Goal: Task Accomplishment & Management: Manage account settings

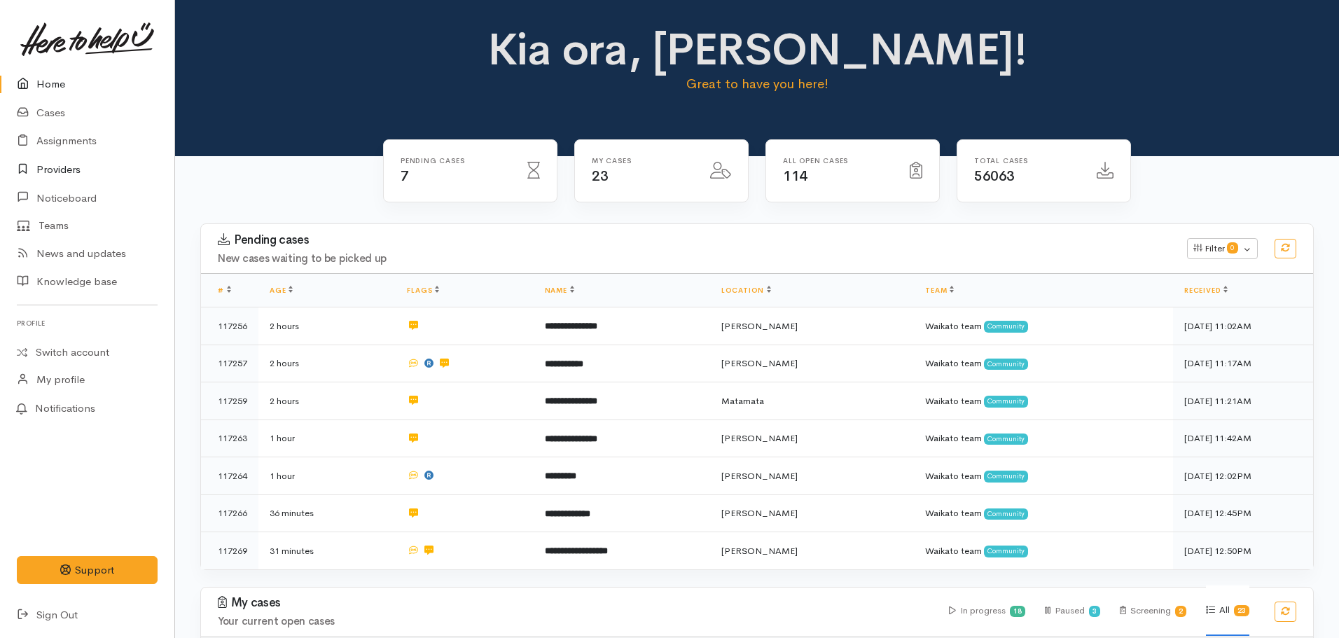
click at [66, 168] on link "Providers" at bounding box center [87, 170] width 174 height 29
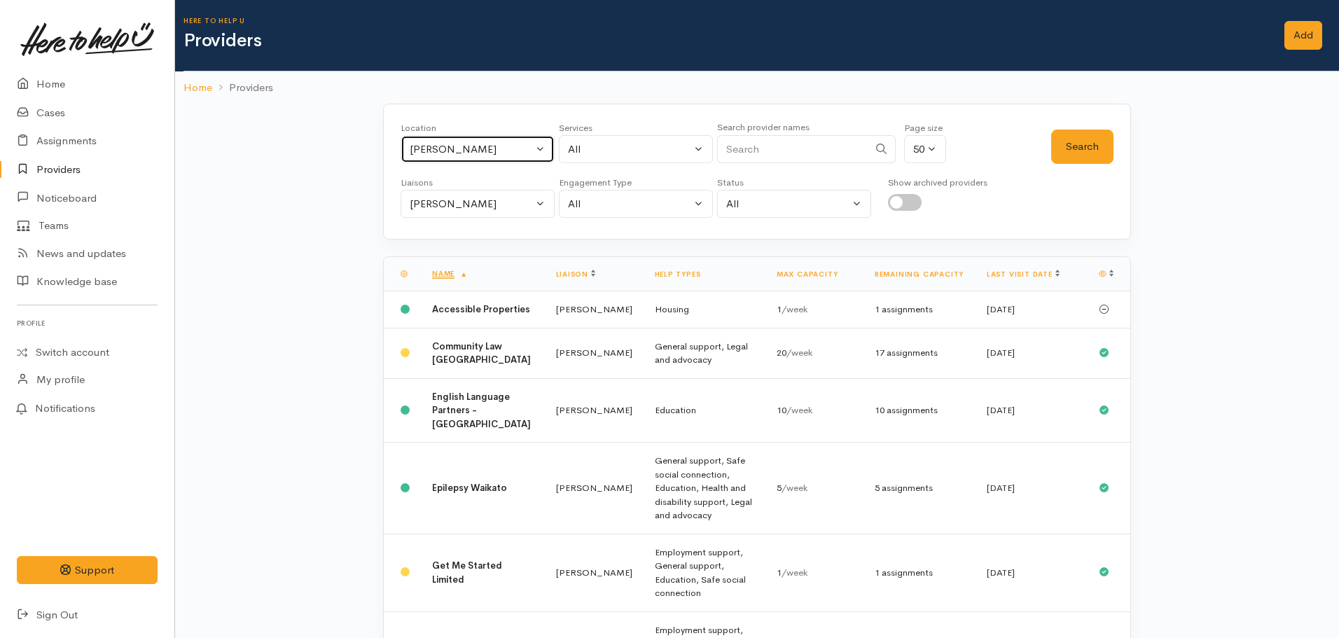
click at [502, 151] on div "[PERSON_NAME]" at bounding box center [471, 149] width 123 height 16
type input "cambridge"
click at [483, 242] on link "[GEOGRAPHIC_DATA]" at bounding box center [477, 241] width 153 height 22
select select "86"
click at [1082, 142] on button "Search" at bounding box center [1082, 147] width 62 height 34
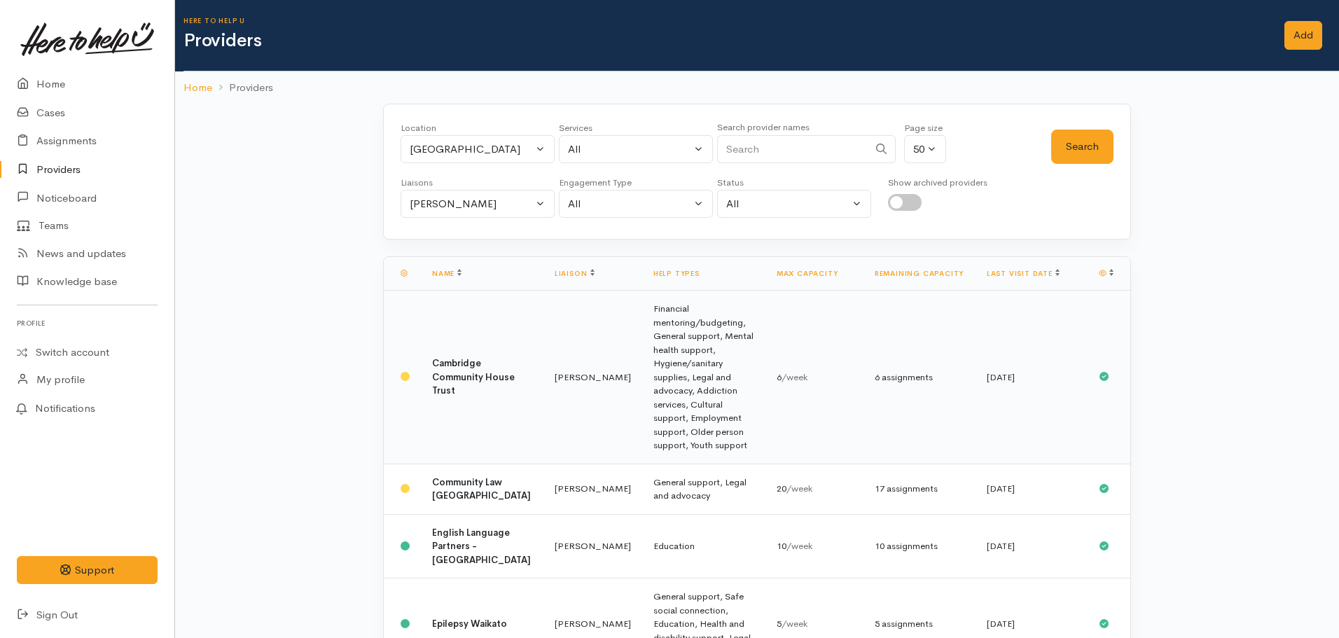
drag, startPoint x: 555, startPoint y: 351, endPoint x: 644, endPoint y: 334, distance: 90.5
click at [555, 350] on td "[PERSON_NAME]" at bounding box center [593, 378] width 99 height 174
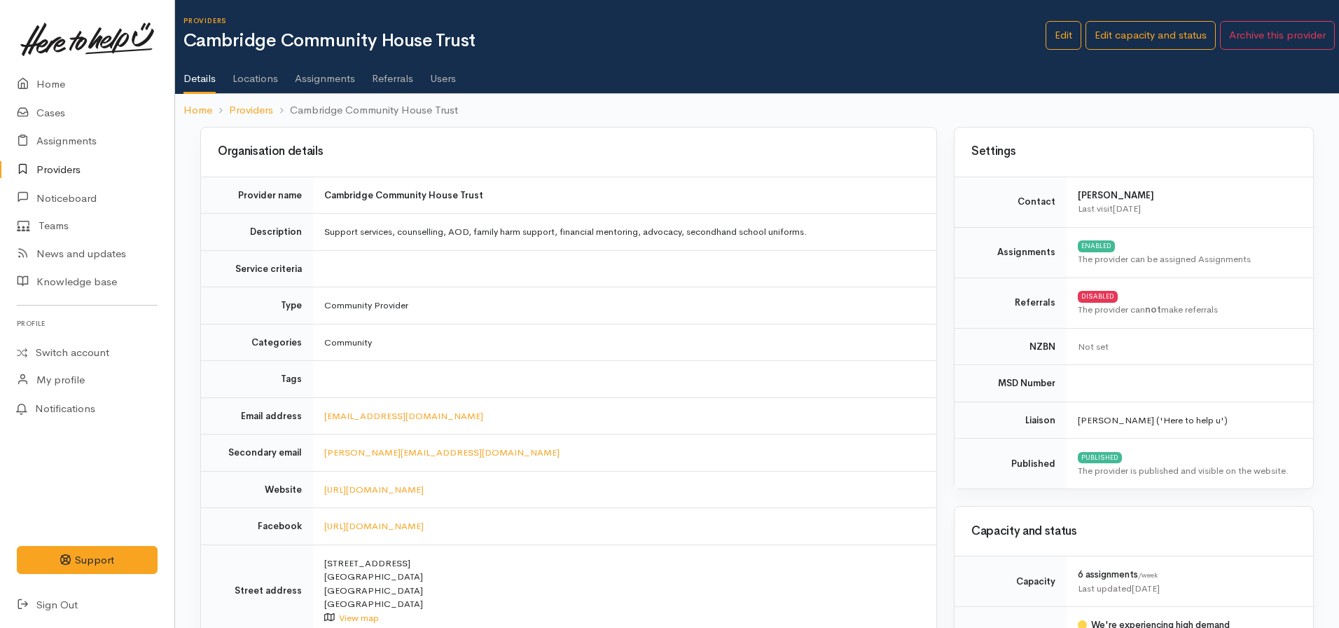
click at [330, 81] on link "Assignments" at bounding box center [325, 73] width 60 height 39
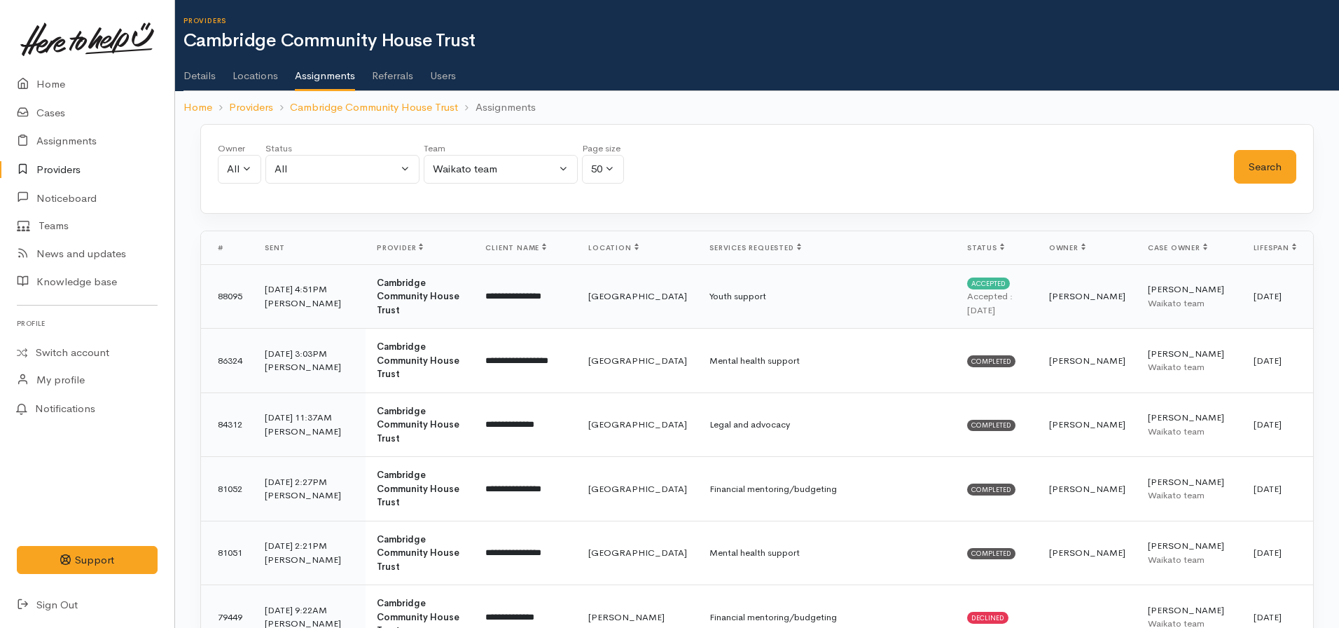
click at [1096, 291] on td "Amy Watkins" at bounding box center [1087, 296] width 99 height 64
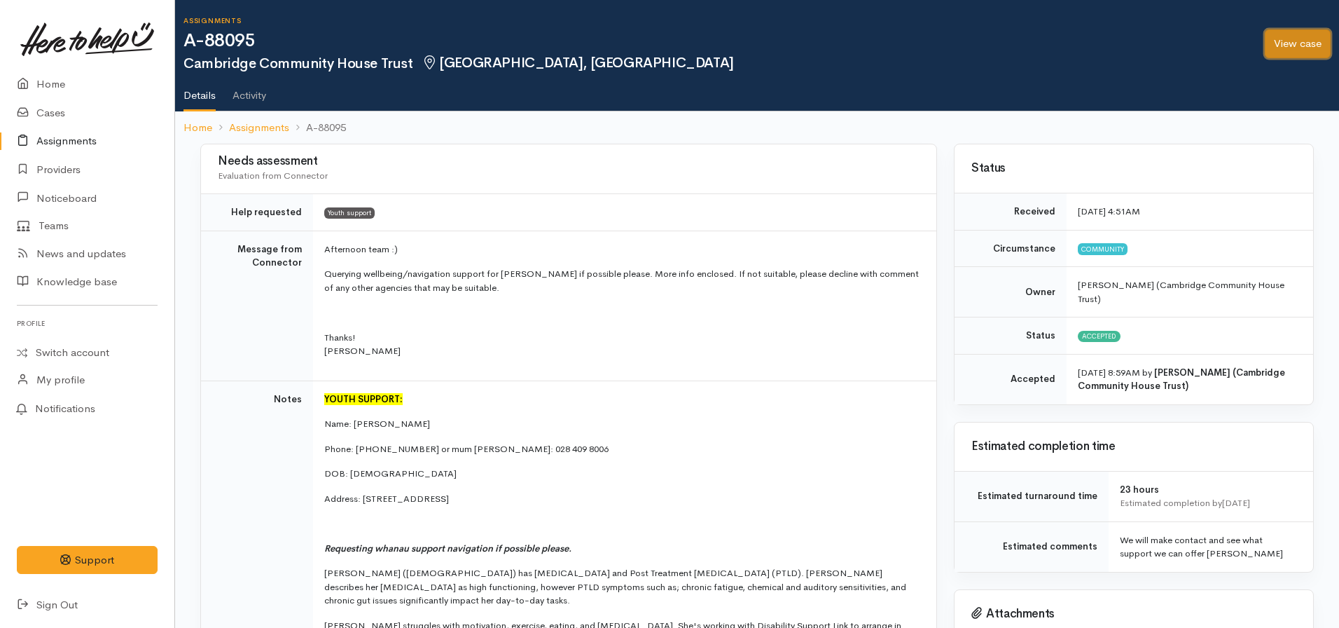
click at [1317, 35] on link "View case" at bounding box center [1298, 43] width 66 height 29
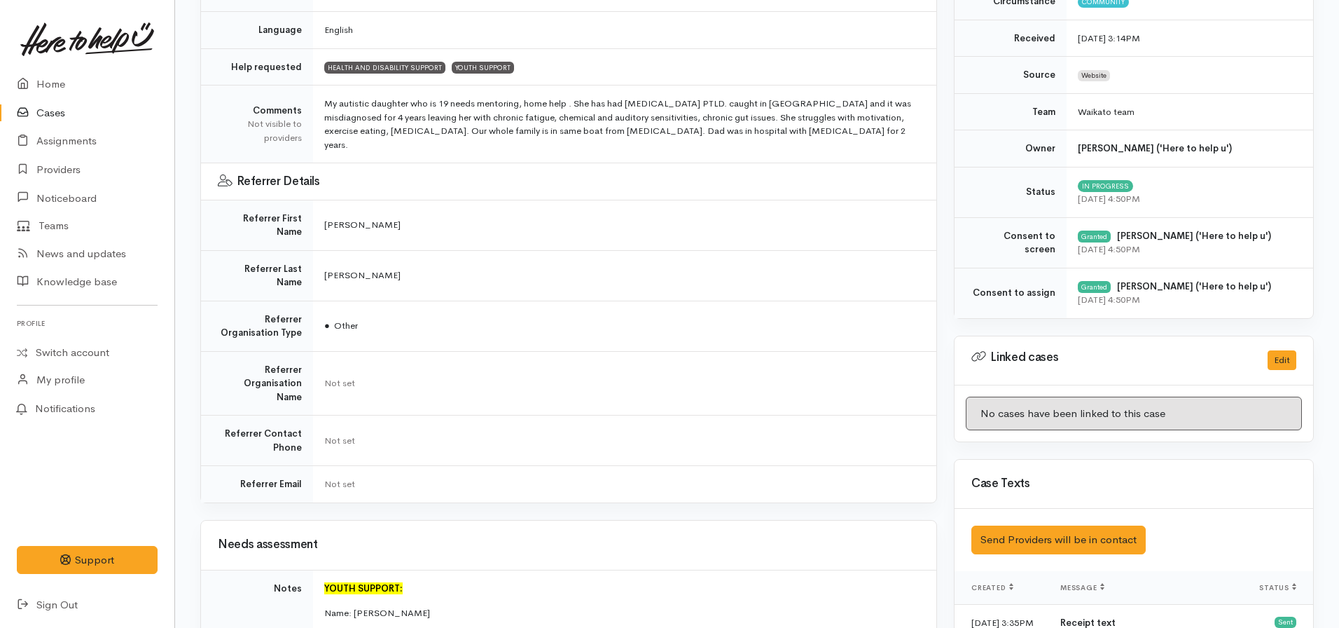
scroll to position [420, 0]
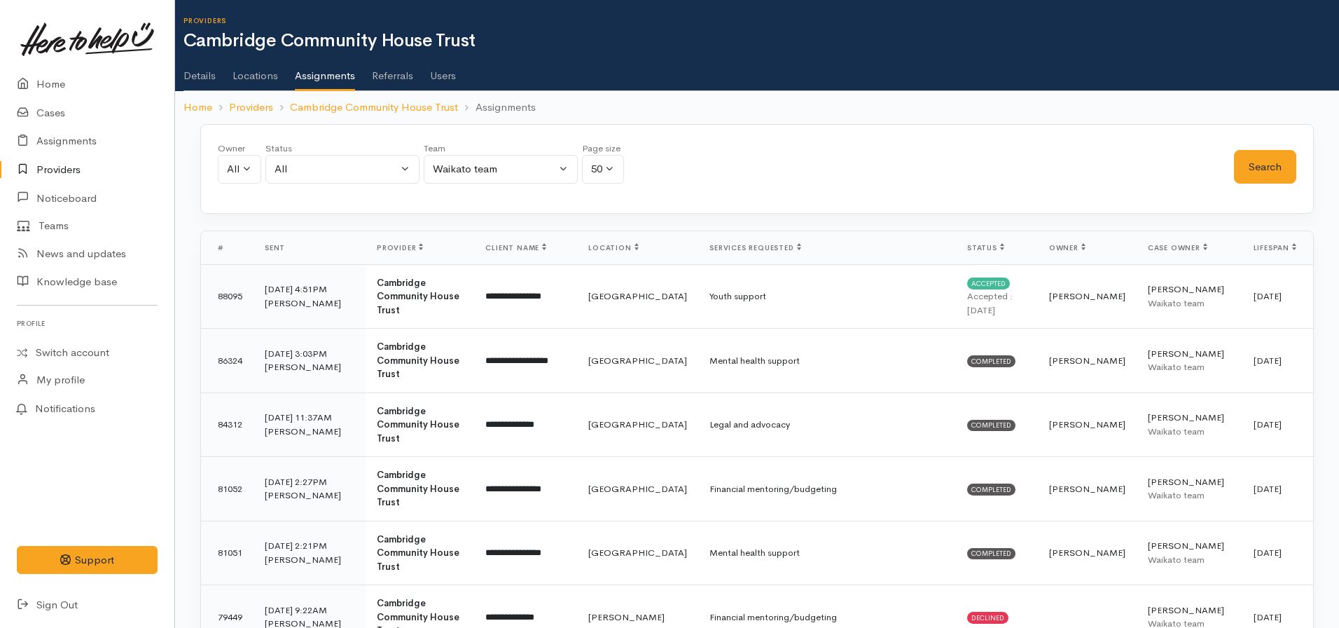
click at [191, 67] on link "Details" at bounding box center [200, 70] width 32 height 39
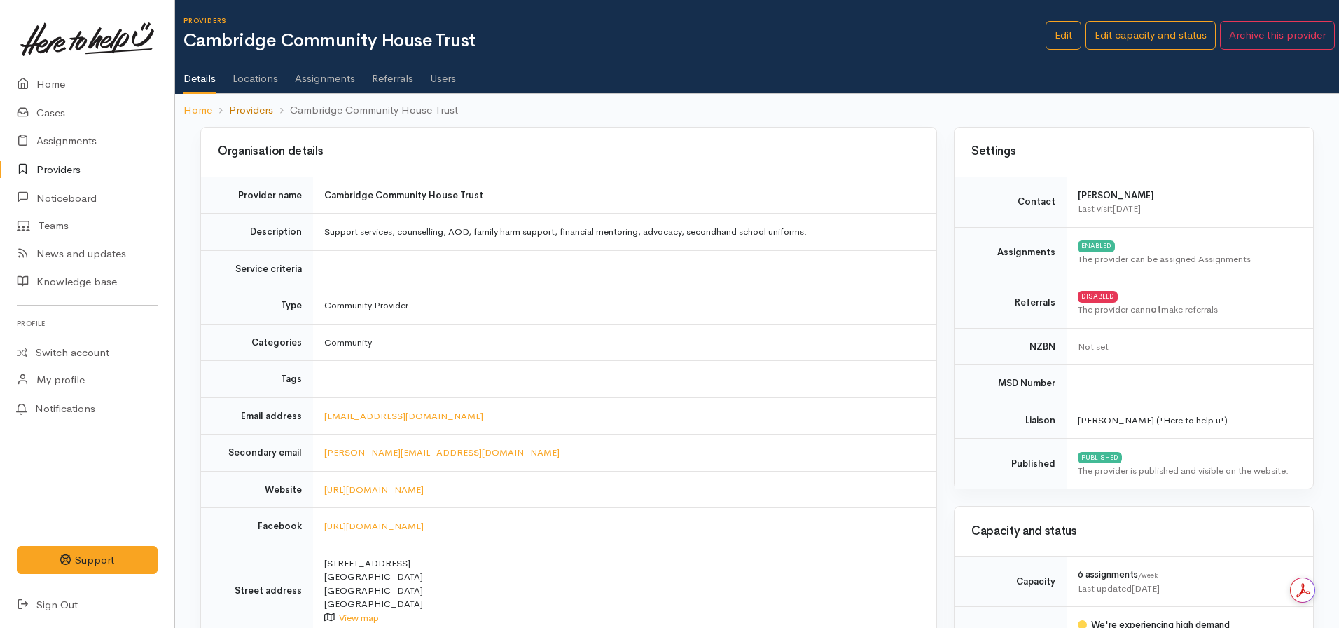
click at [264, 102] on link "Providers" at bounding box center [251, 110] width 44 height 16
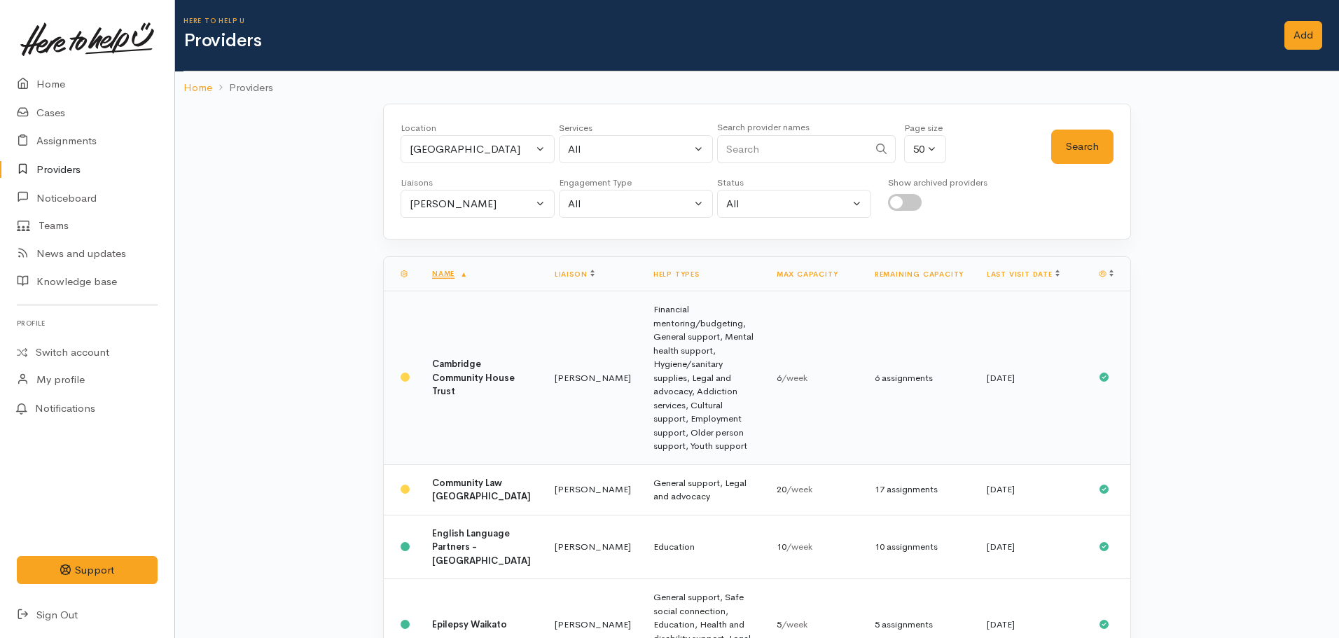
click at [549, 345] on td "[PERSON_NAME]" at bounding box center [593, 378] width 99 height 174
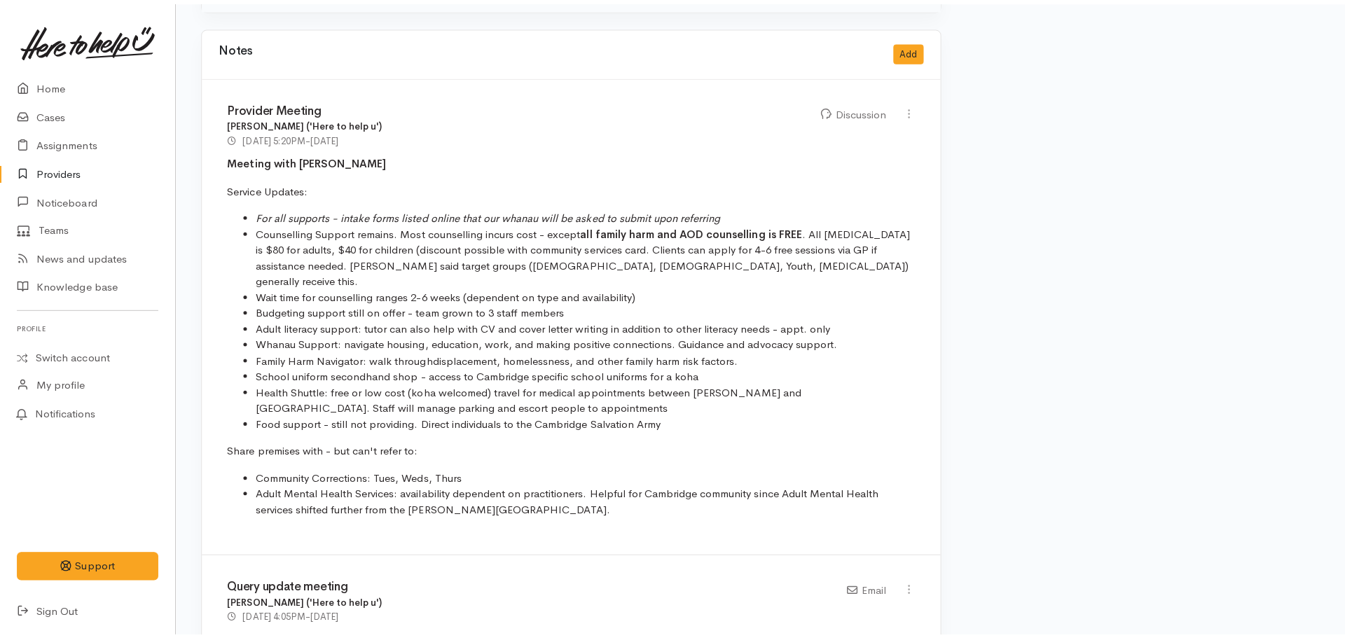
scroll to position [841, 0]
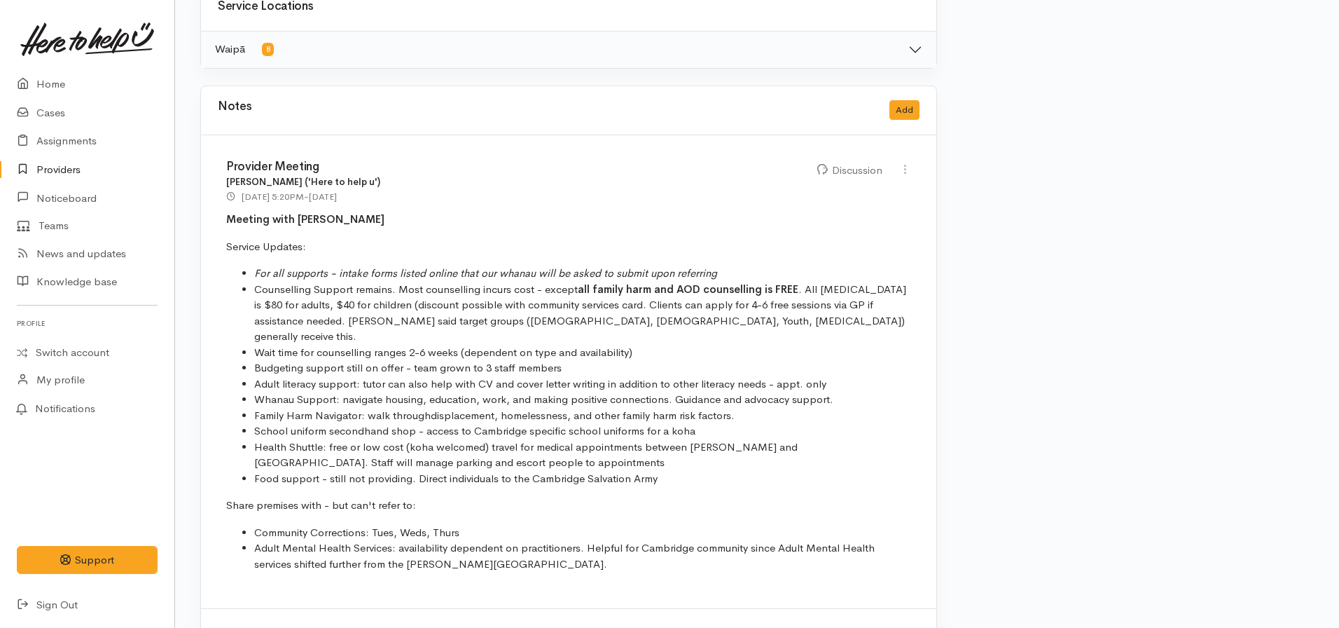
click at [903, 97] on div "Notes Add" at bounding box center [569, 110] width 702 height 29
click at [904, 114] on button "Add" at bounding box center [905, 110] width 30 height 20
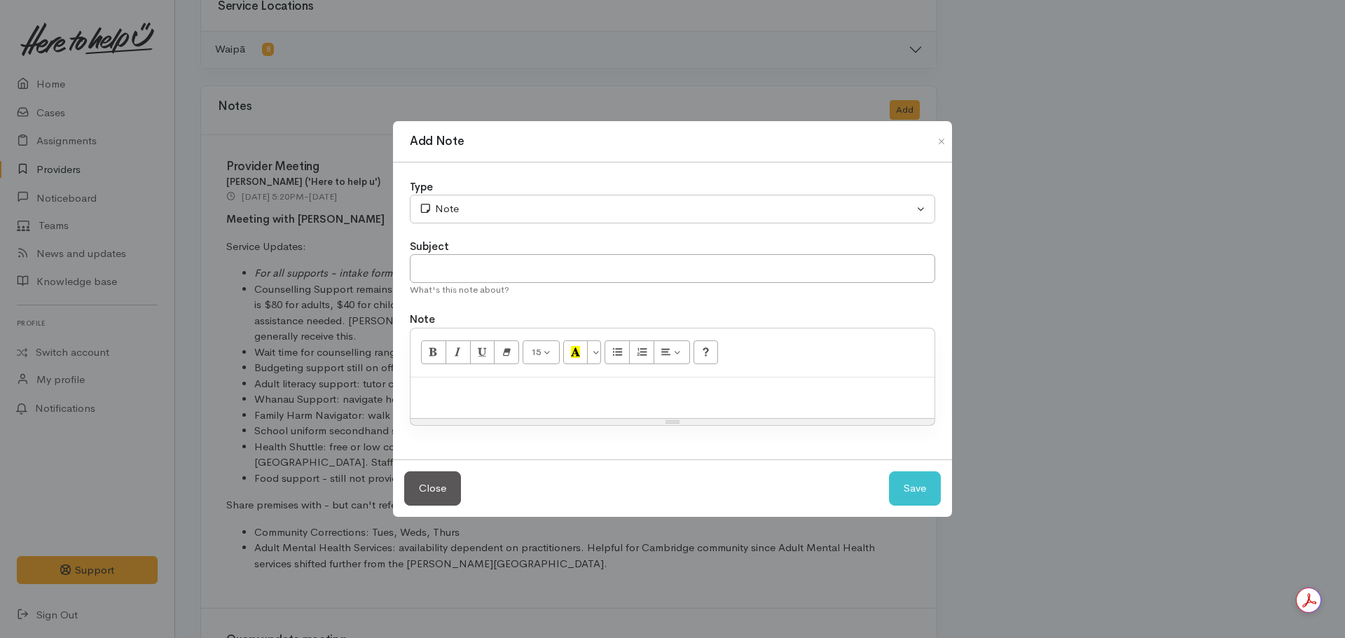
click at [581, 397] on p at bounding box center [672, 393] width 510 height 16
paste div
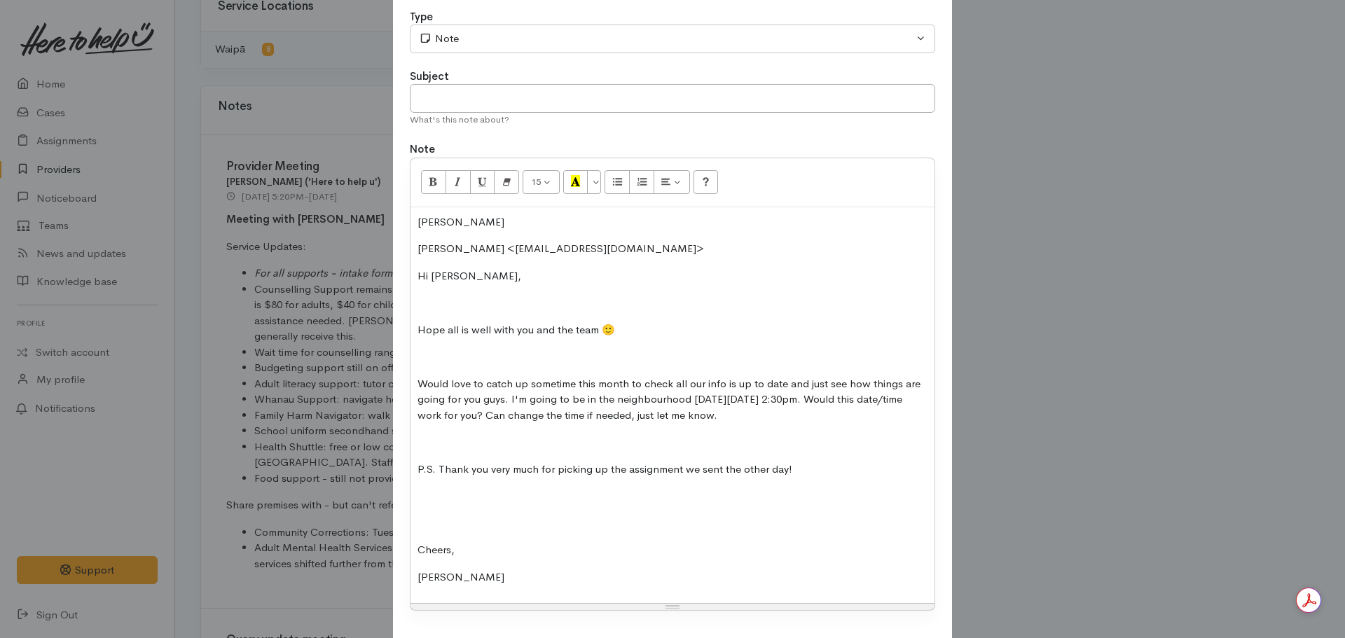
scroll to position [0, 0]
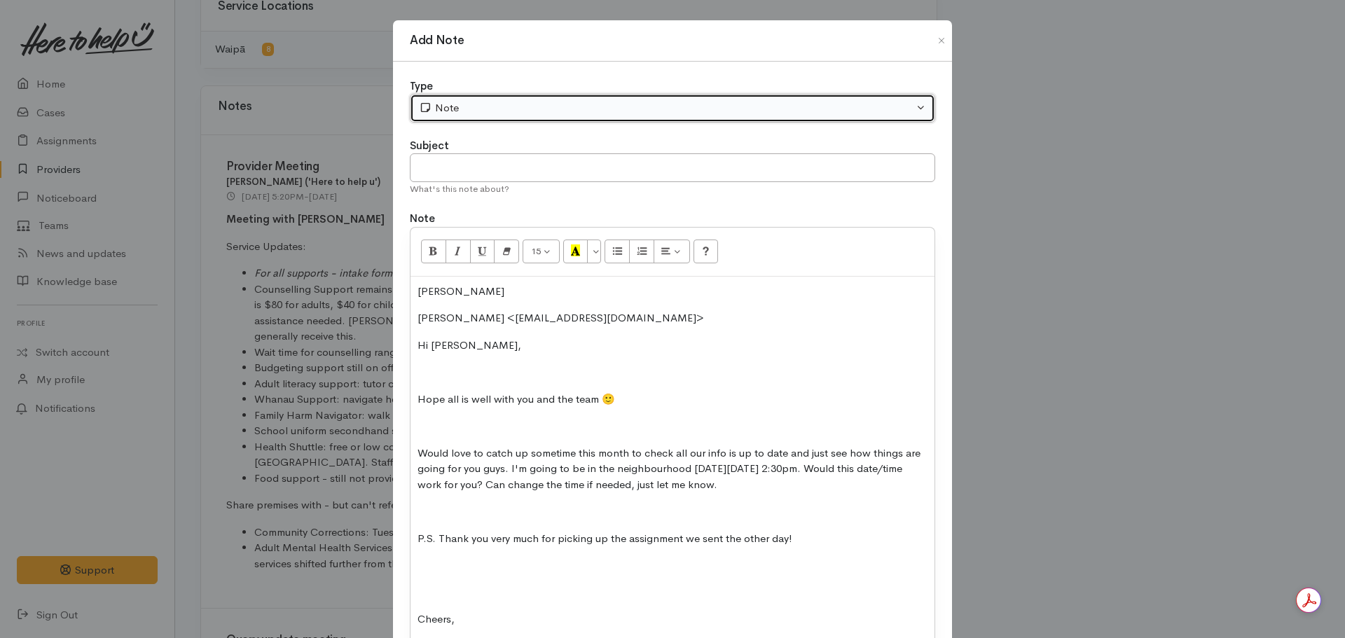
click at [479, 109] on div "Note" at bounding box center [666, 108] width 495 height 16
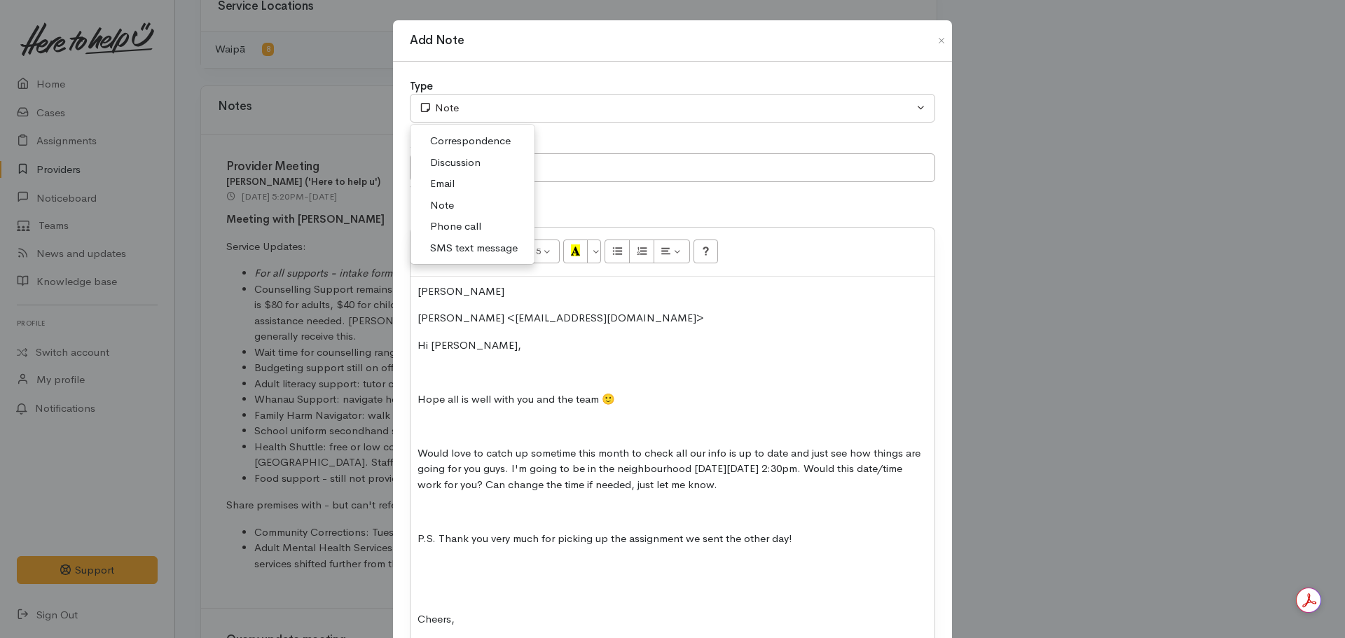
click at [452, 181] on span "Email" at bounding box center [442, 184] width 25 height 16
select select "2"
click at [478, 167] on input "text" at bounding box center [672, 167] width 525 height 29
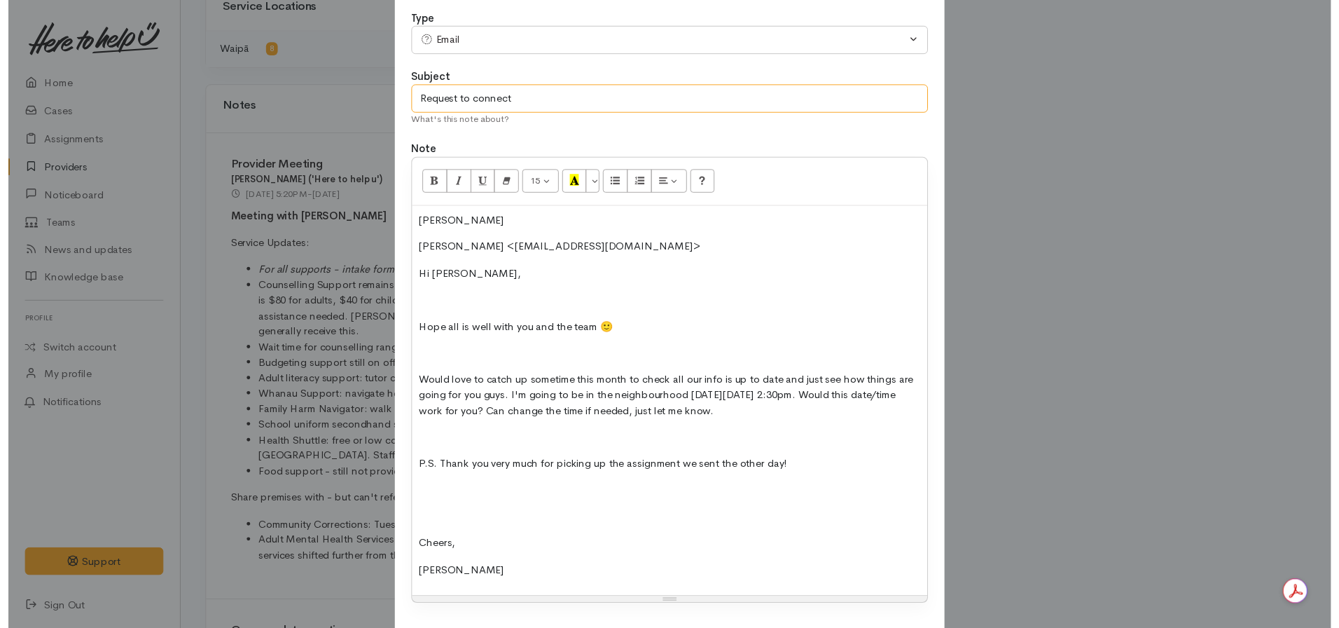
scroll to position [153, 0]
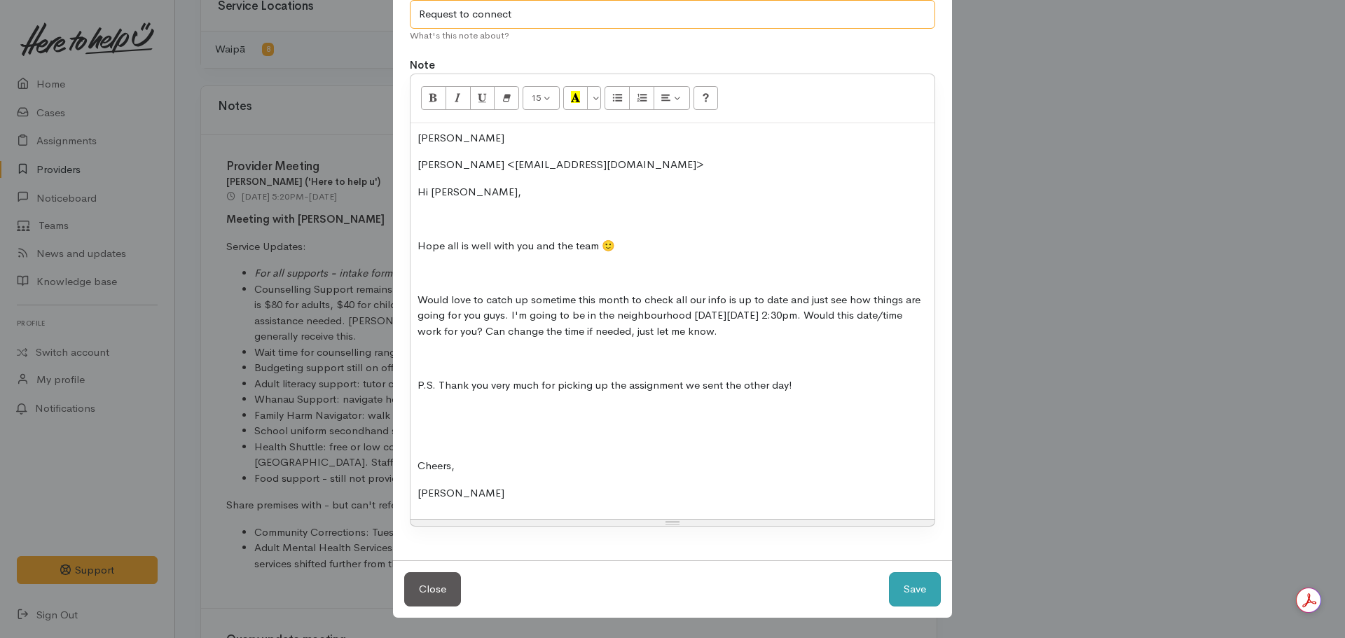
type input "Request to connect"
click at [914, 604] on button "Save" at bounding box center [915, 589] width 52 height 34
select select "1"
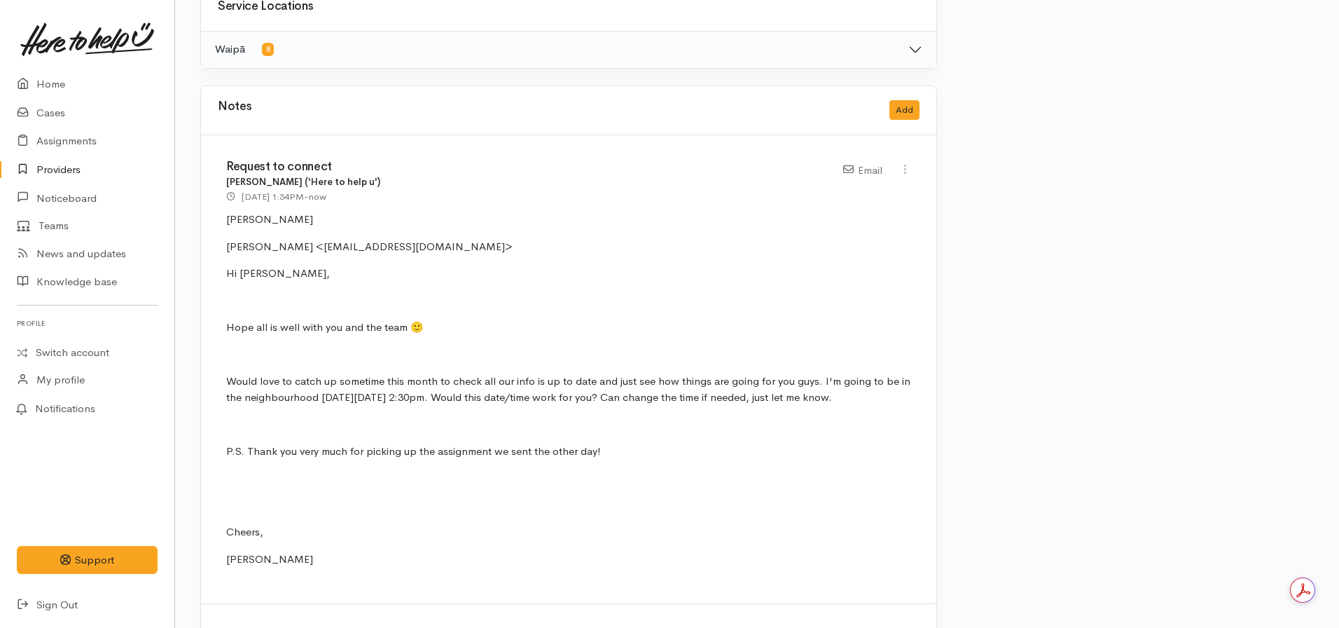
drag, startPoint x: 51, startPoint y: 115, endPoint x: 80, endPoint y: 113, distance: 28.8
click at [51, 115] on link "Cases" at bounding box center [87, 113] width 174 height 29
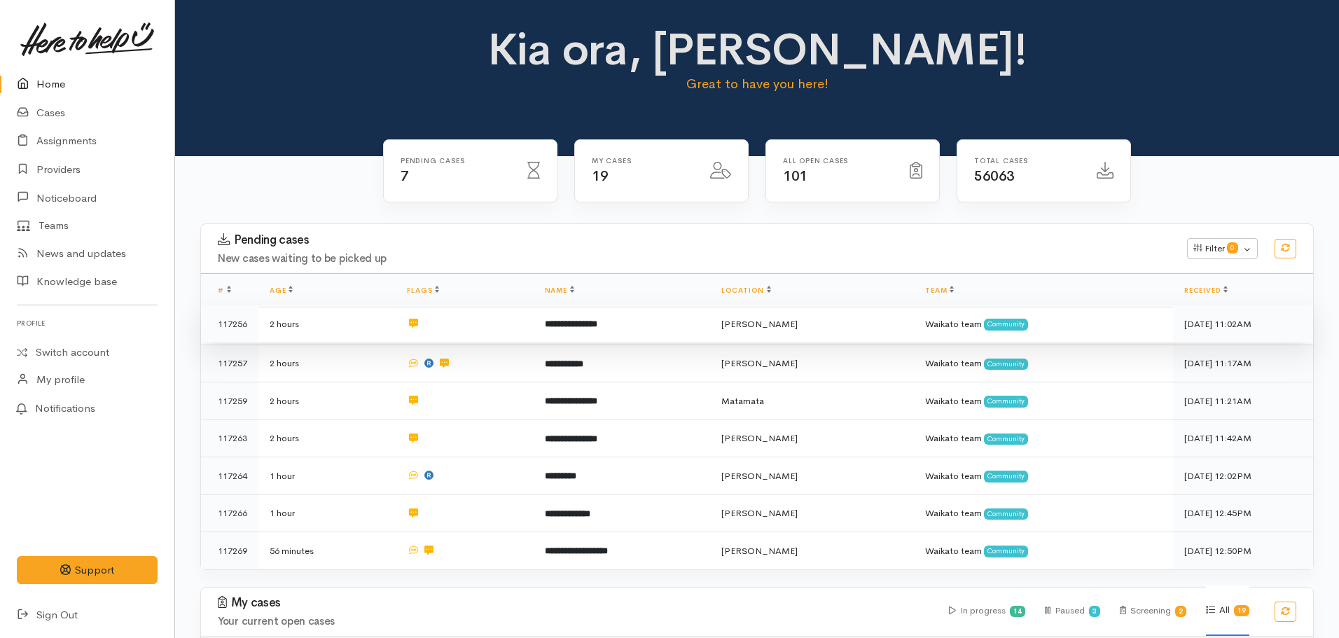
click at [598, 325] on b "**********" at bounding box center [571, 323] width 53 height 9
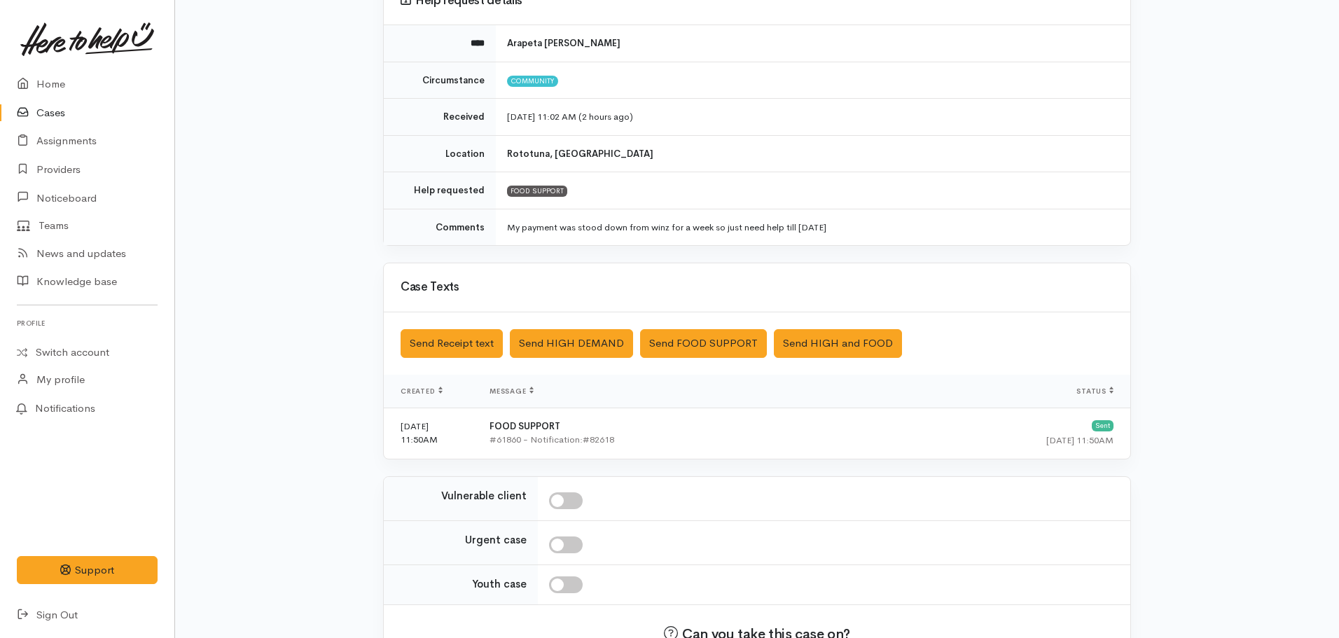
scroll to position [242, 0]
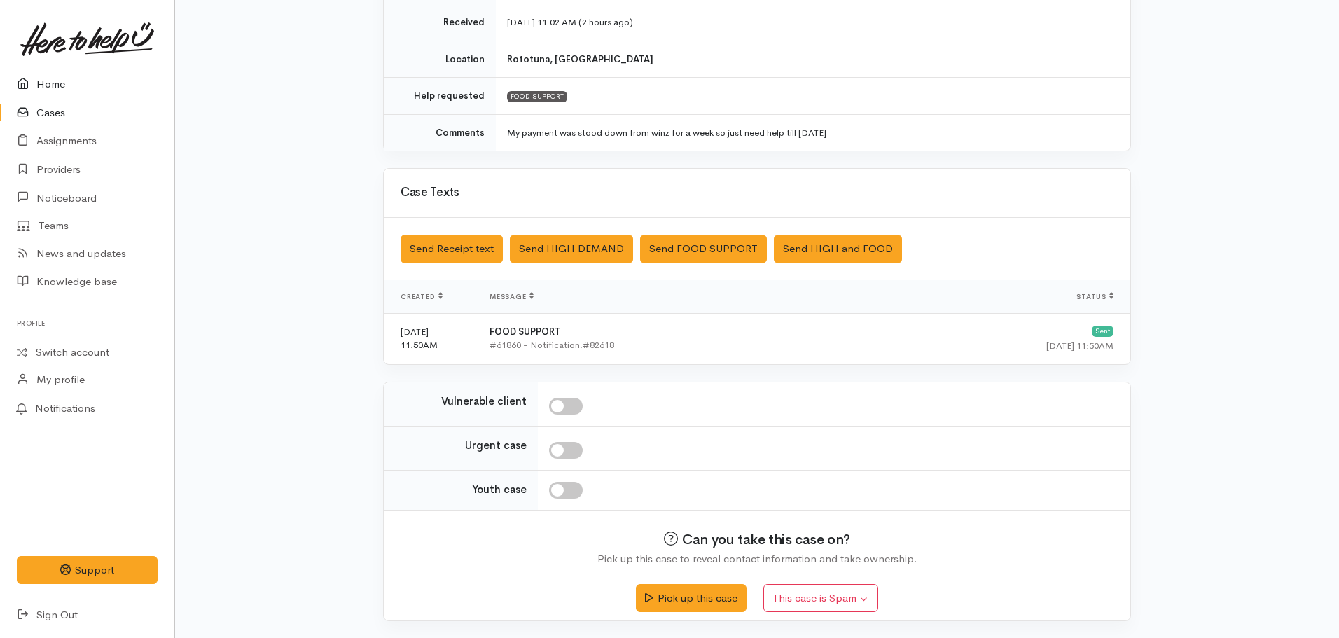
click at [53, 86] on link "Home" at bounding box center [87, 84] width 174 height 29
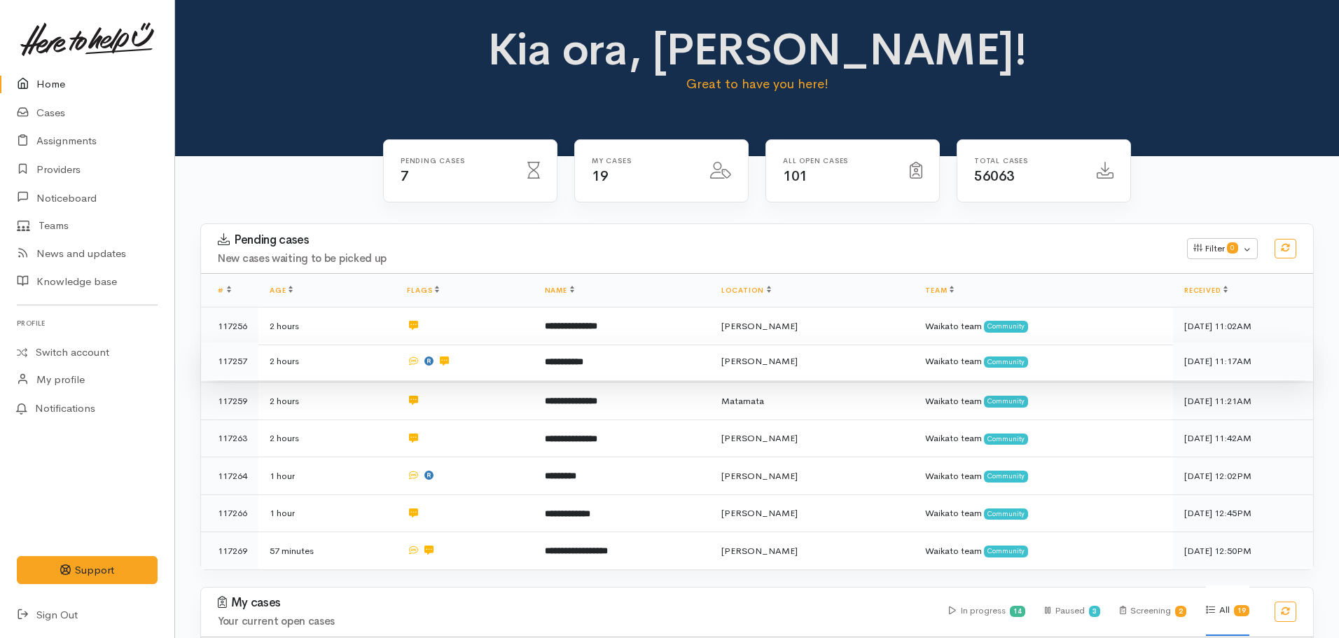
click at [616, 378] on tbody "**********" at bounding box center [757, 439] width 1112 height 262
click at [607, 355] on td "**********" at bounding box center [622, 362] width 177 height 38
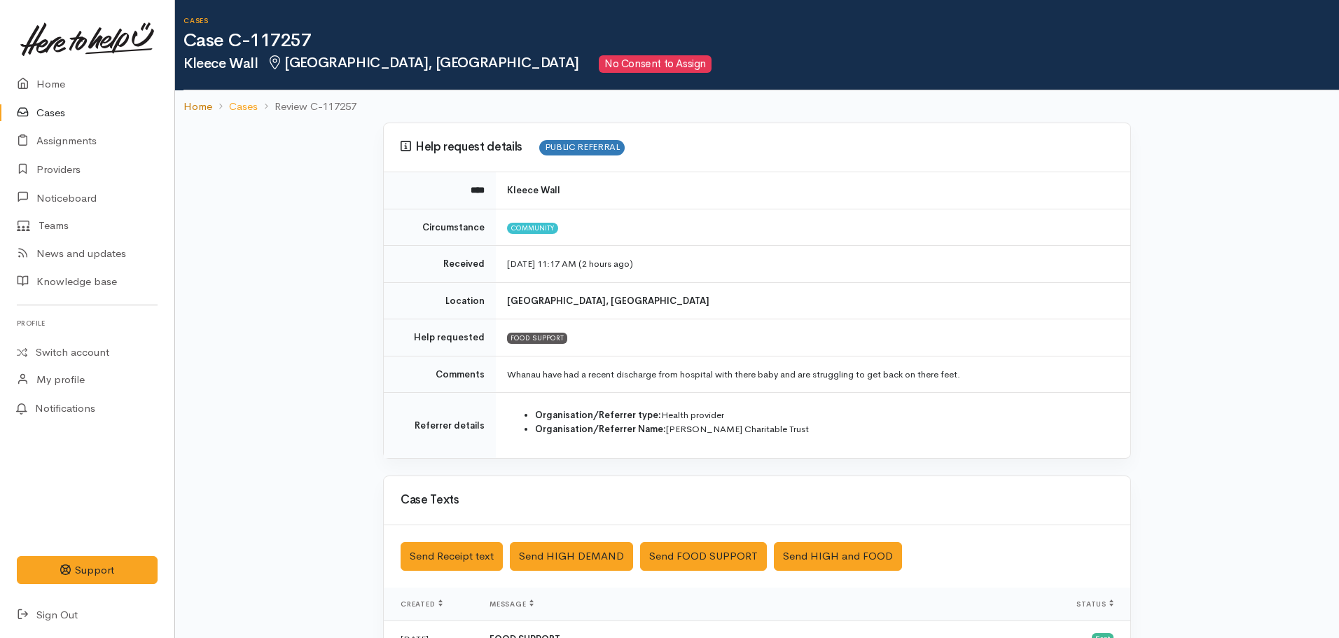
click at [201, 106] on link "Home" at bounding box center [198, 107] width 29 height 16
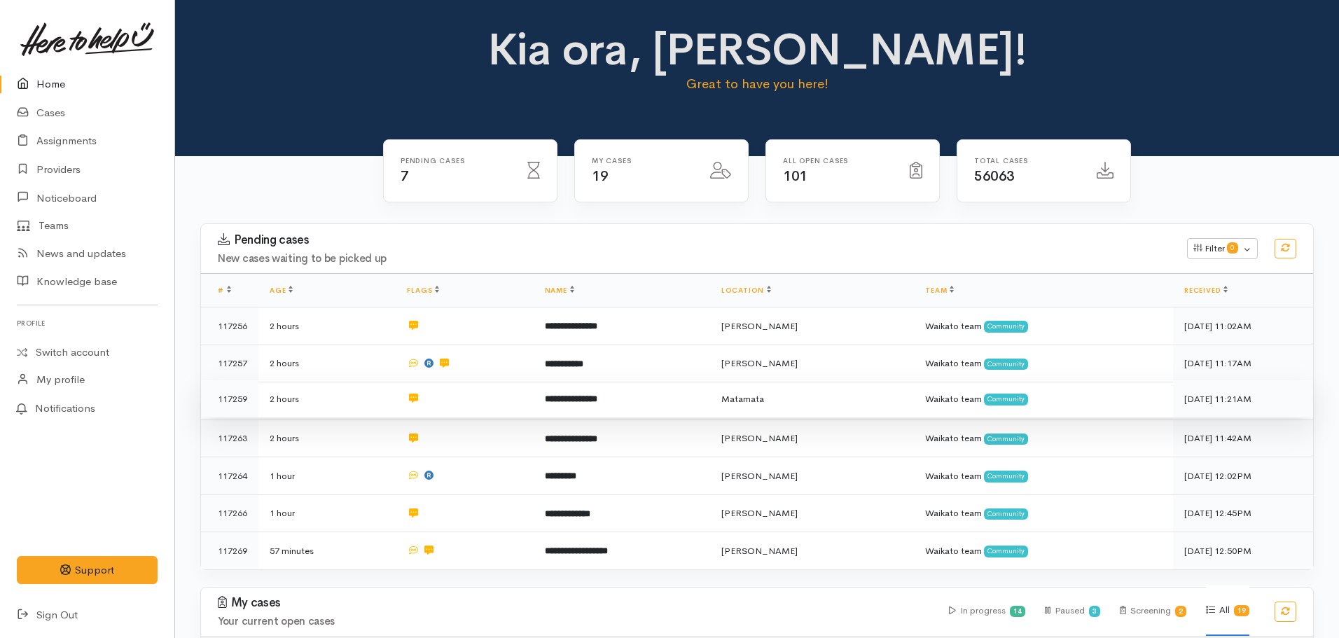
click at [571, 410] on td "**********" at bounding box center [622, 399] width 177 height 38
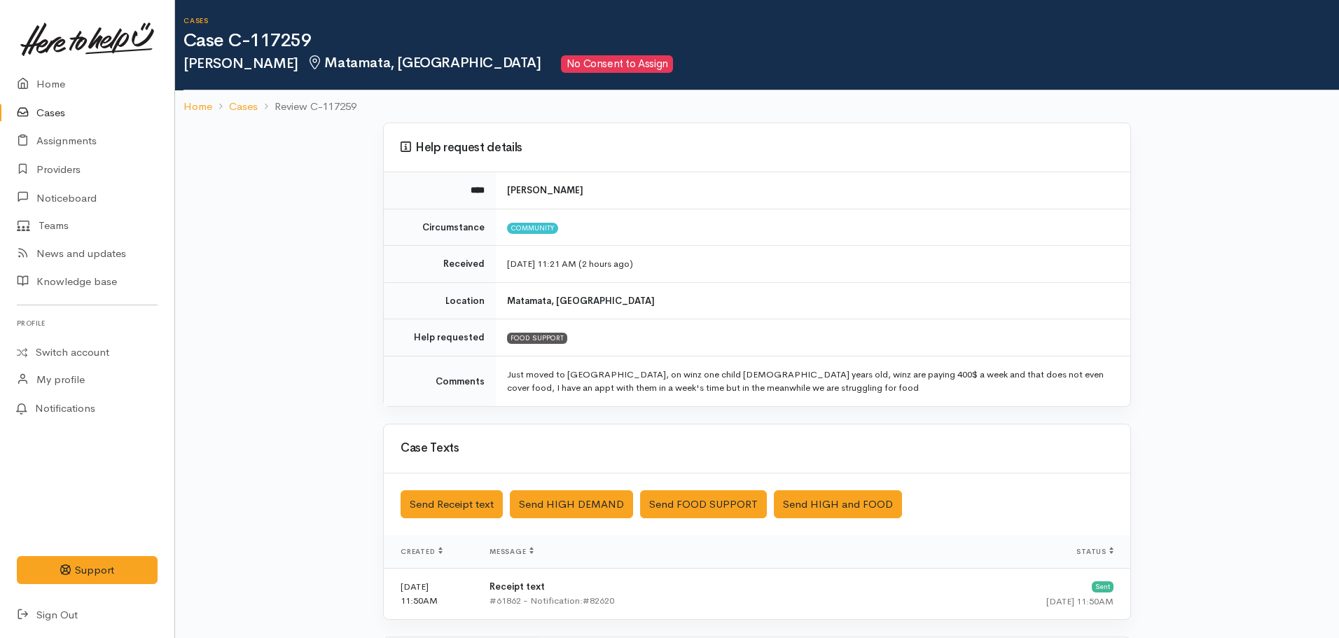
click at [698, 397] on td "Just moved to matamata, on winz one child 8 years old, winz are paying 400$ a w…" at bounding box center [813, 381] width 635 height 50
click at [191, 118] on ol "Home Cases Review C-117259" at bounding box center [757, 106] width 1147 height 33
click at [190, 110] on link "Home" at bounding box center [198, 107] width 29 height 16
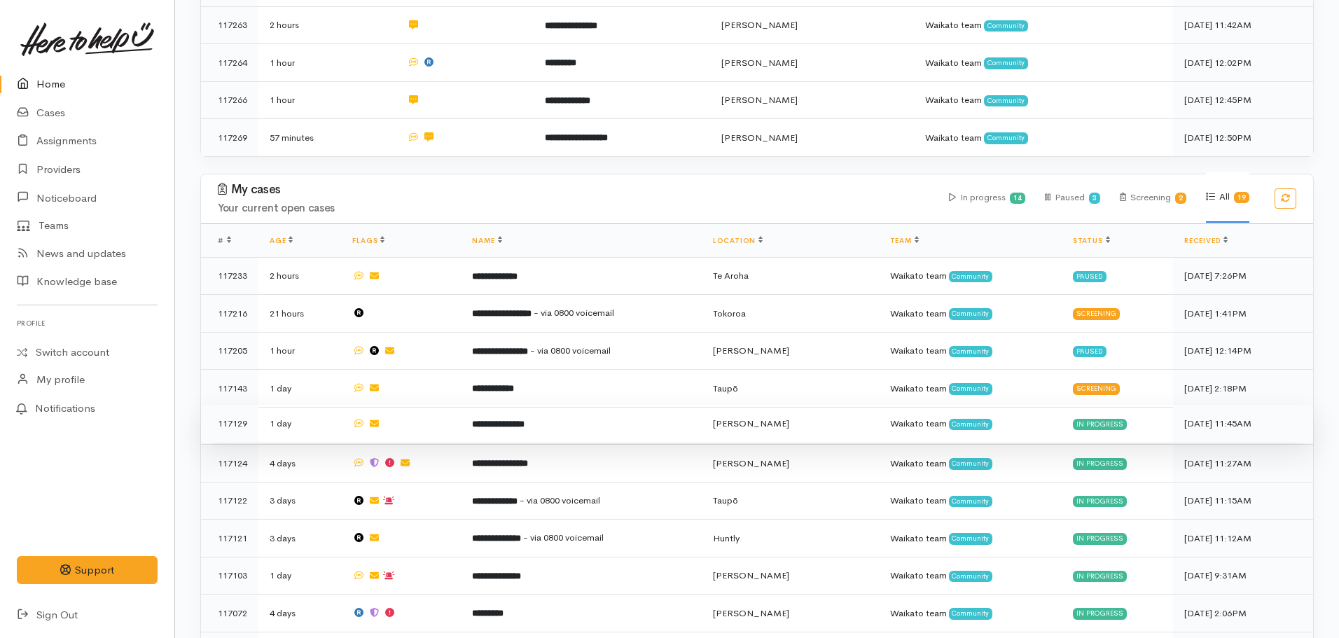
scroll to position [420, 0]
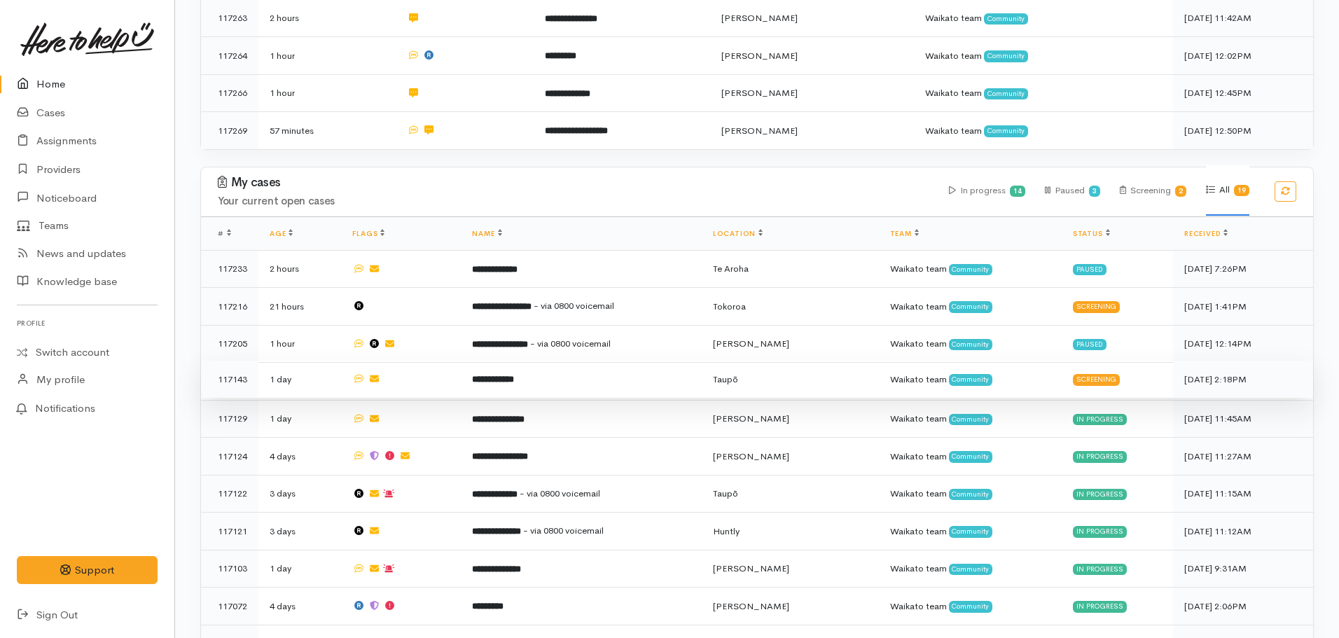
click at [545, 378] on td "**********" at bounding box center [581, 380] width 240 height 38
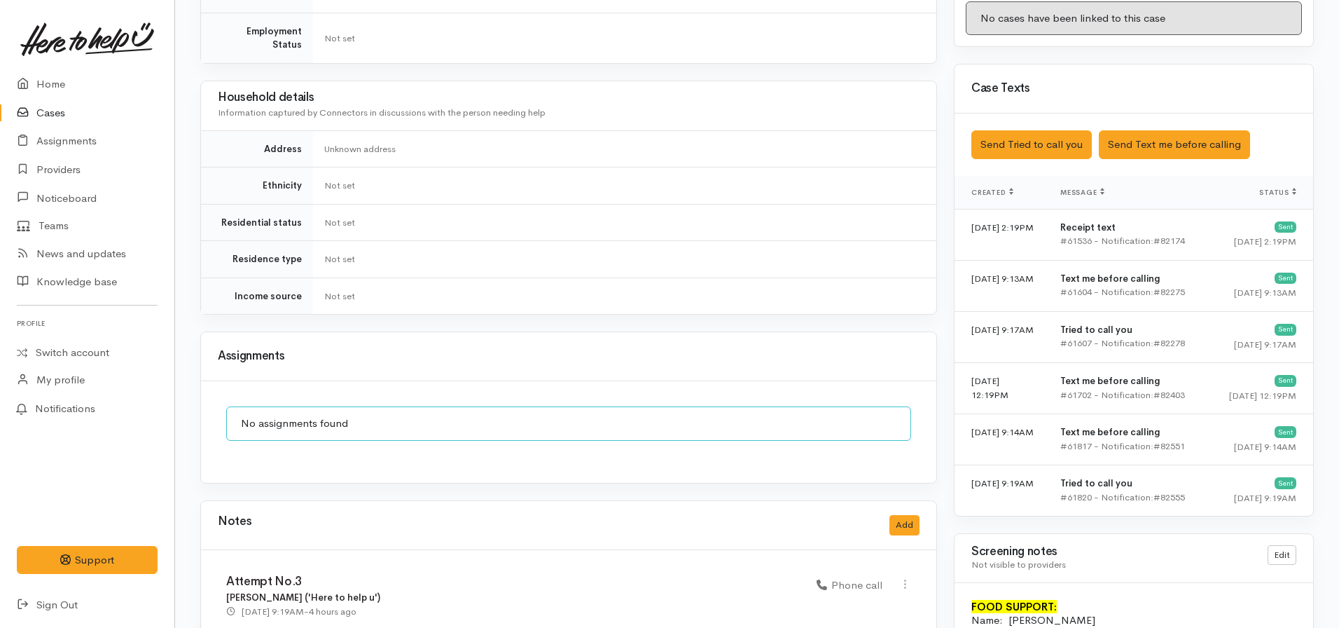
scroll to position [822, 0]
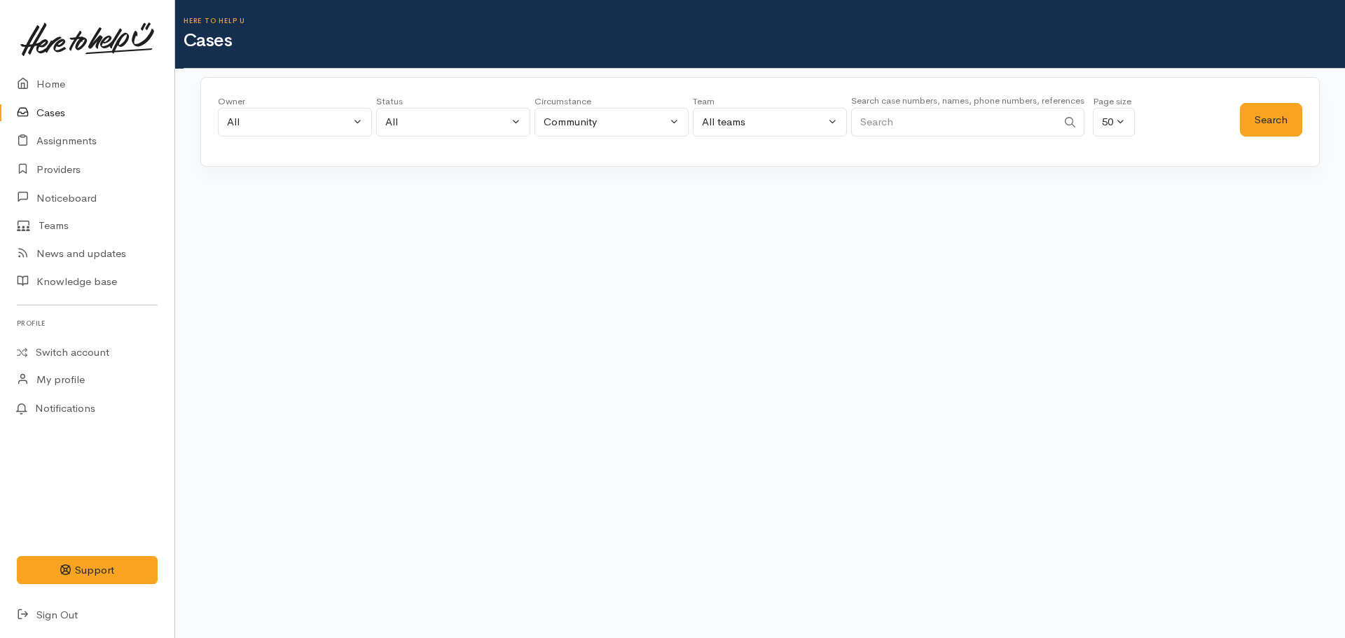
drag, startPoint x: 904, startPoint y: 137, endPoint x: 911, endPoint y: 107, distance: 30.4
click at [904, 135] on div "Search case numbers, names, phone numbers, references" at bounding box center [967, 118] width 233 height 53
click at [912, 99] on small "Search case numbers, names, phone numbers, references" at bounding box center [967, 101] width 233 height 12
click at [912, 111] on input "Search" at bounding box center [954, 122] width 206 height 29
paste input "+6421442383"
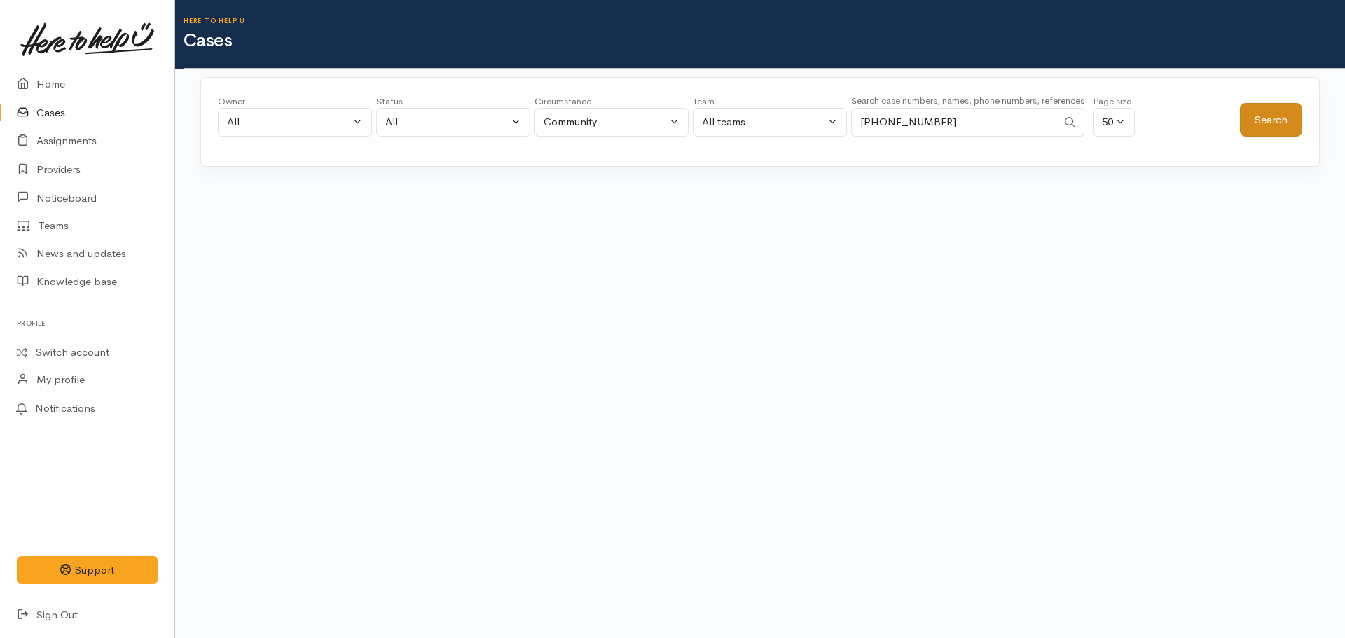
type input "+6421442383"
click at [1267, 120] on button "Search" at bounding box center [1271, 120] width 62 height 34
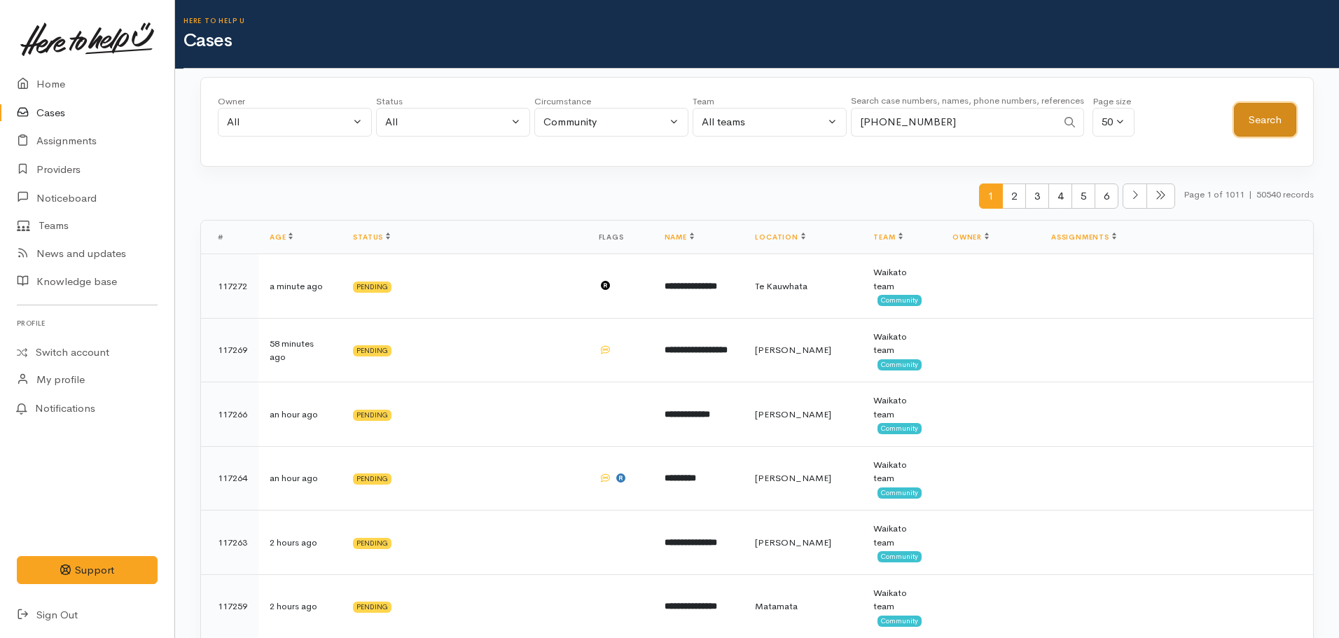
drag, startPoint x: 1271, startPoint y: 126, endPoint x: 1325, endPoint y: 154, distance: 60.8
click at [1271, 126] on button "Search" at bounding box center [1265, 120] width 62 height 34
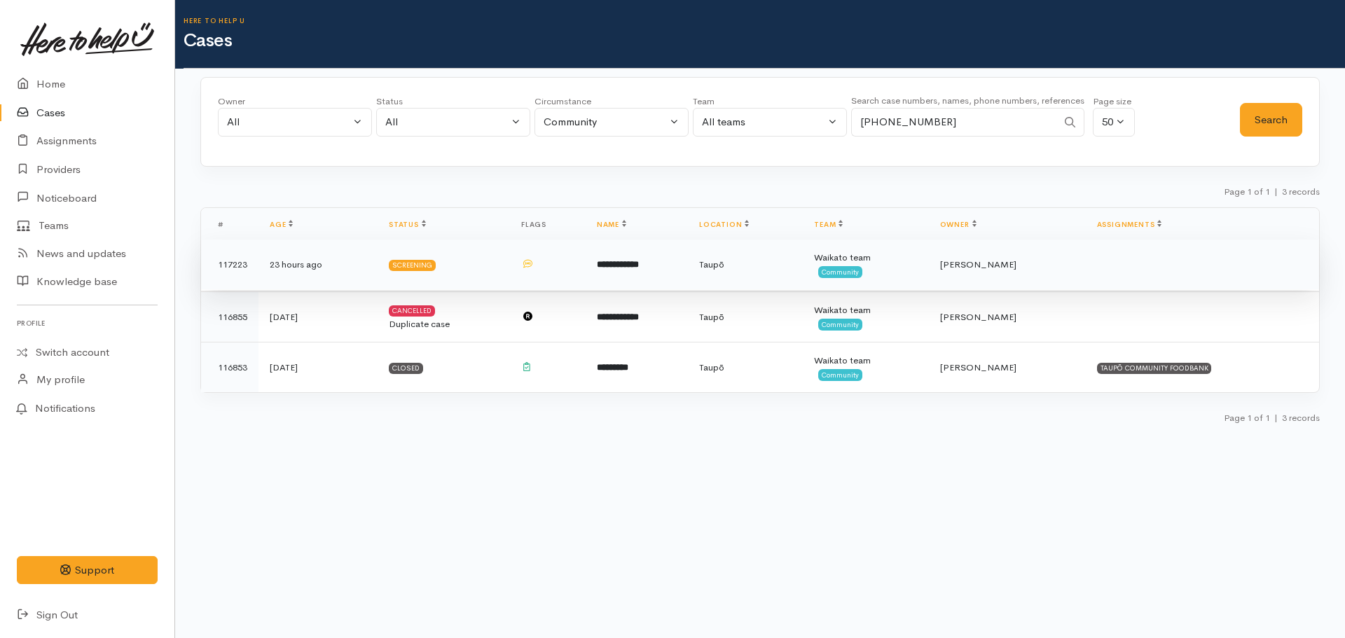
click at [771, 265] on td "Taupō" at bounding box center [745, 265] width 115 height 50
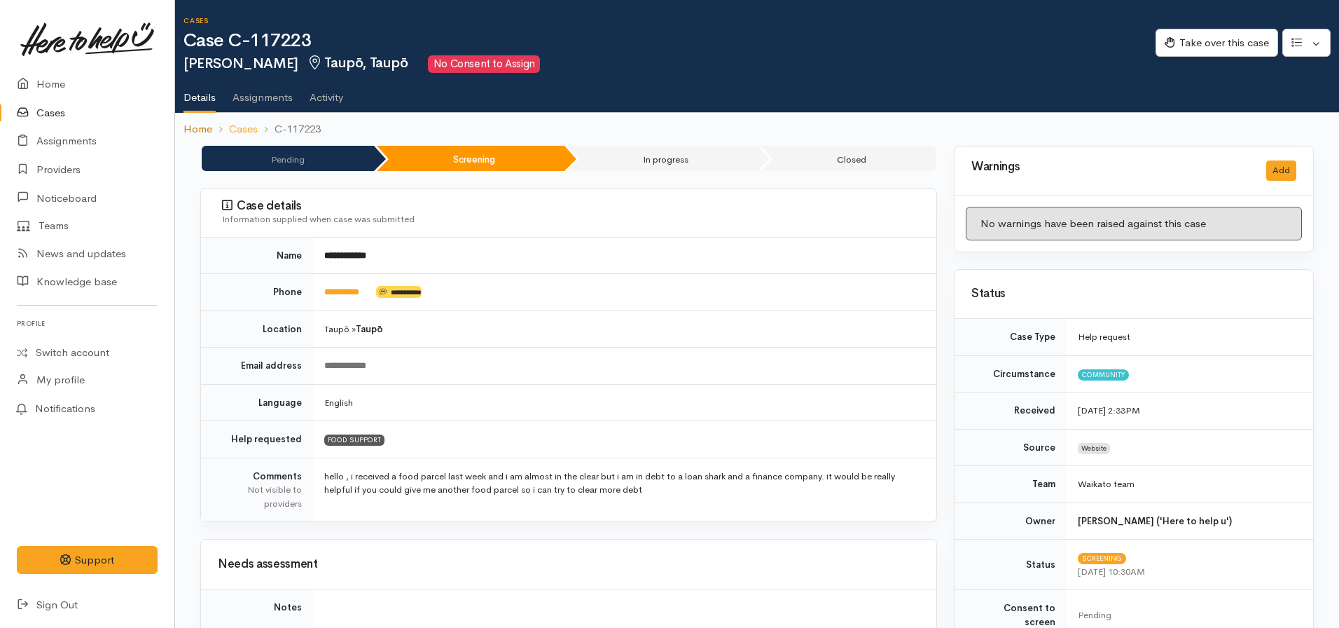
click at [202, 125] on link "Home" at bounding box center [198, 129] width 29 height 16
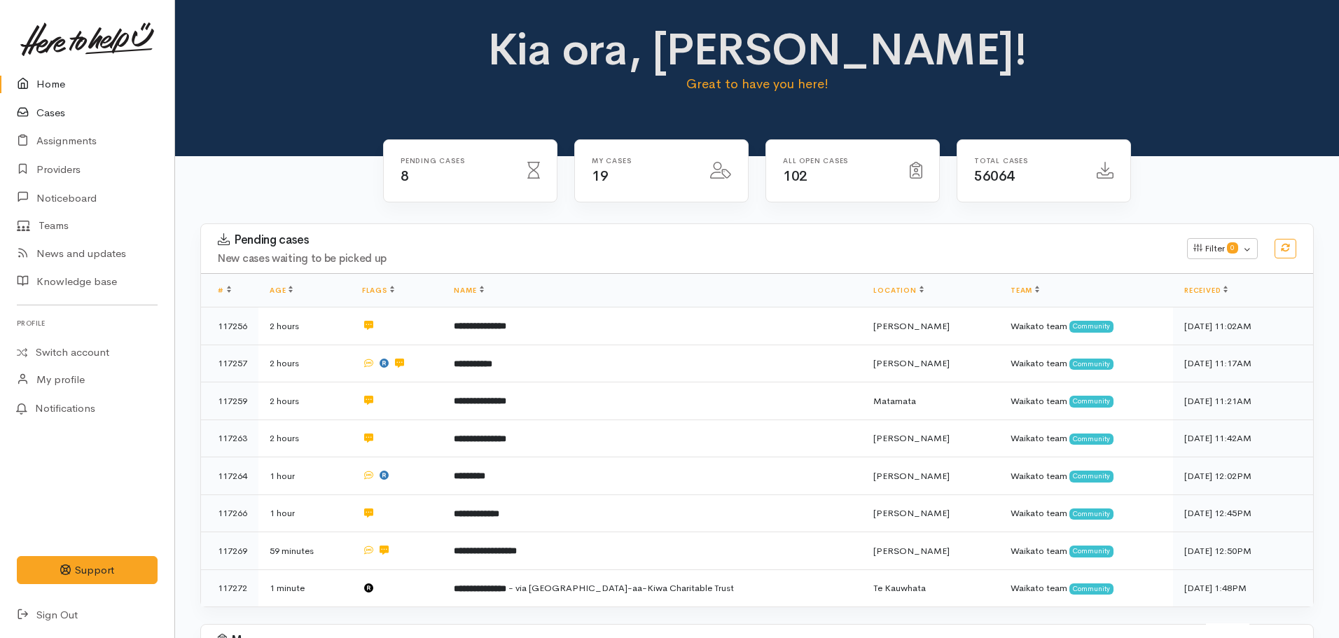
click at [45, 111] on link "Cases" at bounding box center [87, 113] width 174 height 29
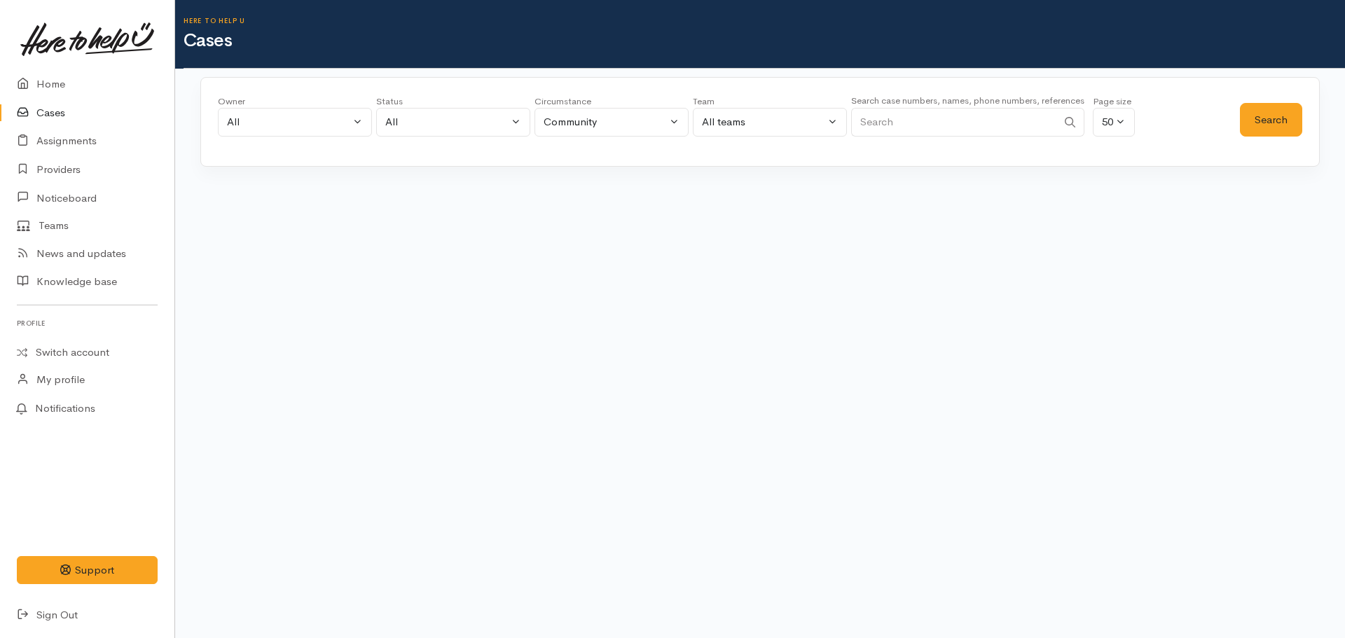
click at [954, 132] on input "Search" at bounding box center [954, 122] width 206 height 29
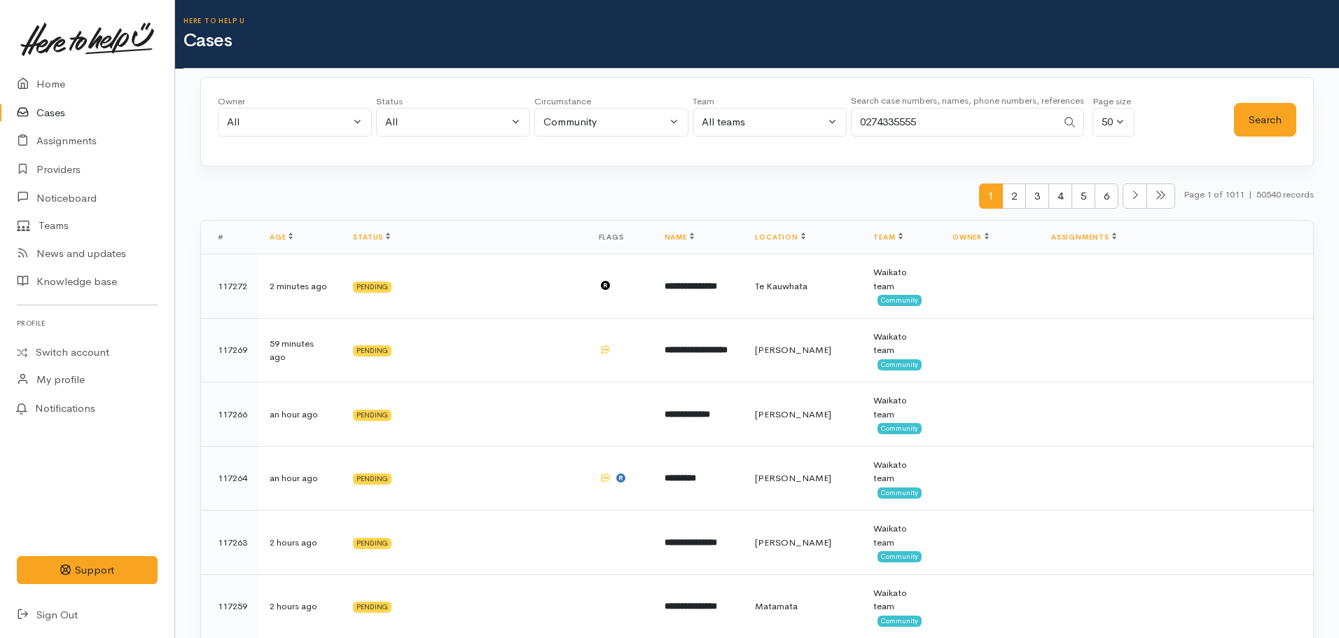
type input "0274335555"
click at [1251, 108] on button "Search" at bounding box center [1265, 120] width 62 height 34
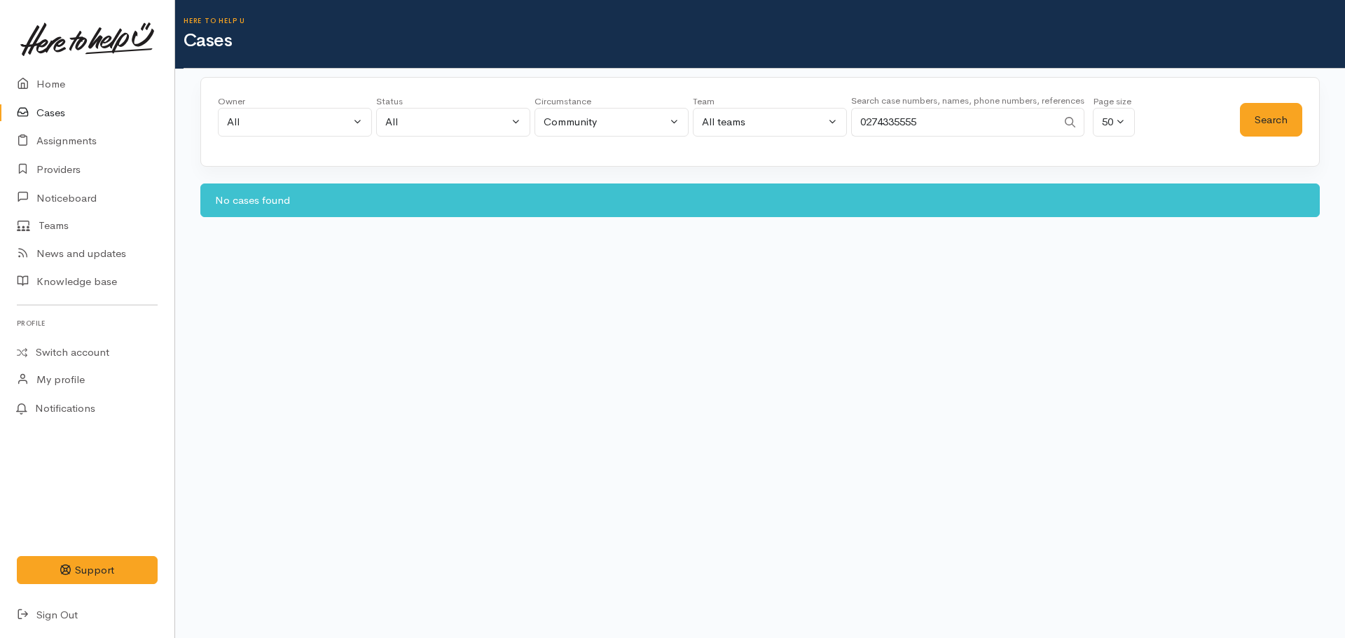
click at [959, 123] on input "0274335555" at bounding box center [954, 122] width 206 height 29
drag, startPoint x: 946, startPoint y: 124, endPoint x: 809, endPoint y: 121, distance: 137.3
click at [809, 121] on div "Owner All My cases Aandrea Murray ('Here to help u') Akash Prakash ('Here to he…" at bounding box center [729, 120] width 1022 height 50
click at [74, 76] on link "Home" at bounding box center [87, 84] width 174 height 29
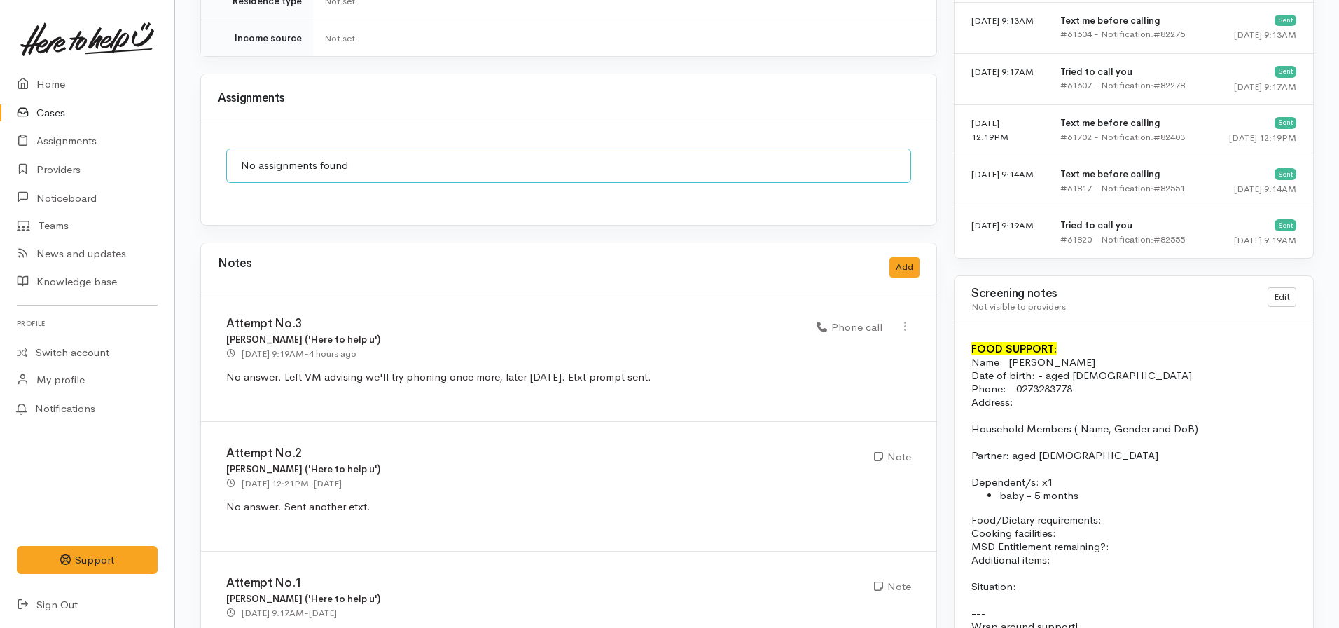
scroll to position [1173, 0]
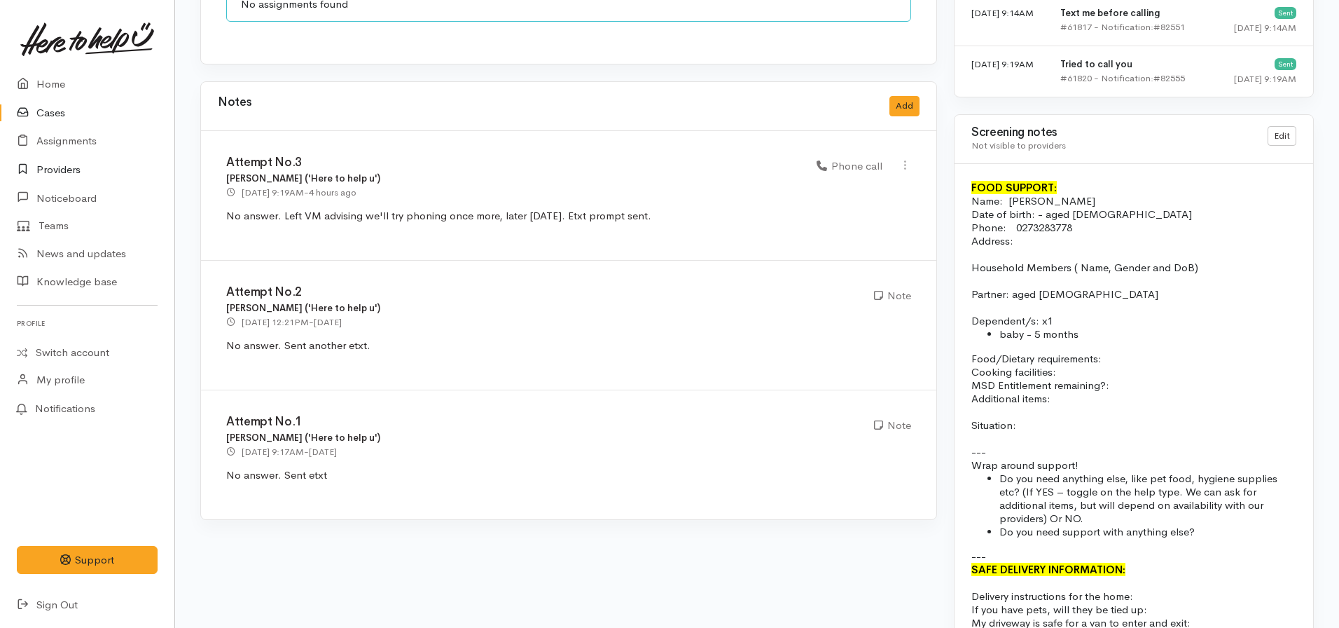
click at [50, 174] on link "Providers" at bounding box center [87, 170] width 174 height 29
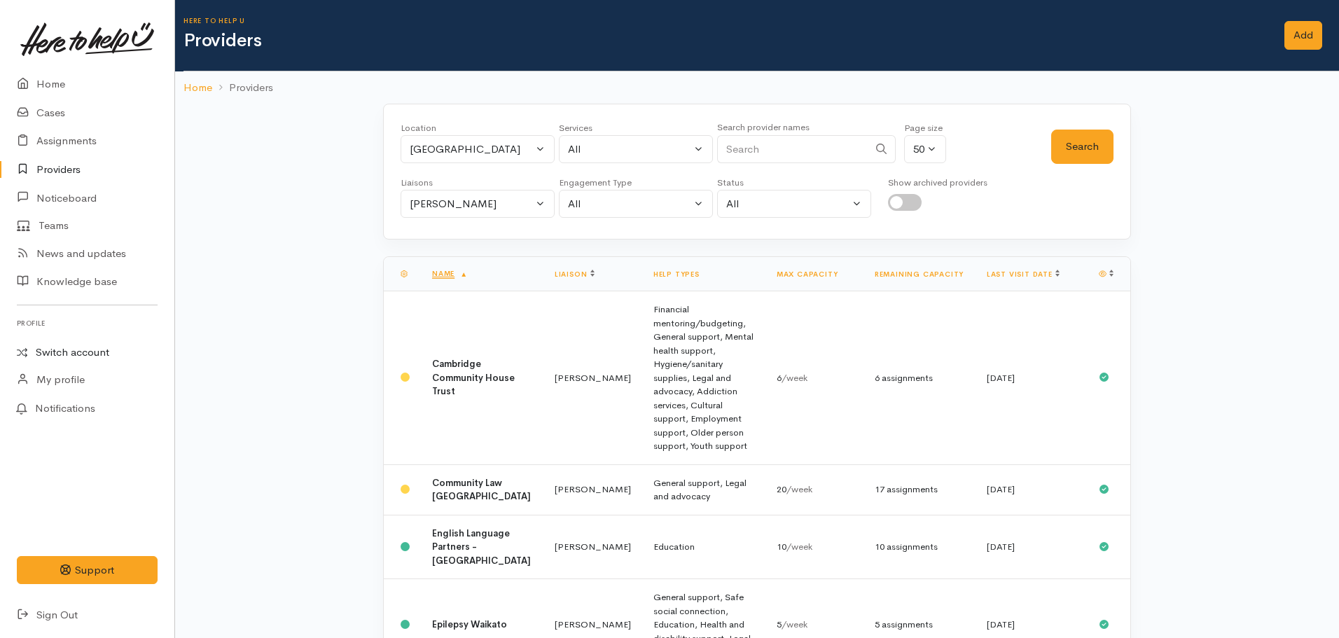
click at [89, 350] on link "Switch account" at bounding box center [87, 352] width 174 height 27
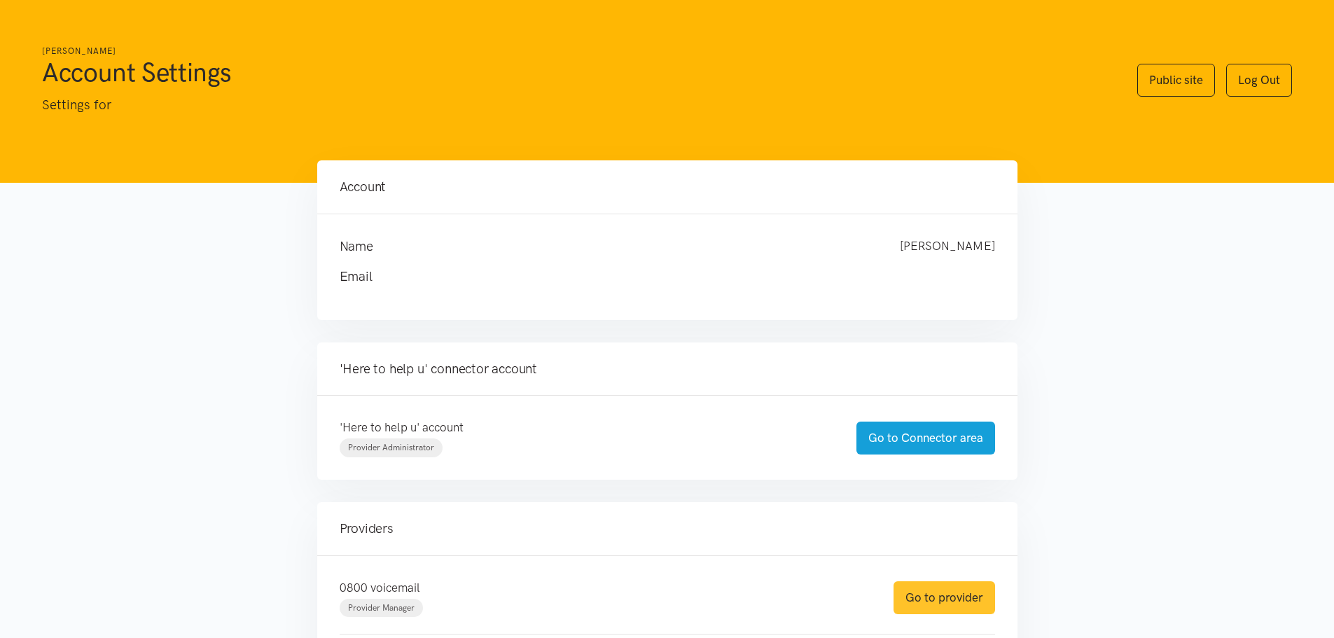
click at [934, 598] on link "Go to provider" at bounding box center [945, 597] width 102 height 33
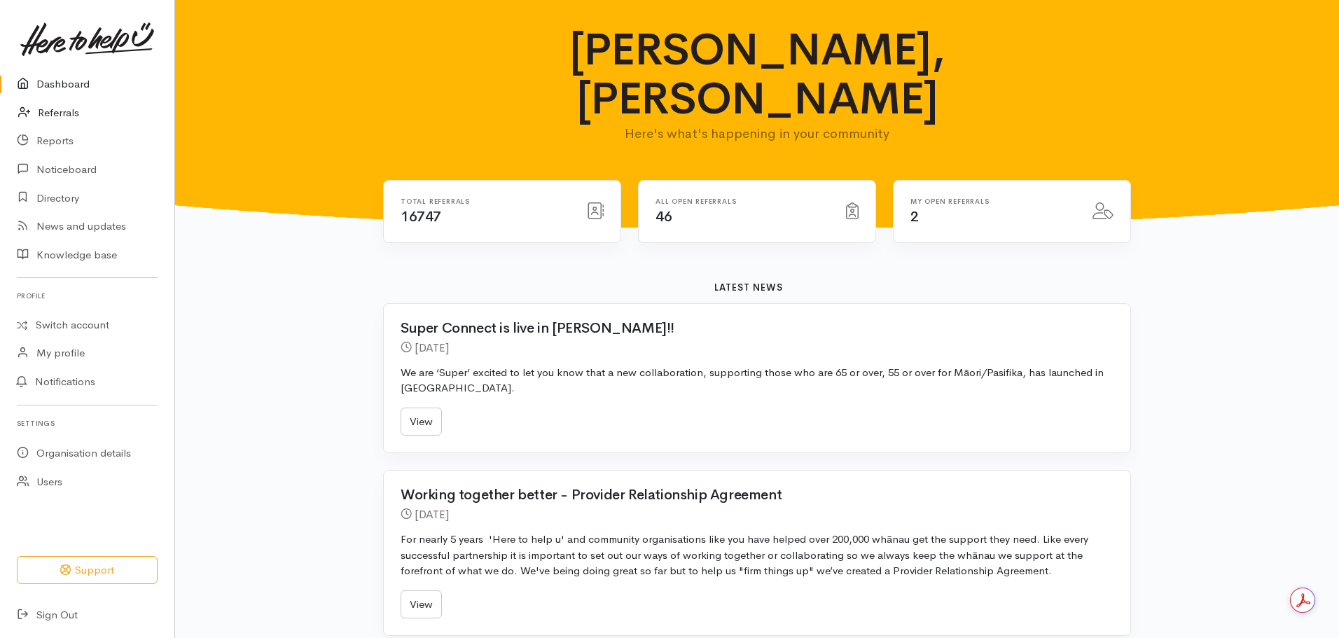
click at [60, 117] on link "Referrals" at bounding box center [87, 113] width 174 height 29
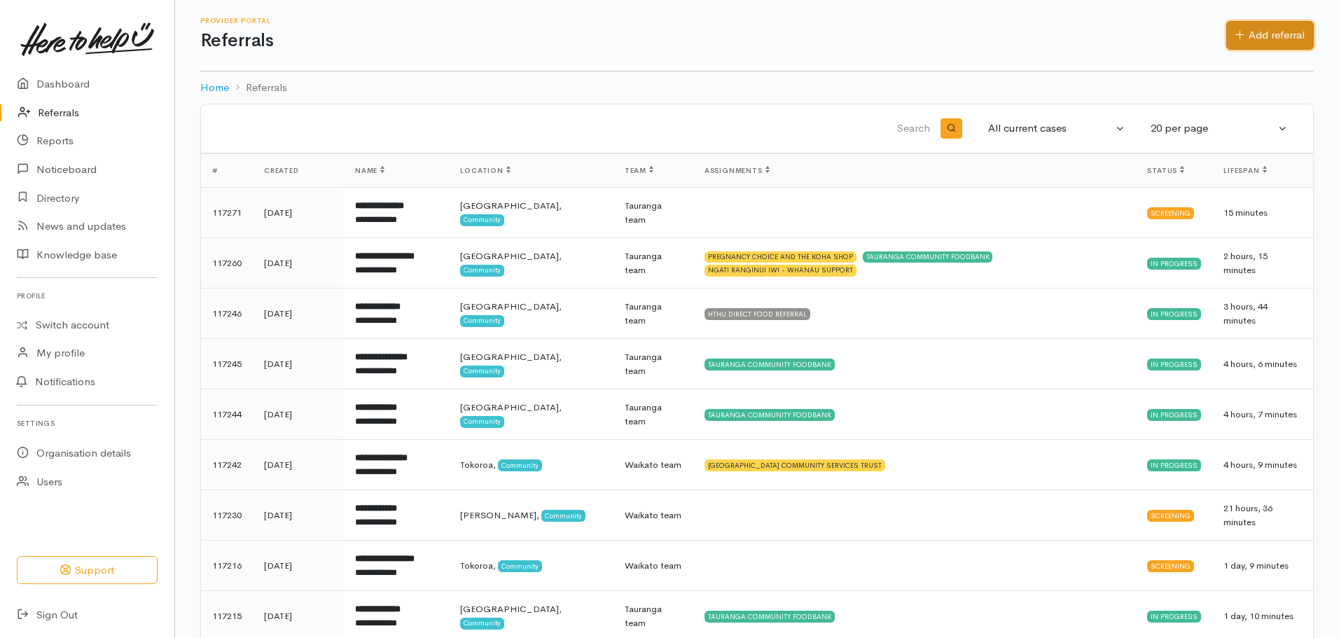
click at [1250, 29] on link "Add referral" at bounding box center [1271, 35] width 88 height 29
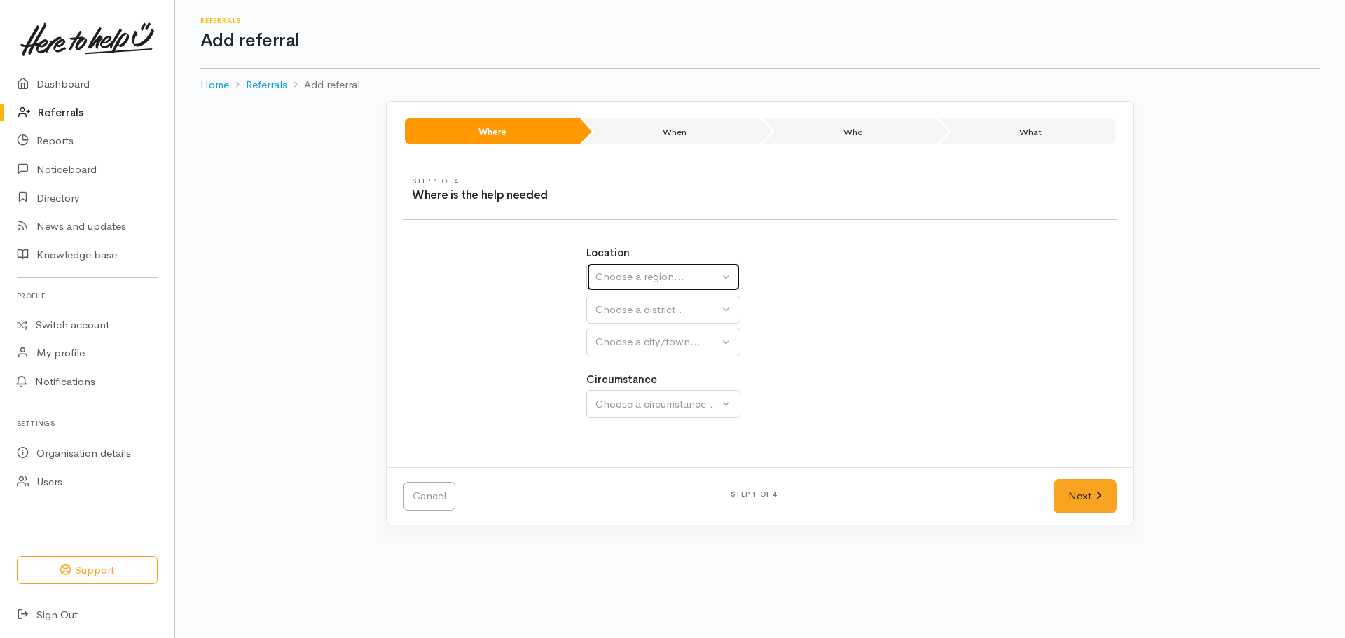
click at [685, 276] on div "Choose a region..." at bounding box center [656, 277] width 123 height 16
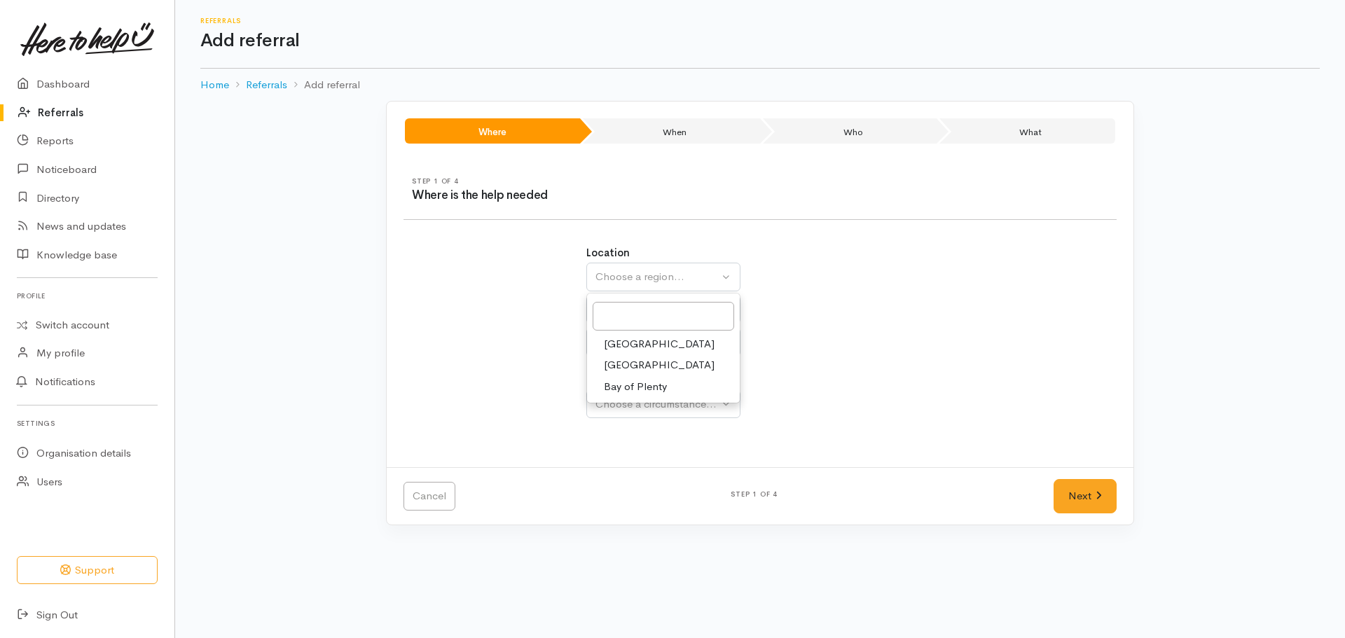
click at [621, 367] on span "Waikato" at bounding box center [659, 365] width 111 height 16
select select "3"
select select
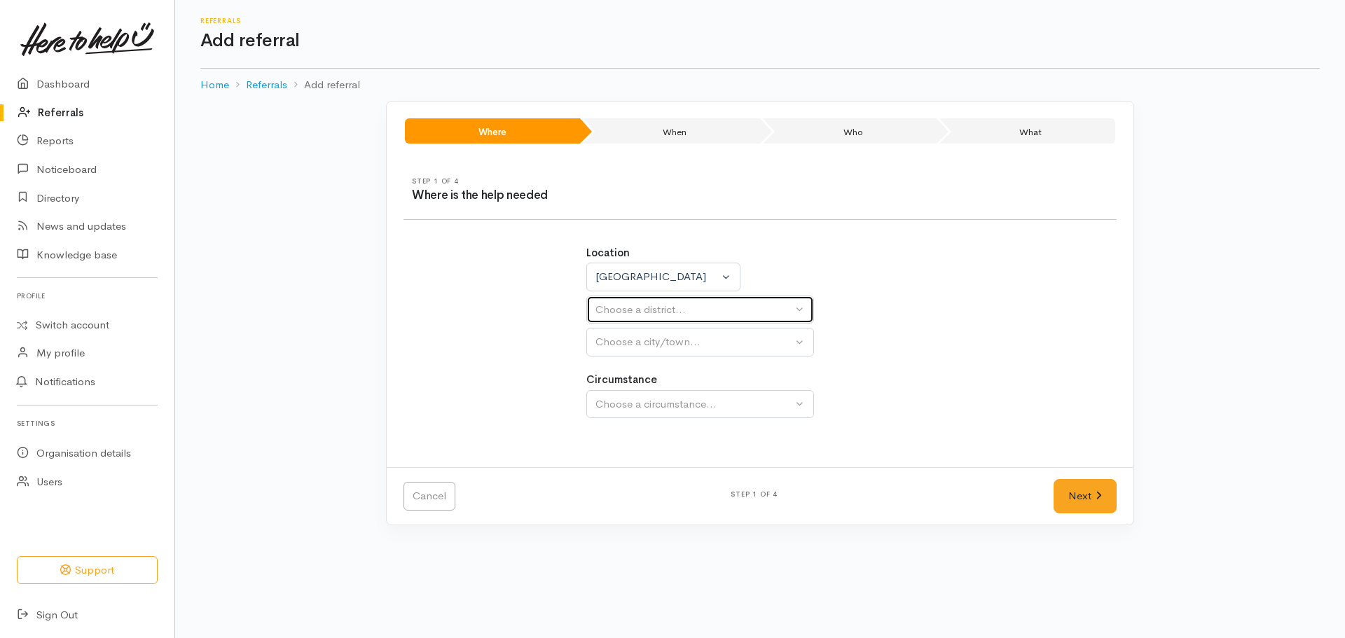
click at [627, 309] on div "Choose a district..." at bounding box center [693, 310] width 197 height 16
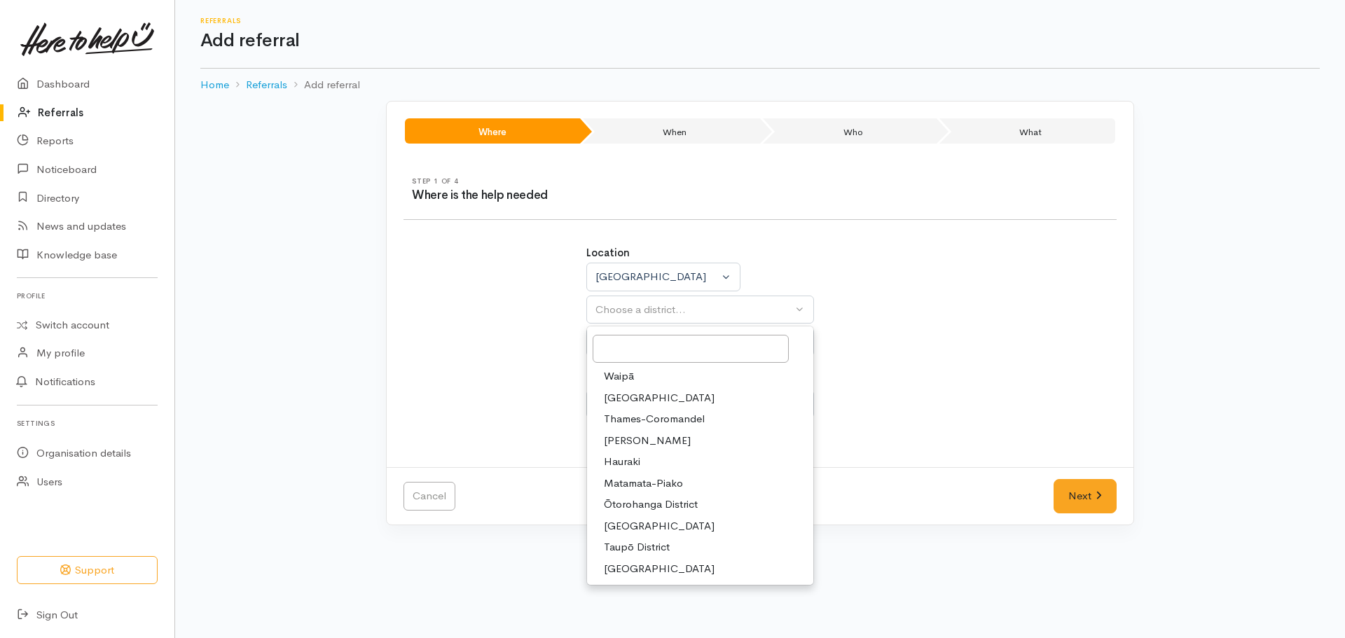
click at [642, 396] on span "Waikato District" at bounding box center [659, 398] width 111 height 16
select select "2"
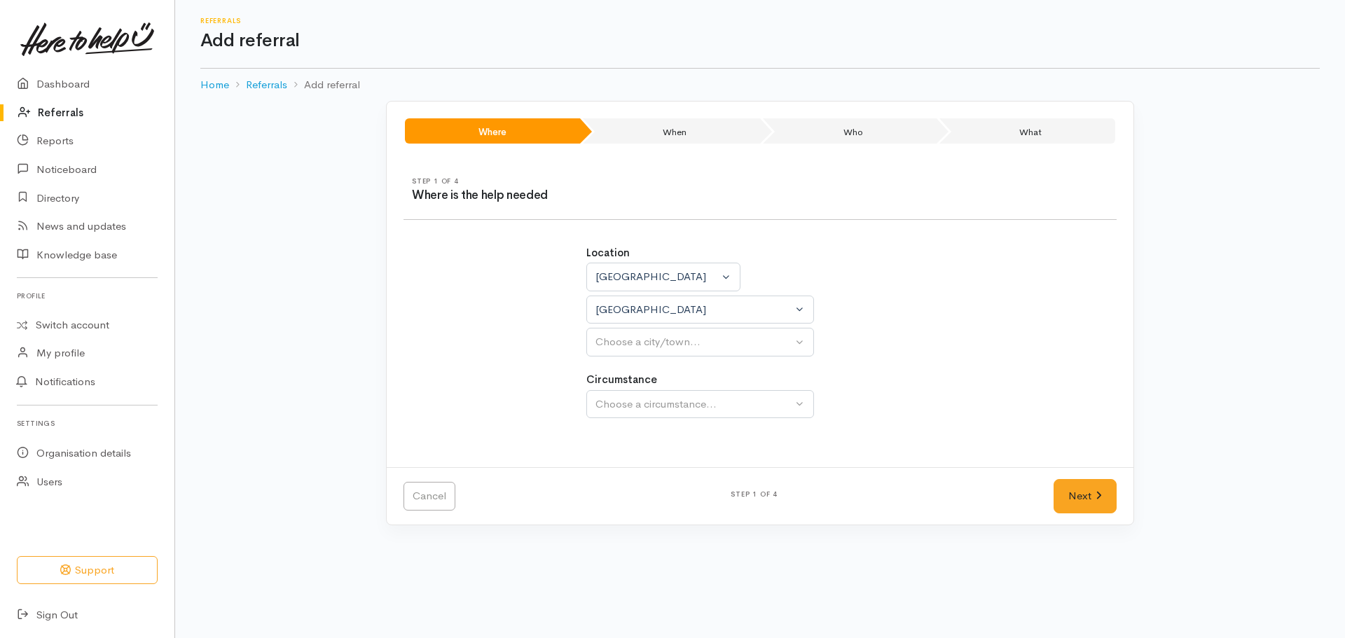
select select
click at [635, 340] on div "Choose a city/town..." at bounding box center [693, 342] width 197 height 16
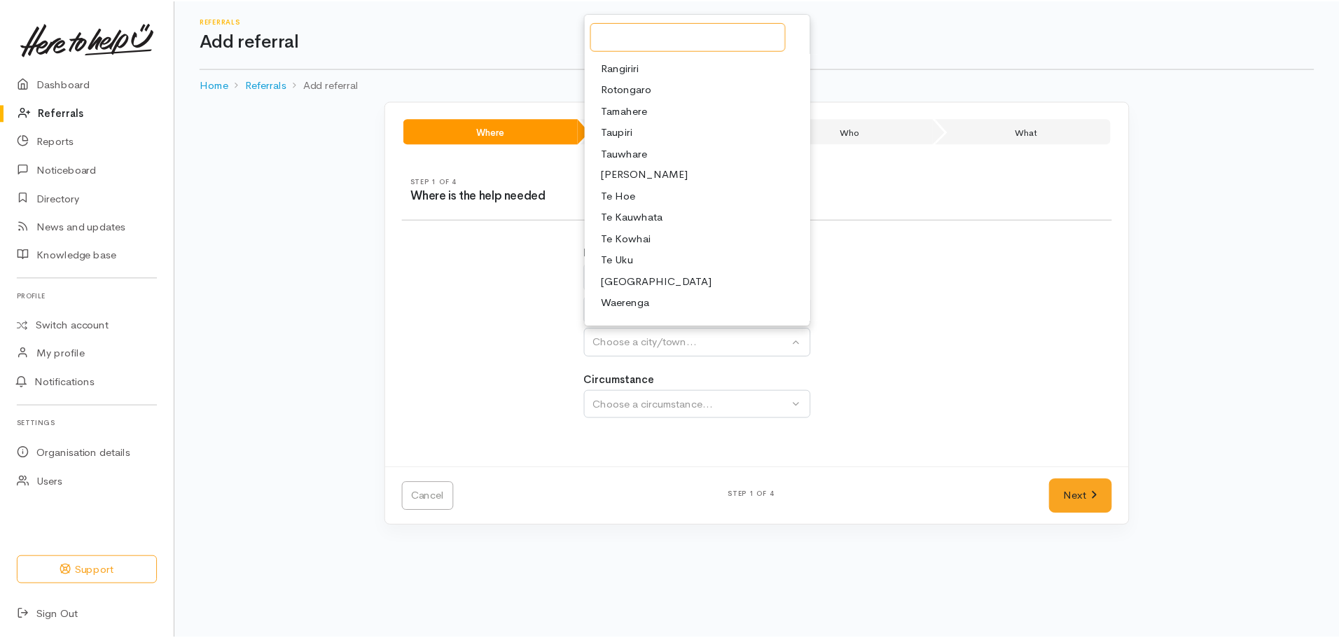
scroll to position [490, 0]
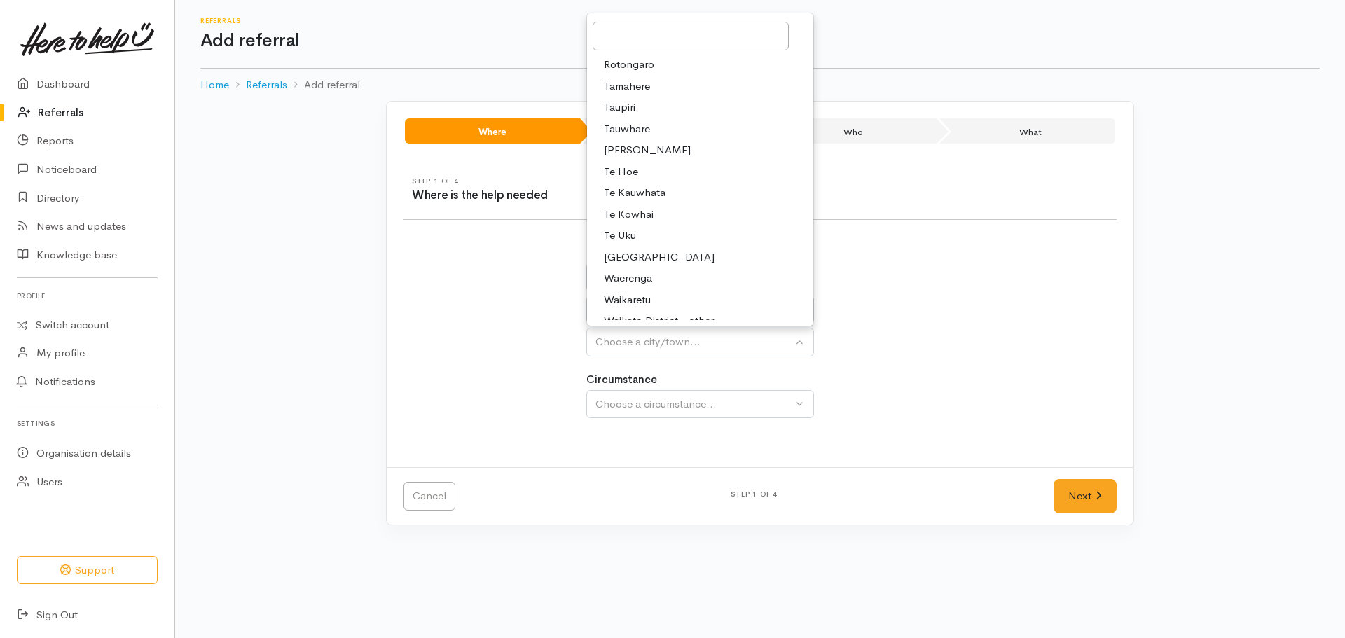
click at [659, 190] on span "Te Kauwhata" at bounding box center [635, 193] width 62 height 16
select select "130"
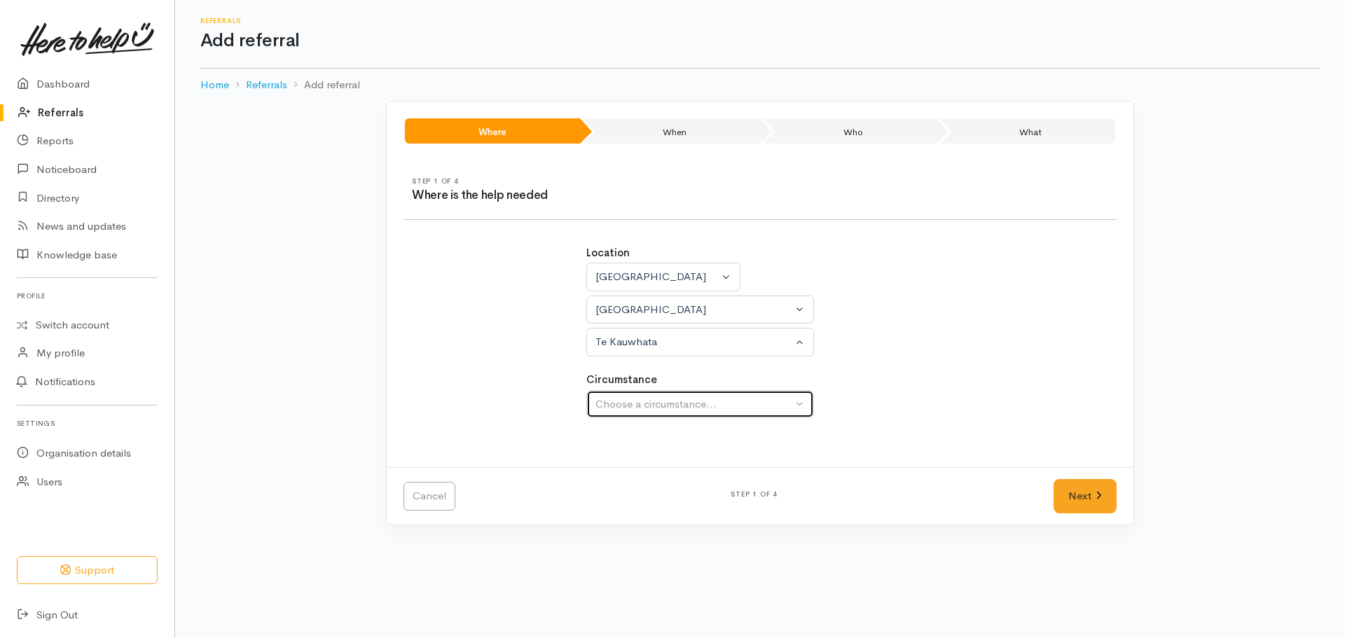
click at [681, 398] on div "Choose a circumstance..." at bounding box center [693, 404] width 197 height 16
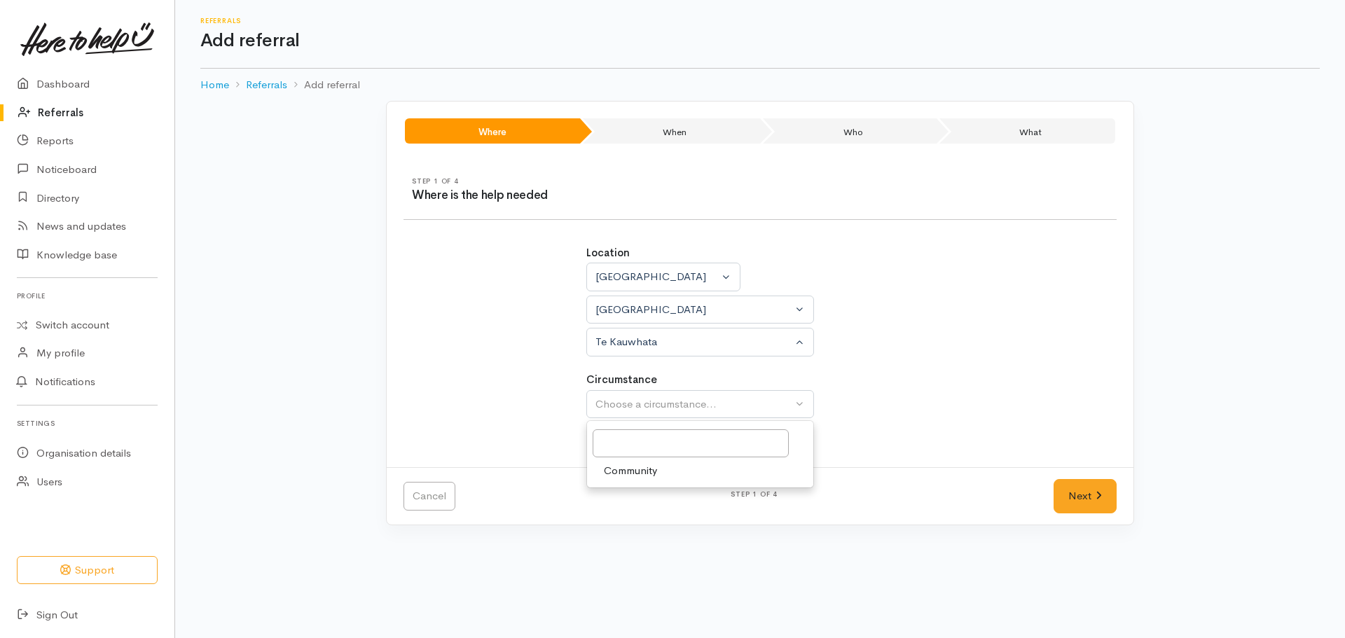
click at [629, 468] on span "Community" at bounding box center [630, 471] width 53 height 16
select select "2"
click at [1056, 491] on link "Next" at bounding box center [1085, 496] width 63 height 34
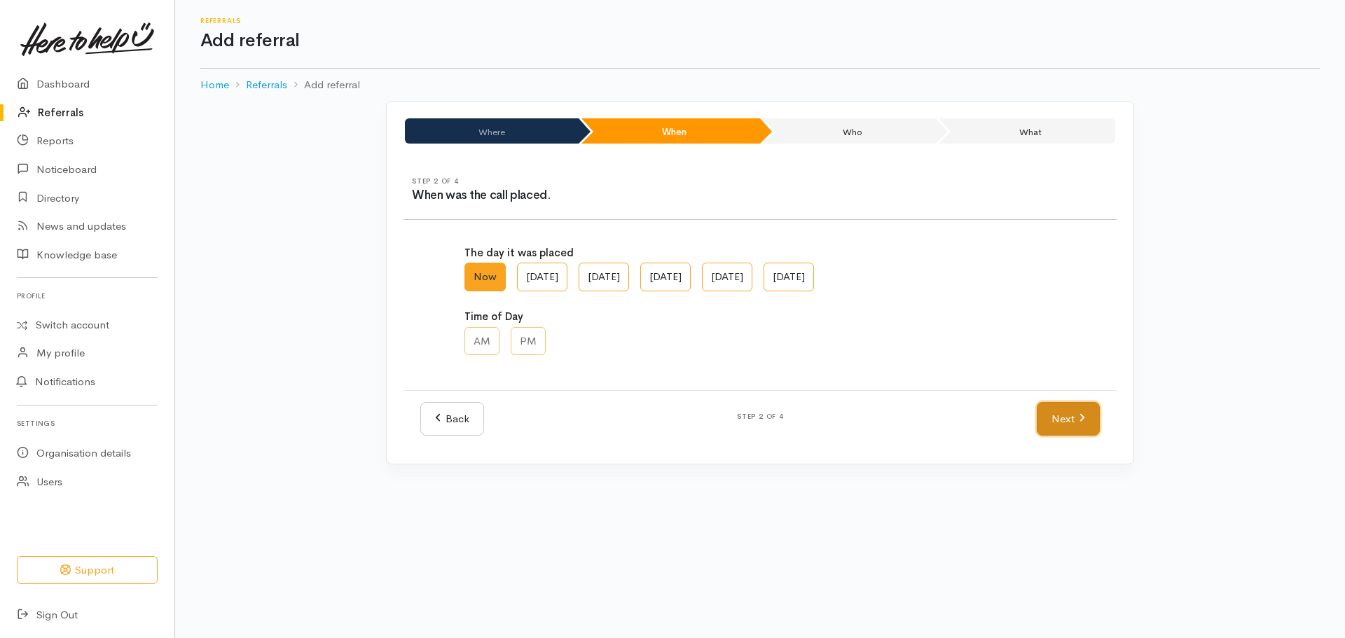
click at [1085, 424] on link "Next" at bounding box center [1068, 419] width 63 height 34
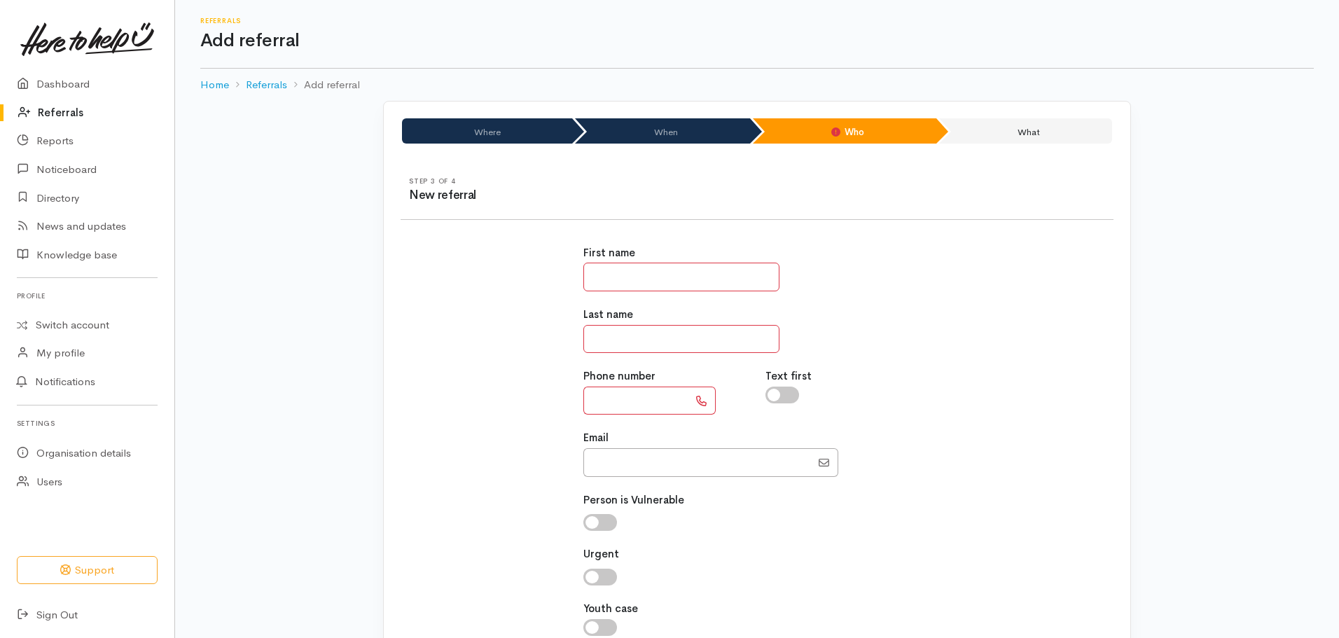
click at [678, 279] on input "text" at bounding box center [682, 277] width 196 height 29
click at [689, 284] on input "text" at bounding box center [682, 277] width 196 height 29
type input "*****"
type input "******"
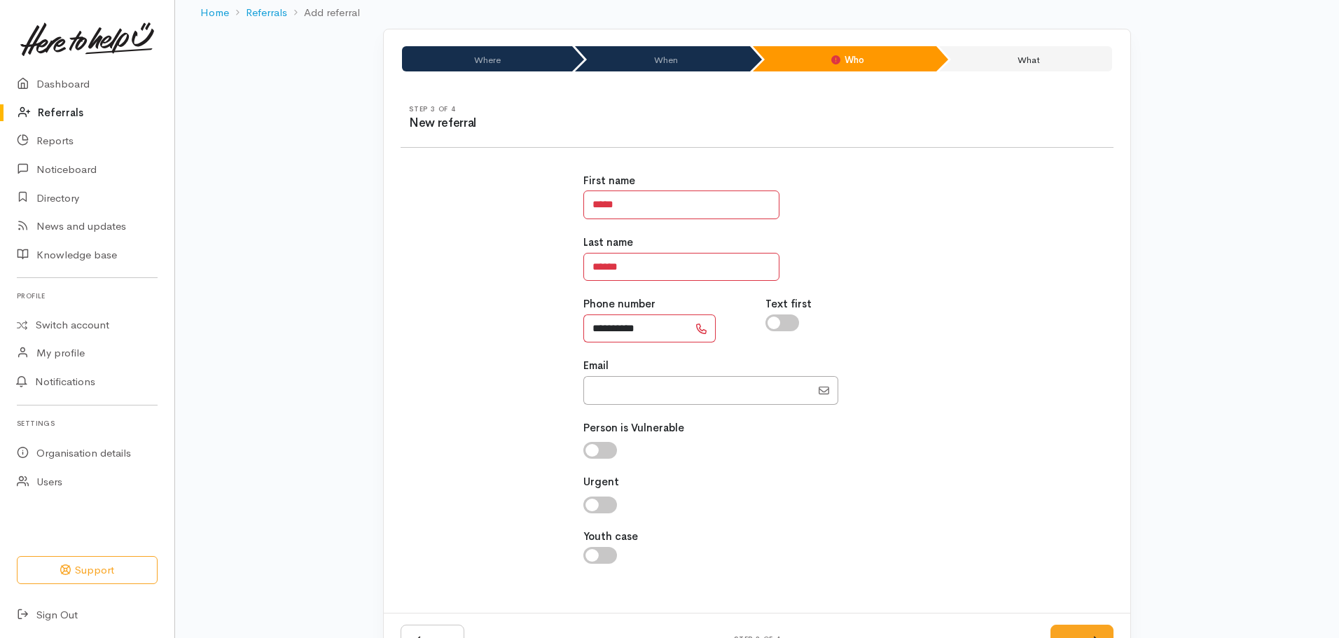
scroll to position [121, 0]
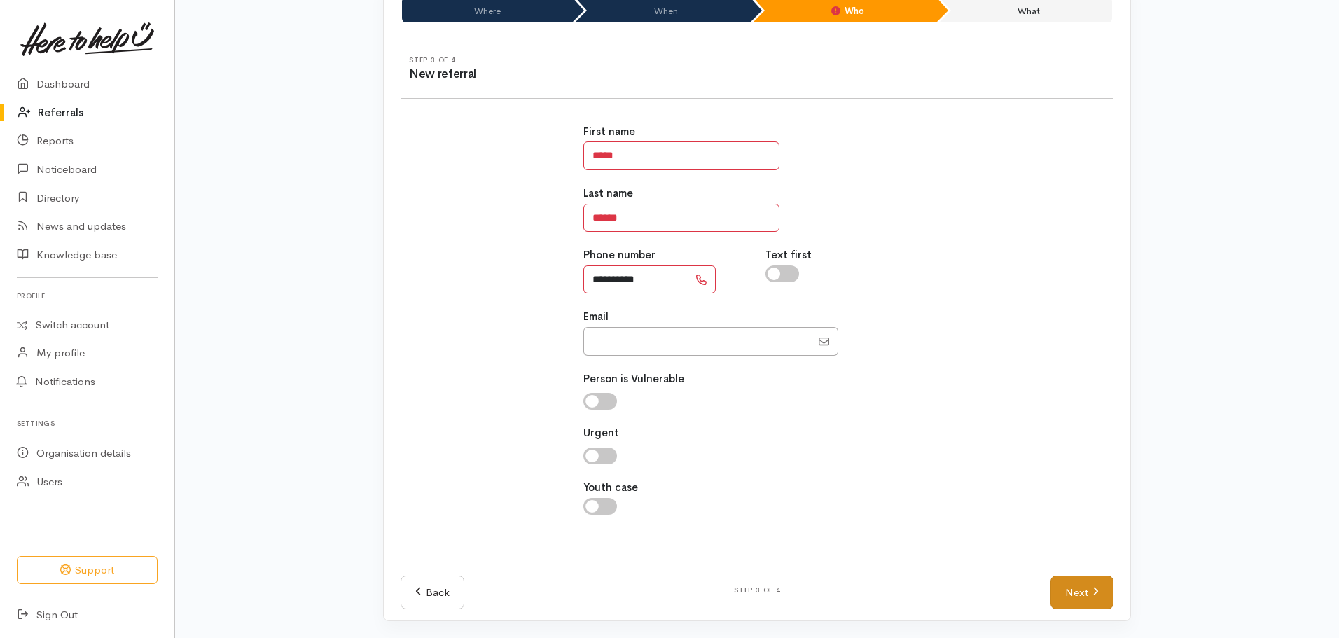
type input "**********"
click at [1095, 579] on link "Next" at bounding box center [1082, 593] width 63 height 34
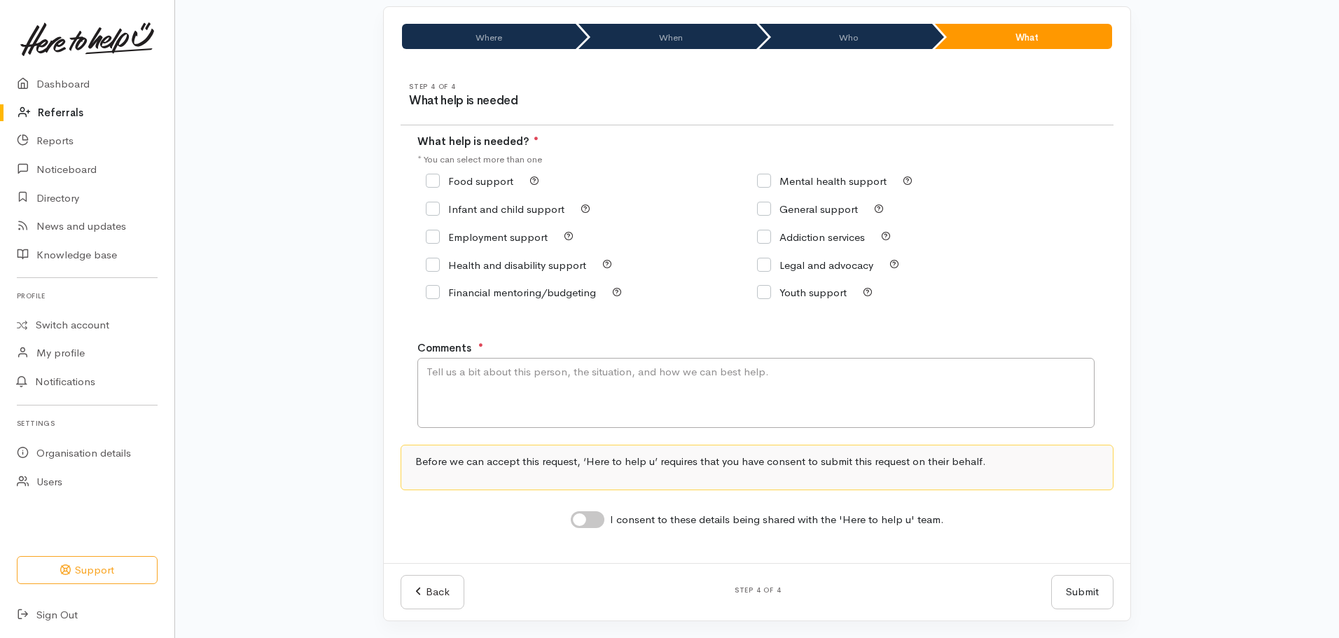
scroll to position [95, 0]
click at [766, 210] on input "General support" at bounding box center [807, 209] width 101 height 11
checkbox input "true"
click at [526, 372] on textarea "Comments" at bounding box center [755, 393] width 677 height 70
click at [422, 368] on textarea ""question with regards to supported living payment"." at bounding box center [755, 393] width 677 height 70
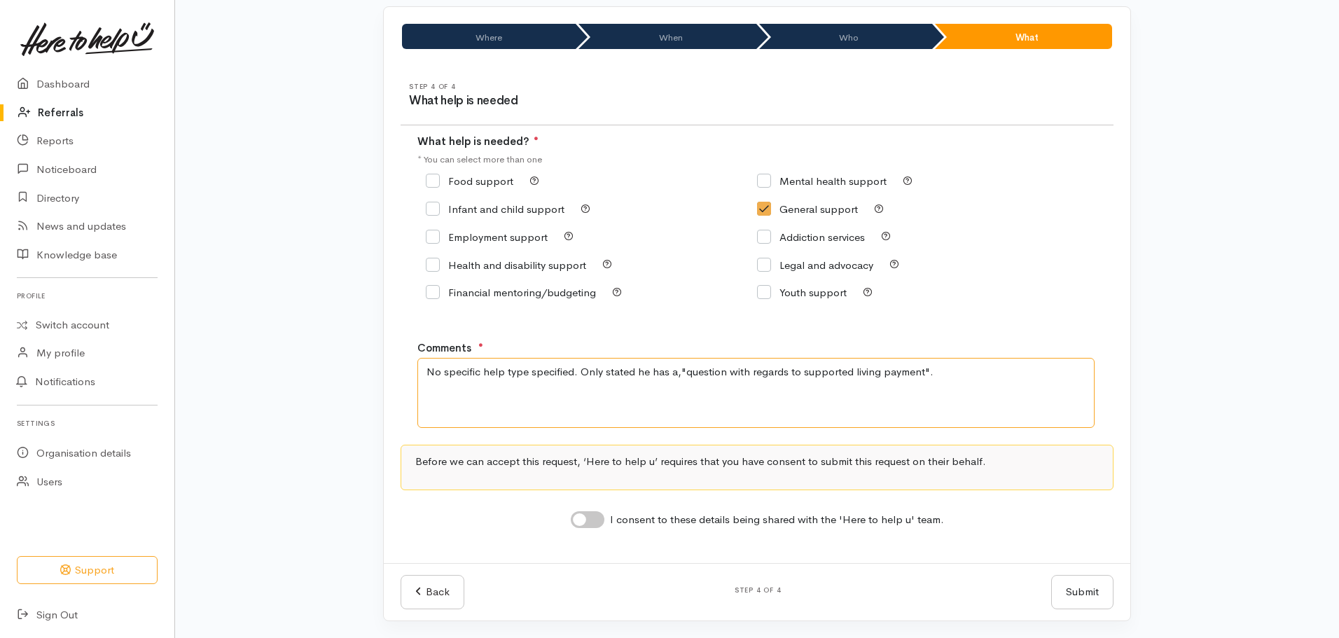
click at [693, 373] on textarea "No specific help type specified. Only stated he has a,"question with regards to…" at bounding box center [755, 393] width 677 height 70
drag, startPoint x: 700, startPoint y: 377, endPoint x: 619, endPoint y: 308, distance: 106.9
click at [614, 310] on div "Food support Mental health support" at bounding box center [756, 245] width 679 height 156
click at [803, 372] on textarea "No specific help type specified. Only stated he has a,"question with regards to…" at bounding box center [755, 393] width 677 height 70
click at [682, 366] on textarea "No specific help type specified. Only stated he has a,"question with regards to…" at bounding box center [755, 393] width 677 height 70
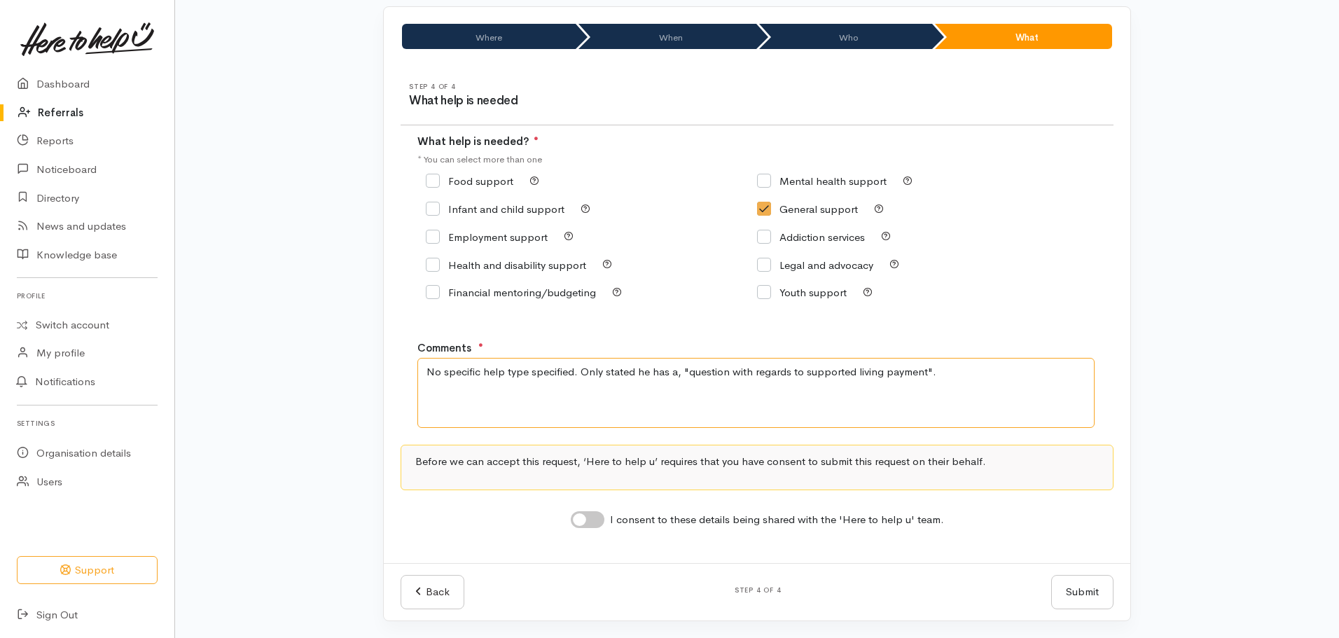
click at [985, 378] on textarea "No specific help type specified. Only stated he has a, "question with regards t…" at bounding box center [755, 393] width 677 height 70
type textarea "No specific help type specified. Only stated he has a, "question with regards t…"
click at [999, 366] on textarea "No specific help type specified. Only stated he has a, "question with regards t…" at bounding box center [755, 393] width 677 height 70
click at [593, 518] on input "I consent to these details being shared with the 'Here to help u' team." at bounding box center [588, 519] width 34 height 17
checkbox input "true"
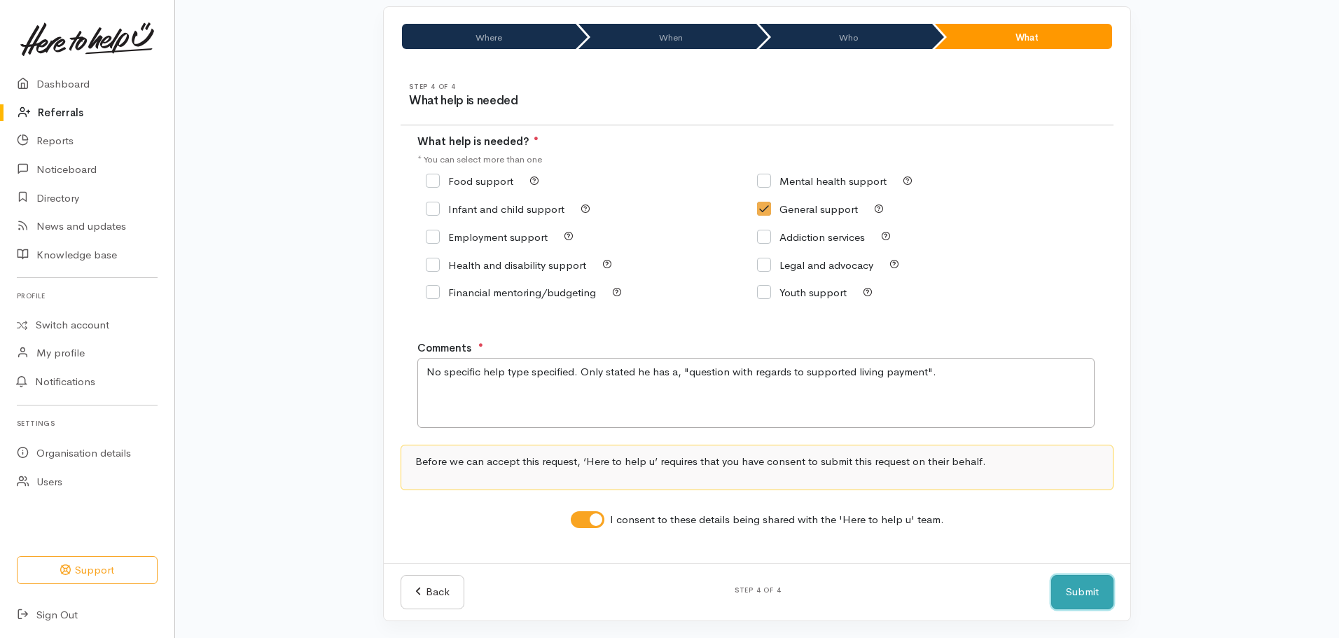
click button "Submit" at bounding box center [1082, 592] width 62 height 34
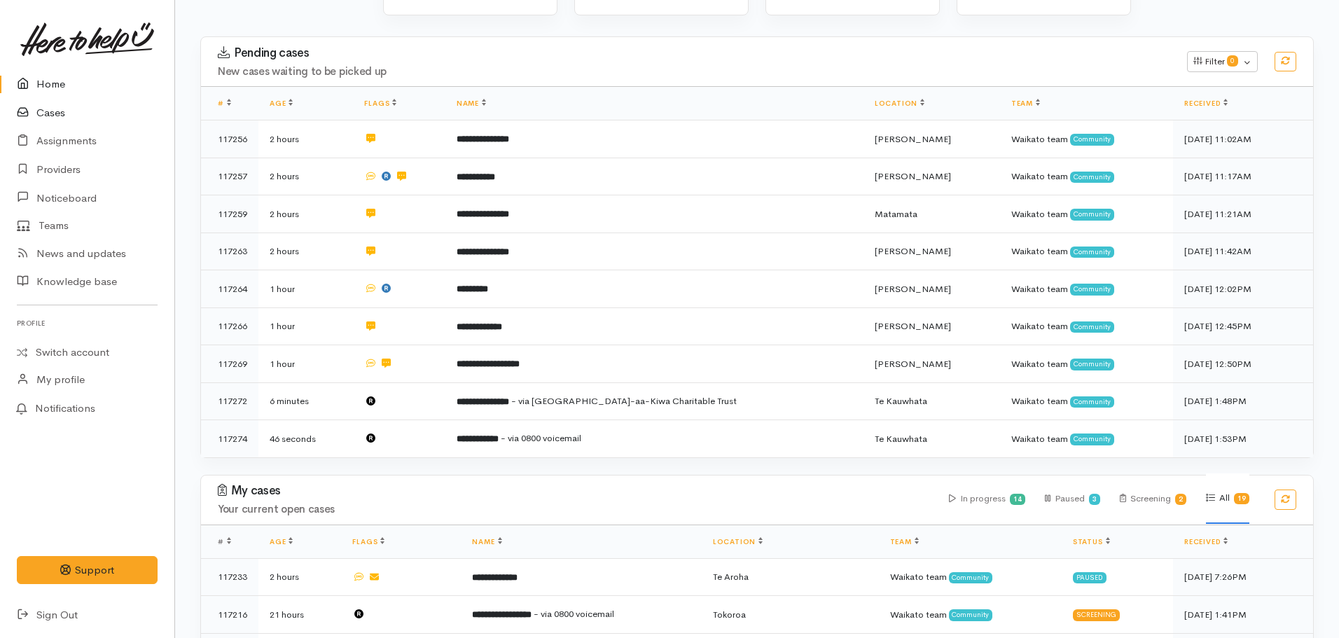
scroll to position [350, 0]
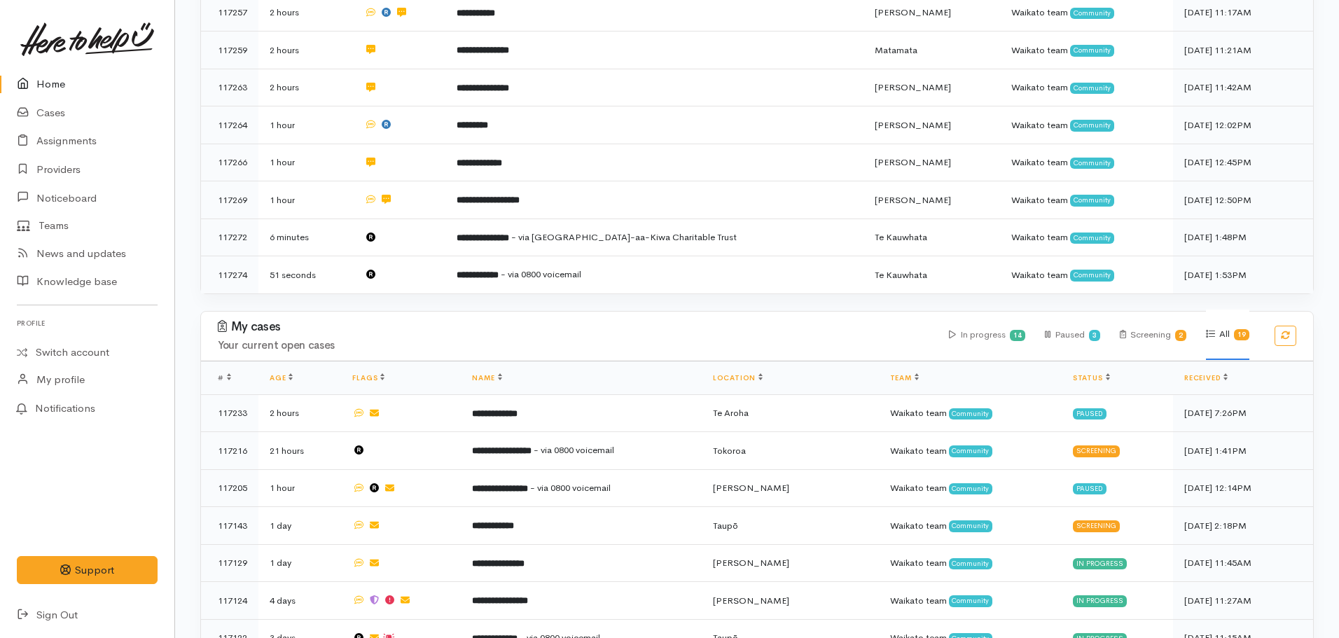
scroll to position [420, 0]
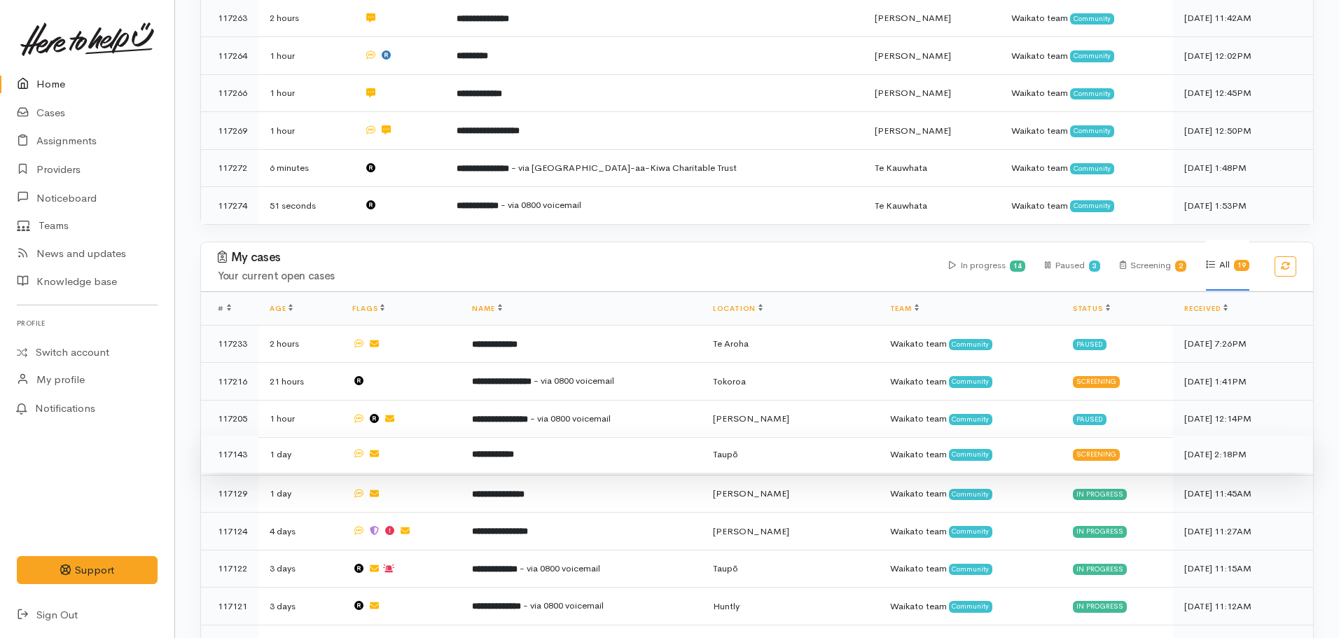
click at [514, 450] on b "**********" at bounding box center [493, 454] width 42 height 9
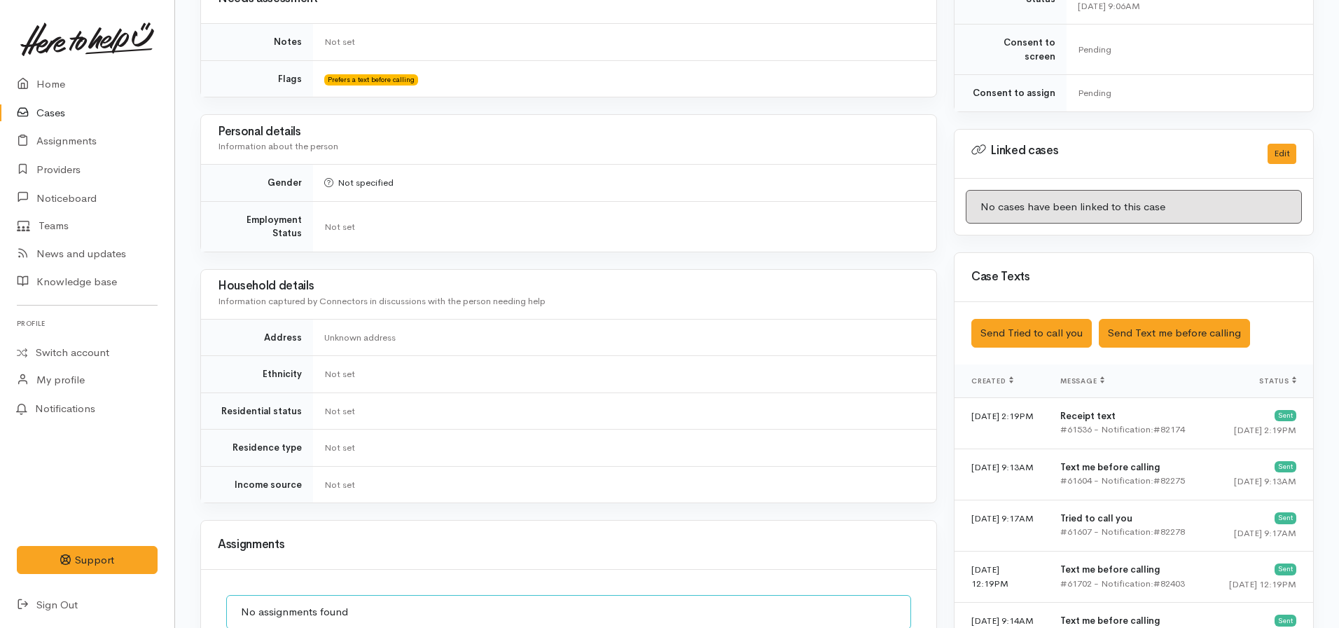
scroll to position [700, 0]
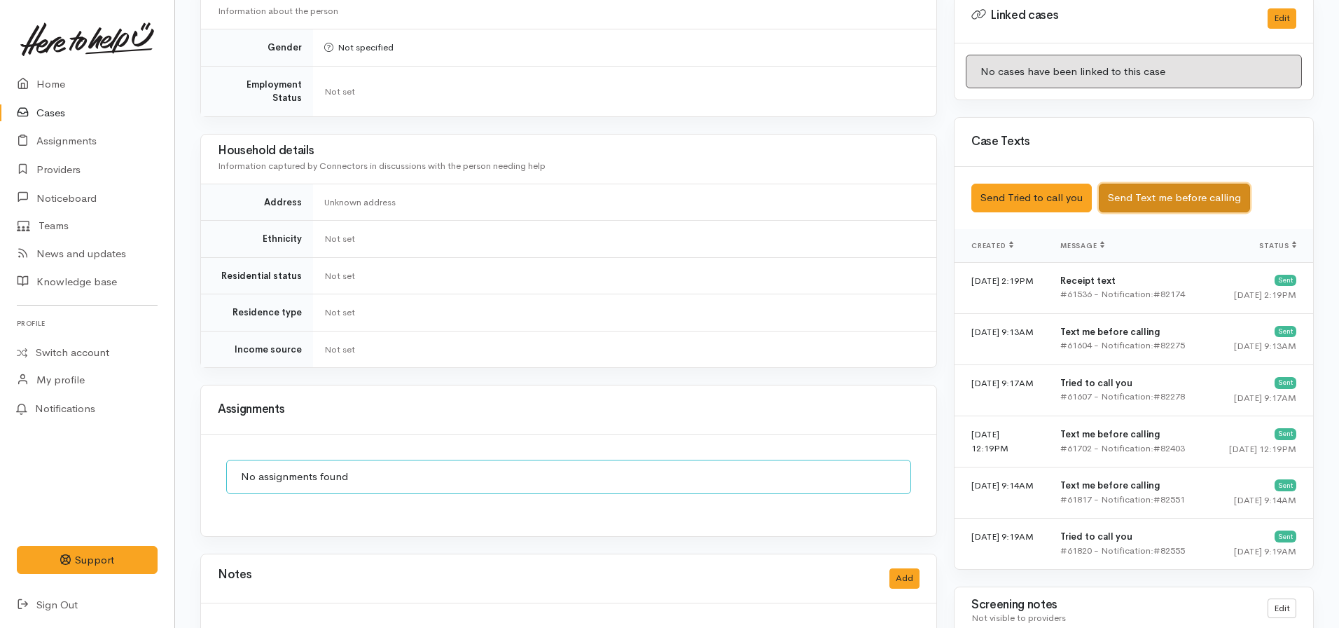
click at [1182, 188] on button "Send Text me before calling" at bounding box center [1174, 198] width 151 height 29
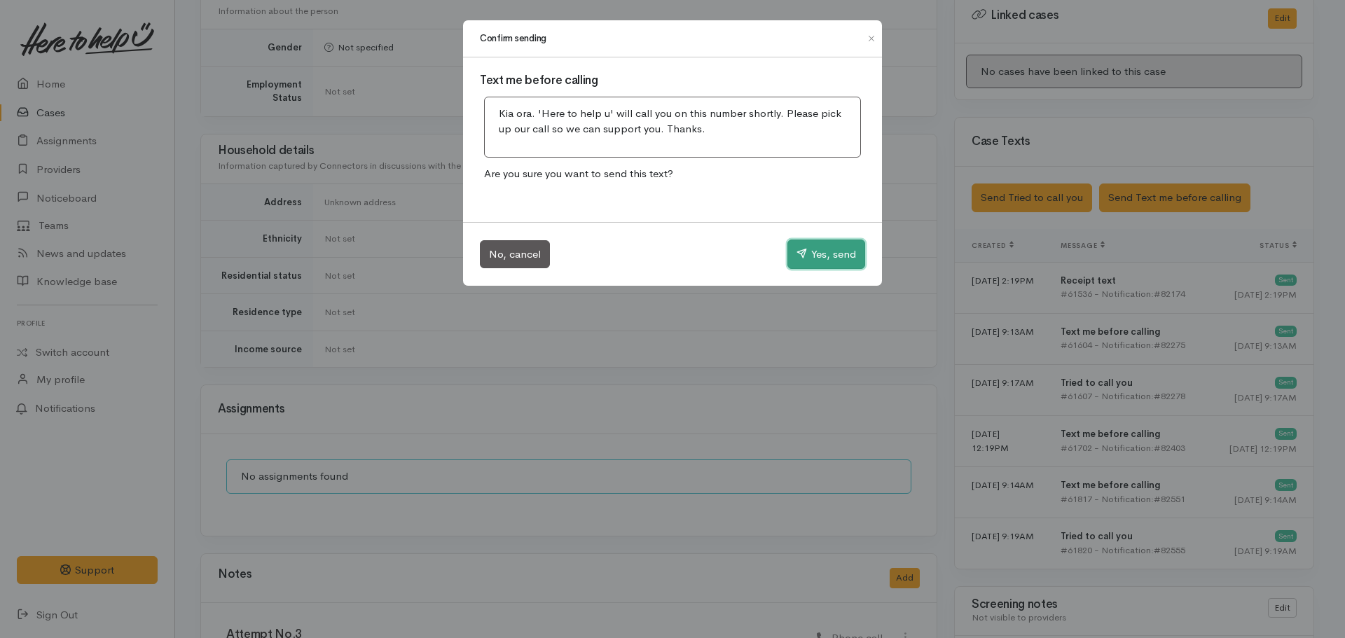
click at [826, 255] on button "Yes, send" at bounding box center [826, 254] width 78 height 29
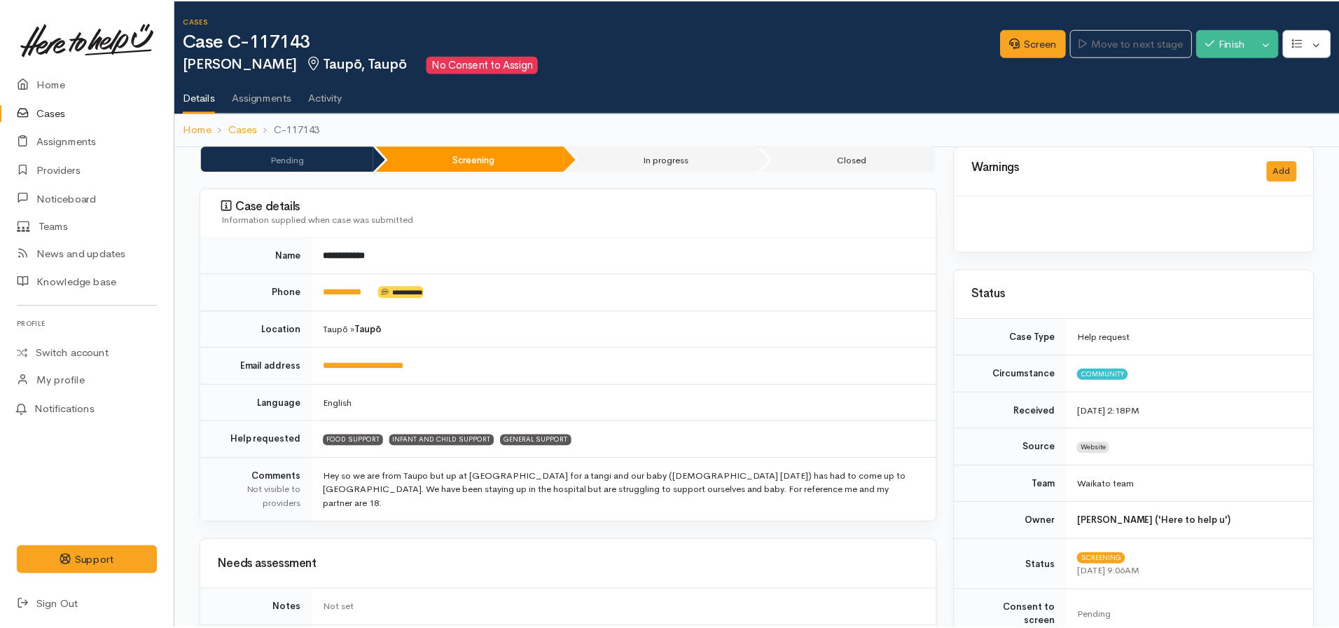
scroll to position [702, 0]
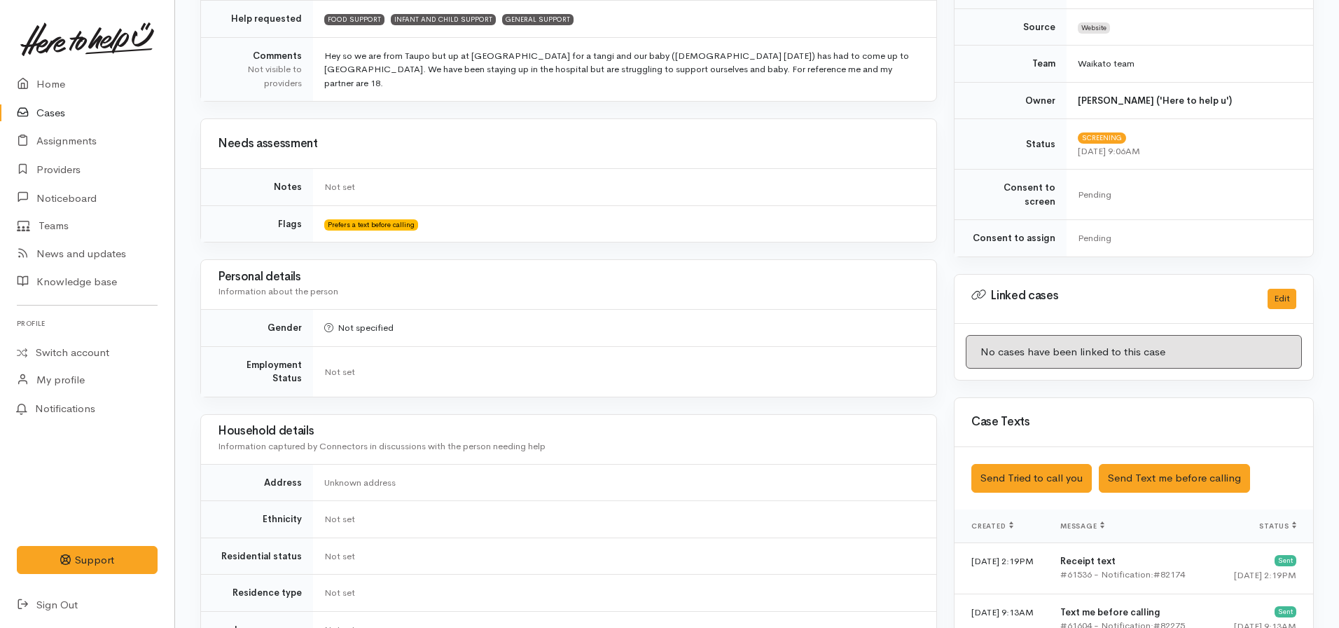
scroll to position [70, 0]
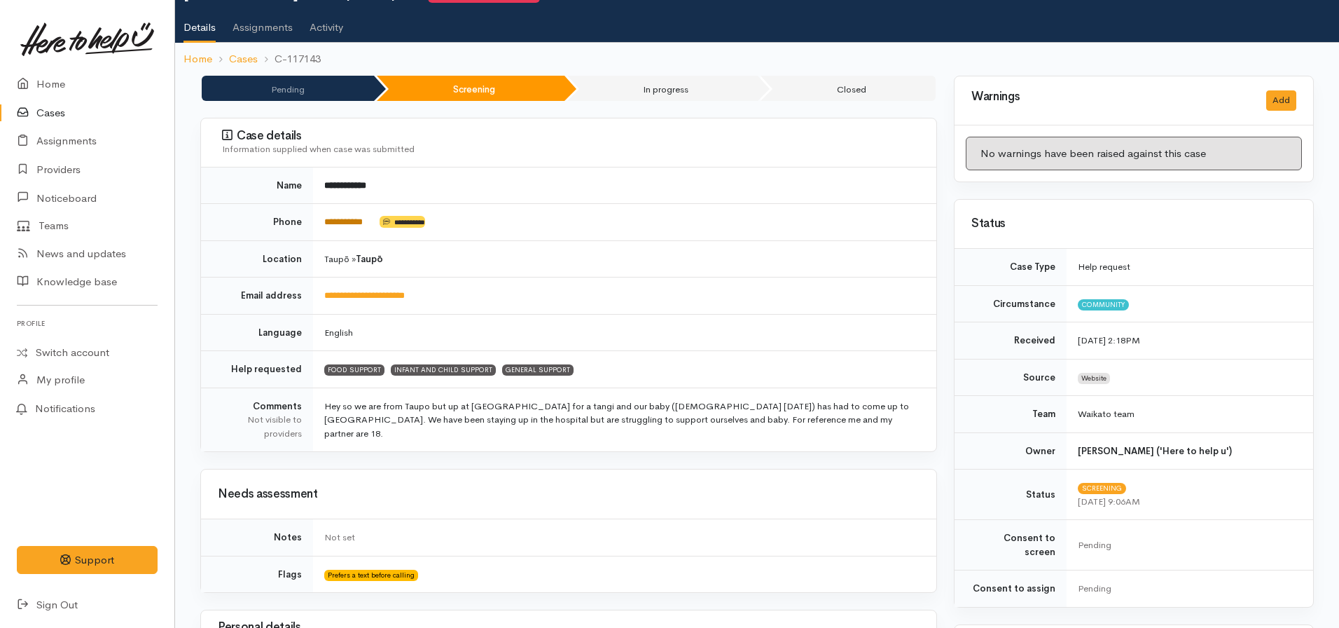
click at [343, 223] on link "**********" at bounding box center [343, 221] width 39 height 9
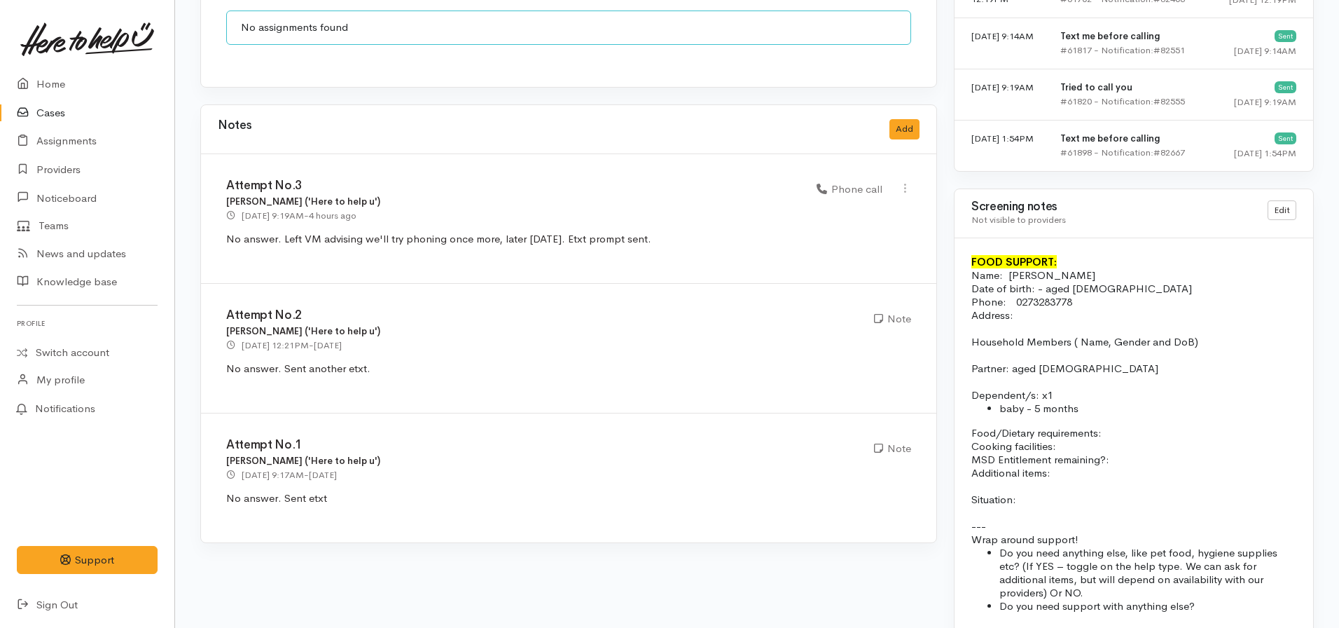
scroll to position [1121, 0]
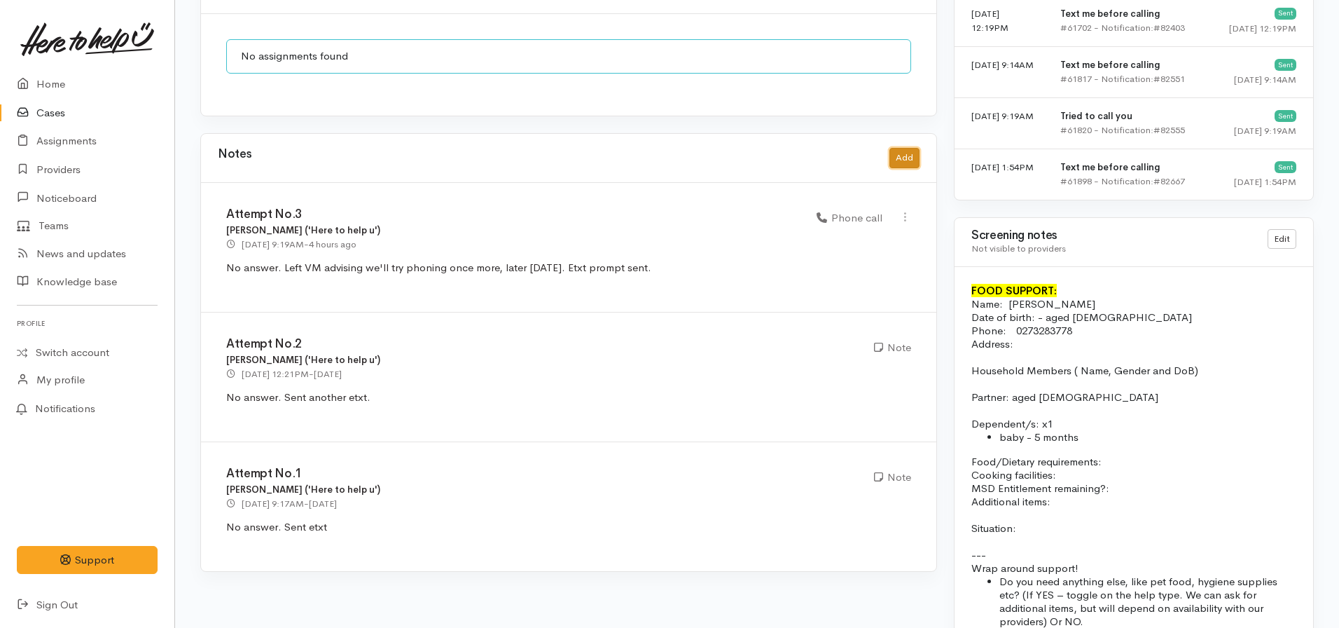
click at [918, 149] on button "Add" at bounding box center [905, 158] width 30 height 20
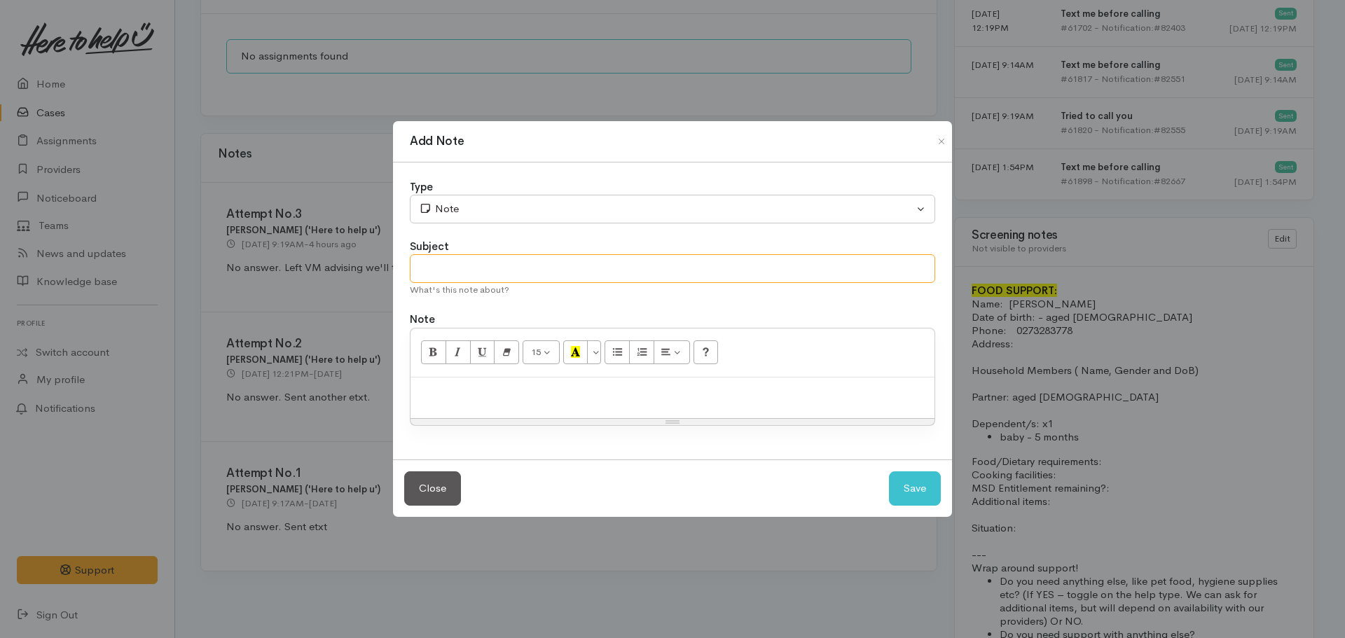
click at [499, 256] on input "text" at bounding box center [672, 268] width 525 height 29
type input "Attempt No. 4 - CASE CANCELLED"
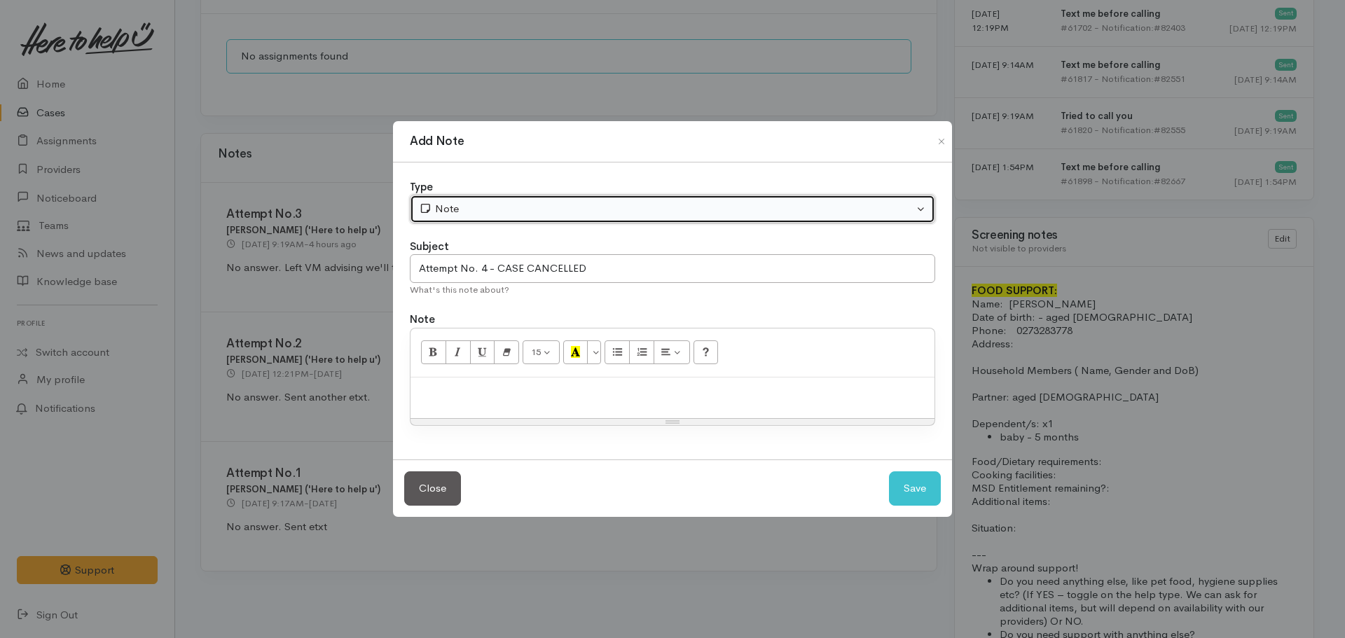
click at [526, 203] on div "Note" at bounding box center [666, 209] width 495 height 16
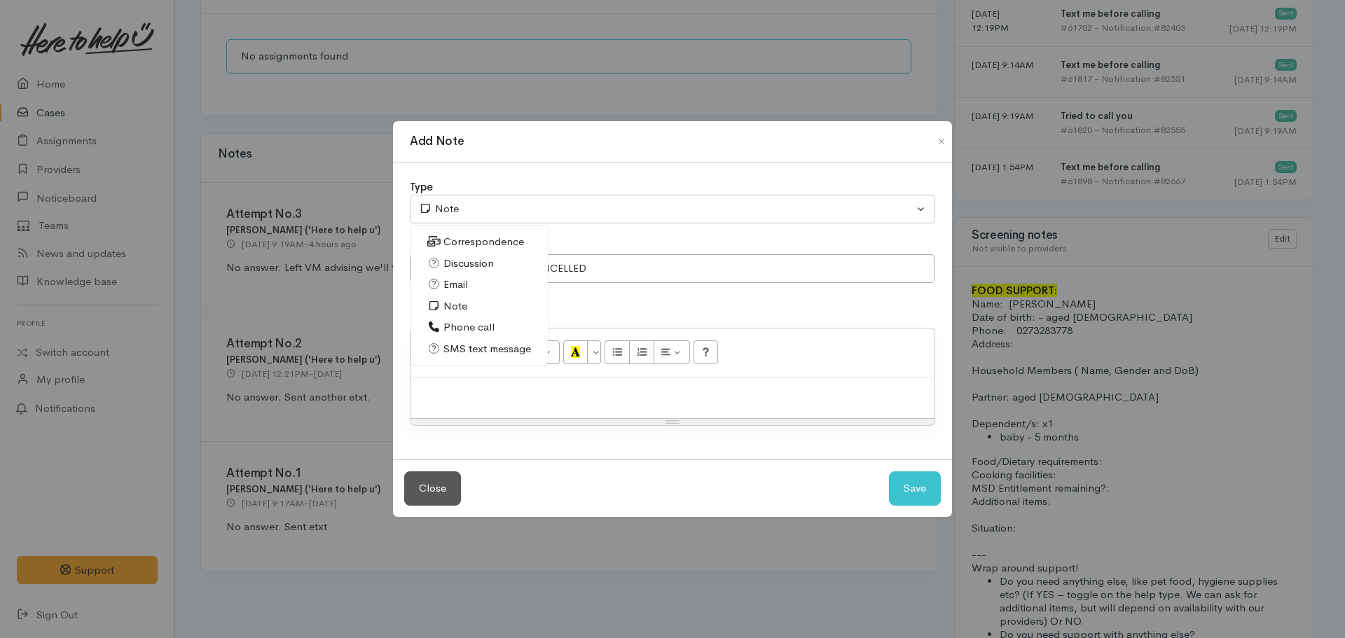
click at [462, 330] on span "Phone call" at bounding box center [468, 327] width 51 height 16
select select "3"
click at [463, 401] on div at bounding box center [672, 398] width 524 height 41
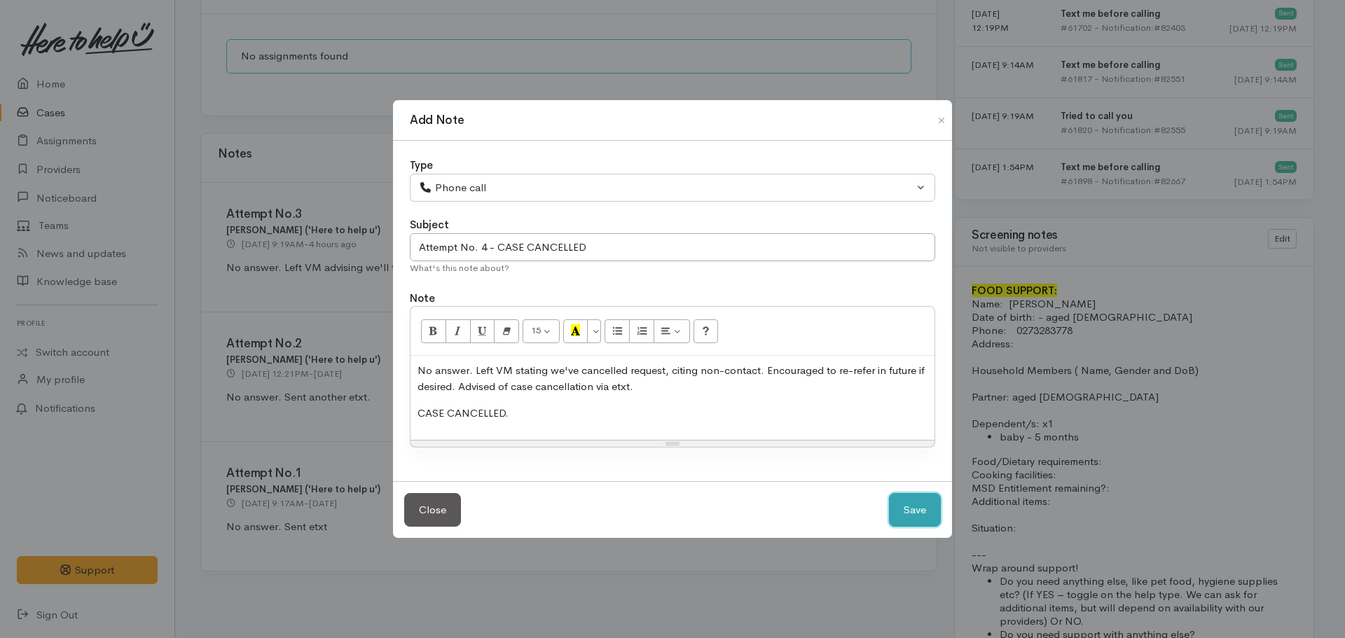
click at [889, 493] on button "Save" at bounding box center [915, 510] width 52 height 34
select select "1"
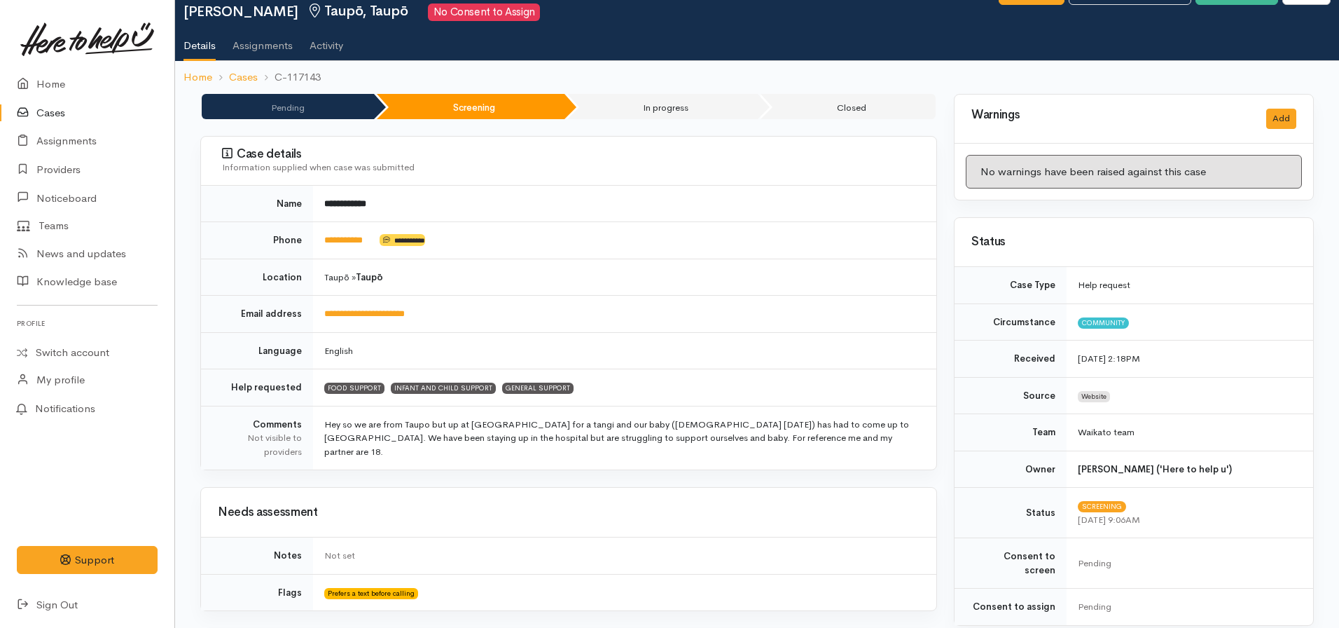
scroll to position [0, 0]
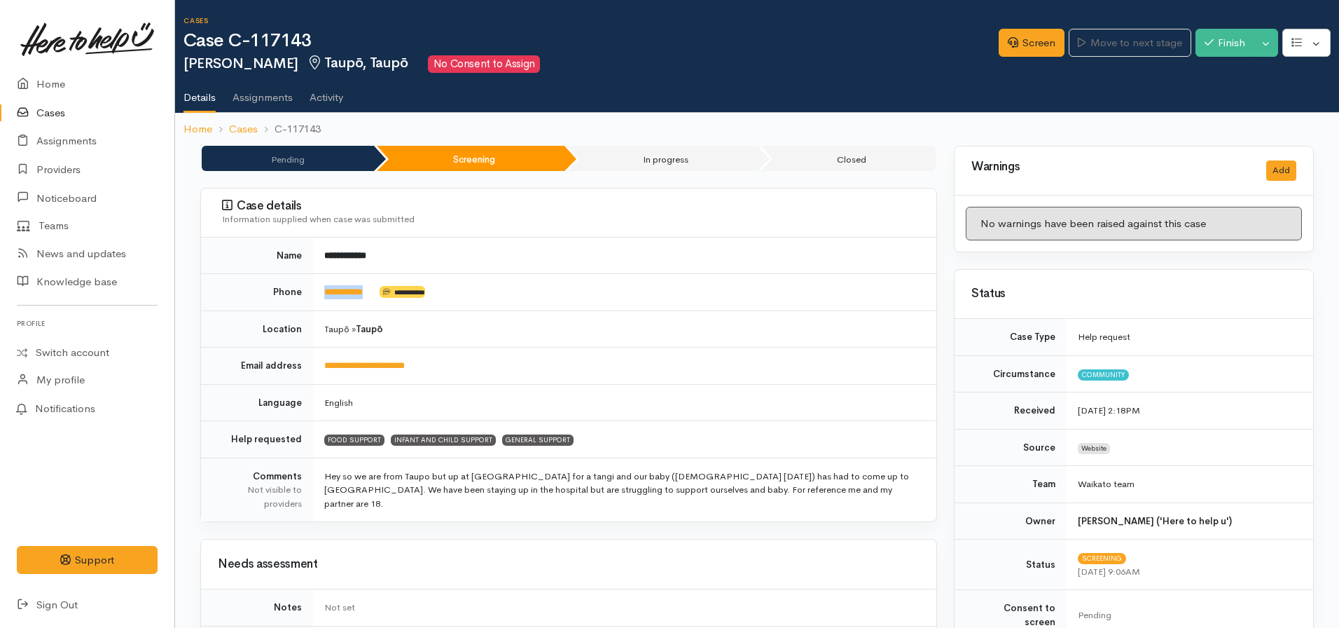
drag, startPoint x: 384, startPoint y: 291, endPoint x: 323, endPoint y: 295, distance: 61.1
click at [323, 295] on td "**********" at bounding box center [624, 292] width 623 height 37
copy td "**********"
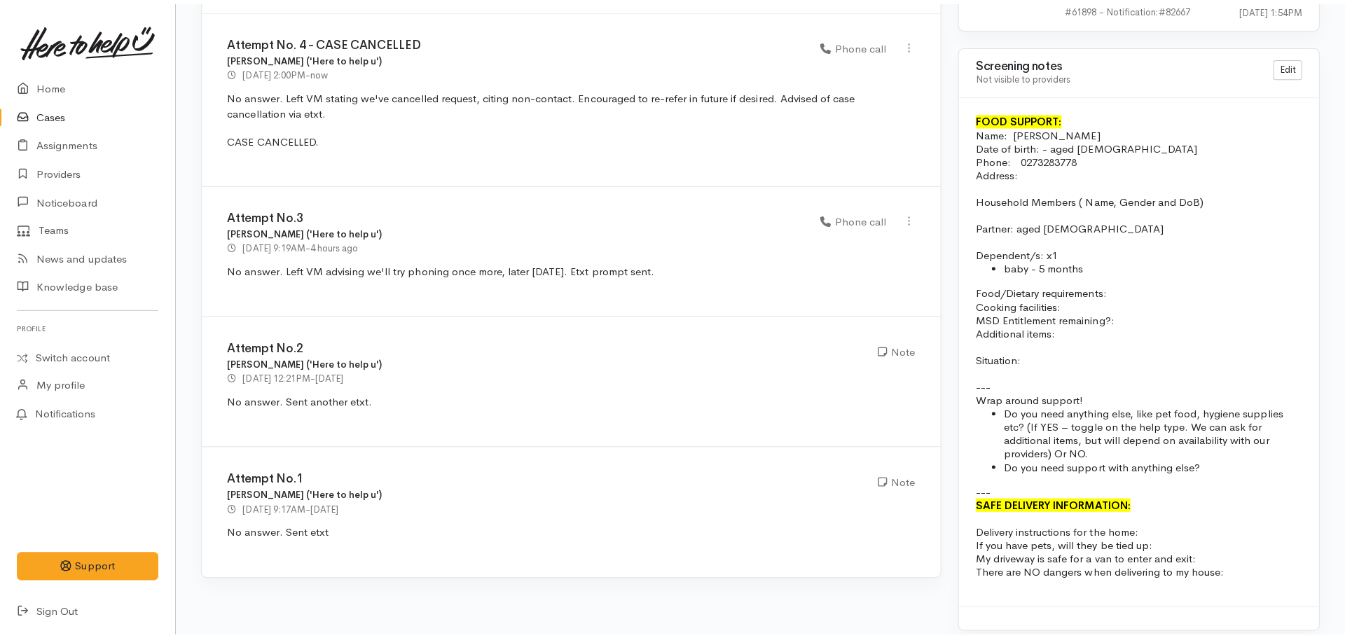
scroll to position [874, 0]
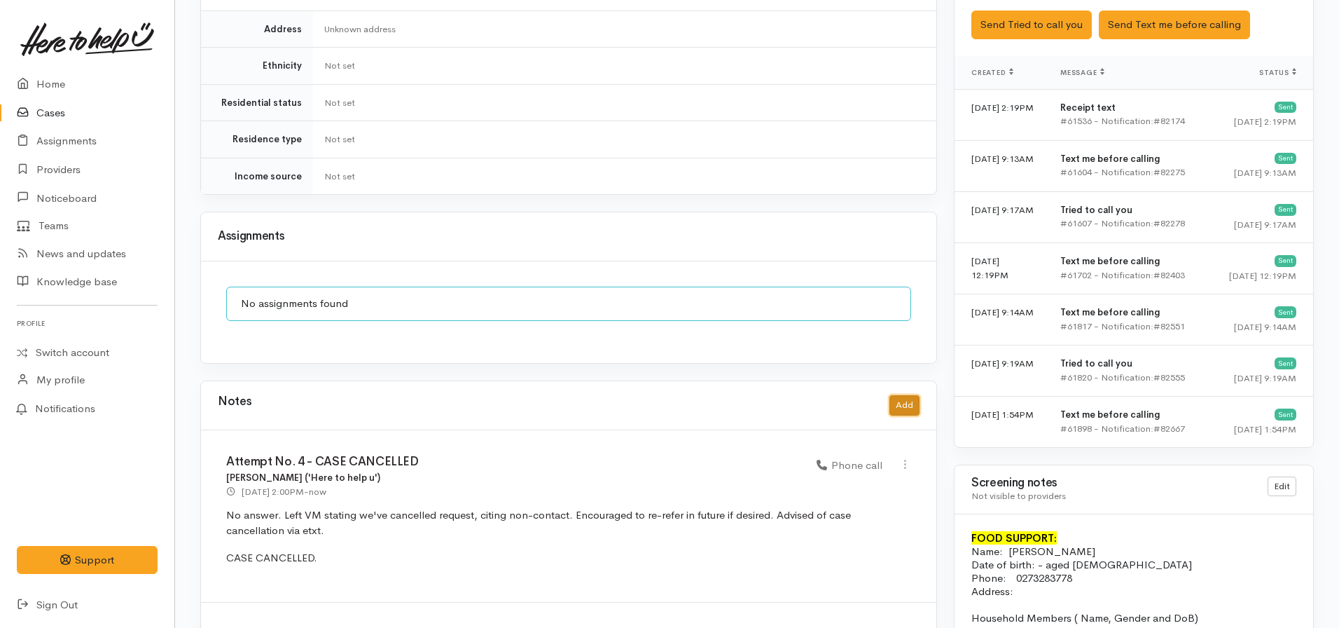
click at [900, 395] on button "Add" at bounding box center [905, 405] width 30 height 20
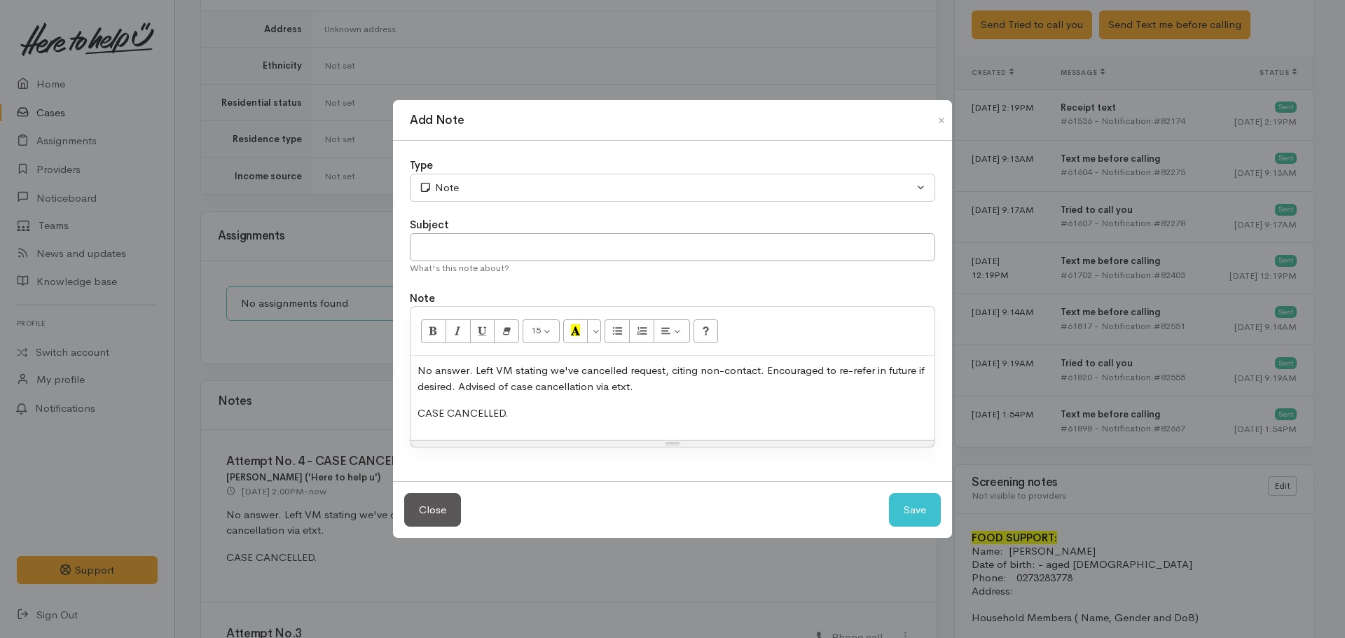
click at [504, 398] on div "No answer. Left VM stating we've cancelled request, citing non-contact. Encoura…" at bounding box center [672, 398] width 524 height 84
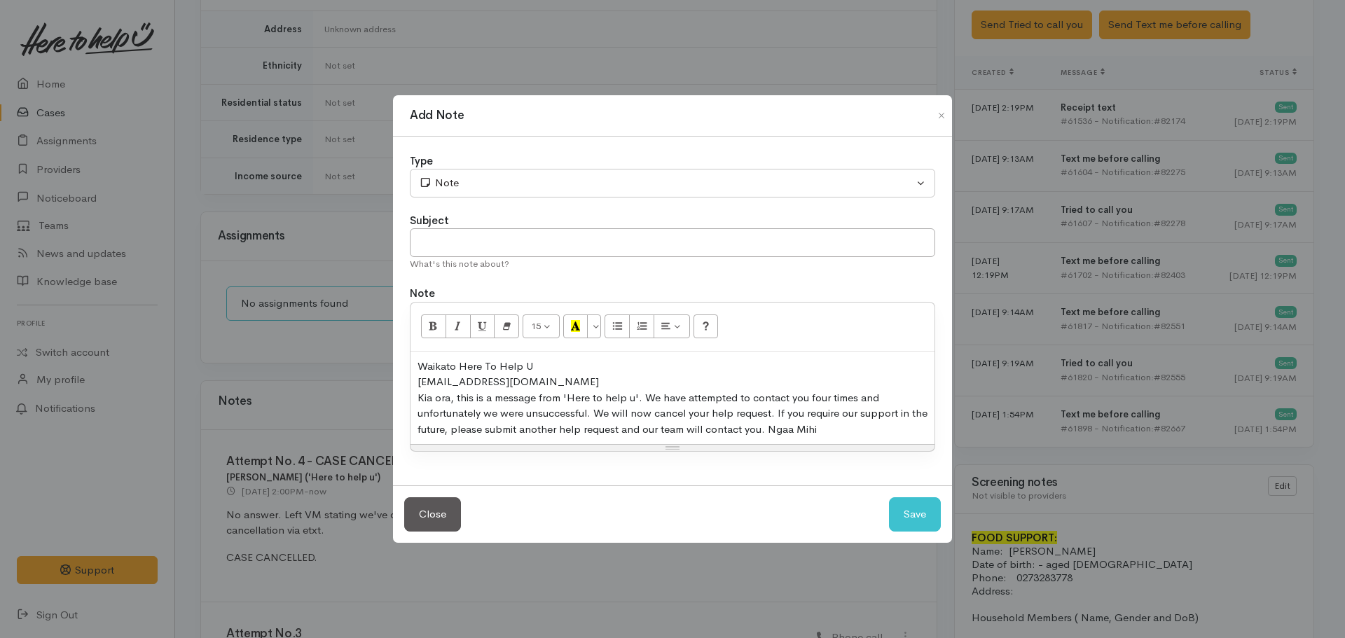
click at [557, 376] on div "​0273283778@etxt.co.nz​" at bounding box center [672, 382] width 510 height 16
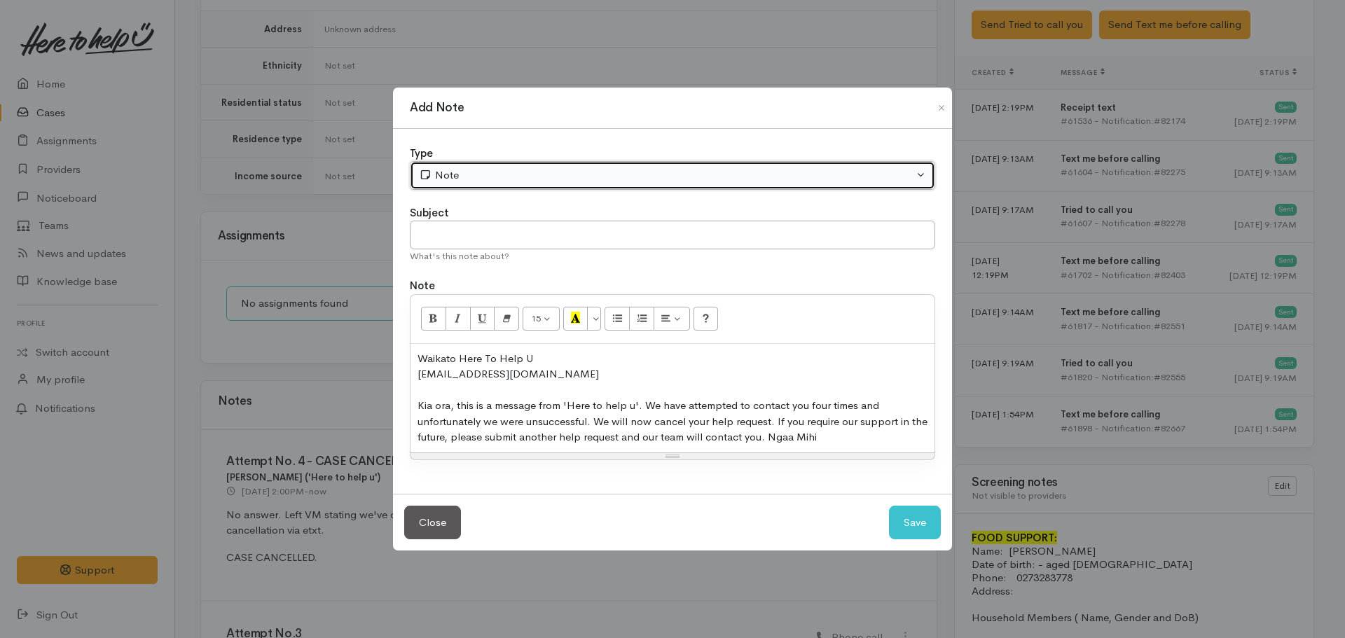
drag, startPoint x: 514, startPoint y: 173, endPoint x: 490, endPoint y: 191, distance: 29.6
click at [514, 172] on div "Note" at bounding box center [666, 175] width 495 height 16
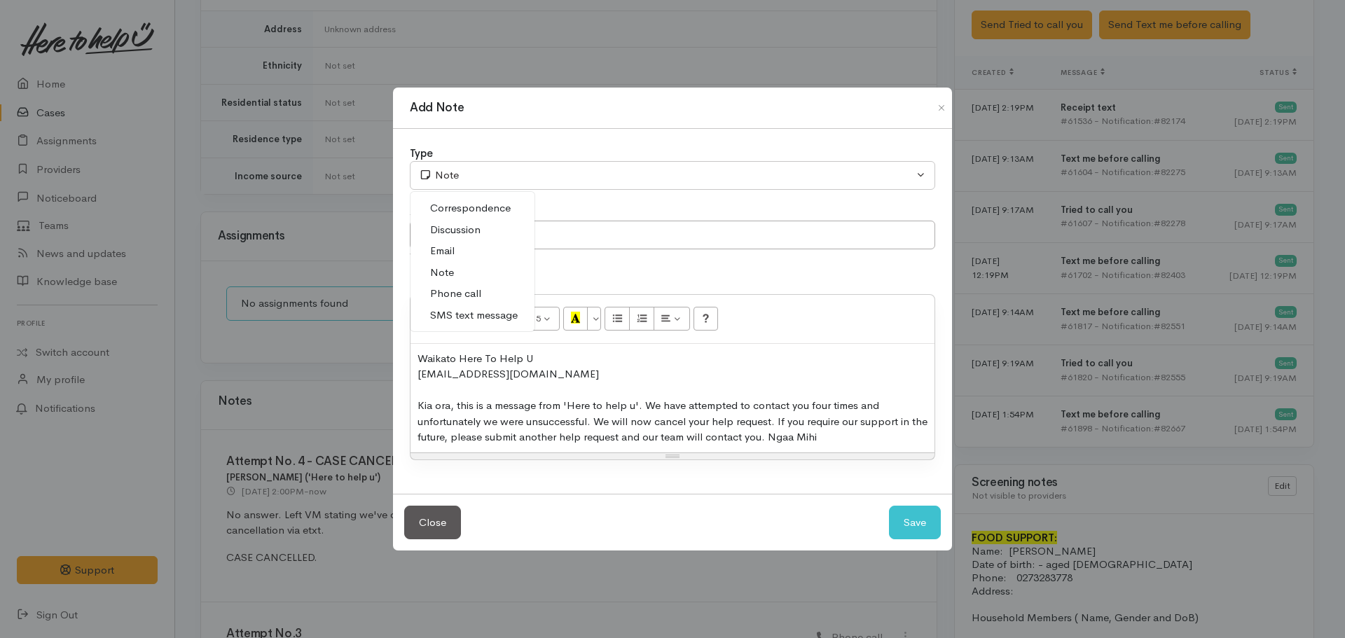
click at [469, 317] on span "SMS text message" at bounding box center [474, 316] width 88 height 16
click at [933, 513] on button "Save" at bounding box center [915, 523] width 52 height 34
select select "1"
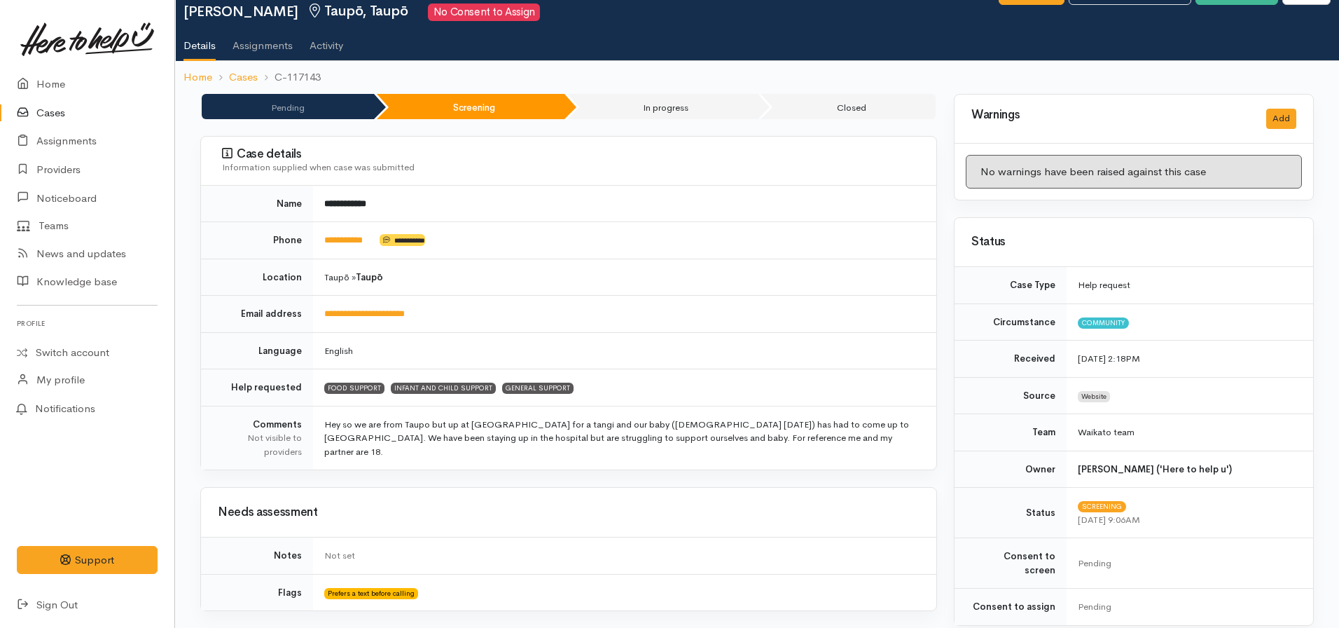
scroll to position [0, 0]
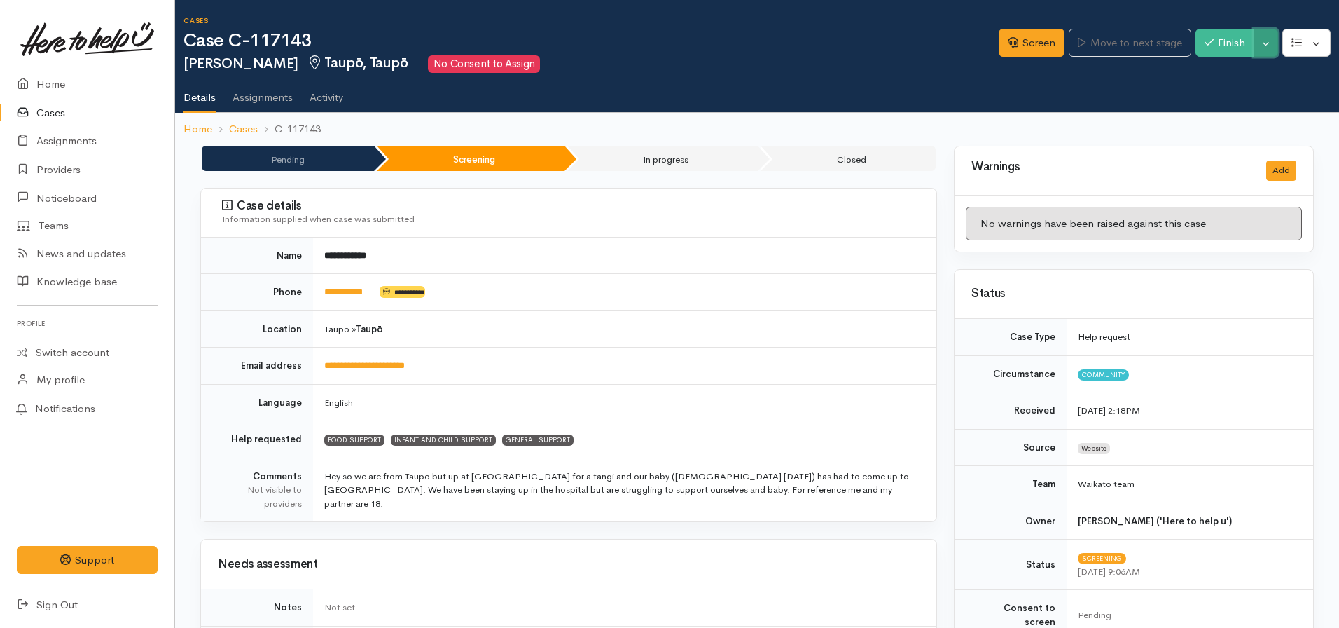
click at [1262, 46] on button "Toggle Dropdown" at bounding box center [1266, 43] width 25 height 29
click at [1208, 97] on link "Cancel" at bounding box center [1222, 97] width 111 height 22
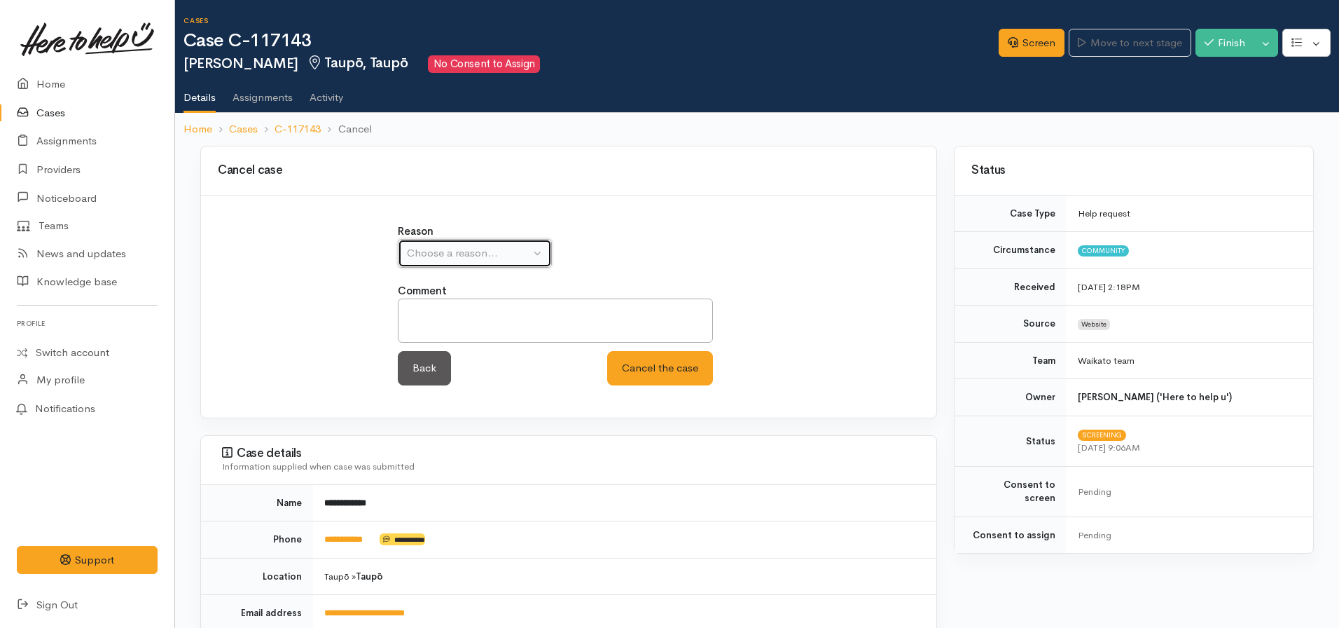
click at [490, 254] on div "Choose a reason..." at bounding box center [468, 253] width 123 height 16
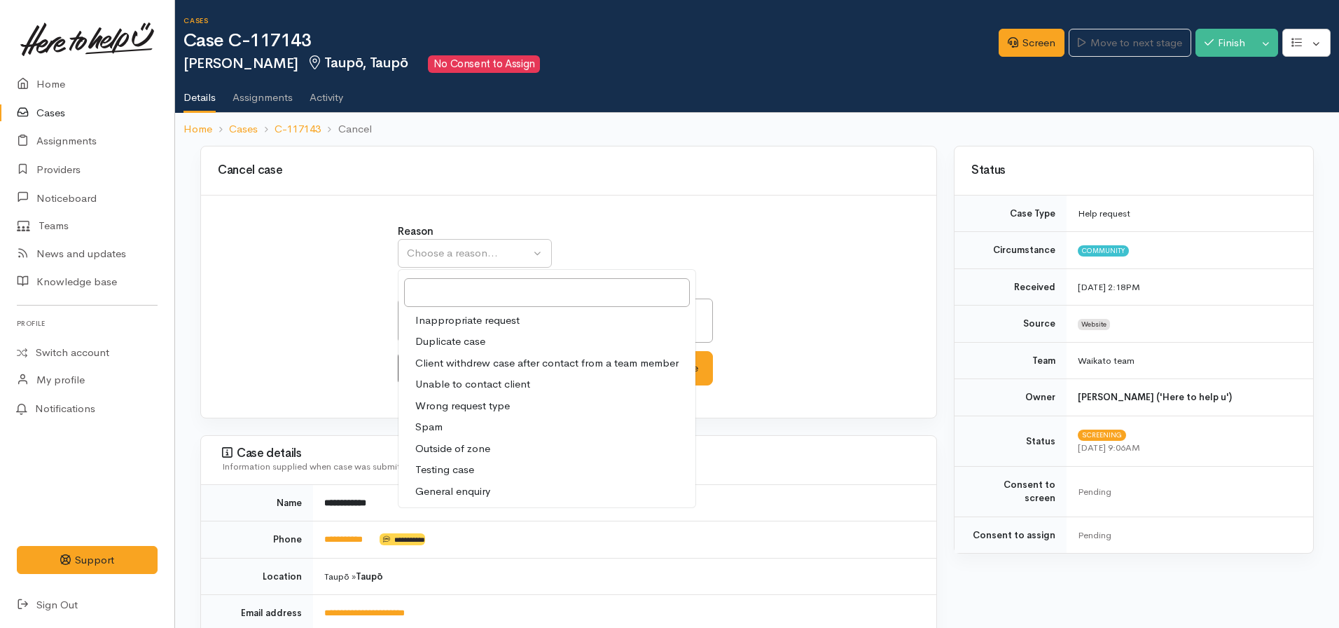
click at [441, 379] on span "Unable to contact client" at bounding box center [472, 384] width 115 height 16
select select "4"
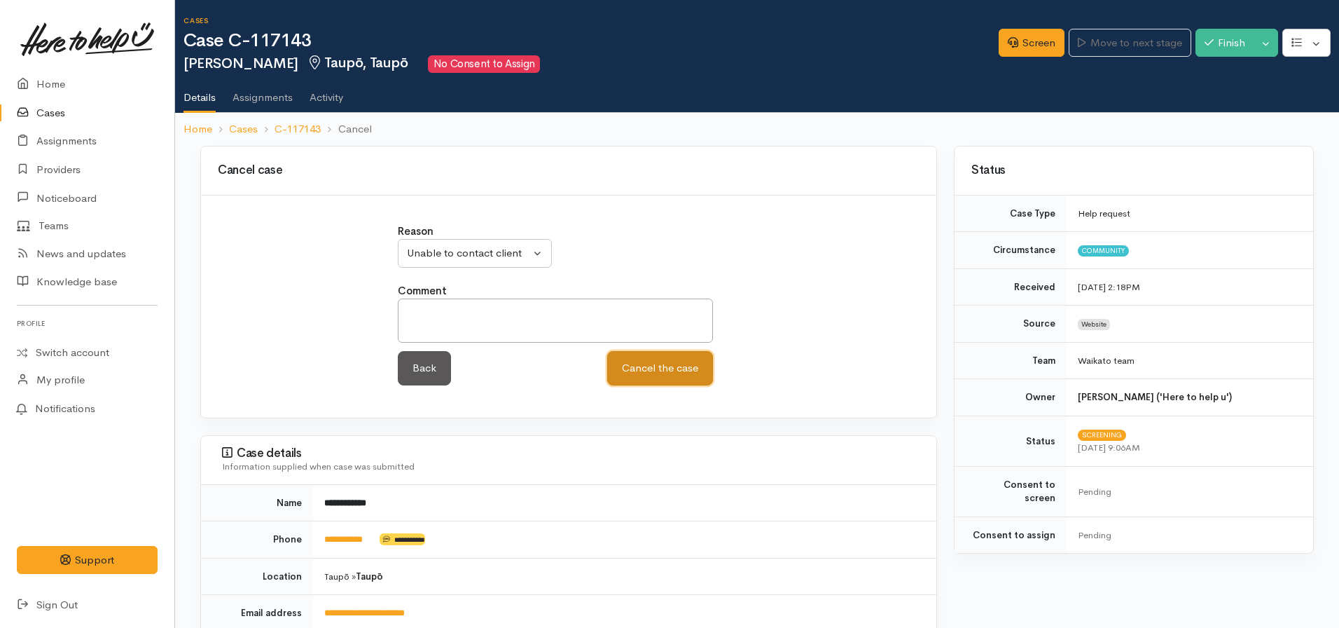
click at [657, 370] on button "Cancel the case" at bounding box center [660, 368] width 106 height 34
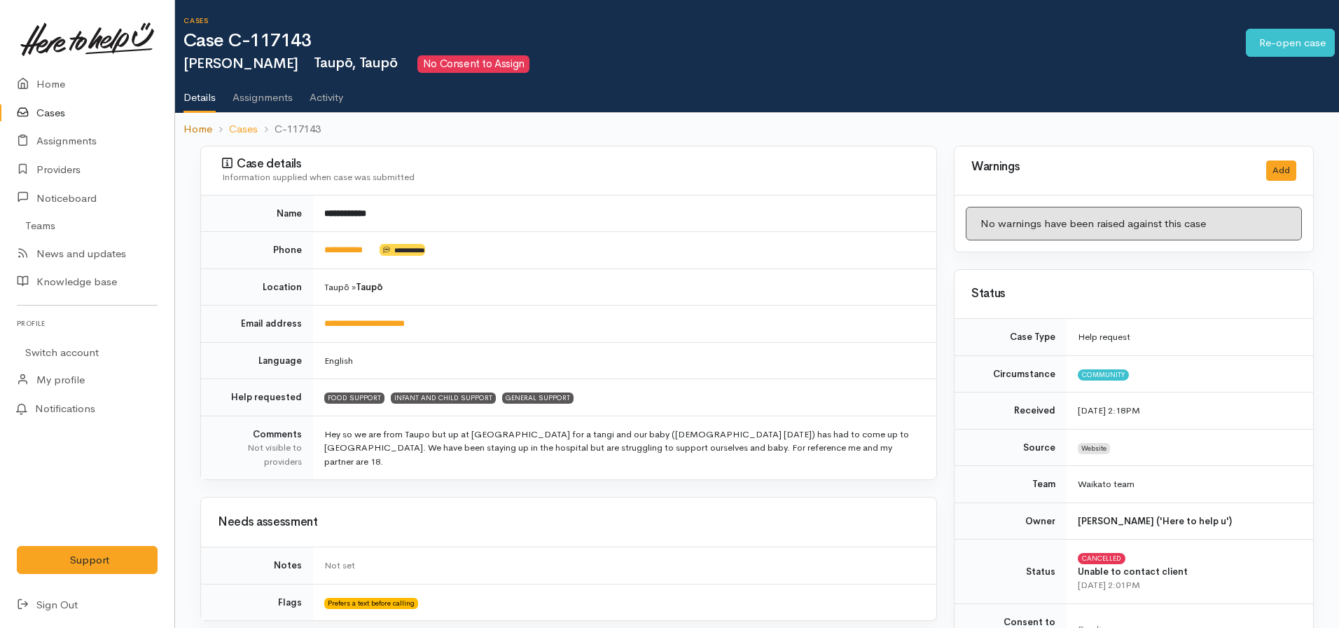
click at [198, 125] on link "Home" at bounding box center [198, 129] width 29 height 16
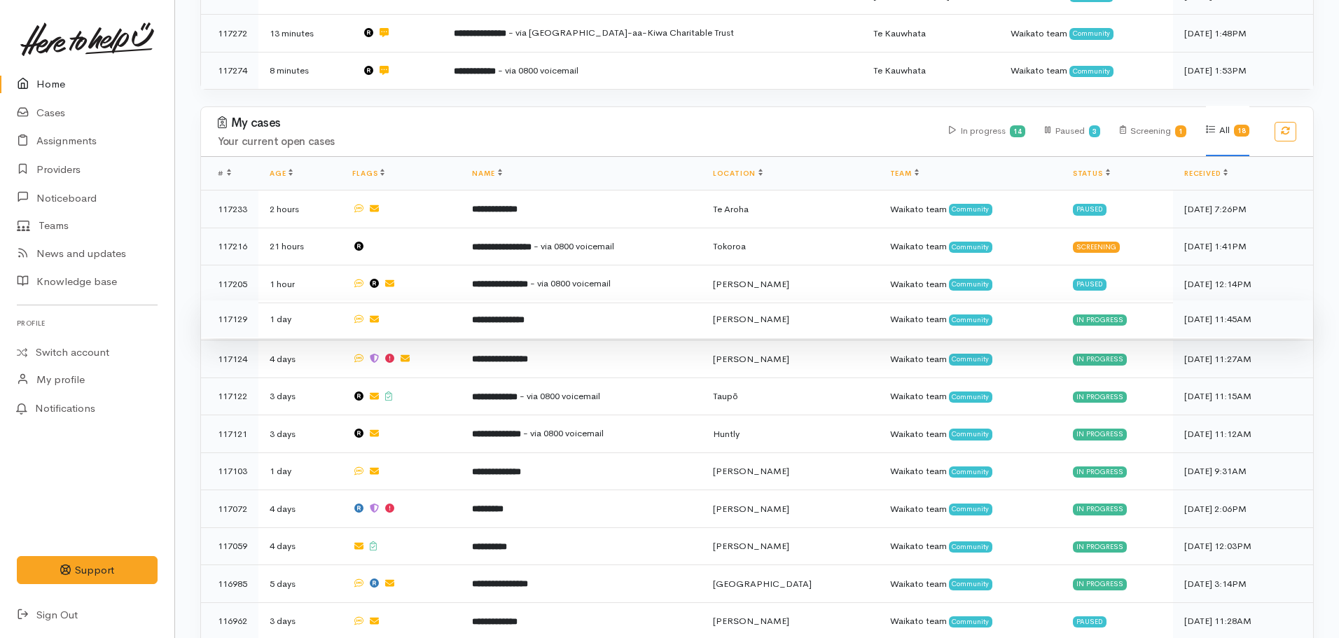
scroll to position [560, 0]
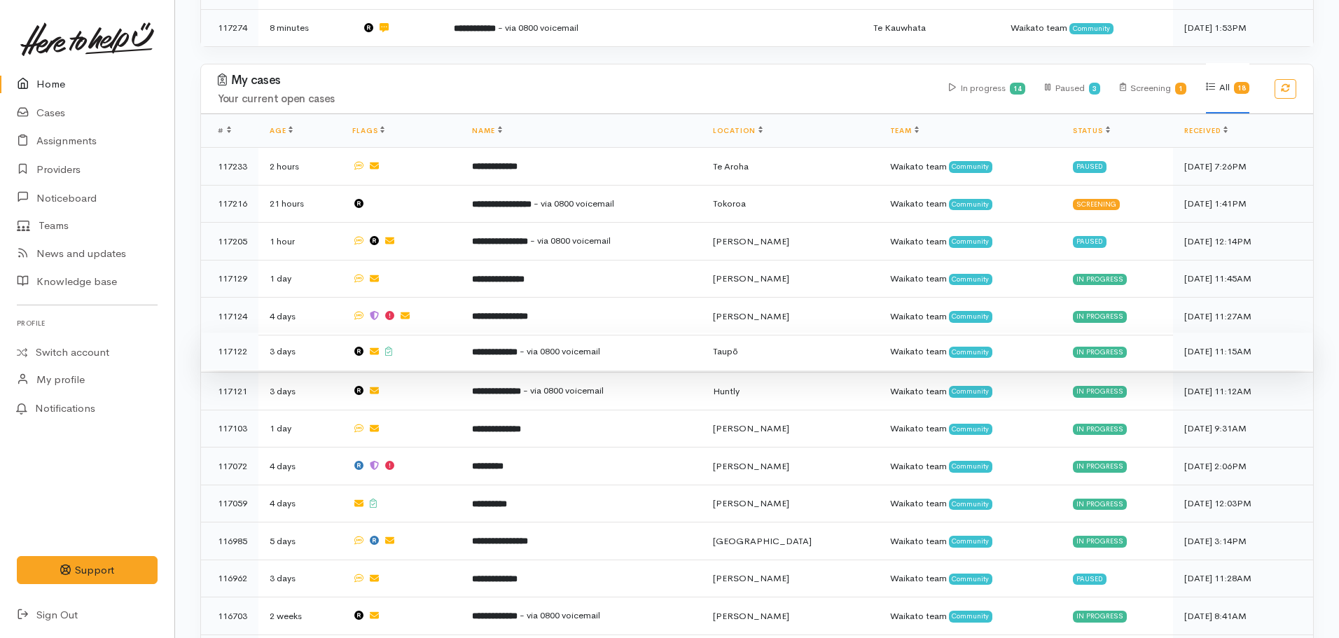
click at [518, 347] on b "**********" at bounding box center [495, 351] width 46 height 9
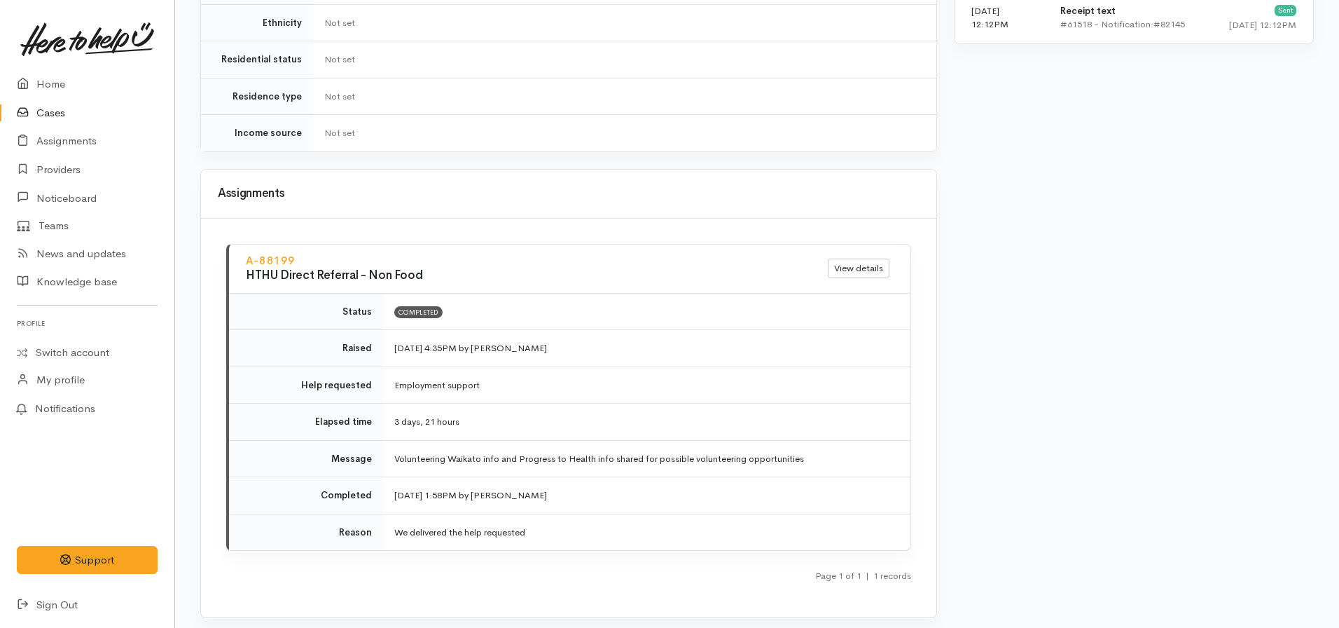
scroll to position [1191, 0]
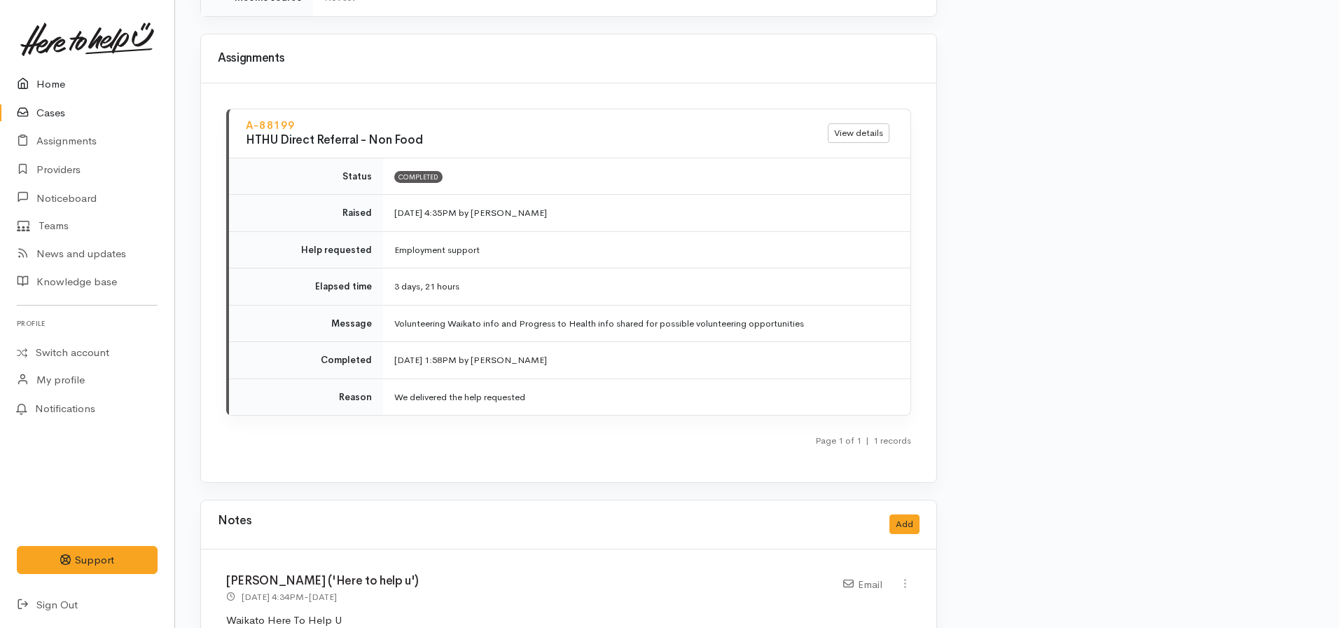
click at [43, 88] on link "Home" at bounding box center [87, 84] width 174 height 29
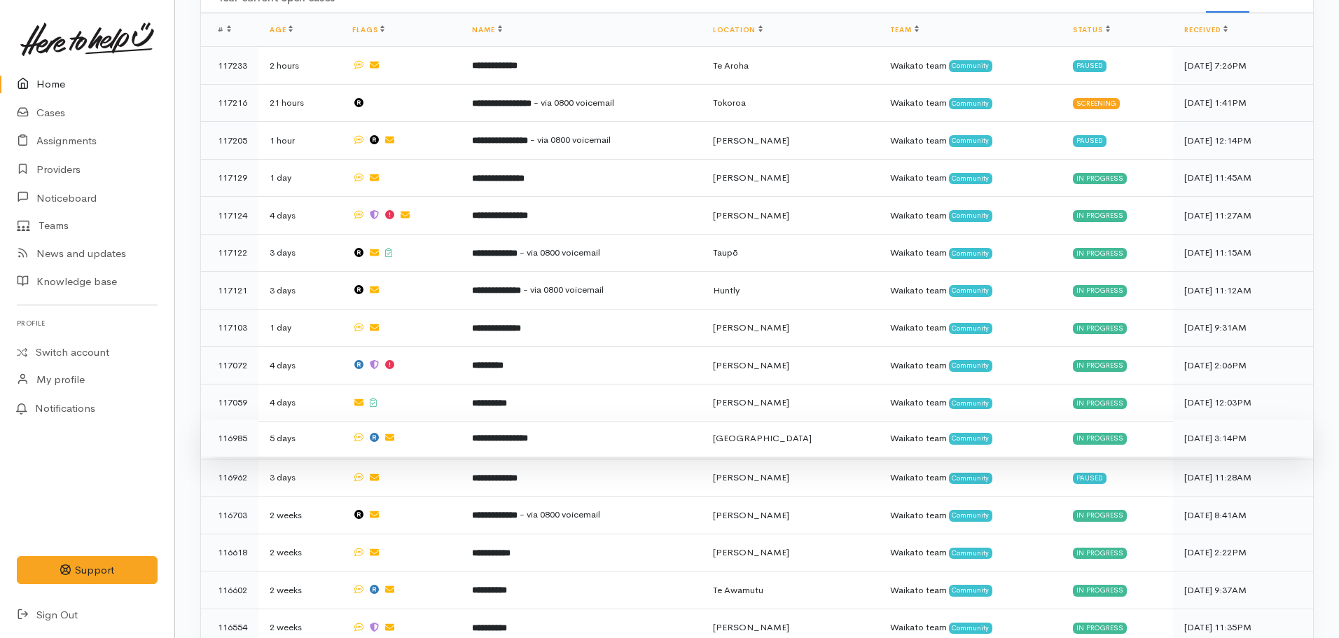
scroll to position [630, 0]
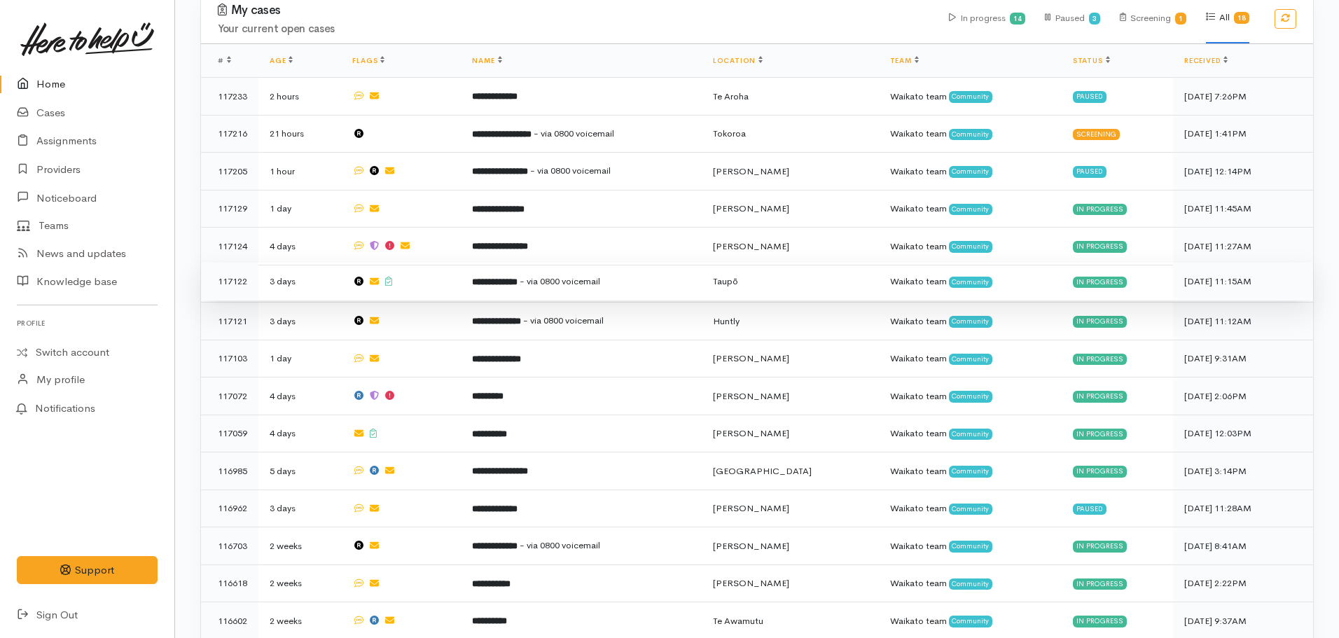
click at [457, 287] on td at bounding box center [401, 282] width 120 height 38
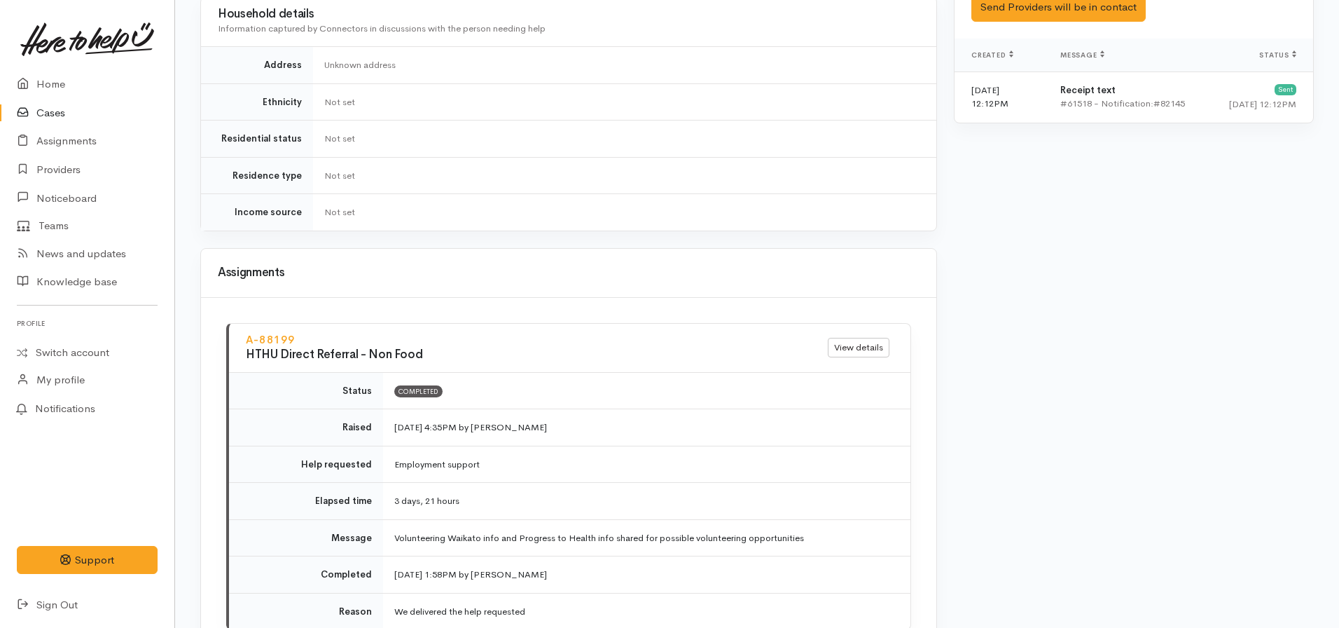
scroll to position [740, 0]
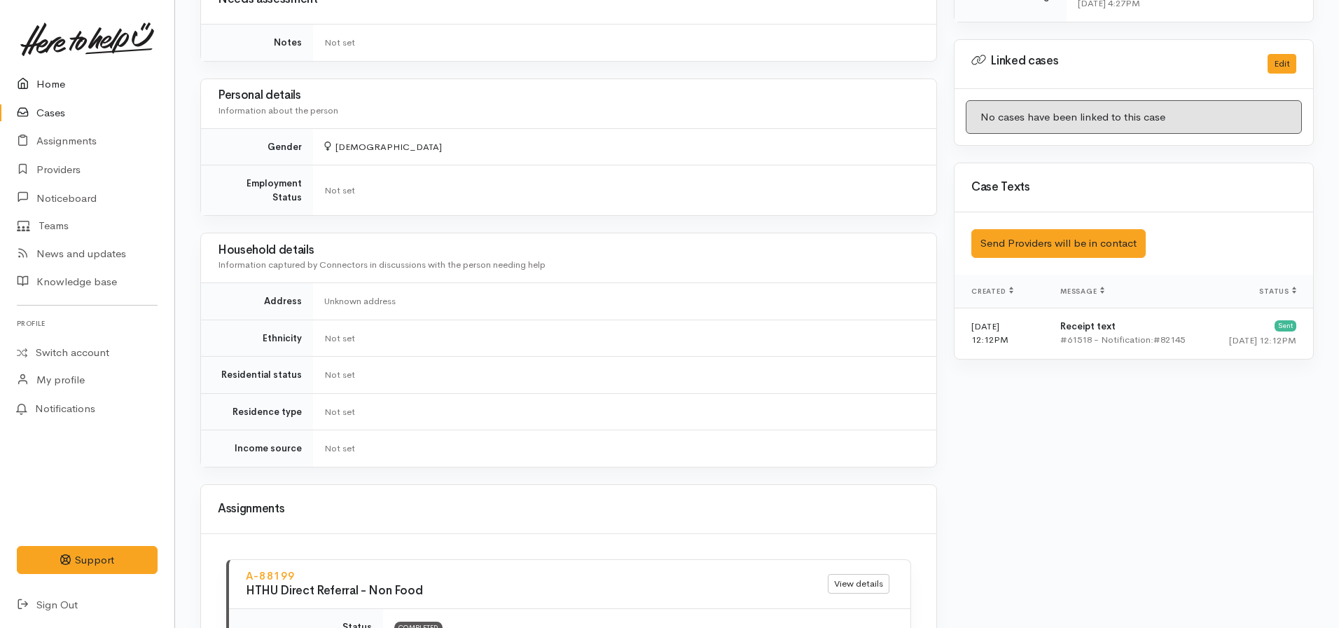
click at [66, 88] on link "Home" at bounding box center [87, 84] width 174 height 29
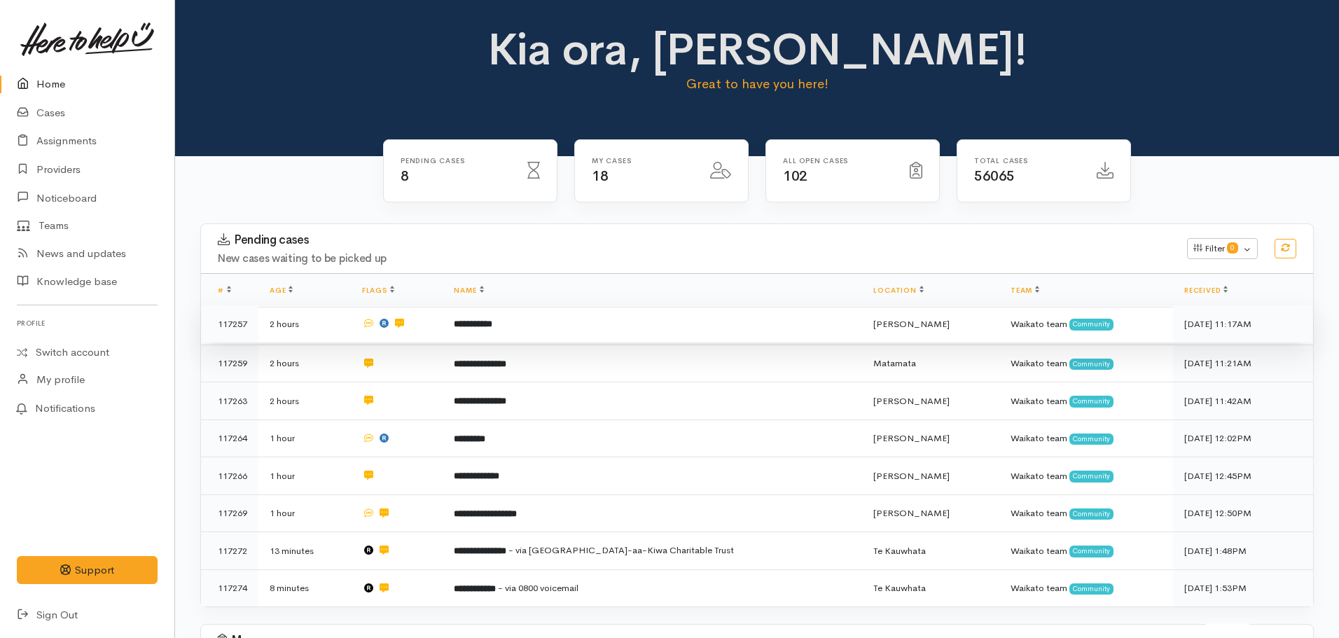
click at [492, 325] on b "**********" at bounding box center [473, 323] width 39 height 9
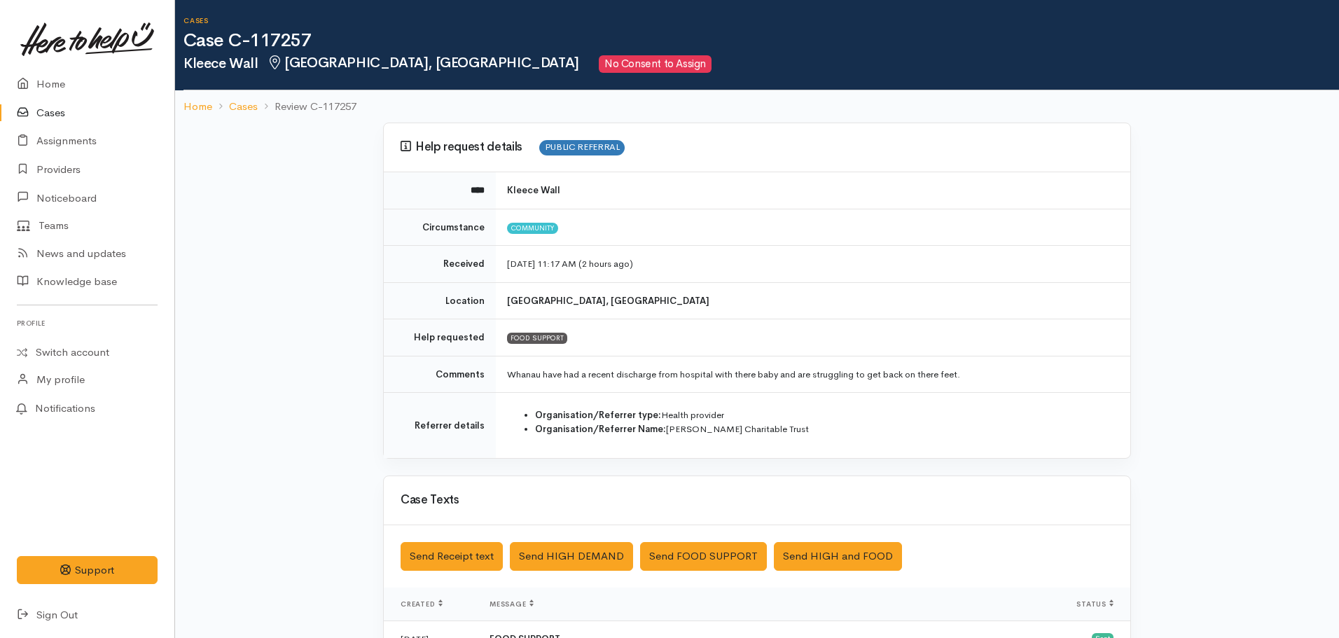
click at [179, 106] on nav "Home Cases Review C-117257" at bounding box center [757, 106] width 1164 height 33
click at [205, 103] on link "Home" at bounding box center [198, 107] width 29 height 16
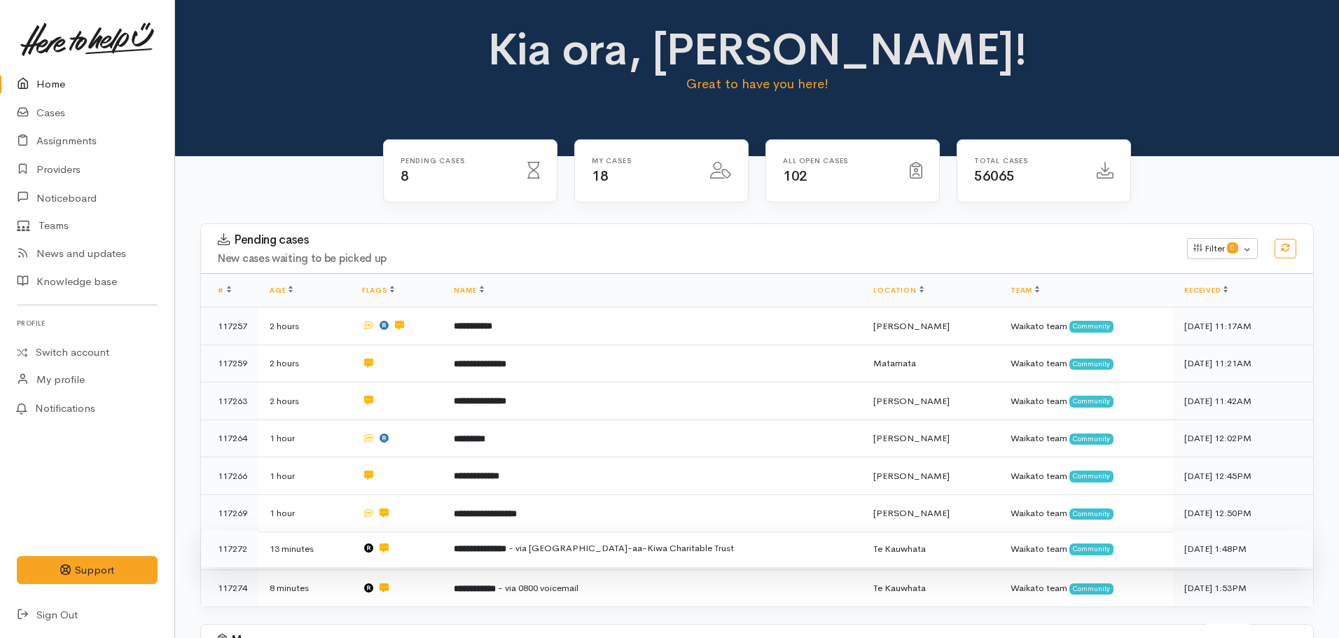
click at [518, 537] on td "**********" at bounding box center [653, 549] width 420 height 38
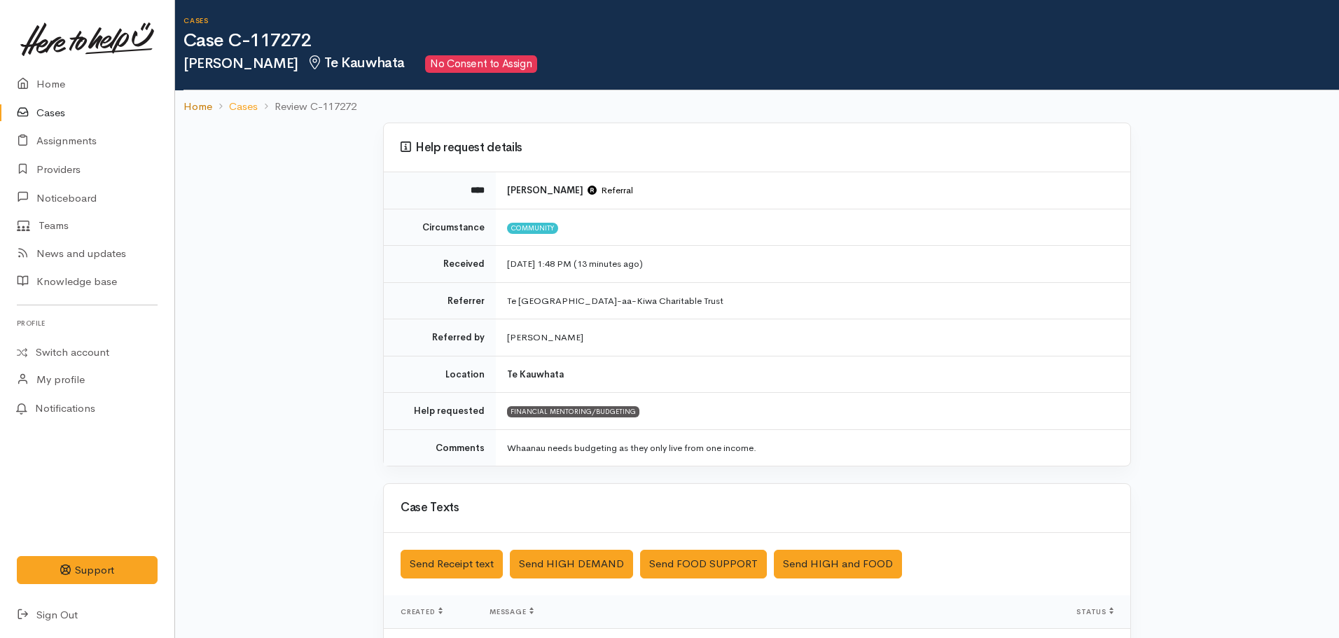
click at [205, 108] on link "Home" at bounding box center [198, 107] width 29 height 16
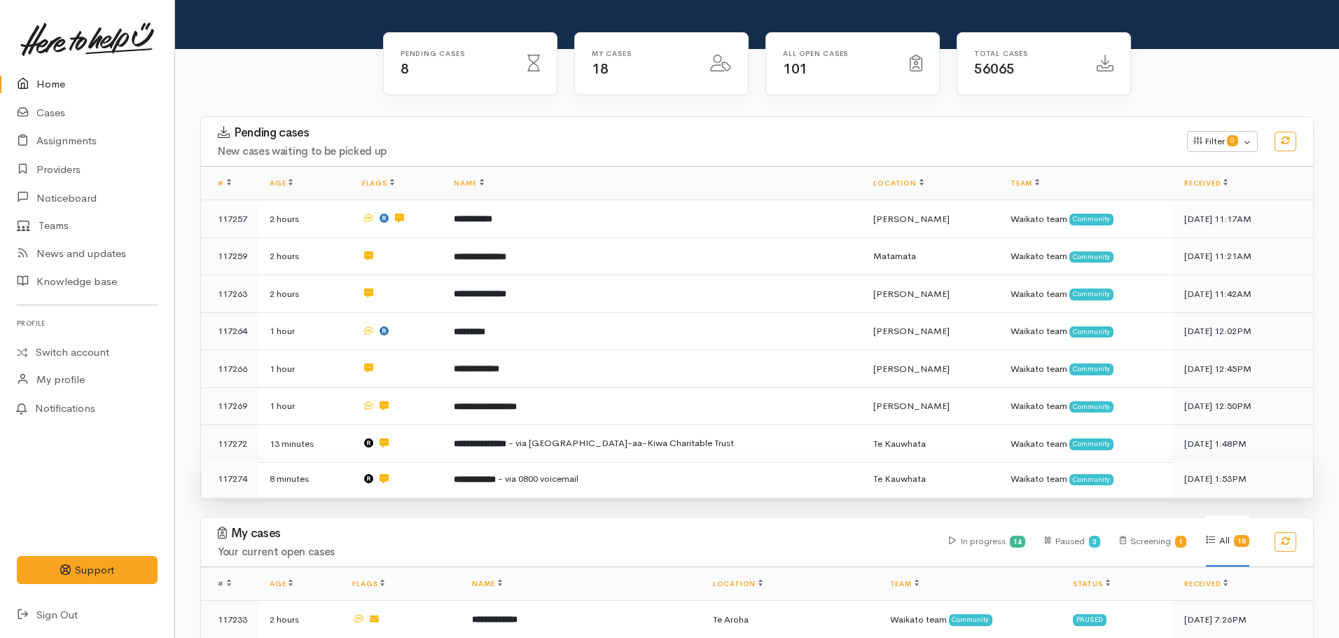
scroll to position [140, 0]
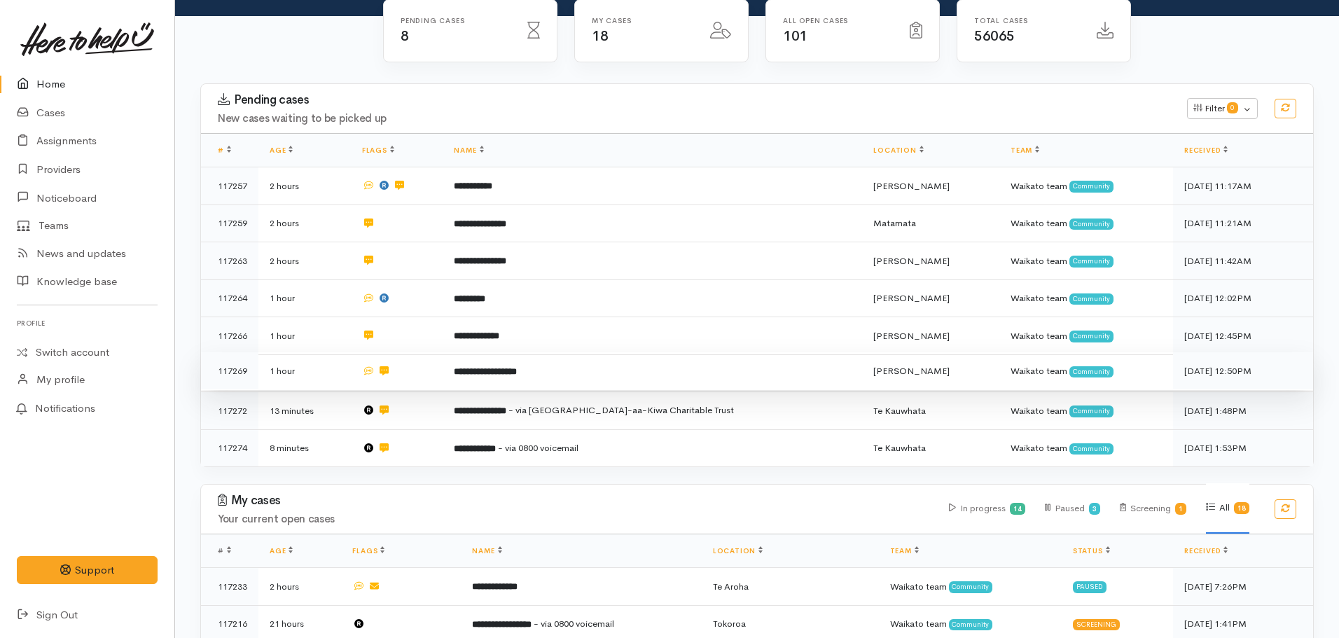
click at [498, 371] on b "**********" at bounding box center [485, 371] width 63 height 9
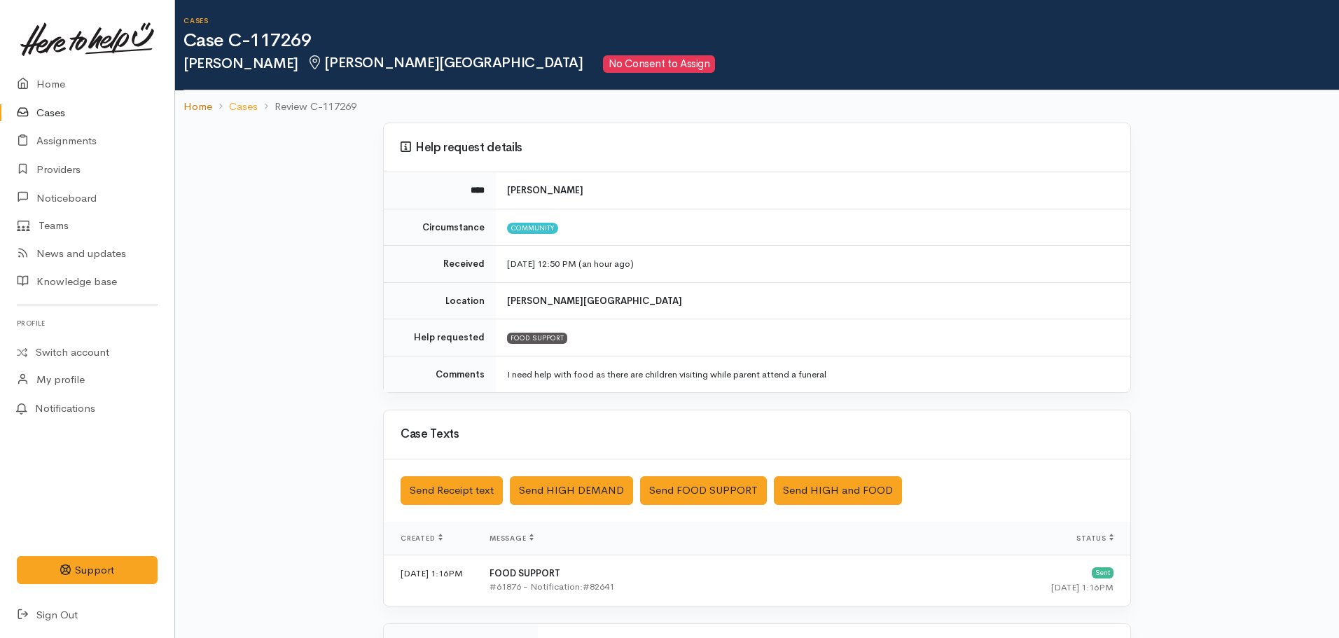
click at [198, 103] on link "Home" at bounding box center [198, 107] width 29 height 16
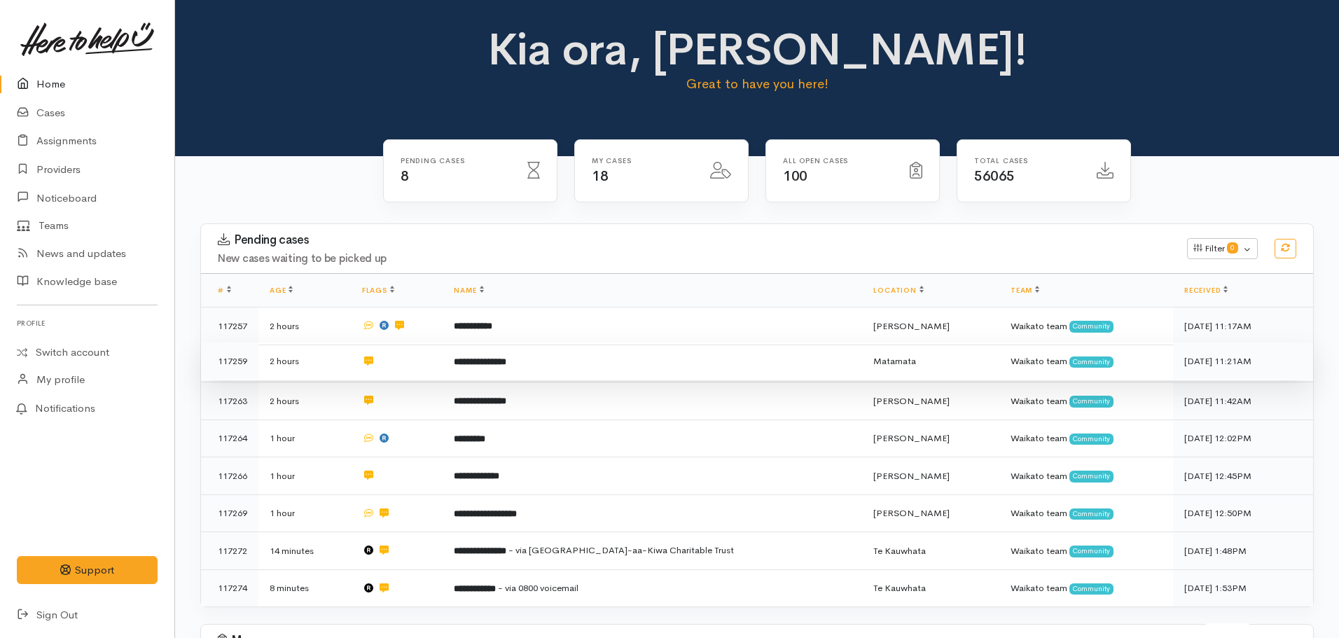
click at [501, 368] on td "**********" at bounding box center [653, 362] width 420 height 38
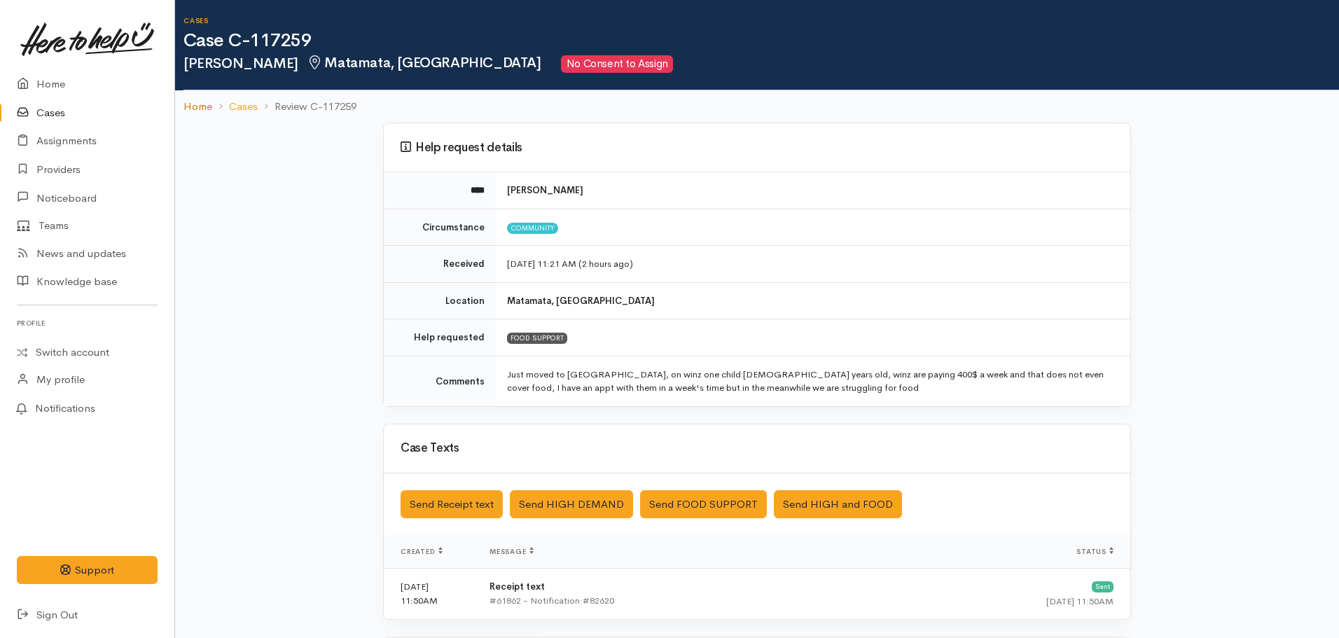
click at [197, 109] on link "Home" at bounding box center [198, 107] width 29 height 16
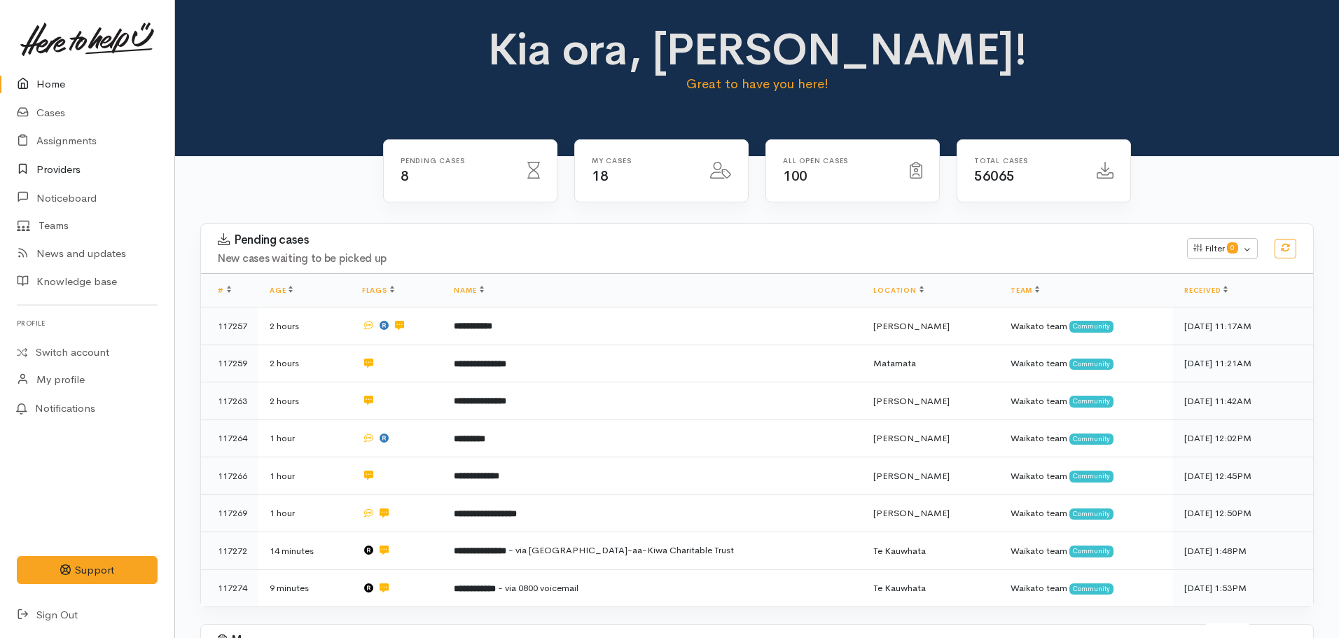
click at [65, 176] on link "Providers" at bounding box center [87, 170] width 174 height 29
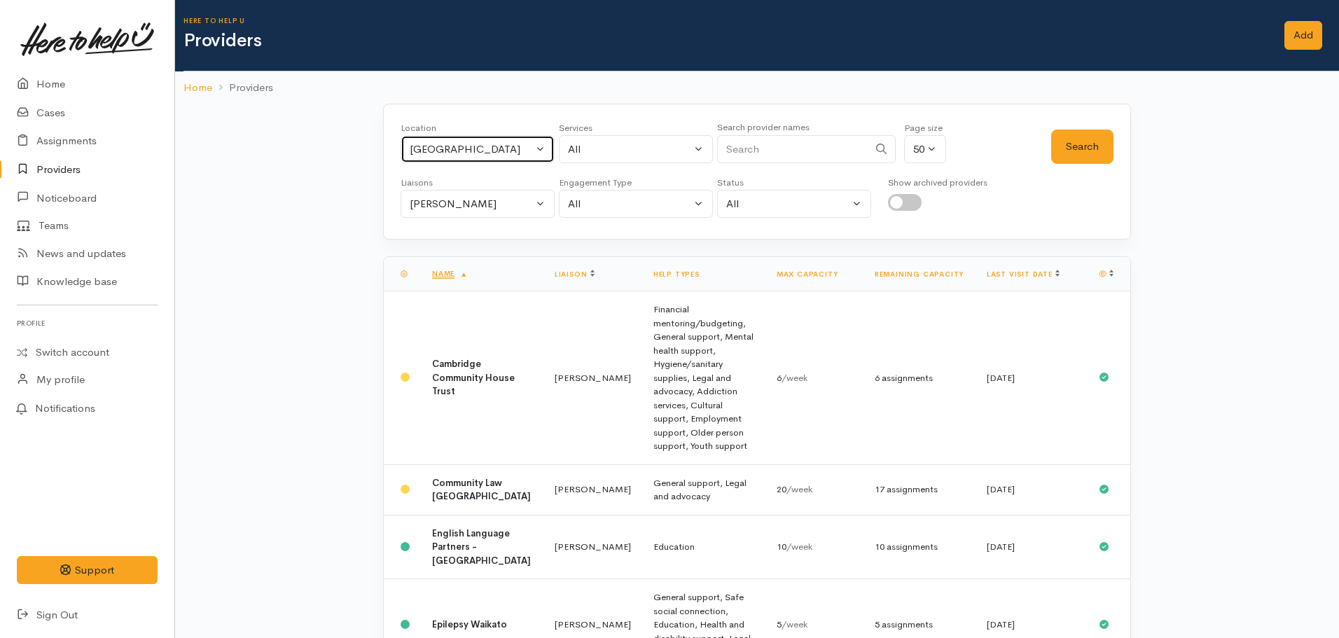
click at [482, 139] on button "[GEOGRAPHIC_DATA]" at bounding box center [478, 149] width 154 height 29
type input "matamata"
click at [498, 237] on link "Matamata" at bounding box center [477, 241] width 153 height 22
select select "22"
click at [622, 135] on button "All" at bounding box center [636, 149] width 154 height 29
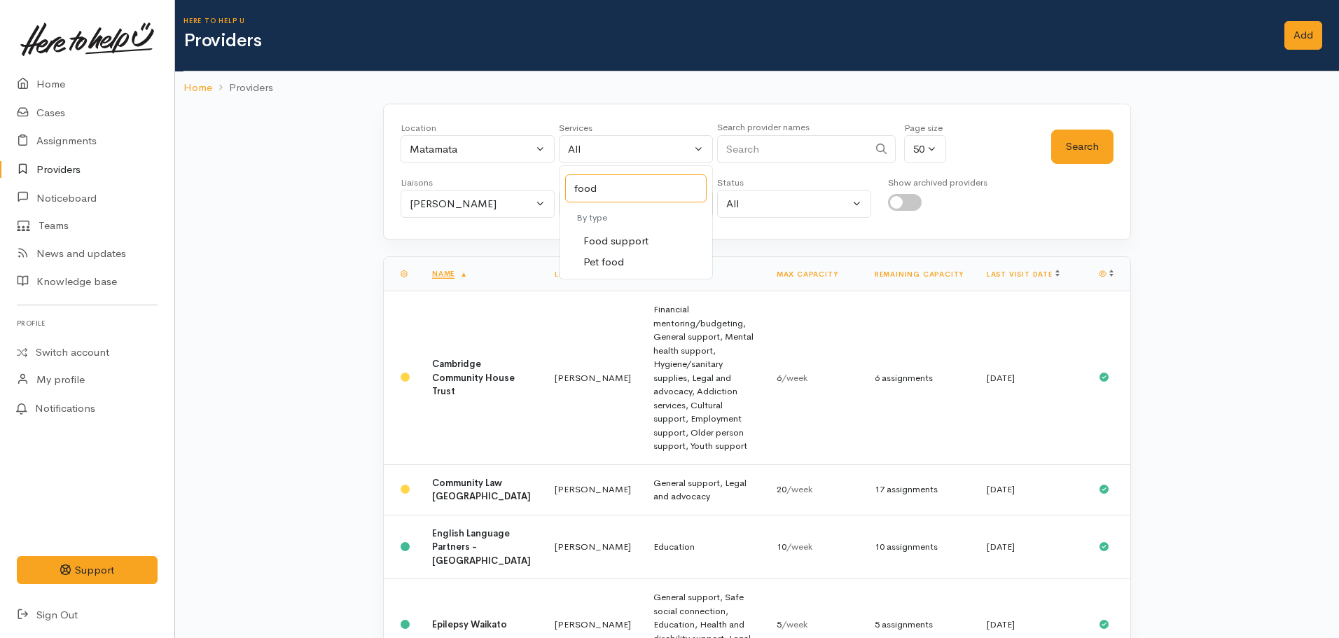
type input "food"
select select "3"
click at [1081, 146] on button "Search" at bounding box center [1082, 147] width 62 height 34
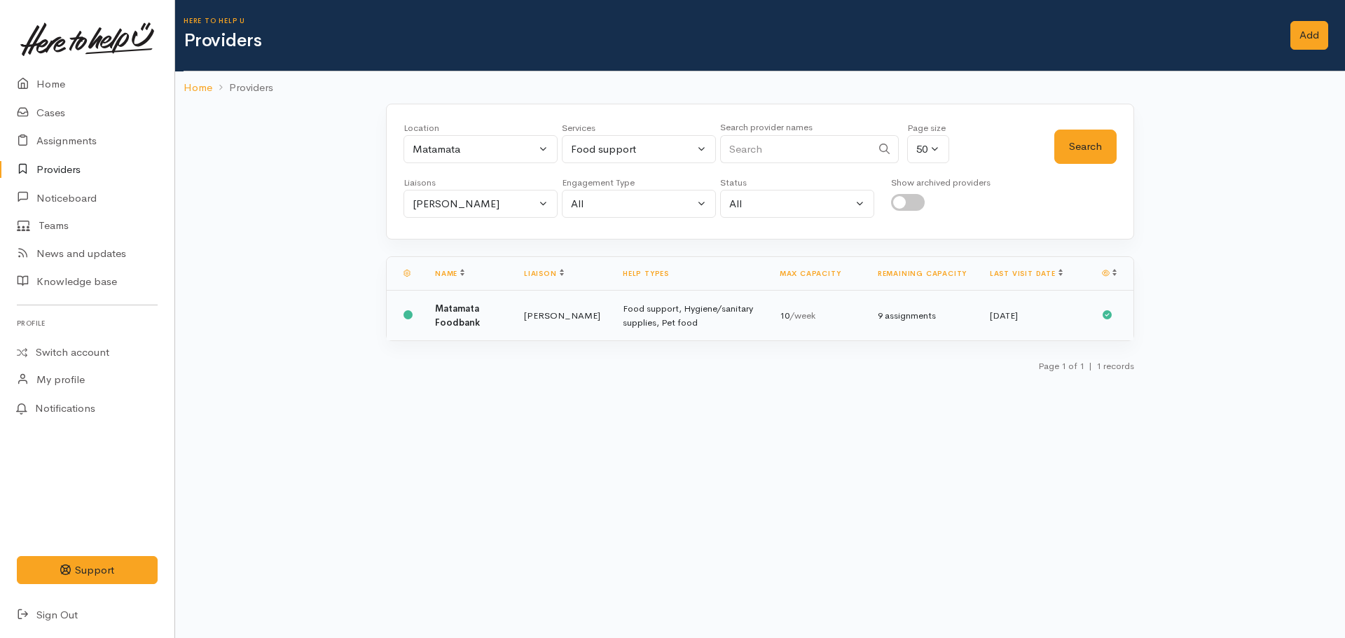
click at [612, 326] on td "Food support, Hygiene/sanitary supplies, Pet food" at bounding box center [690, 316] width 157 height 50
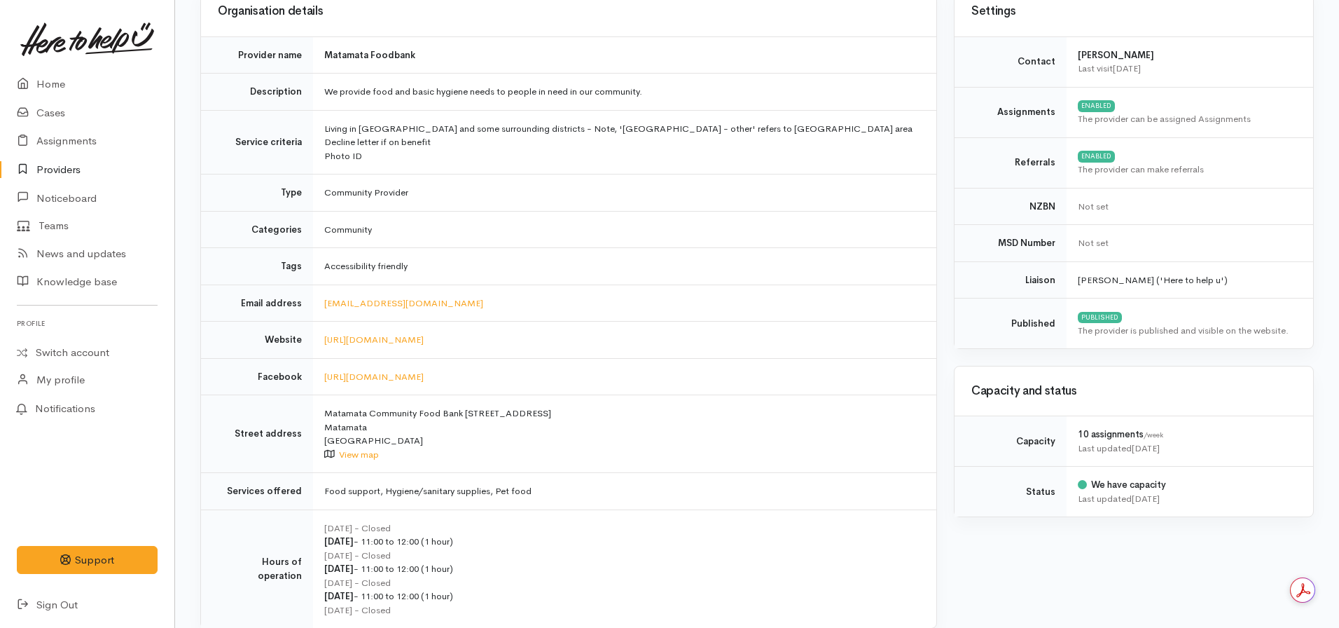
scroll to position [350, 0]
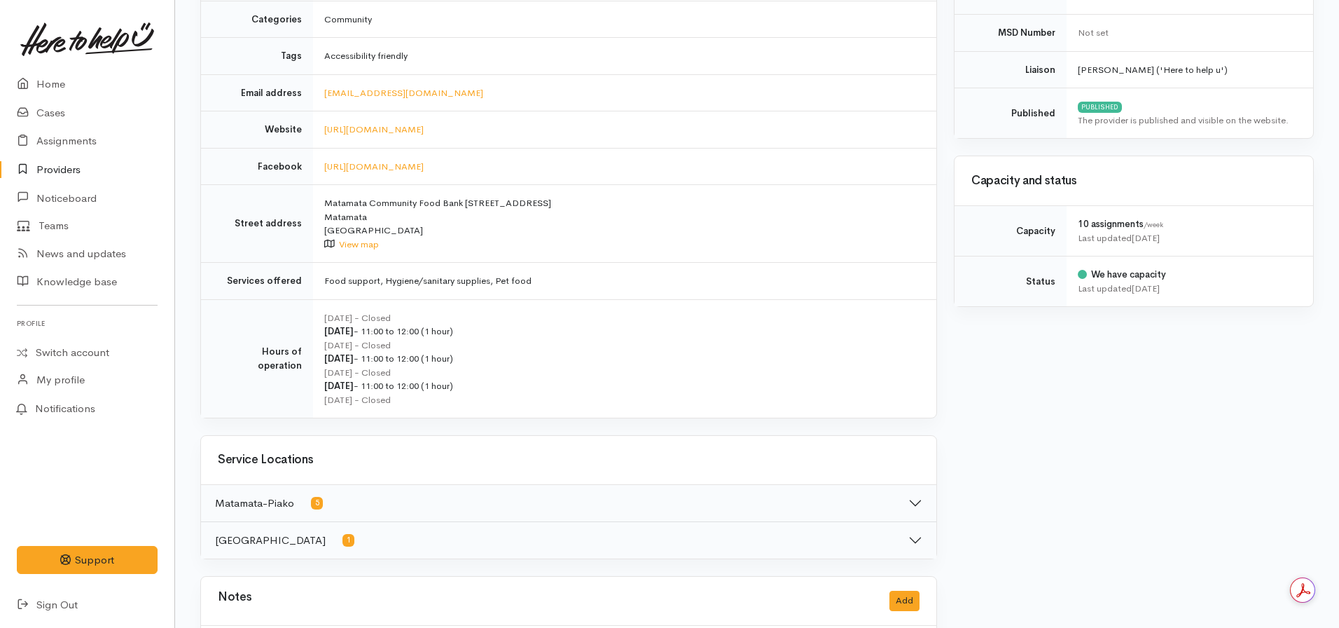
click at [97, 171] on link "Providers" at bounding box center [87, 170] width 174 height 29
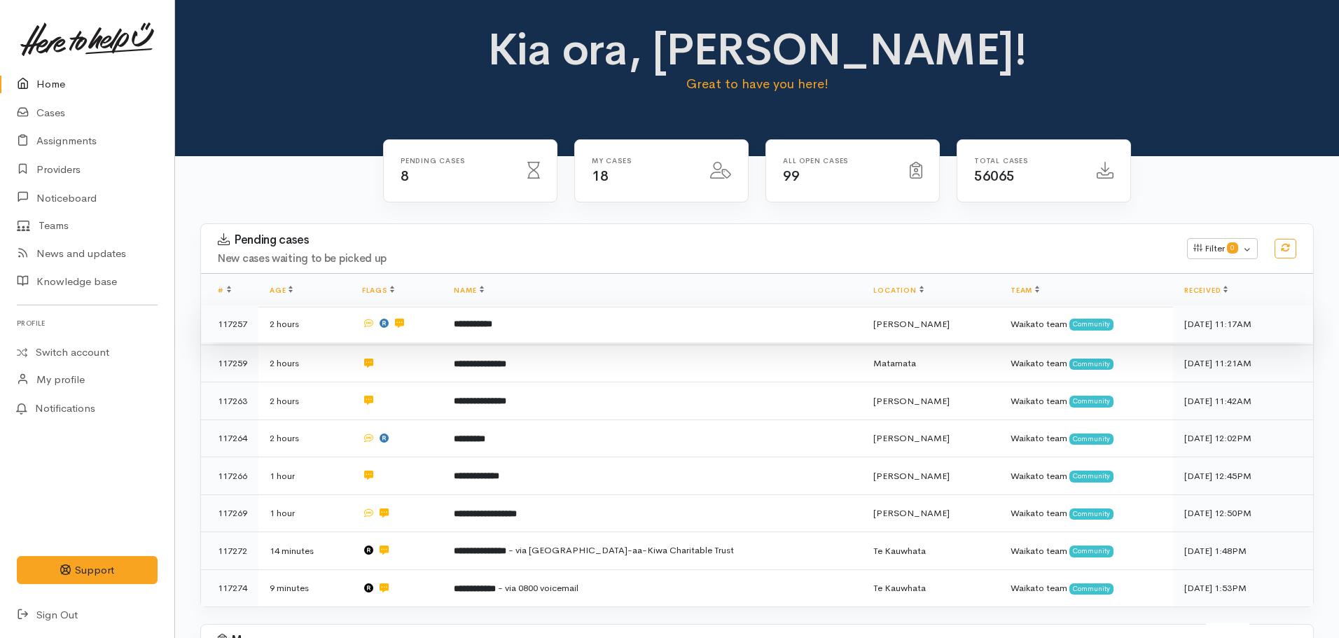
click at [489, 319] on b "**********" at bounding box center [473, 323] width 39 height 9
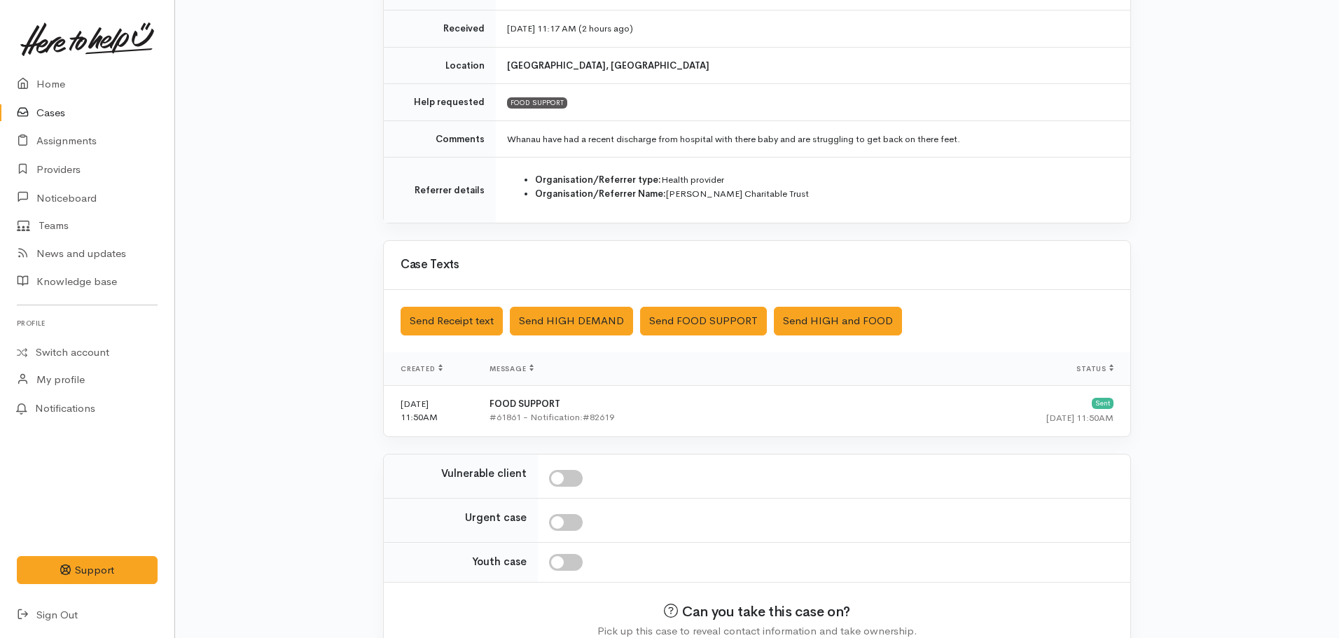
scroll to position [308, 0]
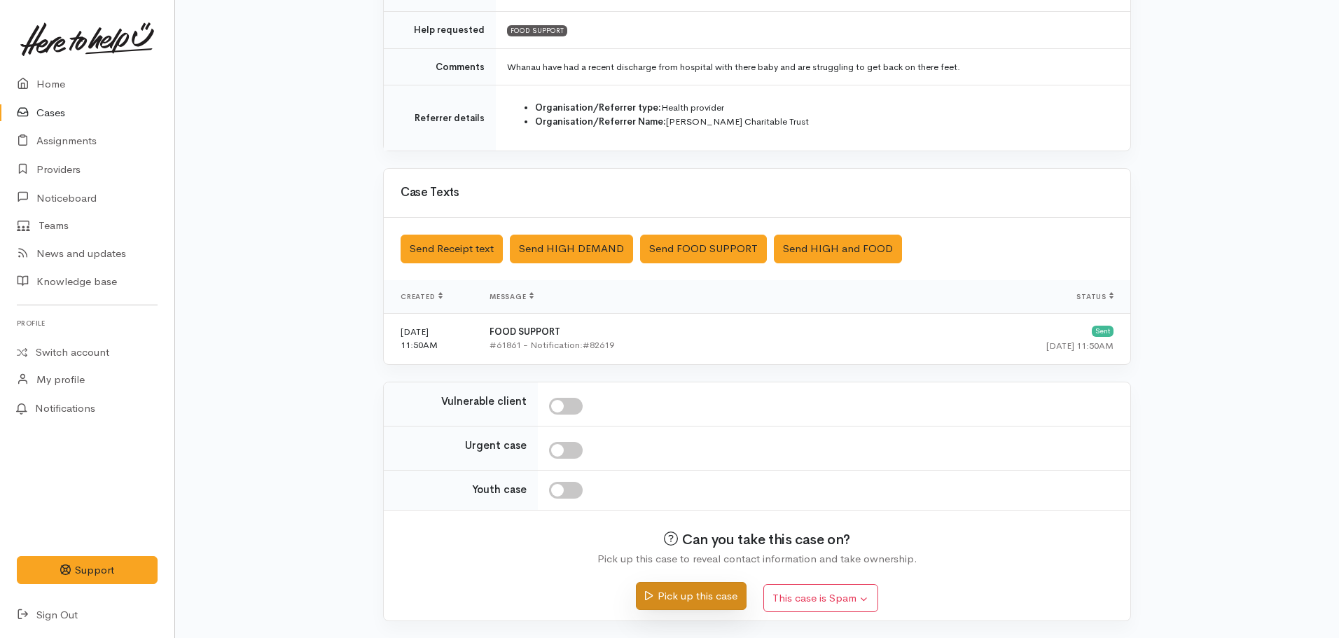
click at [682, 600] on button "Pick up this case" at bounding box center [691, 596] width 110 height 29
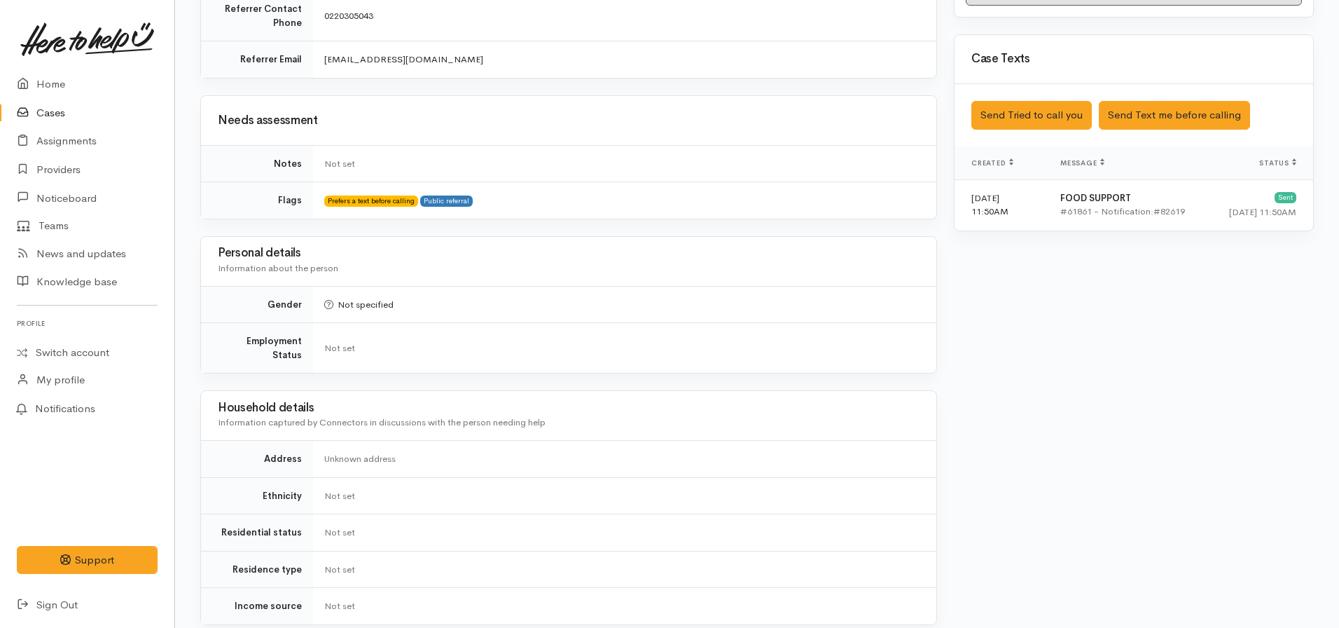
scroll to position [841, 0]
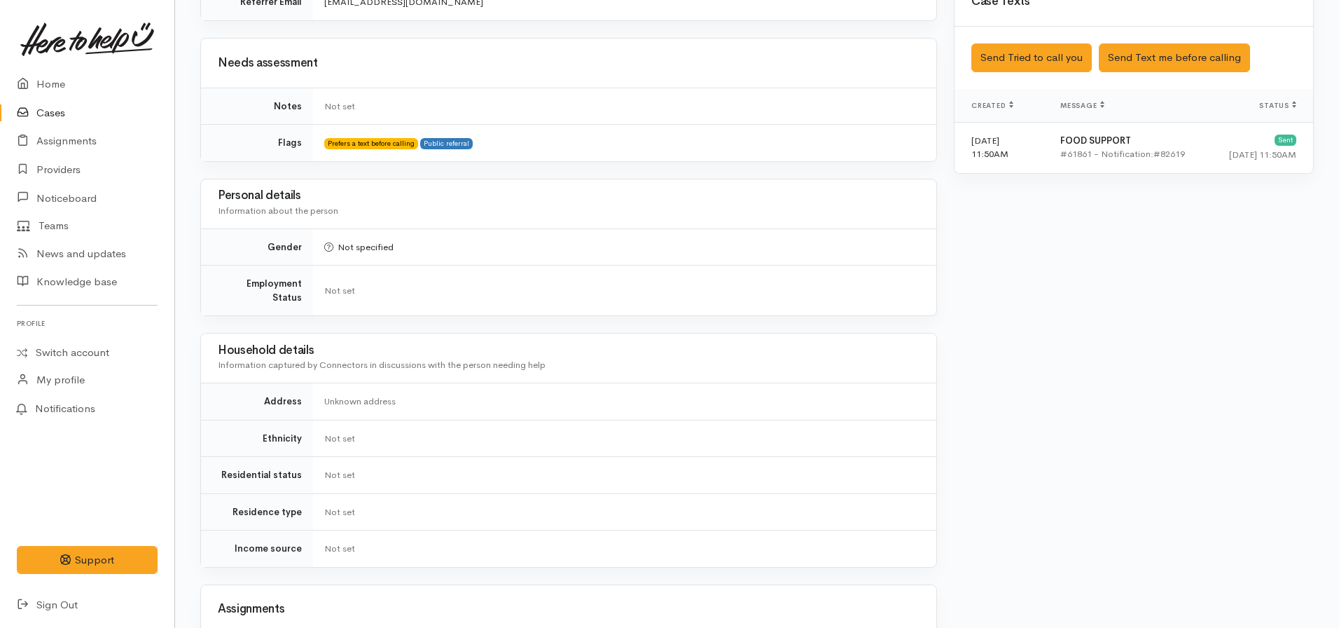
click at [1133, 27] on div "Saved The text message has been queued. An error occurred Send Tried to call yo…" at bounding box center [1134, 58] width 359 height 62
click at [1145, 43] on button "Send Text me before calling" at bounding box center [1174, 57] width 151 height 29
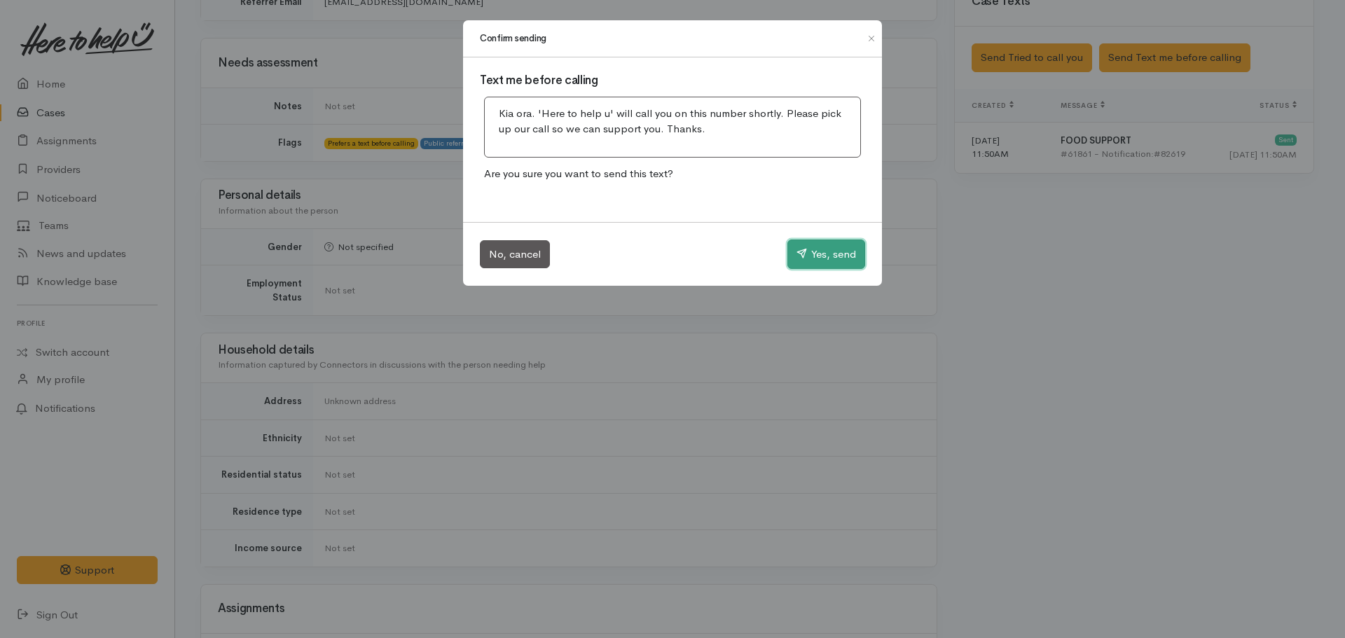
click at [820, 256] on button "Yes, send" at bounding box center [826, 254] width 78 height 29
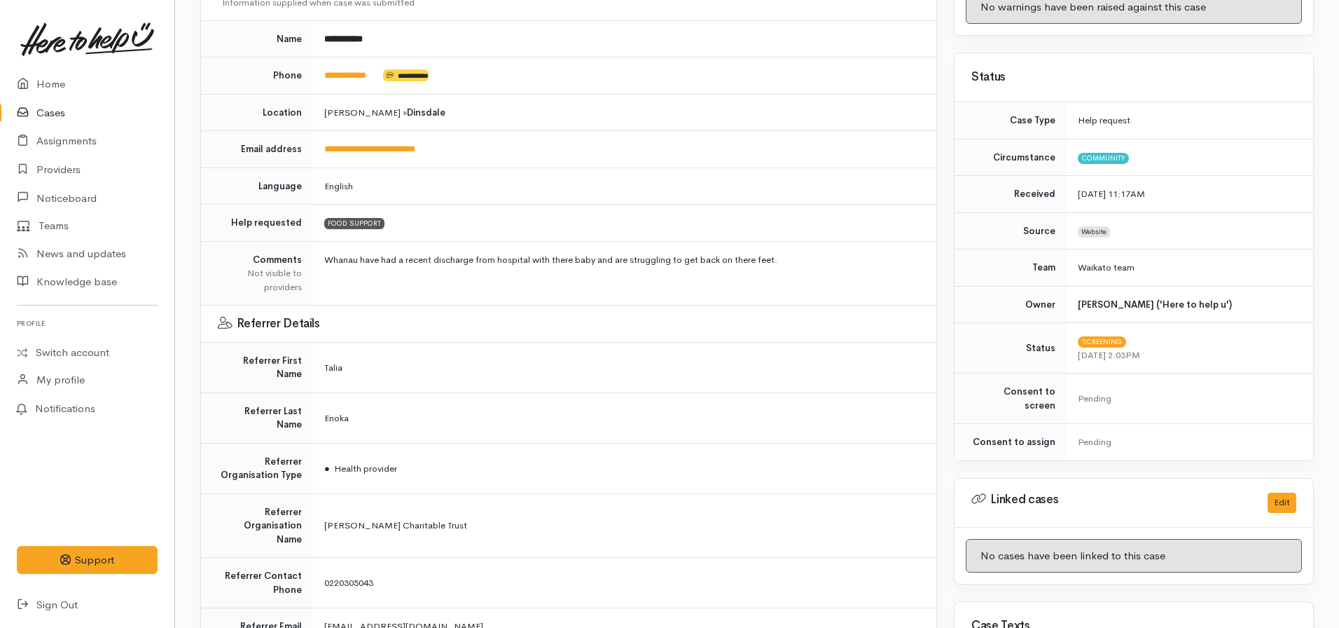
scroll to position [420, 0]
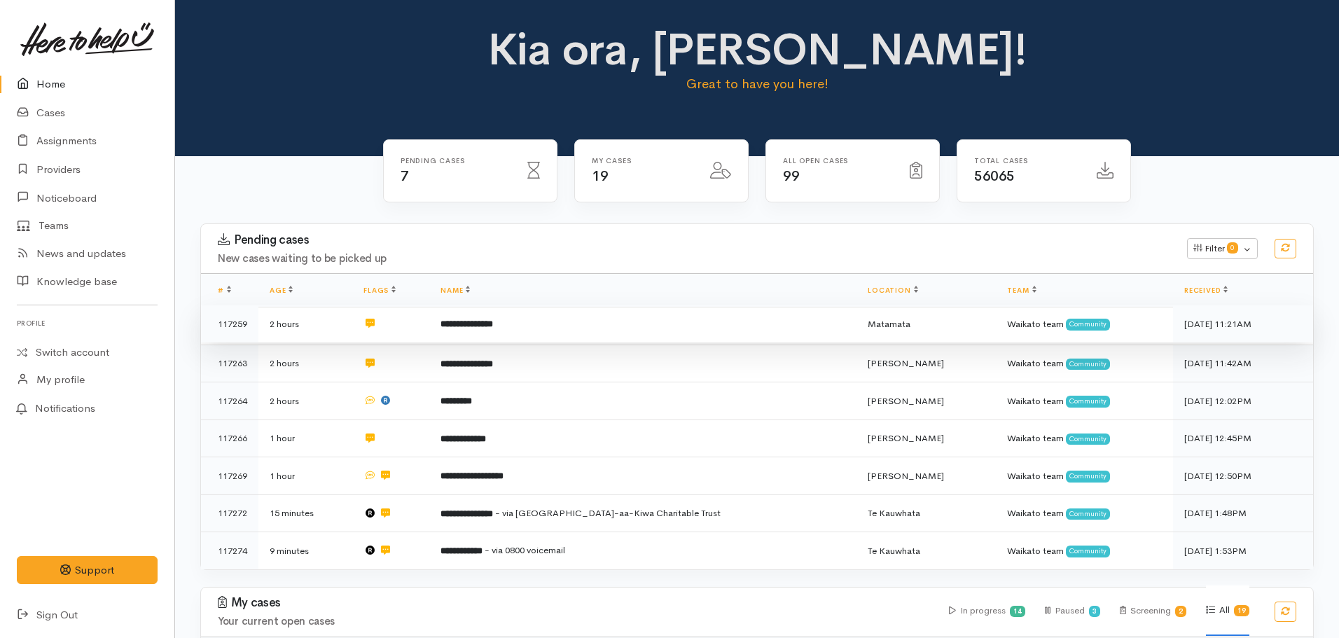
click at [482, 331] on td "**********" at bounding box center [642, 324] width 427 height 38
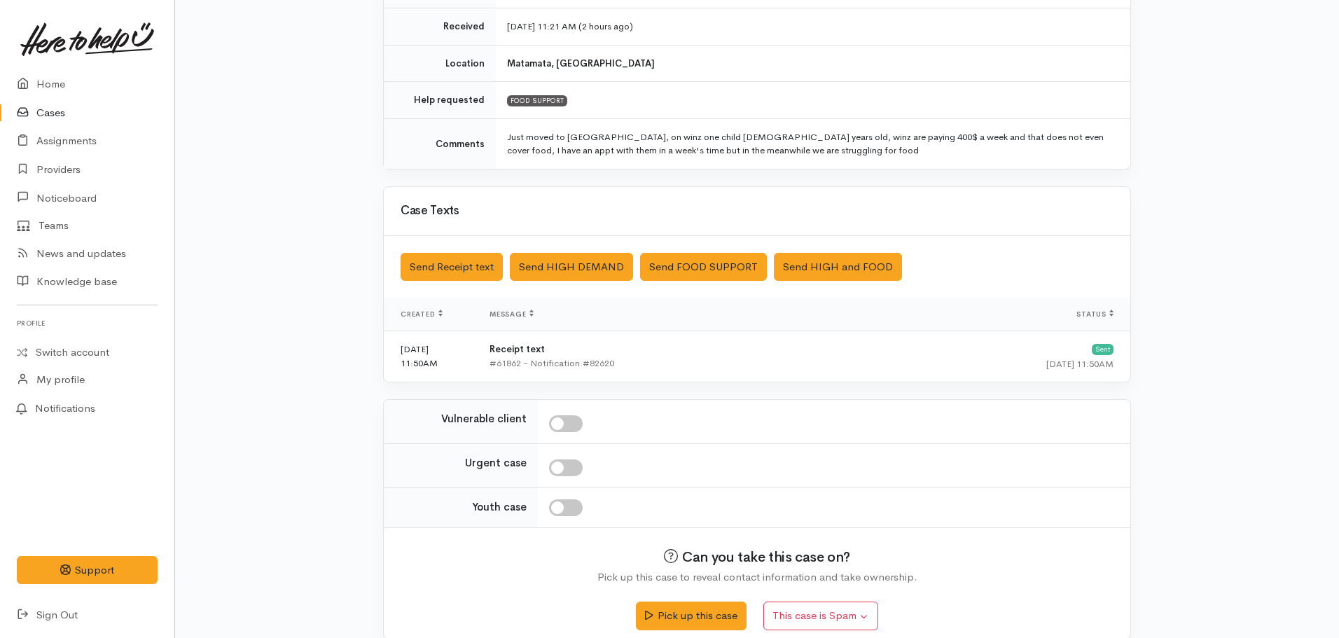
scroll to position [256, 0]
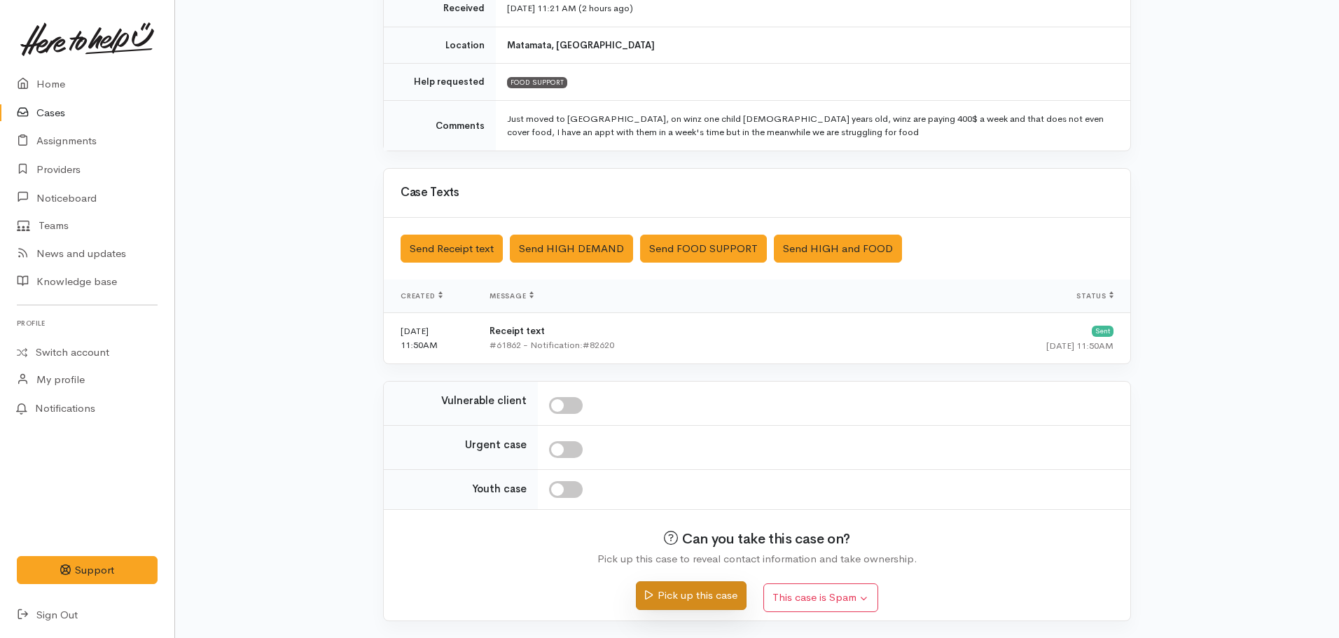
click at [703, 579] on div "Pick up this case This case is Spam Yes, cancel this case as spam" at bounding box center [757, 592] width 713 height 50
click at [700, 594] on button "Pick up this case" at bounding box center [691, 595] width 110 height 29
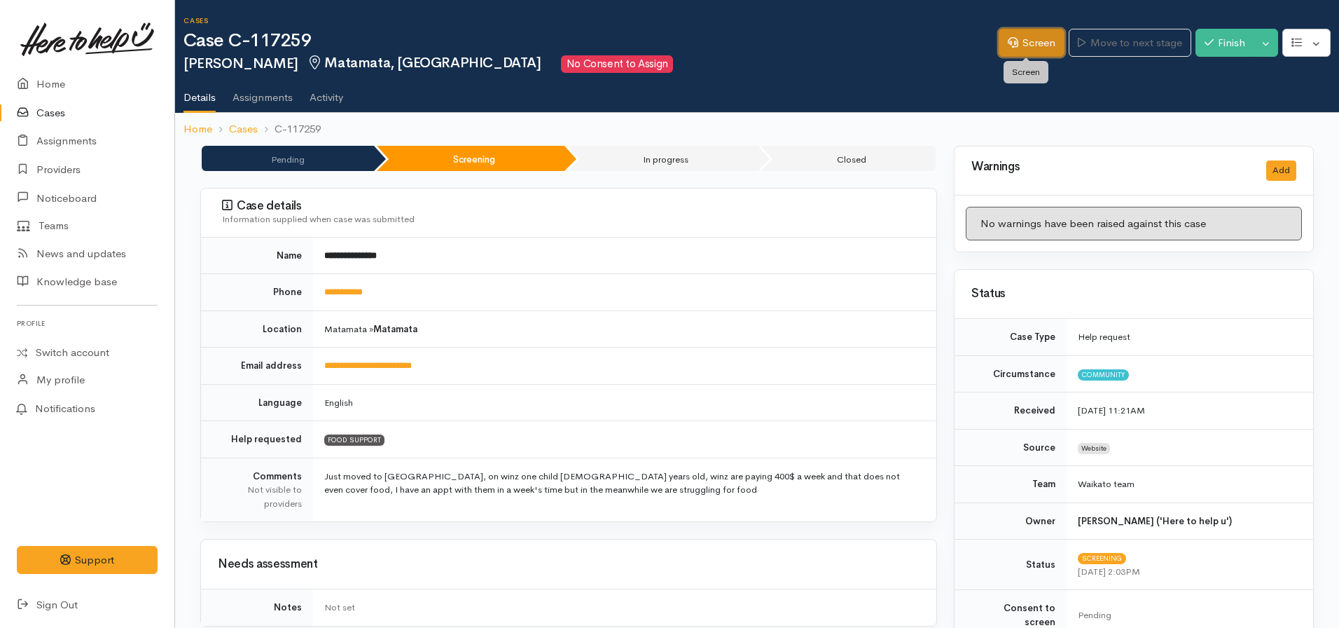
click at [999, 33] on link "Screen" at bounding box center [1032, 43] width 66 height 29
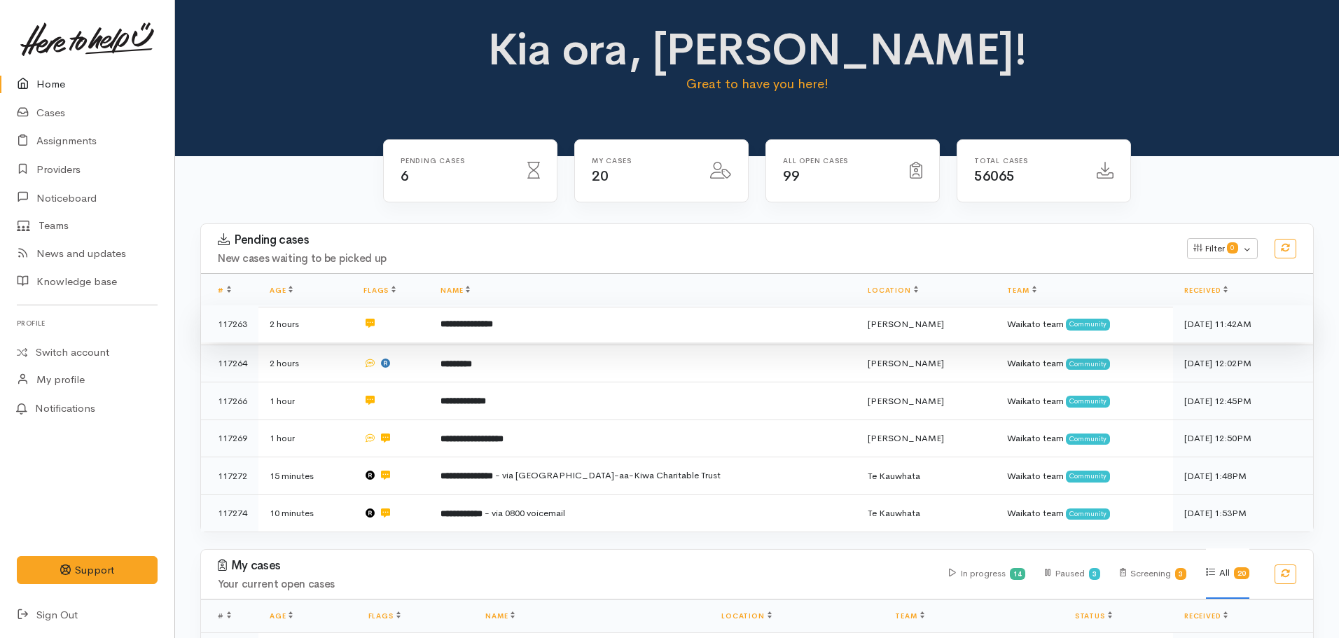
click at [559, 324] on td "**********" at bounding box center [642, 324] width 427 height 38
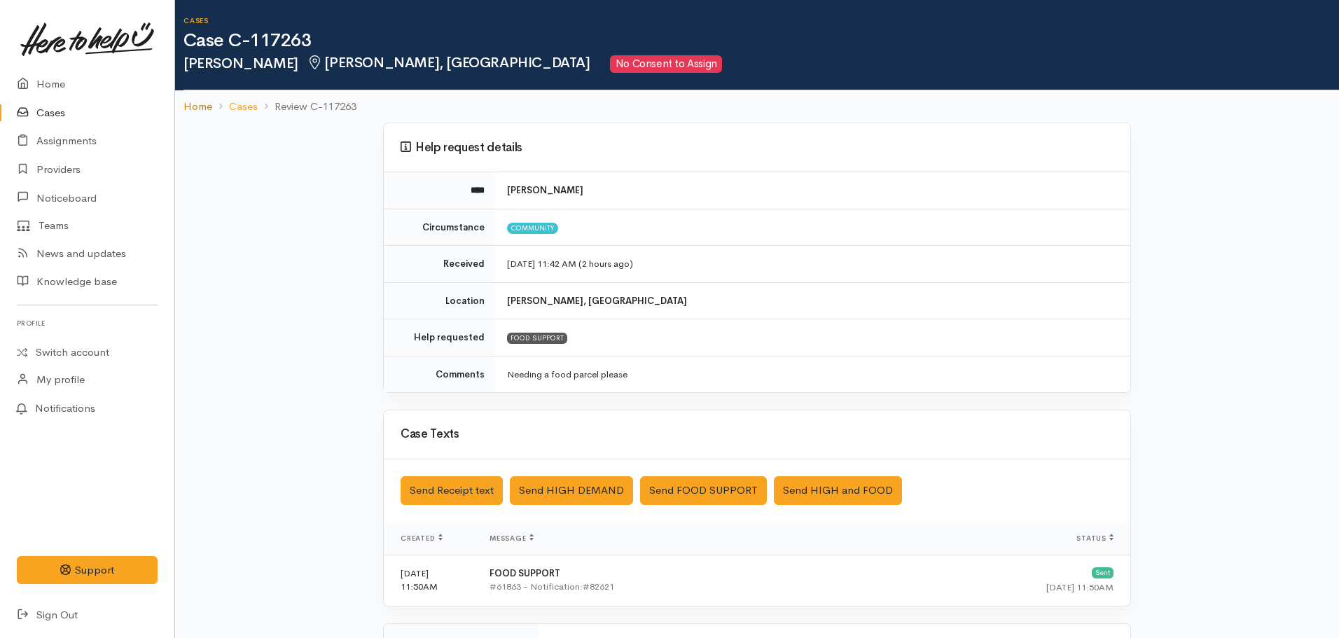
drag, startPoint x: 195, startPoint y: 102, endPoint x: 193, endPoint y: 95, distance: 7.3
click at [195, 101] on link "Home" at bounding box center [198, 107] width 29 height 16
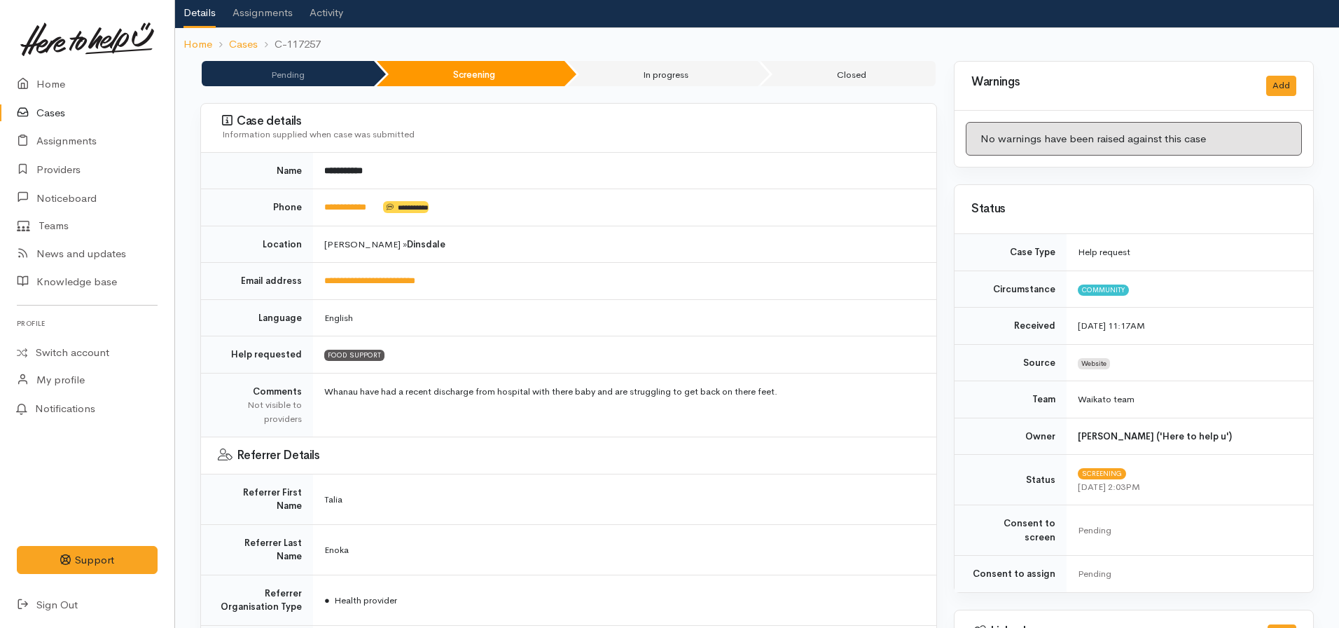
scroll to position [70, 0]
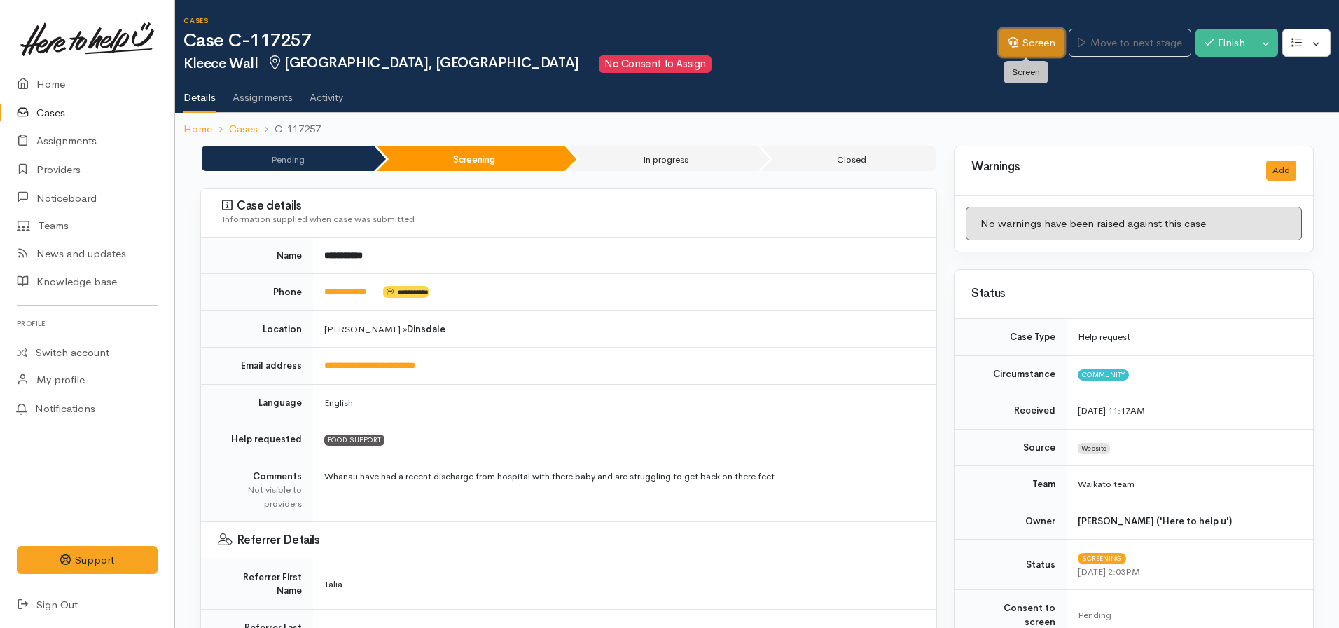
click at [1033, 42] on link "Screen" at bounding box center [1032, 43] width 66 height 29
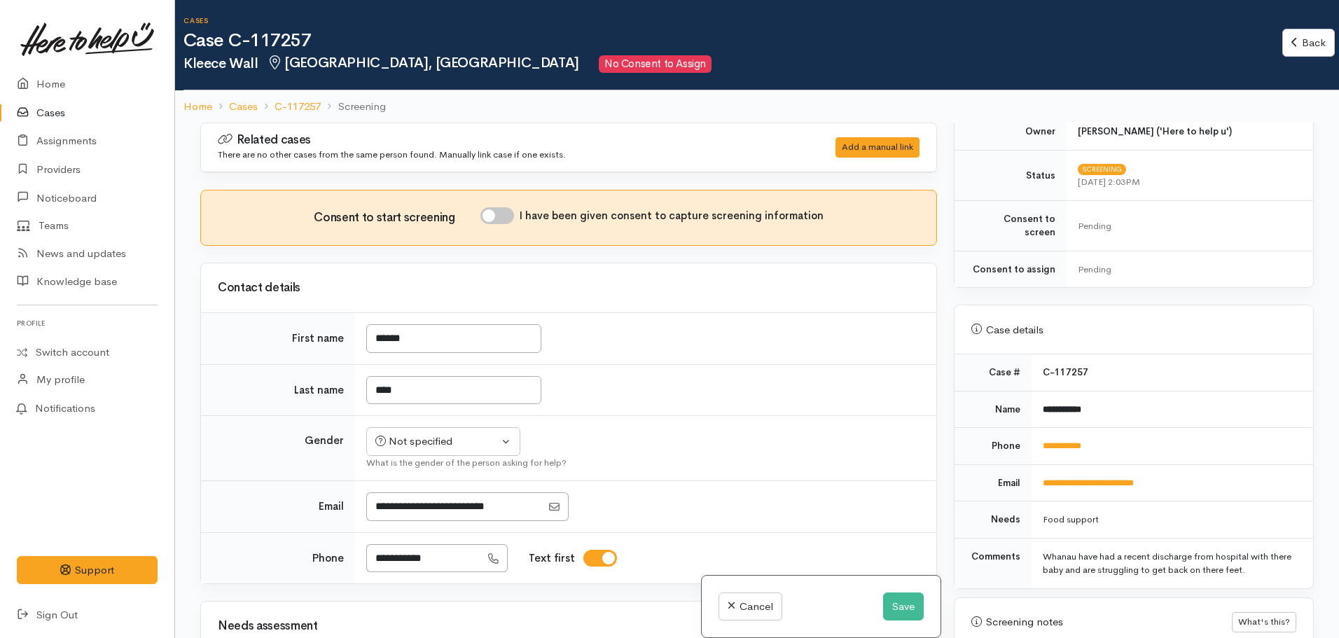
scroll to position [560, 0]
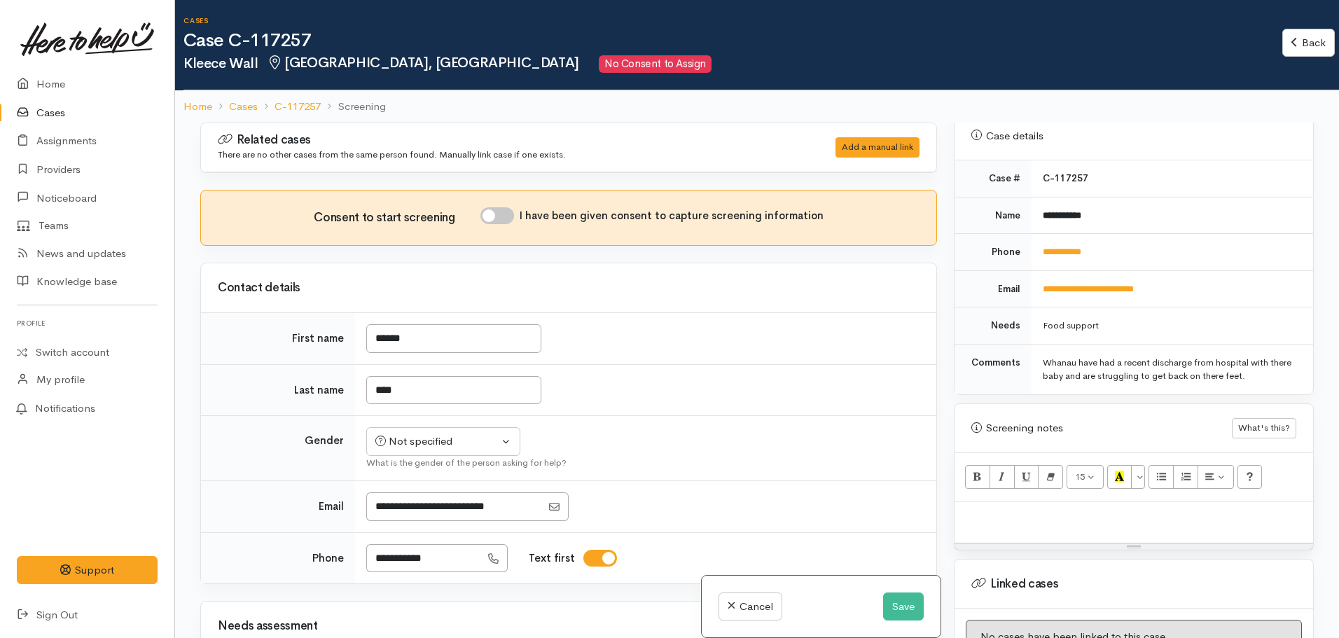
click at [1000, 509] on p at bounding box center [1134, 517] width 345 height 16
click at [993, 510] on p at bounding box center [1134, 517] width 345 height 16
paste div
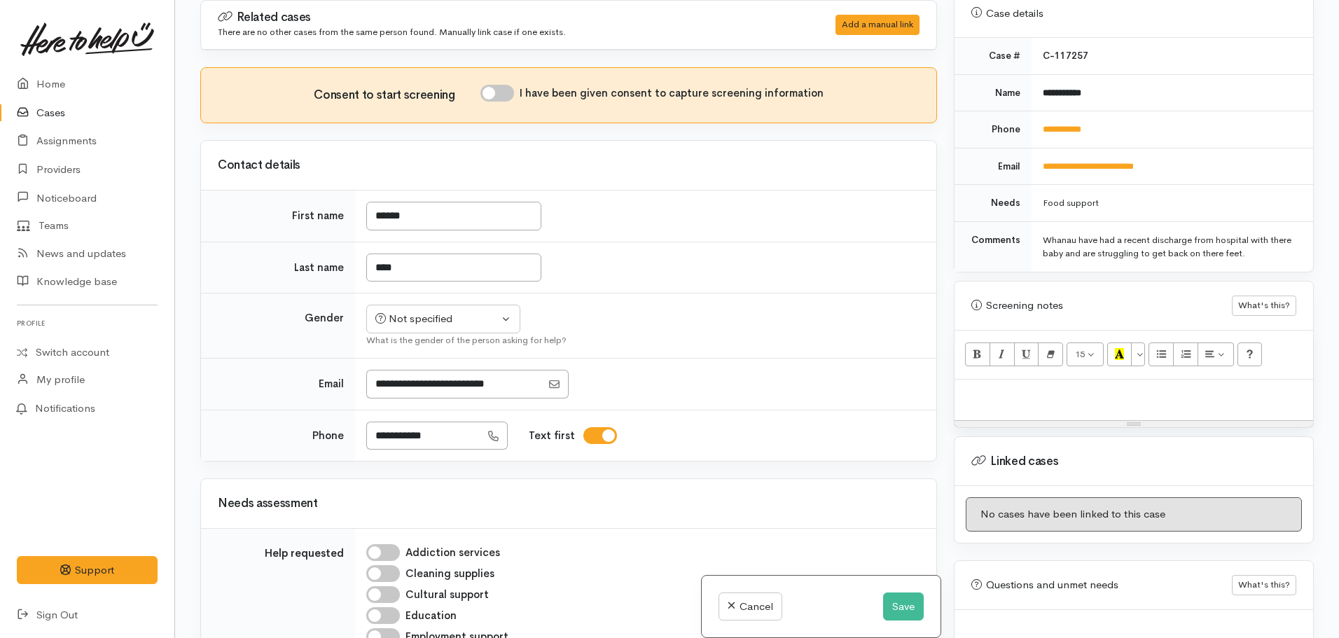
scroll to position [1037, 0]
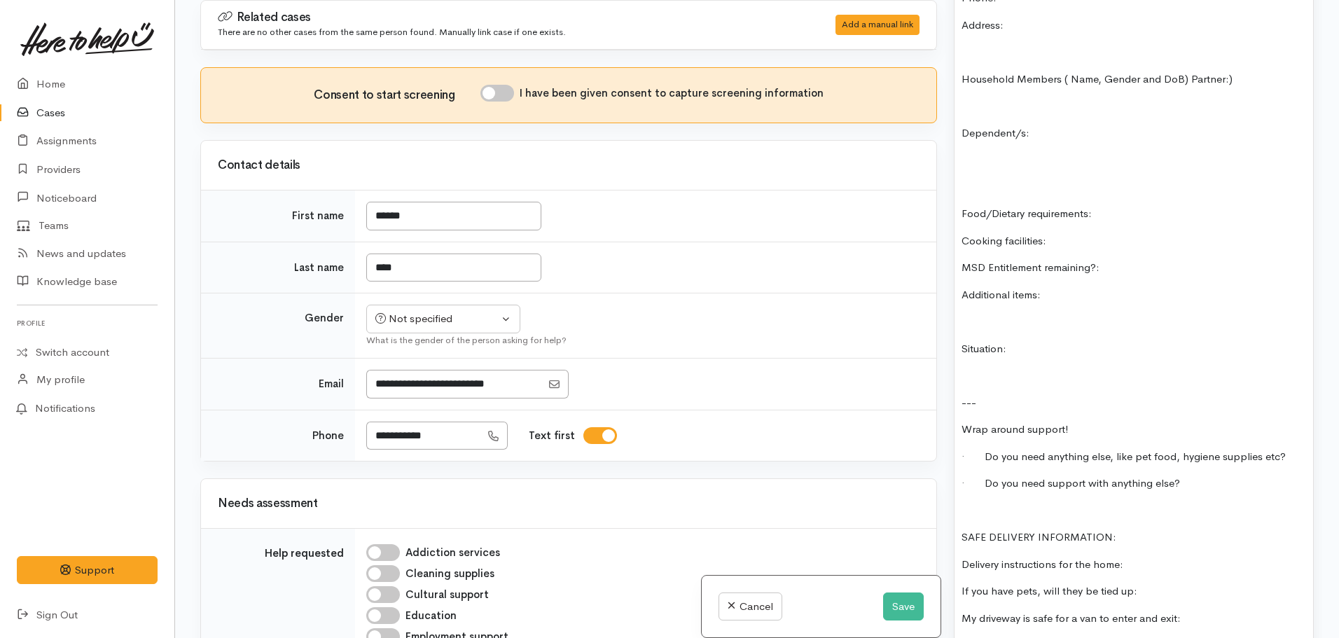
click at [969, 503] on p at bounding box center [1134, 511] width 345 height 16
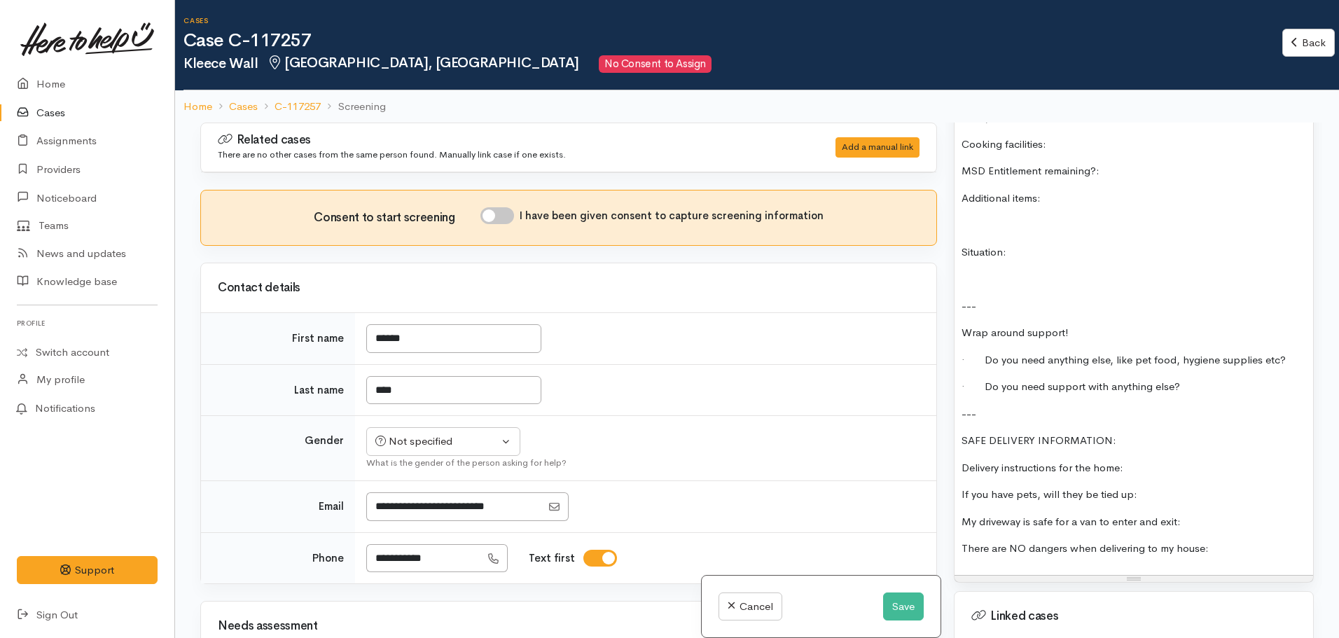
scroll to position [1261, 0]
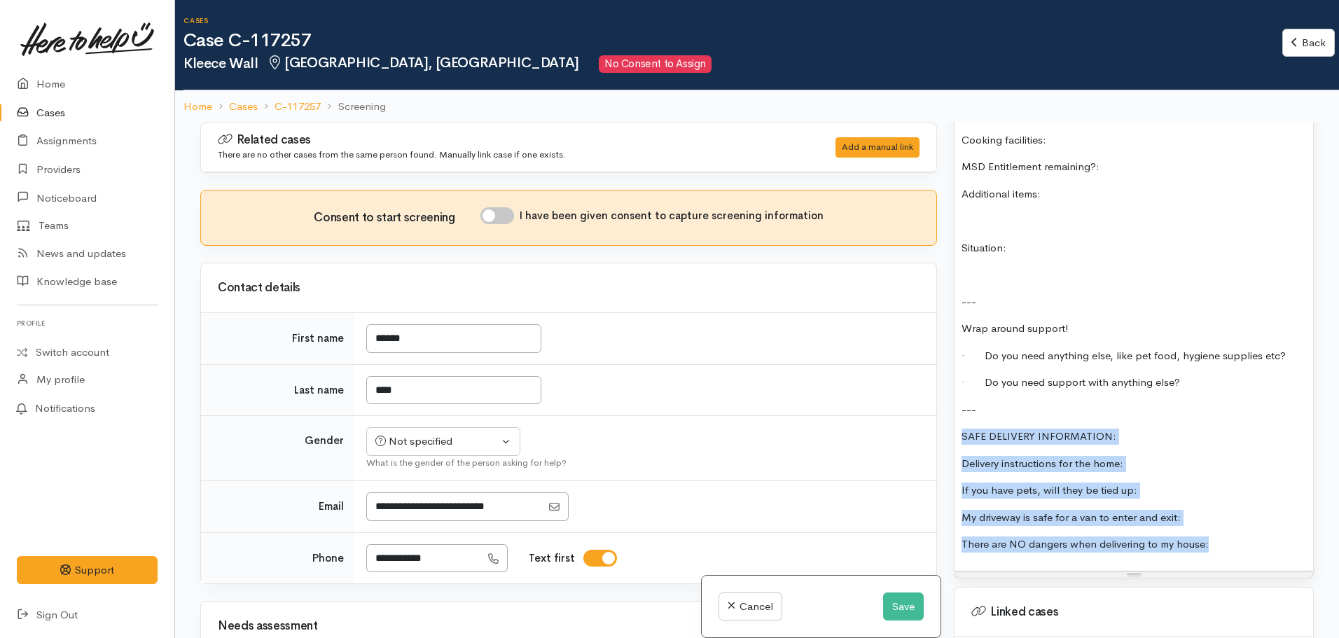
drag, startPoint x: 1216, startPoint y: 536, endPoint x: 920, endPoint y: 418, distance: 318.8
click at [920, 418] on div "Related cases There are no other cases from the same person found. Manually lin…" at bounding box center [757, 442] width 1131 height 638
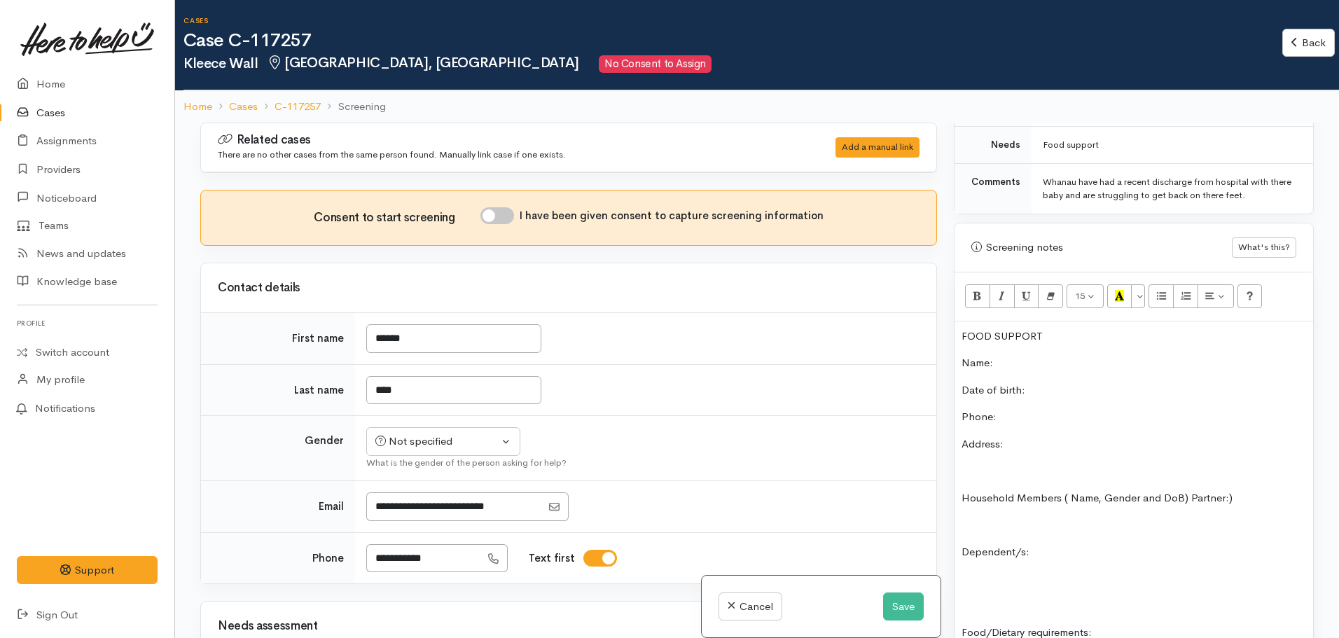
scroll to position [700, 0]
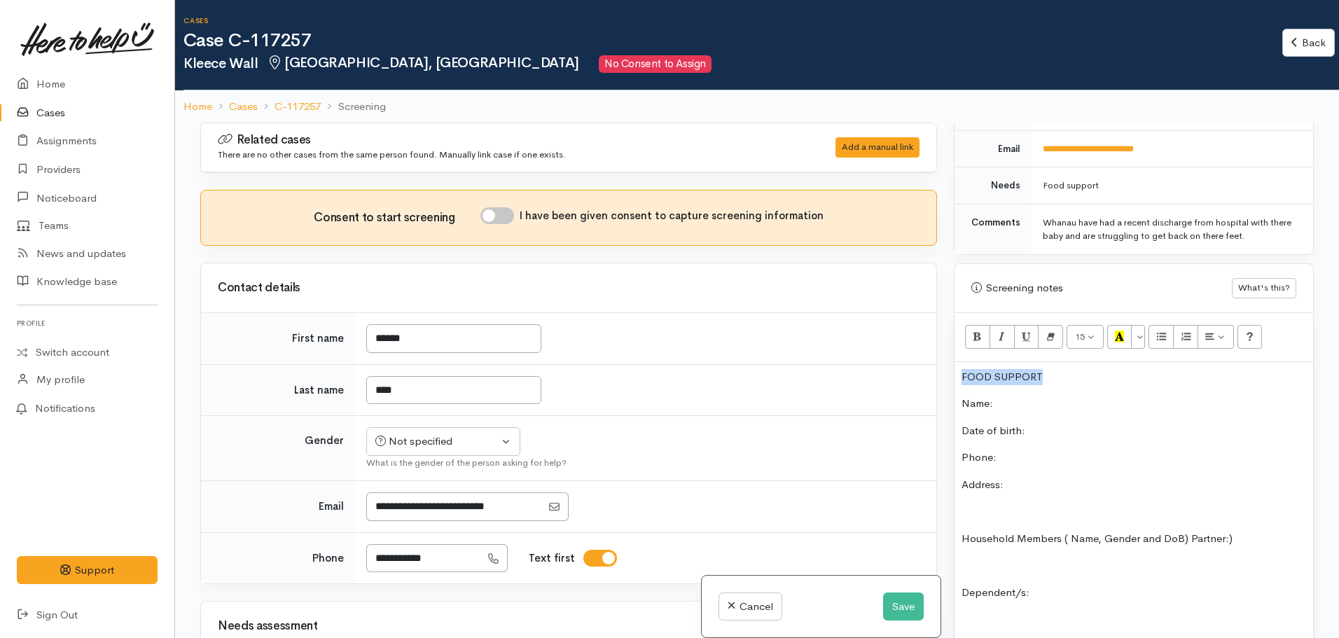
drag, startPoint x: 1066, startPoint y: 359, endPoint x: 902, endPoint y: 355, distance: 164.7
click at [902, 355] on div "Related cases There are no other cases from the same person found. Manually lin…" at bounding box center [757, 442] width 1131 height 638
click at [1138, 326] on button "More Color" at bounding box center [1138, 337] width 14 height 24
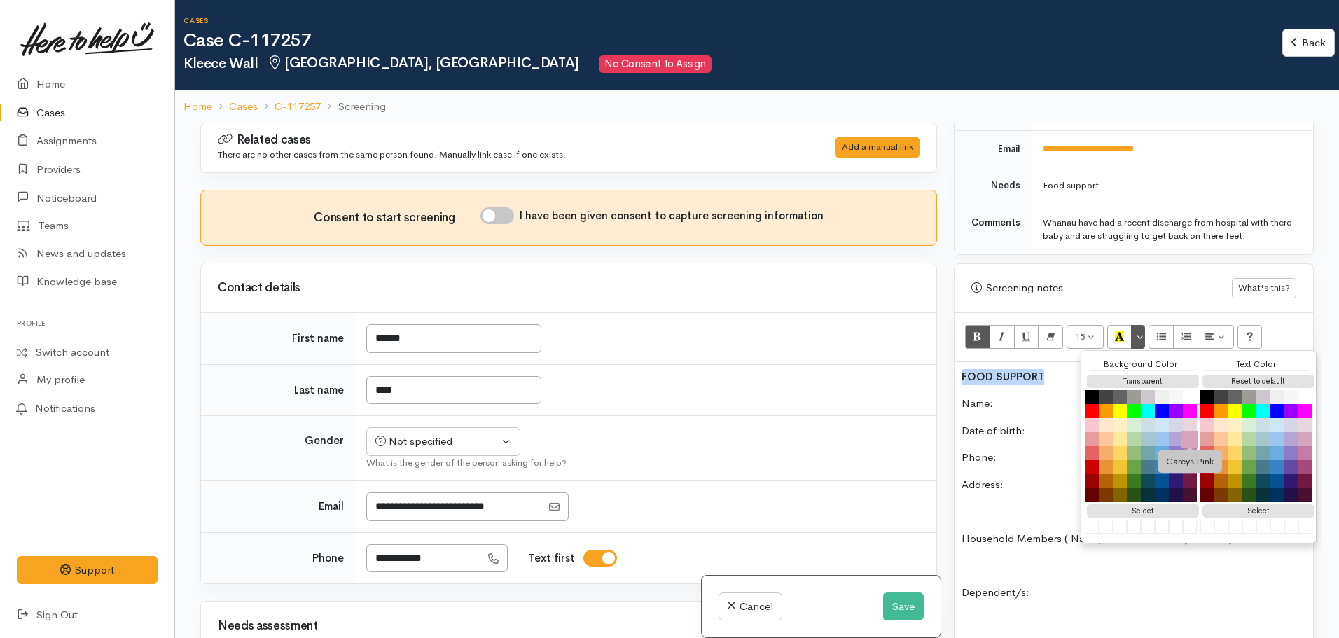
click at [1189, 431] on button "Careys Pink" at bounding box center [1190, 439] width 17 height 17
click at [1027, 396] on p "Name:" at bounding box center [1134, 404] width 345 height 16
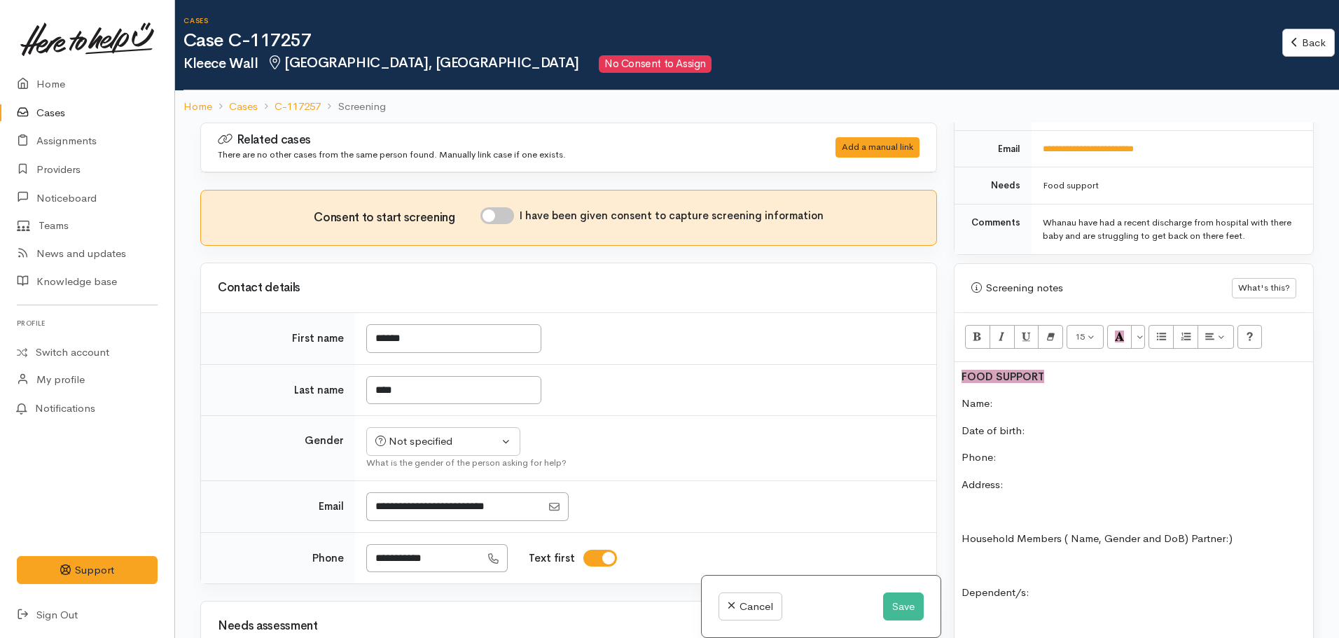
scroll to position [420, 0]
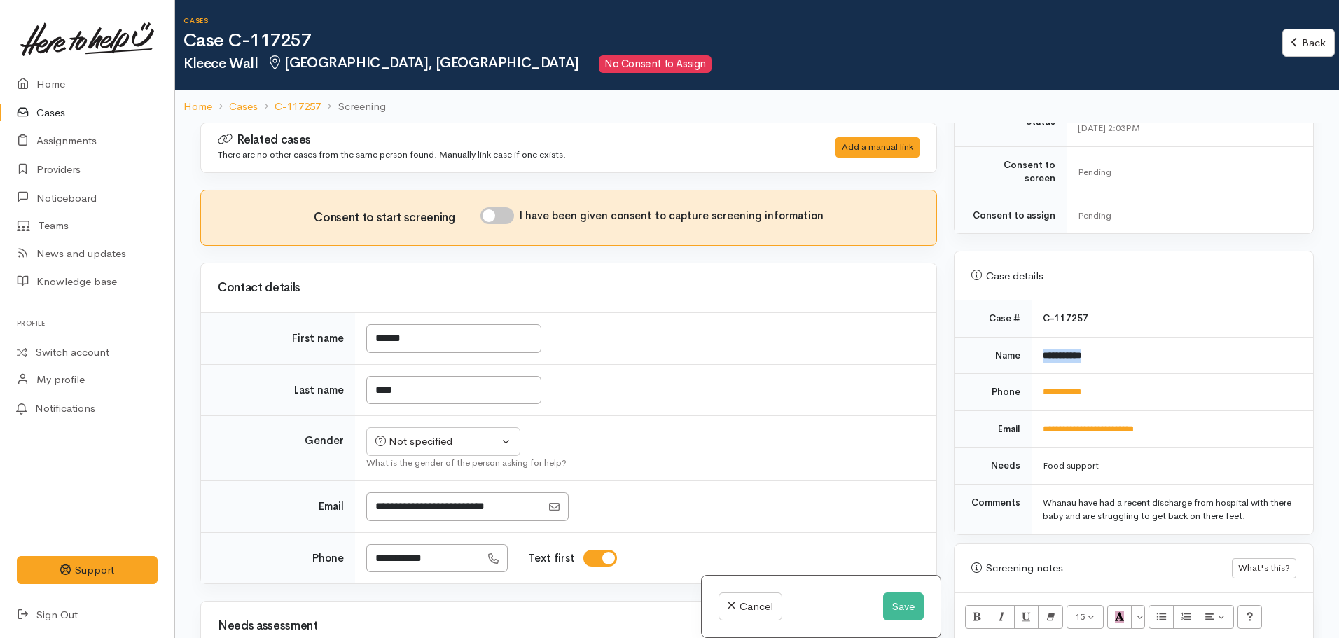
drag, startPoint x: 1113, startPoint y: 340, endPoint x: 1026, endPoint y: 340, distance: 86.9
click at [1026, 340] on tr "**********" at bounding box center [1134, 355] width 359 height 37
copy tr "**********"
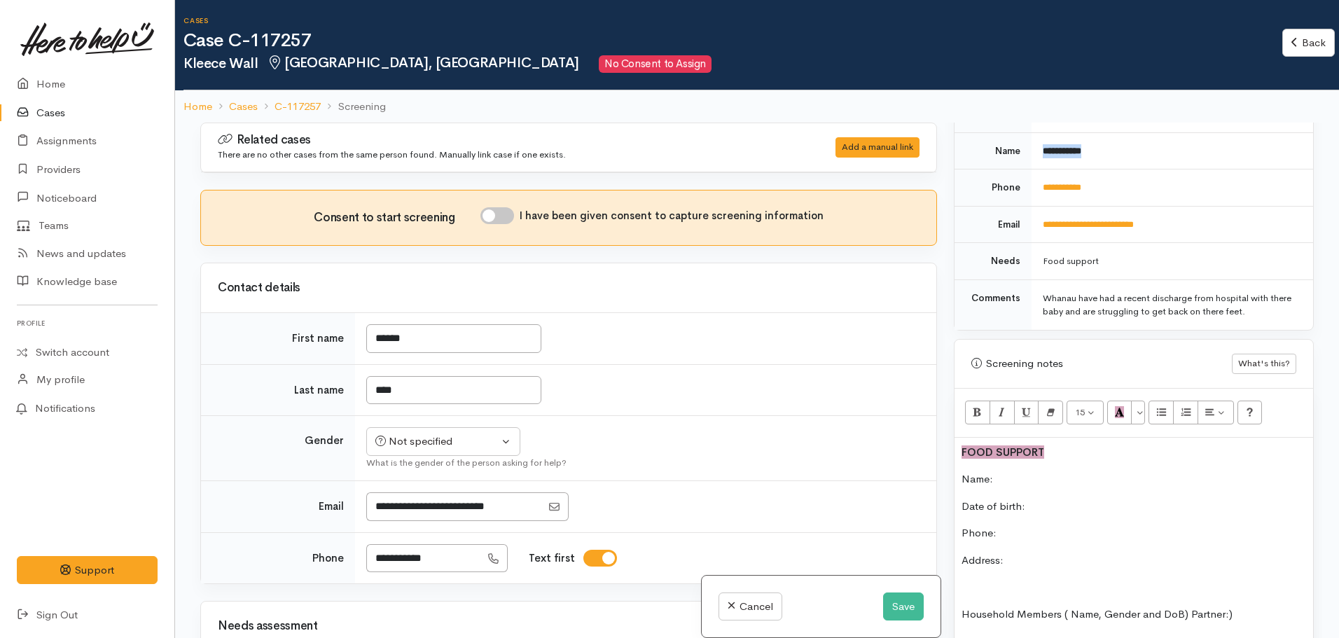
scroll to position [630, 0]
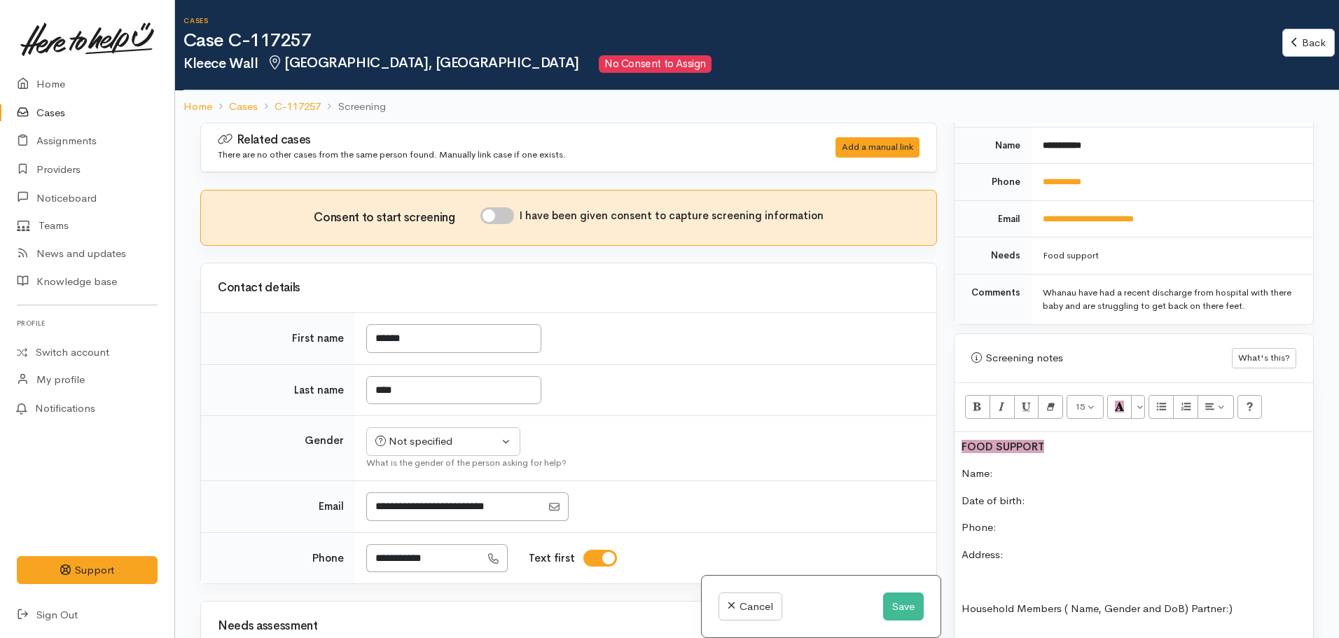
click at [1011, 466] on p "Name:" at bounding box center [1134, 474] width 345 height 16
click at [1022, 520] on p "Phone:" at bounding box center [1134, 528] width 345 height 16
drag, startPoint x: 1119, startPoint y: 167, endPoint x: 1035, endPoint y: 173, distance: 84.9
click at [1035, 173] on td "**********" at bounding box center [1173, 182] width 282 height 37
copy link "**********"
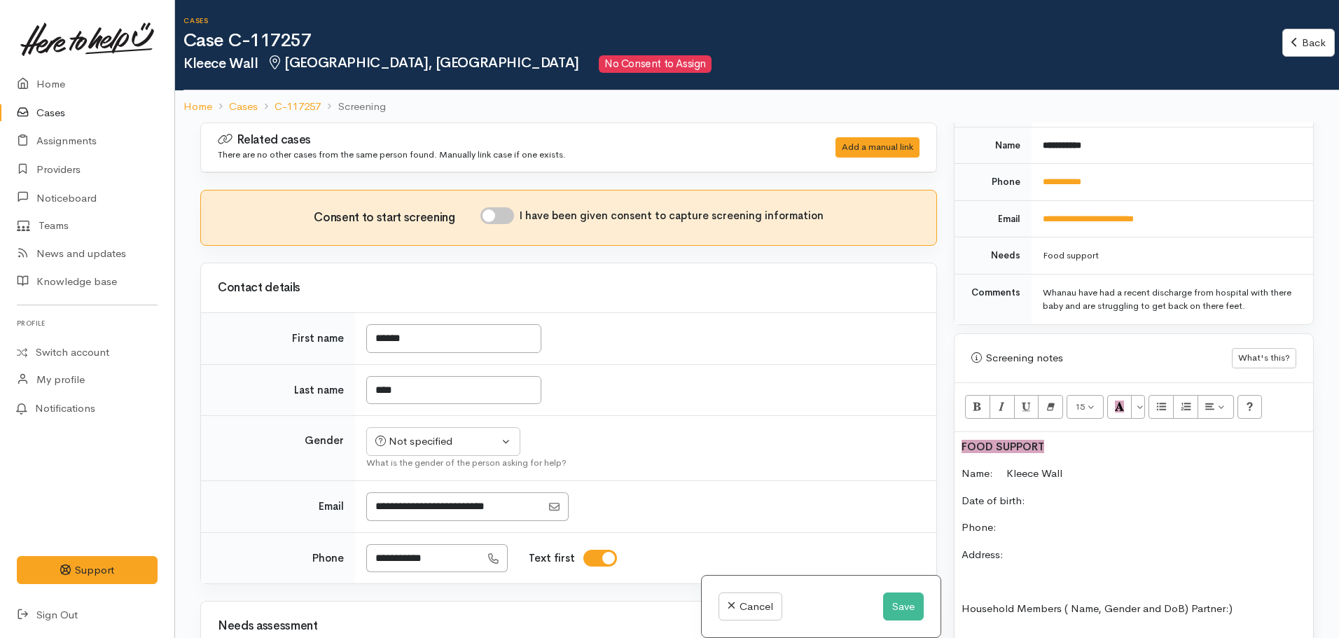
click at [1024, 520] on p "Phone:" at bounding box center [1134, 528] width 345 height 16
click at [901, 609] on button "Save" at bounding box center [903, 607] width 41 height 29
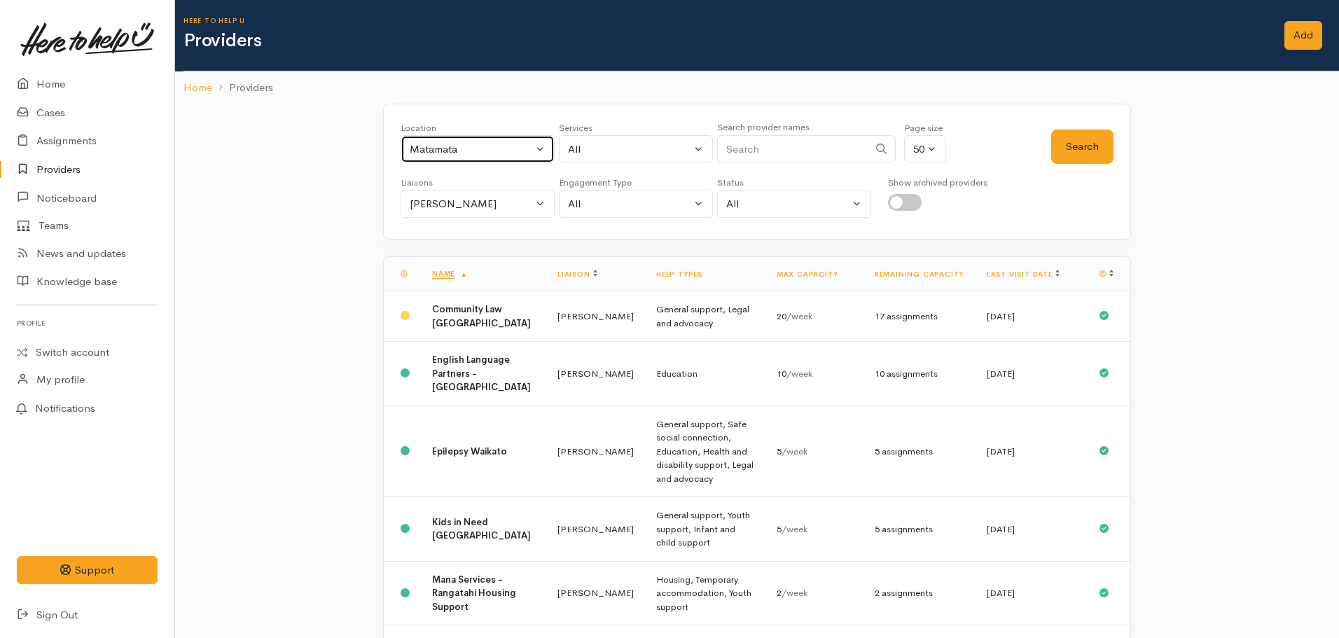
click at [504, 159] on button "Matamata" at bounding box center [478, 149] width 154 height 29
type input "Hamilton"
click at [443, 261] on th "Name" at bounding box center [483, 274] width 125 height 34
click at [476, 160] on button "Matamata" at bounding box center [478, 149] width 154 height 29
type input "Hamilton"
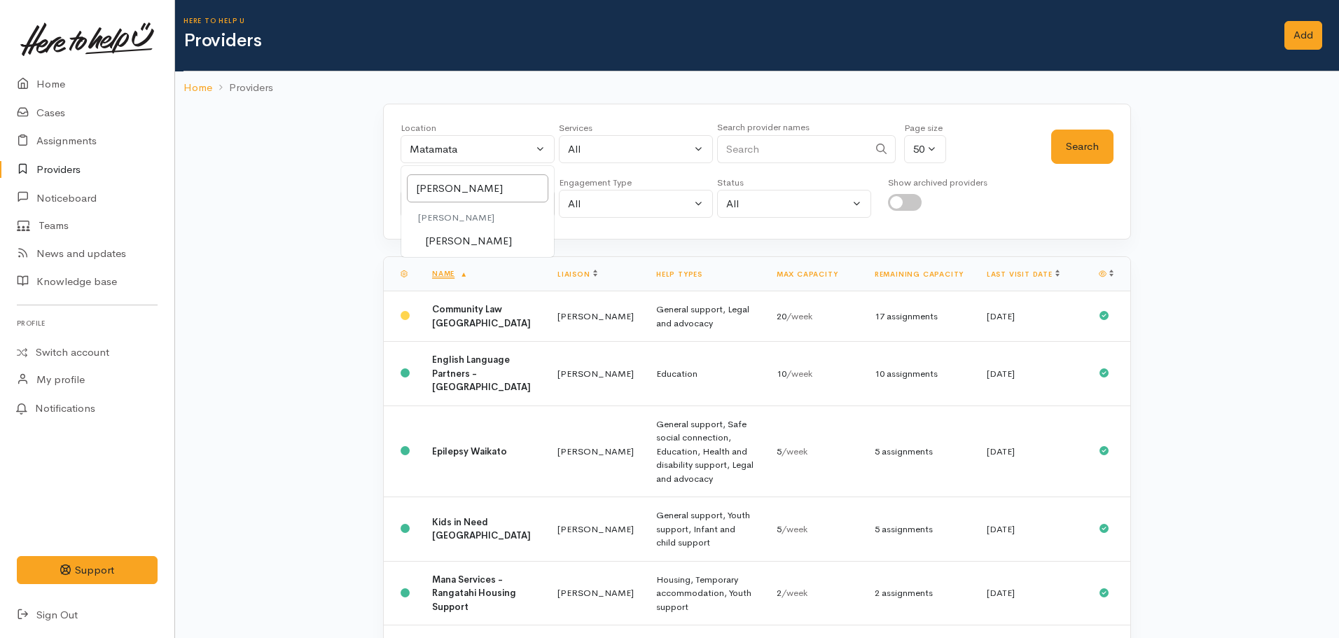
click at [460, 235] on span "Hamilton" at bounding box center [468, 241] width 87 height 16
select select "1"
click at [622, 144] on div "All" at bounding box center [629, 149] width 123 height 16
type input "food"
click at [626, 234] on span "Food support" at bounding box center [616, 241] width 65 height 16
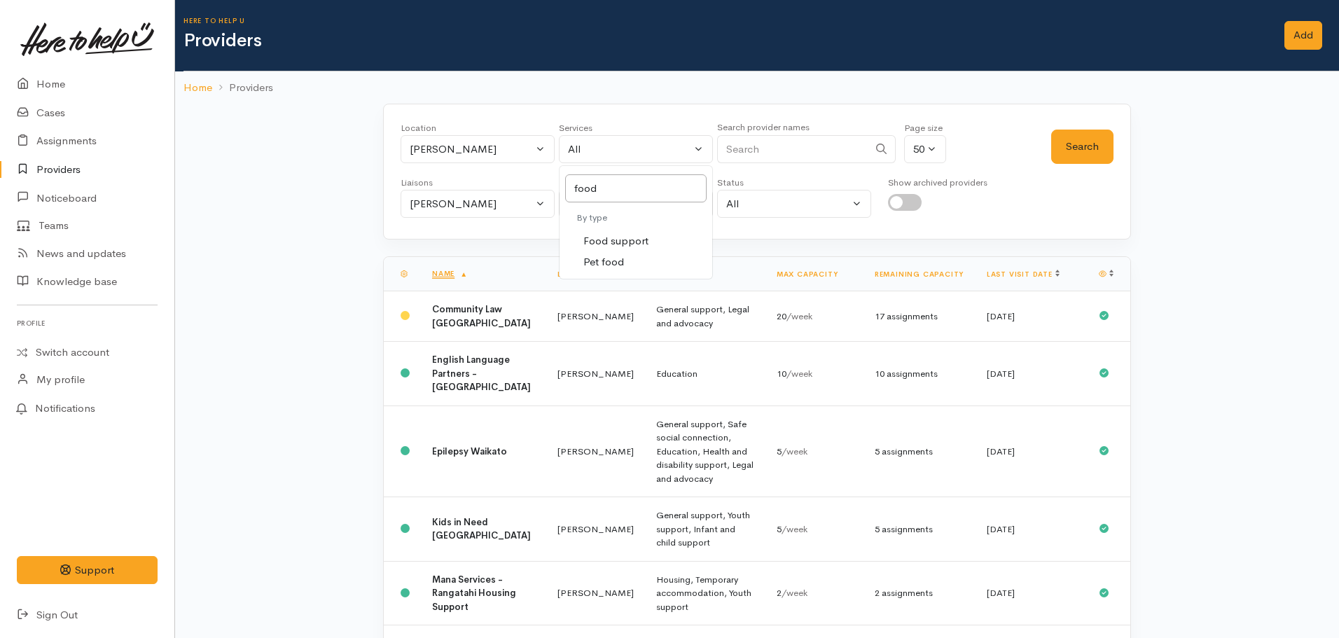
select select "3"
click at [524, 212] on button "[PERSON_NAME]" at bounding box center [478, 204] width 154 height 29
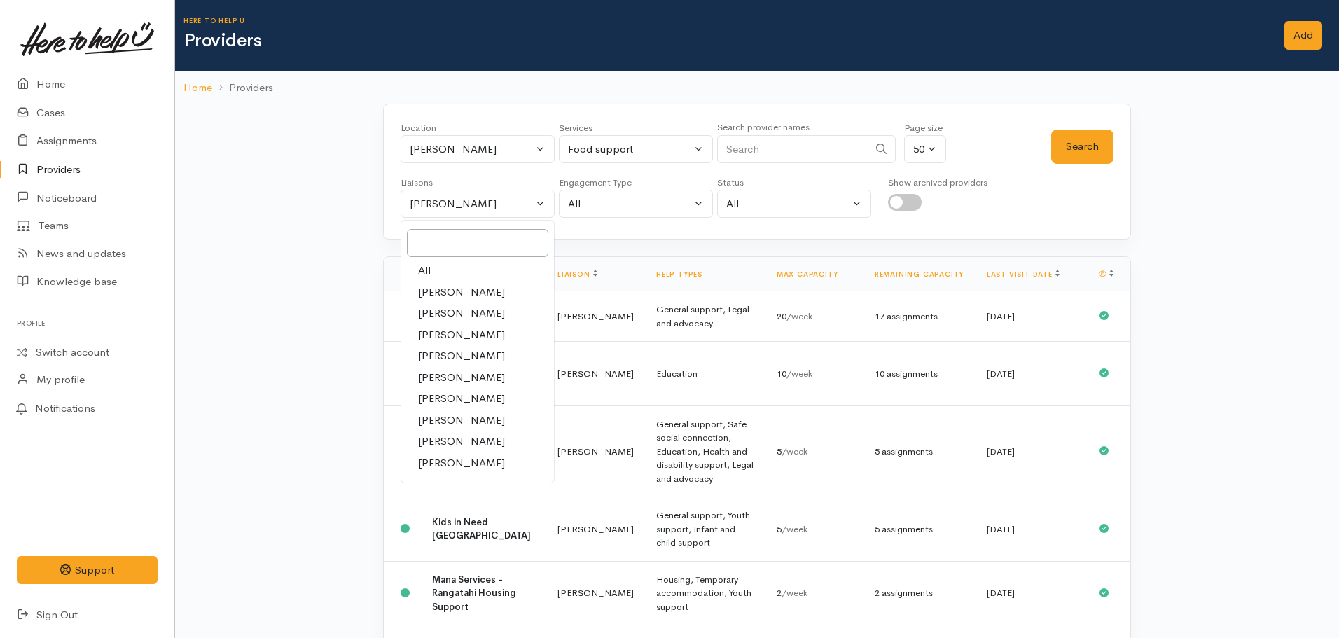
click at [443, 272] on link "All" at bounding box center [477, 271] width 153 height 22
select select "null"
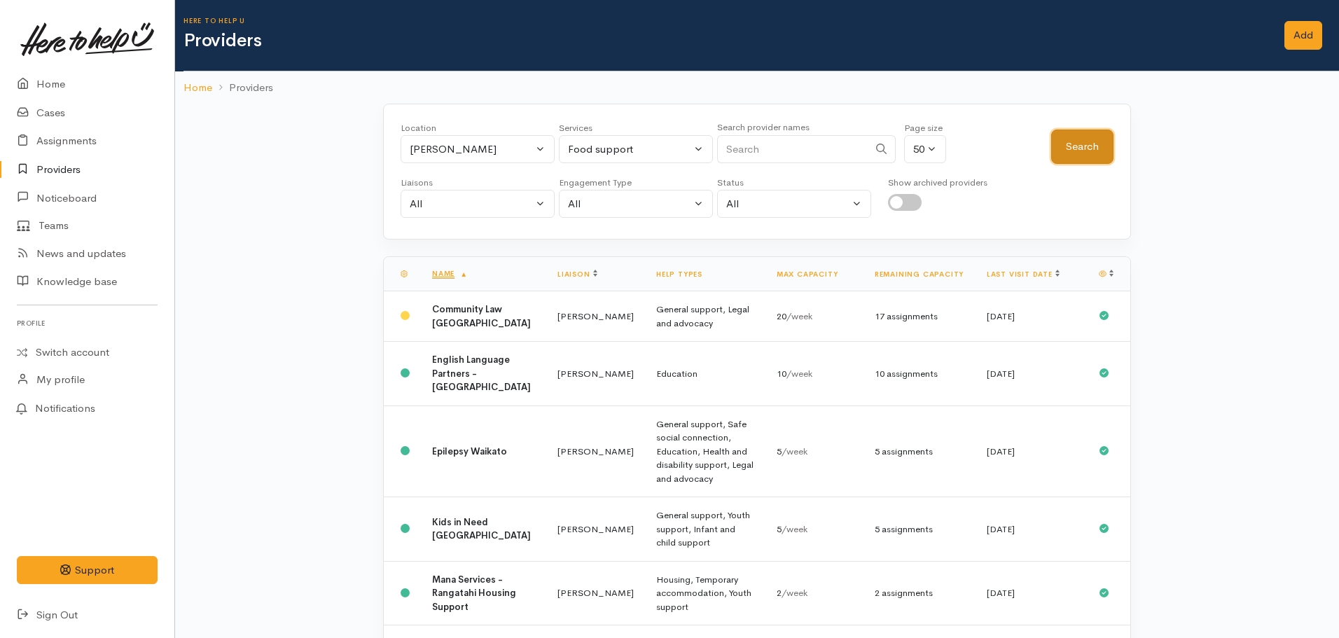
click at [1091, 146] on button "Search" at bounding box center [1082, 147] width 62 height 34
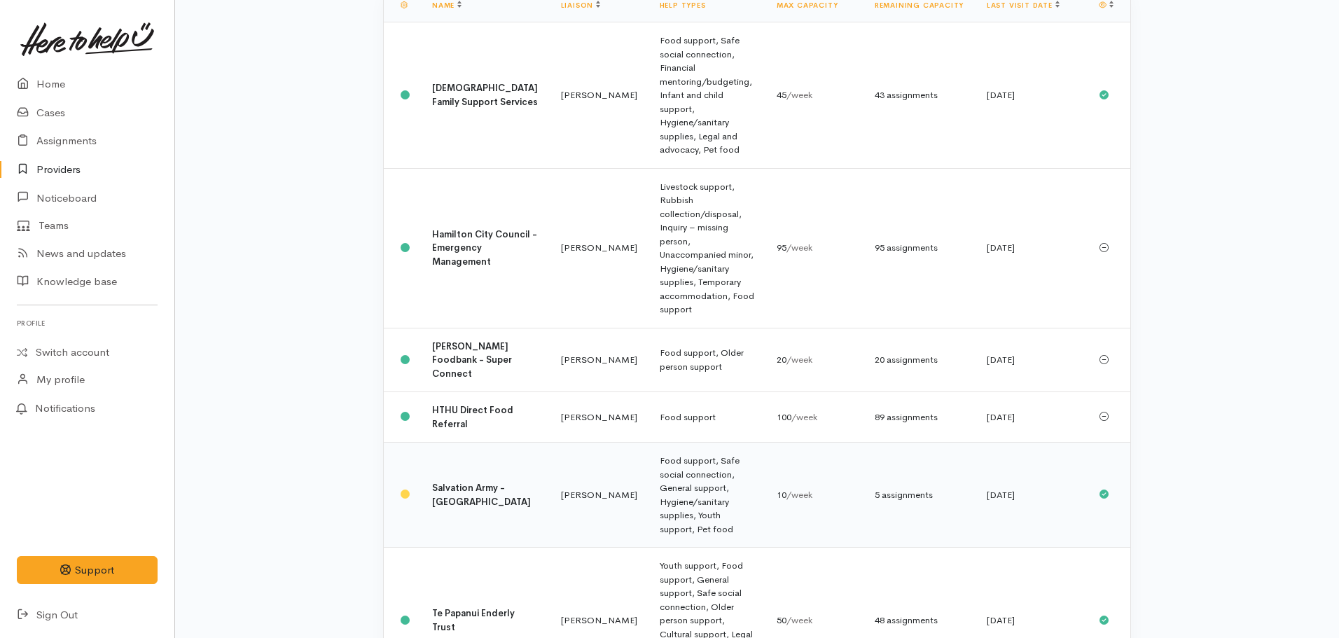
scroll to position [280, 0]
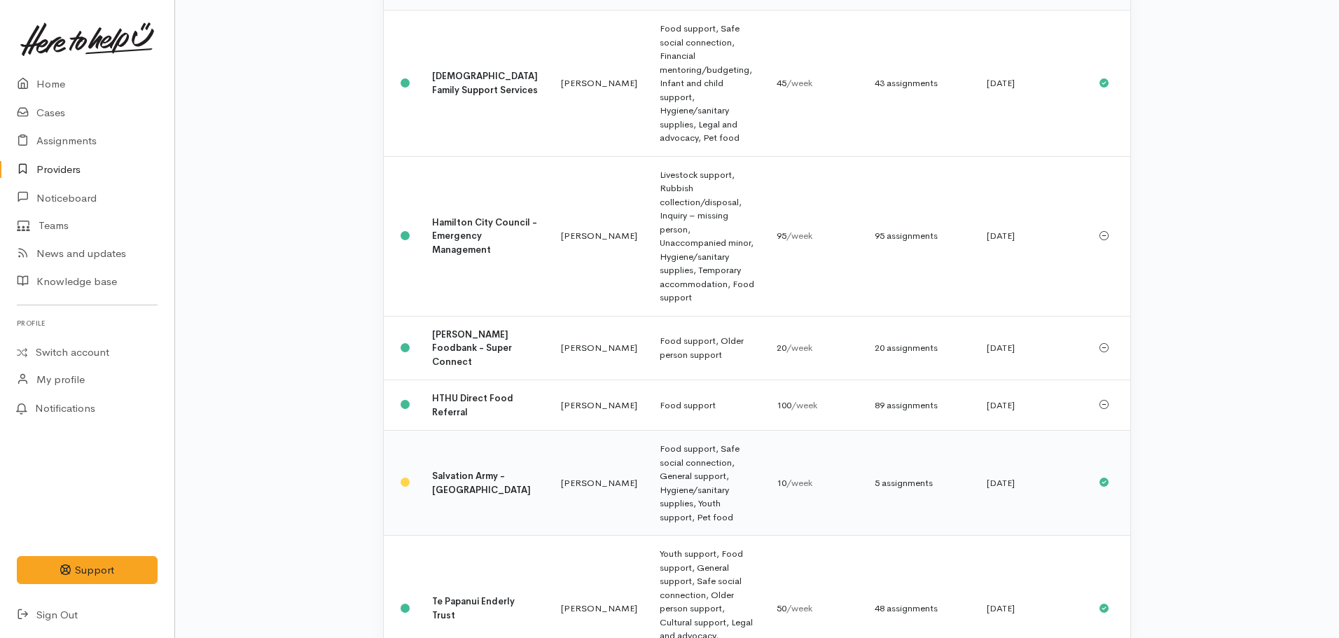
click at [649, 431] on td "Food support, Safe social connection, General support, Hygiene/sanitary supplie…" at bounding box center [707, 483] width 117 height 105
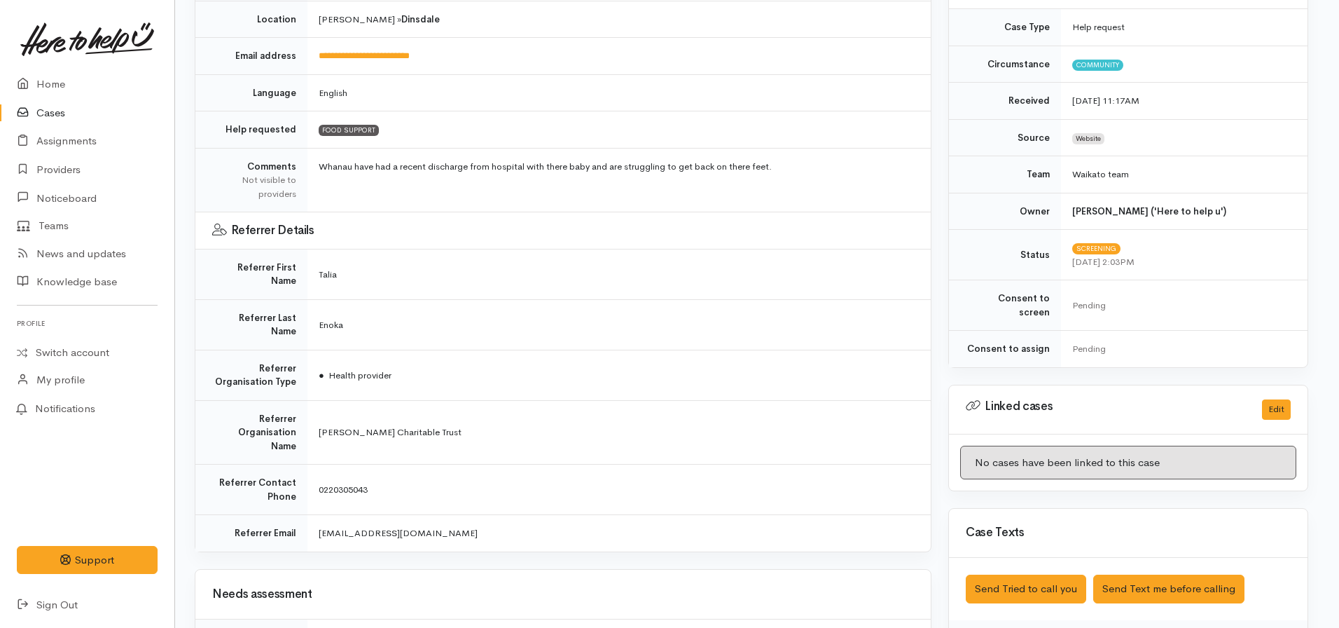
scroll to position [0, 6]
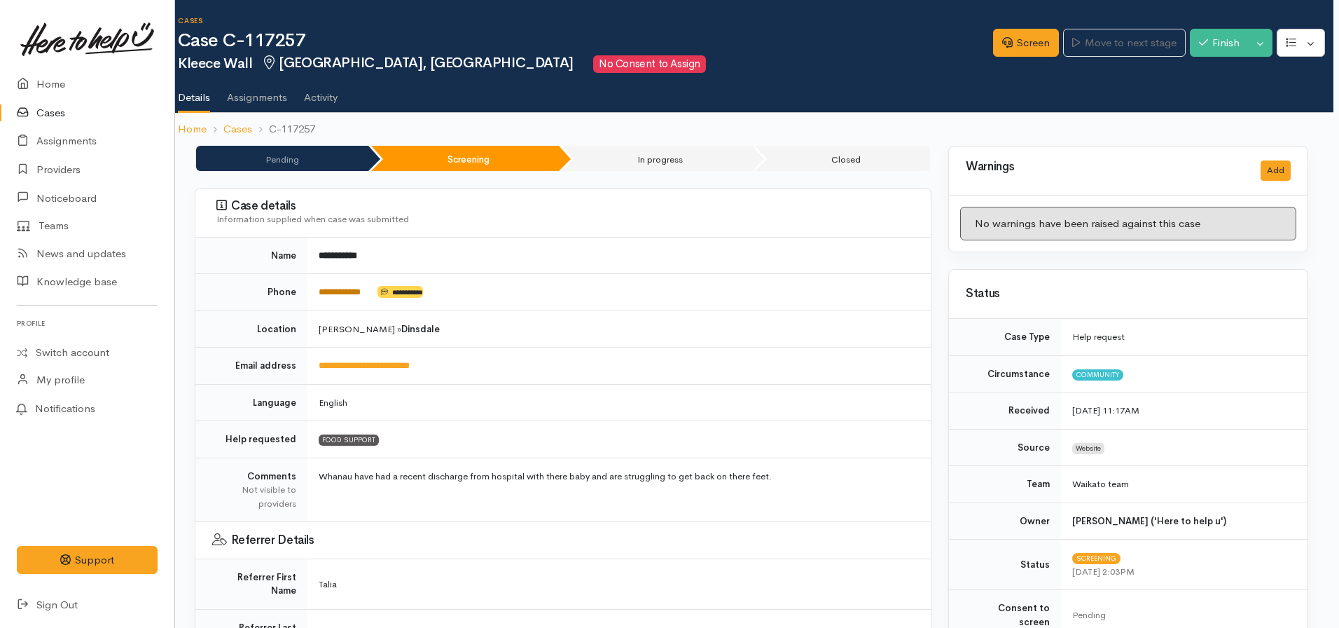
click at [346, 296] on link "**********" at bounding box center [340, 291] width 42 height 9
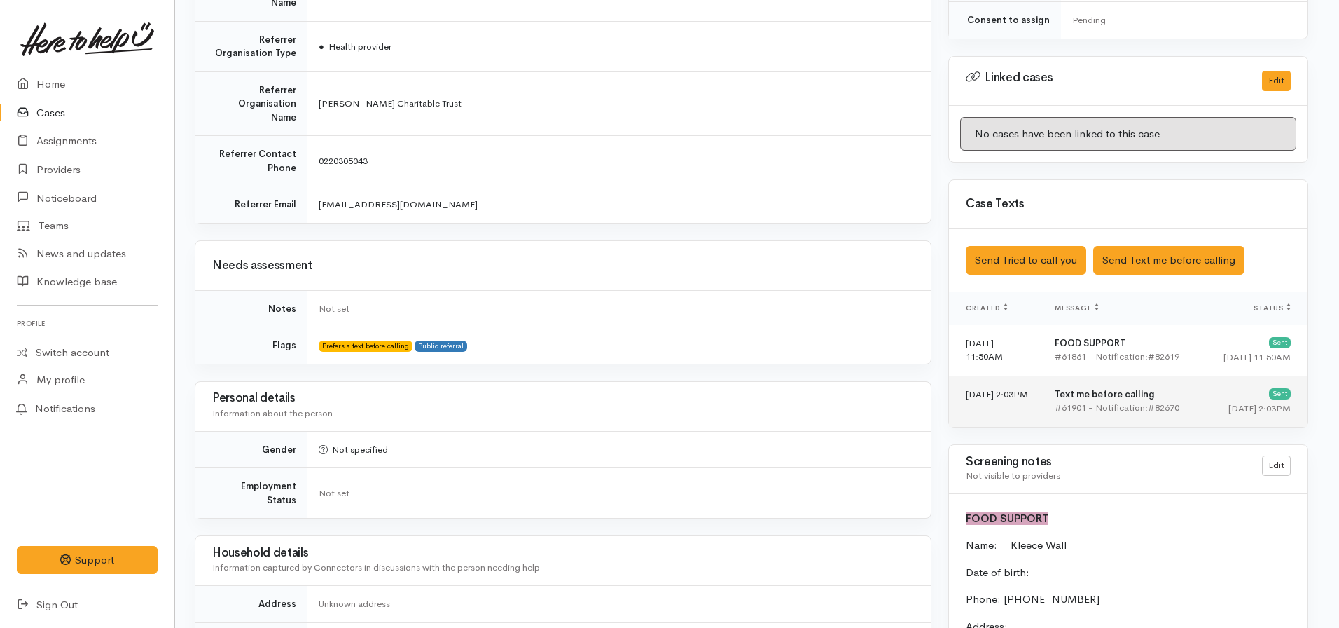
scroll to position [700, 6]
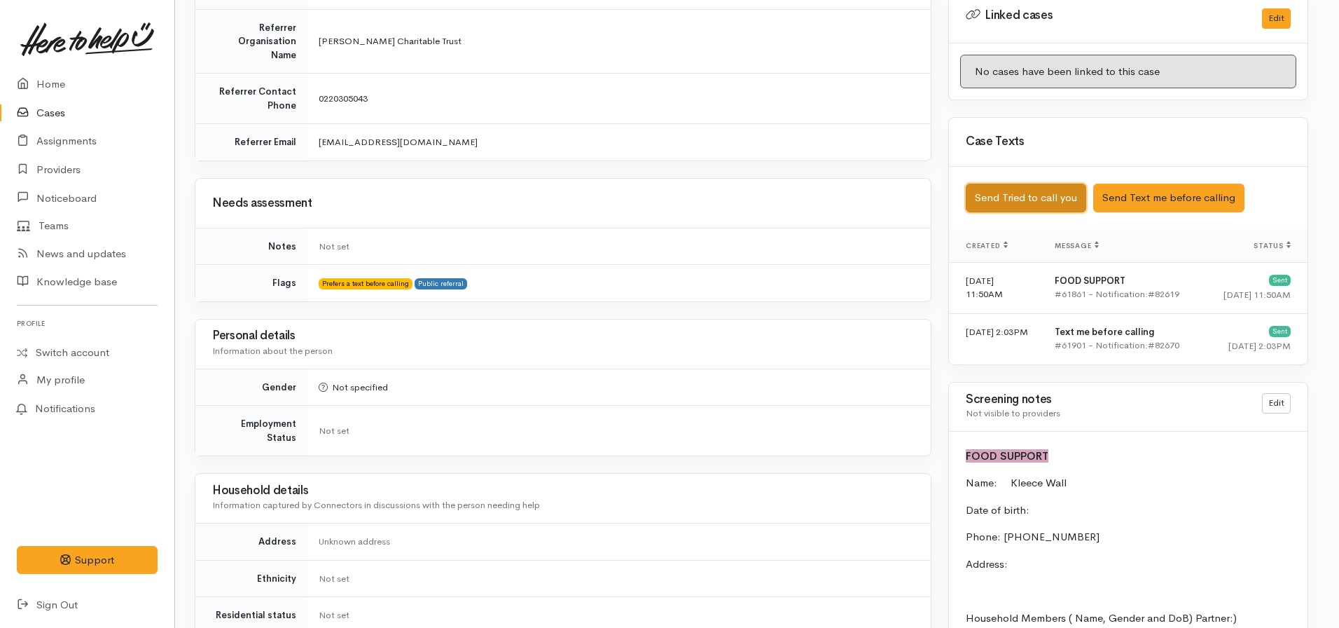
click at [1014, 184] on button "Send Tried to call you" at bounding box center [1026, 198] width 120 height 29
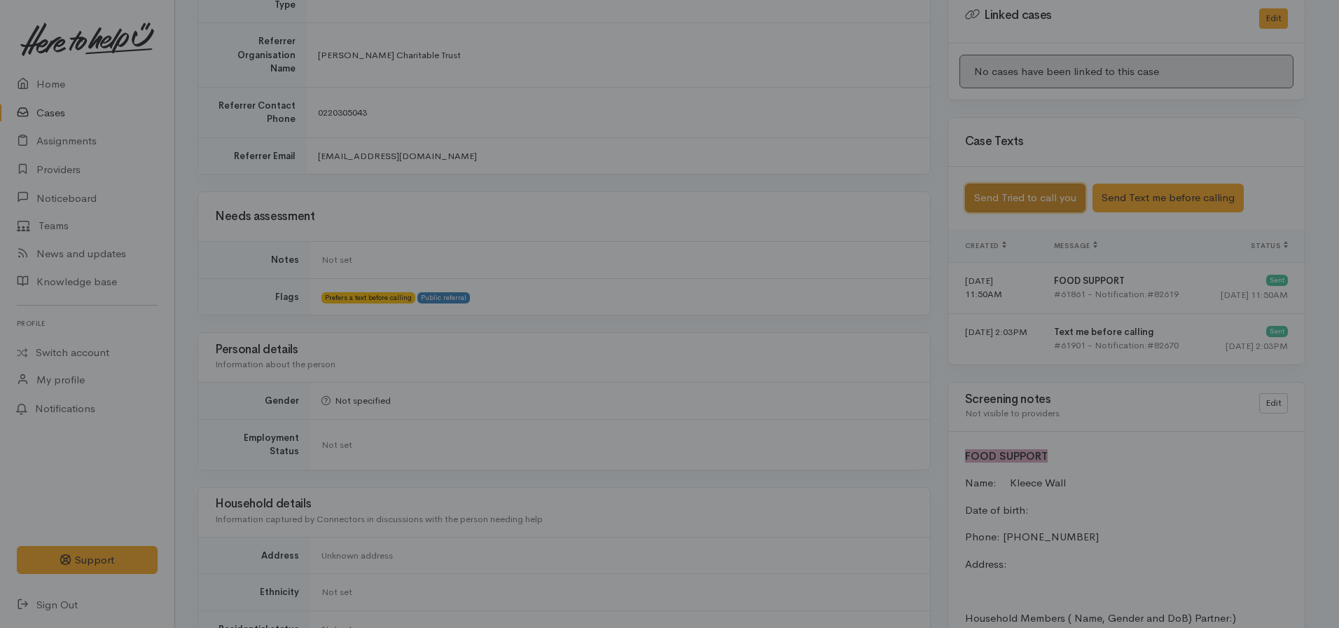
scroll to position [700, 3]
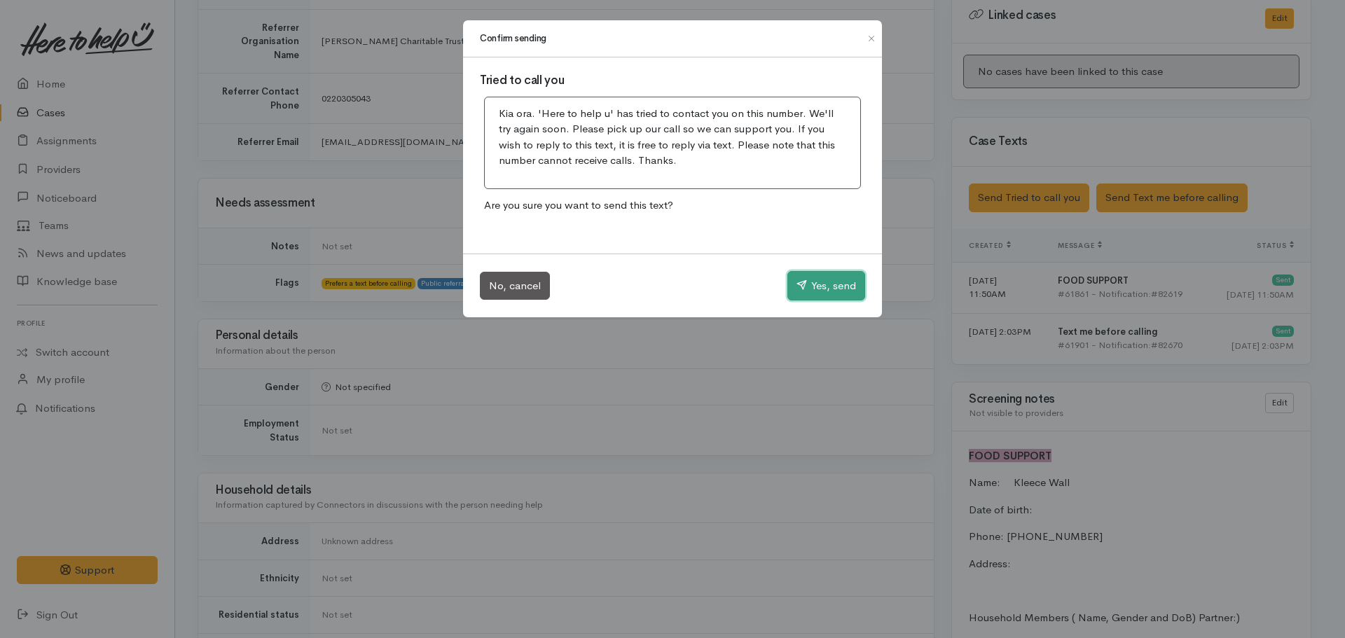
click at [820, 286] on button "Yes, send" at bounding box center [826, 285] width 78 height 29
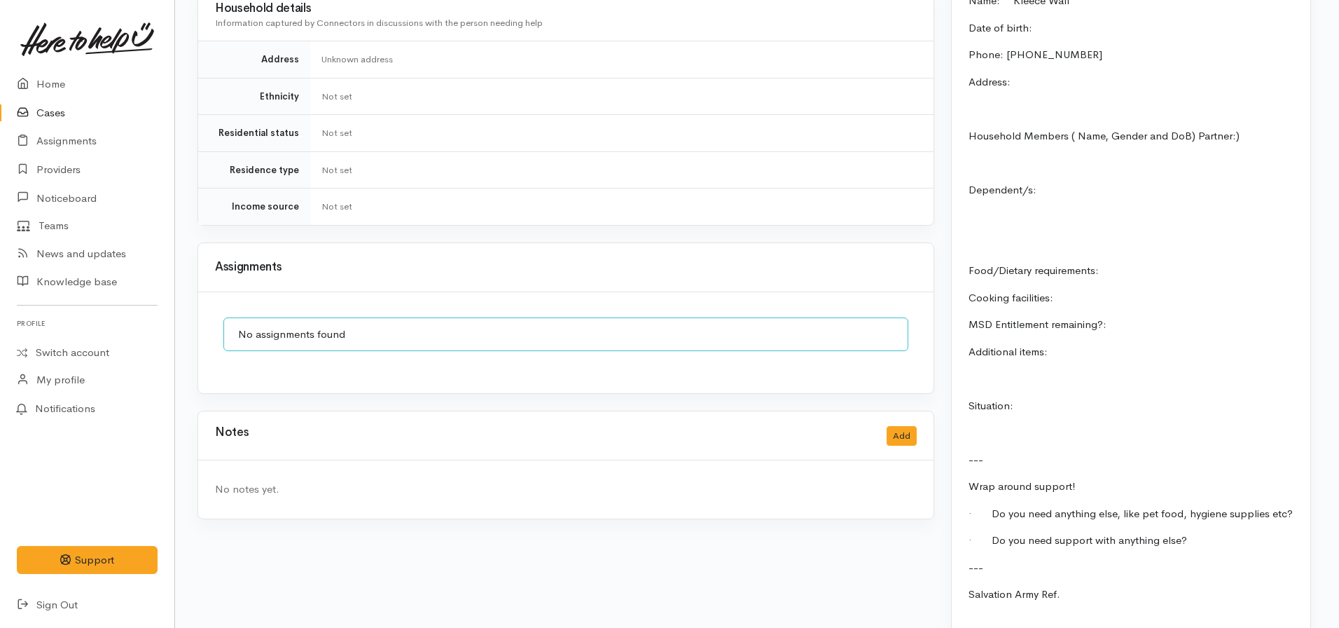
scroll to position [1212, 3]
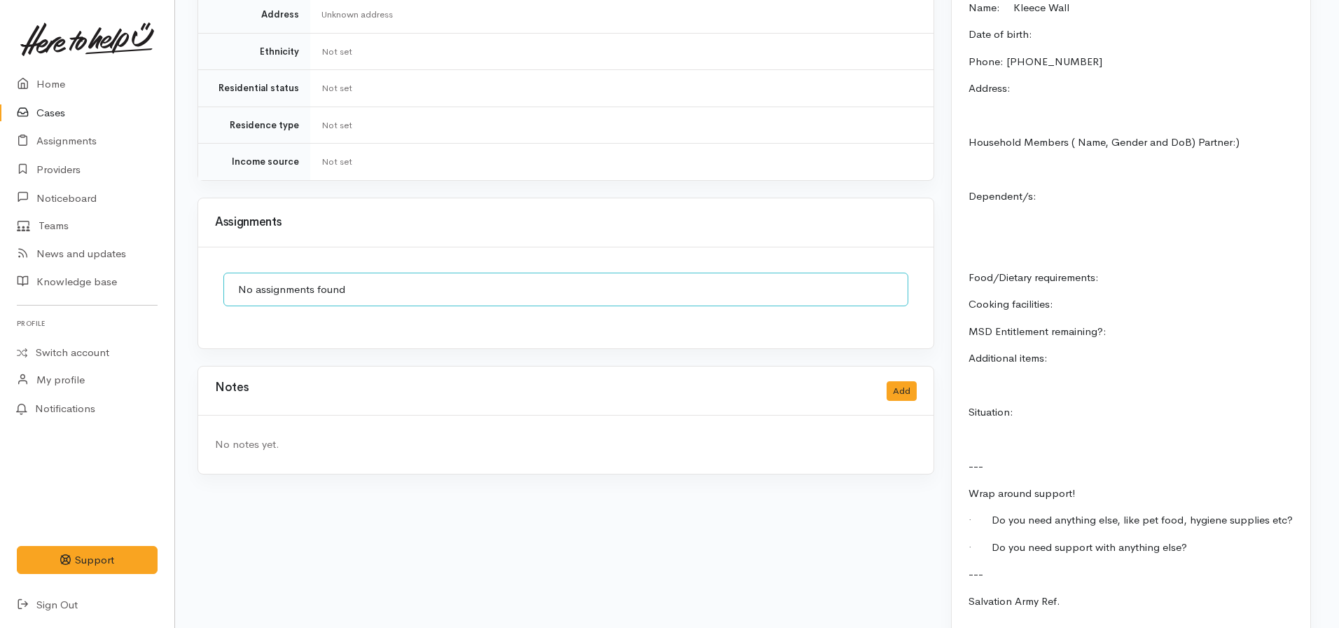
scroll to position [983, 3]
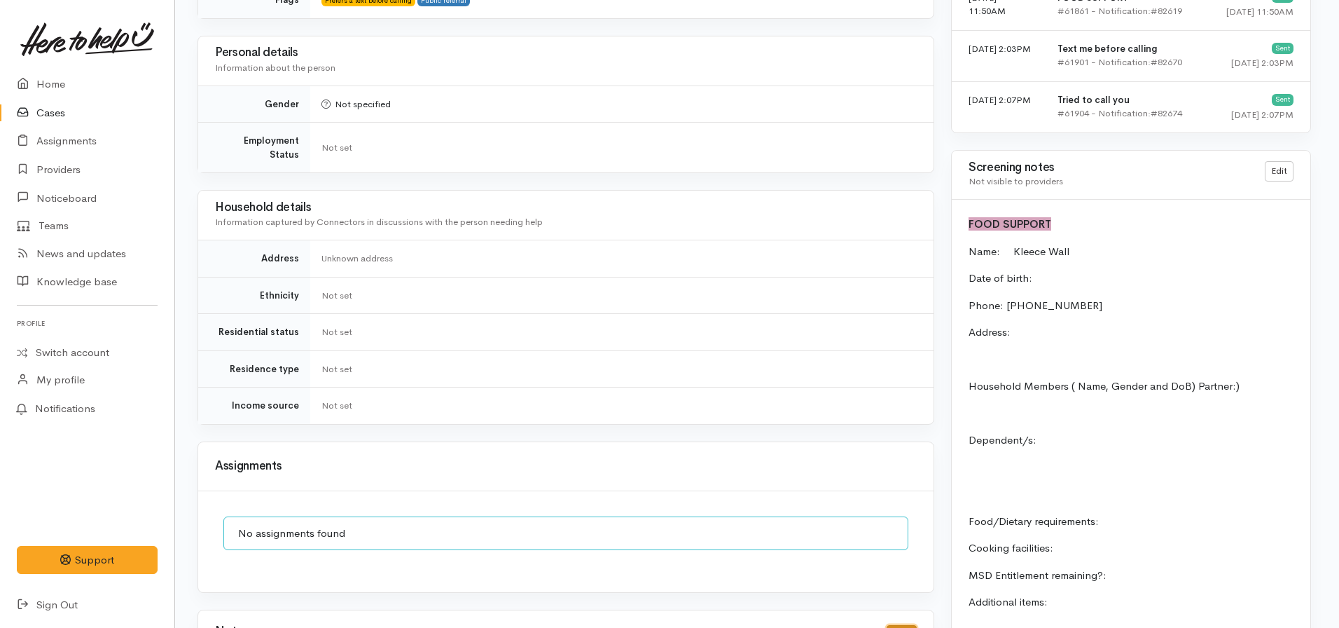
click at [897, 625] on button "Add" at bounding box center [902, 635] width 30 height 20
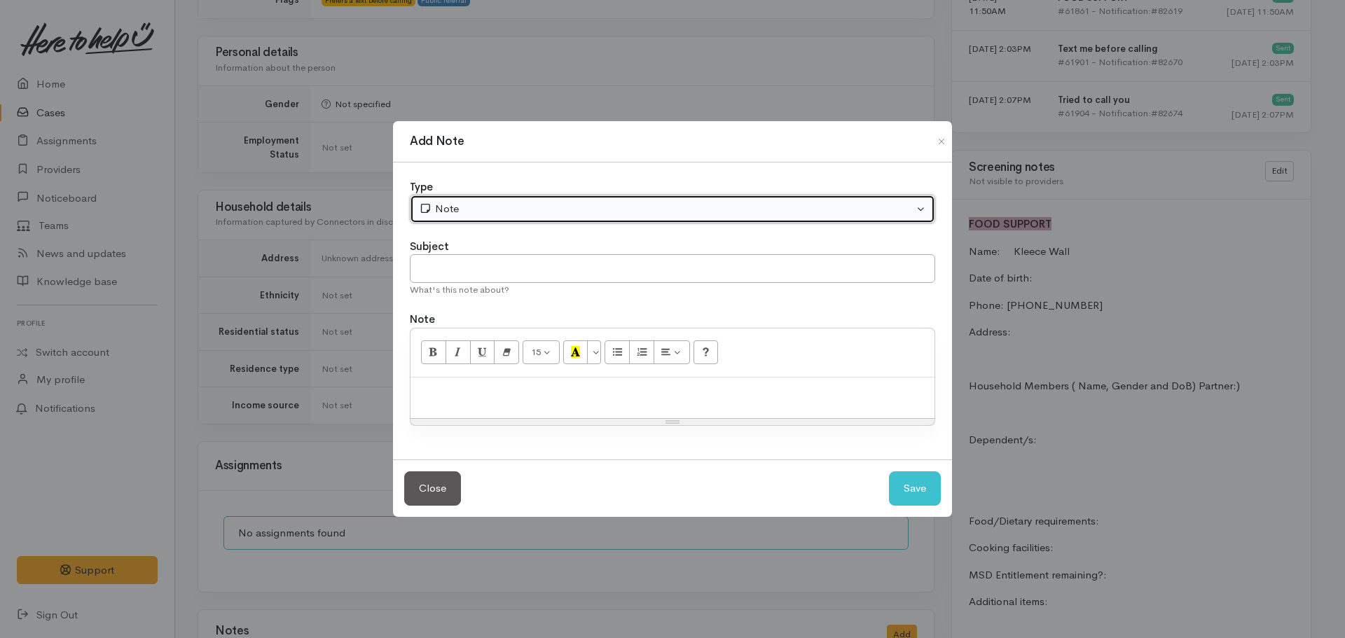
click at [472, 206] on div "Note" at bounding box center [666, 209] width 495 height 16
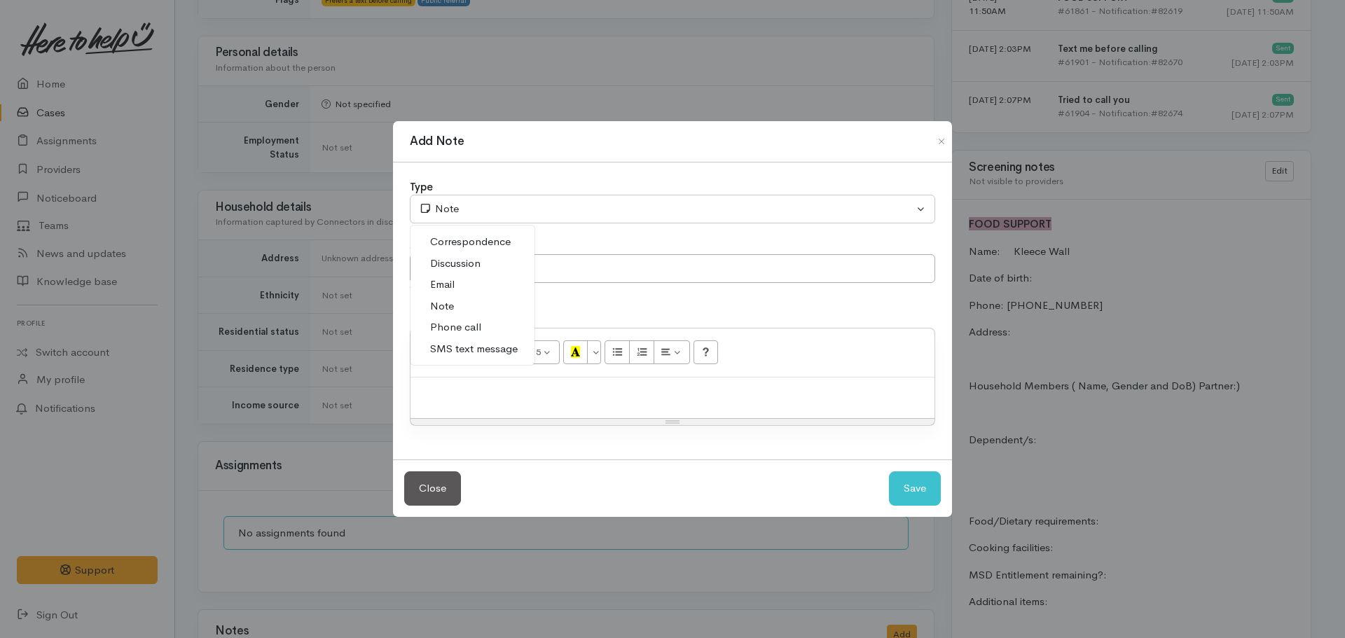
click at [454, 324] on span "Phone call" at bounding box center [455, 327] width 51 height 16
select select "3"
click at [456, 282] on input "text" at bounding box center [672, 268] width 525 height 29
type input "Attempt to contact #1"
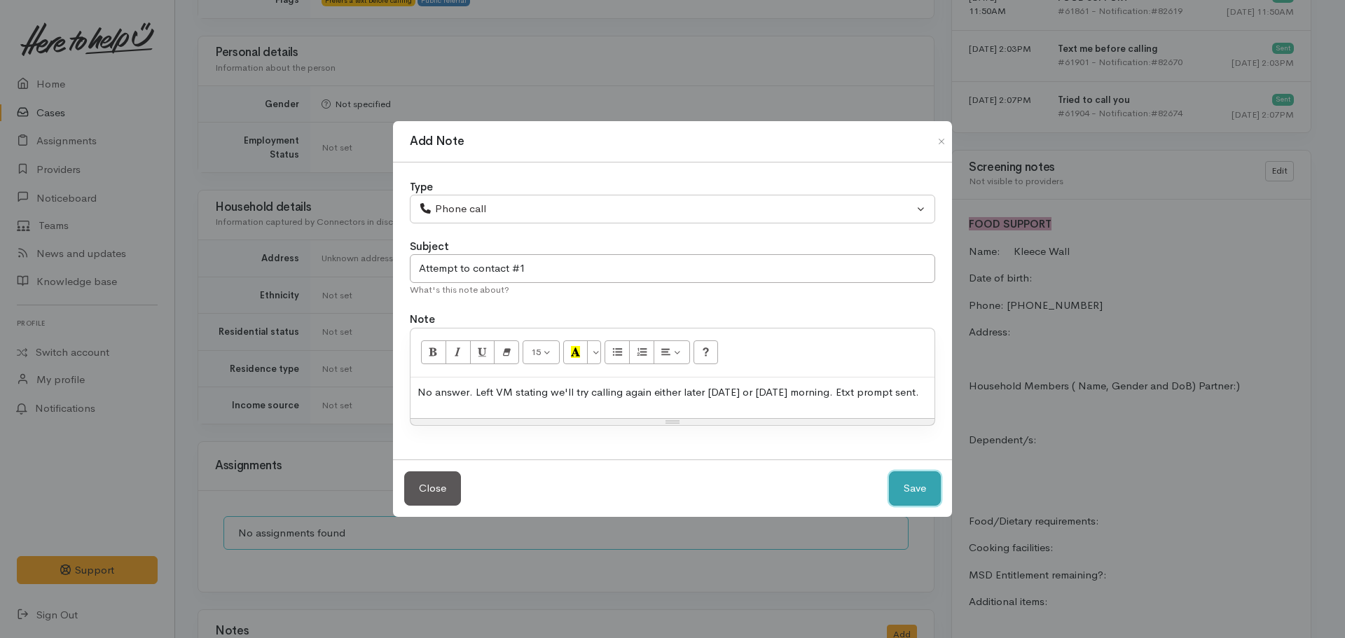
click at [889, 471] on button "Save" at bounding box center [915, 488] width 52 height 34
select select "1"
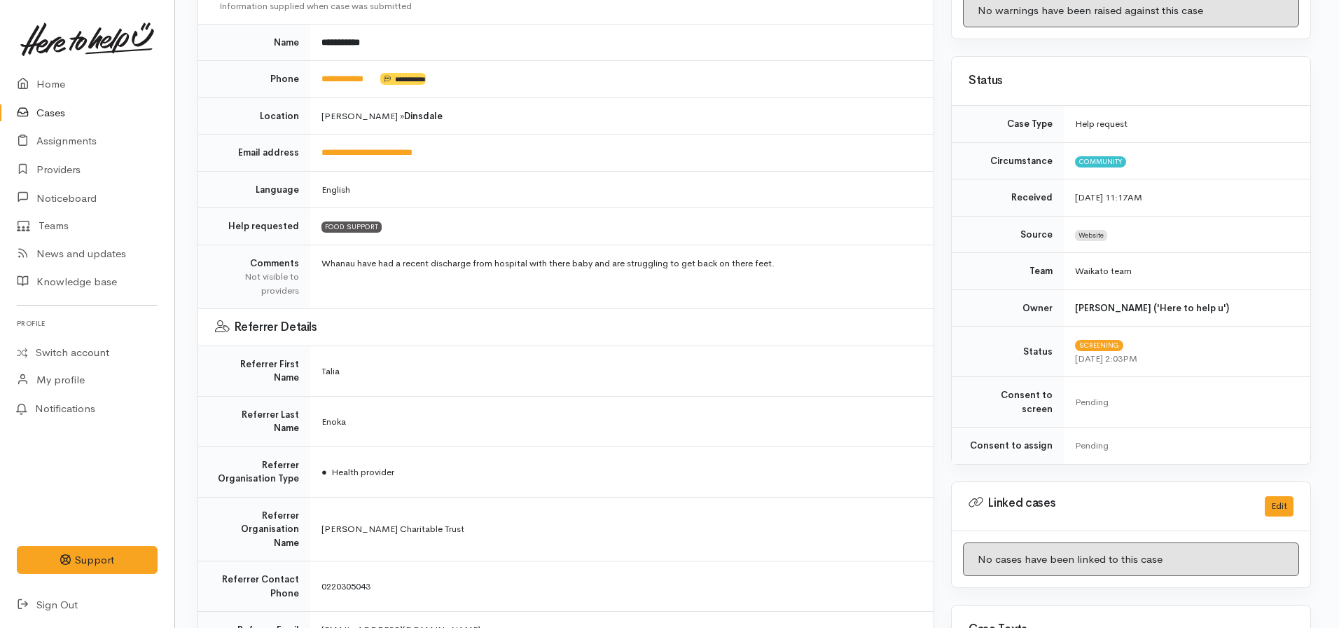
scroll to position [0, 3]
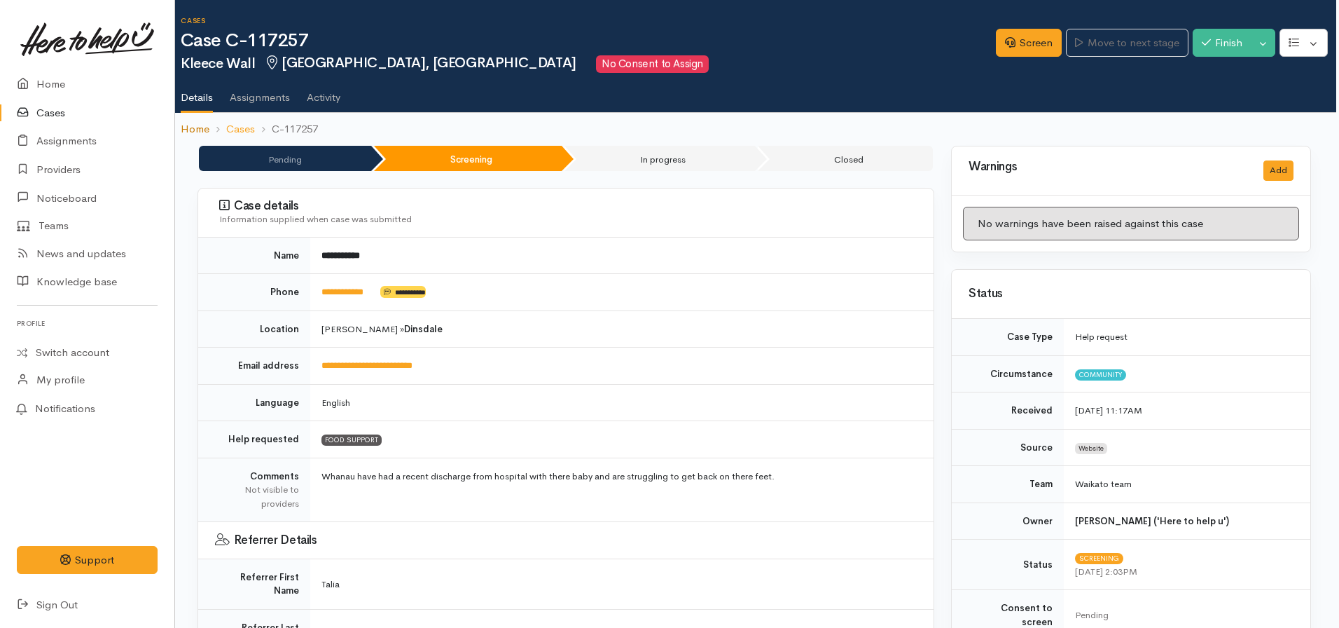
click at [191, 131] on link "Home" at bounding box center [195, 129] width 29 height 16
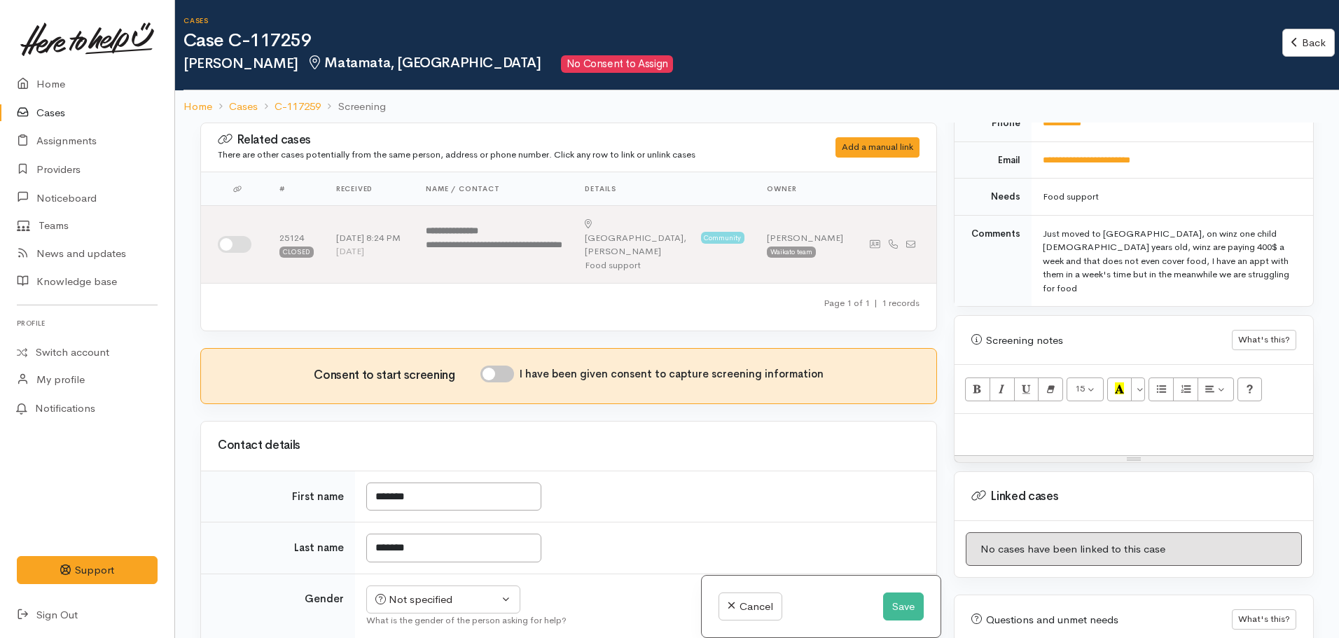
scroll to position [756, 0]
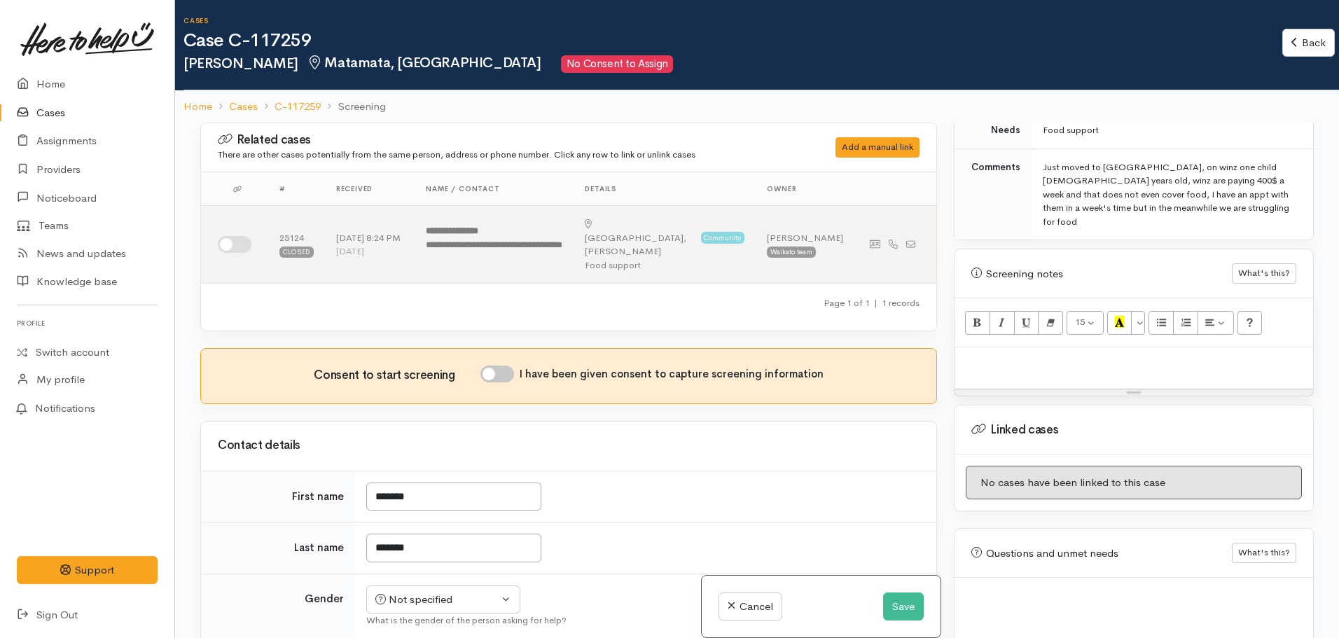
click at [1009, 356] on div at bounding box center [1134, 367] width 359 height 41
paste div
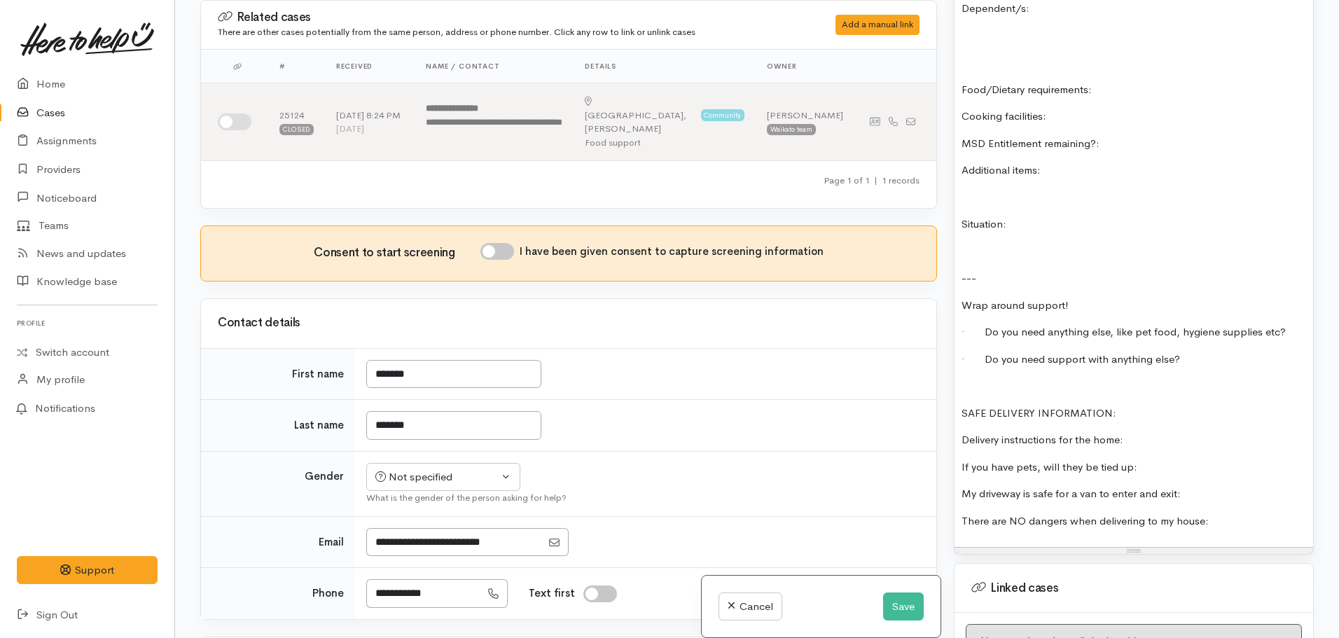
scroll to position [1205, 0]
click at [976, 376] on p at bounding box center [1134, 384] width 345 height 16
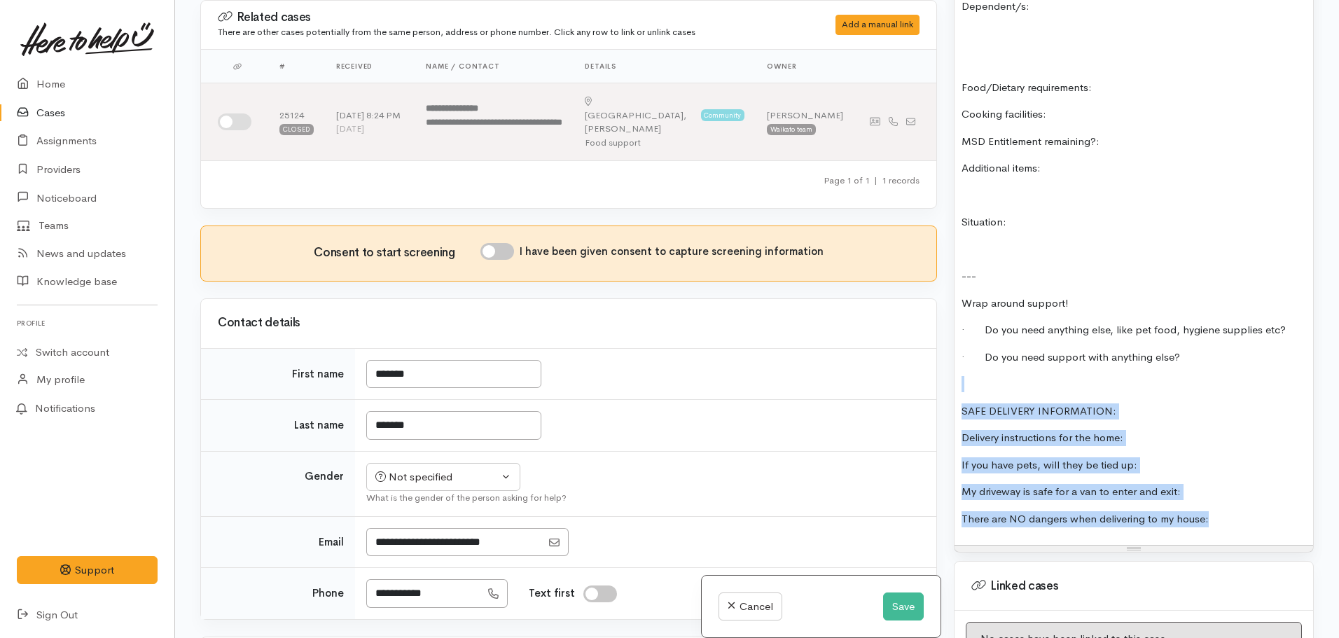
drag, startPoint x: 1220, startPoint y: 497, endPoint x: 912, endPoint y: 343, distance: 344.9
click at [912, 343] on div "Related cases There are other cases potentially from the same person, address o…" at bounding box center [757, 319] width 1131 height 638
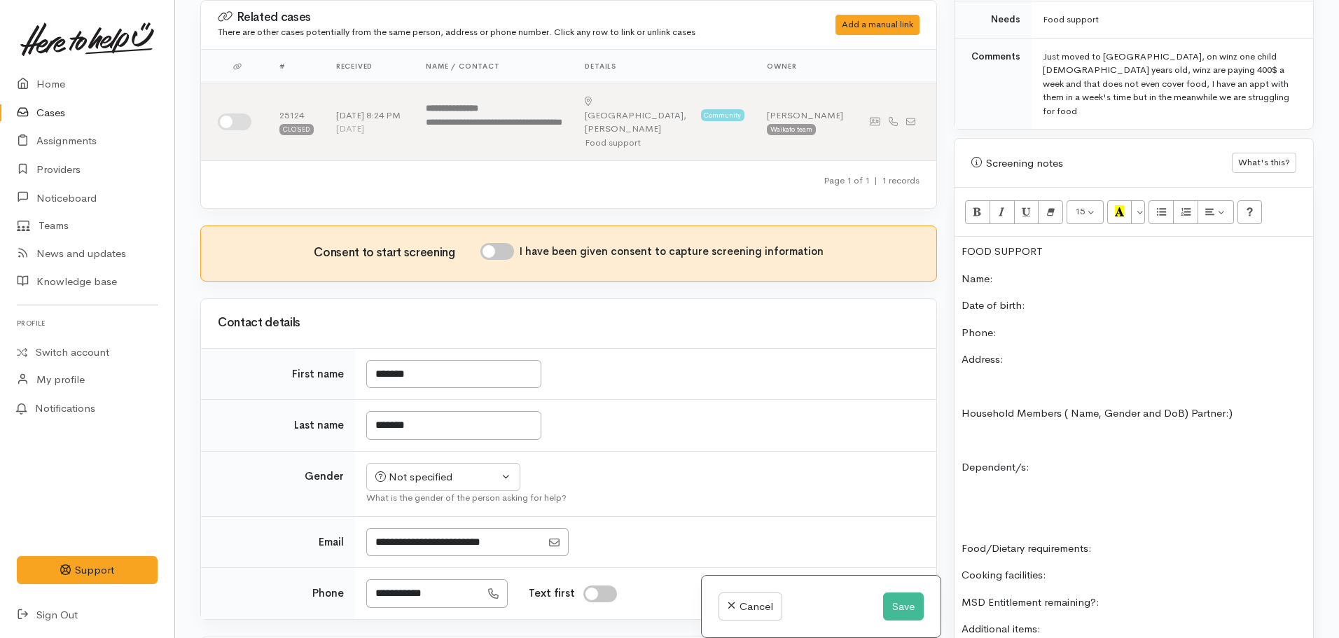
scroll to position [714, 0]
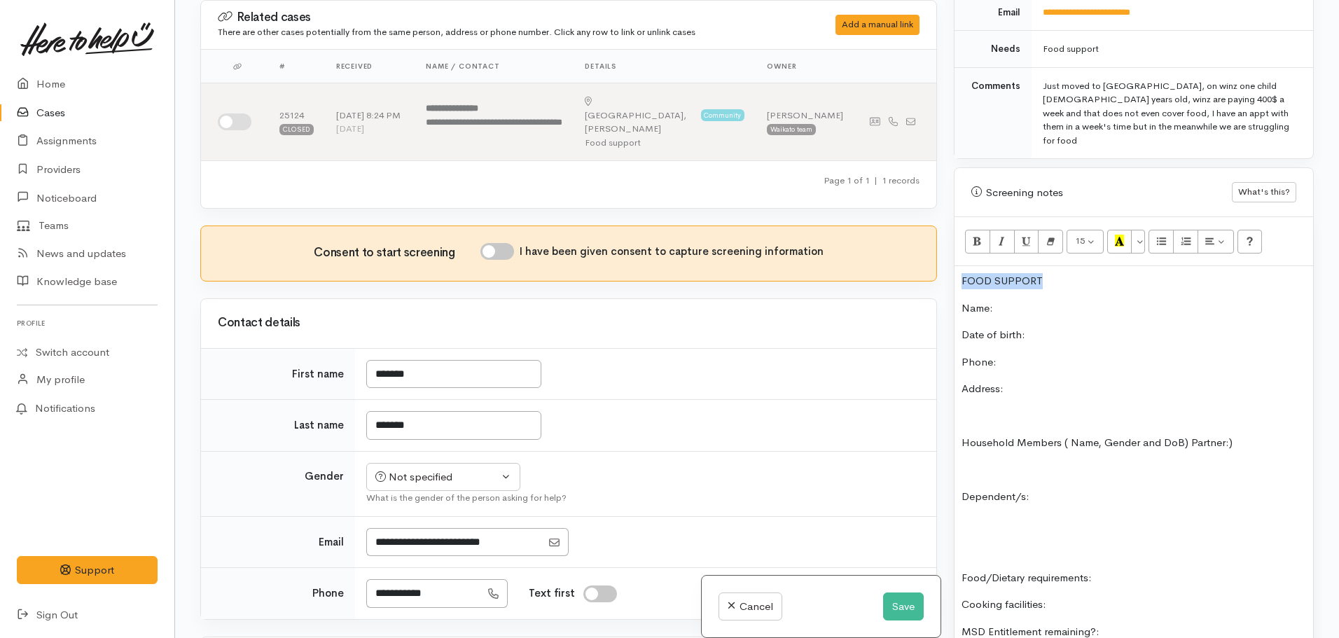
drag, startPoint x: 1068, startPoint y: 256, endPoint x: 958, endPoint y: 241, distance: 111.0
click at [958, 266] on div "FOOD SUPPORT Name: Date of birth: Phone: Address: Household Members ( Name, Gen…" at bounding box center [1134, 569] width 359 height 607
click at [971, 230] on button "Bold (CTRL+B)" at bounding box center [977, 242] width 25 height 24
drag, startPoint x: 1121, startPoint y: 213, endPoint x: 1085, endPoint y: 220, distance: 37.1
click at [1122, 235] on icon "Recent Color" at bounding box center [1119, 241] width 9 height 12
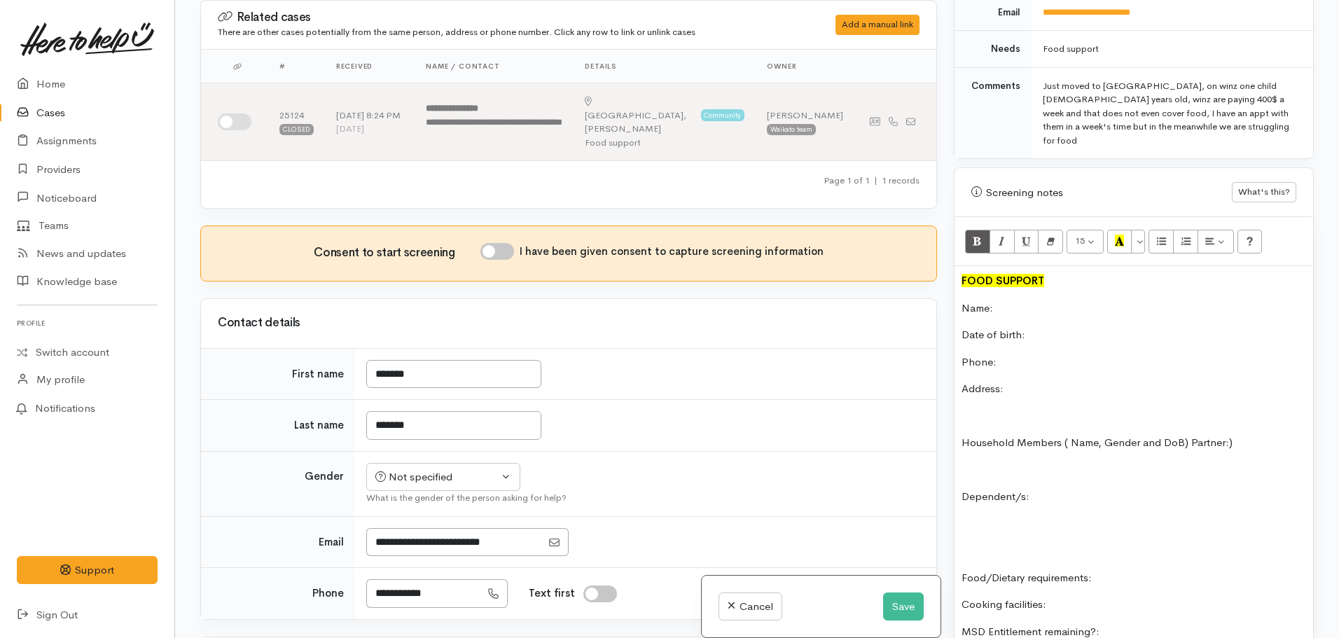
click at [1027, 301] on p "Name:" at bounding box center [1134, 309] width 345 height 16
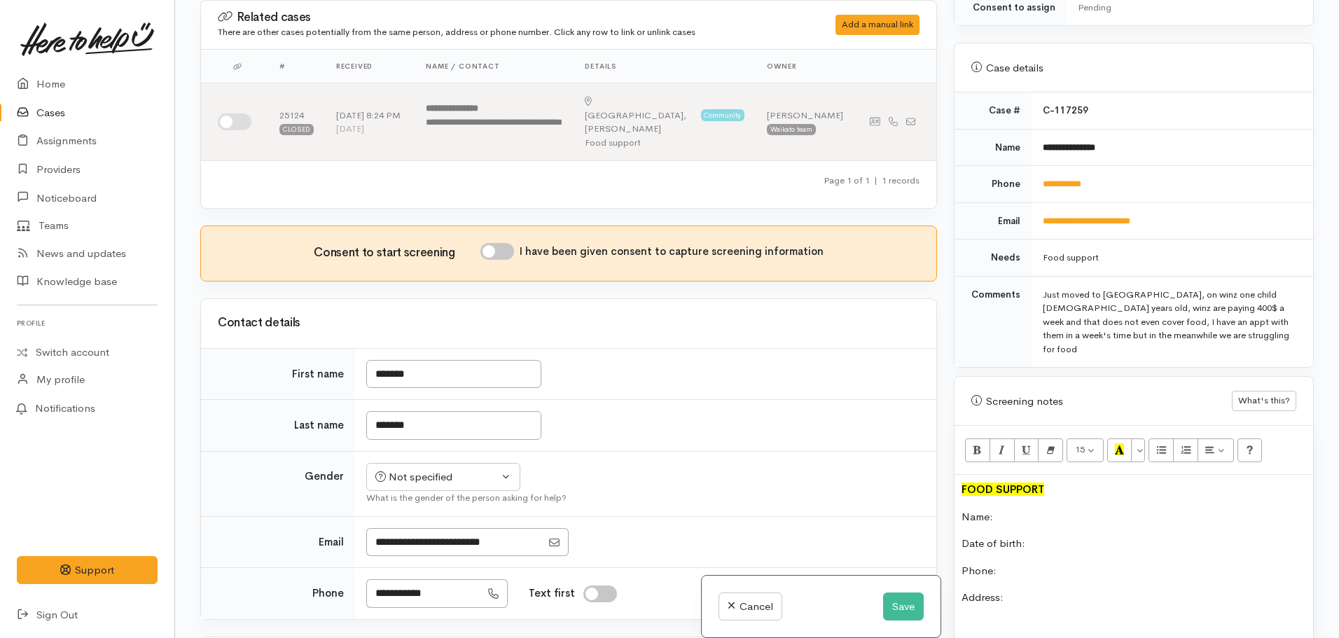
scroll to position [504, 0]
drag, startPoint x: 1133, startPoint y: 141, endPoint x: 1035, endPoint y: 134, distance: 97.6
click at [1035, 134] on td "**********" at bounding box center [1173, 148] width 282 height 37
copy b "**********"
drag, startPoint x: 1031, startPoint y: 513, endPoint x: 1031, endPoint y: 492, distance: 20.3
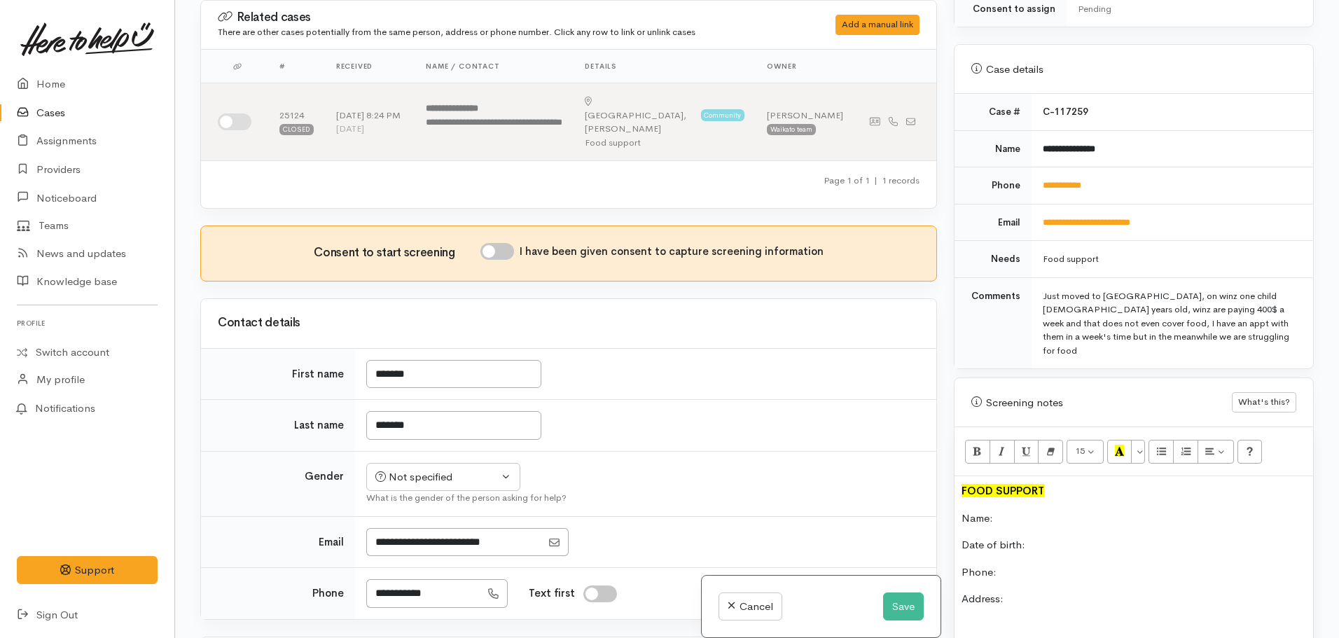
click at [1031, 511] on p "Name:" at bounding box center [1134, 519] width 345 height 16
click at [1015, 565] on p "Phone:" at bounding box center [1134, 573] width 345 height 16
drag, startPoint x: 1098, startPoint y: 174, endPoint x: 1031, endPoint y: 173, distance: 67.3
click at [1032, 173] on td "**********" at bounding box center [1173, 185] width 282 height 37
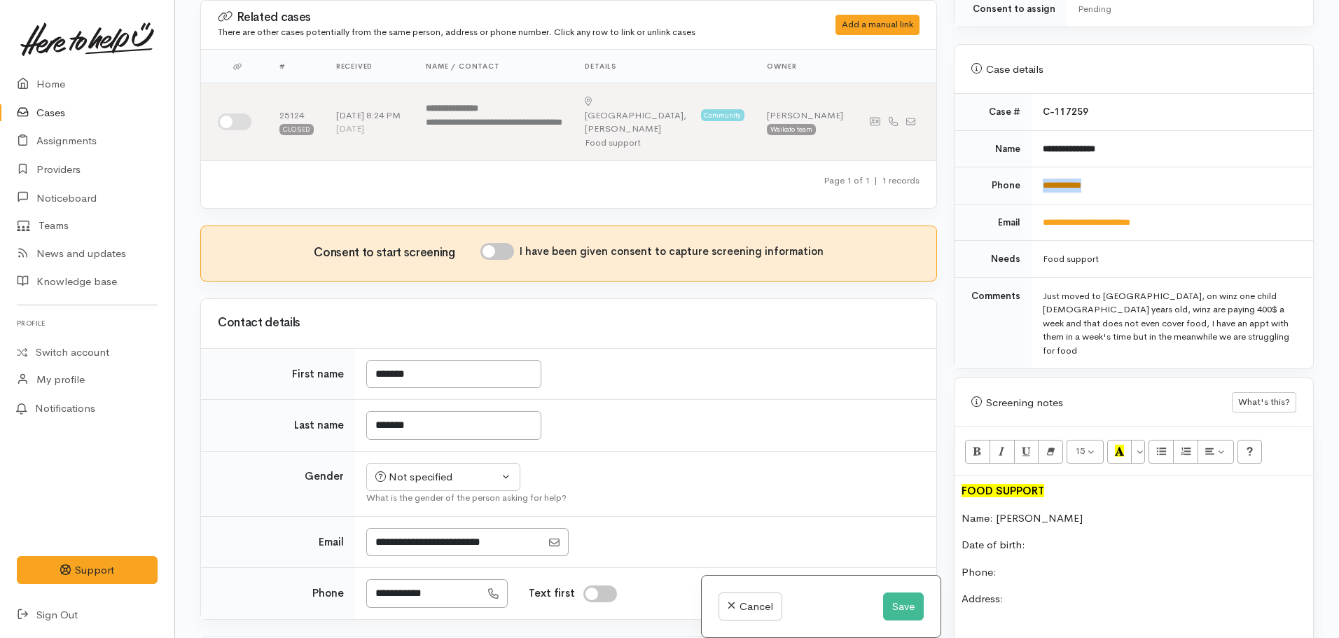
copy link "**********"
click at [1017, 565] on p "Phone:" at bounding box center [1134, 573] width 345 height 16
click at [1032, 591] on p "Address:" at bounding box center [1134, 599] width 345 height 16
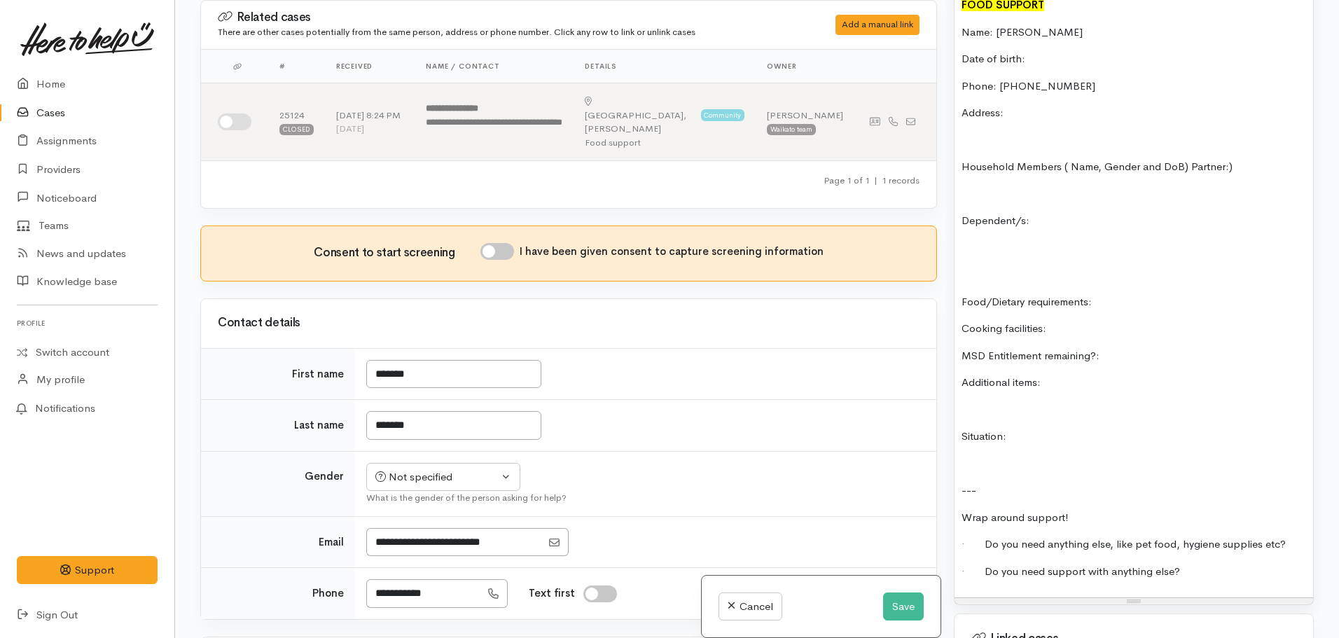
scroll to position [995, 0]
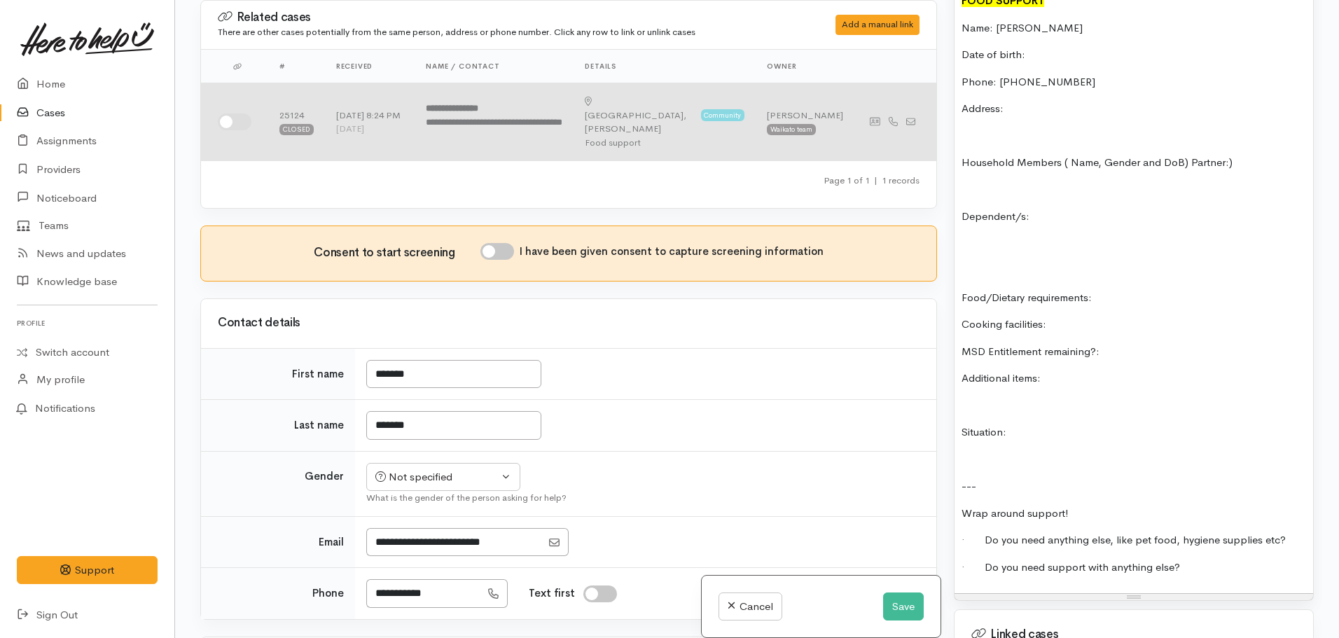
click at [236, 115] on input "checkbox" at bounding box center [235, 121] width 34 height 17
checkbox input "true"
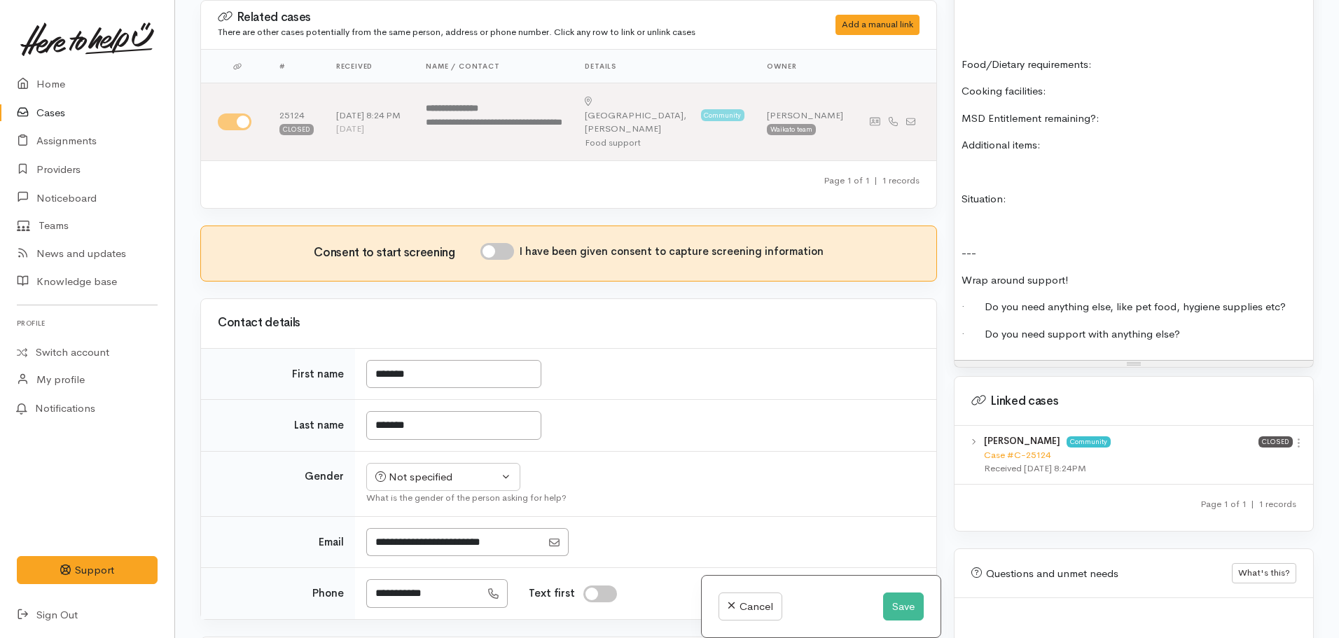
scroll to position [1345, 0]
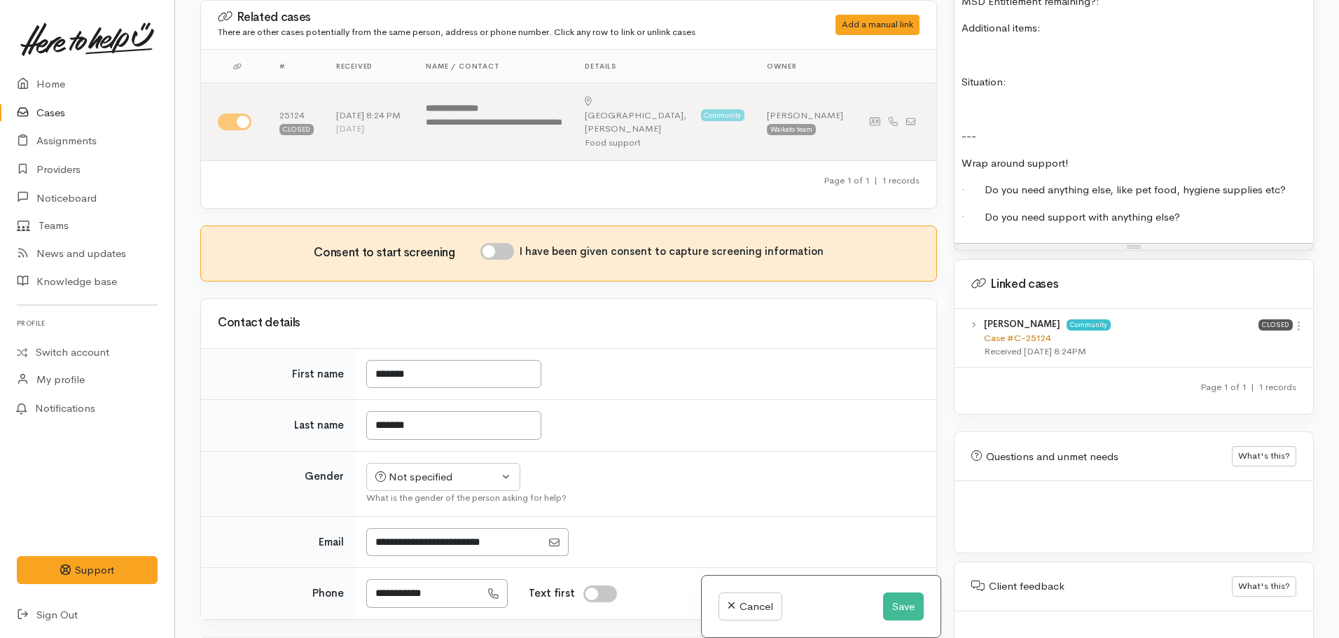
click at [1015, 332] on link "Case #C-25124" at bounding box center [1017, 338] width 67 height 12
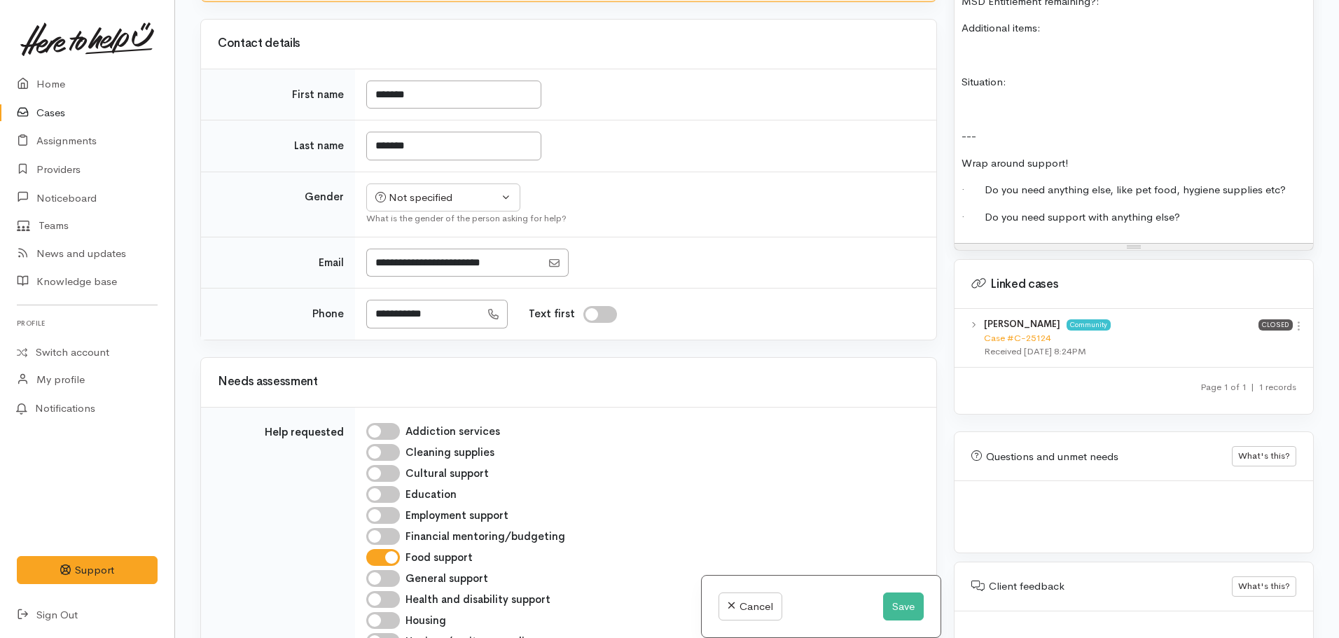
scroll to position [280, 0]
click at [453, 189] on div "Not specified" at bounding box center [436, 197] width 123 height 16
click at [418, 265] on span "Female" at bounding box center [454, 273] width 120 height 16
select select "Female"
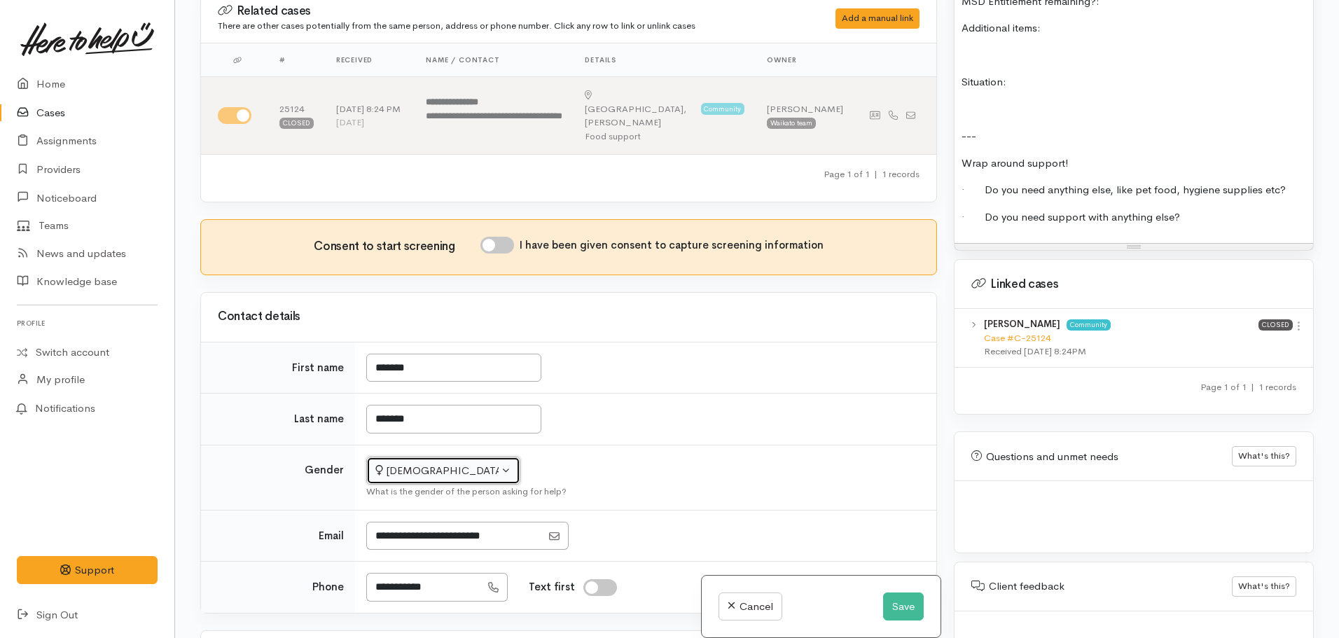
scroll to position [0, 0]
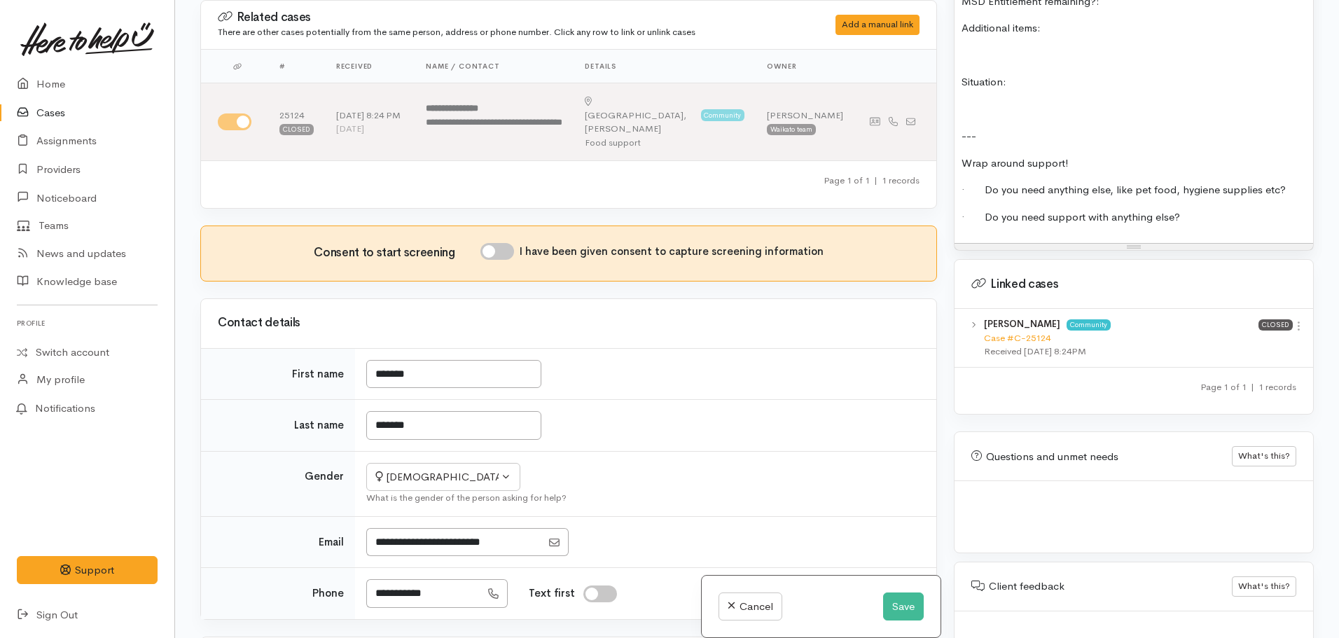
click at [497, 226] on div "Consent to start screening I have been given consent to capture screening infor…" at bounding box center [569, 253] width 736 height 55
click at [499, 243] on input "I have been given consent to capture screening information" at bounding box center [498, 251] width 34 height 17
checkbox input "true"
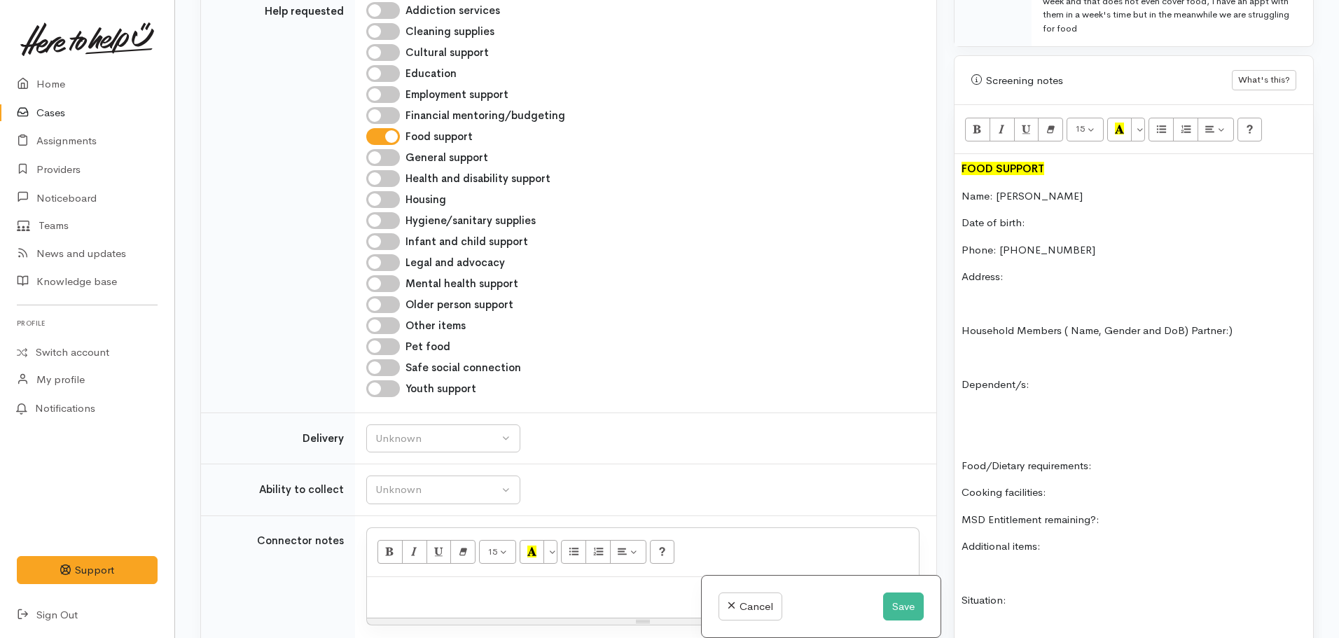
scroll to position [785, 0]
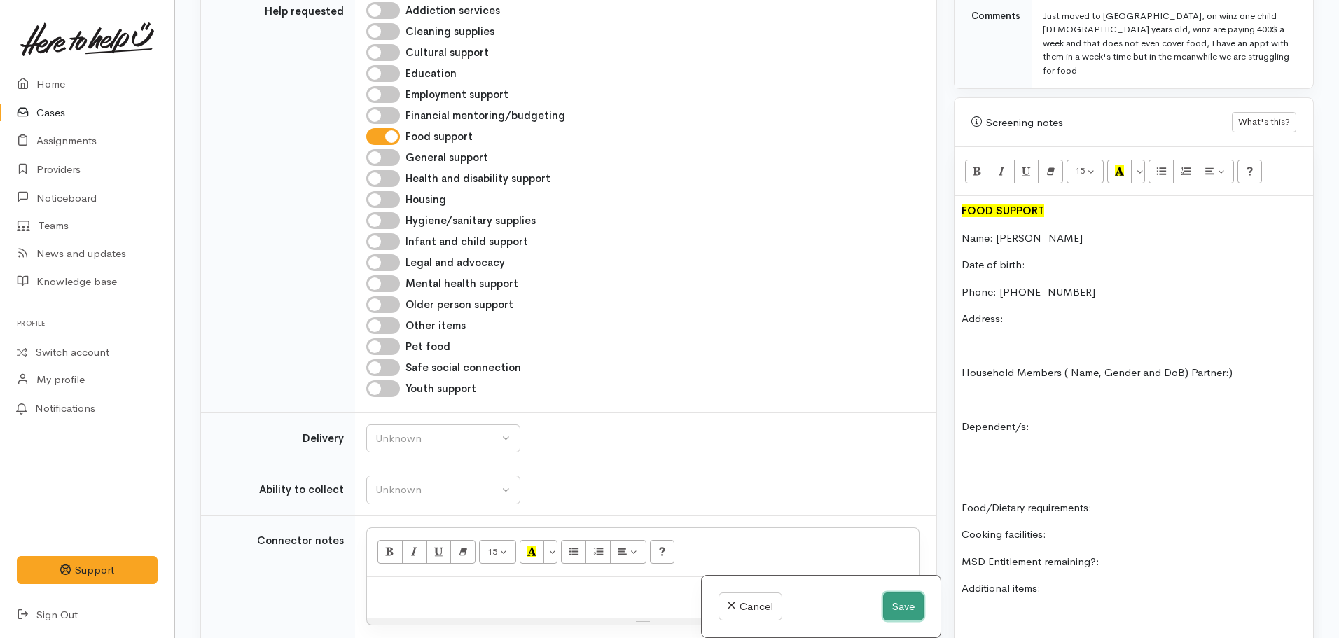
click at [909, 603] on button "Save" at bounding box center [903, 607] width 41 height 29
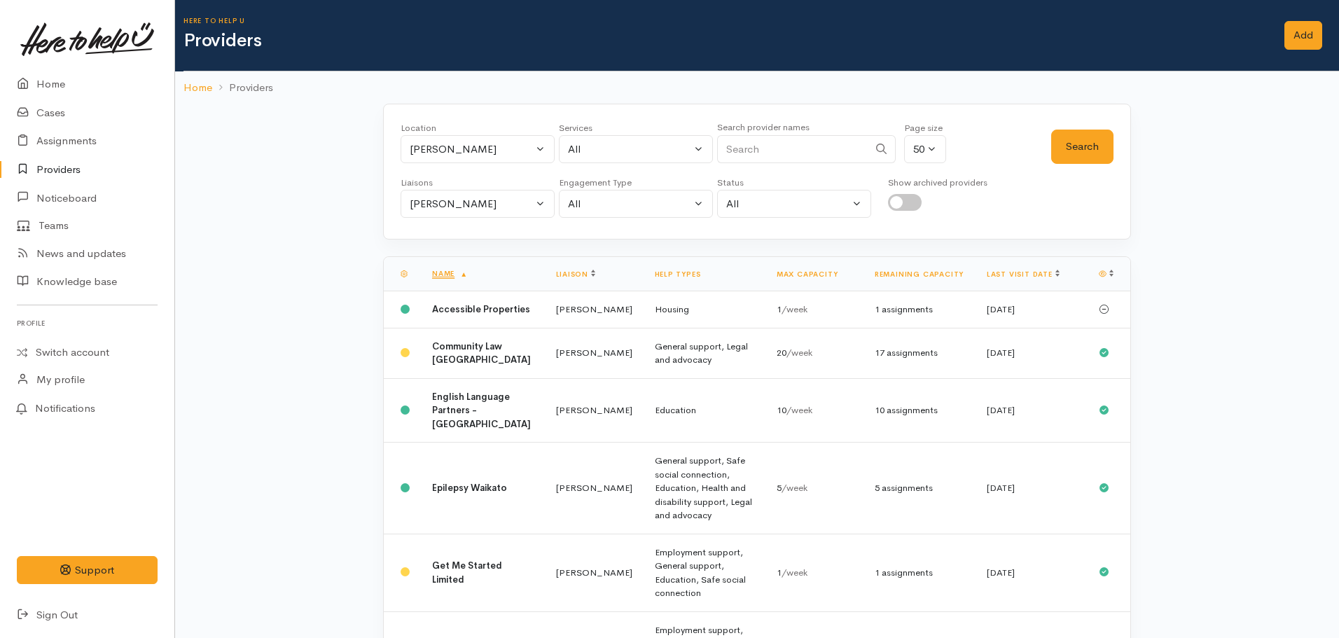
select select "3"
select select "null"
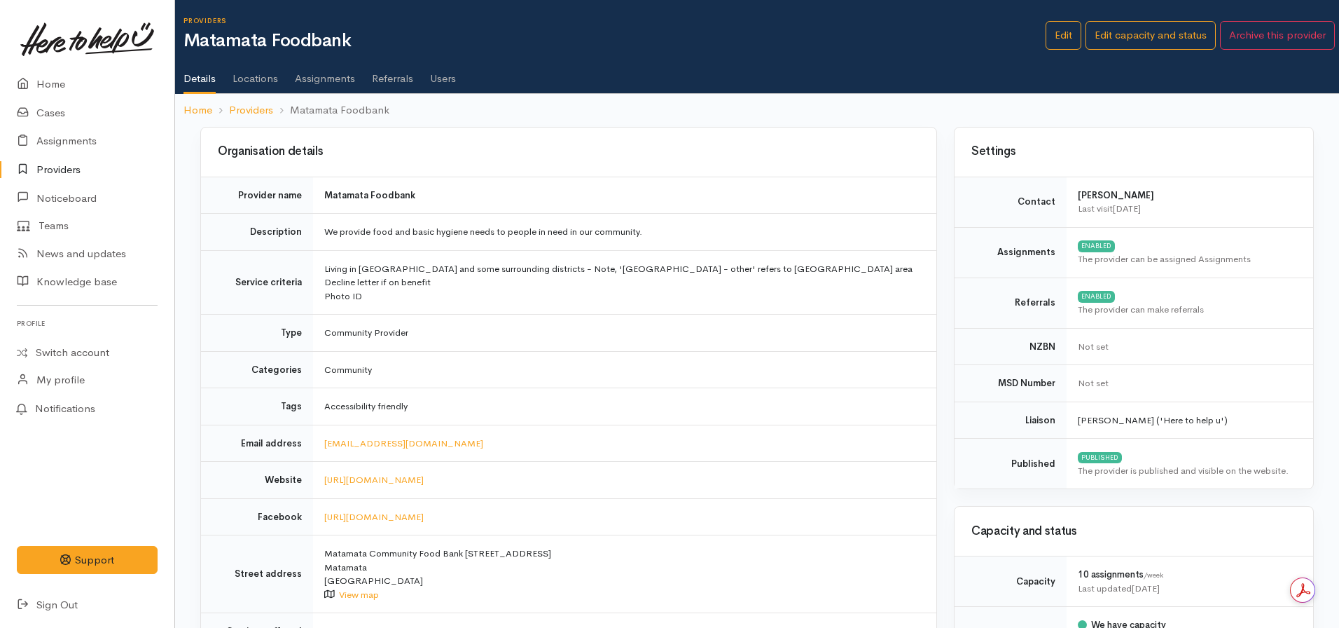
scroll to position [350, 0]
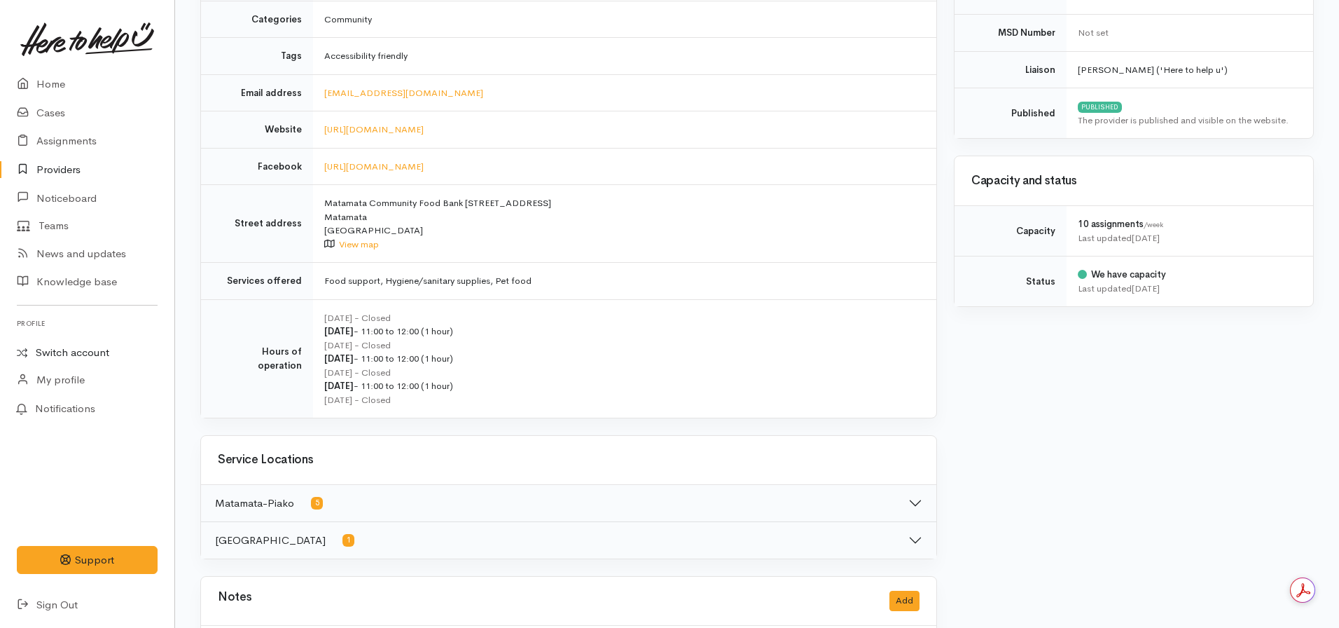
click at [72, 349] on link "Switch account" at bounding box center [87, 352] width 174 height 27
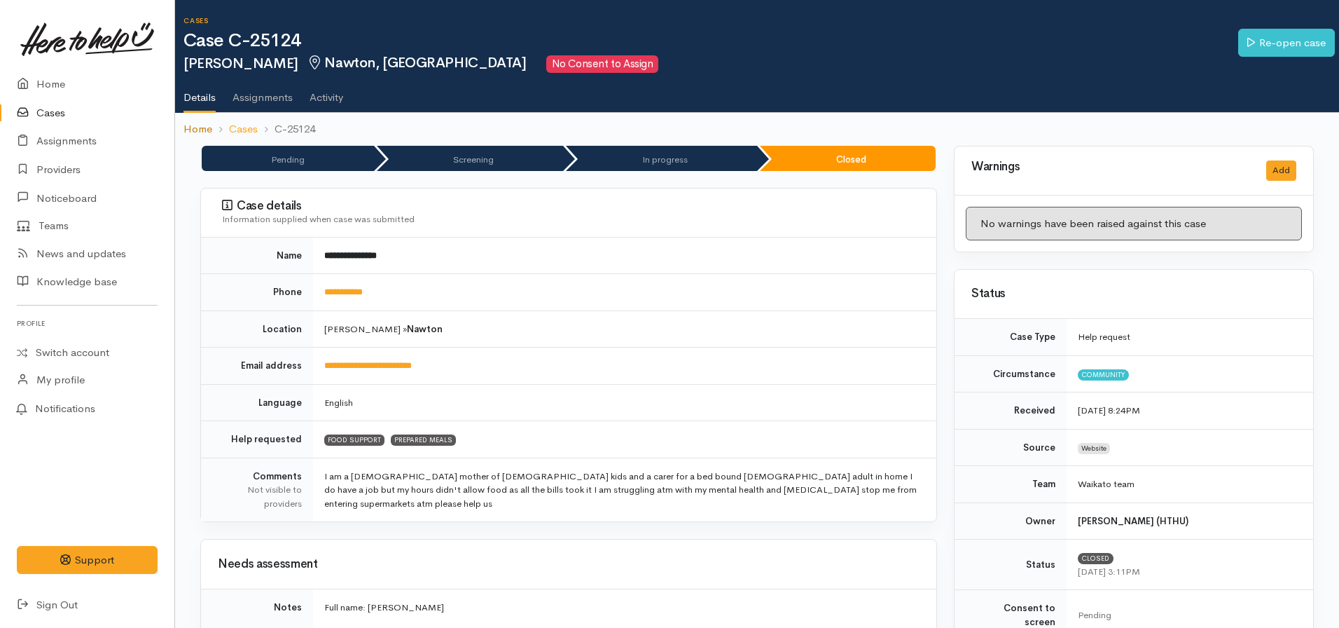
click at [195, 127] on link "Home" at bounding box center [198, 129] width 29 height 16
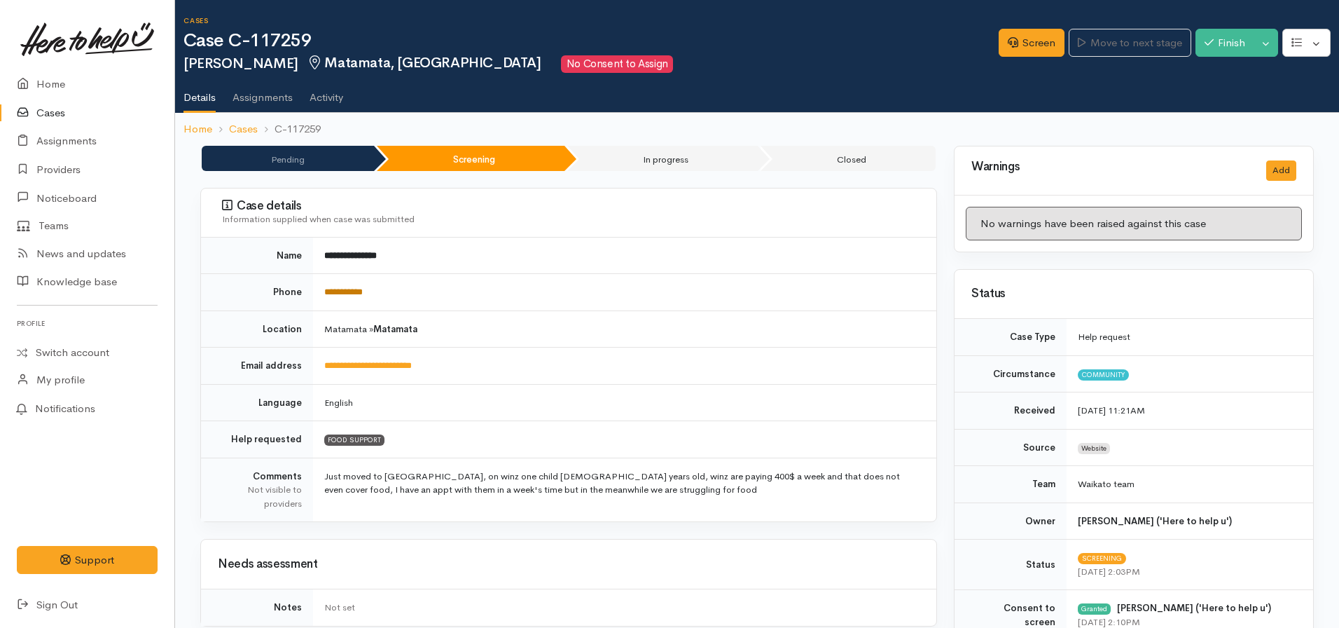
click at [352, 296] on link "**********" at bounding box center [343, 291] width 39 height 9
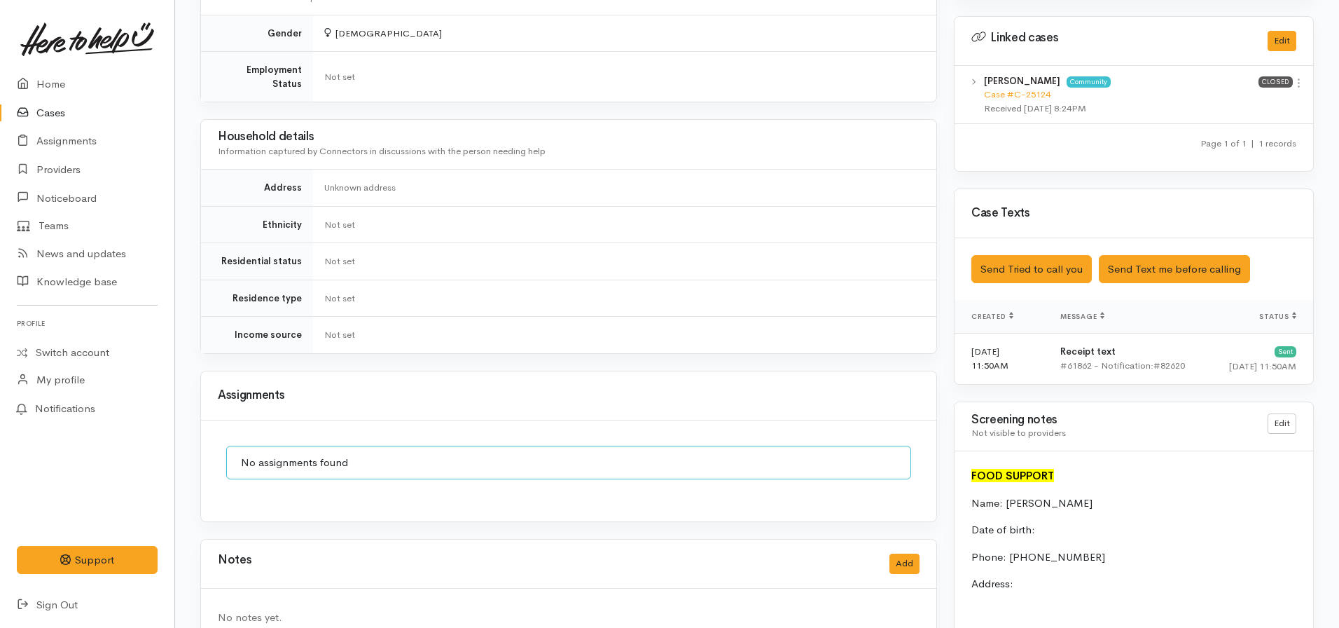
scroll to position [700, 0]
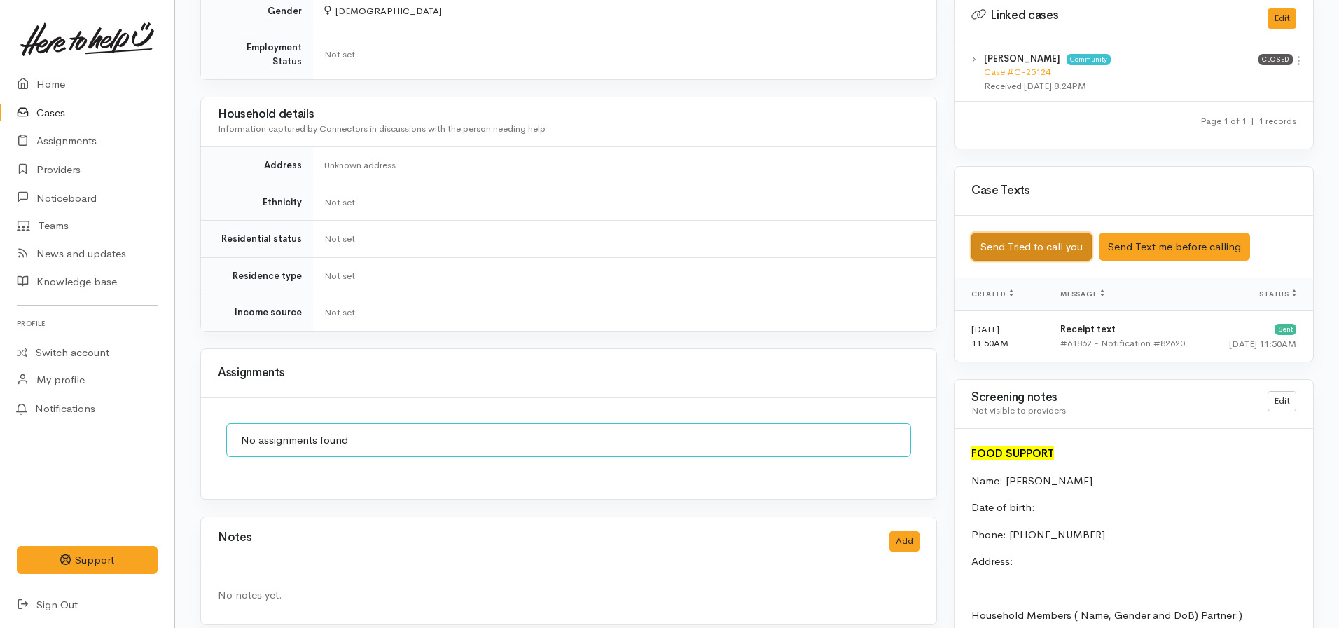
click at [1004, 235] on button "Send Tried to call you" at bounding box center [1032, 247] width 120 height 29
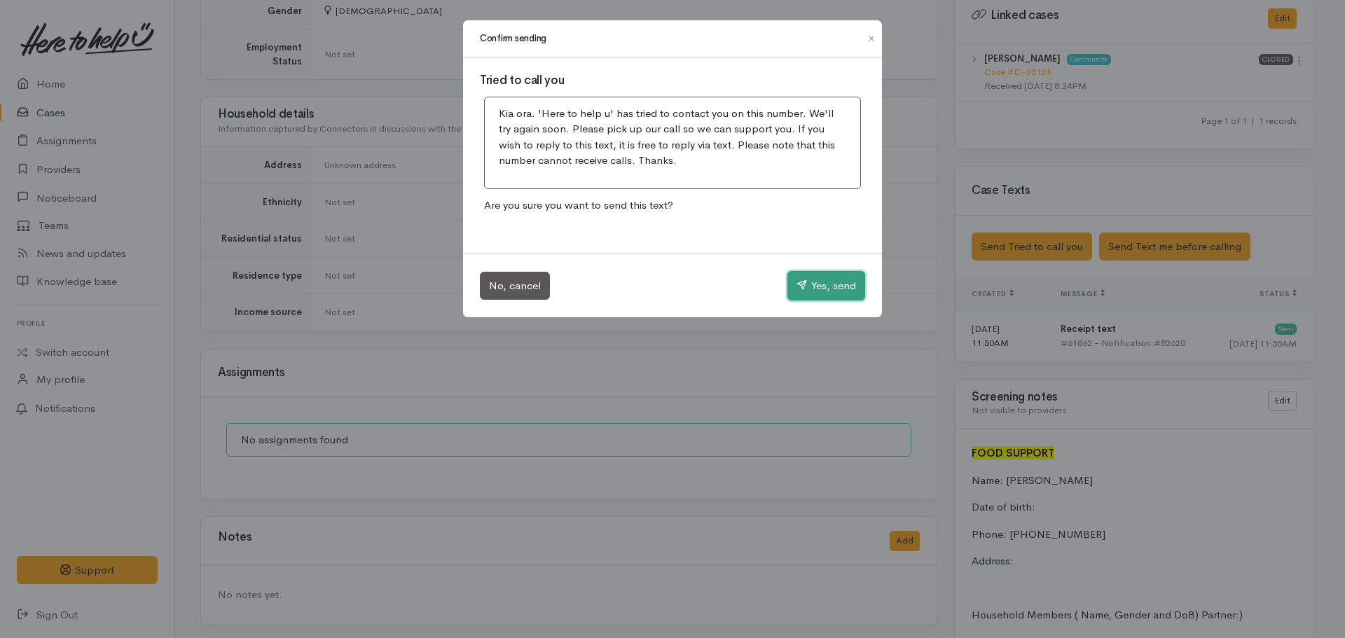
click at [843, 286] on button "Yes, send" at bounding box center [826, 285] width 78 height 29
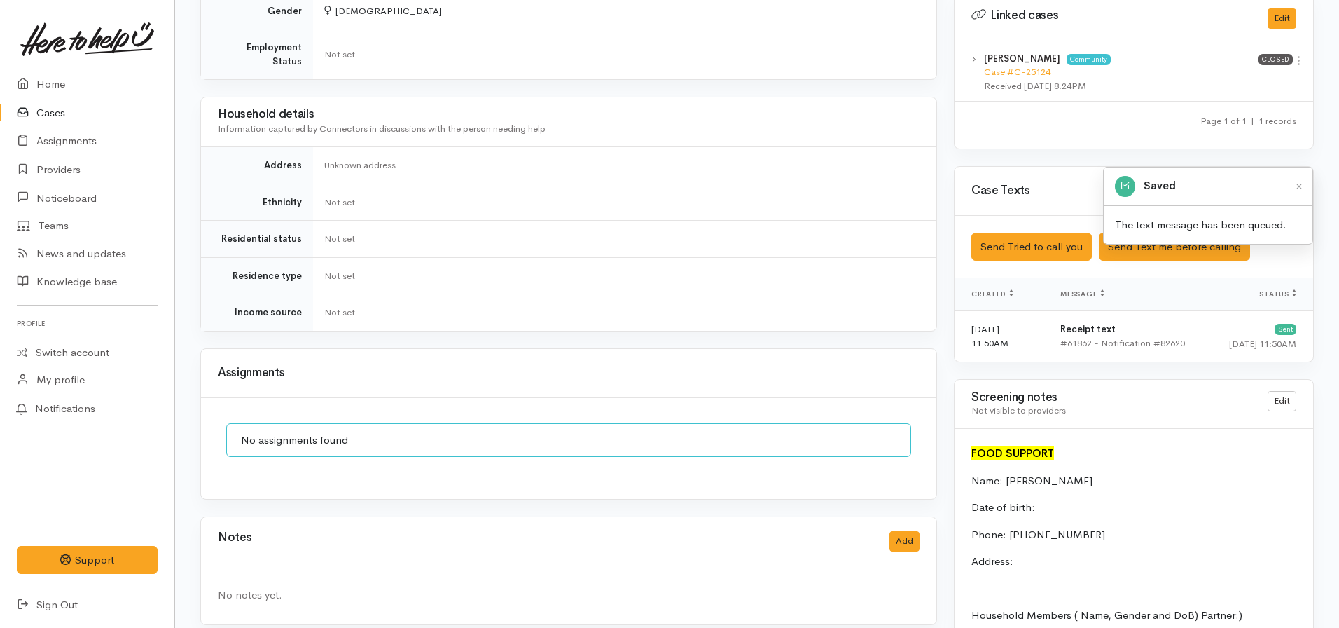
click at [884, 533] on div "Notes Add" at bounding box center [569, 541] width 702 height 29
click at [917, 532] on button "Add" at bounding box center [905, 541] width 30 height 20
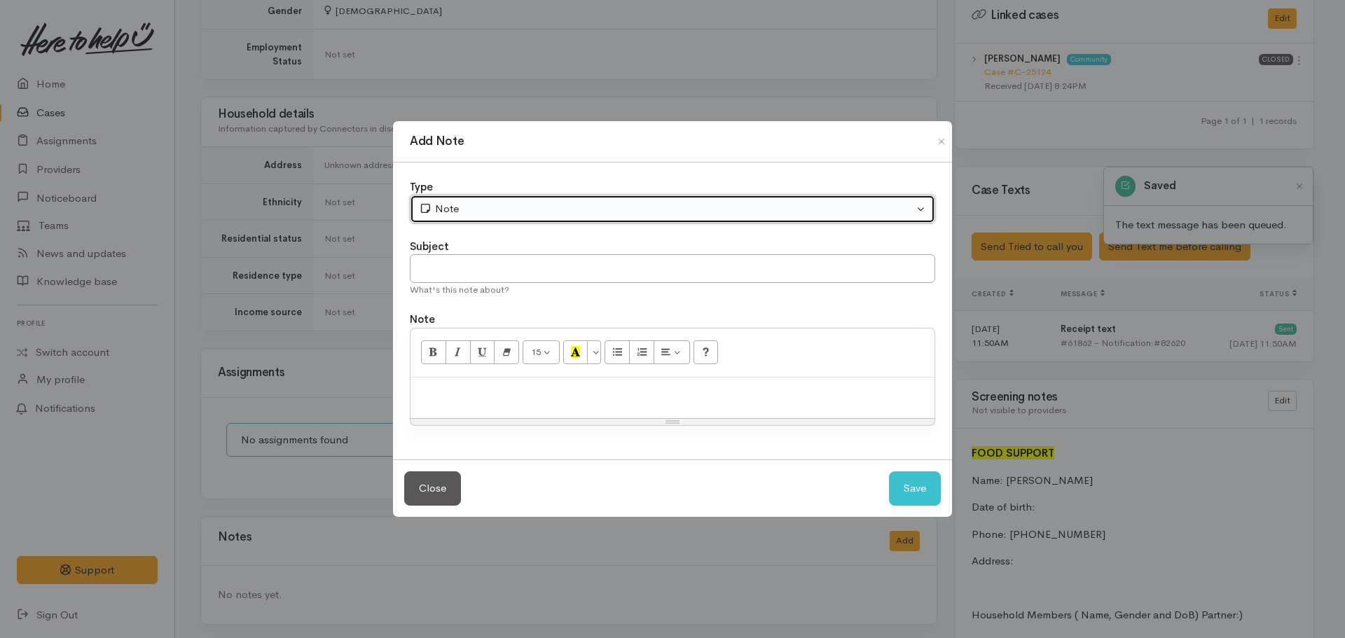
click at [521, 212] on div "Note" at bounding box center [666, 209] width 495 height 16
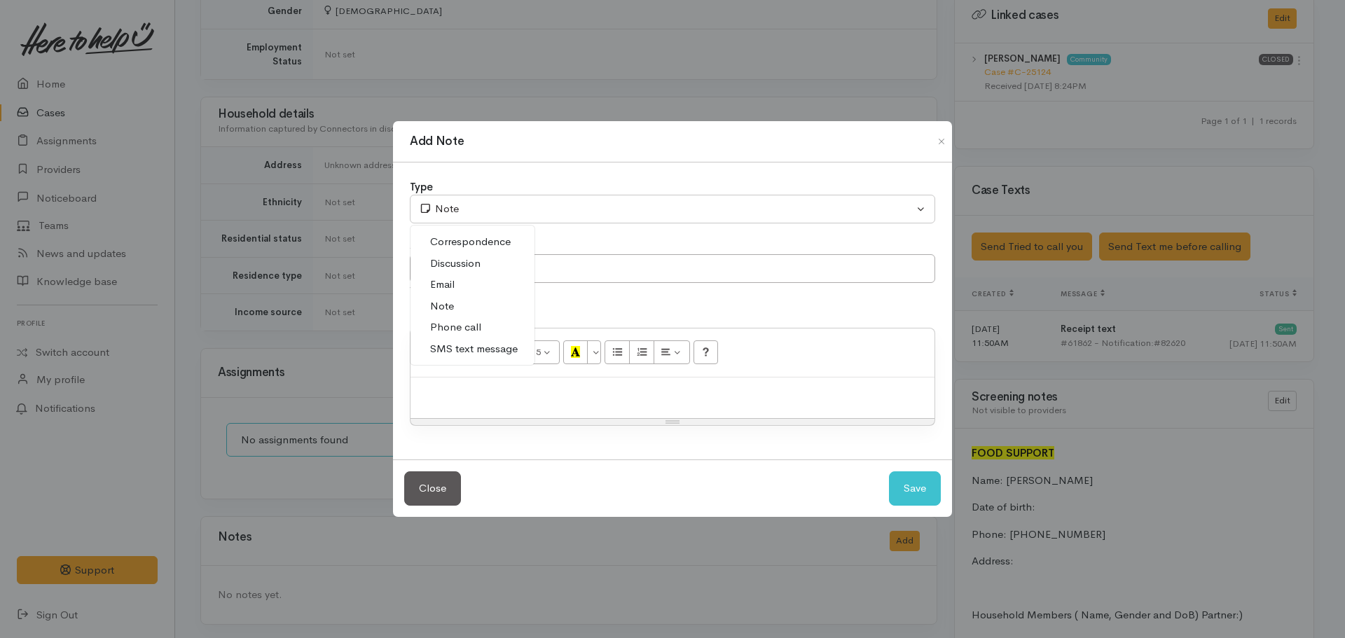
click at [476, 324] on span "Phone call" at bounding box center [455, 327] width 51 height 16
select select "3"
click at [484, 277] on input "text" at bounding box center [672, 268] width 525 height 29
type input "Attempt to contact #1"
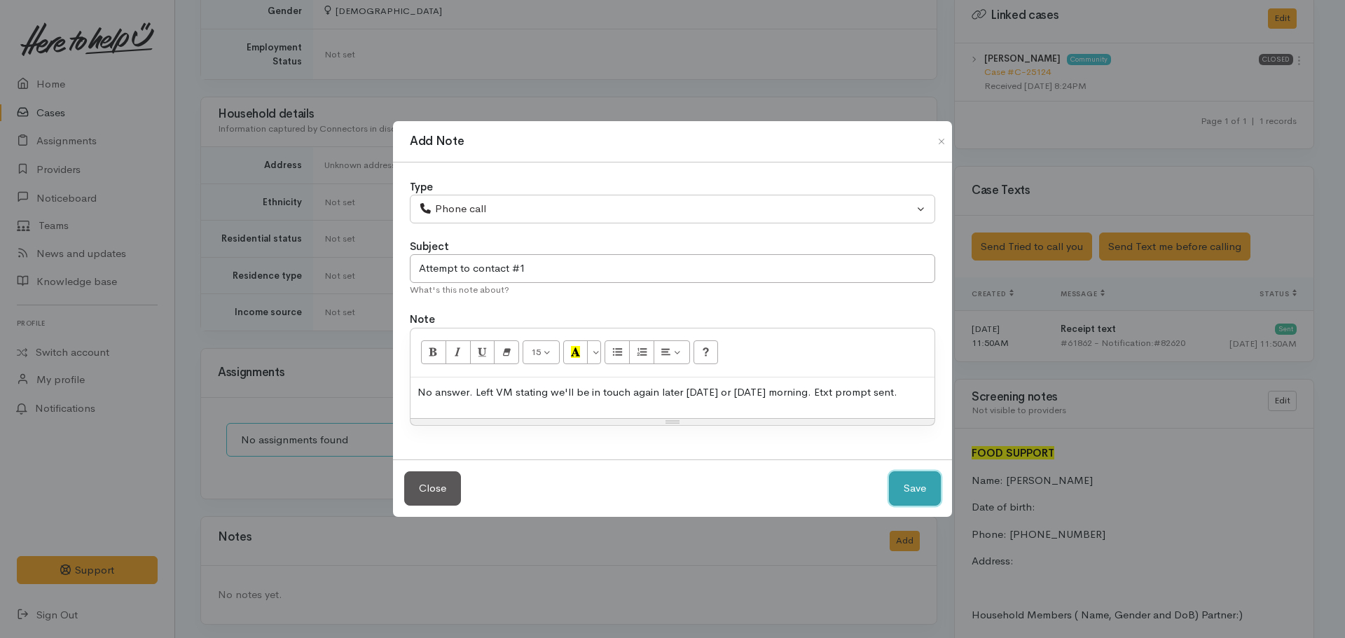
click at [911, 494] on button "Save" at bounding box center [915, 488] width 52 height 34
select select "1"
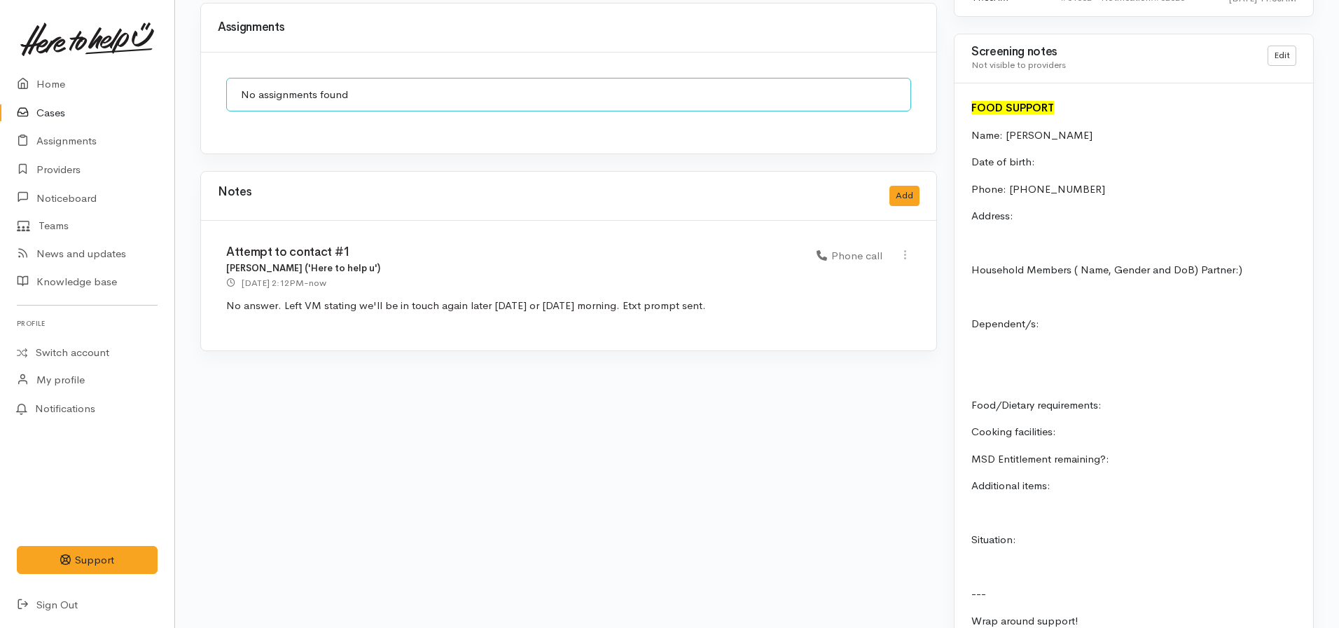
scroll to position [1051, 0]
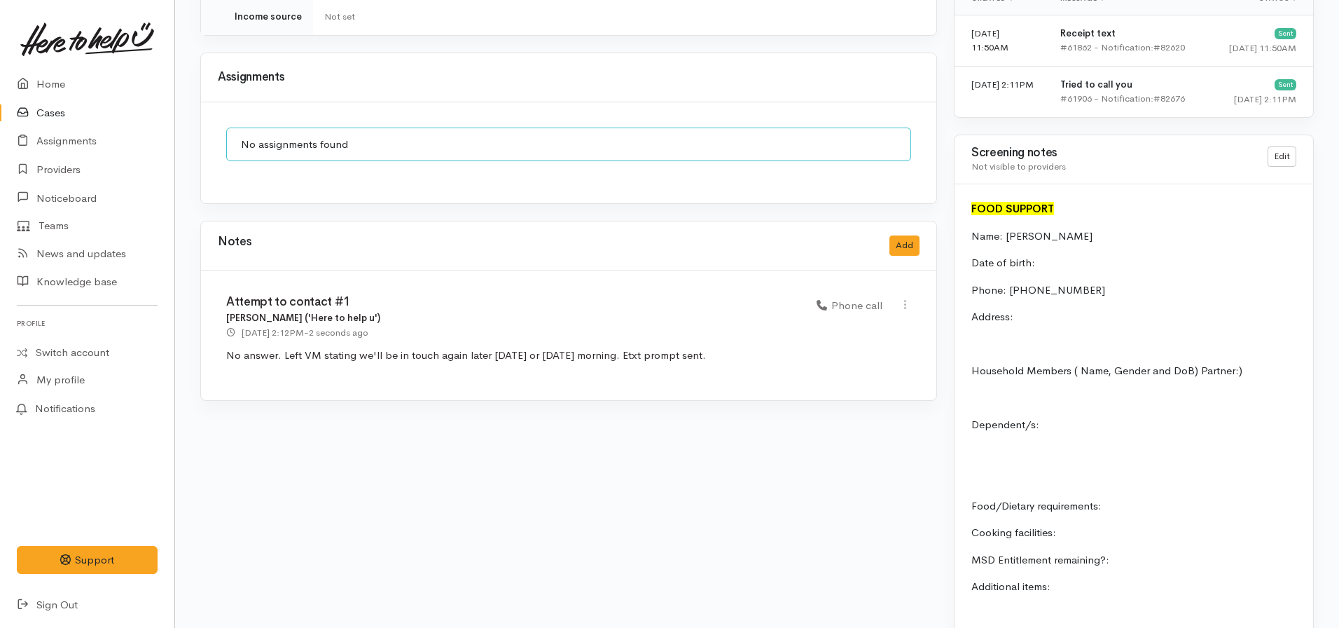
scroll to position [1010, 0]
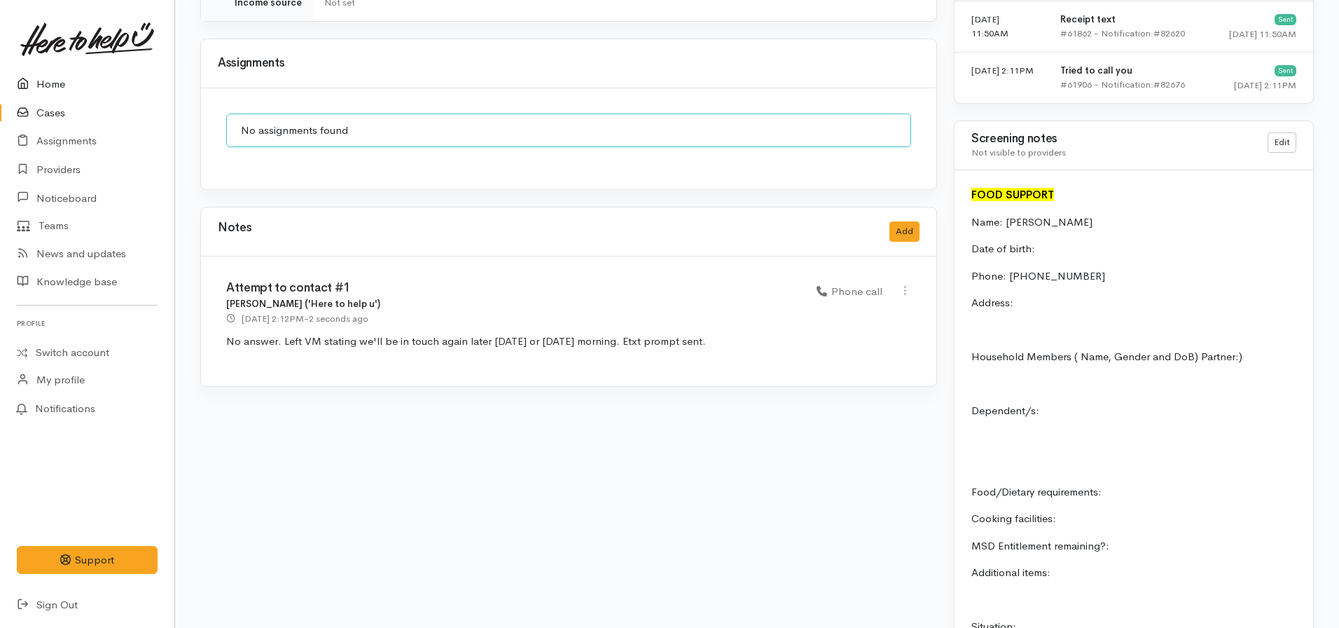
click at [40, 81] on link "Home" at bounding box center [87, 84] width 174 height 29
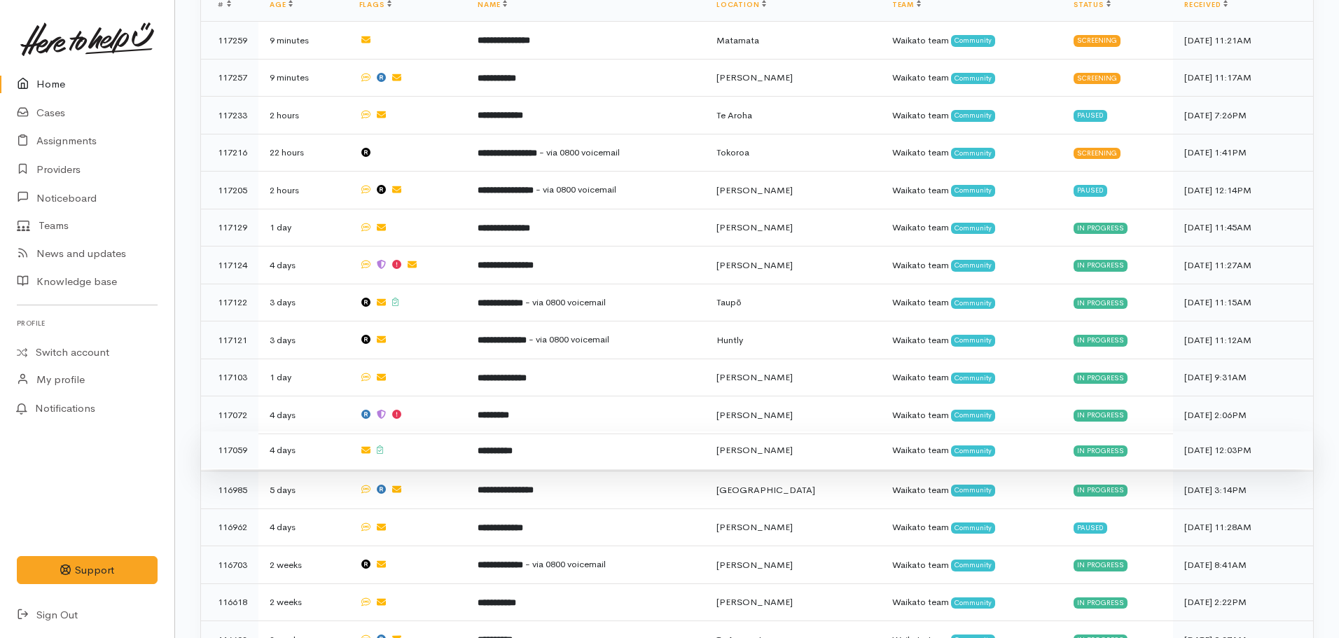
scroll to position [630, 0]
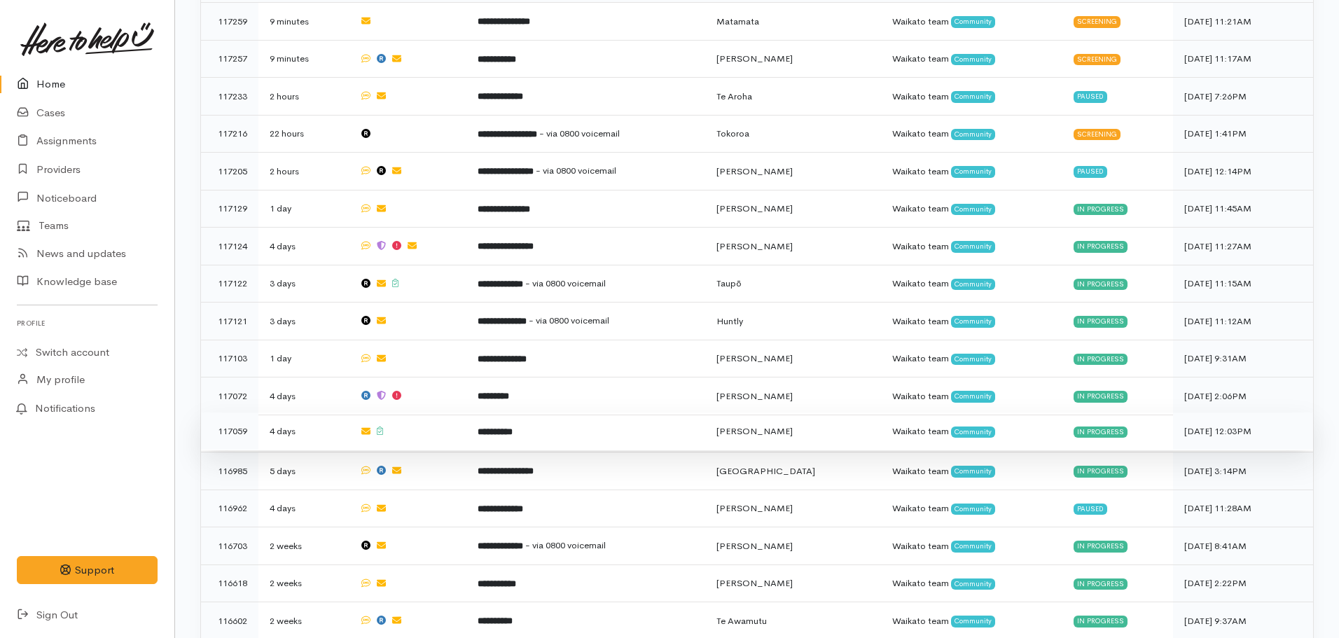
click at [548, 419] on td "**********" at bounding box center [586, 432] width 239 height 38
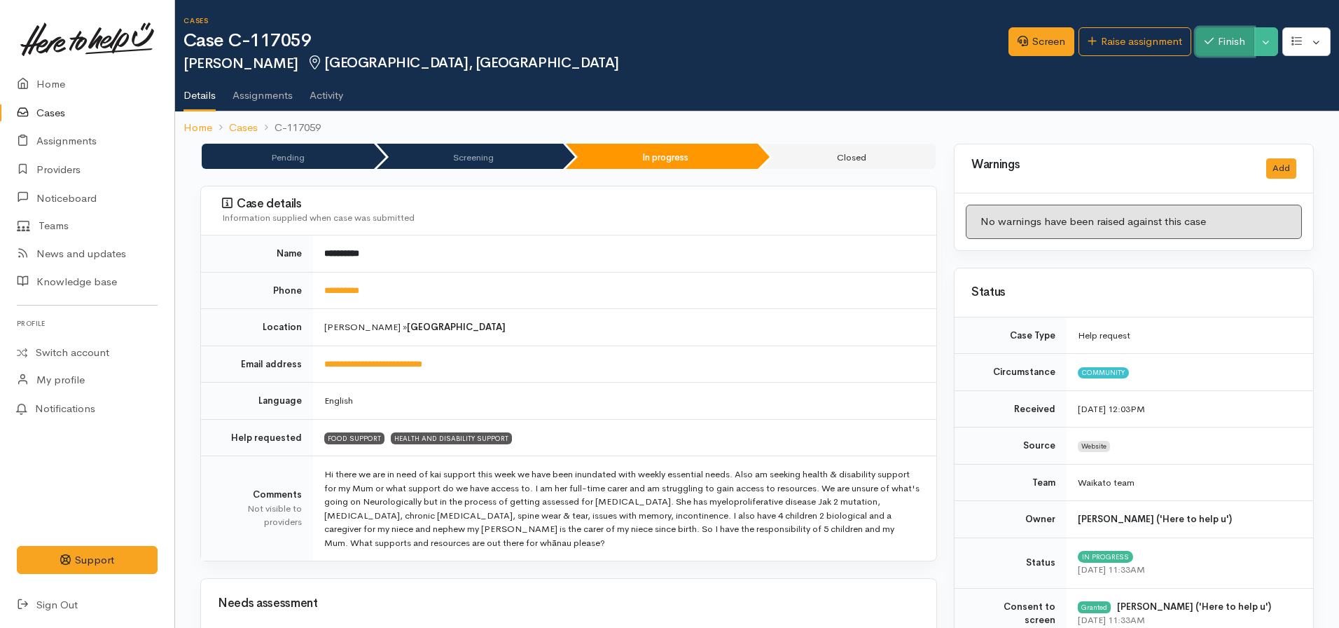
click at [1213, 36] on button "Finish" at bounding box center [1225, 41] width 59 height 29
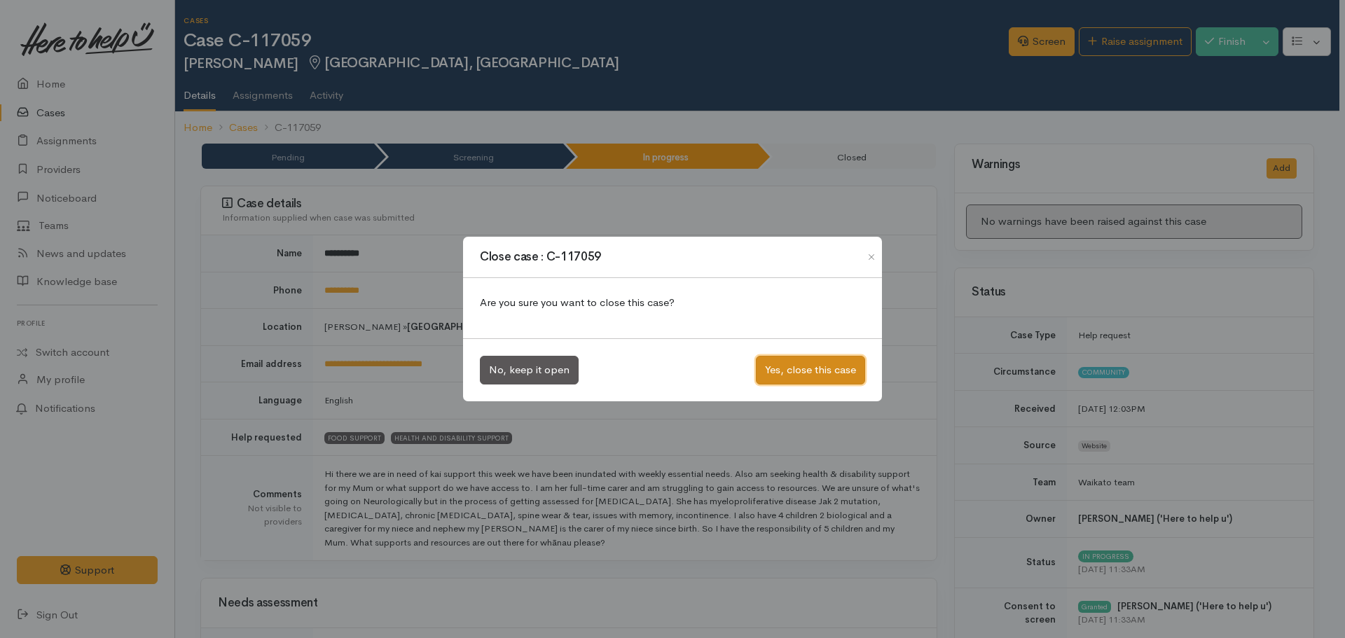
click at [782, 376] on button "Yes, close this case" at bounding box center [810, 370] width 109 height 29
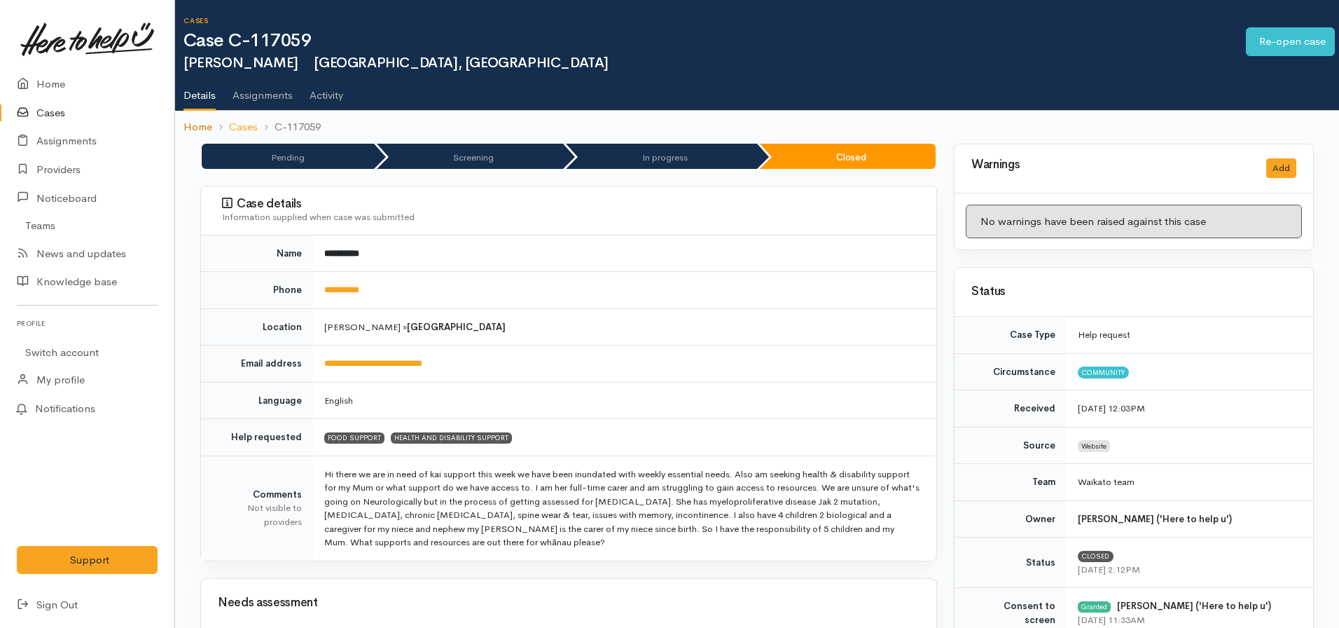
click at [201, 126] on link "Home" at bounding box center [198, 127] width 29 height 16
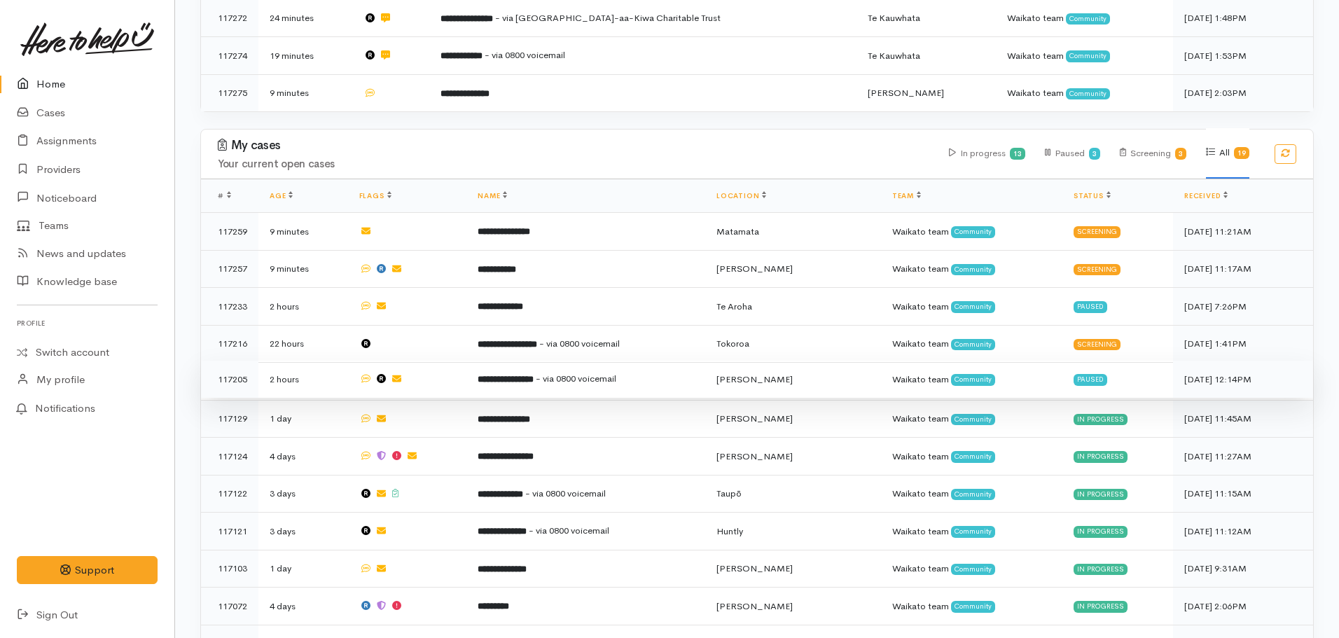
scroll to position [700, 0]
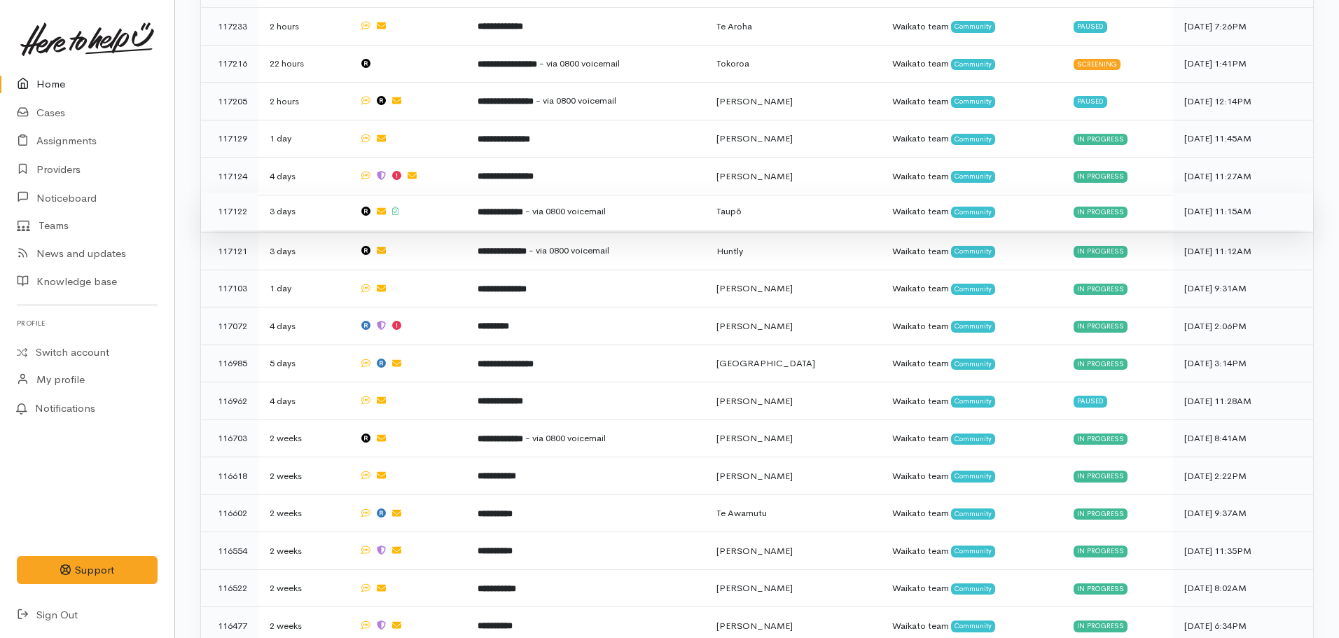
click at [506, 214] on td "**********" at bounding box center [586, 212] width 239 height 38
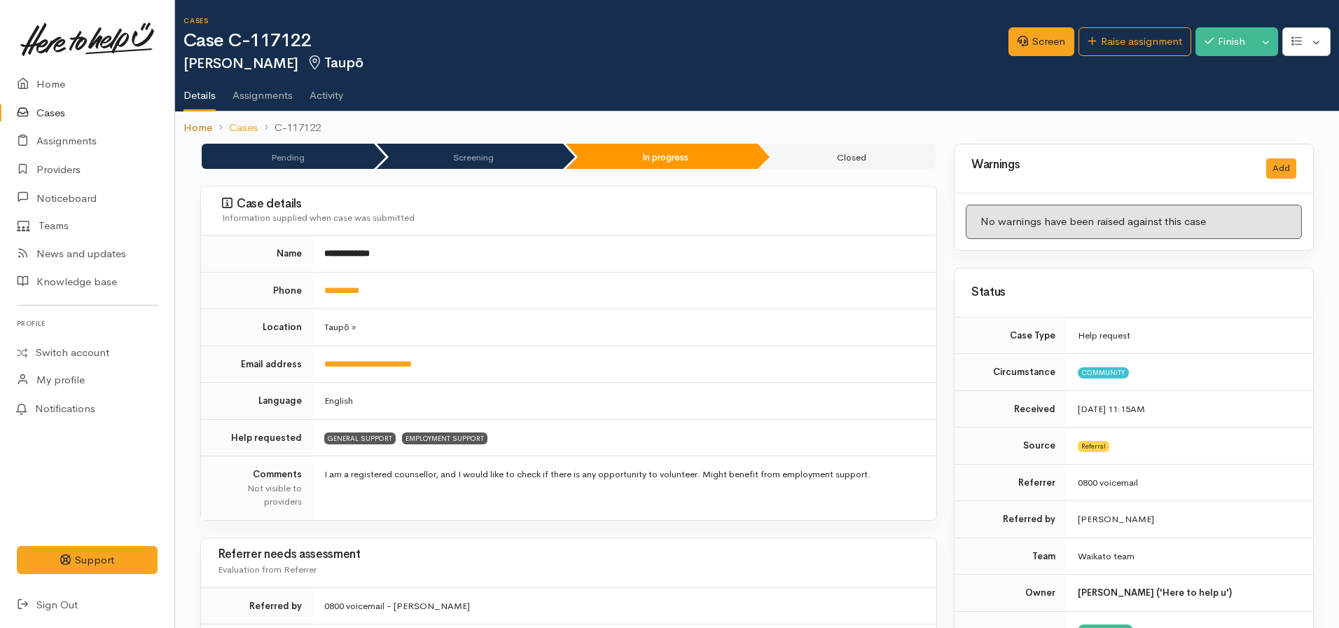
click at [191, 129] on link "Home" at bounding box center [198, 128] width 29 height 16
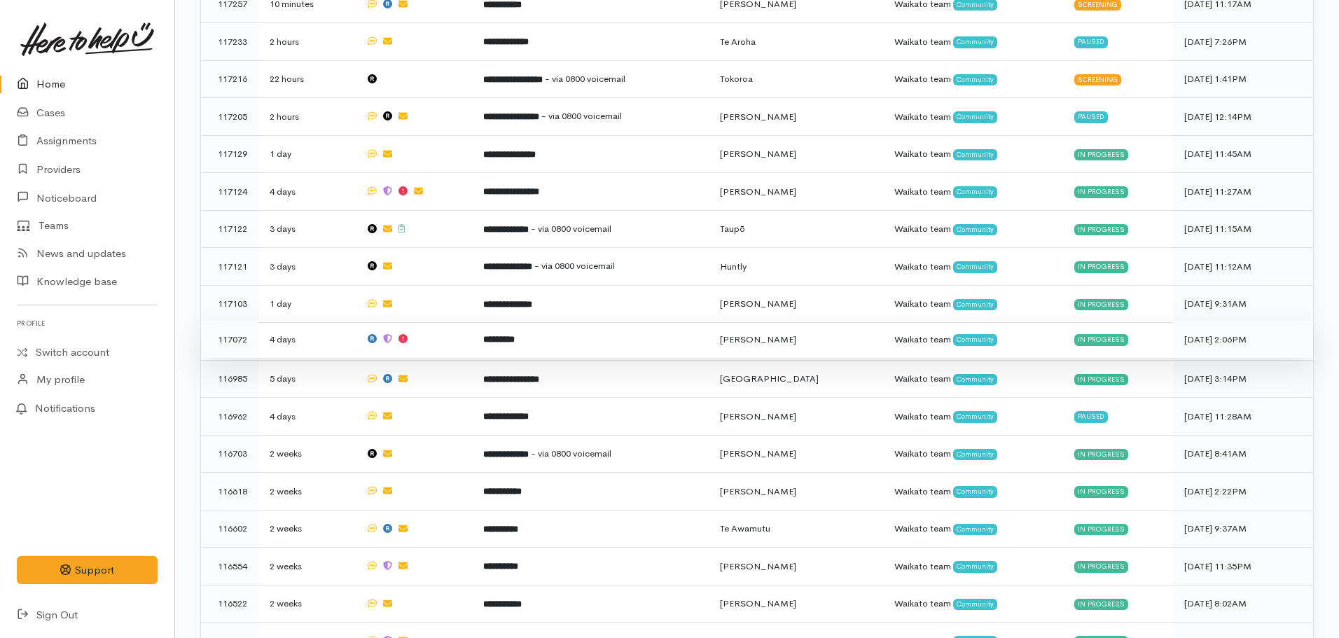
scroll to position [743, 0]
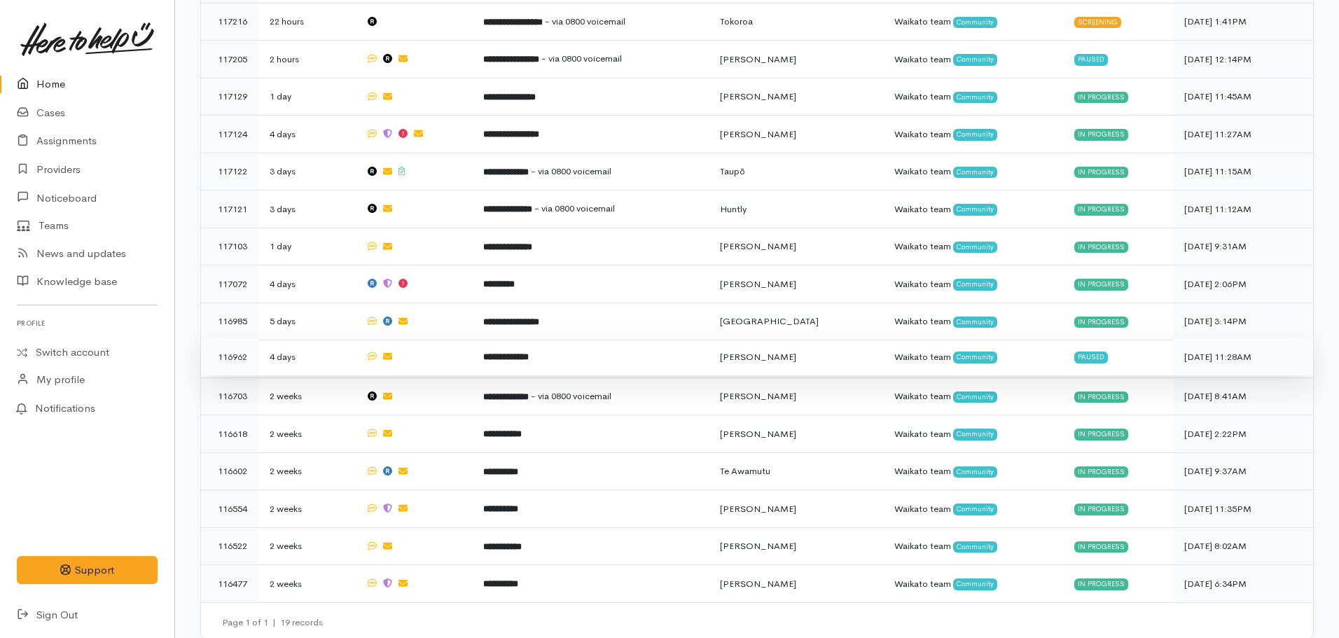
click at [523, 352] on b "**********" at bounding box center [506, 356] width 46 height 9
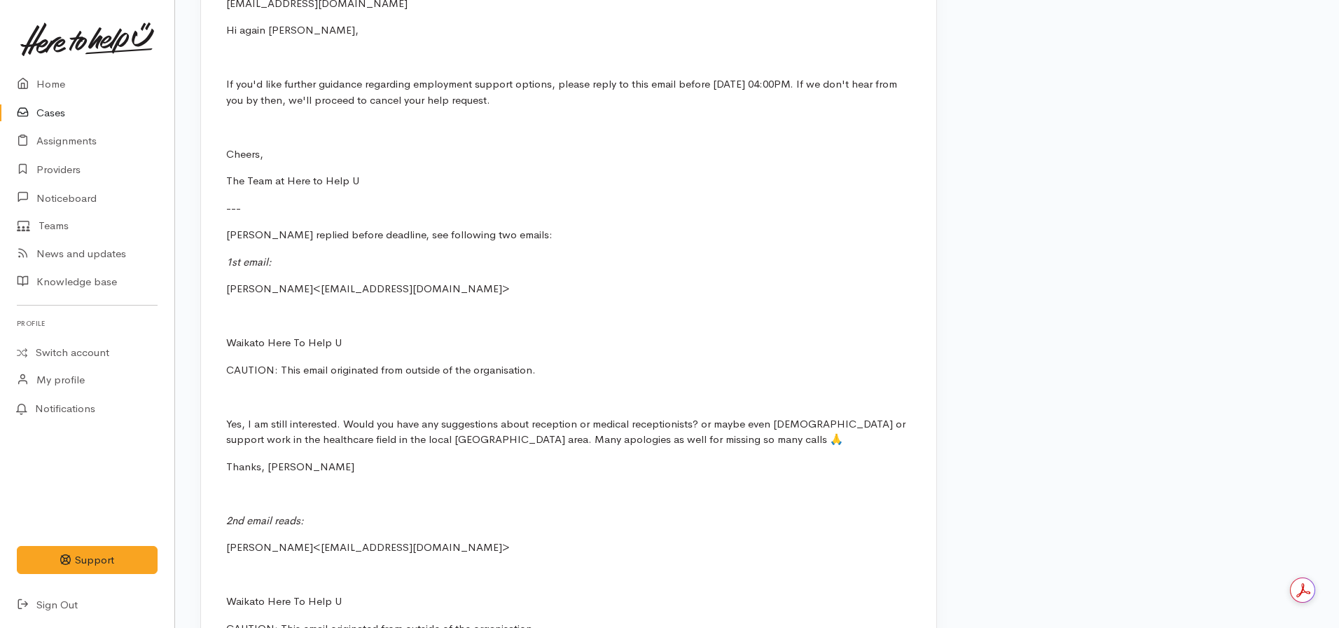
scroll to position [1541, 0]
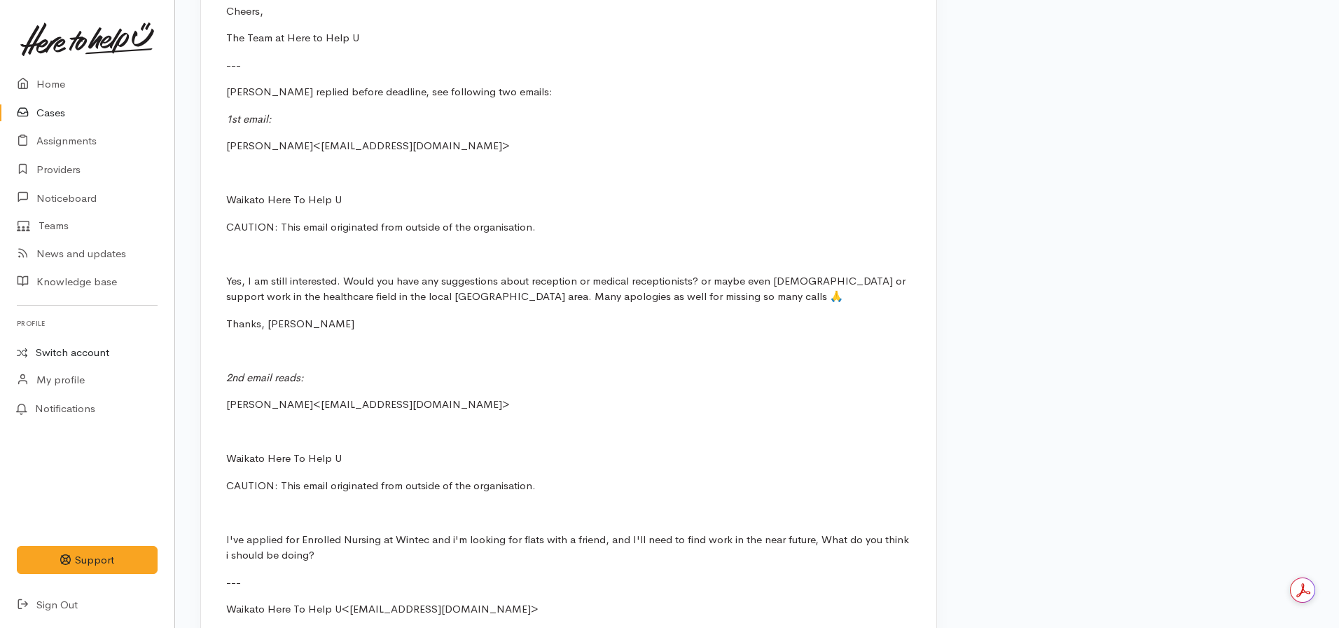
click at [49, 350] on link "Switch account" at bounding box center [87, 352] width 174 height 27
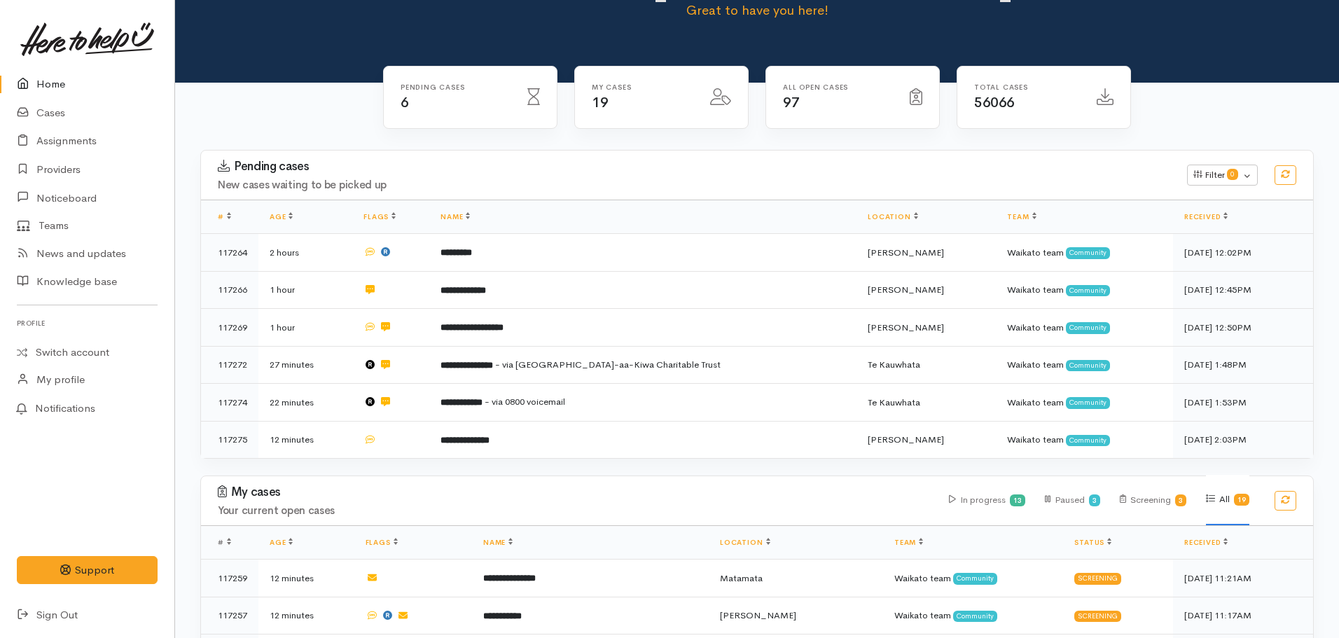
scroll to position [70, 0]
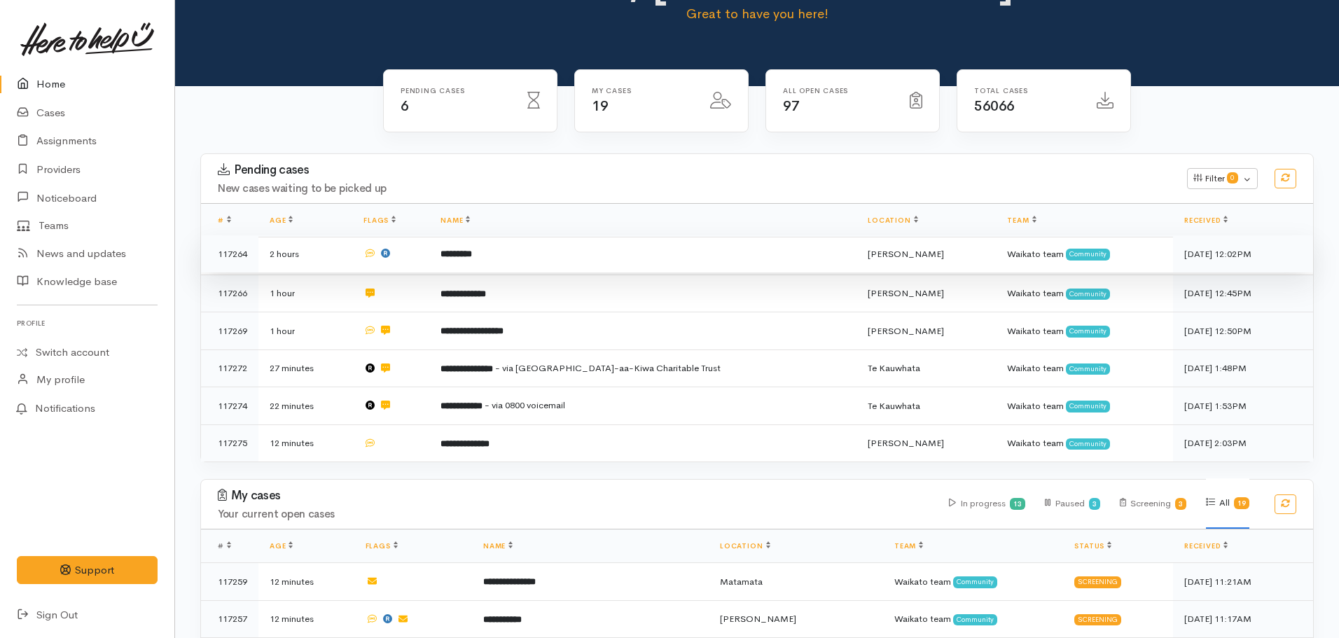
click at [472, 255] on b "*********" at bounding box center [457, 253] width 32 height 9
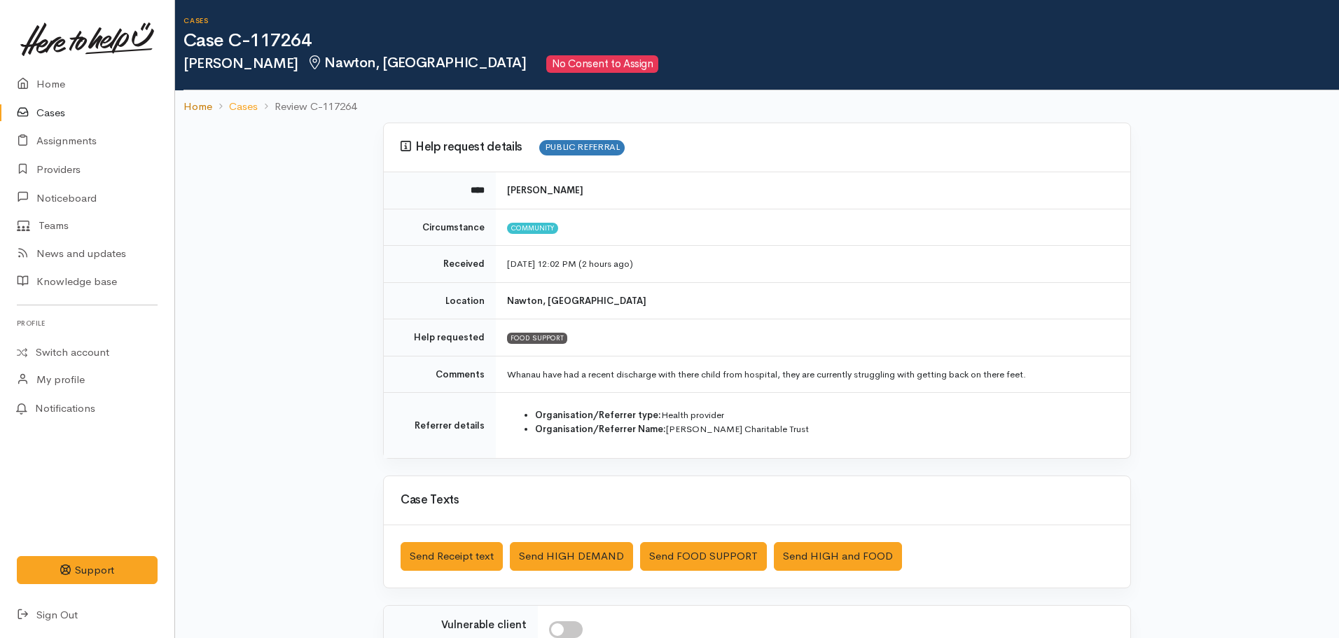
click at [209, 114] on ol "Home Cases Review C-117264" at bounding box center [757, 106] width 1147 height 33
click at [207, 108] on link "Home" at bounding box center [198, 107] width 29 height 16
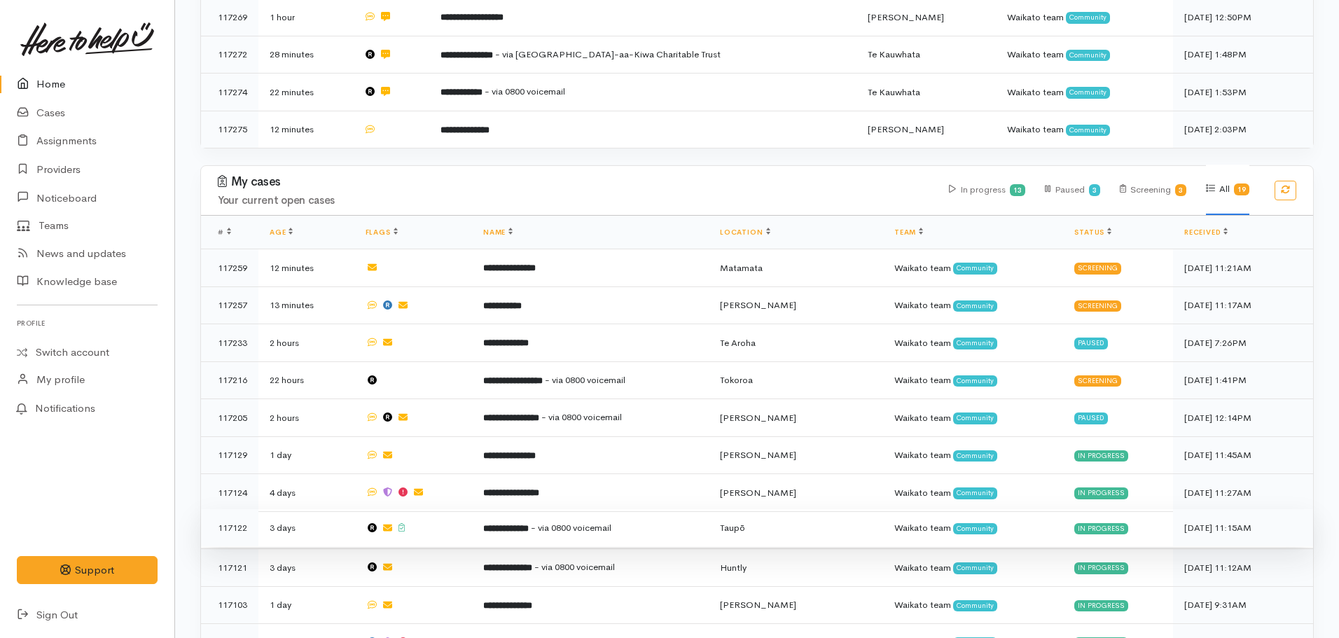
scroll to position [560, 0]
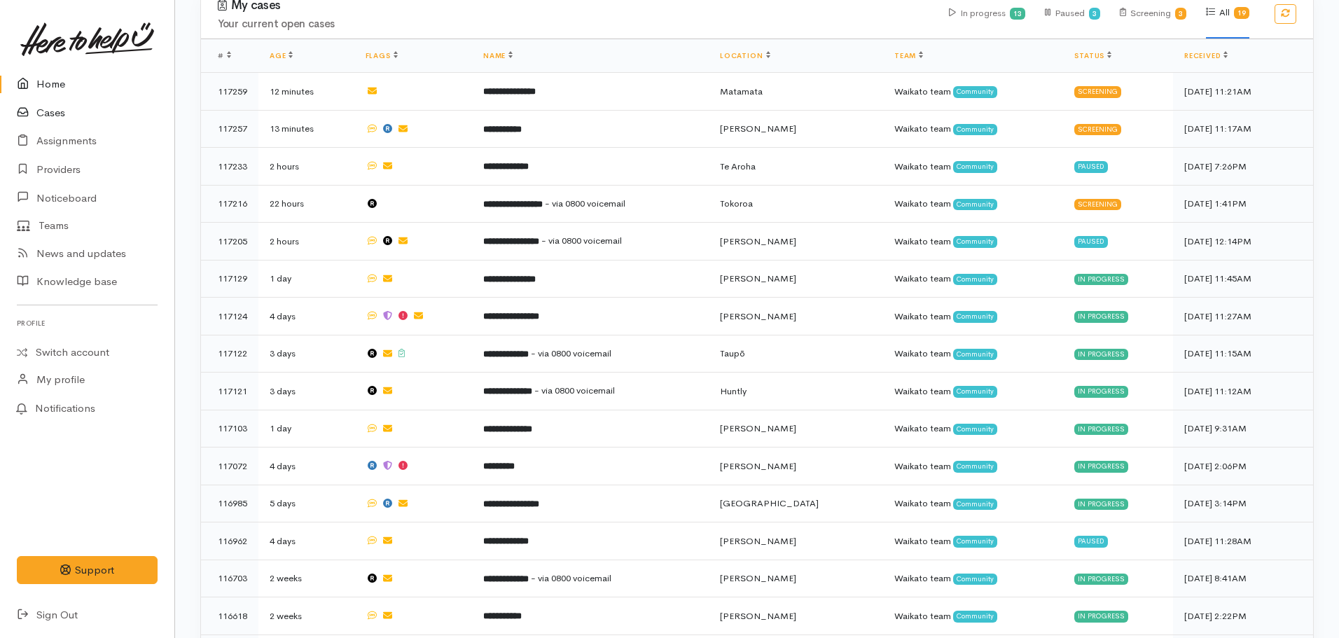
click at [57, 120] on link "Cases" at bounding box center [87, 113] width 174 height 29
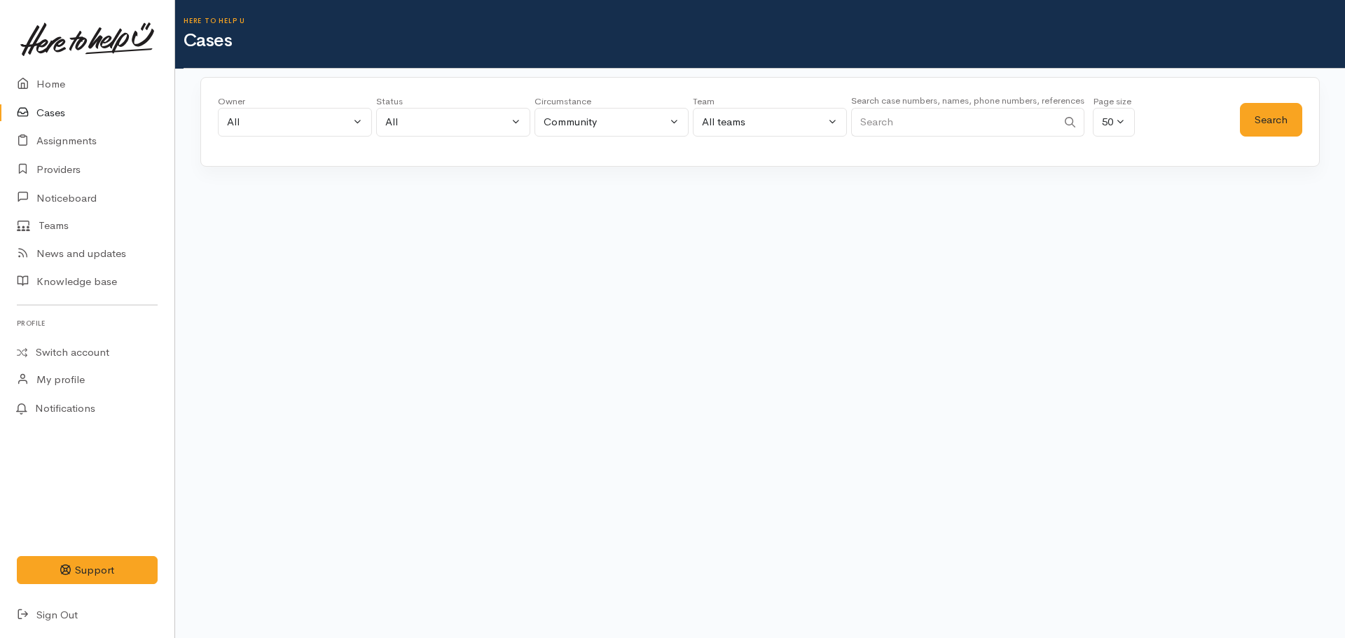
click at [949, 130] on input "Search" at bounding box center [954, 122] width 206 height 29
click at [927, 117] on input "Search" at bounding box center [954, 122] width 206 height 29
paste input "64225711736."
type input "64225711736"
click at [1286, 116] on button "Search" at bounding box center [1271, 120] width 62 height 34
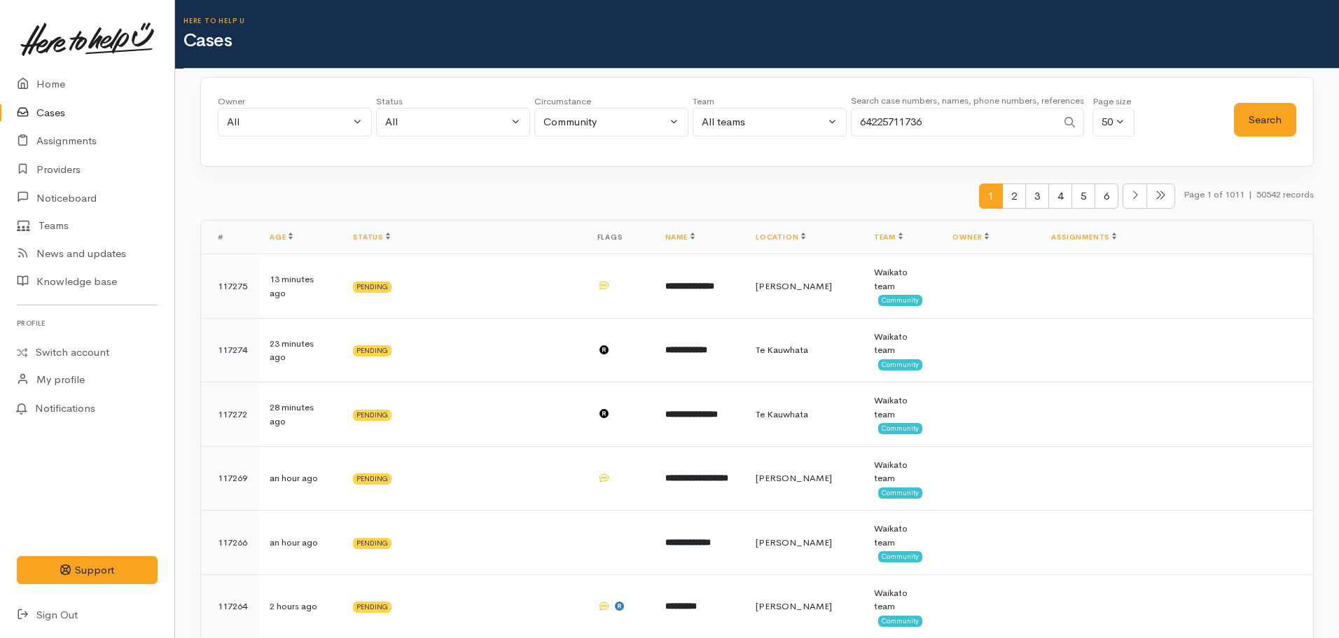
click at [974, 132] on input "64225711736" at bounding box center [954, 122] width 206 height 29
drag, startPoint x: 1300, startPoint y: 102, endPoint x: 1294, endPoint y: 109, distance: 9.4
click at [1300, 103] on div "Owner All My cases Aandrea Murray ('Here to help u') Akash Prakash ('Here to he…" at bounding box center [757, 122] width 1114 height 90
click at [1255, 123] on button "Search" at bounding box center [1265, 120] width 62 height 34
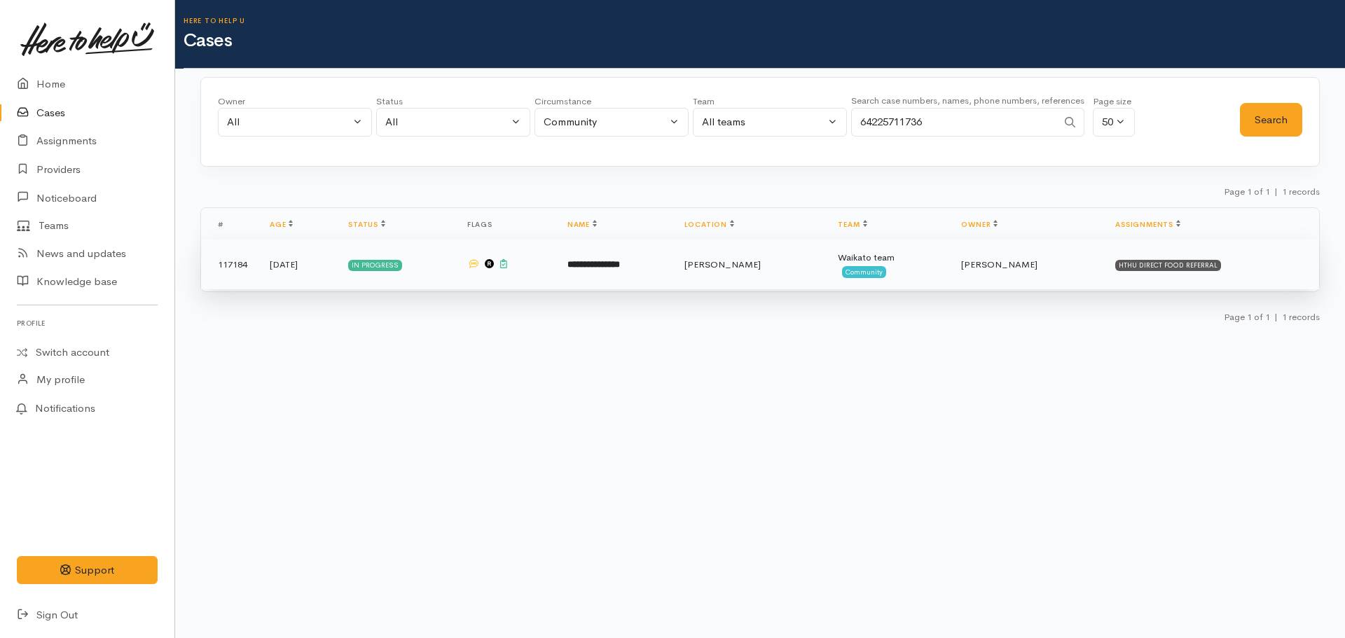
click at [620, 272] on td "**********" at bounding box center [614, 265] width 117 height 50
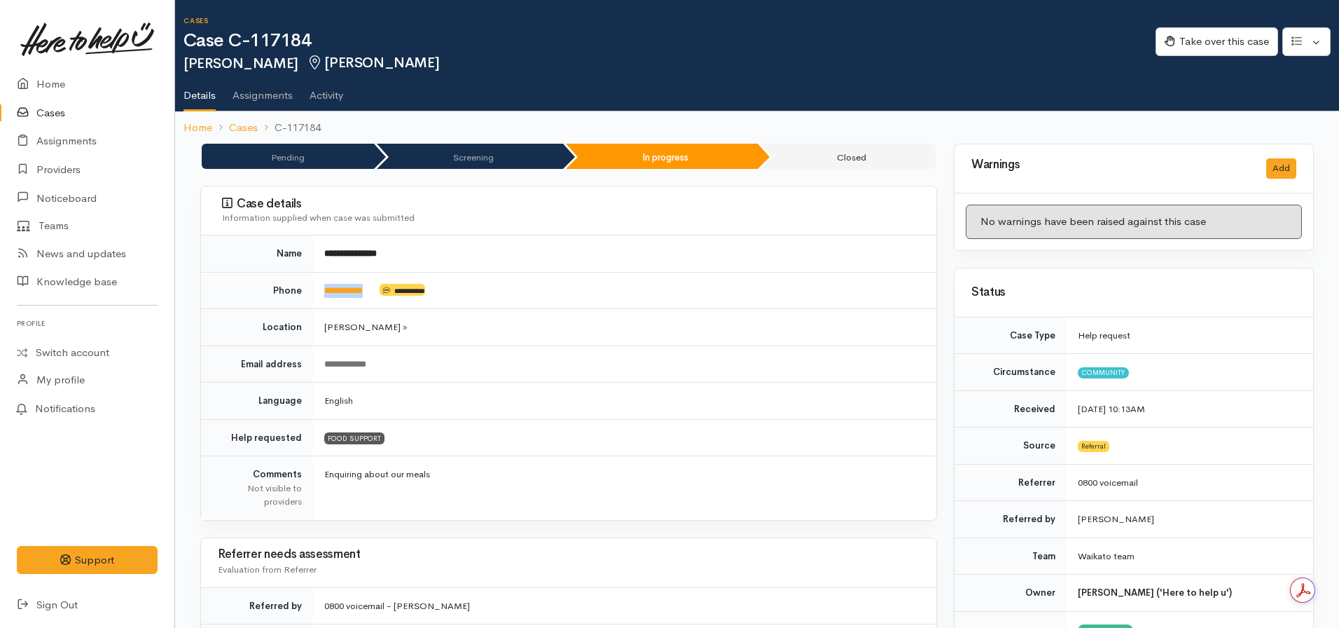
drag, startPoint x: 380, startPoint y: 288, endPoint x: 323, endPoint y: 299, distance: 58.5
click at [323, 299] on td "**********" at bounding box center [624, 290] width 623 height 37
copy td "**********"
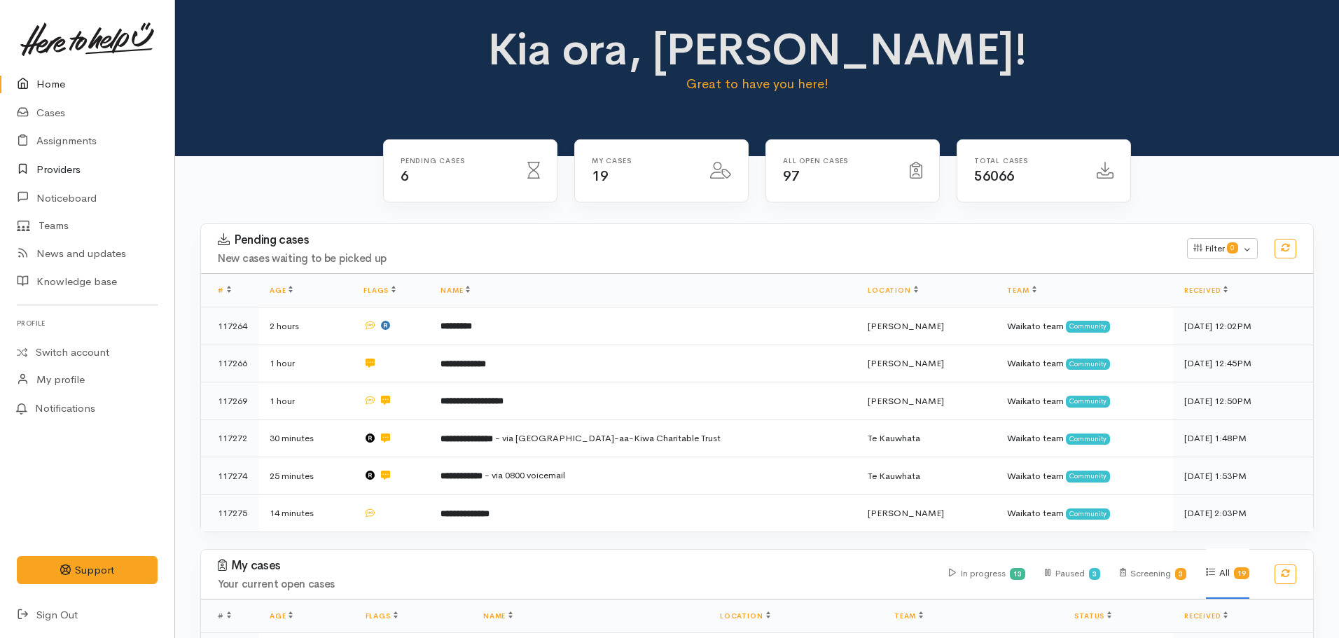
click at [69, 170] on link "Providers" at bounding box center [87, 170] width 174 height 29
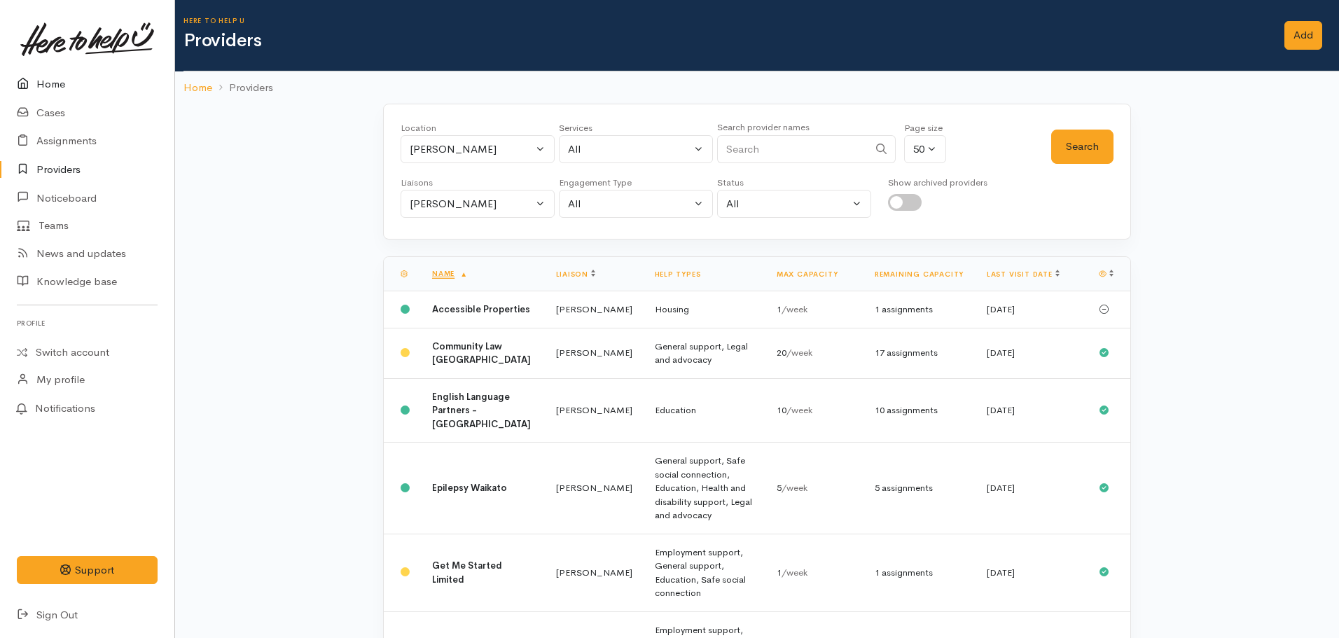
click at [43, 83] on link "Home" at bounding box center [87, 84] width 174 height 29
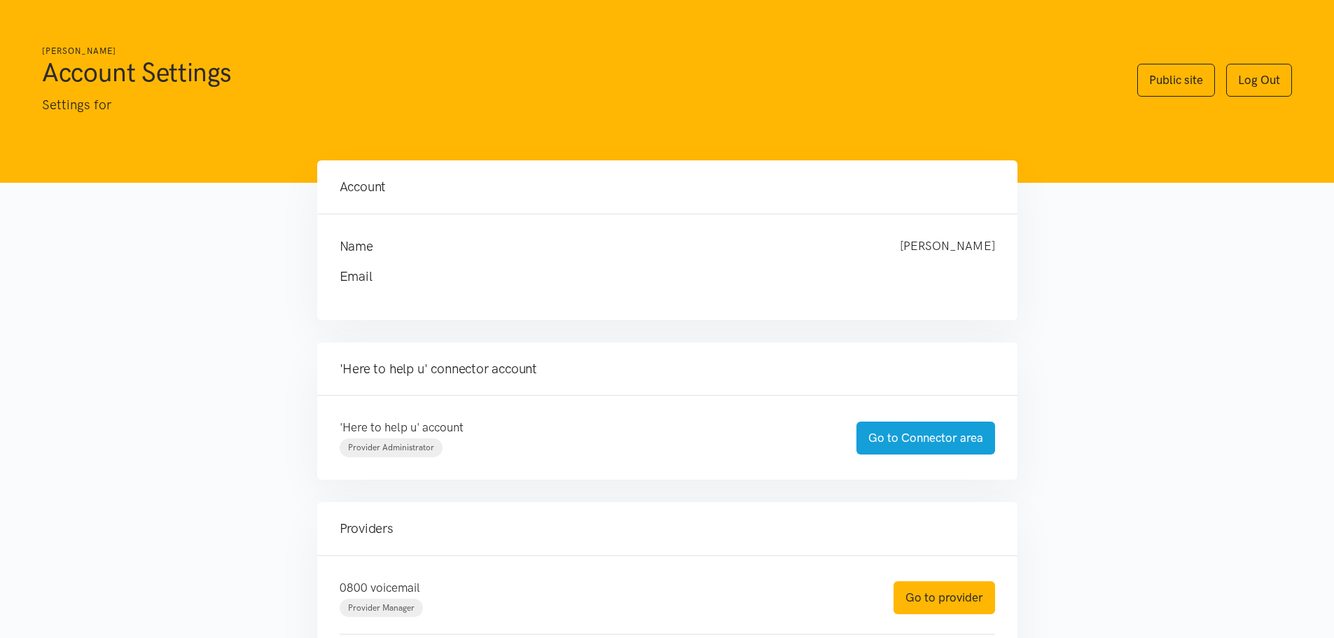
click at [942, 420] on div "'Here to help u' account Provider Administrator Go to Connector area" at bounding box center [668, 437] width 684 height 39
click at [942, 440] on link "Go to Connector area" at bounding box center [926, 438] width 139 height 33
click at [936, 616] on div "0800 voicemail Provider Manager Go to provider" at bounding box center [668, 598] width 684 height 39
click at [935, 595] on link "Go to provider" at bounding box center [945, 597] width 102 height 33
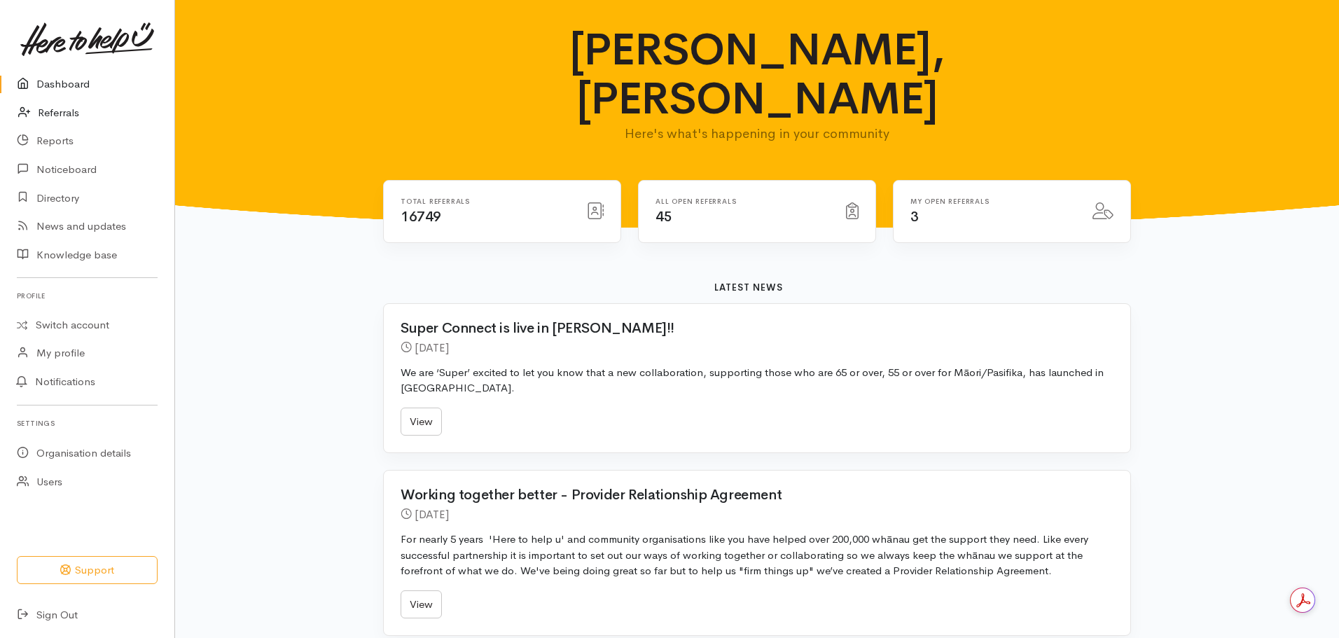
click at [47, 123] on link "Referrals" at bounding box center [87, 113] width 174 height 29
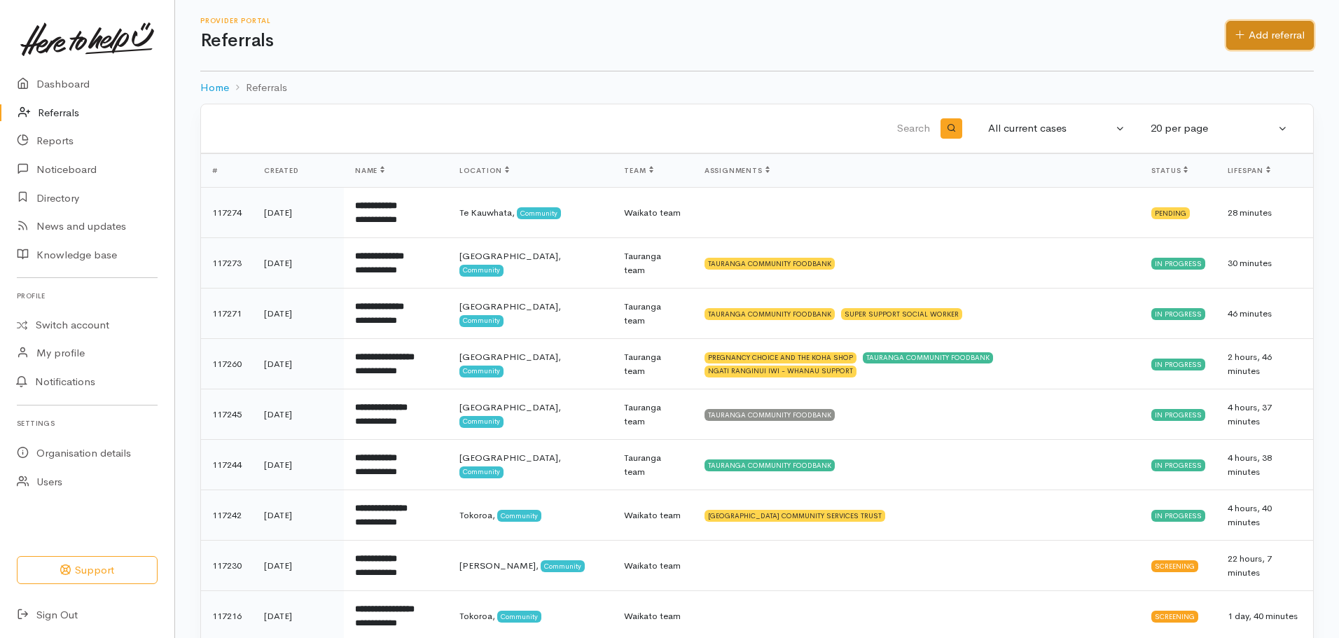
click at [1266, 28] on link "Add referral" at bounding box center [1271, 35] width 88 height 29
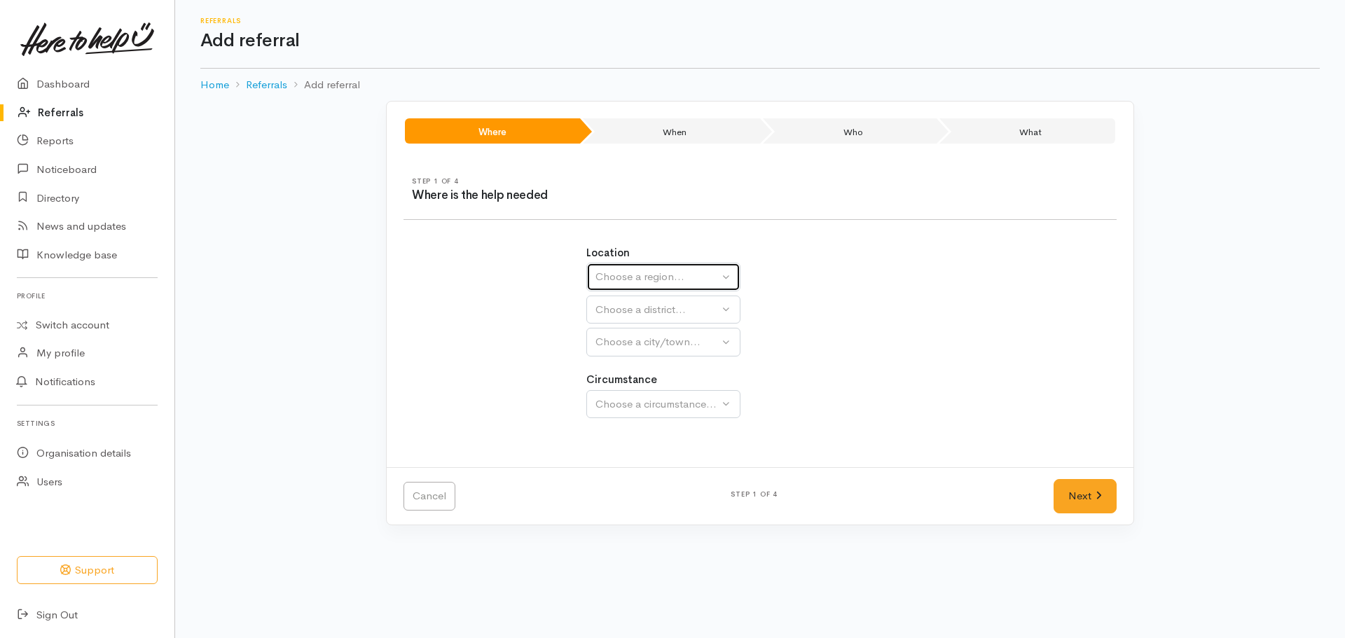
click at [636, 277] on div "Choose a region..." at bounding box center [656, 277] width 123 height 16
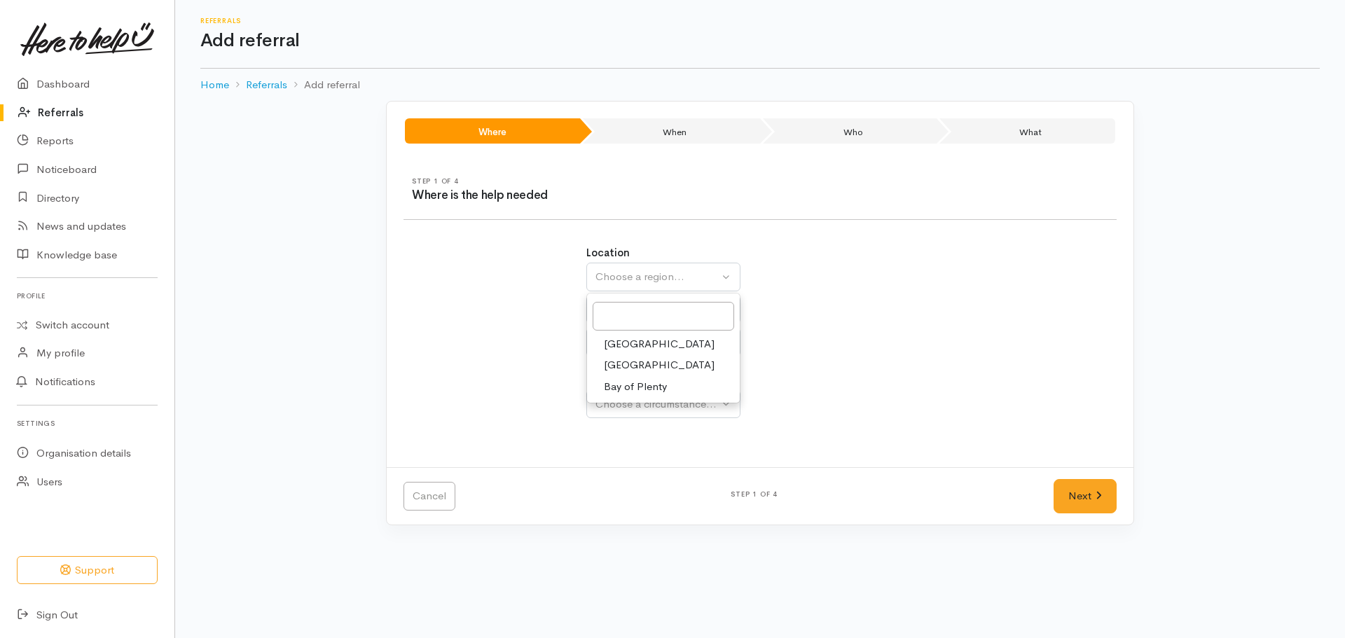
click at [631, 364] on span "Waikato" at bounding box center [659, 365] width 111 height 16
select select "3"
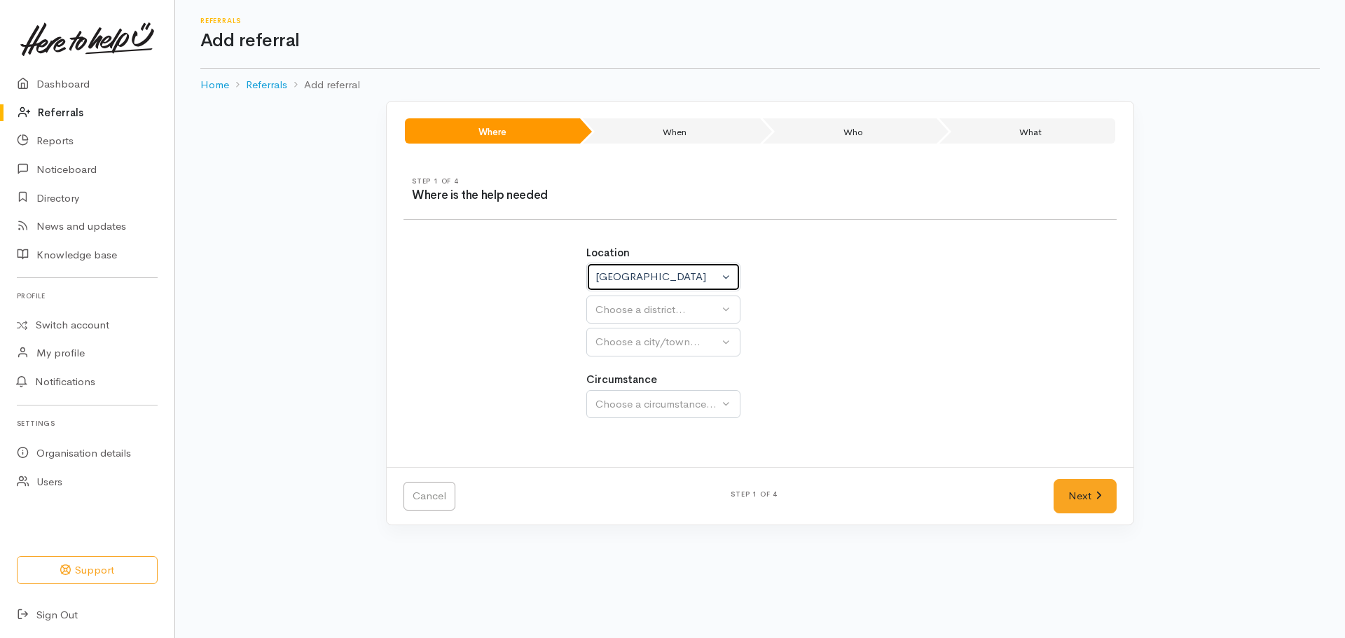
select select
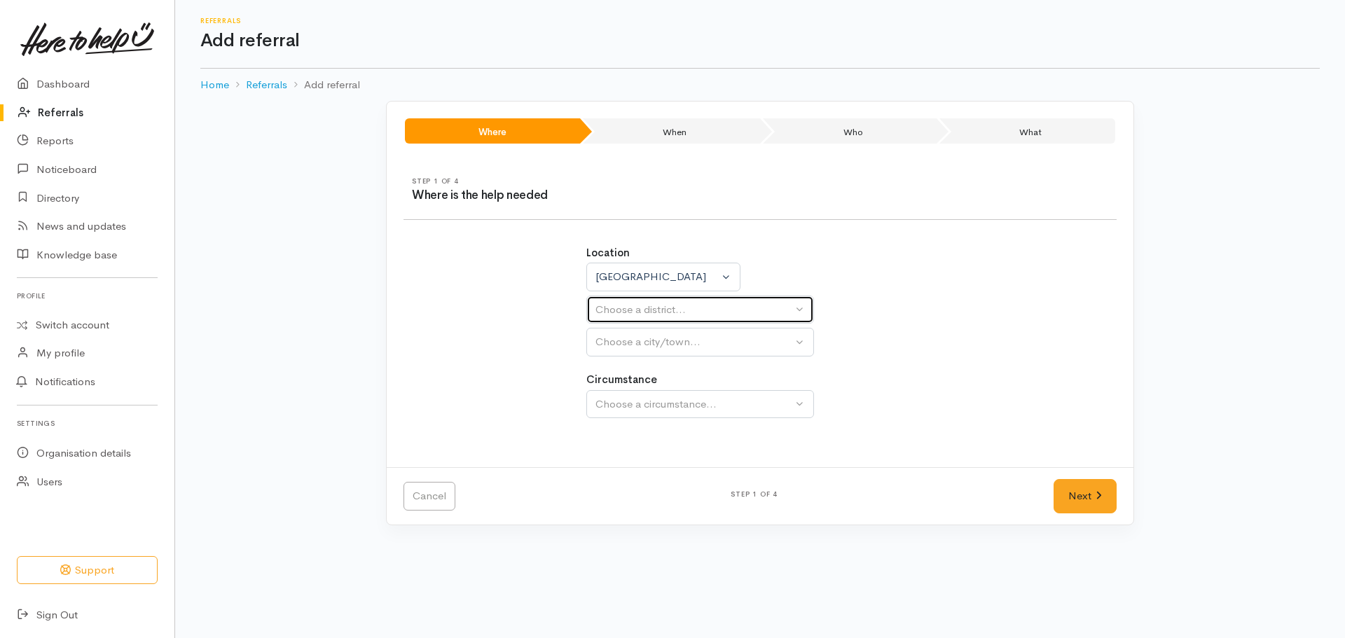
click at [665, 303] on div "Choose a district..." at bounding box center [693, 310] width 197 height 16
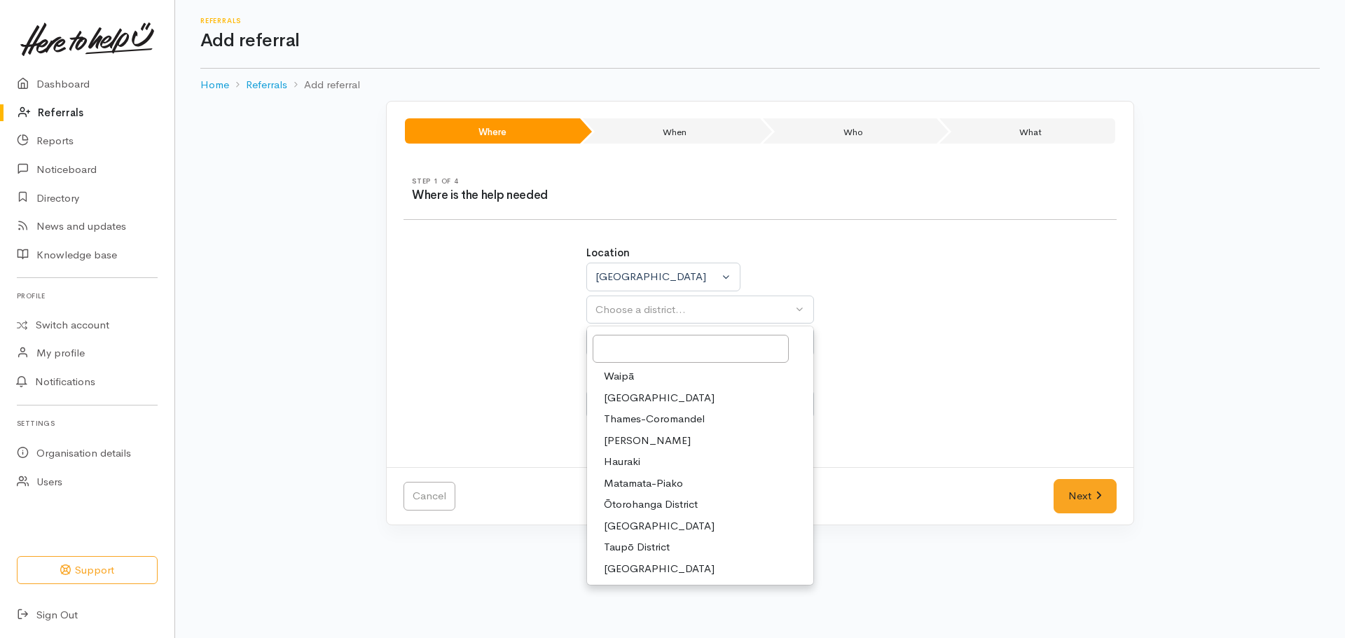
click at [626, 443] on span "[PERSON_NAME]" at bounding box center [647, 441] width 87 height 16
select select "4"
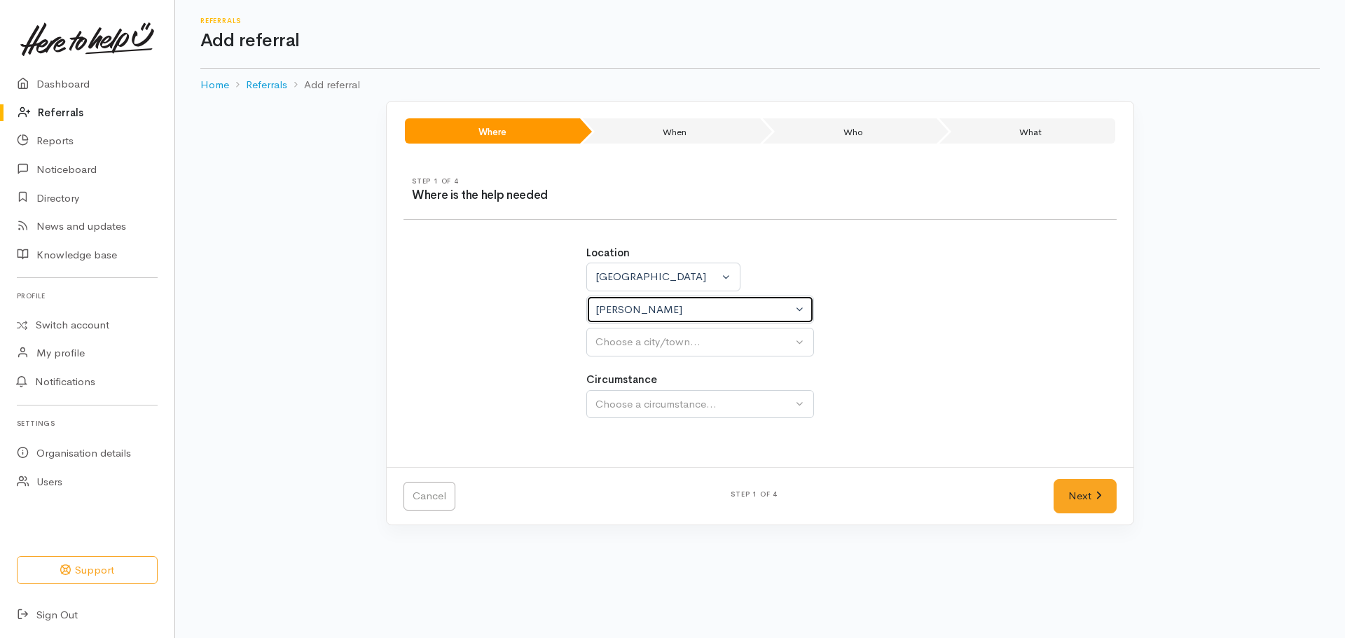
select select
click at [667, 352] on button "Choose a city/town..." at bounding box center [700, 342] width 228 height 29
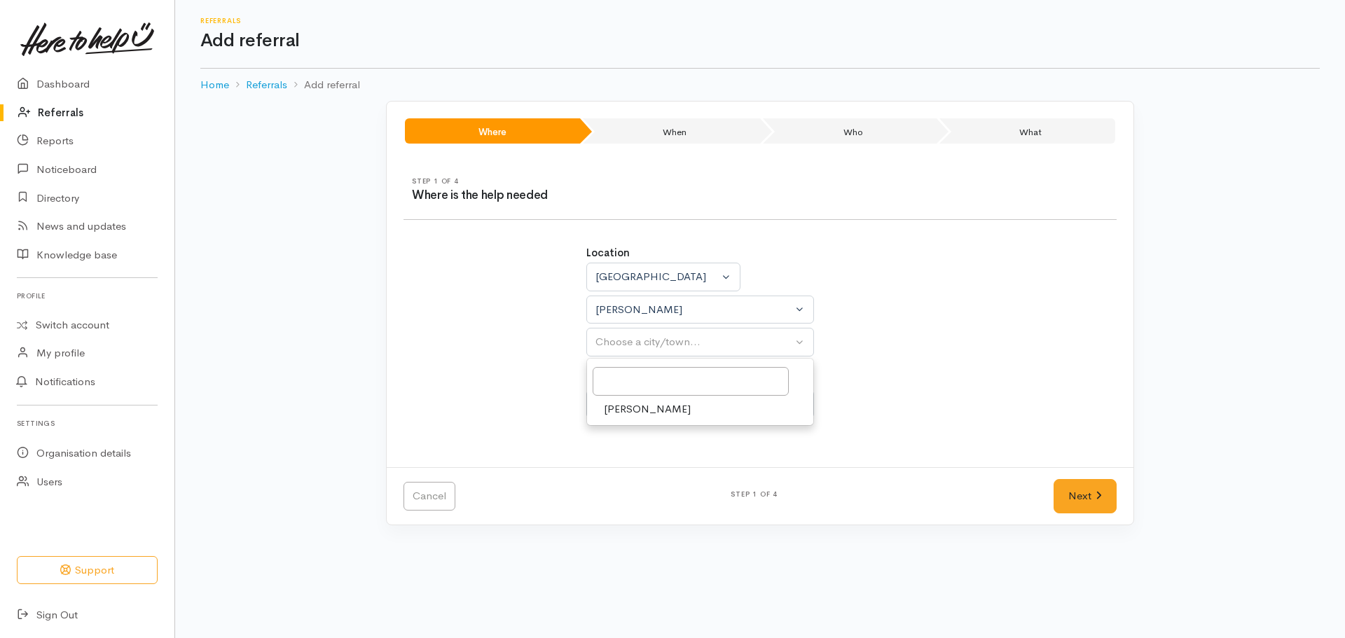
click at [647, 411] on link "[PERSON_NAME]" at bounding box center [700, 410] width 226 height 22
select select "1"
click at [670, 408] on div "Choose a circumstance..." at bounding box center [693, 404] width 197 height 16
drag, startPoint x: 640, startPoint y: 476, endPoint x: 626, endPoint y: 471, distance: 15.1
click at [639, 475] on span "Community" at bounding box center [630, 471] width 53 height 16
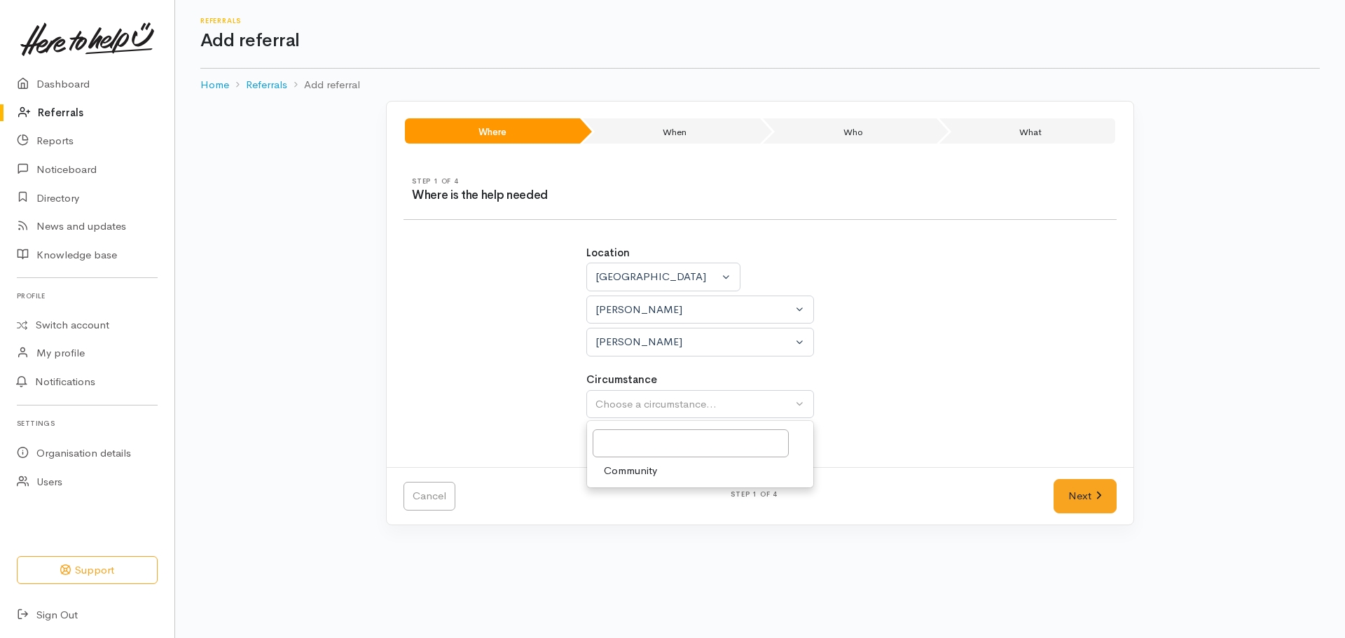
select select "2"
click at [1107, 493] on link "Next" at bounding box center [1085, 496] width 63 height 34
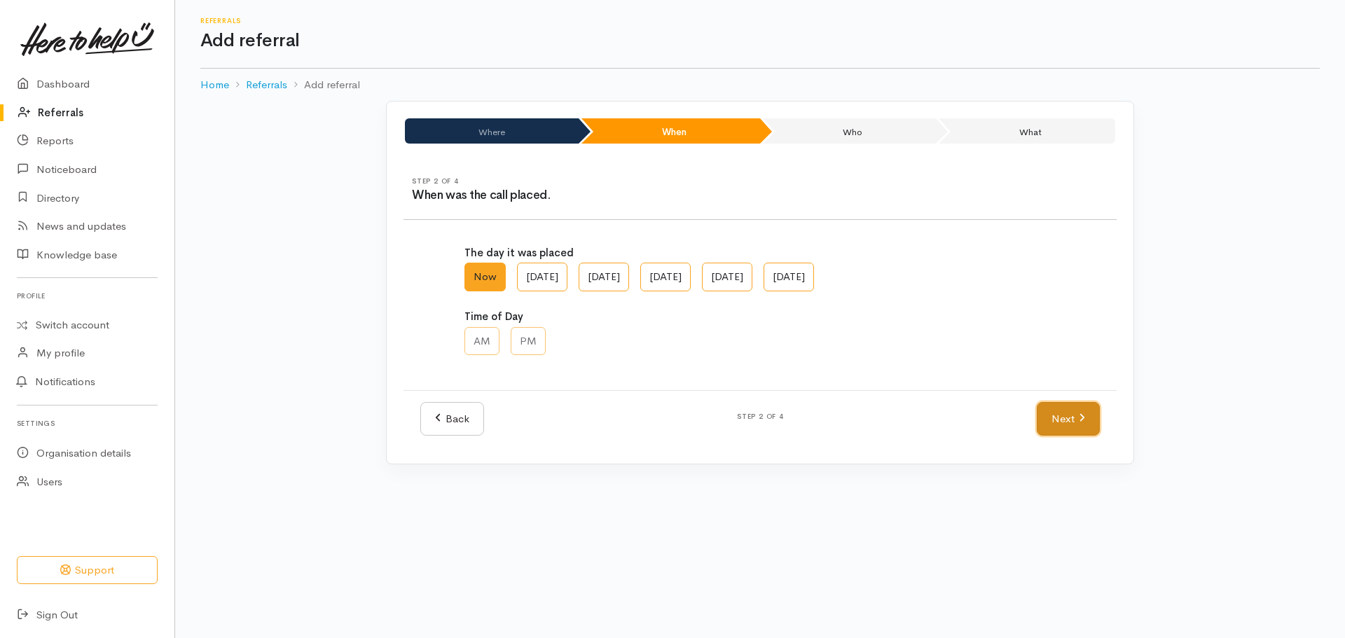
click at [1050, 429] on link "Next" at bounding box center [1068, 419] width 63 height 34
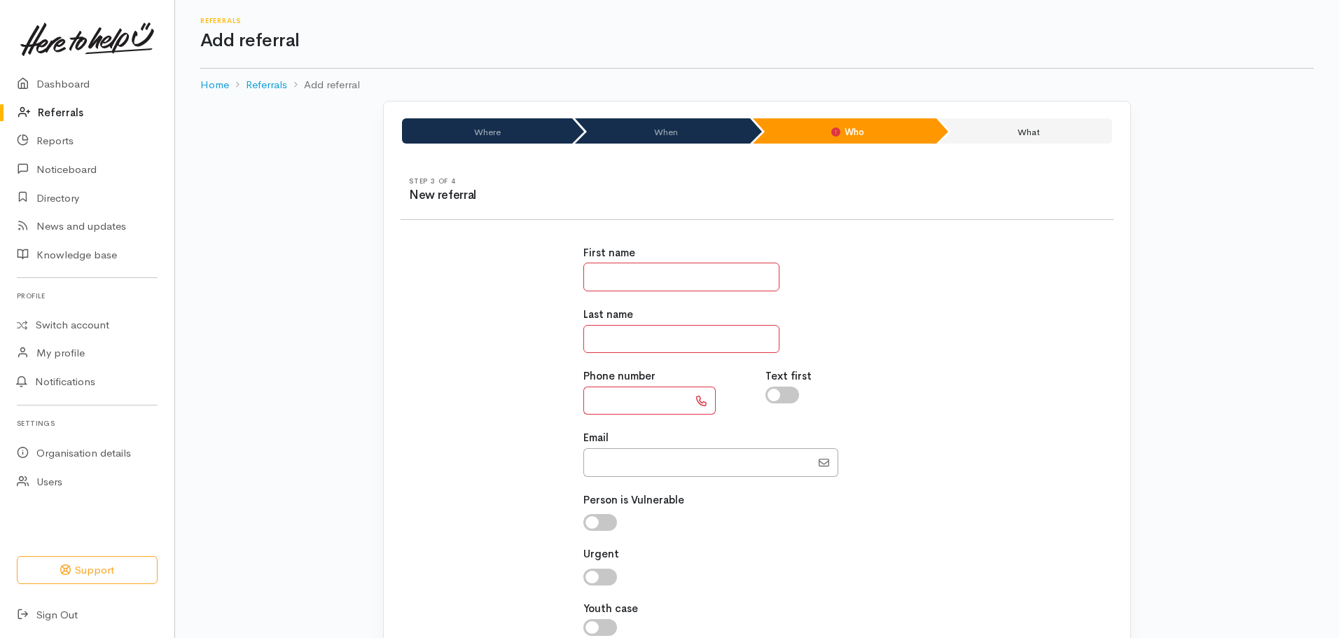
click at [642, 282] on input "text" at bounding box center [682, 277] width 196 height 29
type input "*****"
type input "*********"
click at [623, 401] on input "text" at bounding box center [636, 401] width 105 height 29
click at [598, 408] on input "text" at bounding box center [636, 401] width 105 height 29
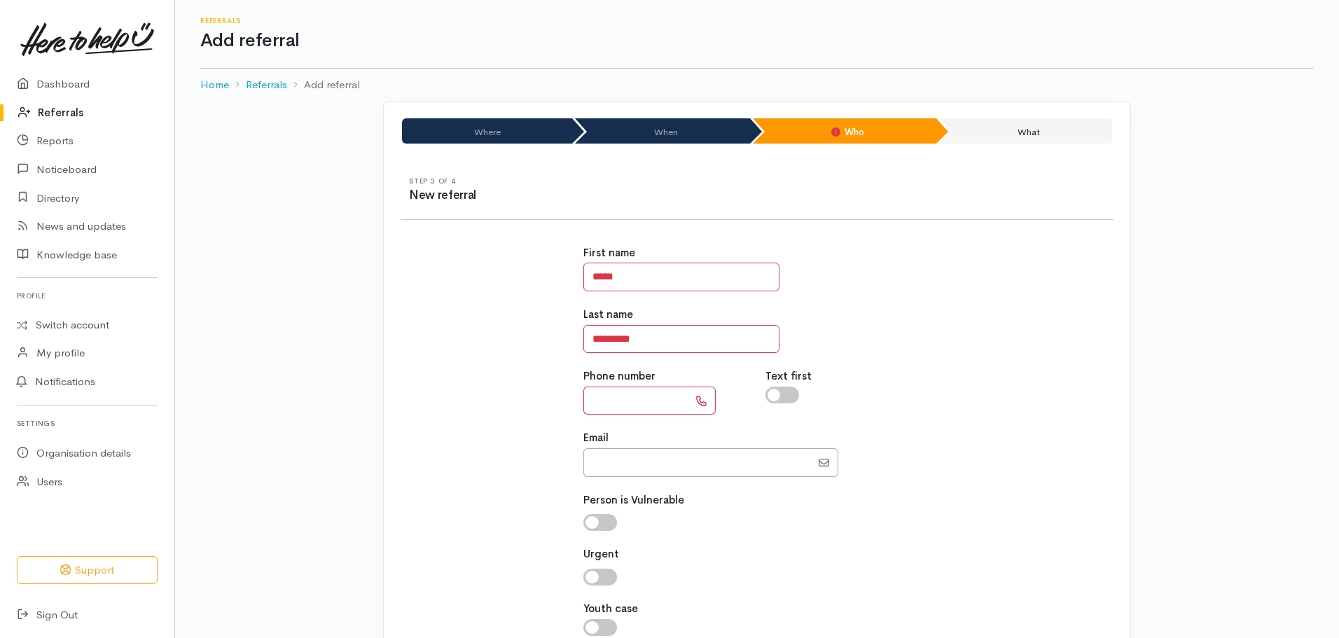
paste input "**********"
type input "**********"
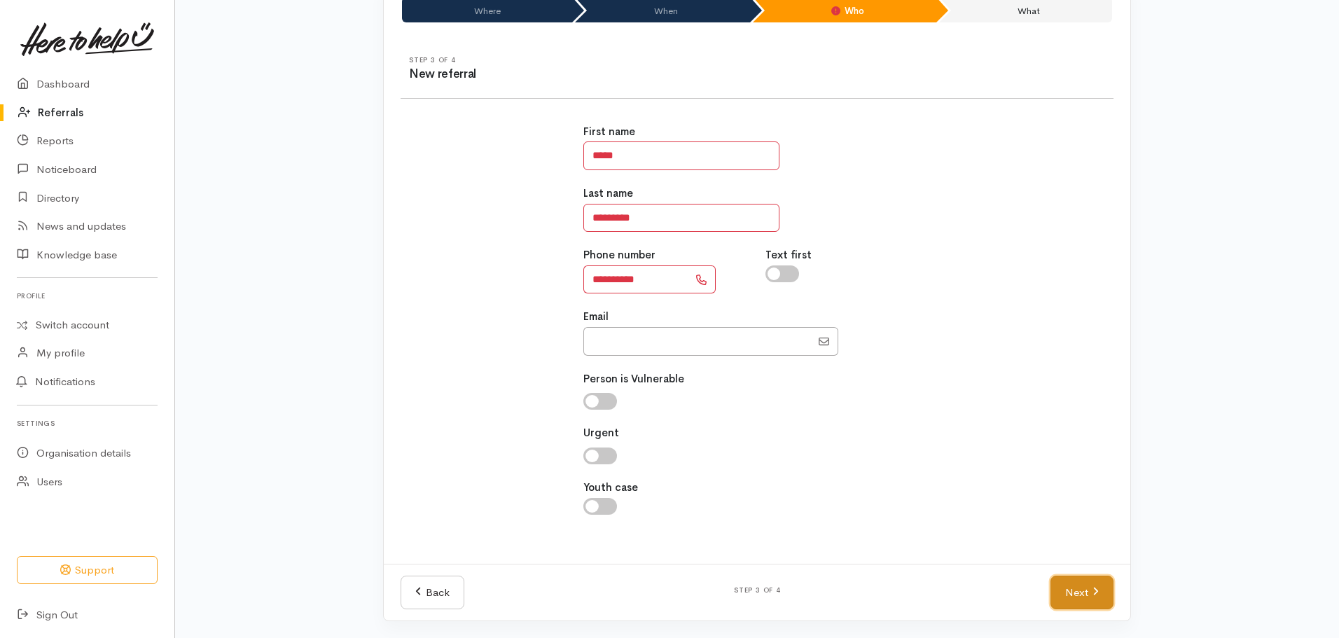
click at [1081, 588] on link "Next" at bounding box center [1082, 593] width 63 height 34
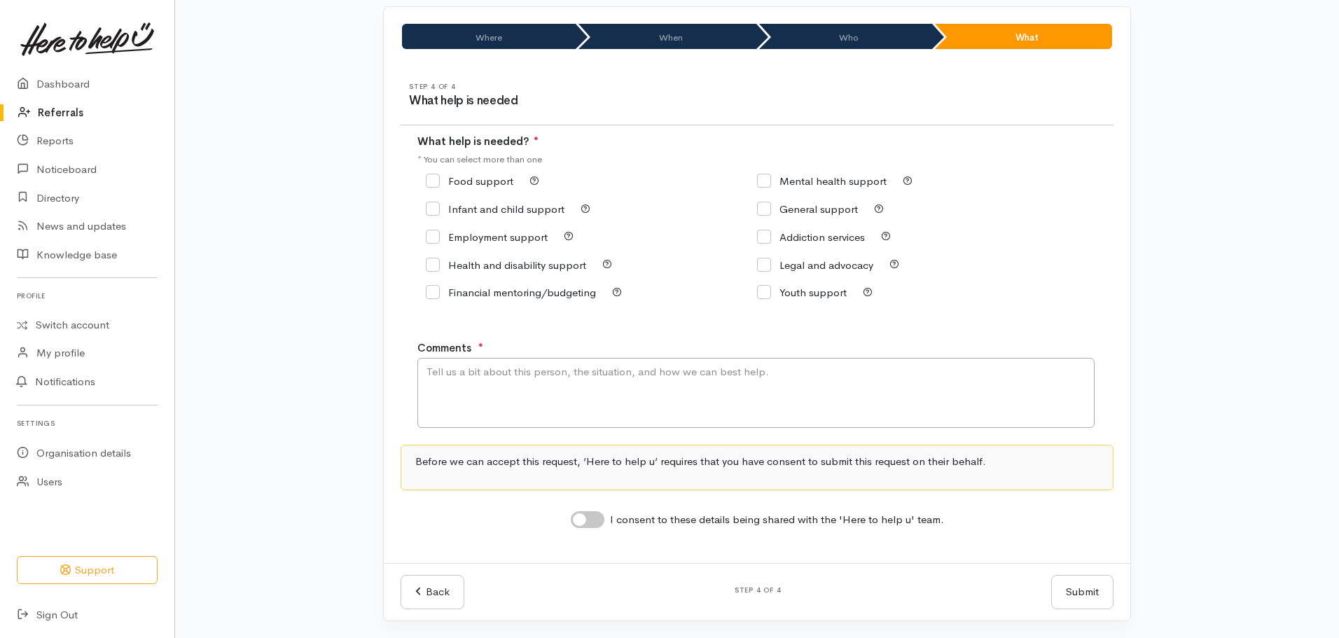
scroll to position [95, 0]
click at [435, 184] on input "Food support" at bounding box center [470, 181] width 88 height 11
checkbox input "true"
click at [495, 387] on textarea "Comments" at bounding box center [755, 393] width 677 height 70
type textarea "Requesting food support. Has a decline letter"
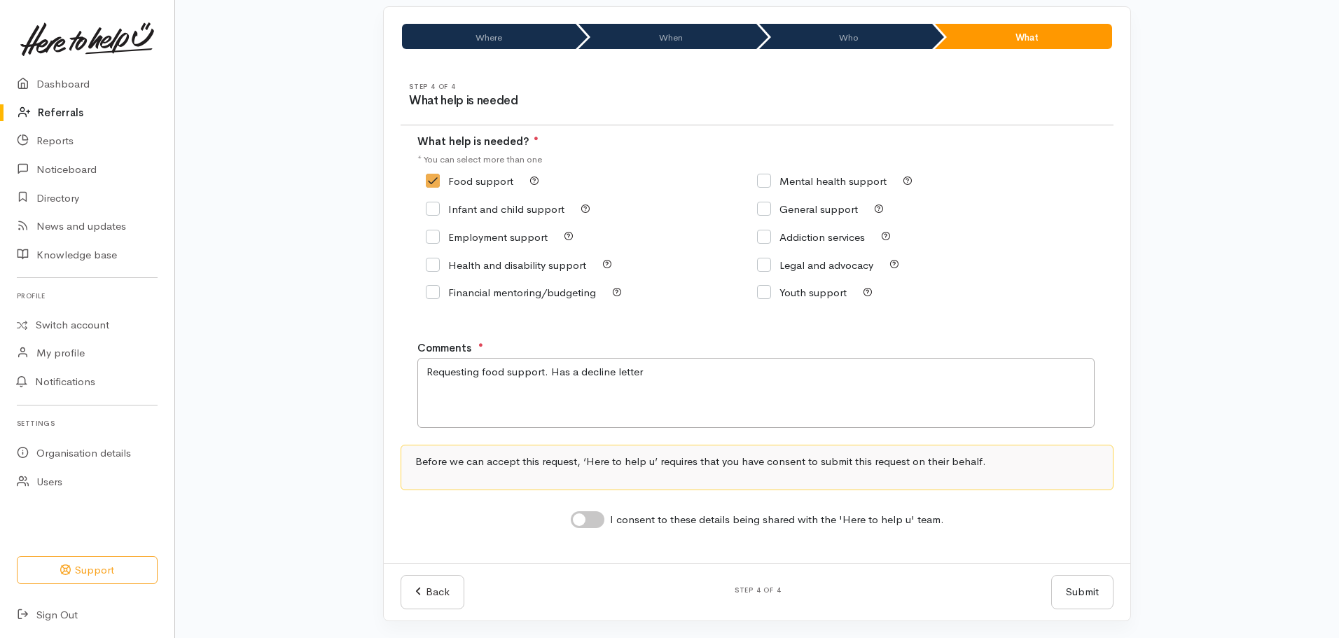
click at [599, 527] on input "I consent to these details being shared with the 'Here to help u' team." at bounding box center [588, 519] width 34 height 17
checkbox input "true"
click at [1091, 596] on button "Submit" at bounding box center [1082, 592] width 62 height 34
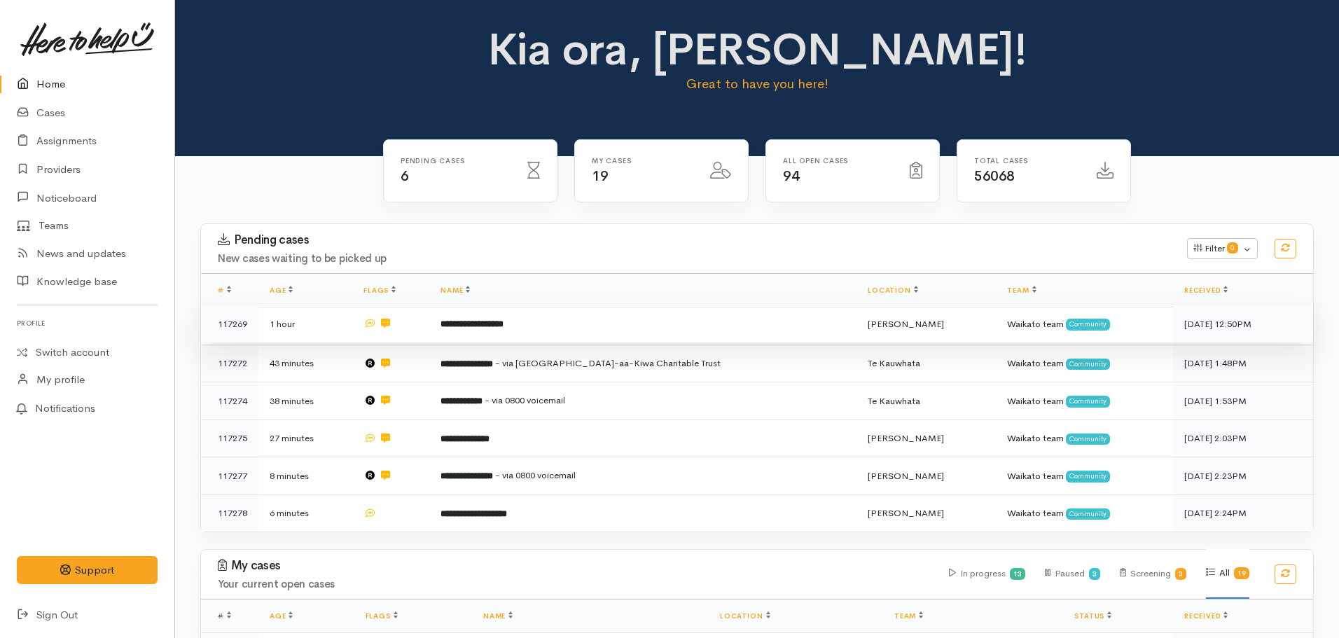
click at [478, 326] on b "**********" at bounding box center [472, 323] width 63 height 9
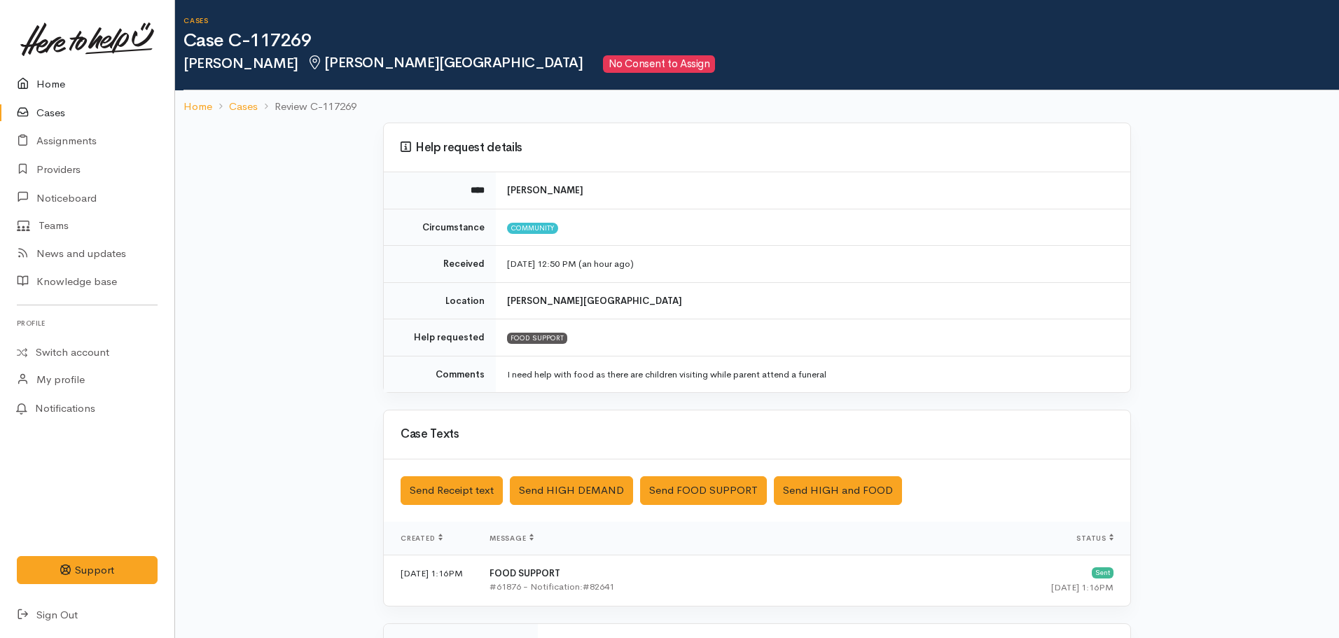
click at [80, 79] on link "Home" at bounding box center [87, 84] width 174 height 29
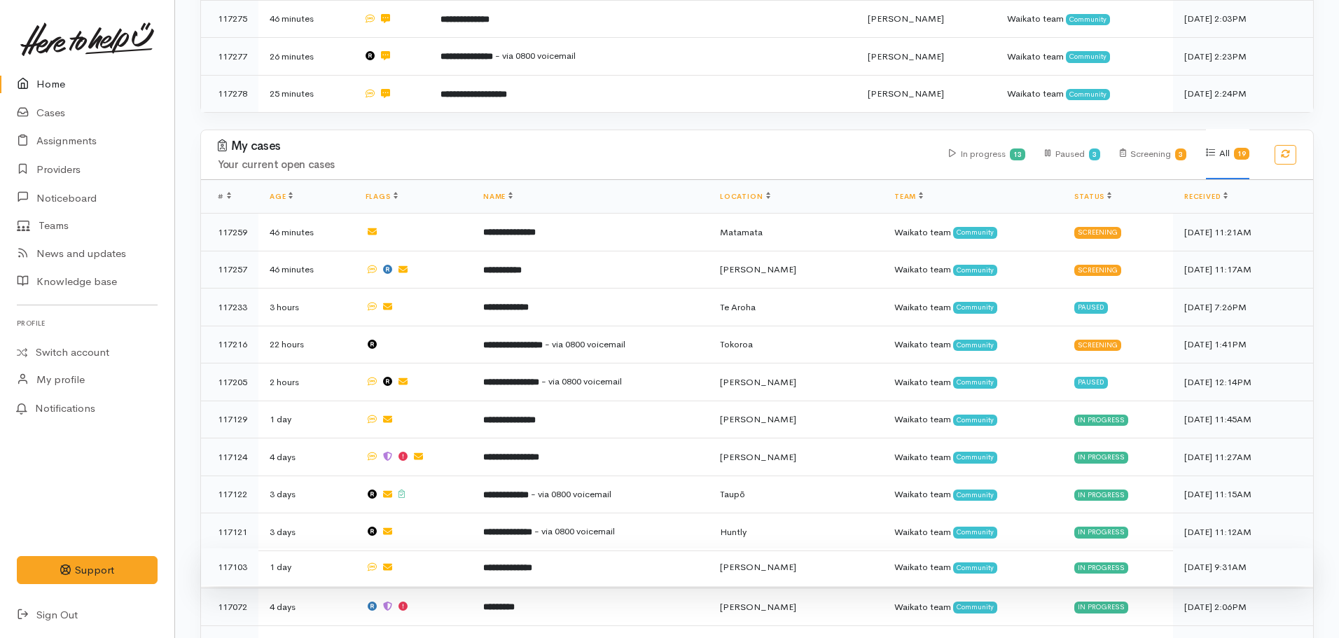
scroll to position [420, 0]
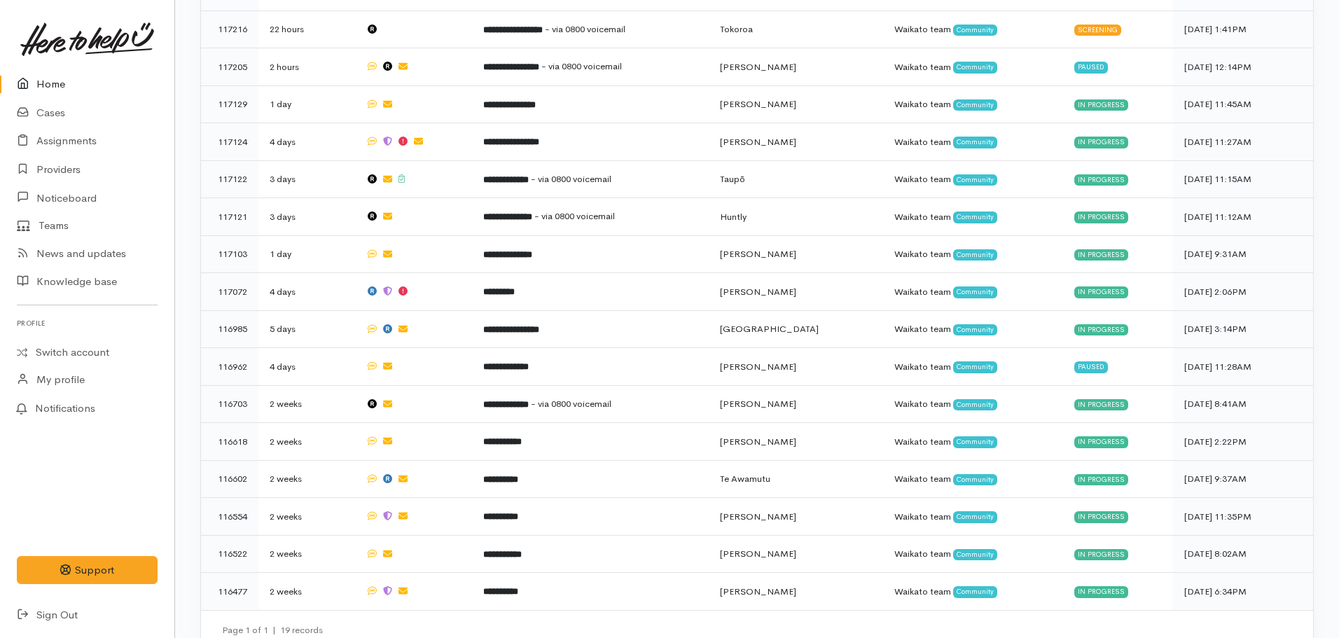
scroll to position [743, 0]
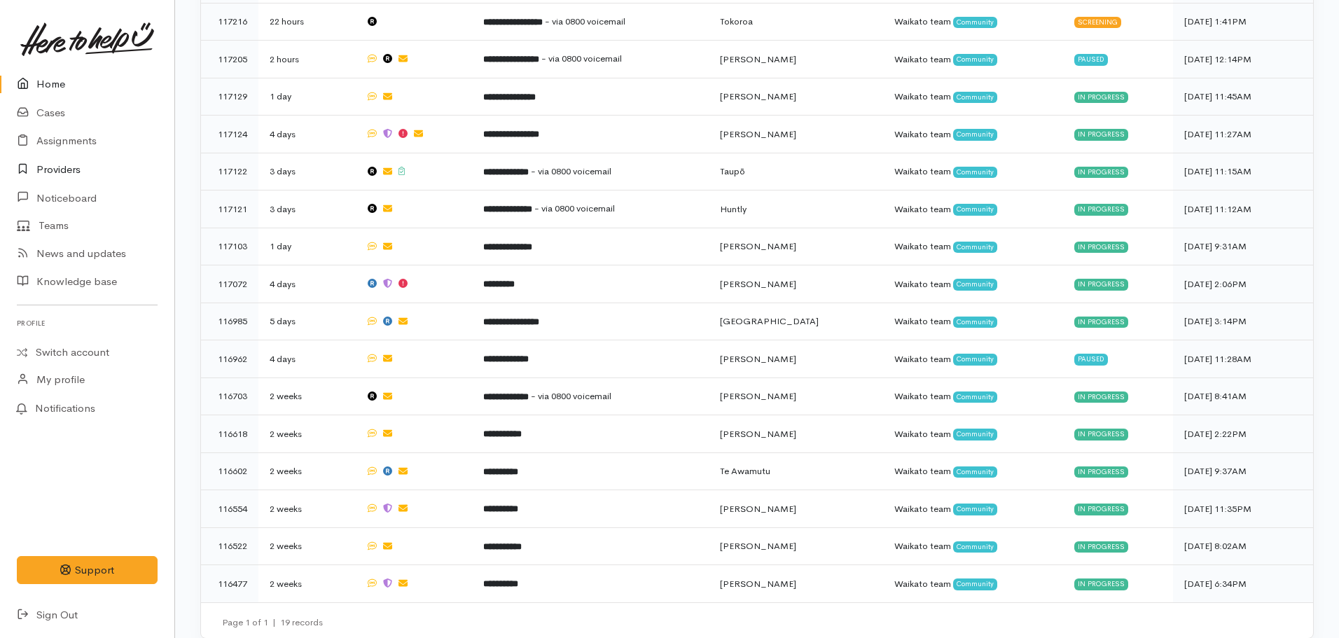
click at [46, 174] on link "Providers" at bounding box center [87, 170] width 174 height 29
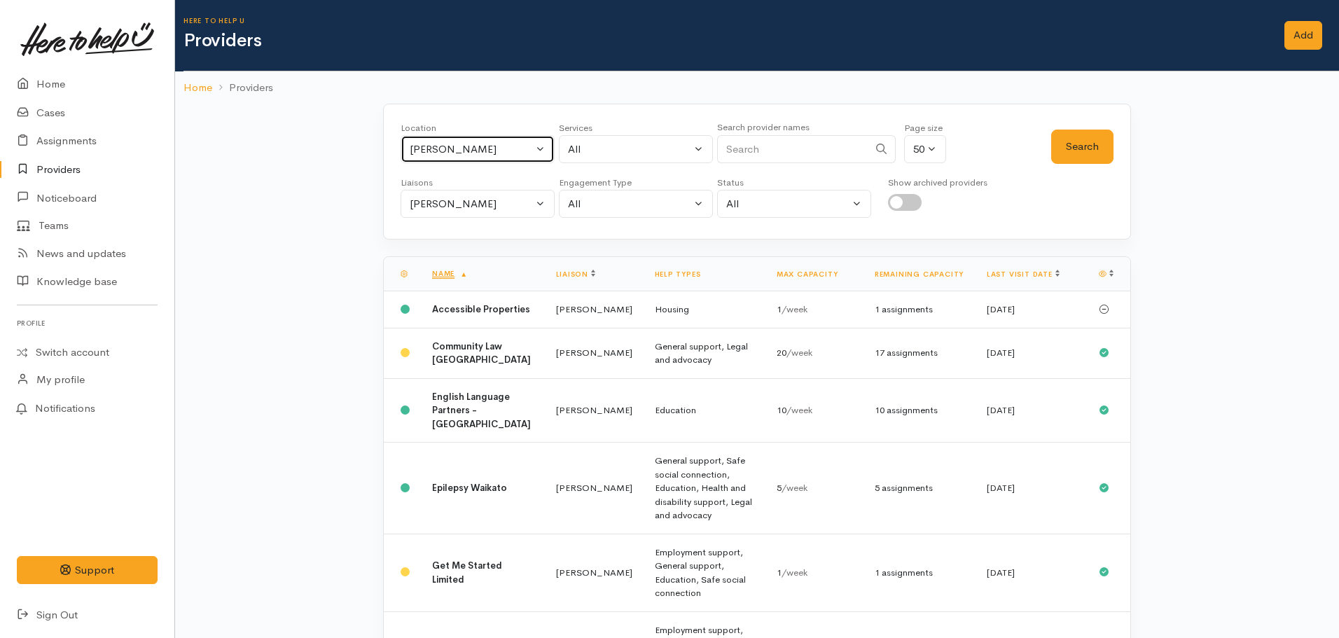
click at [493, 149] on div "[PERSON_NAME]" at bounding box center [471, 149] width 123 height 16
type input "whitianga"
click at [451, 241] on span "Whitianga" at bounding box center [449, 241] width 48 height 16
select select "80"
click at [484, 201] on div "[PERSON_NAME]" at bounding box center [471, 204] width 123 height 16
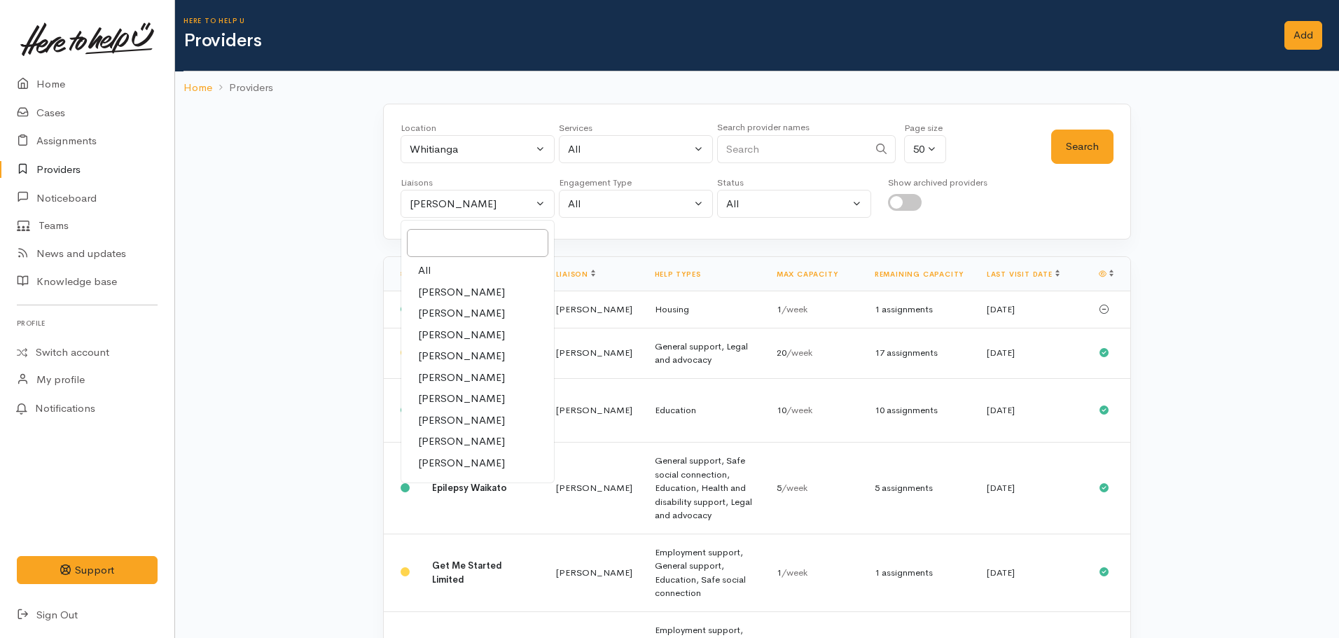
click at [635, 125] on div "Services" at bounding box center [636, 128] width 154 height 14
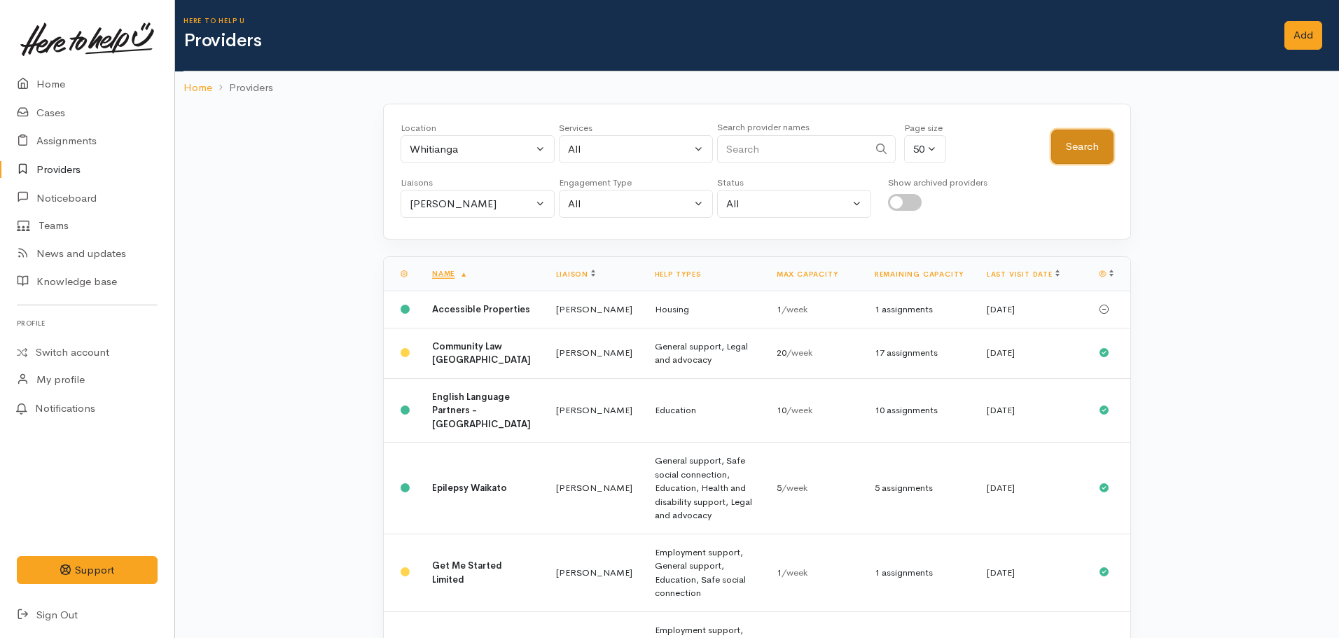
click at [1103, 149] on button "Search" at bounding box center [1082, 147] width 62 height 34
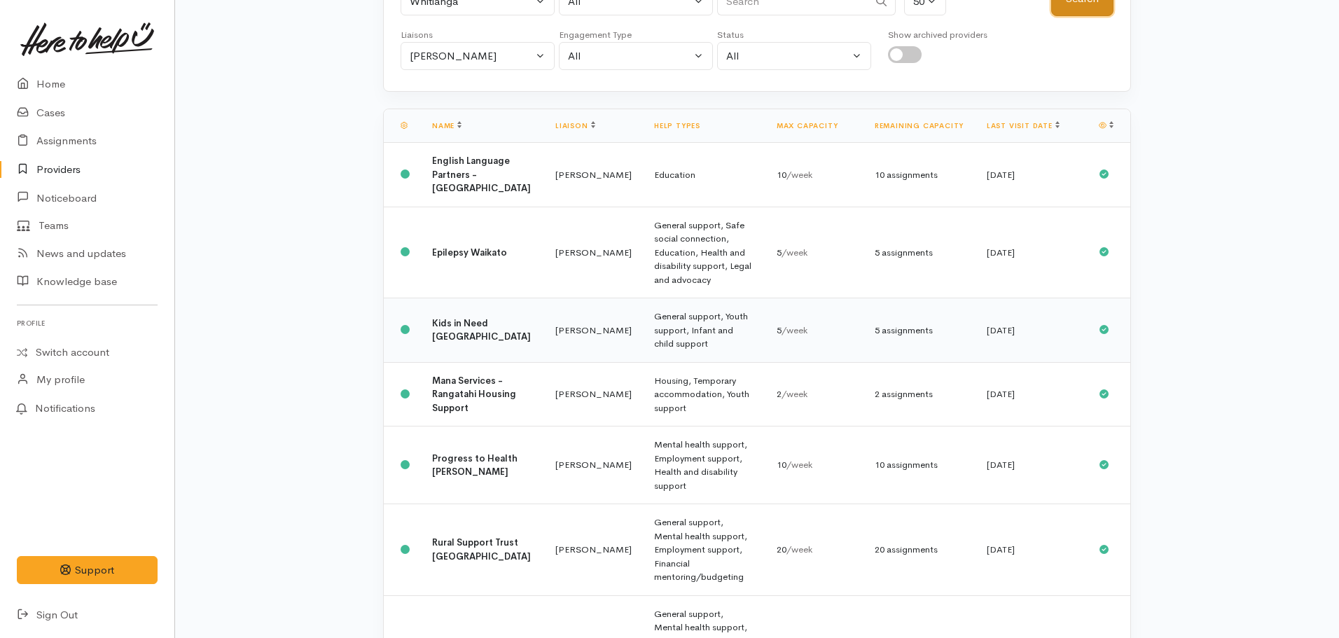
scroll to position [289, 0]
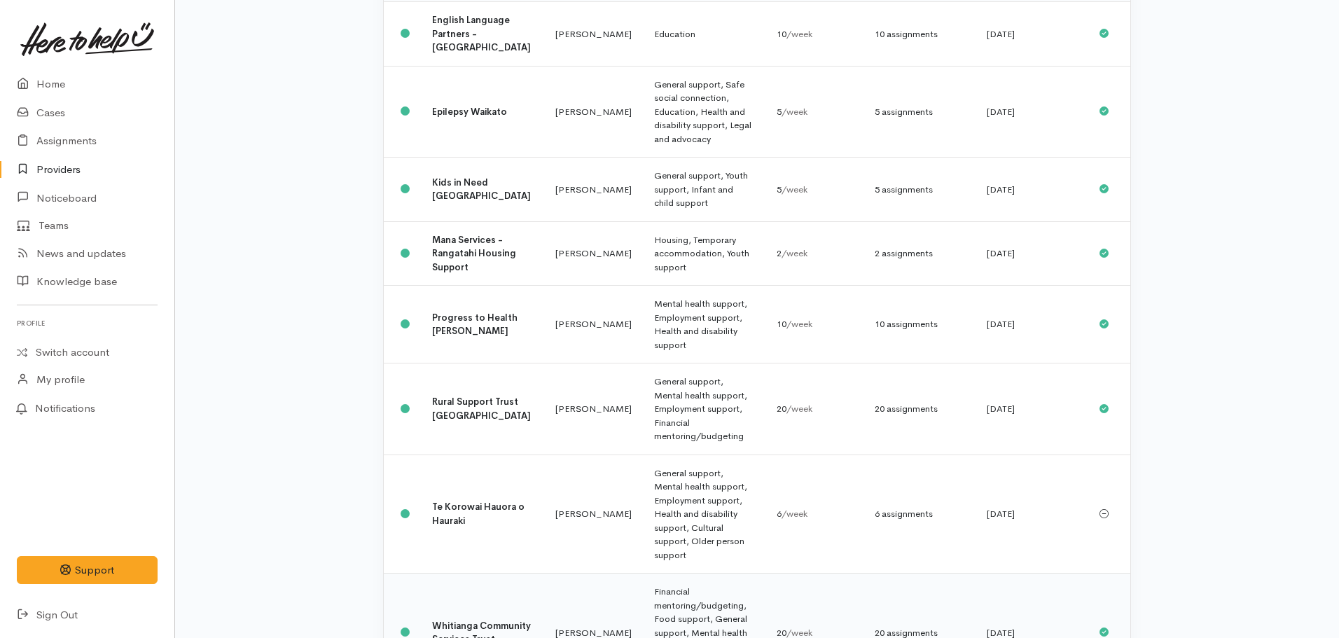
click at [427, 574] on td "Whitianga Community Services Trust" at bounding box center [482, 633] width 123 height 118
click at [455, 620] on b "Whitianga Community Services Trust" at bounding box center [481, 633] width 99 height 26
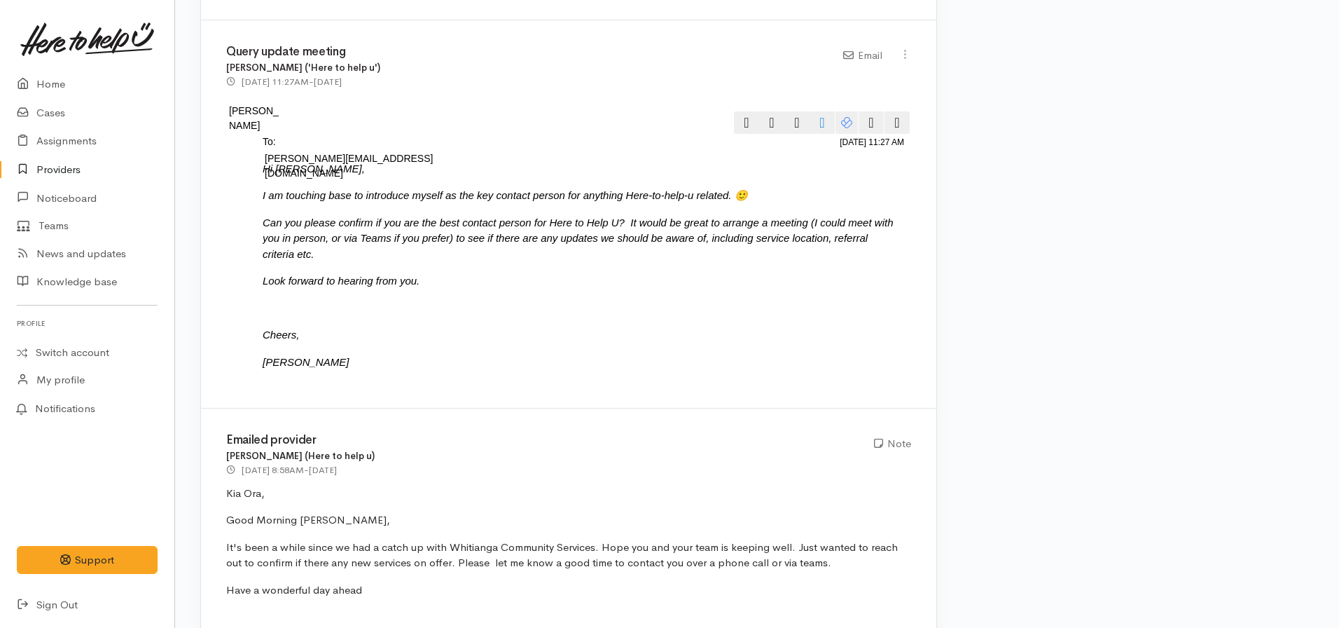
scroll to position [1243, 0]
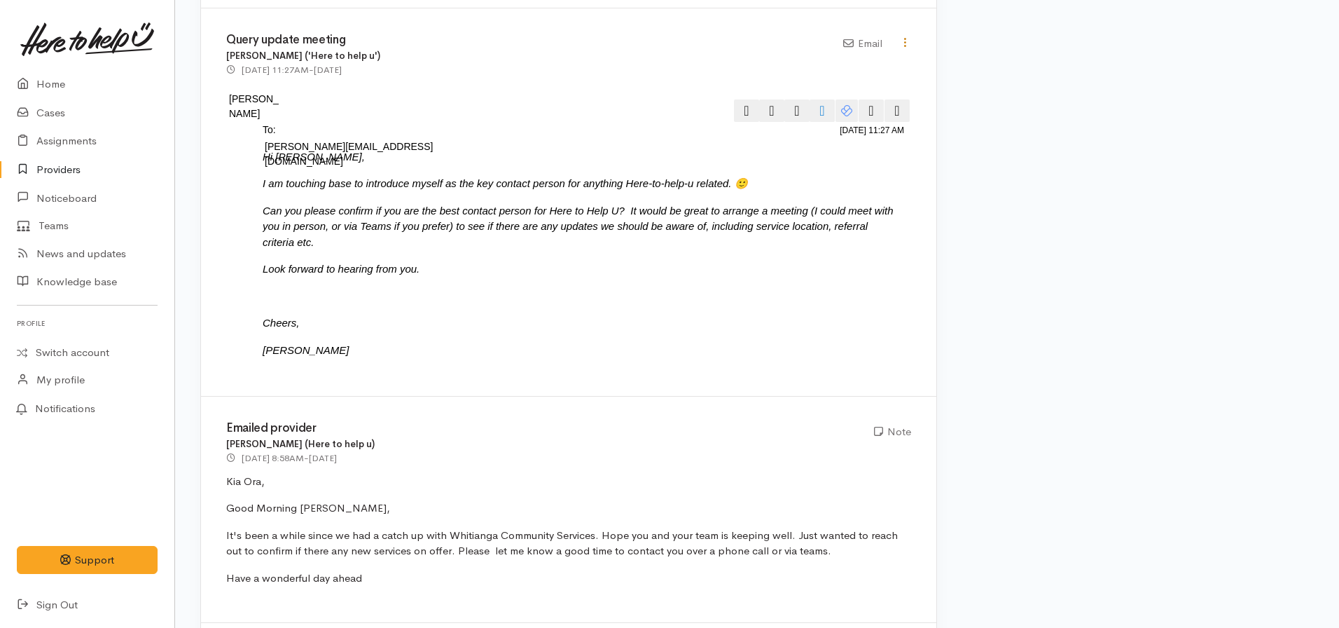
click at [907, 36] on icon at bounding box center [905, 42] width 12 height 12
click at [817, 59] on link "Edit" at bounding box center [855, 70] width 111 height 22
select select "2"
type input "Query update meeting"
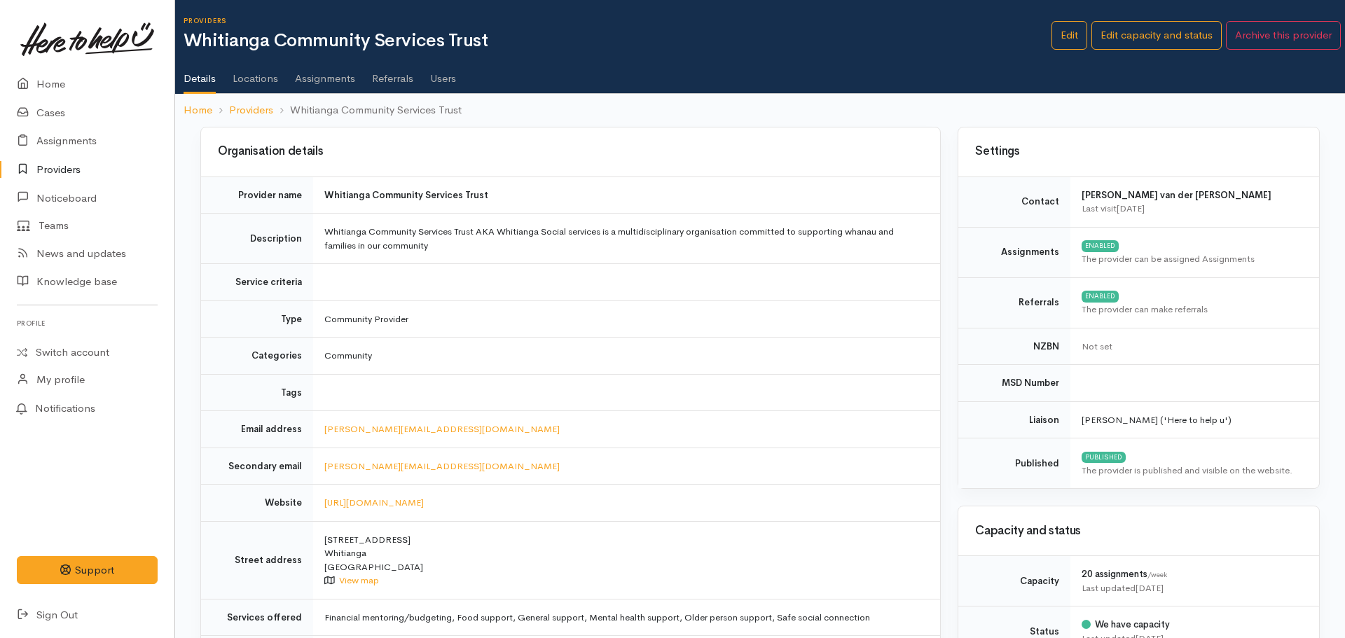
select select "2"
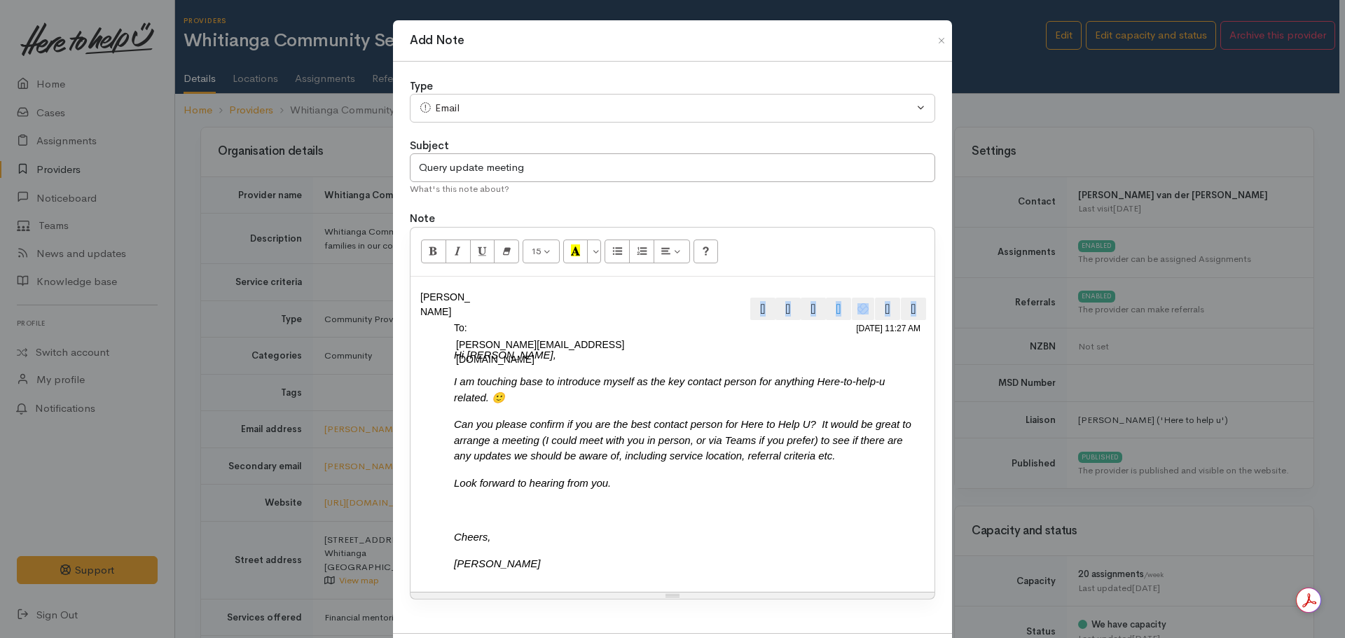
drag, startPoint x: 918, startPoint y: 296, endPoint x: 741, endPoint y: 307, distance: 176.8
click at [741, 307] on div "     " at bounding box center [778, 310] width 300 height 25
click at [914, 304] on span "button" at bounding box center [913, 311] width 14 height 14
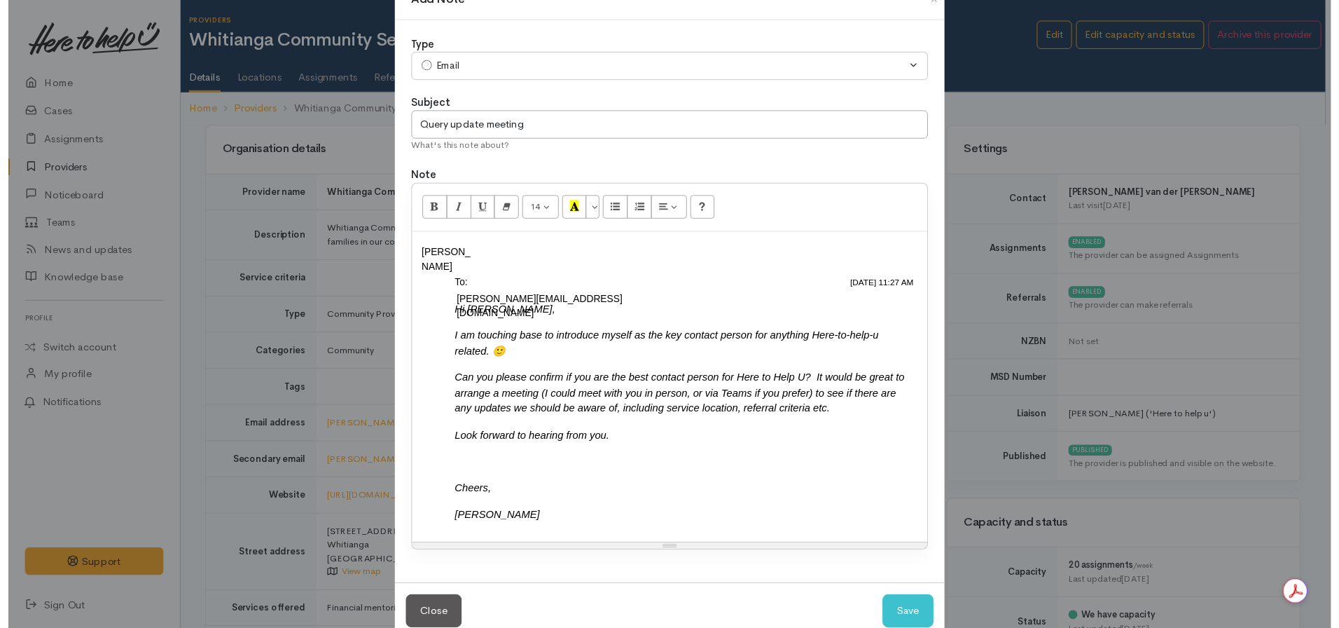
scroll to position [65, 0]
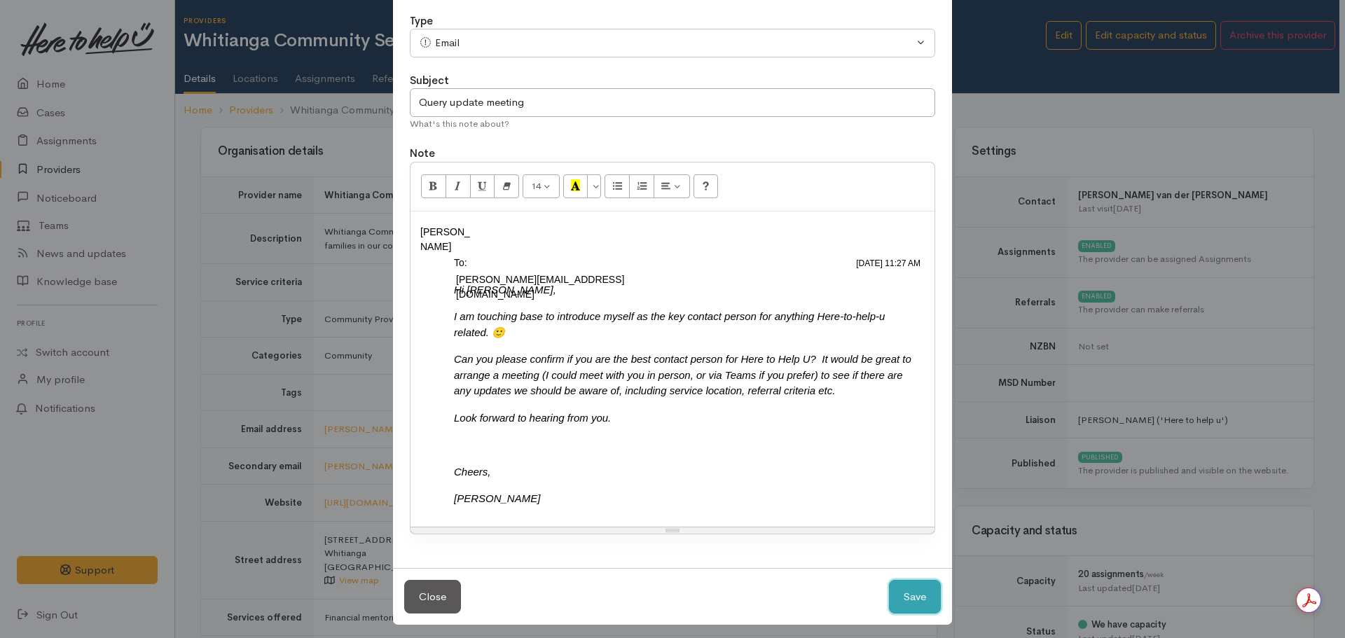
click at [914, 581] on button "Save" at bounding box center [915, 597] width 52 height 34
select select "1"
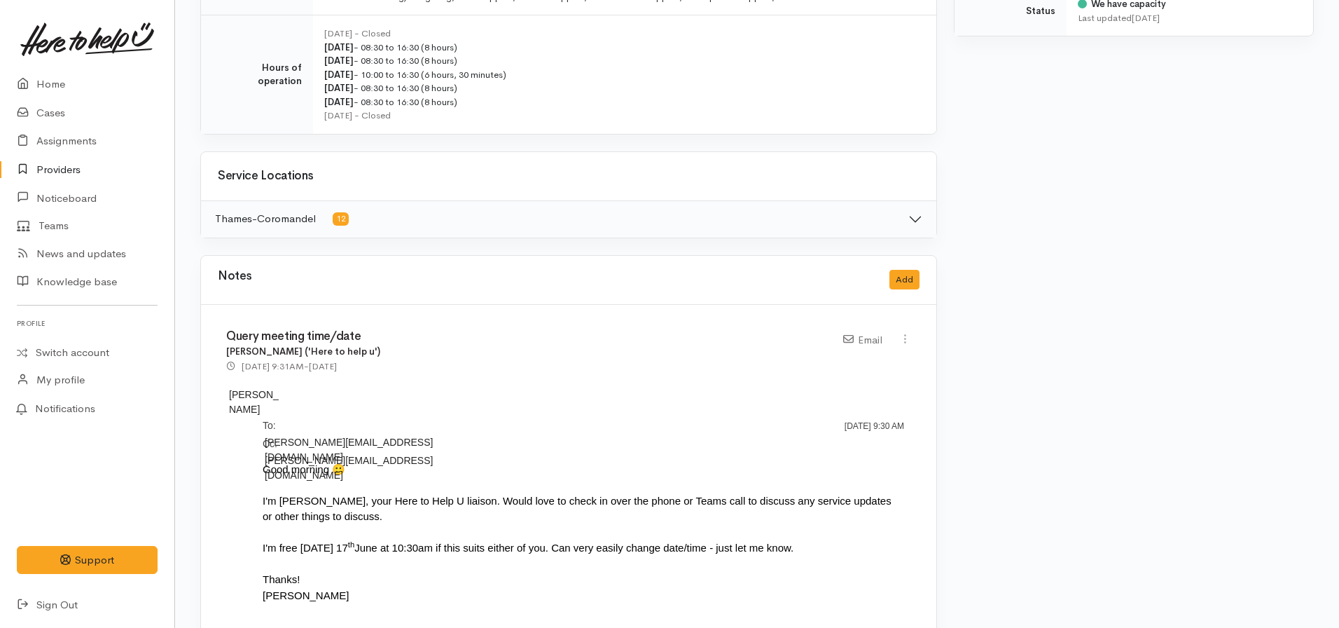
scroll to position [911, 0]
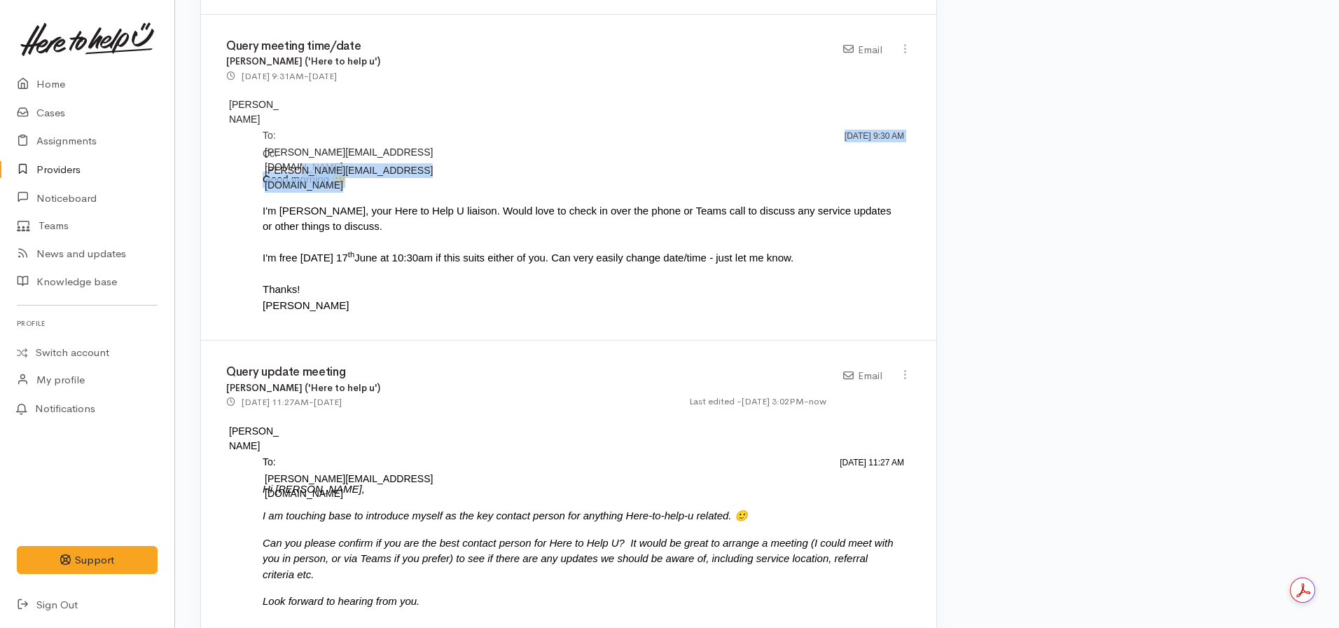
drag, startPoint x: 382, startPoint y: 156, endPoint x: 371, endPoint y: 147, distance: 14.0
click at [323, 150] on div "Query meeting time/date Nicole Rusk ('Here to help u') 10 Jun 2025 9:31AM - 2 m…" at bounding box center [569, 178] width 736 height 326
drag, startPoint x: 409, startPoint y: 147, endPoint x: 370, endPoint y: 142, distance: 39.5
click at [408, 147] on div "Cc: ​ mike.b@wcst.org.nz ​" at bounding box center [384, 170] width 242 height 48
click at [388, 146] on div "Cc: ​ mike.b@wcst.org.nz ​" at bounding box center [384, 170] width 242 height 48
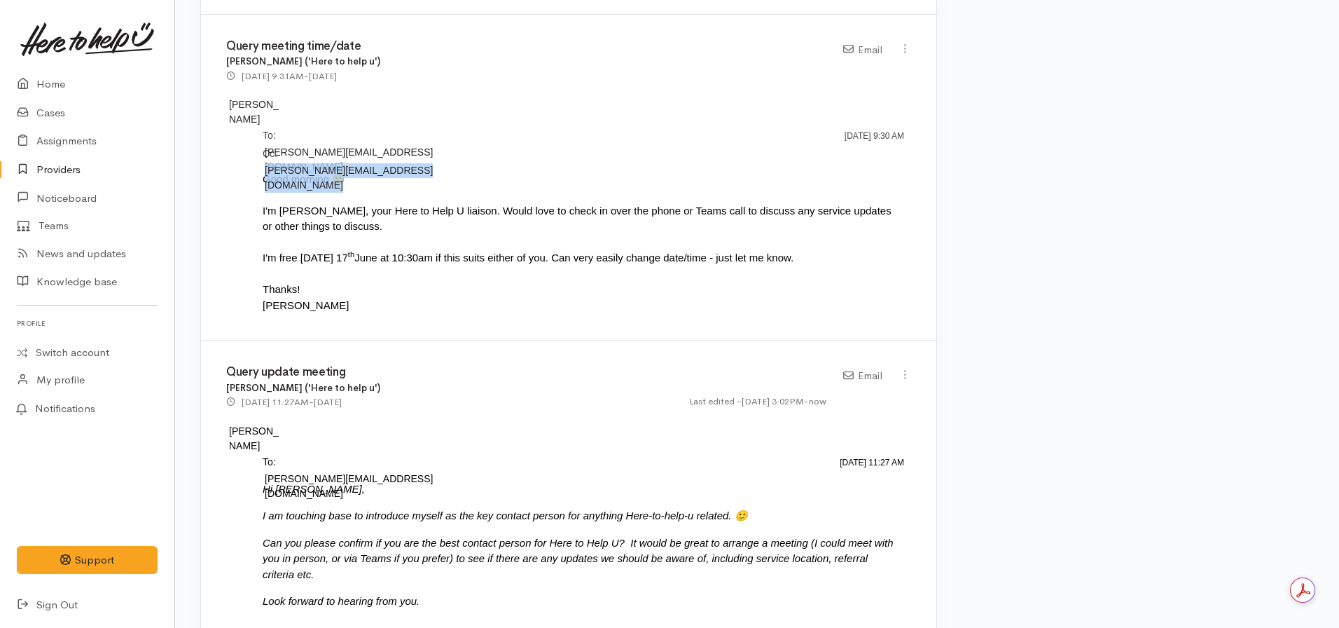
drag, startPoint x: 373, startPoint y: 145, endPoint x: 284, endPoint y: 146, distance: 89.7
click at [284, 146] on div "Cc: ​ mike.b@wcst.org.nz ​" at bounding box center [384, 170] width 242 height 48
copy div "mike.b@wcst.org.nz ​"
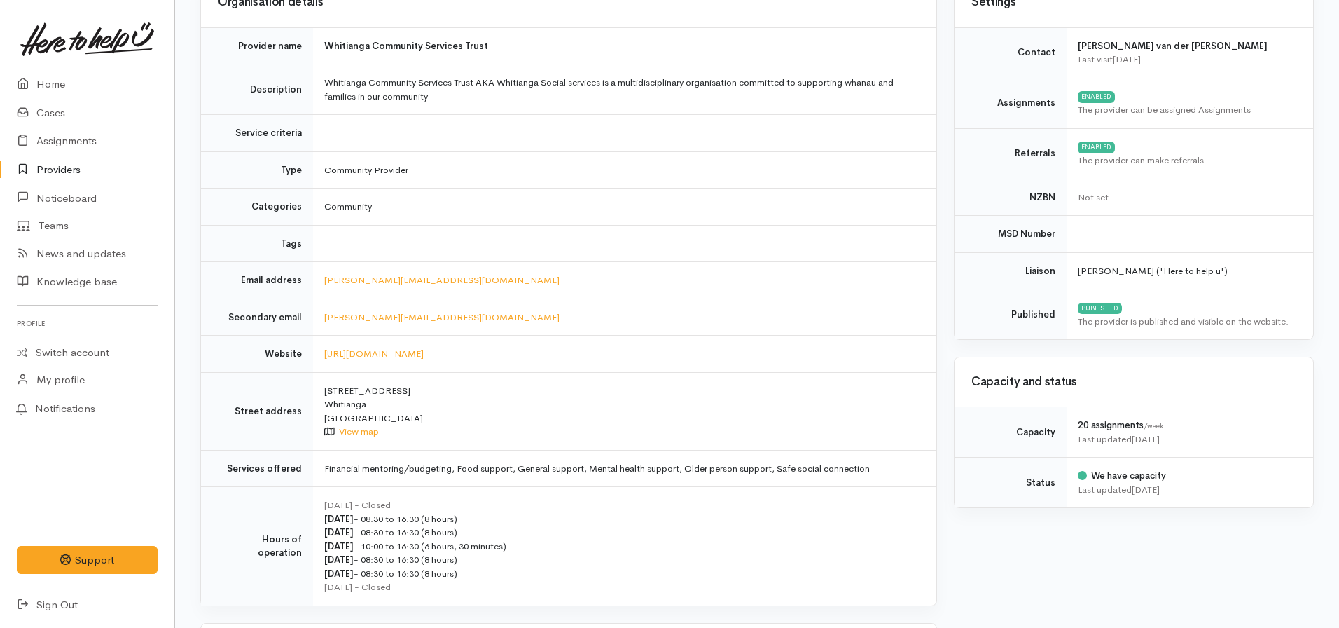
scroll to position [0, 0]
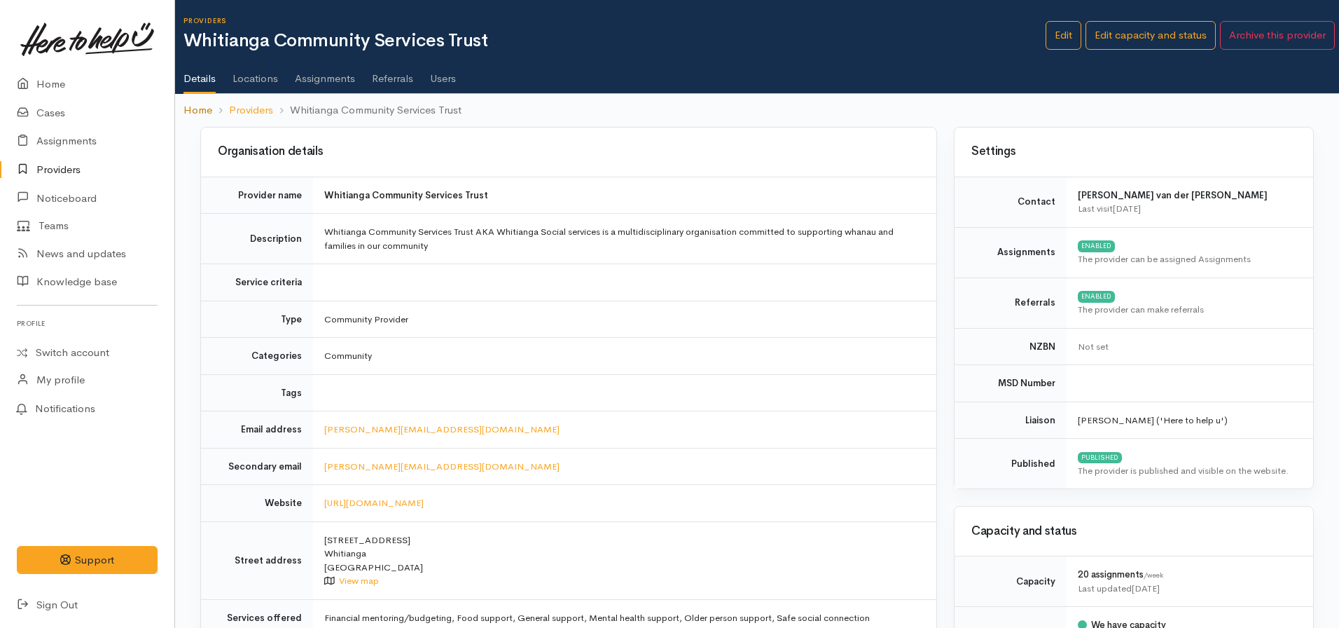
click at [207, 110] on link "Home" at bounding box center [198, 110] width 29 height 16
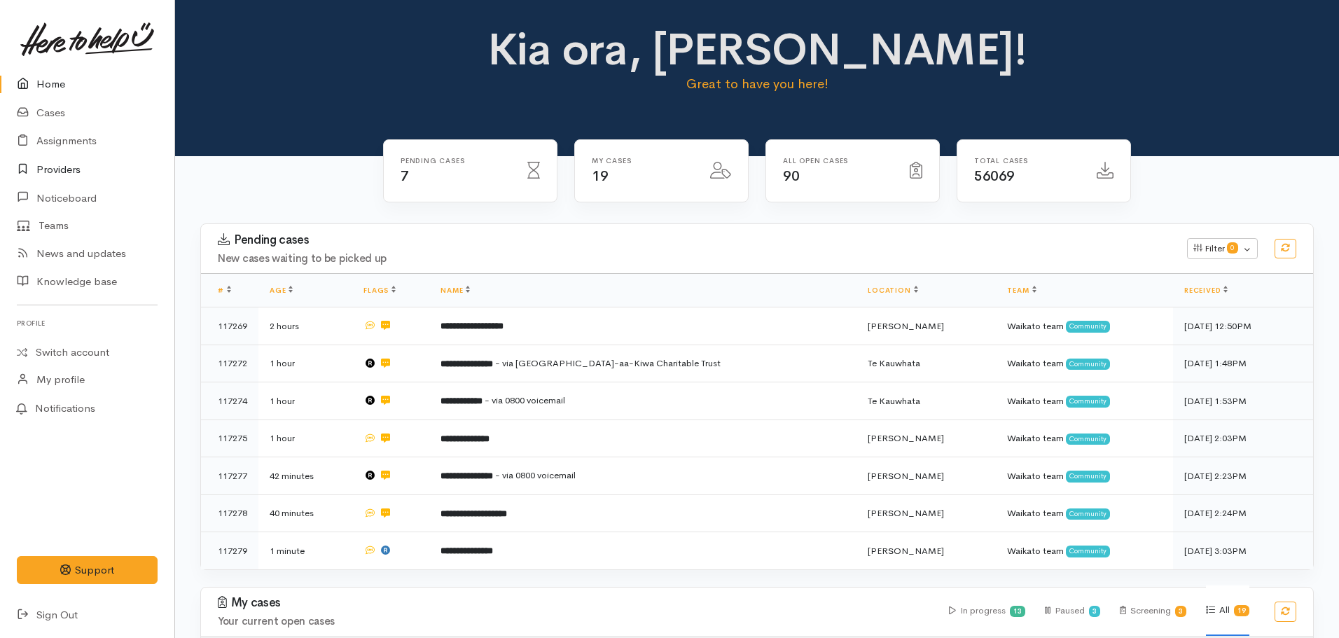
click at [56, 163] on link "Providers" at bounding box center [87, 170] width 174 height 29
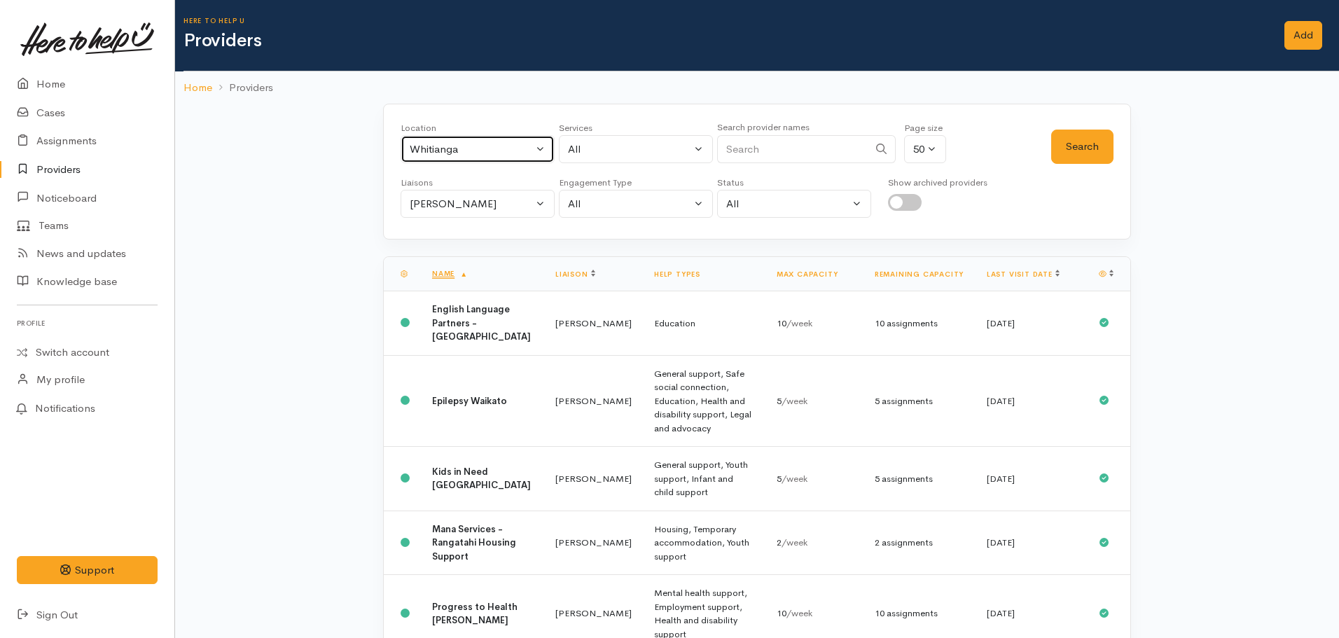
click at [499, 144] on div "Whitianga" at bounding box center [471, 149] width 123 height 16
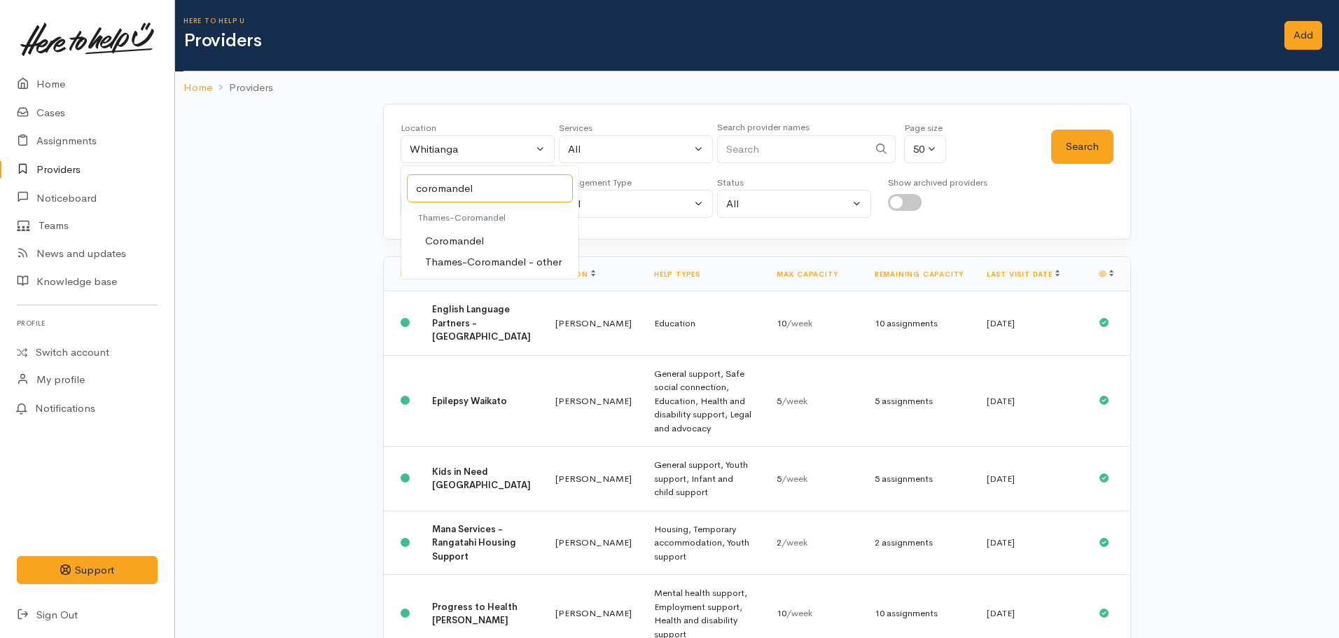
type input "coromandel"
drag, startPoint x: 445, startPoint y: 238, endPoint x: 591, endPoint y: 195, distance: 151.8
click at [448, 237] on span "Coromandel" at bounding box center [454, 241] width 59 height 16
select select "52"
click at [1053, 153] on button "Search" at bounding box center [1082, 147] width 62 height 34
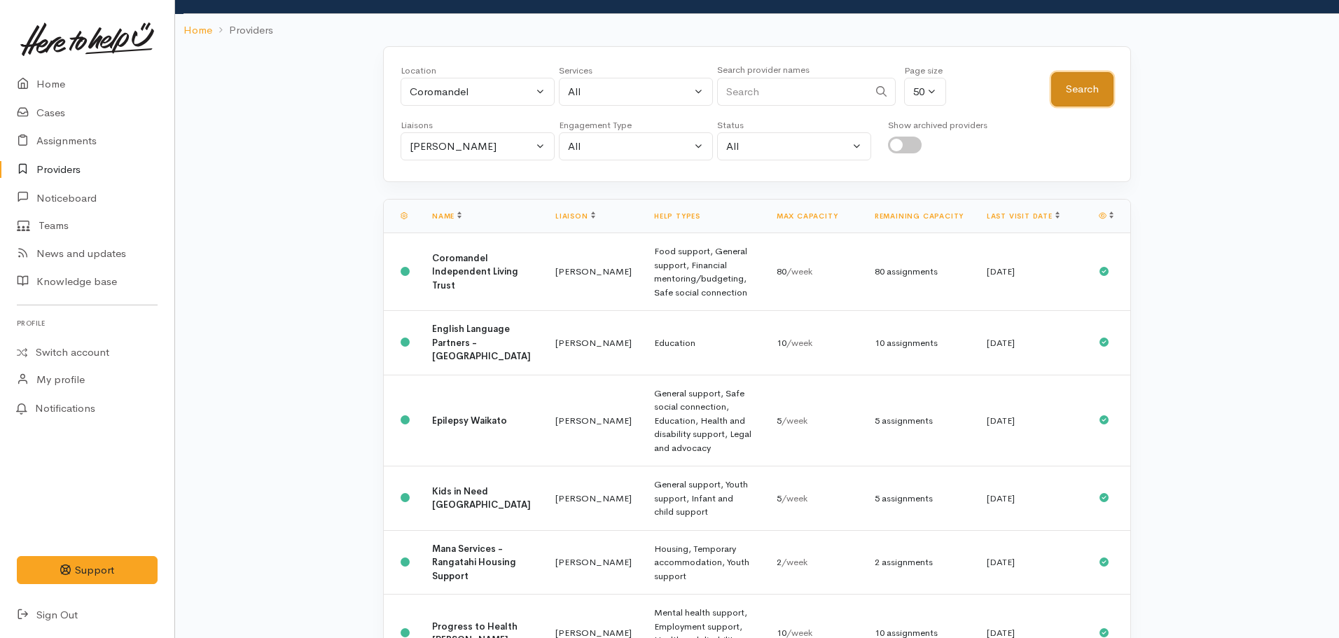
scroll to position [25, 0]
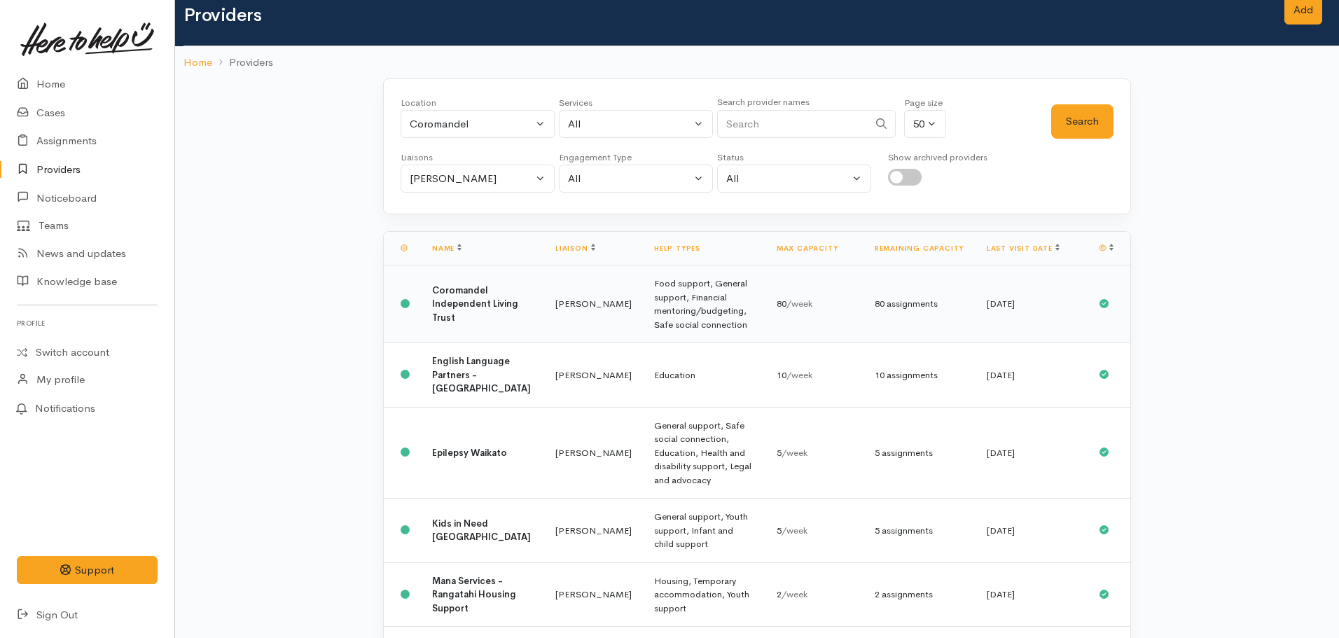
click at [443, 296] on b "Coromandel Independent Living Trust" at bounding box center [475, 303] width 86 height 39
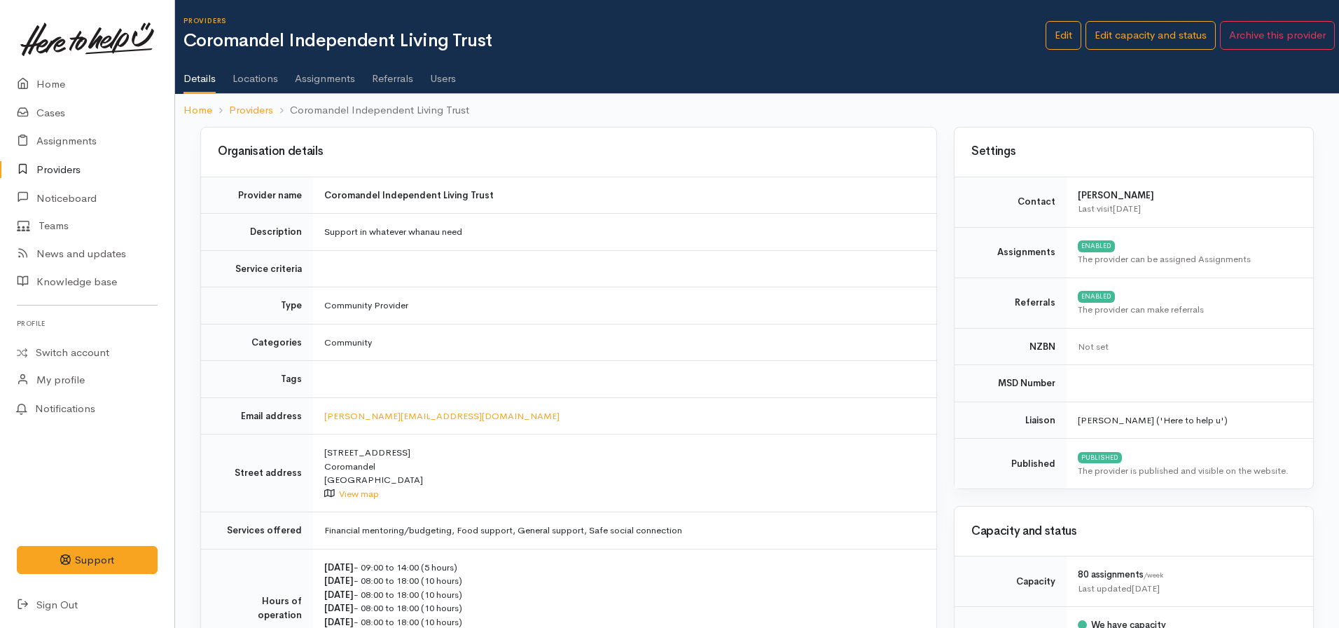
click at [452, 81] on link "Users" at bounding box center [443, 73] width 26 height 39
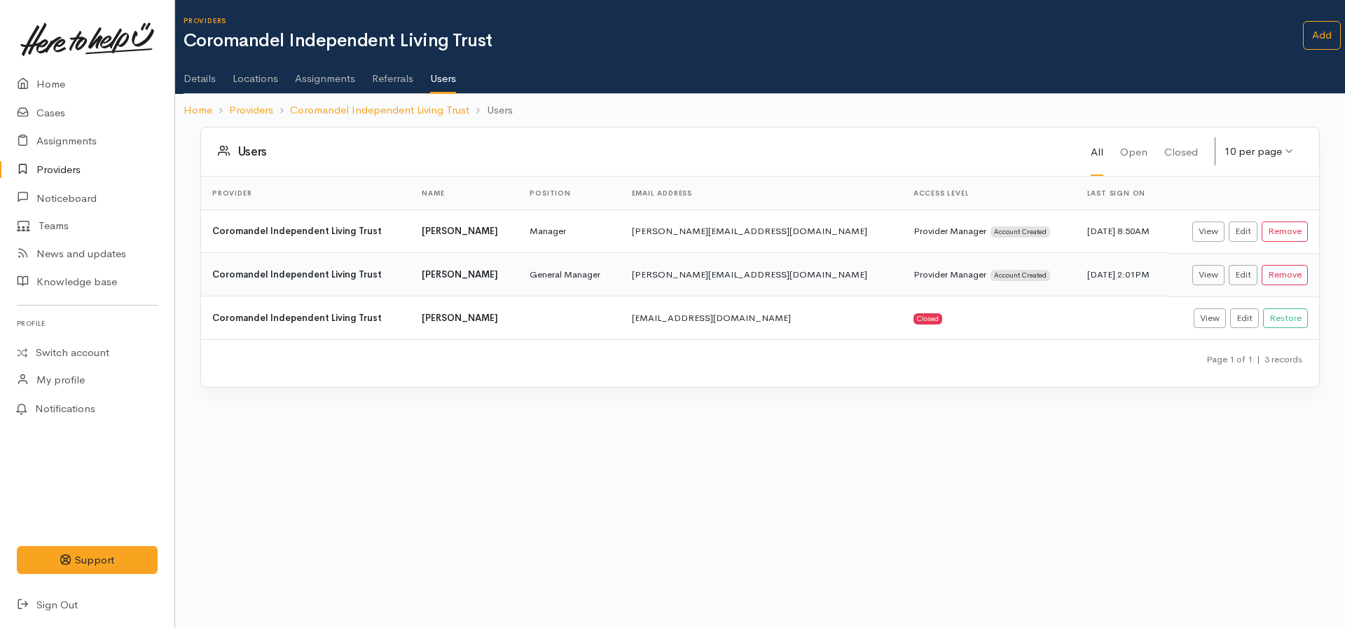
click at [210, 77] on link "Details" at bounding box center [200, 73] width 32 height 39
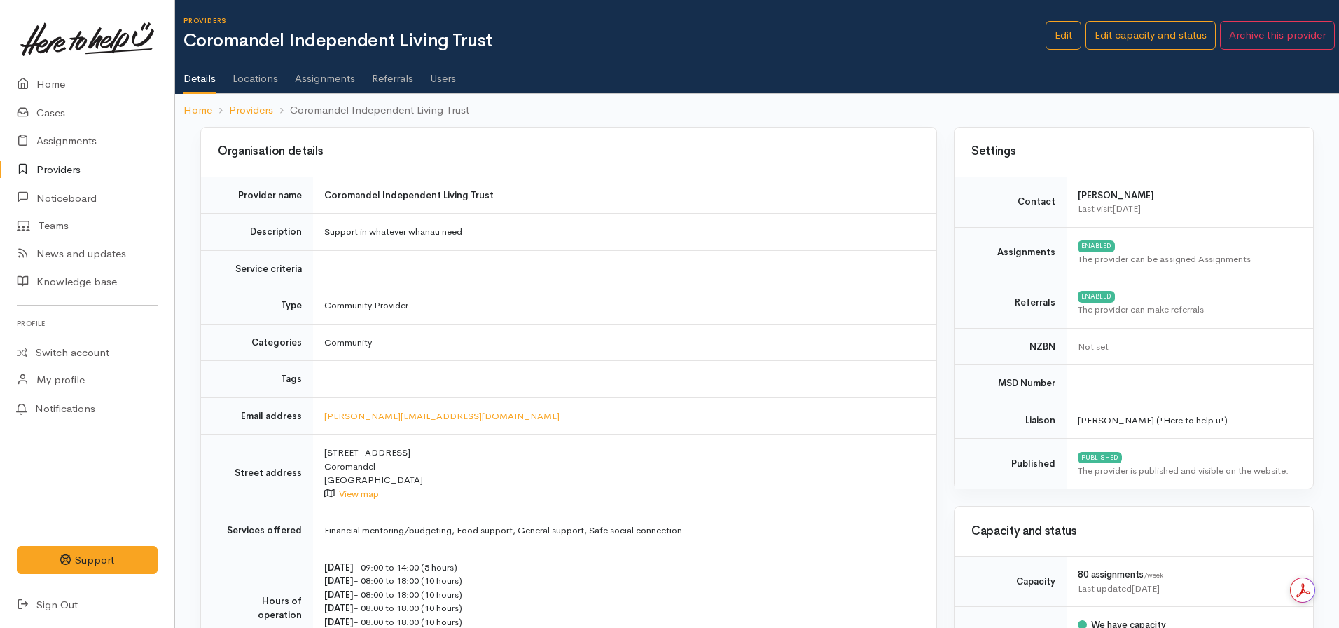
click at [454, 81] on link "Users" at bounding box center [443, 73] width 26 height 39
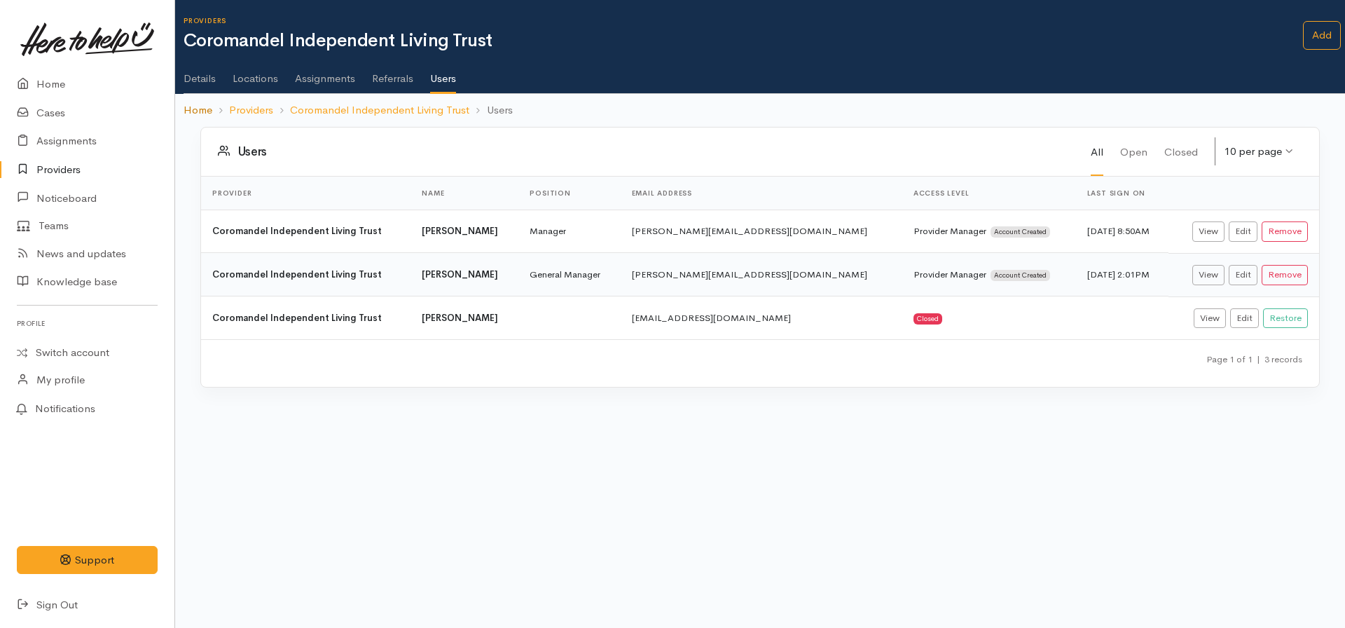
click at [199, 109] on link "Home" at bounding box center [198, 110] width 29 height 16
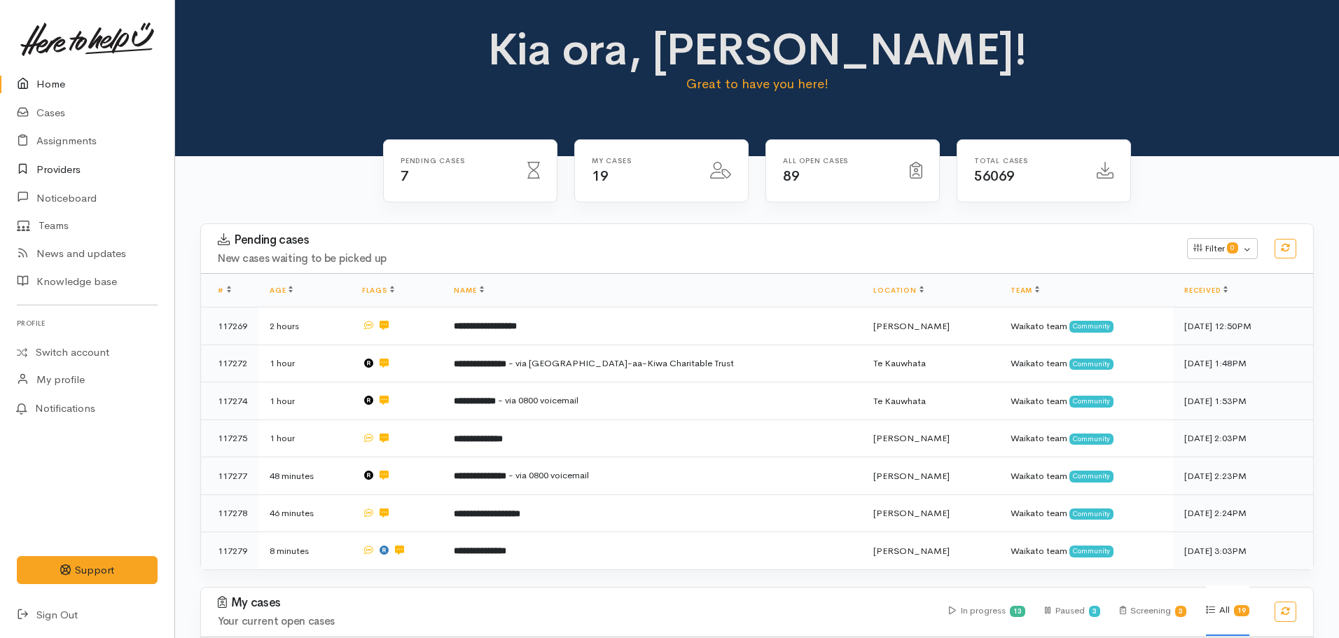
click at [69, 172] on link "Providers" at bounding box center [87, 170] width 174 height 29
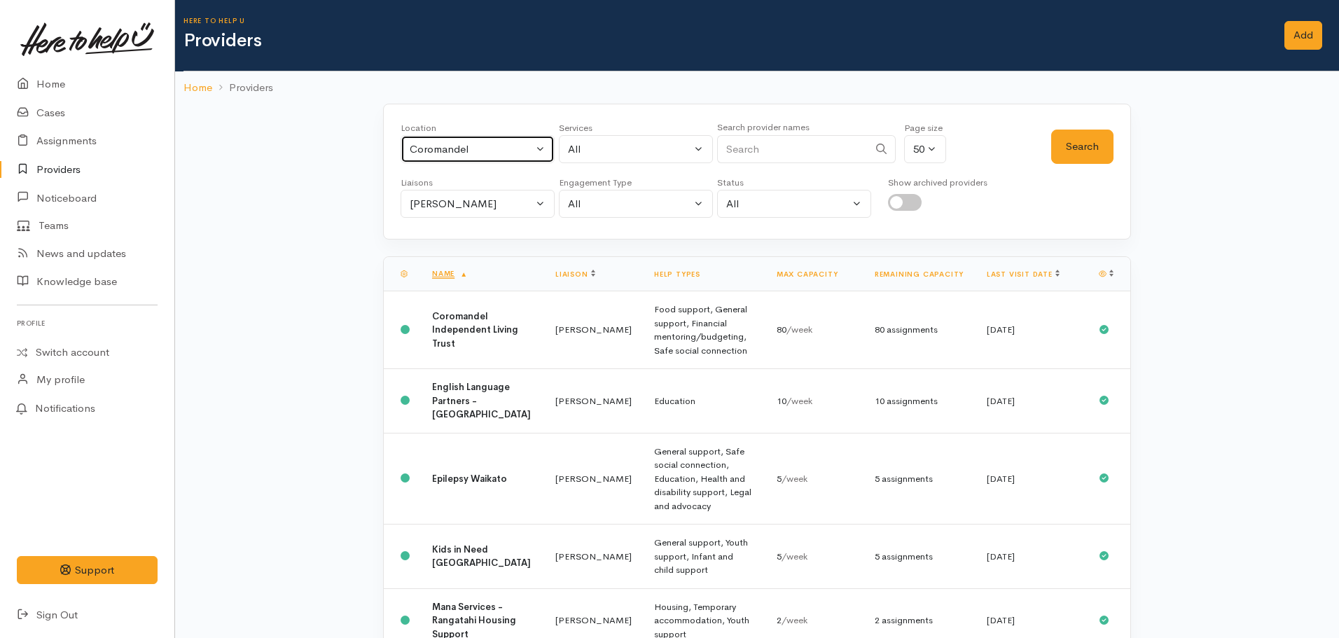
click at [490, 153] on div "Coromandel" at bounding box center [471, 149] width 123 height 16
type input "hamilton"
click at [466, 233] on span "[PERSON_NAME]" at bounding box center [468, 241] width 87 height 16
select select "1"
click at [1086, 141] on button "Search" at bounding box center [1082, 147] width 62 height 34
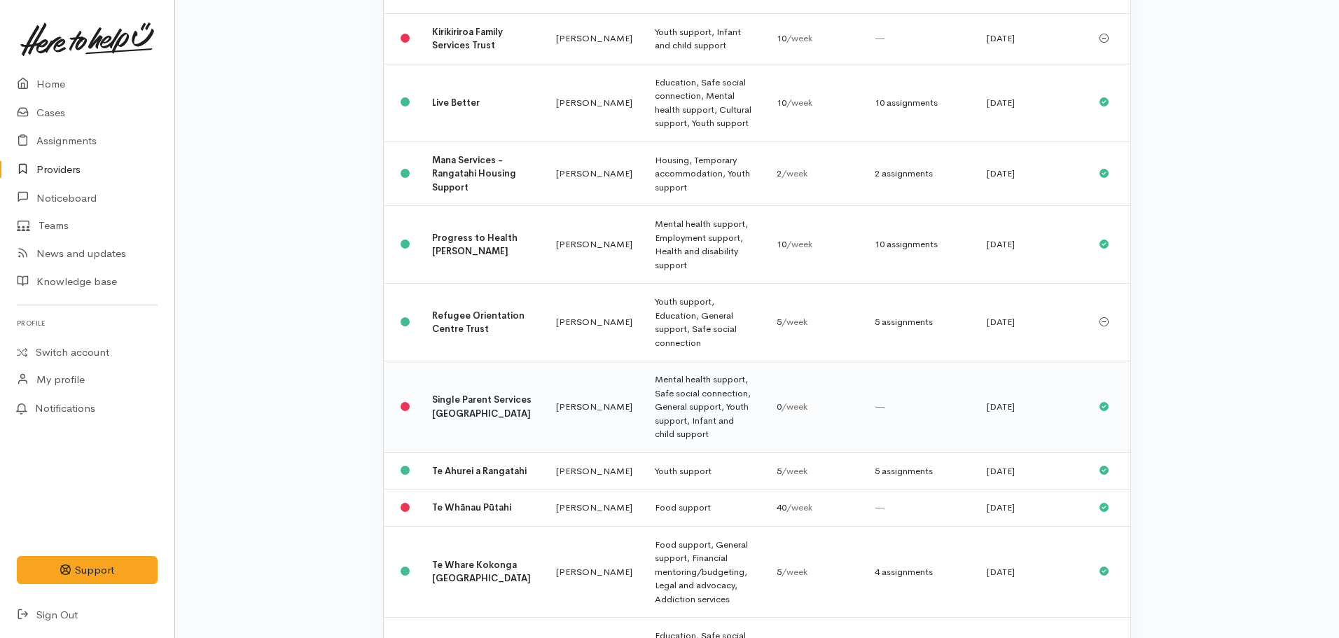
scroll to position [911, 0]
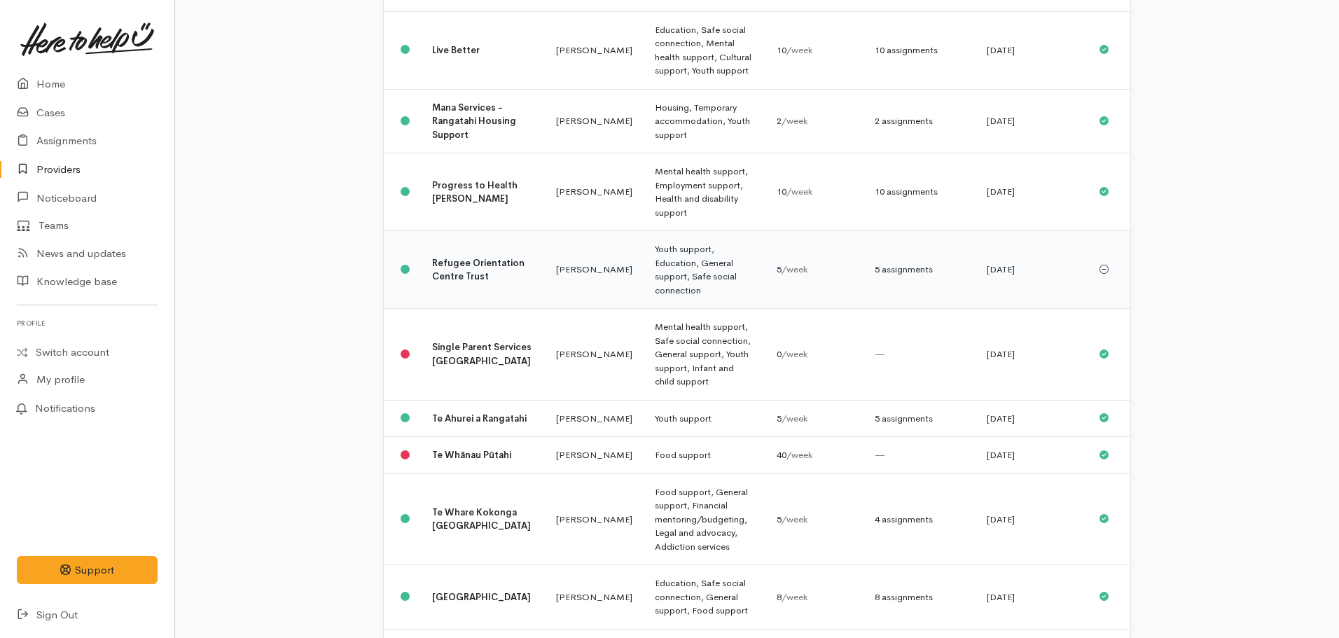
click at [447, 257] on b "Refugee Orientation Centre Trust" at bounding box center [478, 270] width 92 height 26
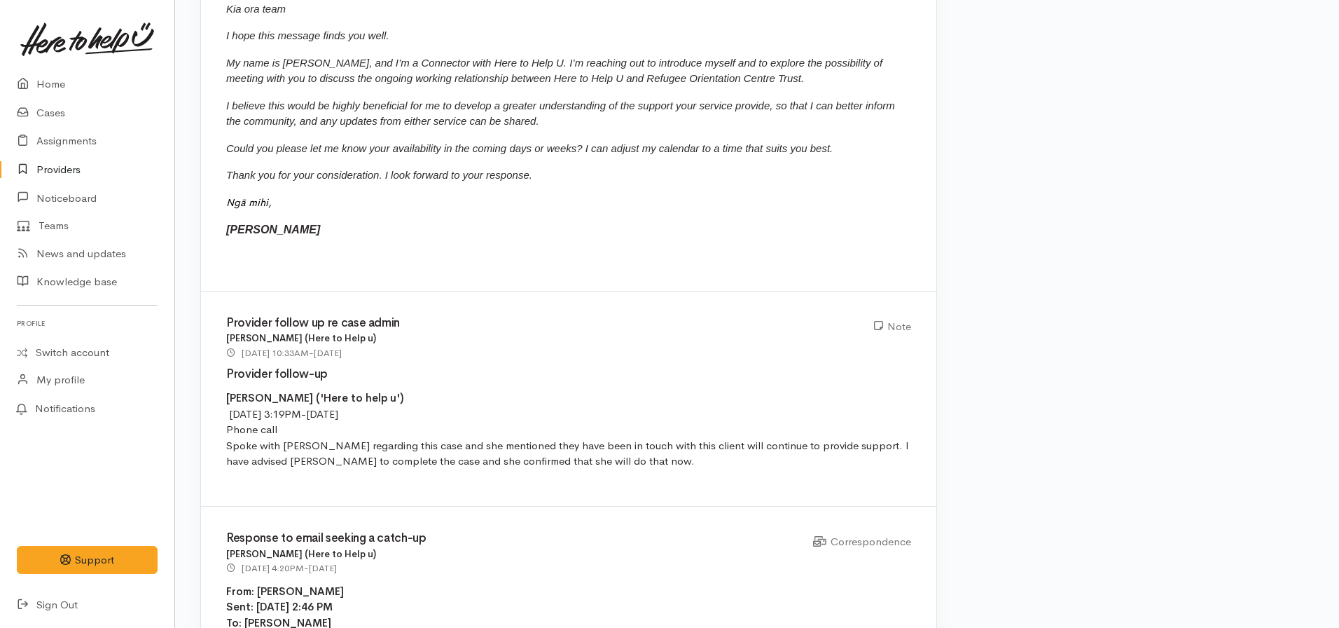
scroll to position [1542, 0]
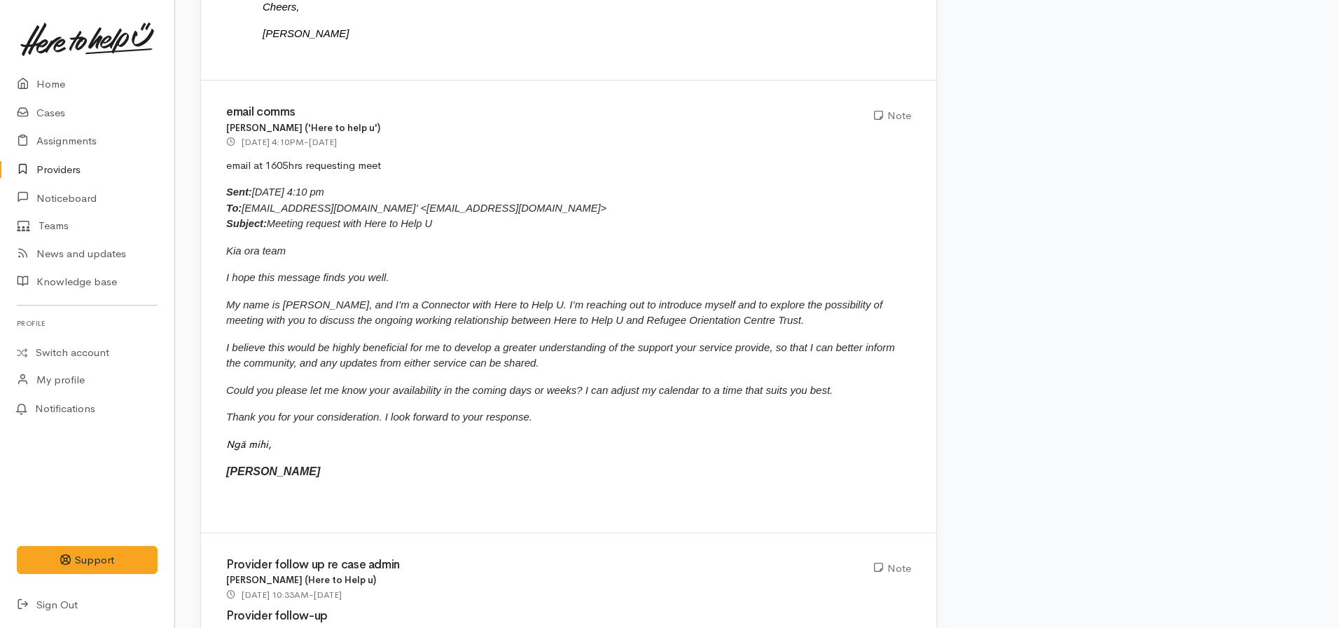
click at [57, 165] on link "Providers" at bounding box center [87, 170] width 174 height 29
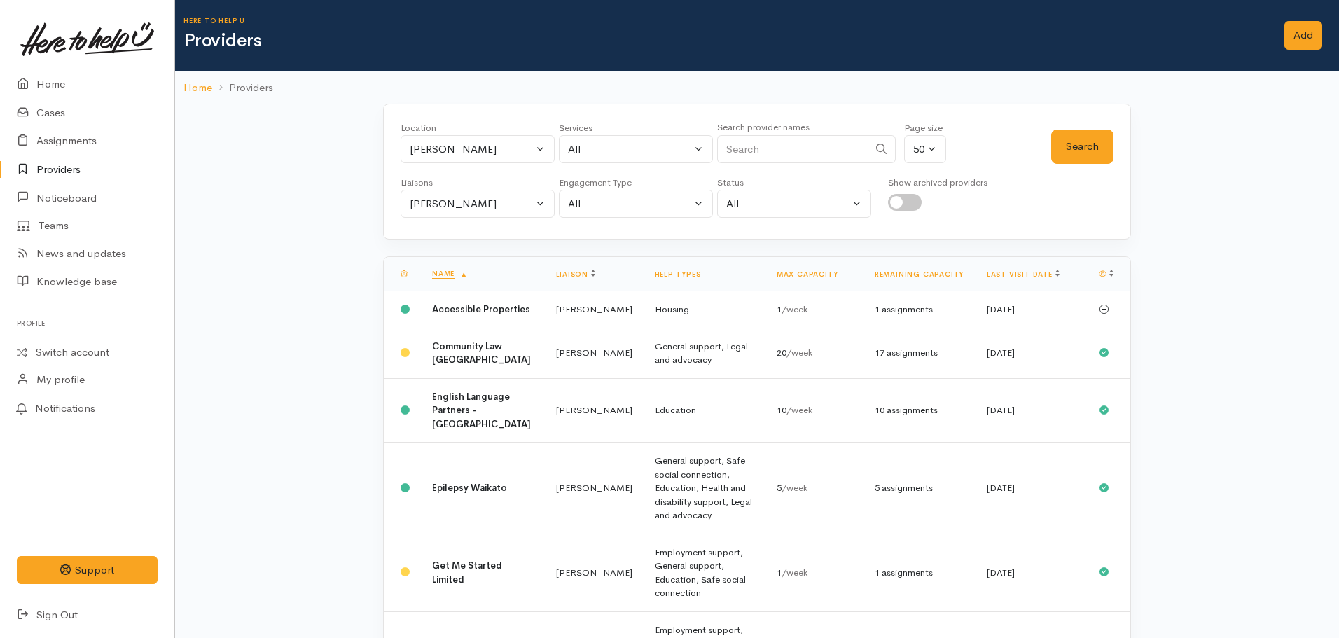
click at [760, 126] on small "Search provider names" at bounding box center [763, 127] width 92 height 12
click at [761, 142] on input "Search" at bounding box center [792, 149] width 151 height 29
type input "youth intact"
click at [485, 155] on div "[PERSON_NAME]" at bounding box center [471, 149] width 123 height 16
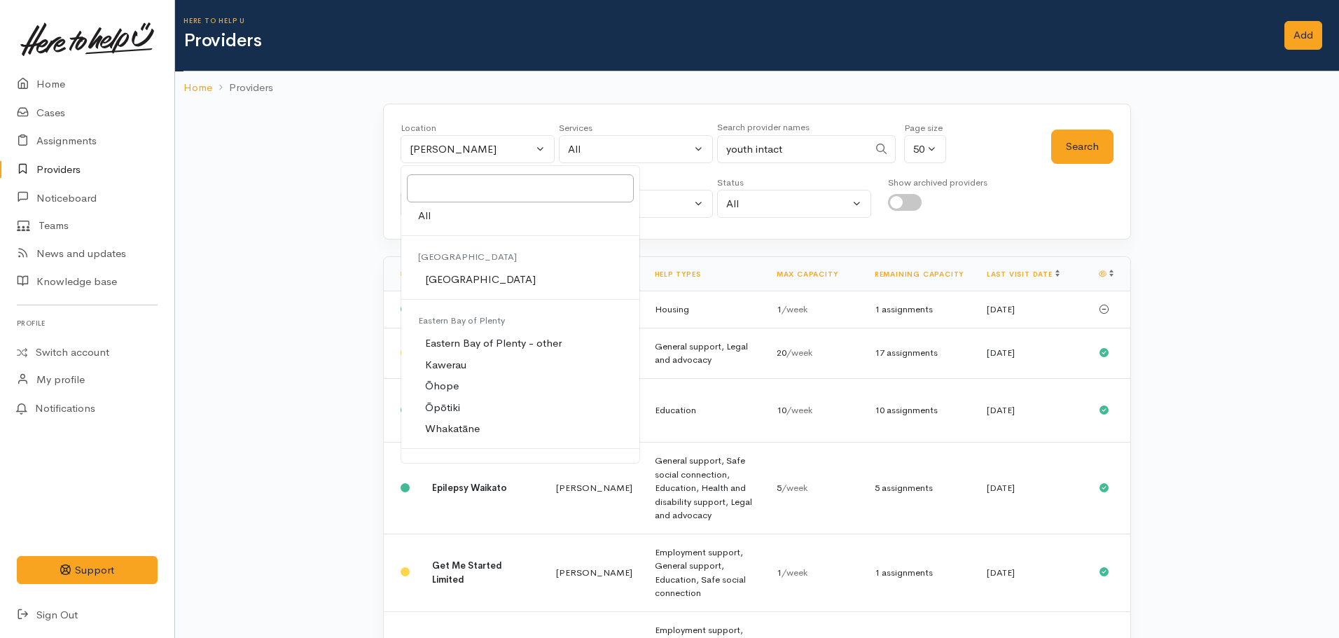
click at [429, 221] on span "All" at bounding box center [424, 216] width 13 height 16
select select "-1"
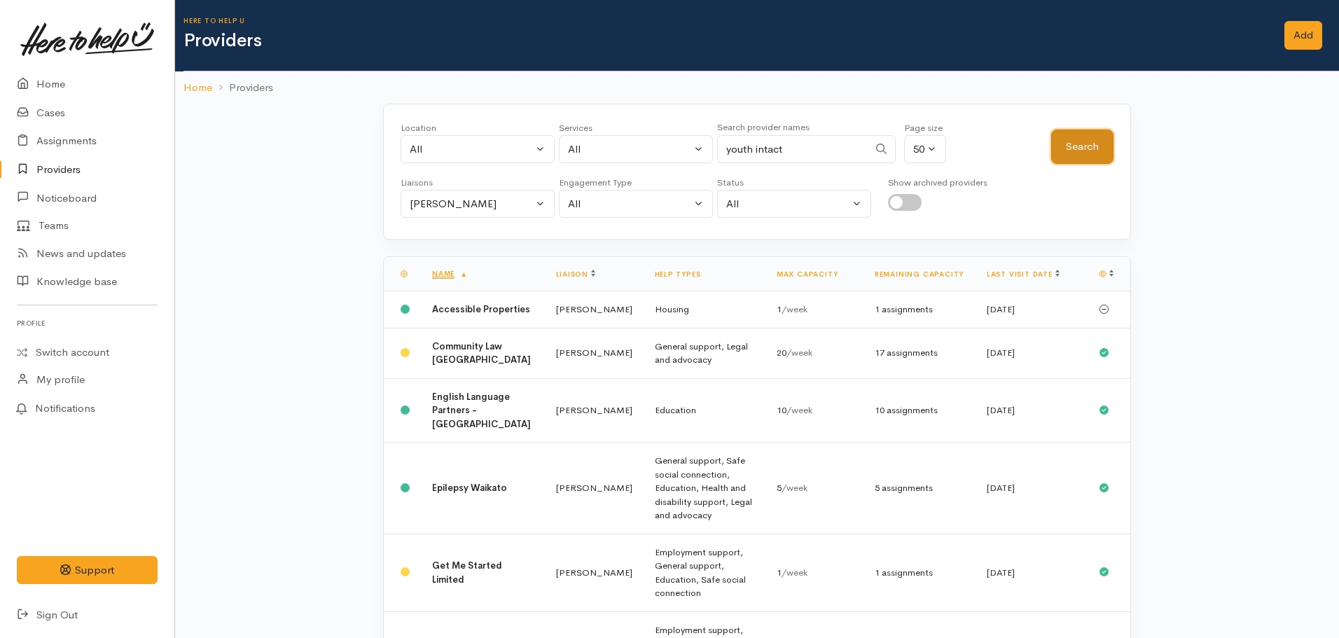
click at [1070, 138] on button "Search" at bounding box center [1082, 147] width 62 height 34
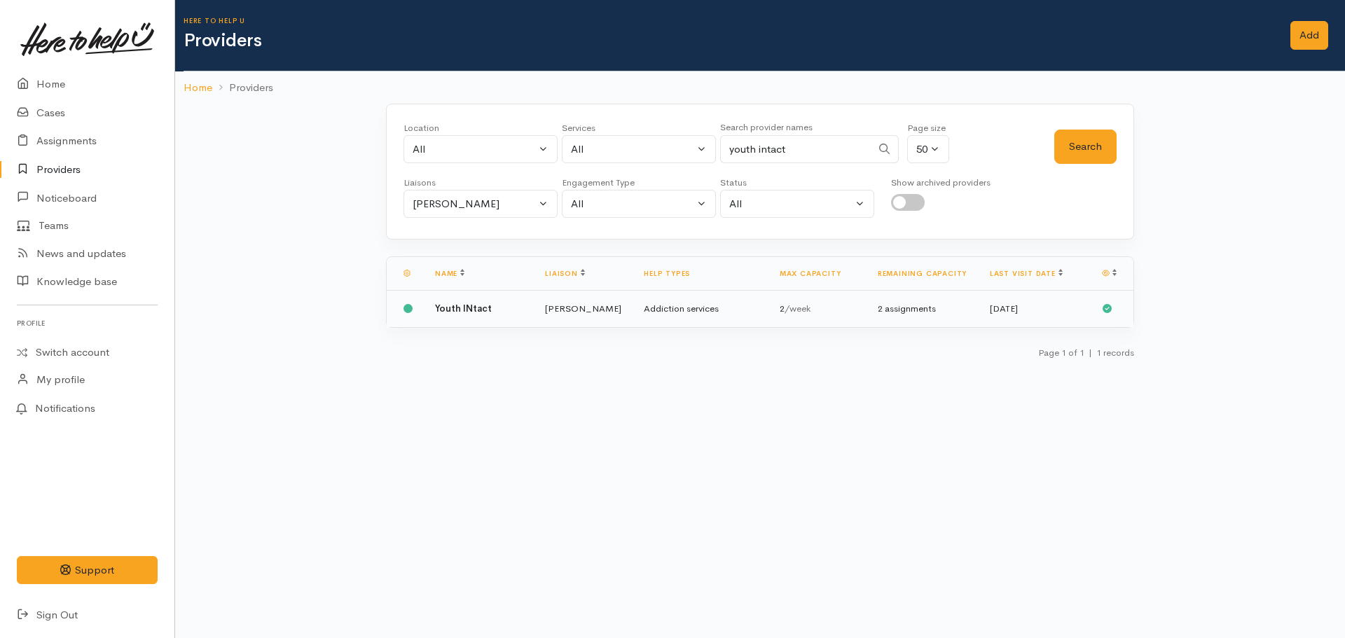
click at [490, 315] on td "Youth INtact" at bounding box center [479, 309] width 110 height 36
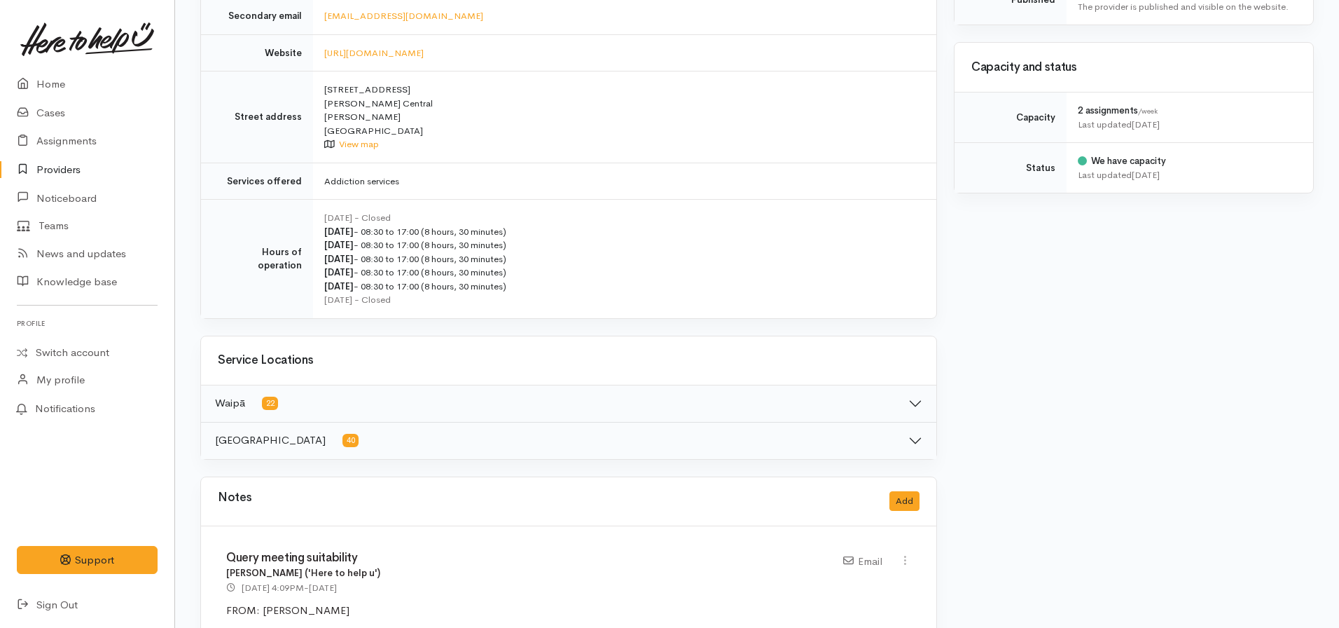
scroll to position [490, 0]
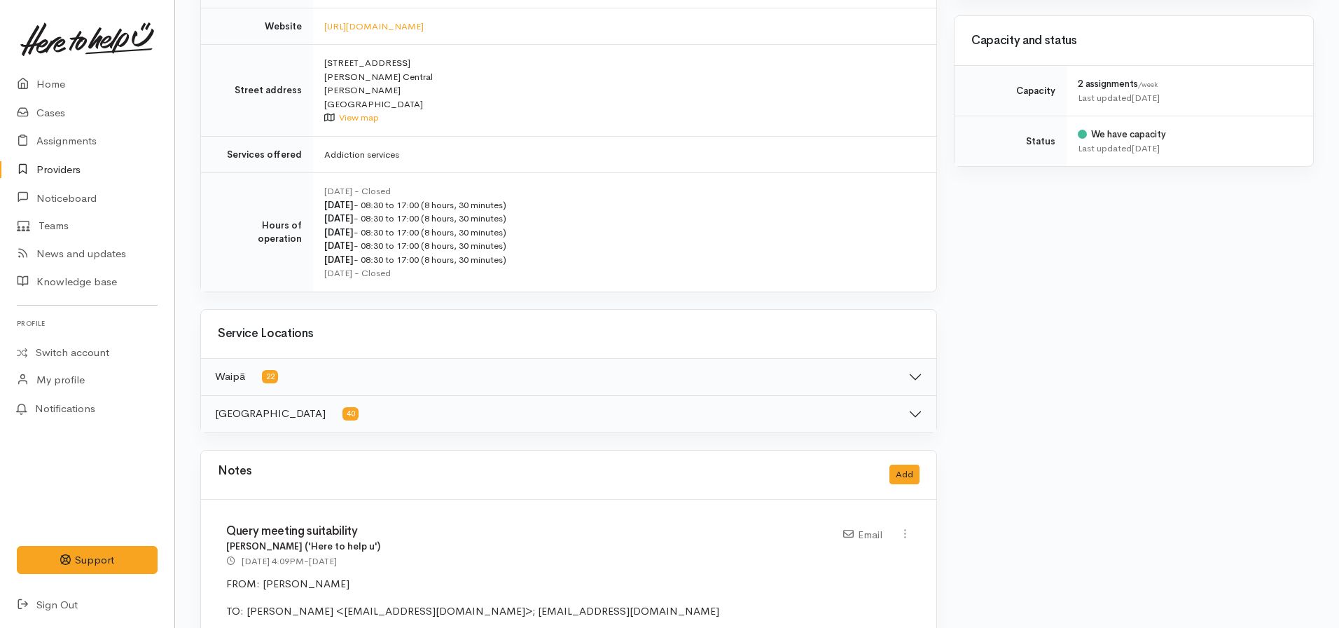
click at [512, 406] on button "Waikato District 40" at bounding box center [569, 414] width 736 height 36
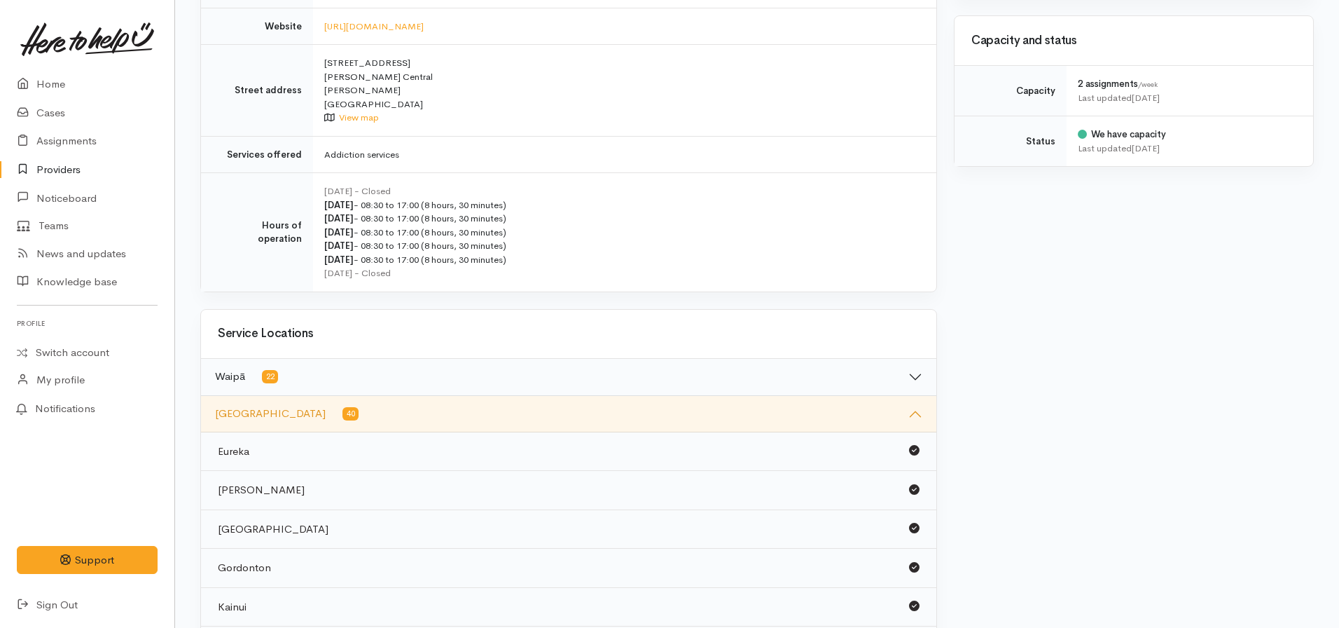
click at [502, 370] on button "Waipā 22" at bounding box center [569, 377] width 736 height 36
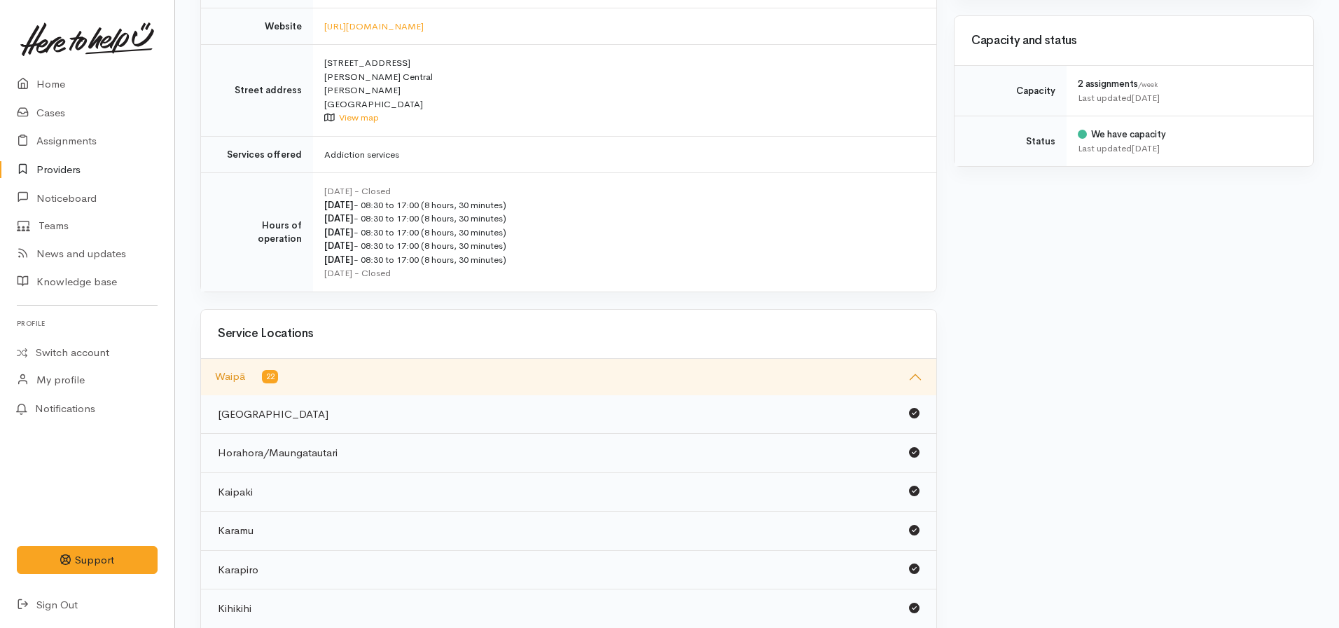
click at [501, 366] on button "Waipā 22" at bounding box center [569, 377] width 736 height 36
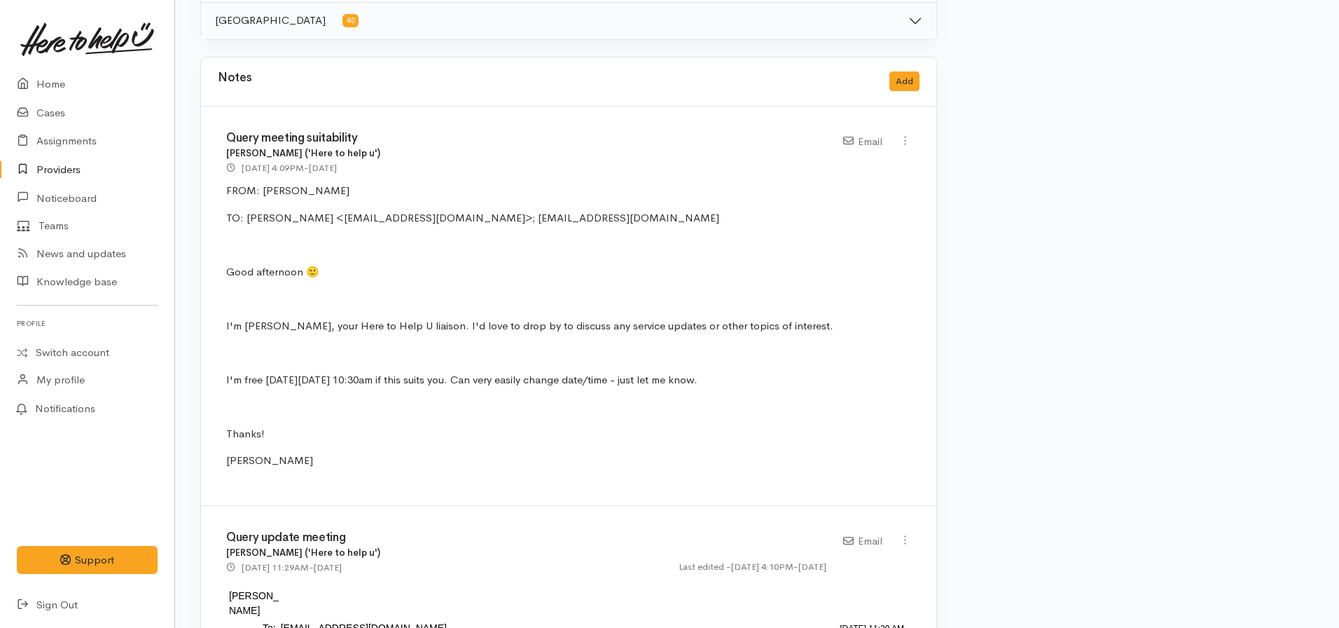
scroll to position [771, 0]
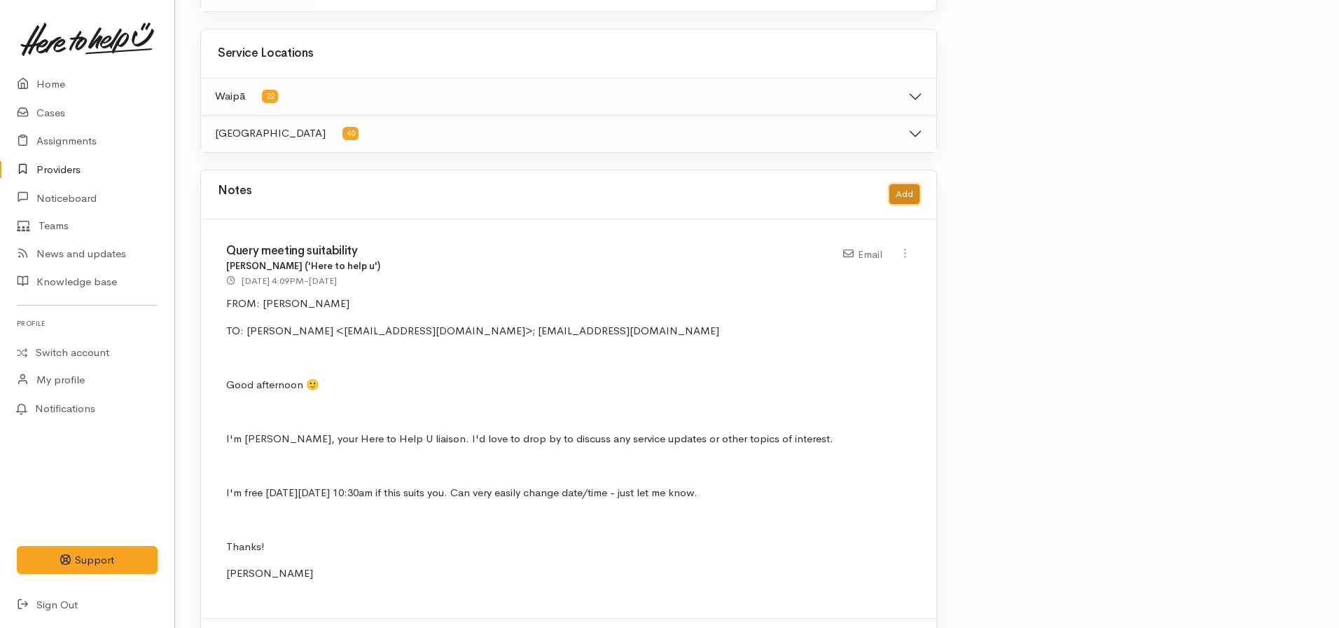
click at [909, 199] on button "Add" at bounding box center [905, 194] width 30 height 20
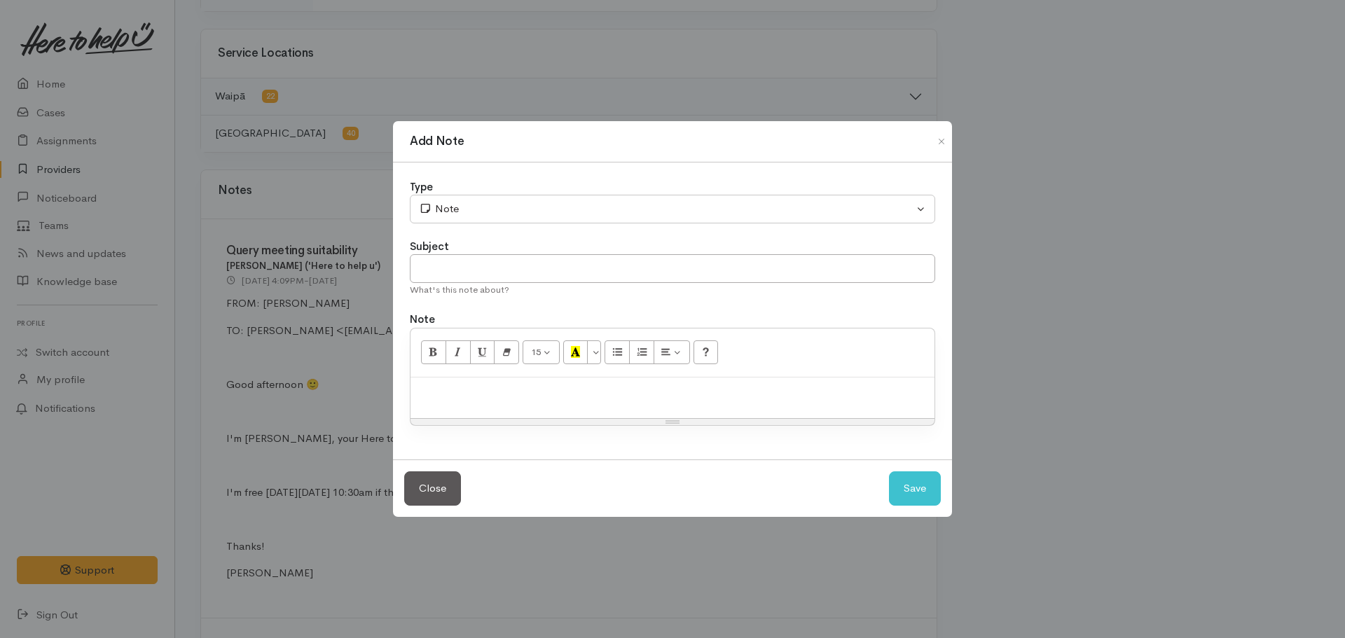
click at [550, 385] on p at bounding box center [672, 393] width 510 height 16
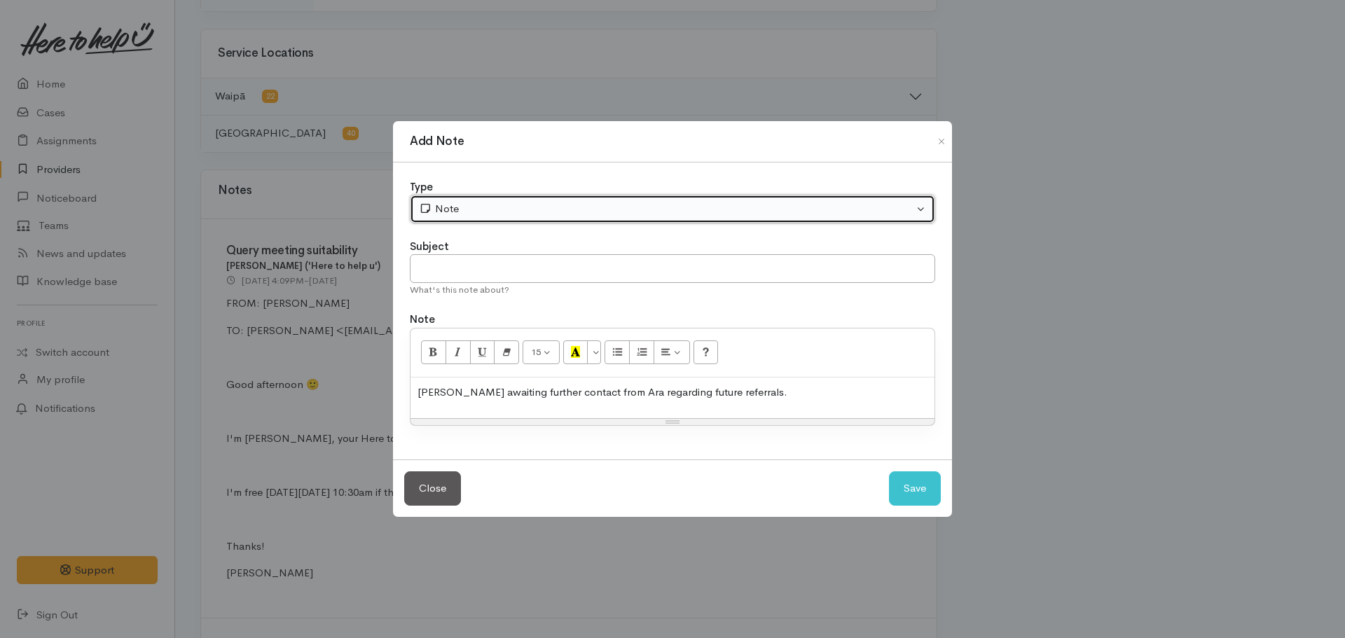
click at [490, 211] on div "Note" at bounding box center [666, 209] width 495 height 16
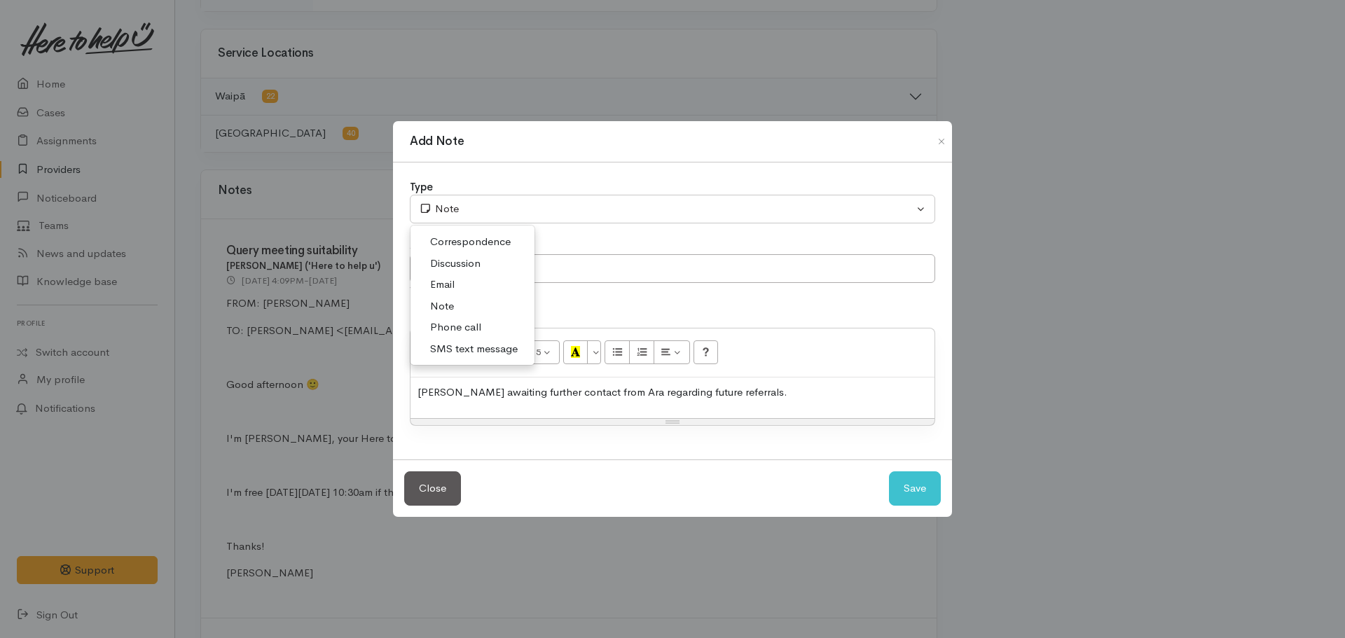
click at [441, 288] on link "Email" at bounding box center [472, 285] width 124 height 22
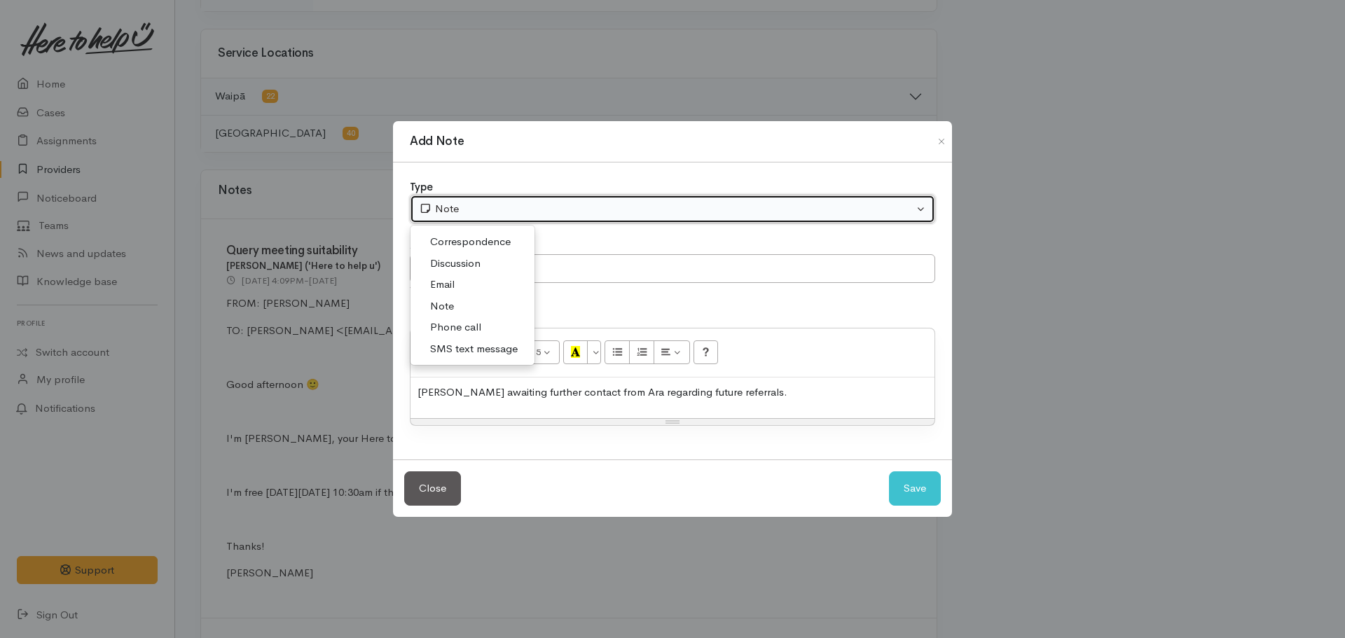
select select "2"
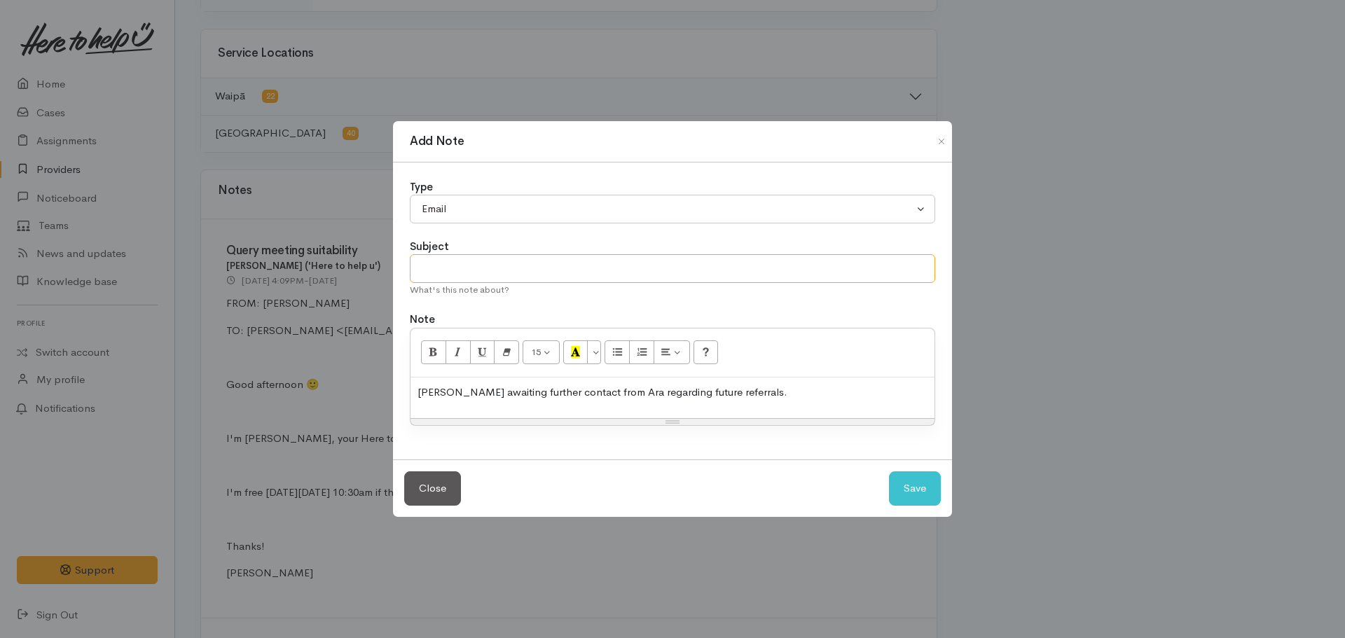
click at [470, 271] on input "text" at bounding box center [672, 268] width 525 height 29
type input "Awaiting provider contact"
click at [689, 392] on p "Helena awaiting further contact from Ara regarding future referrals." at bounding box center [672, 393] width 510 height 16
click at [809, 399] on p "Helena awaiting further contact from Ara regarding future HTHU referrals." at bounding box center [672, 393] width 510 height 16
click at [889, 471] on button "Save" at bounding box center [915, 488] width 52 height 34
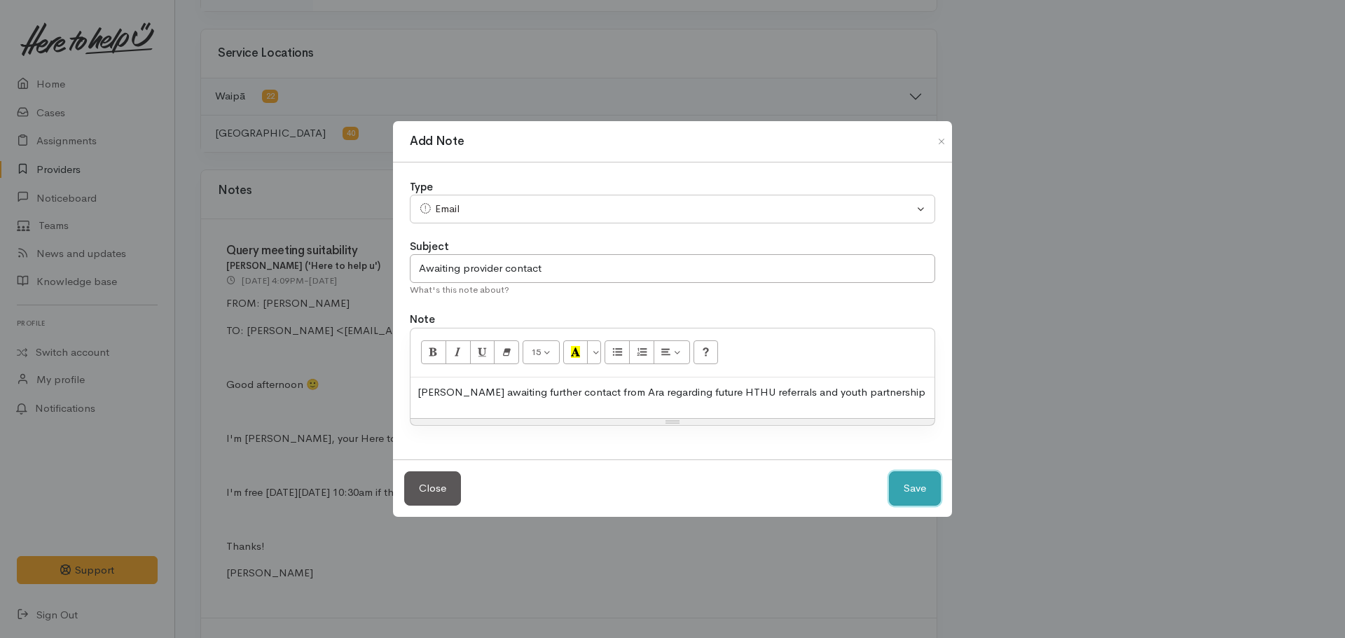
select select "1"
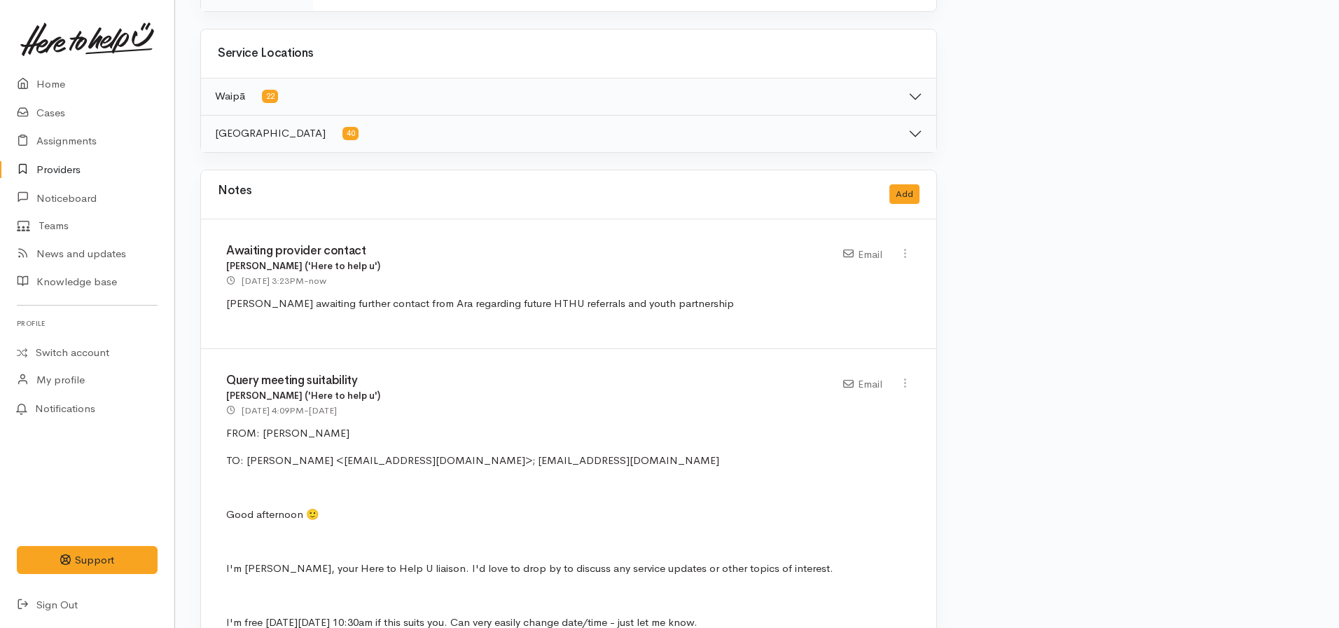
click at [78, 167] on link "Providers" at bounding box center [87, 170] width 174 height 29
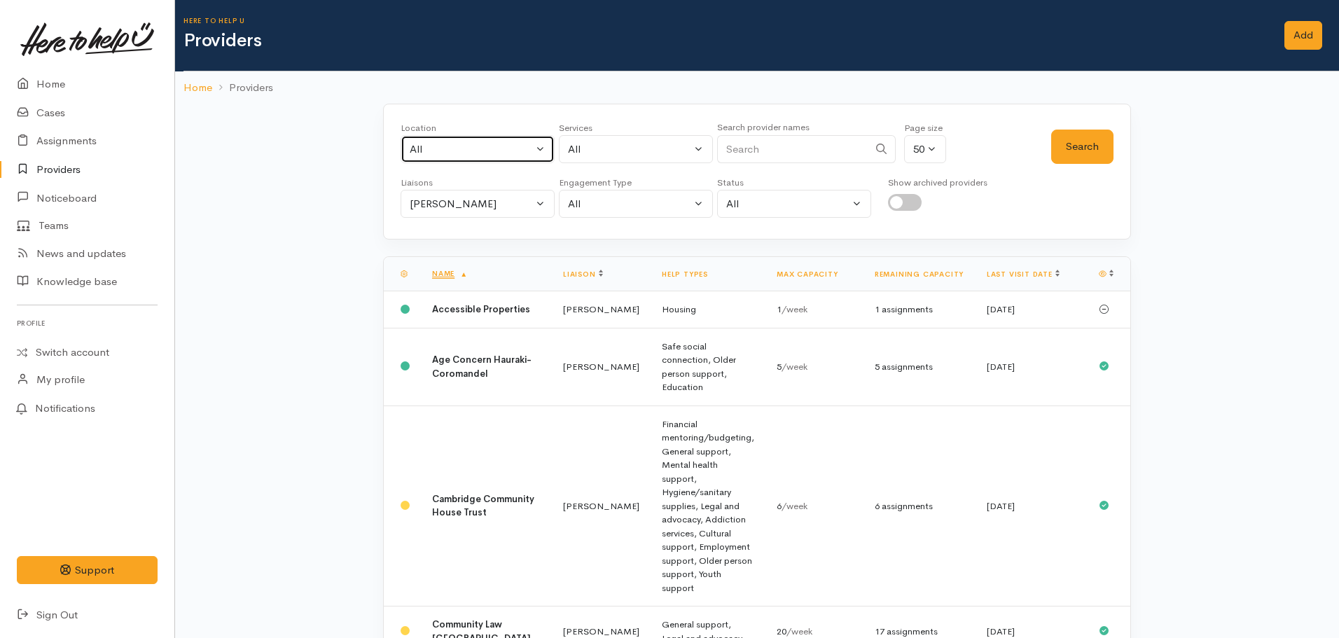
click at [471, 150] on div "All" at bounding box center [471, 149] width 123 height 16
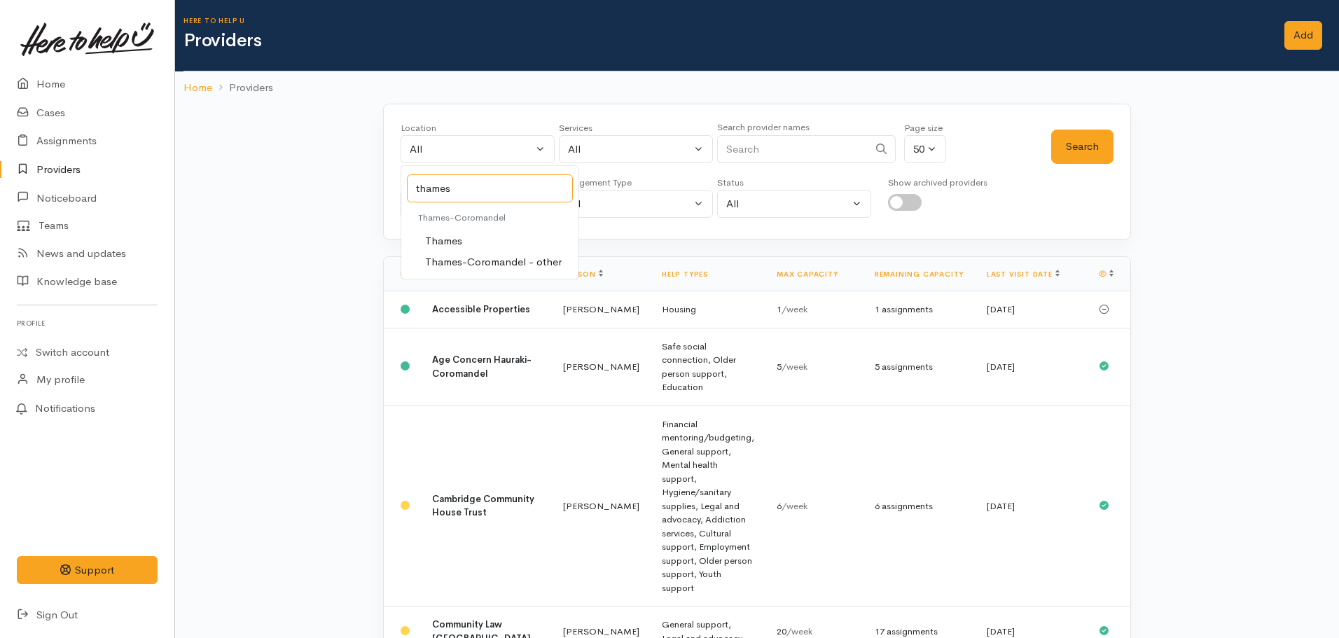
type input "thames"
select select "74"
click at [1108, 152] on button "Search" at bounding box center [1082, 147] width 62 height 34
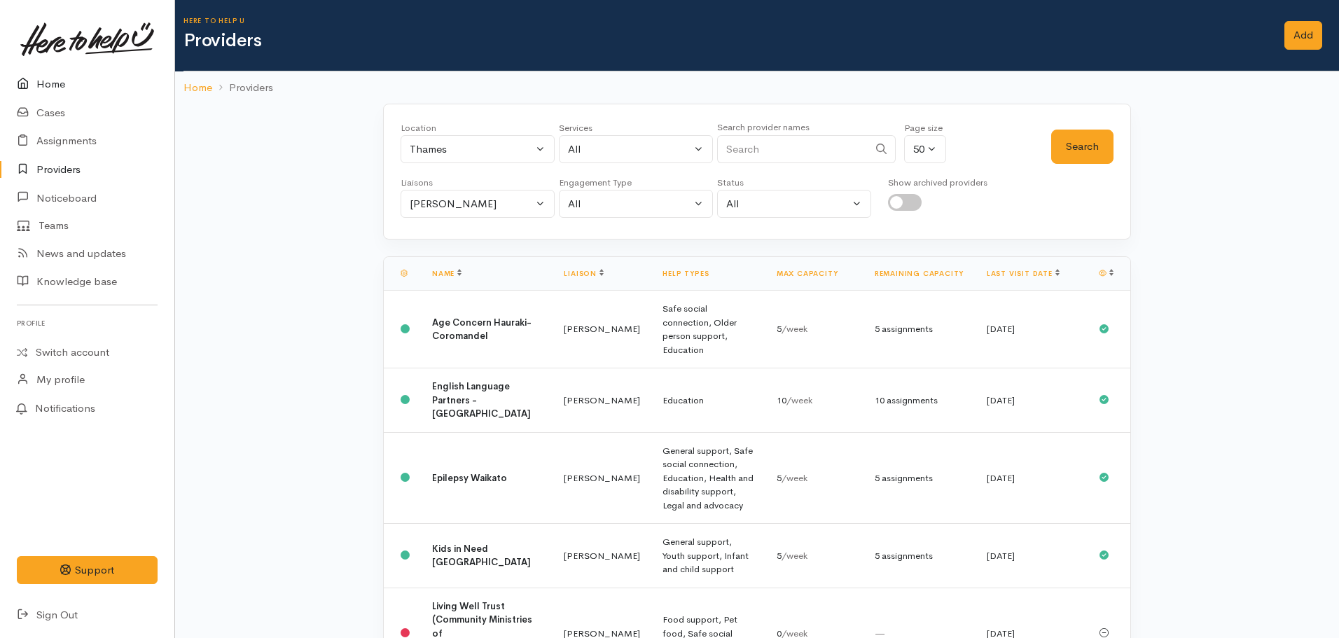
click at [48, 89] on link "Home" at bounding box center [87, 84] width 174 height 29
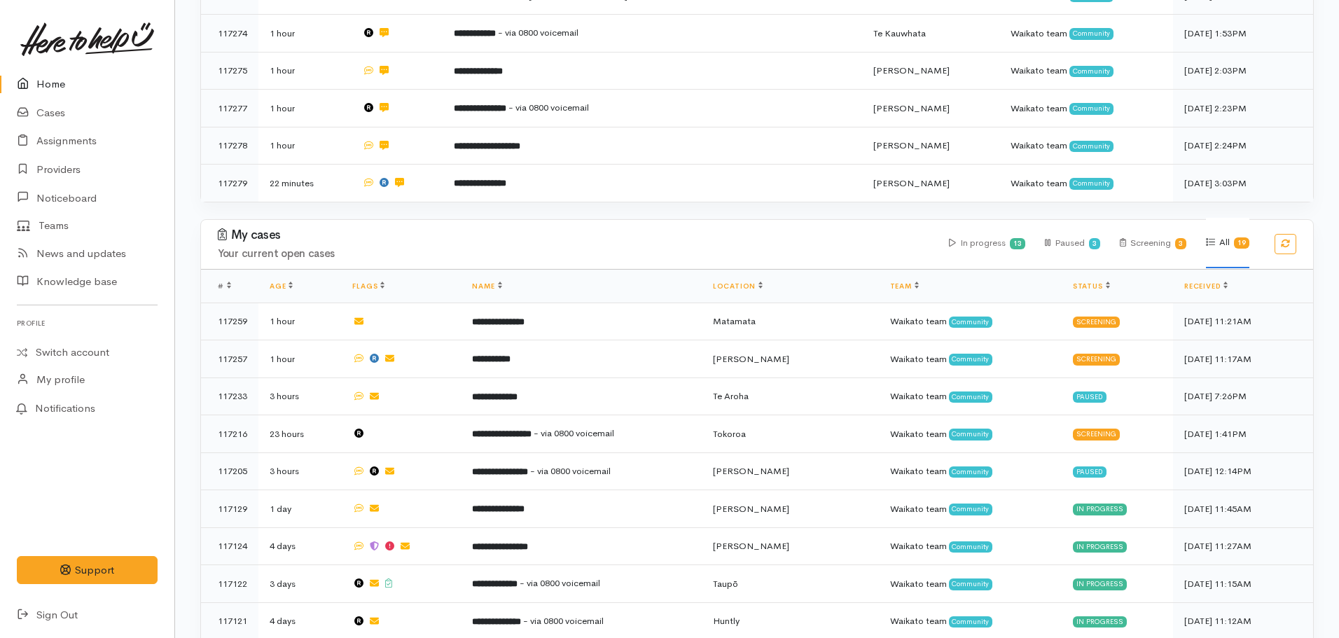
scroll to position [210, 0]
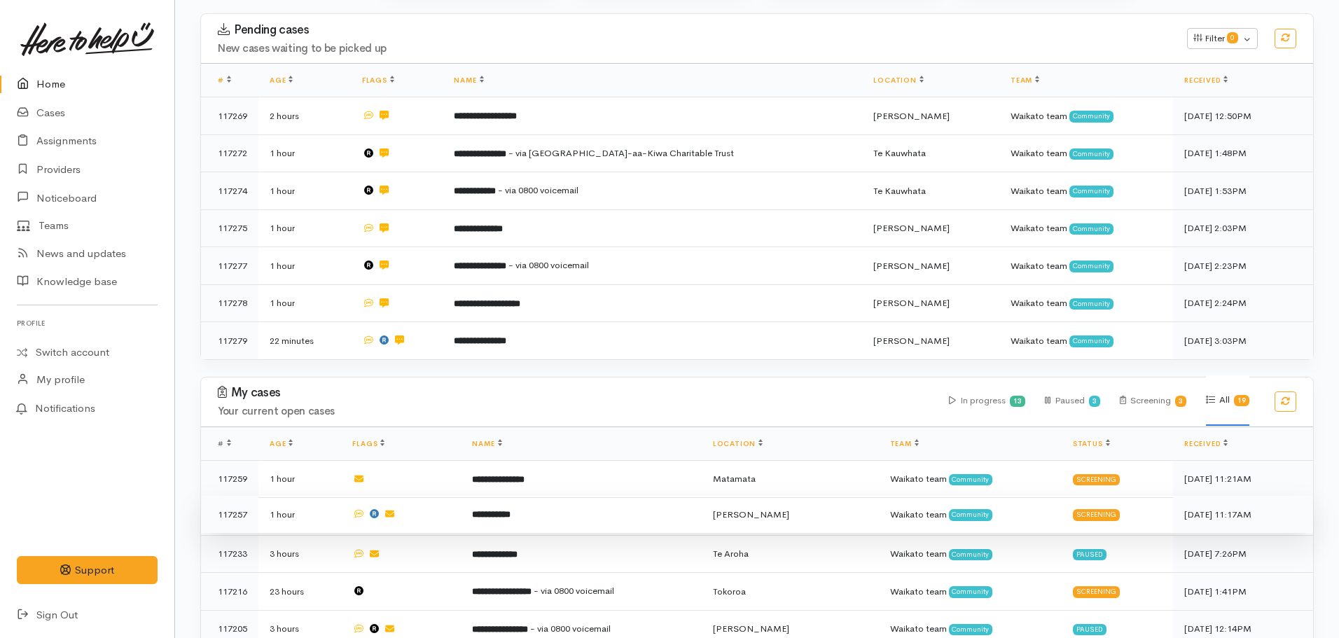
click at [511, 510] on b "**********" at bounding box center [491, 514] width 39 height 9
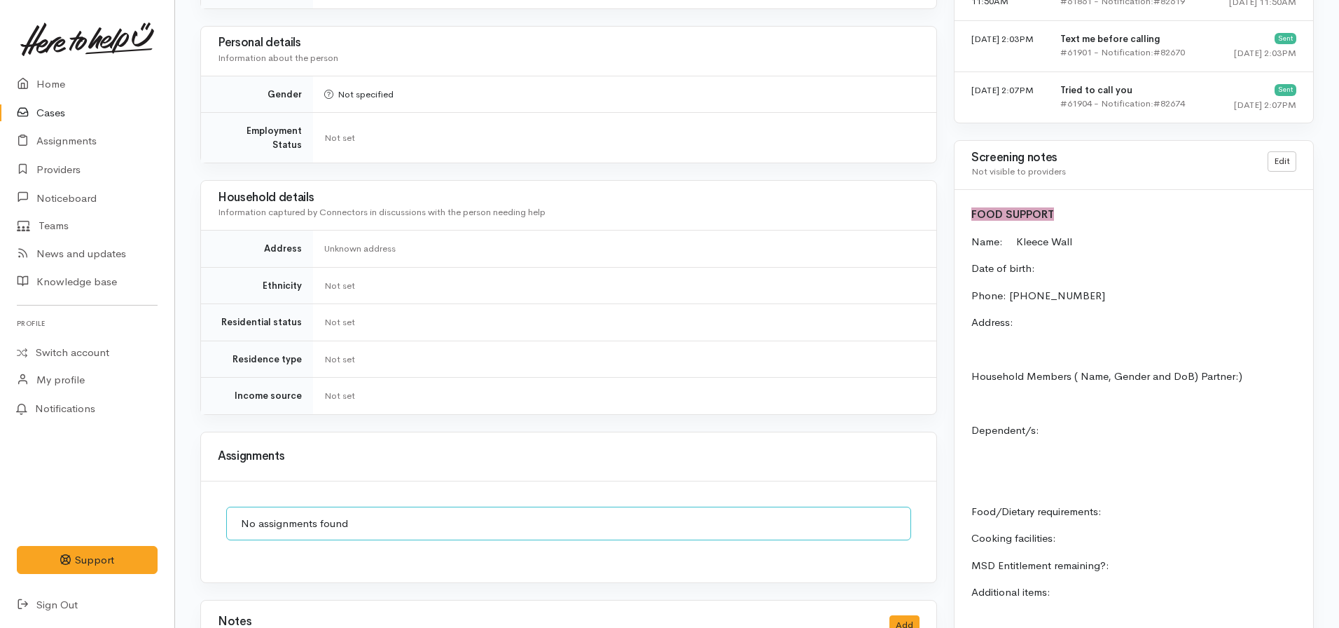
scroll to position [700, 0]
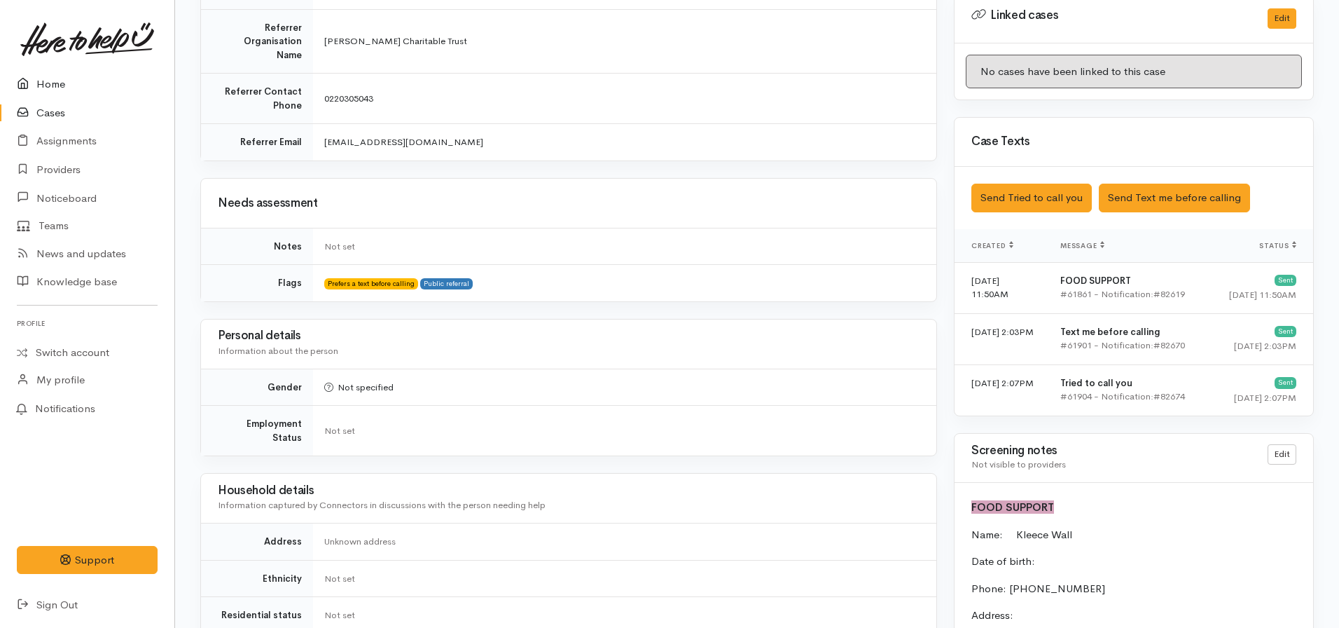
click at [29, 75] on link "Home" at bounding box center [87, 84] width 174 height 29
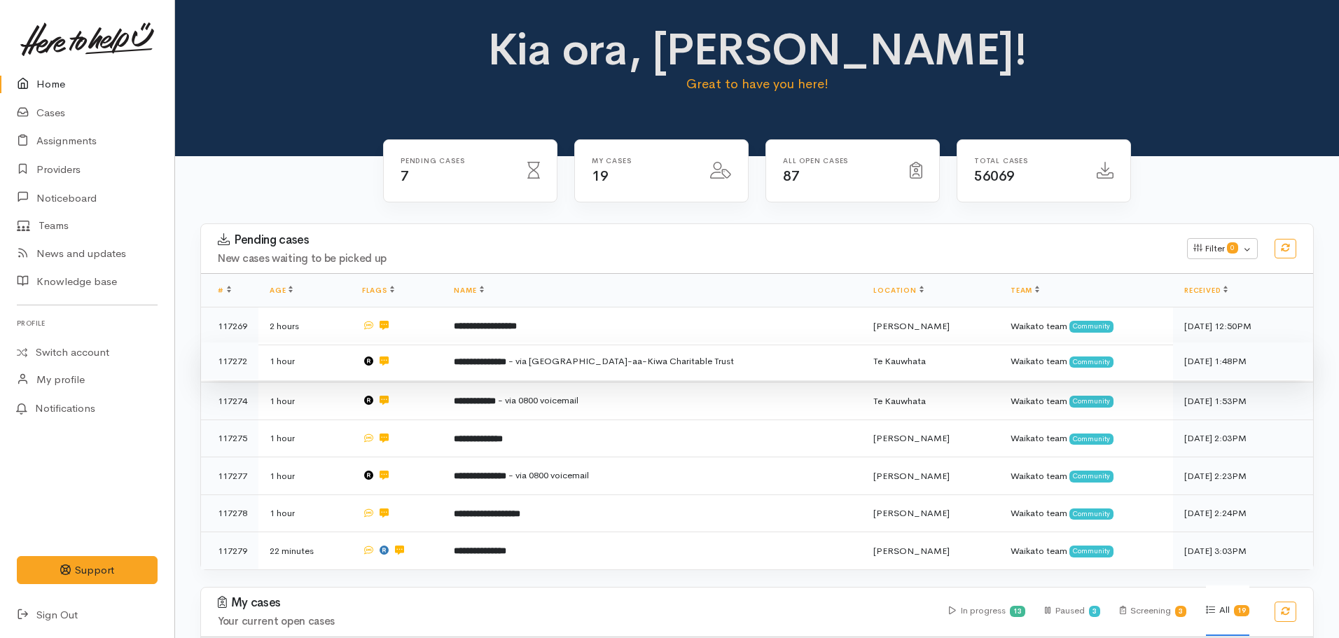
click at [535, 346] on td "**********" at bounding box center [653, 362] width 420 height 38
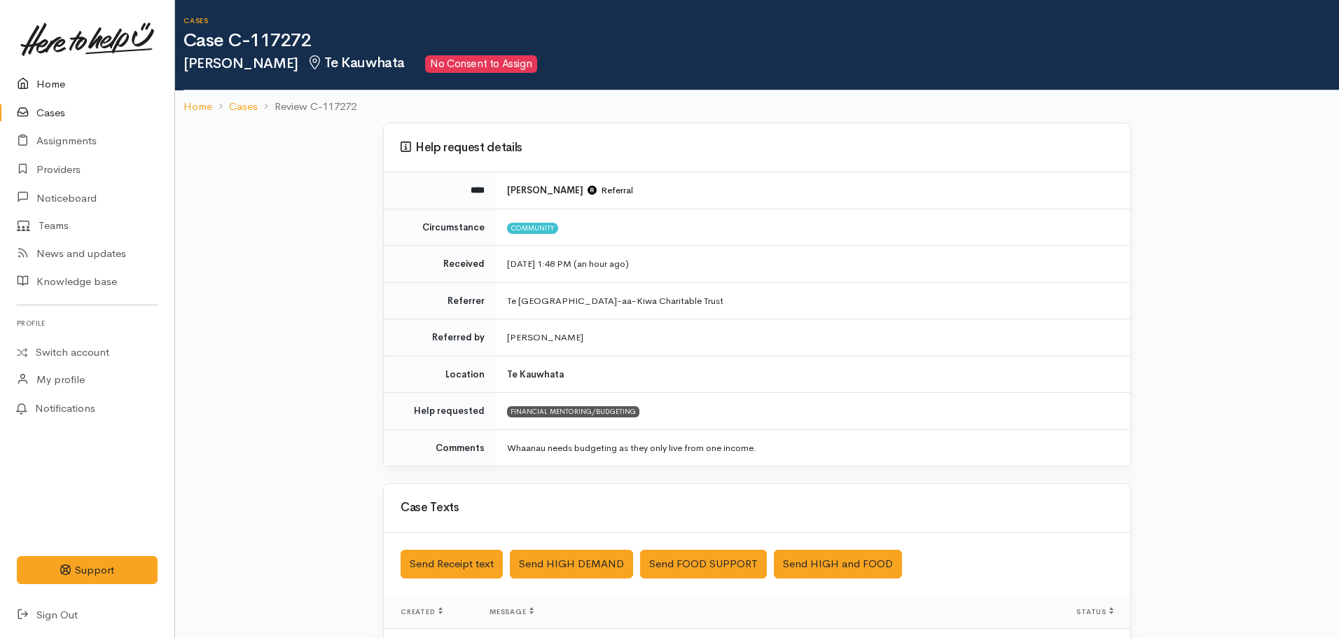
click at [42, 78] on link "Home" at bounding box center [87, 84] width 174 height 29
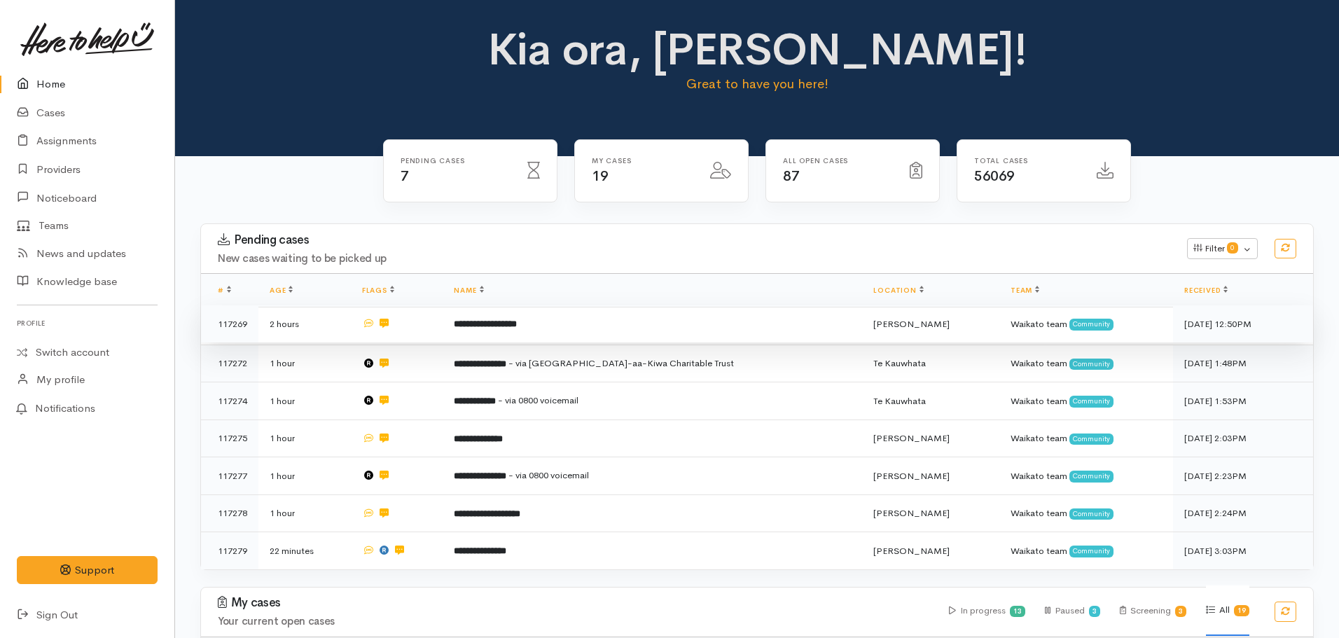
click at [493, 320] on b "**********" at bounding box center [485, 323] width 63 height 9
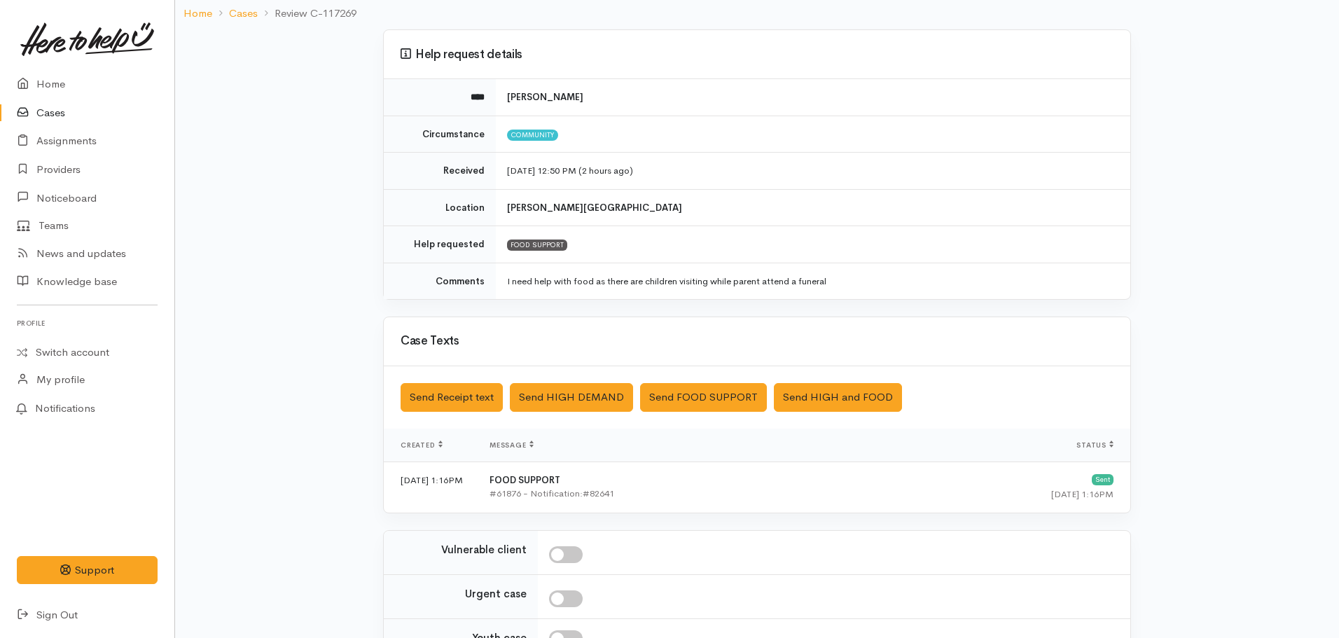
scroll to position [242, 0]
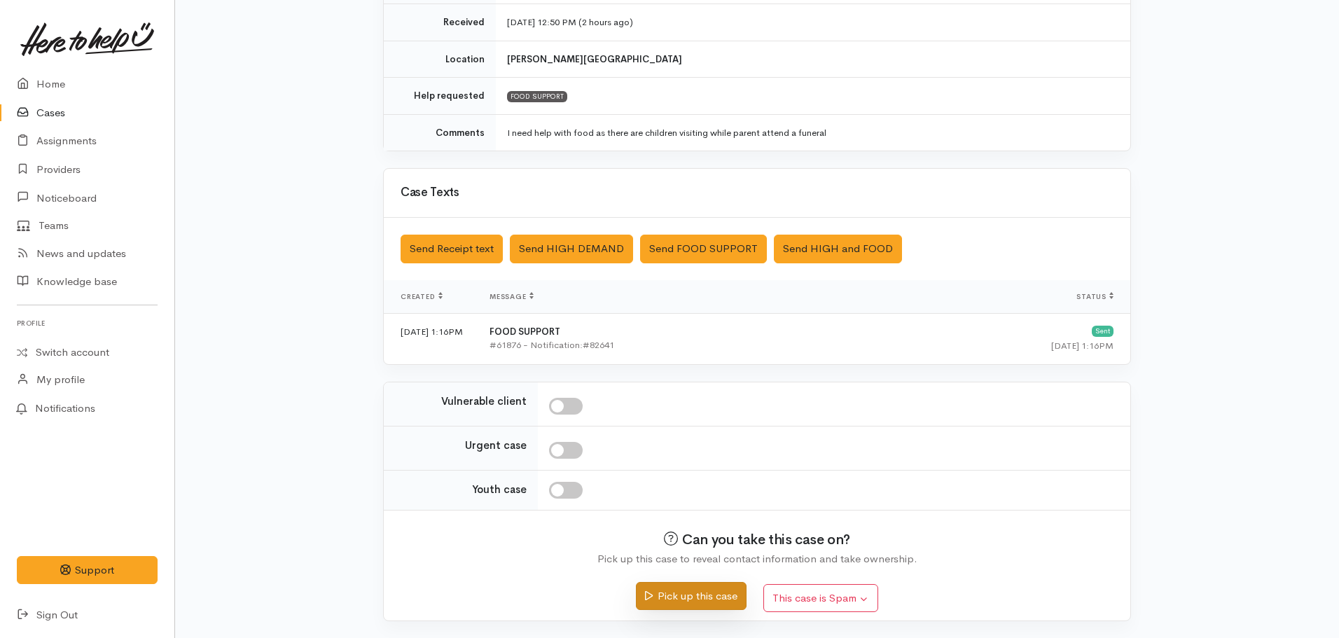
click at [694, 604] on button "Pick up this case" at bounding box center [691, 596] width 110 height 29
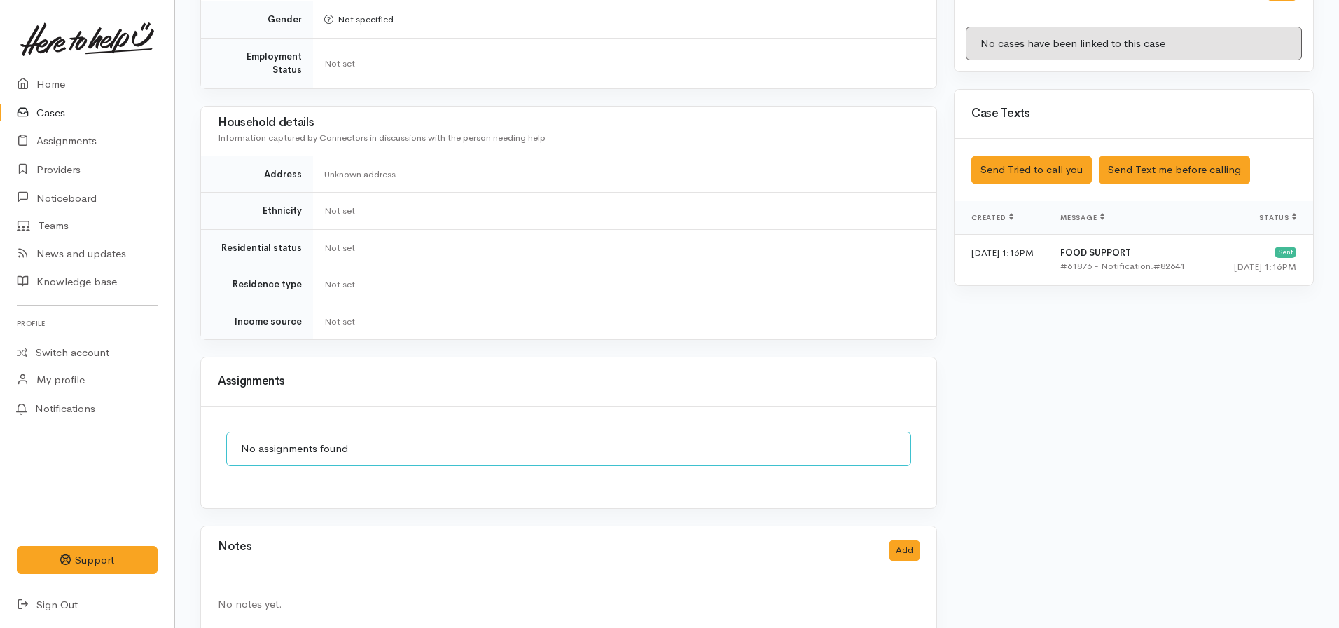
scroll to position [738, 0]
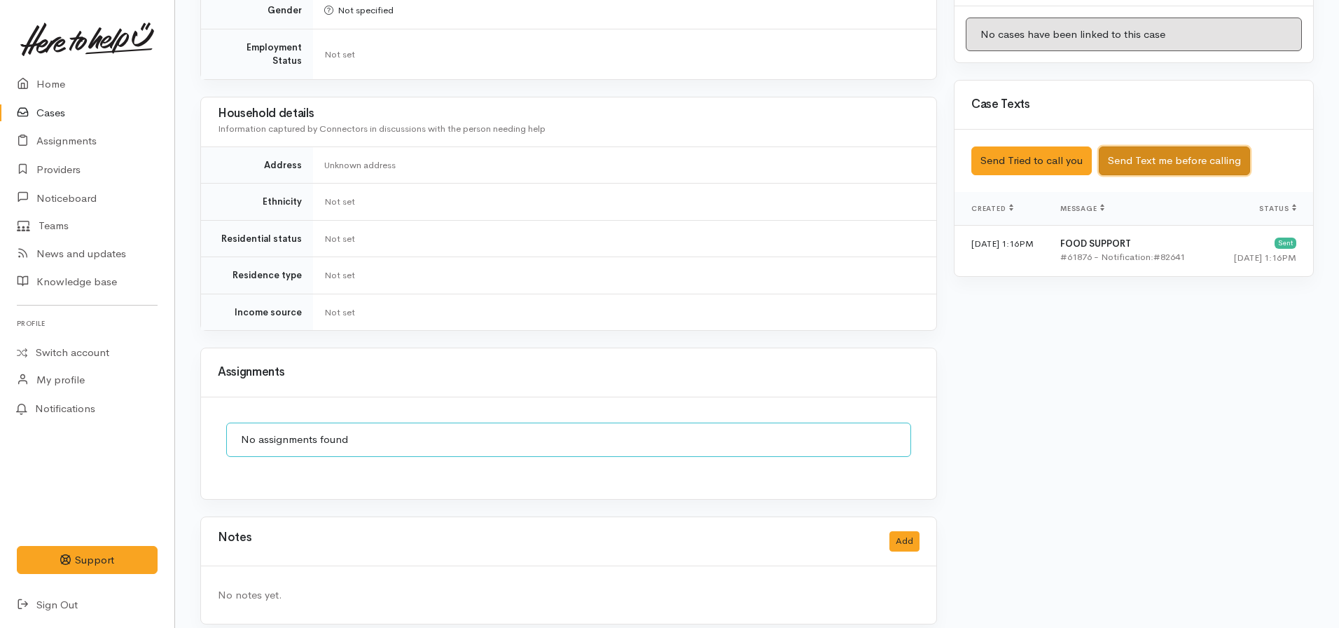
click at [1143, 146] on button "Send Text me before calling" at bounding box center [1174, 160] width 151 height 29
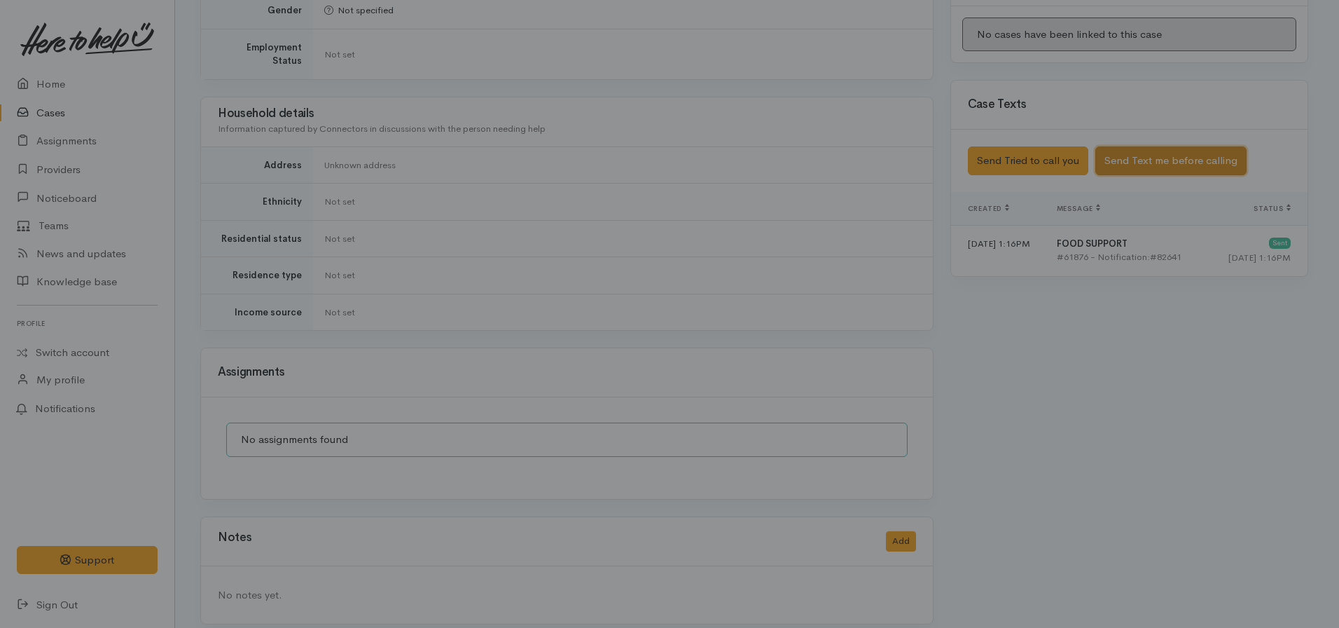
scroll to position [727, 0]
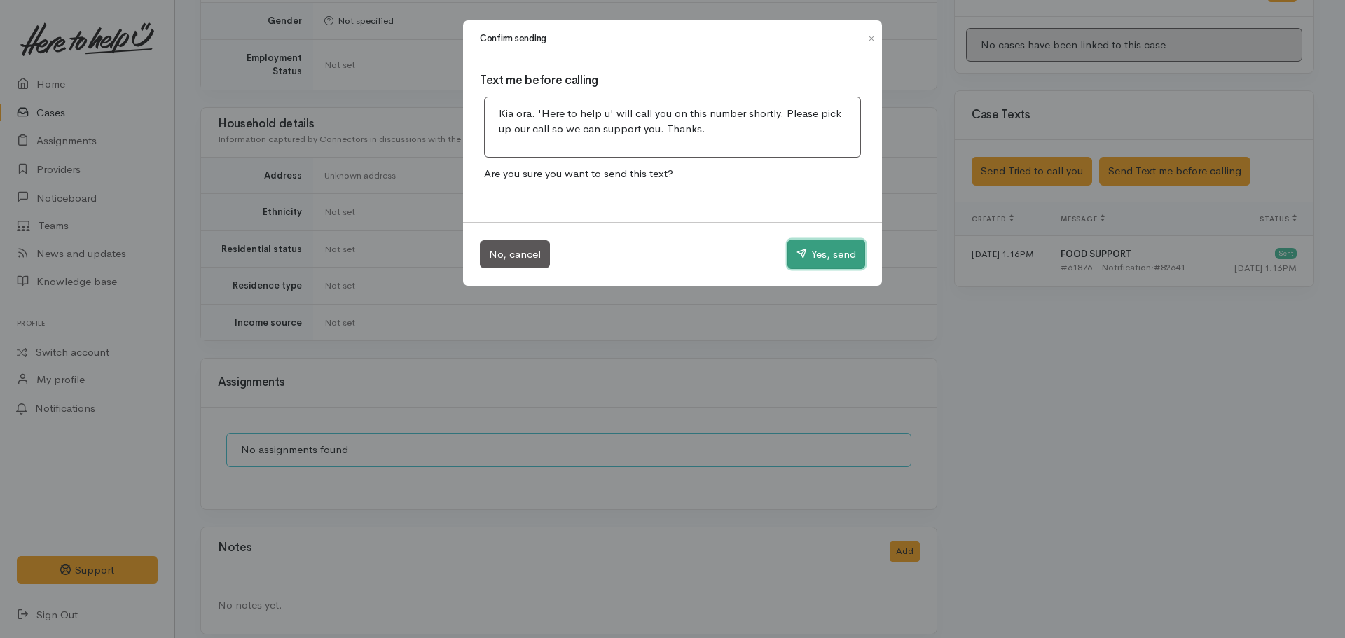
click at [832, 247] on button "Yes, send" at bounding box center [826, 254] width 78 height 29
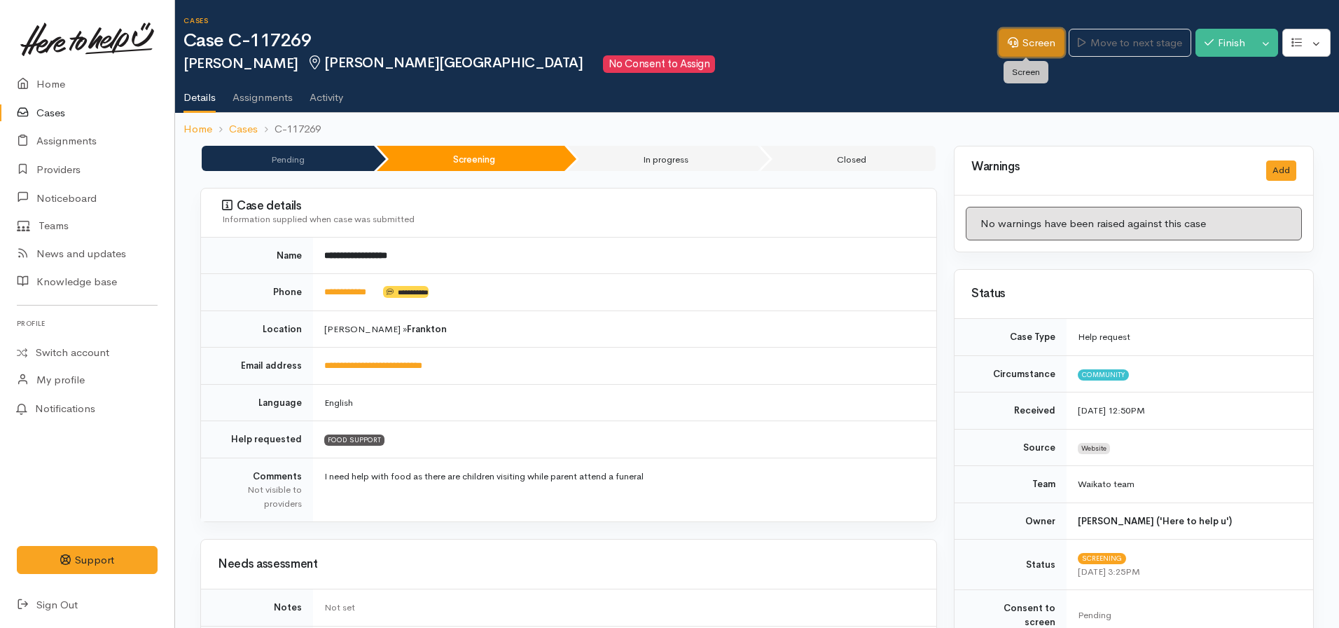
click at [999, 53] on link "Screen" at bounding box center [1032, 43] width 66 height 29
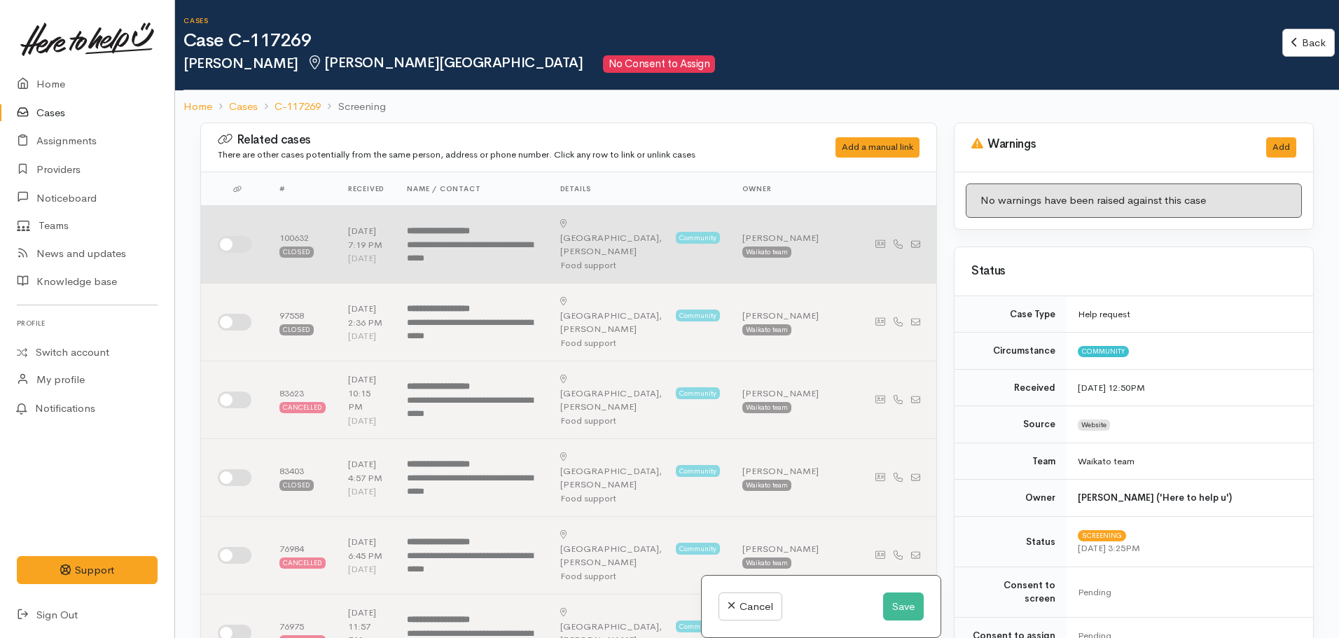
click at [240, 240] on input "checkbox" at bounding box center [235, 244] width 34 height 17
checkbox input "true"
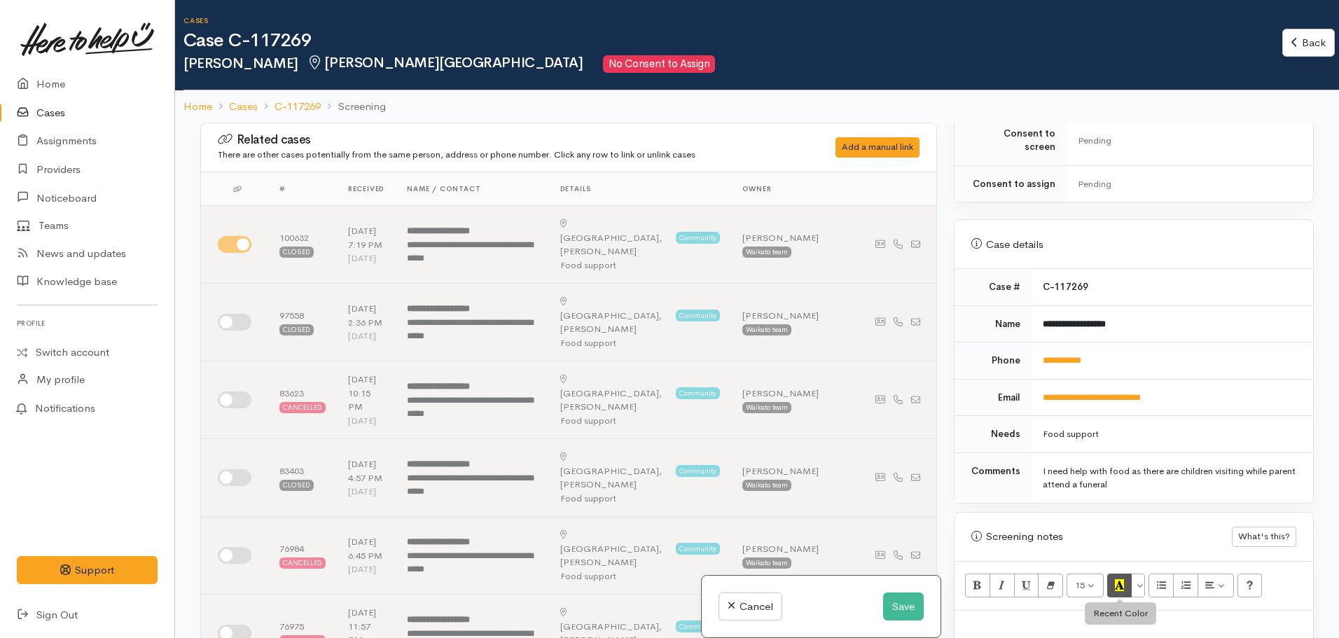
scroll to position [630, 0]
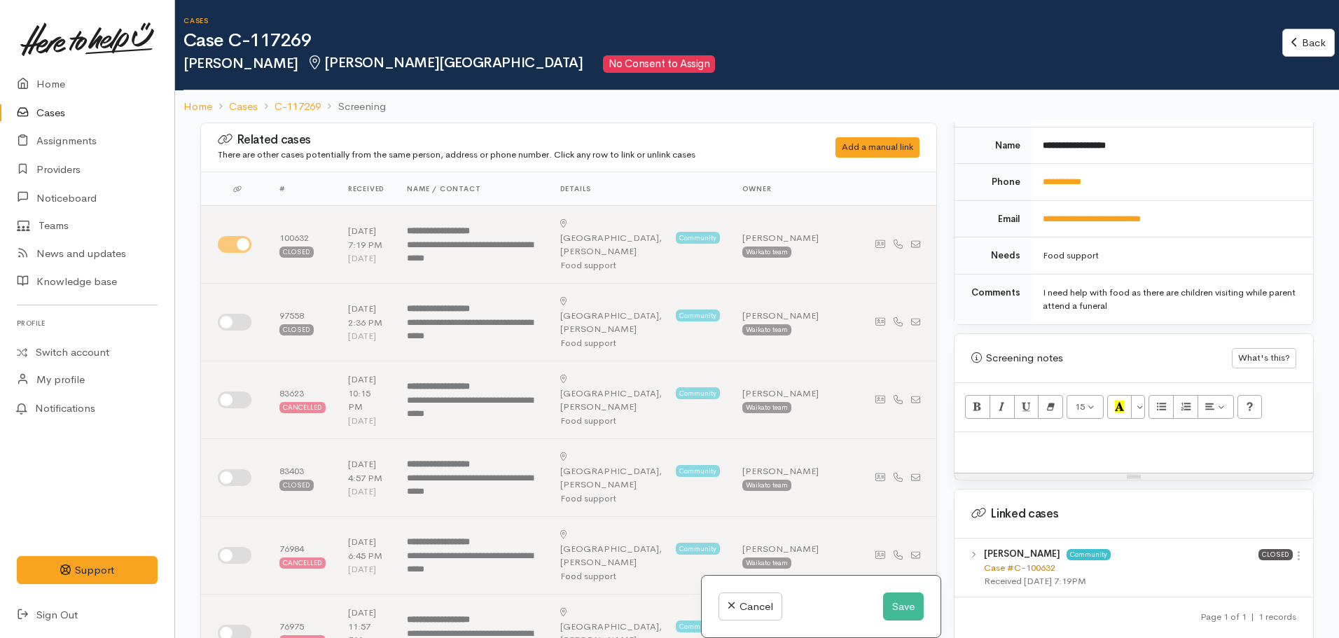
click at [1026, 562] on link "Case #C-100632" at bounding box center [1019, 568] width 71 height 12
click at [1039, 439] on p at bounding box center [1134, 447] width 345 height 16
paste div
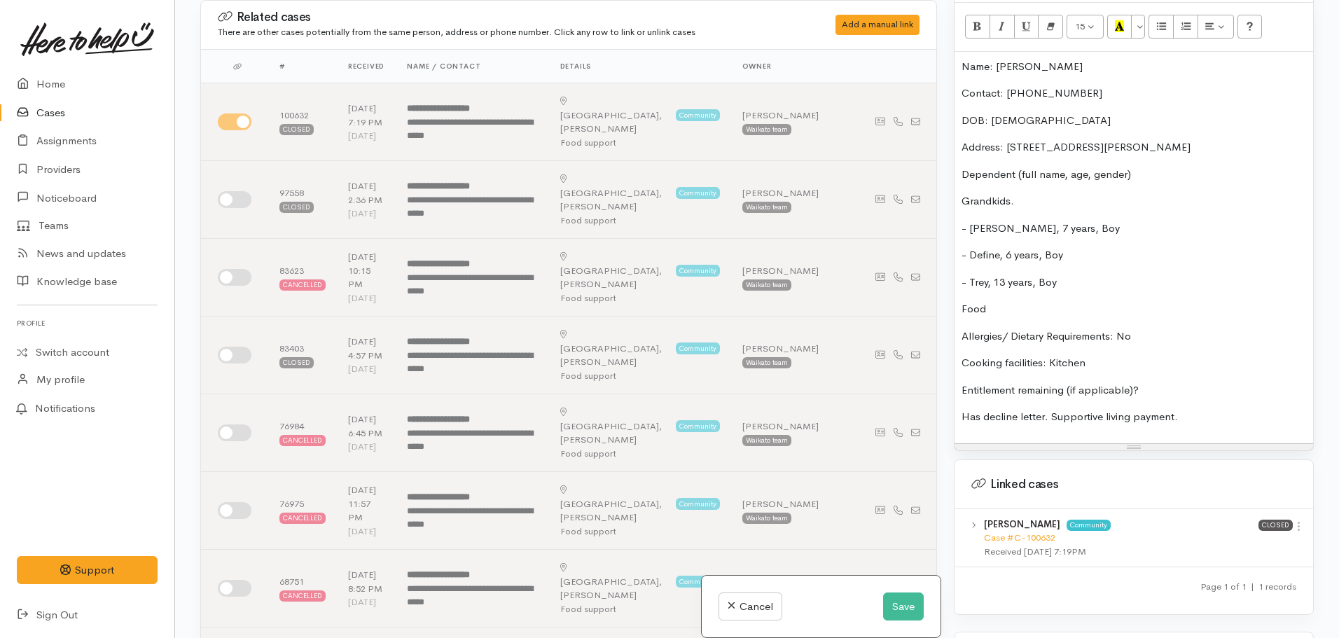
scroll to position [731, 0]
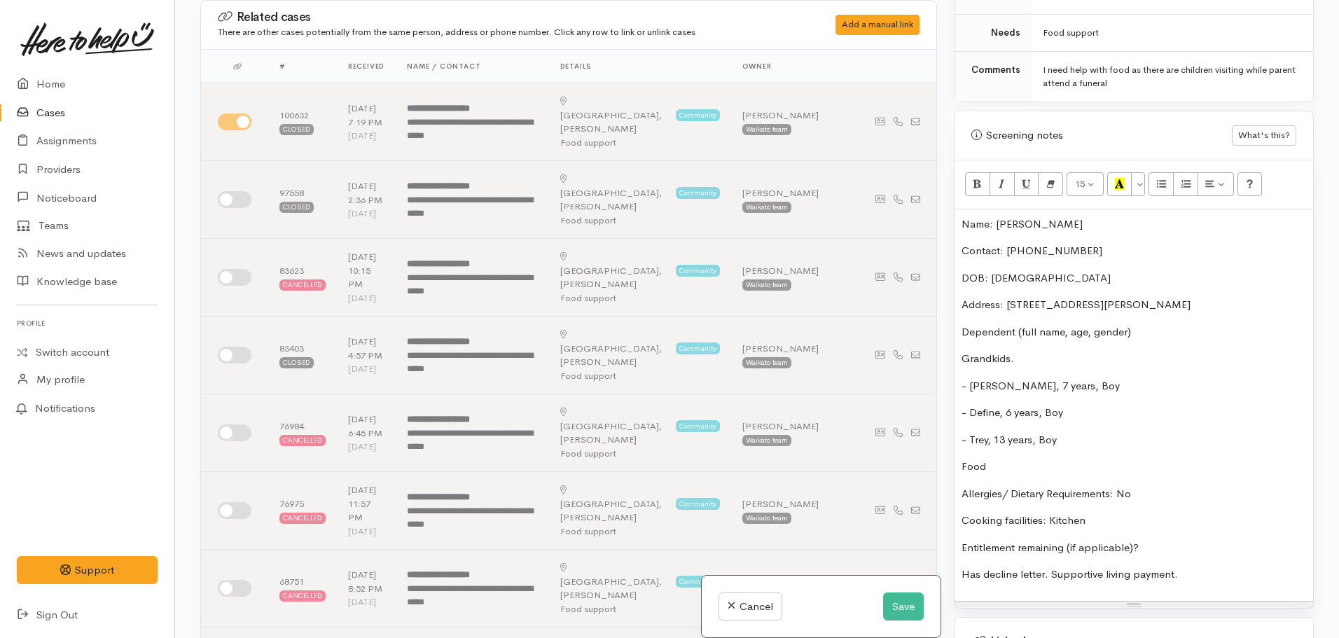
click at [963, 216] on p "Name: Catrina Rangitaawa" at bounding box center [1134, 224] width 345 height 16
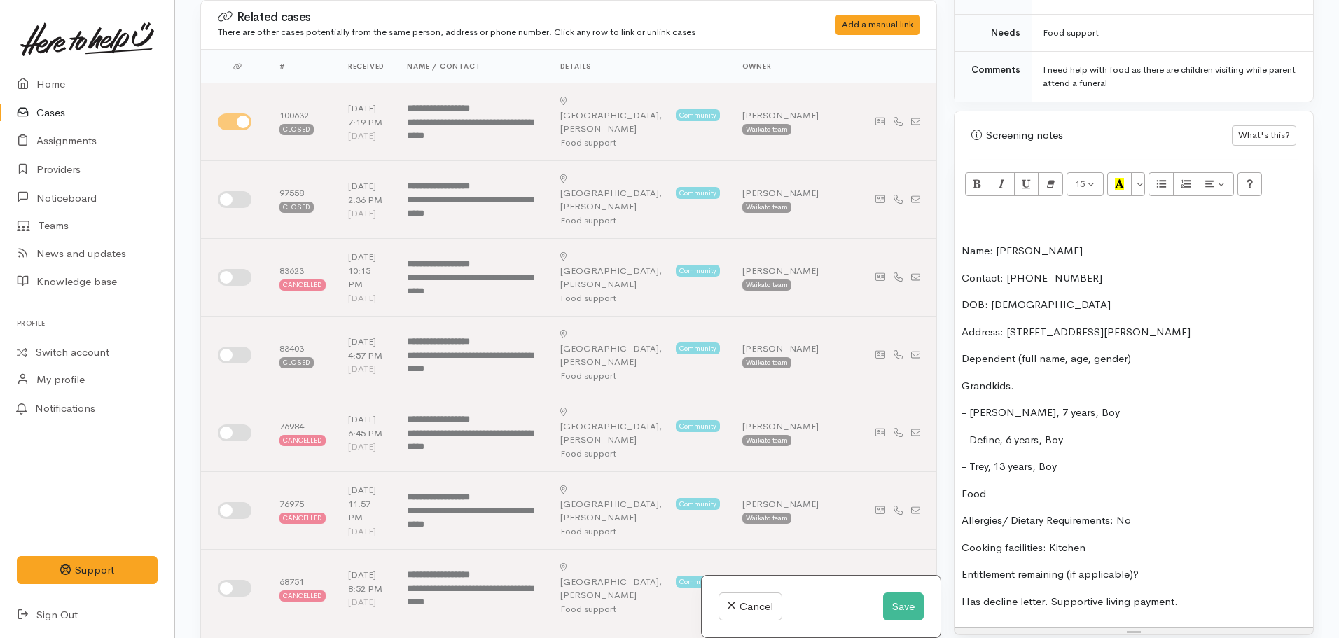
click at [972, 216] on p at bounding box center [1134, 224] width 345 height 16
drag, startPoint x: 1045, startPoint y: 203, endPoint x: 958, endPoint y: 185, distance: 89.4
click at [940, 203] on div "Related cases There are other cases potentially from the same person, address o…" at bounding box center [757, 319] width 1131 height 638
click at [968, 172] on button "Bold (CTRL+B)" at bounding box center [977, 184] width 25 height 24
click at [1140, 172] on button "More Color" at bounding box center [1138, 184] width 14 height 24
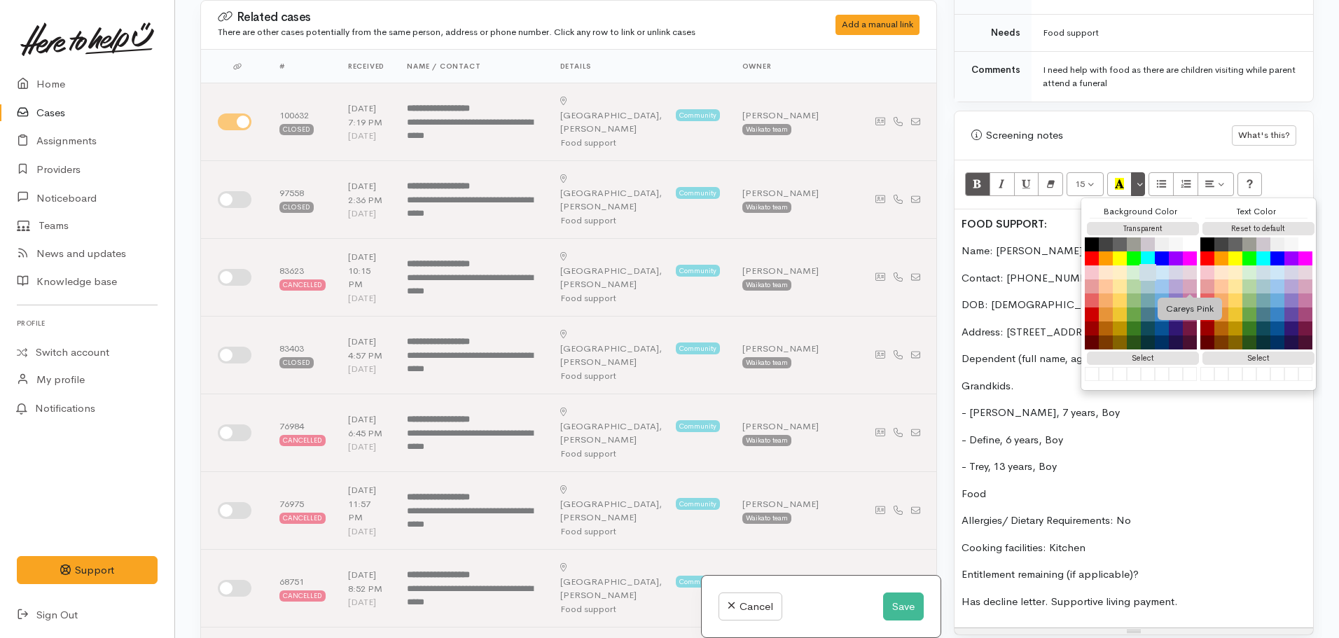
drag, startPoint x: 1187, startPoint y: 271, endPoint x: 1142, endPoint y: 265, distance: 46.0
click at [1185, 279] on button "Careys Pink" at bounding box center [1190, 286] width 14 height 14
click at [970, 297] on p "DOB: 07/08/1966" at bounding box center [1134, 305] width 345 height 16
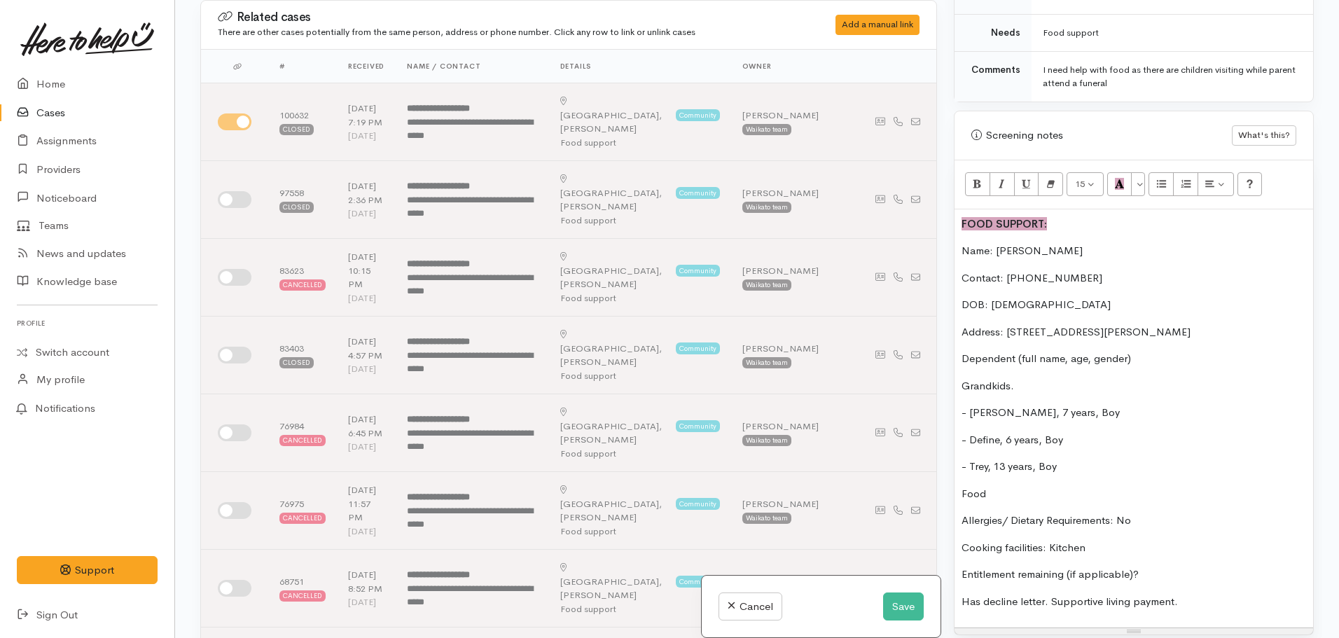
click at [1052, 297] on p "DOB: 07/08/1966" at bounding box center [1134, 305] width 345 height 16
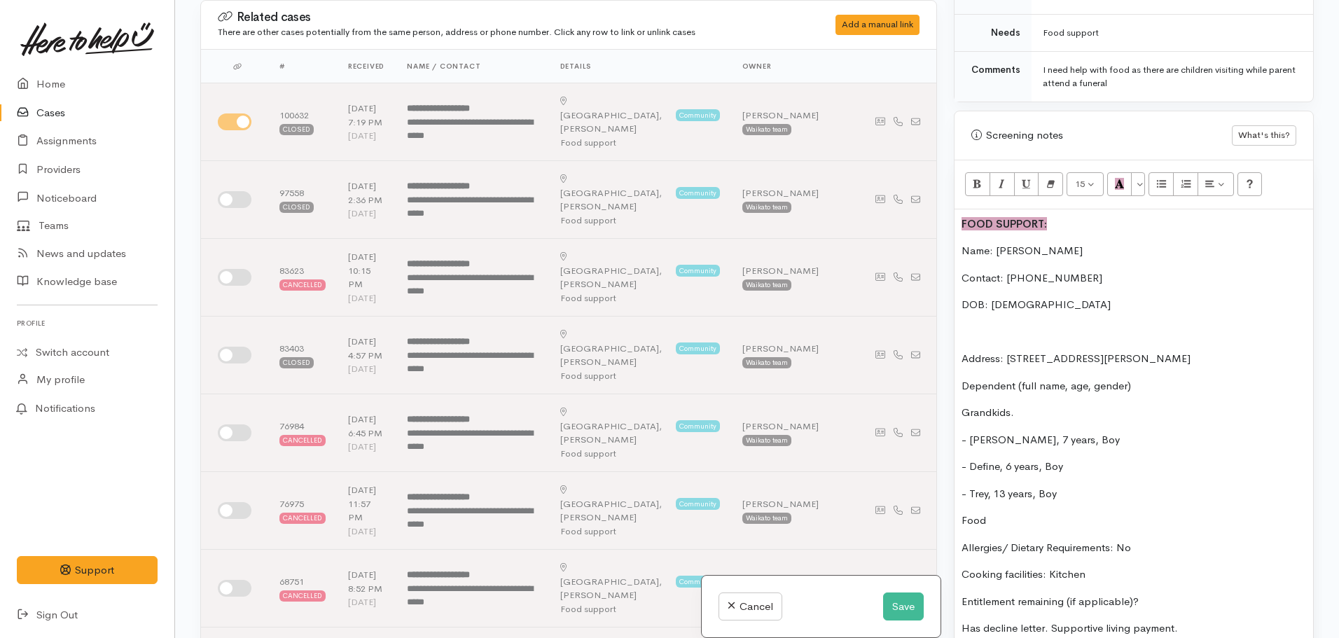
click at [1285, 351] on p "Address: unit 2/3 Sayer Street, Frankton, Hamilton, New Zealand" at bounding box center [1134, 359] width 345 height 16
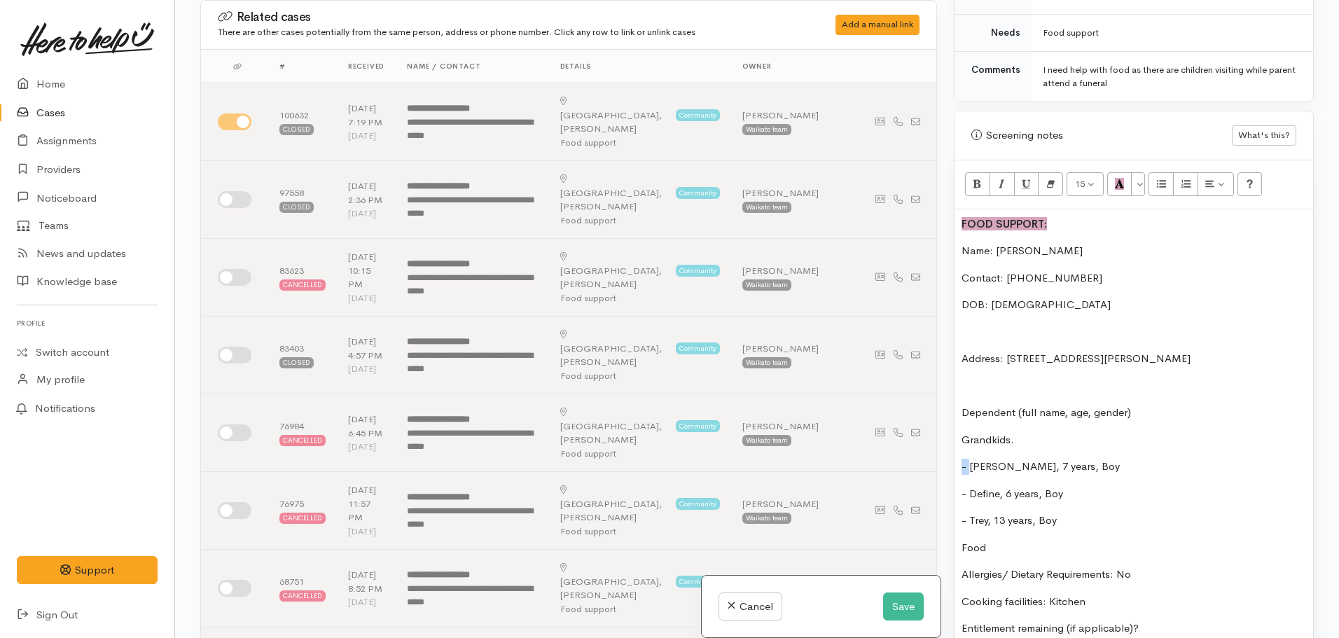
drag, startPoint x: 974, startPoint y: 453, endPoint x: 951, endPoint y: 427, distance: 34.3
click at [953, 453] on div "Warnings Add No warnings have been raised against this case Add Warning Title ●…" at bounding box center [1134, 319] width 377 height 638
click at [1161, 178] on icon "Unordered list (CTRL+SHIFT+NUM7)" at bounding box center [1161, 184] width 9 height 12
drag, startPoint x: 969, startPoint y: 484, endPoint x: 955, endPoint y: 483, distance: 14.0
click at [955, 483] on div "FOOD SUPPORT: Name: Catrina Rangitaawa Contact: 020 4037 1705 DOB: 07/08/1966 A…" at bounding box center [1134, 445] width 359 height 473
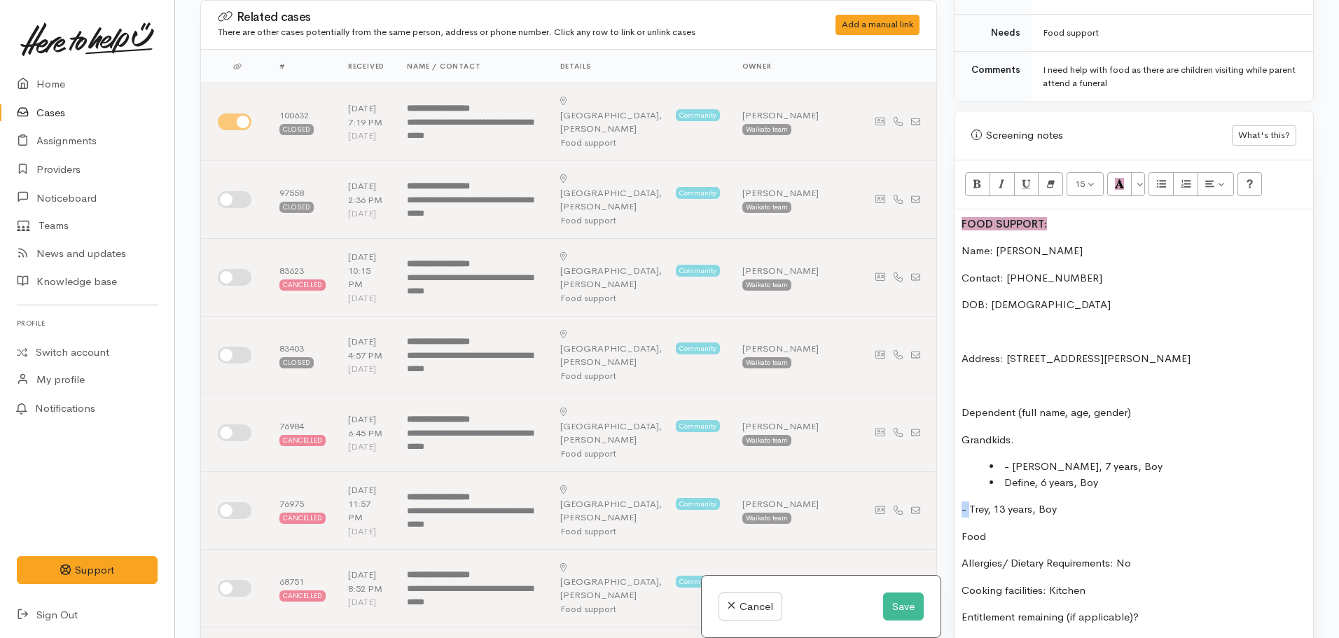
drag, startPoint x: 969, startPoint y: 497, endPoint x: 937, endPoint y: 497, distance: 32.2
click at [937, 497] on div "Related cases There are other cases potentially from the same person, address o…" at bounding box center [757, 319] width 1131 height 638
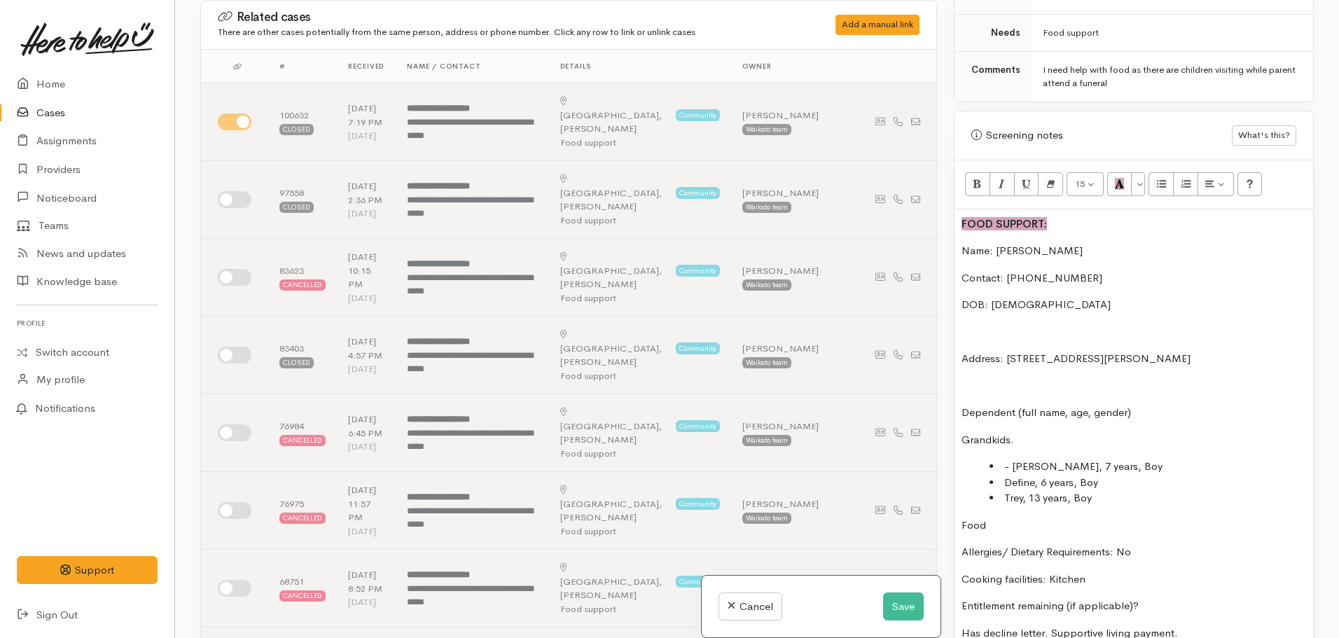
click at [960, 541] on div "FOOD SUPPORT: Name: Catrina Rangitaawa Contact: 020 4037 1705 DOB: 07/08/1966 A…" at bounding box center [1134, 434] width 359 height 450
click at [965, 544] on p "Cooking facilities: Kitchen" at bounding box center [1134, 552] width 345 height 16
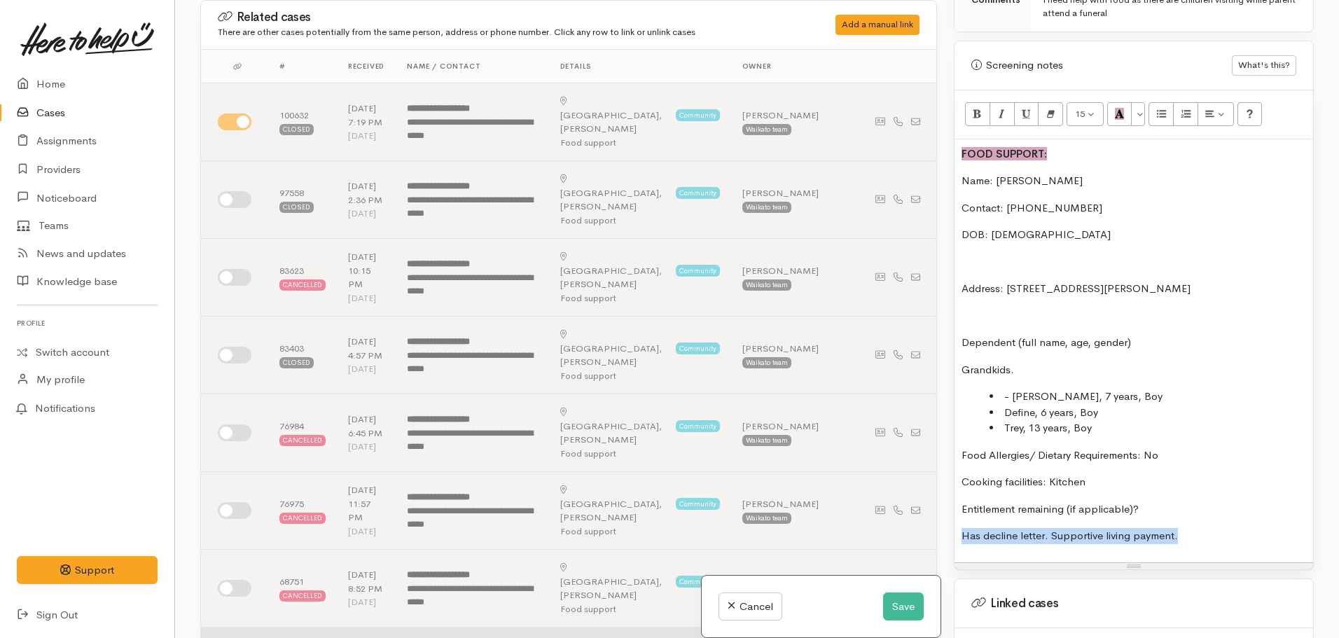
drag, startPoint x: 1187, startPoint y: 518, endPoint x: 921, endPoint y: 535, distance: 266.1
click at [921, 535] on div "Related cases There are other cases potentially from the same person, address o…" at bounding box center [757, 319] width 1131 height 638
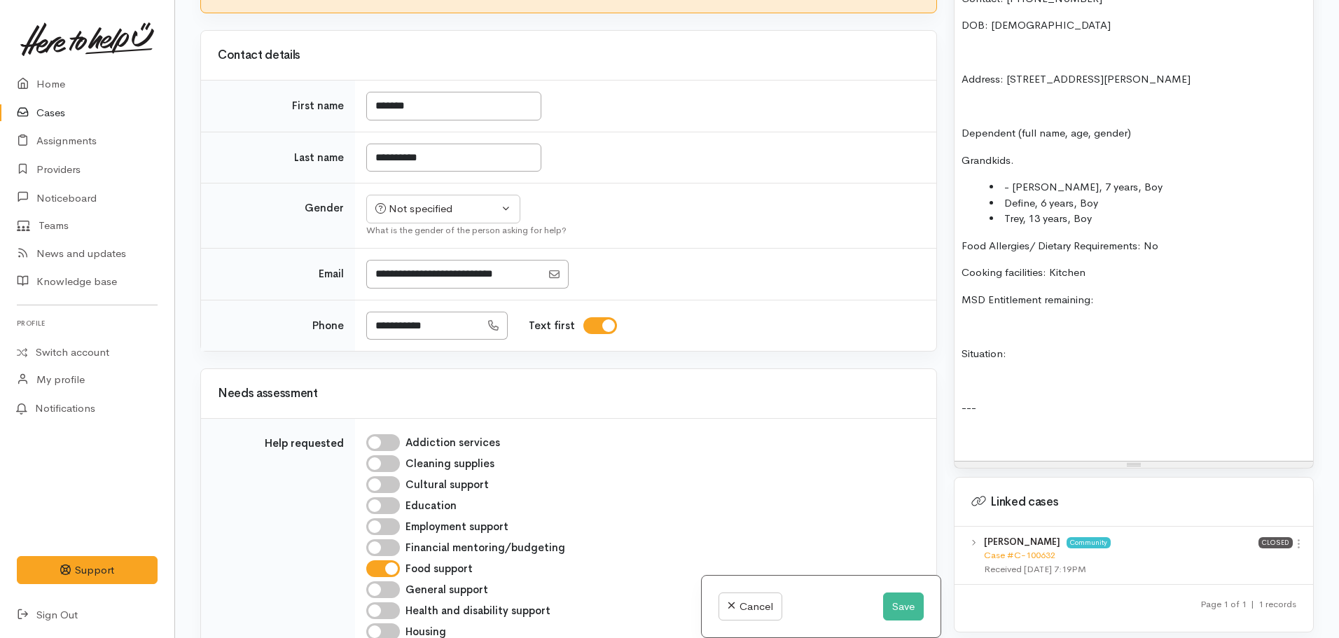
scroll to position [1011, 0]
click at [1013, 179] on li "- Nathan, 7 years, Boy" at bounding box center [1148, 187] width 317 height 16
click at [986, 428] on p at bounding box center [1134, 434] width 345 height 16
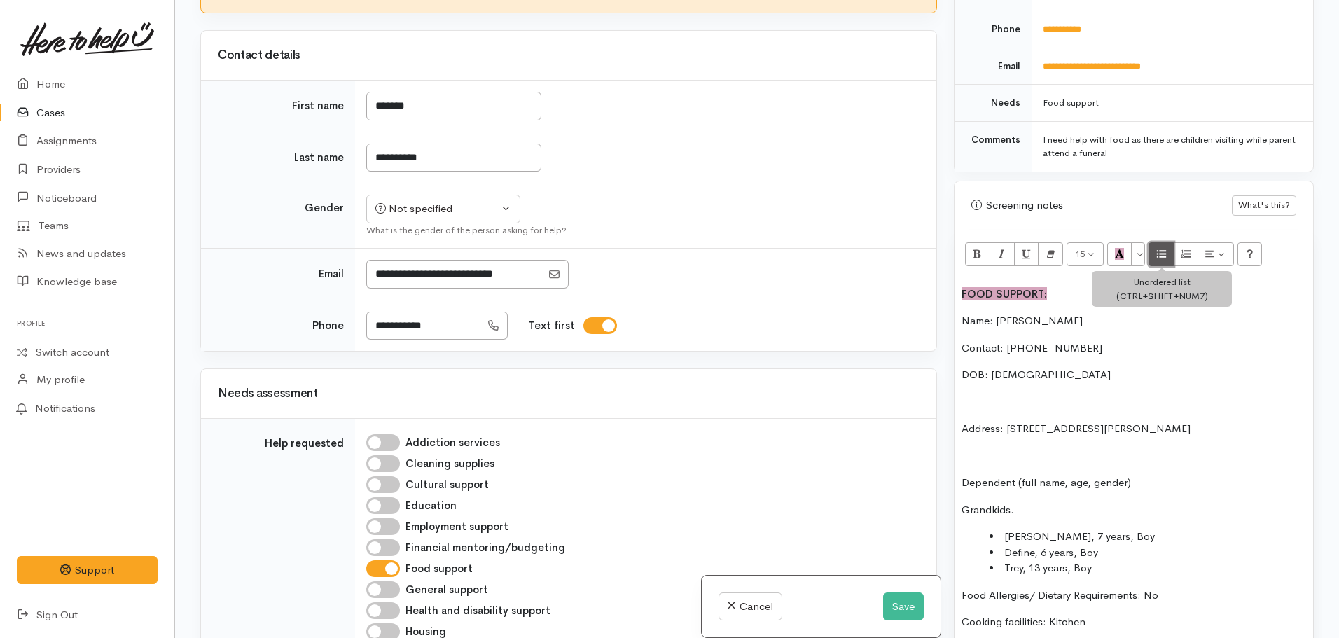
click at [1153, 242] on button "Unordered list (CTRL+SHIFT+NUM7)" at bounding box center [1161, 254] width 25 height 24
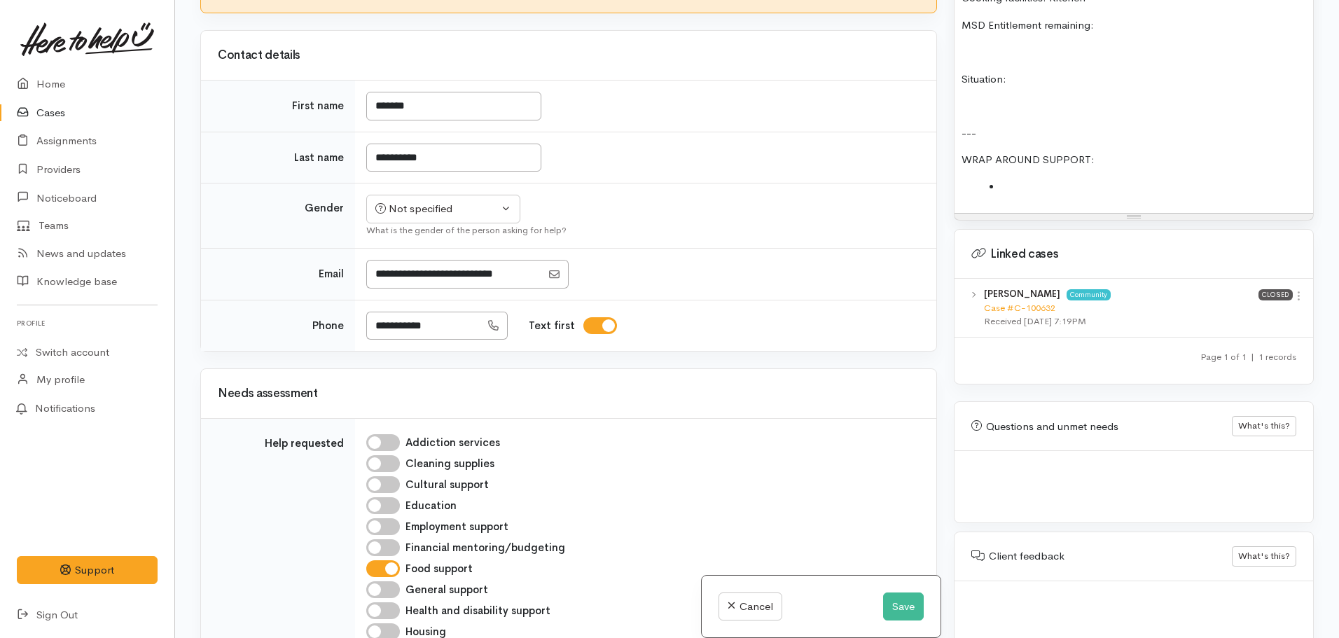
scroll to position [1294, 0]
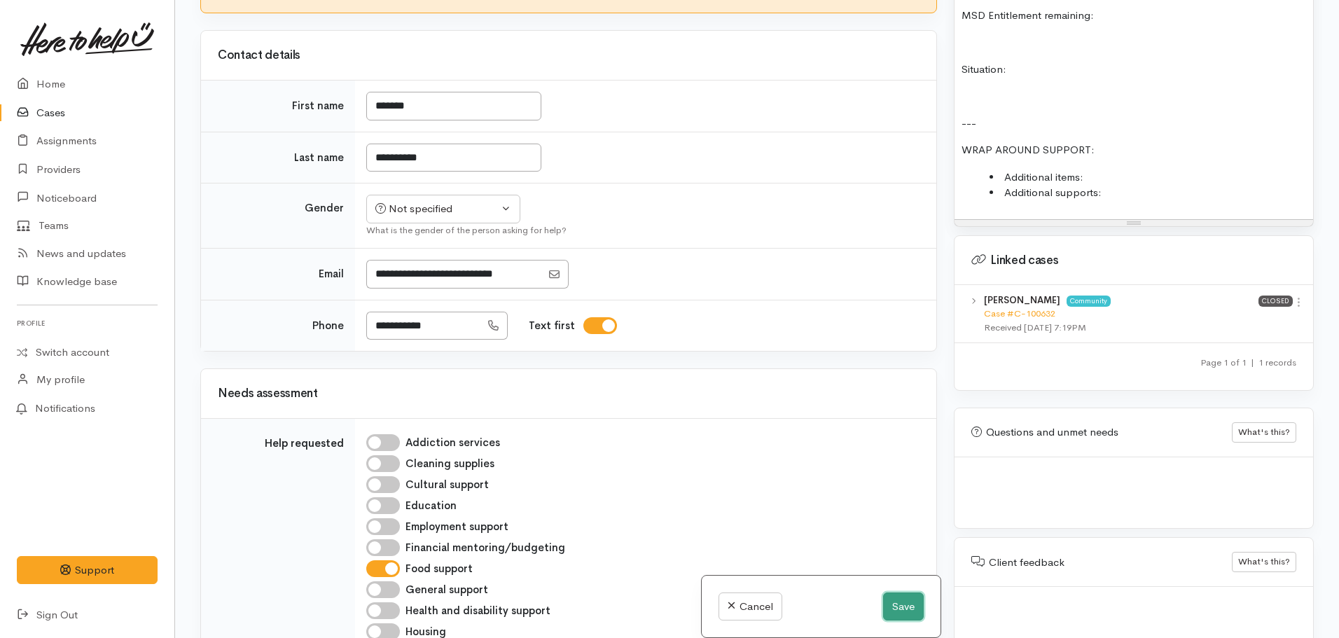
click at [899, 614] on button "Save" at bounding box center [903, 607] width 41 height 29
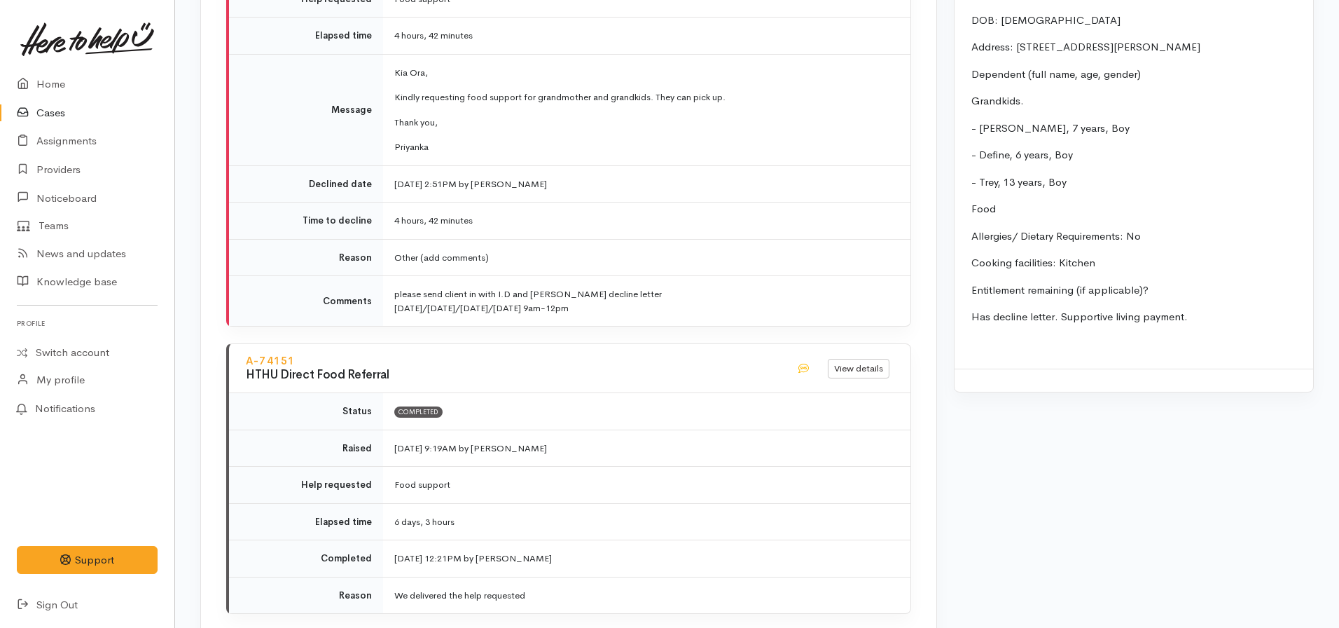
scroll to position [1594, 0]
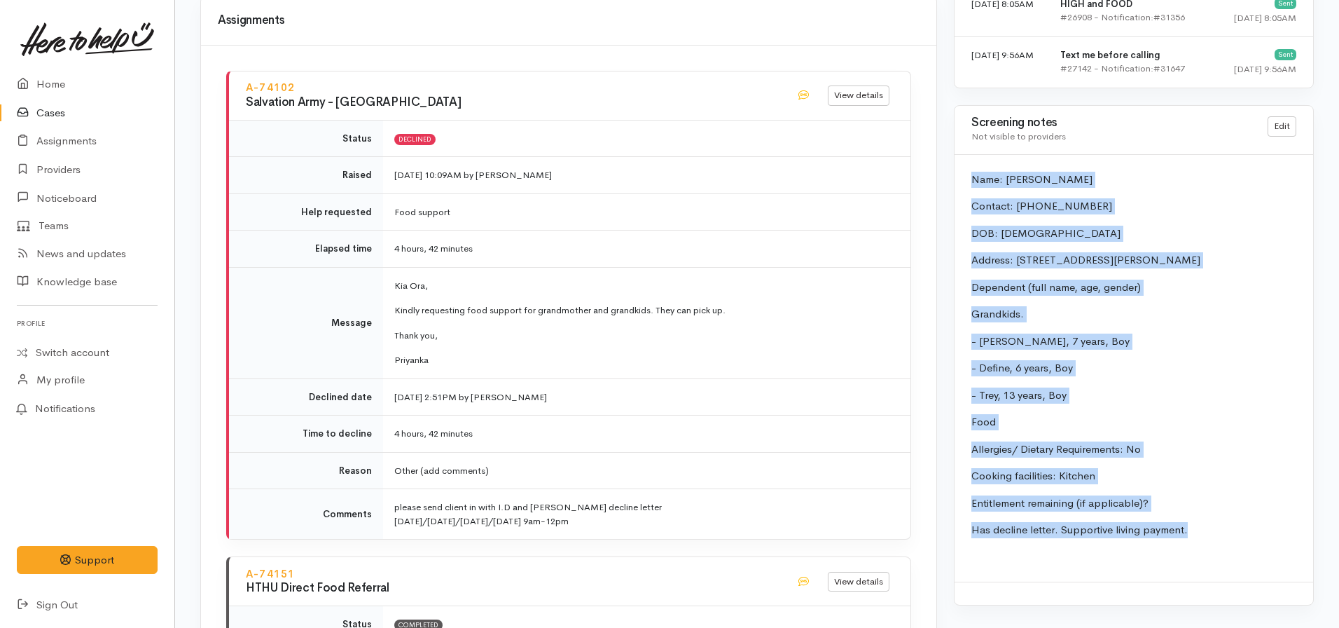
drag, startPoint x: 1192, startPoint y: 504, endPoint x: 946, endPoint y: 162, distance: 421.5
click at [946, 162] on div "Warnings Add No warnings have been raised against this case Add Warning Title ●…" at bounding box center [1134, 22] width 377 height 2947
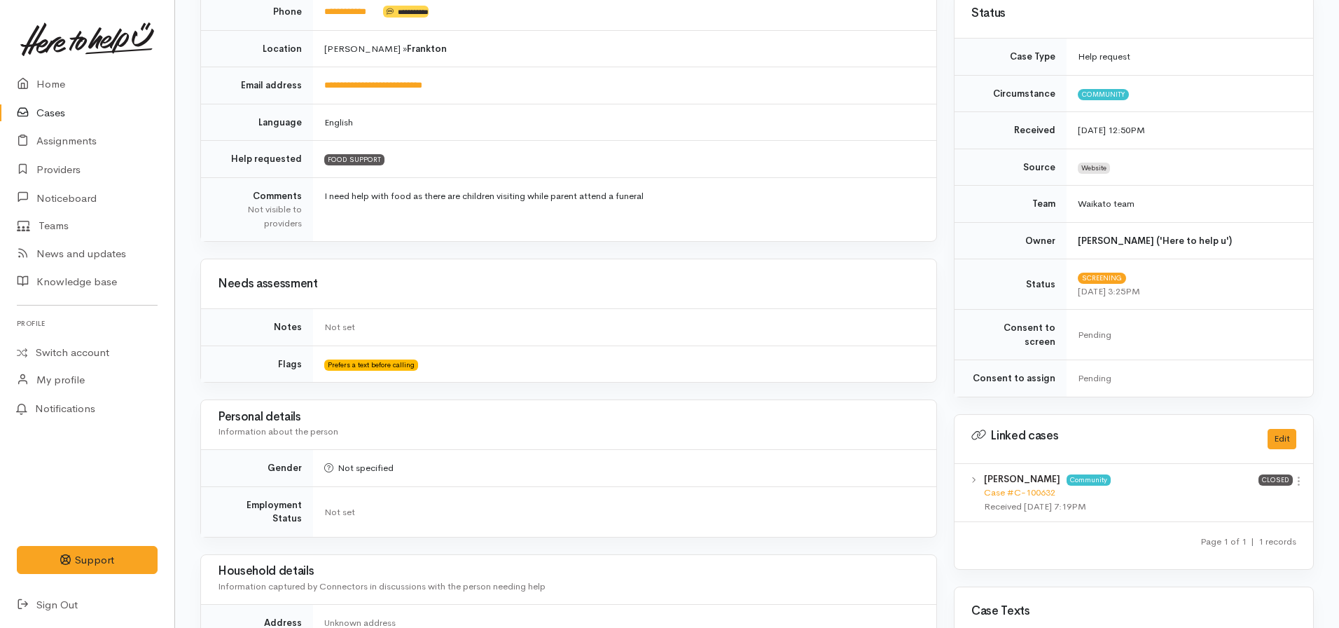
scroll to position [140, 0]
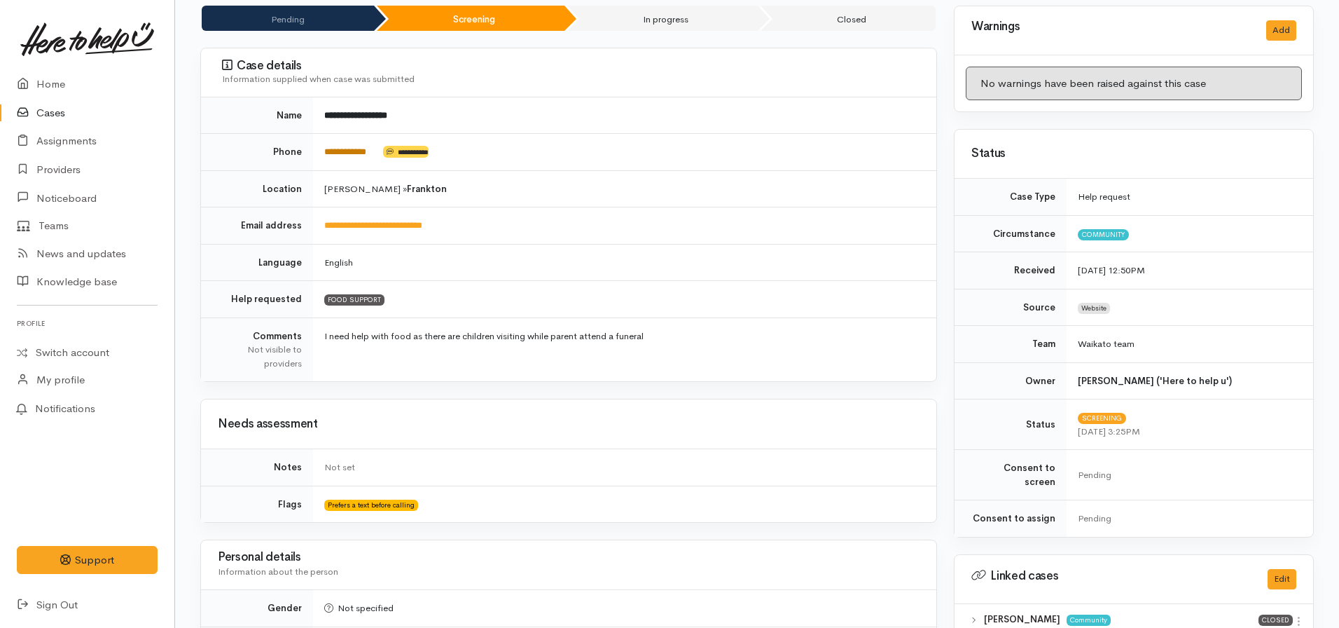
click at [350, 151] on link "**********" at bounding box center [345, 151] width 42 height 9
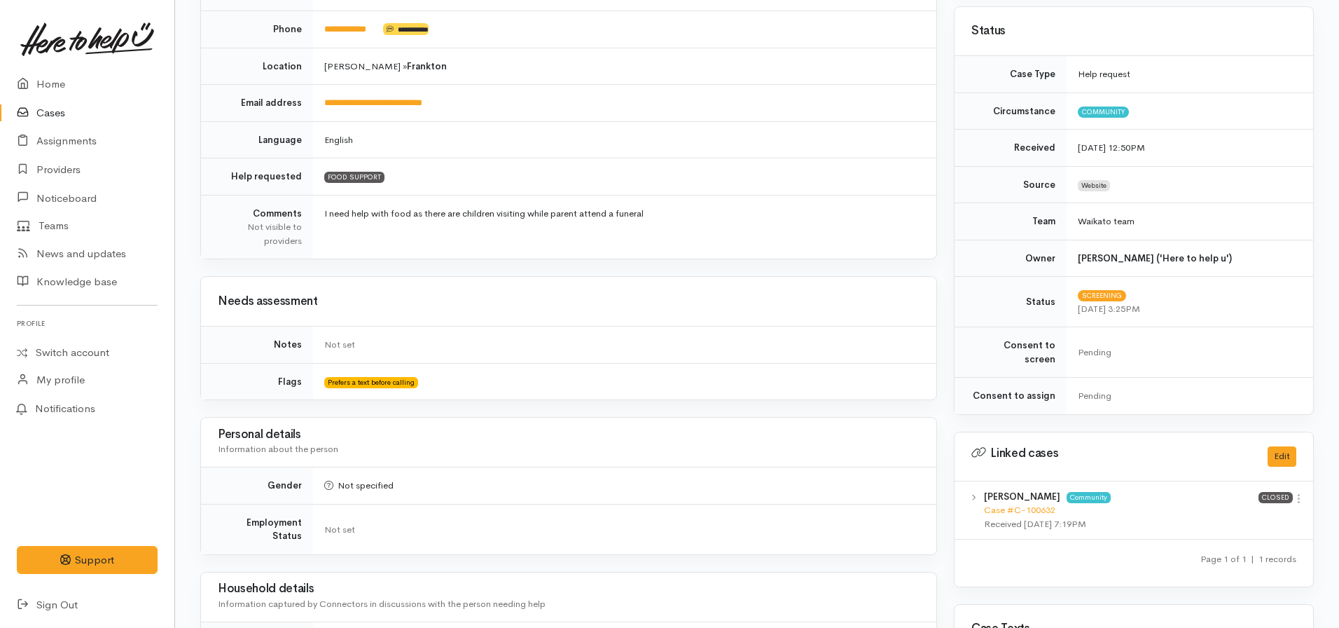
scroll to position [0, 0]
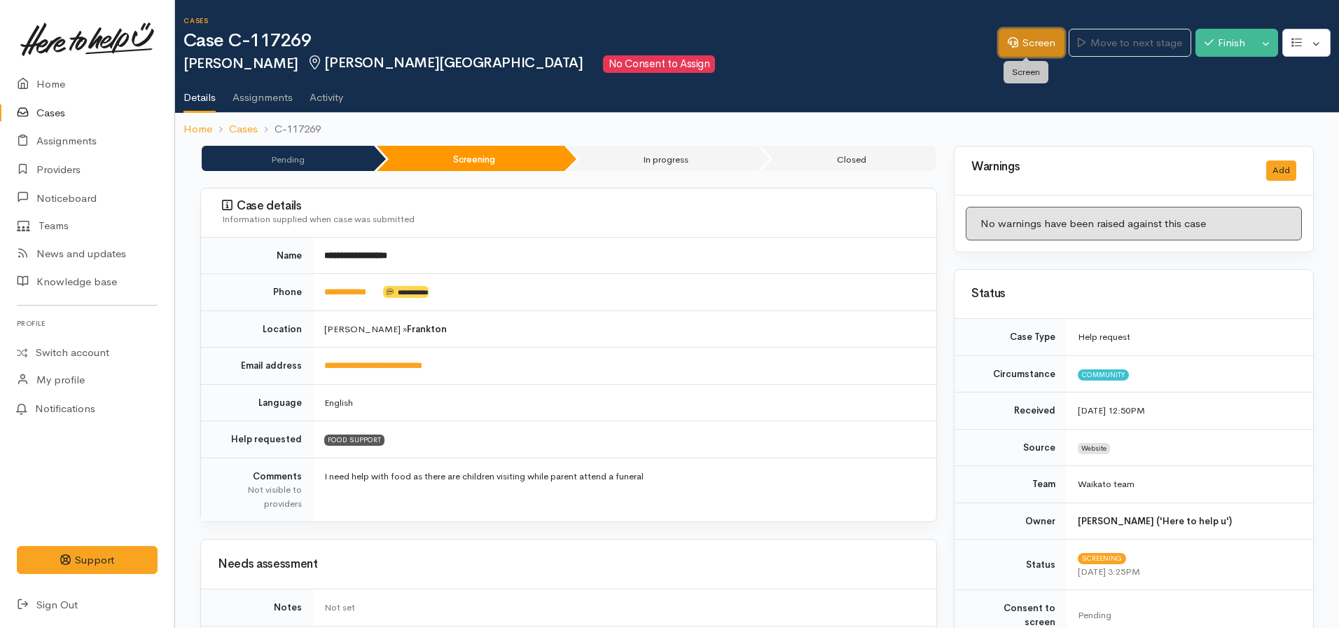
click at [1018, 41] on link "Screen" at bounding box center [1032, 43] width 66 height 29
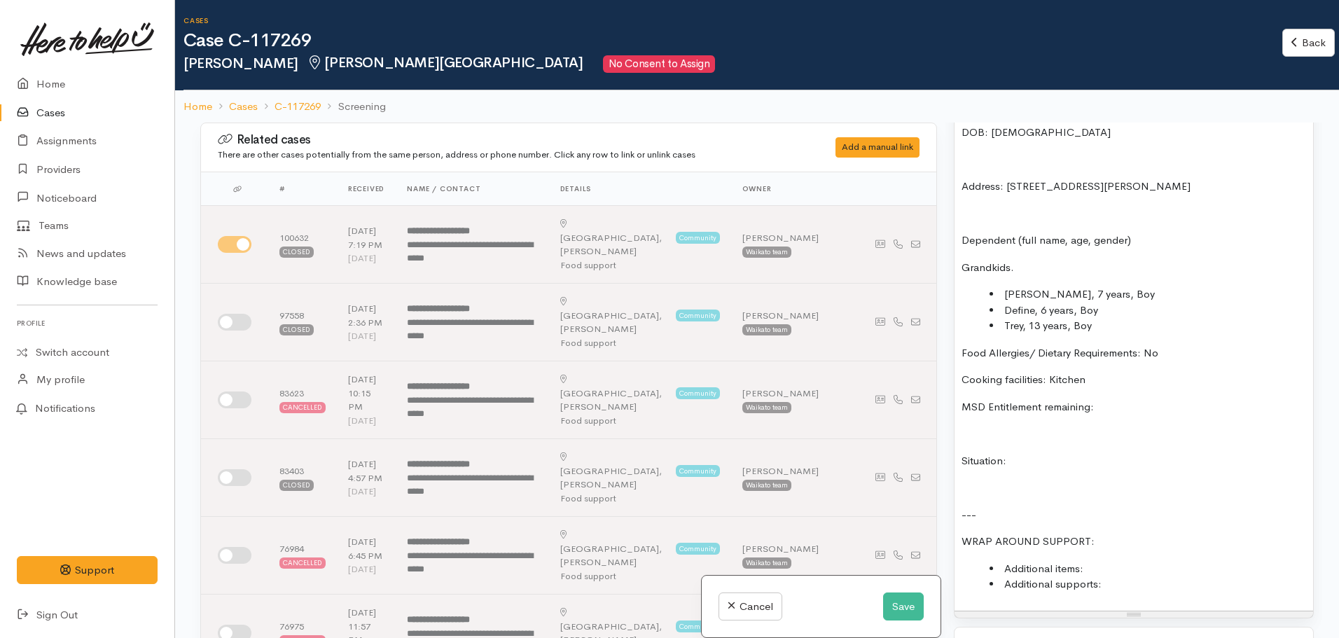
scroll to position [1051, 0]
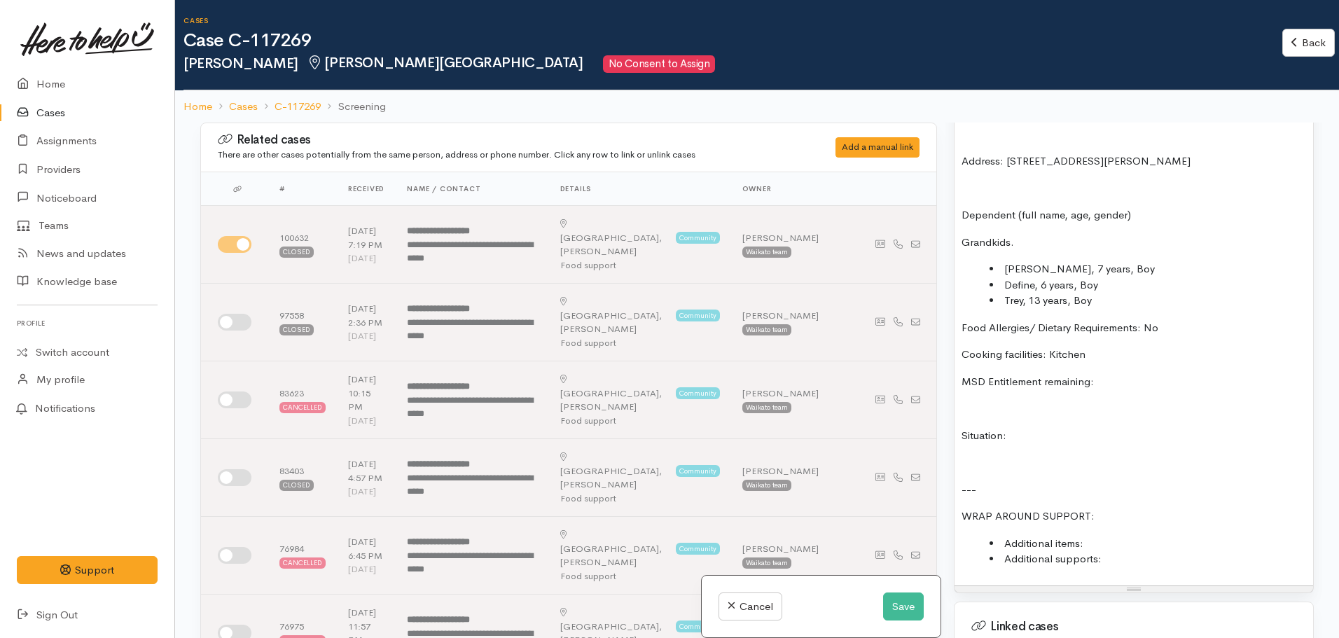
click at [1013, 455] on p at bounding box center [1134, 463] width 345 height 16
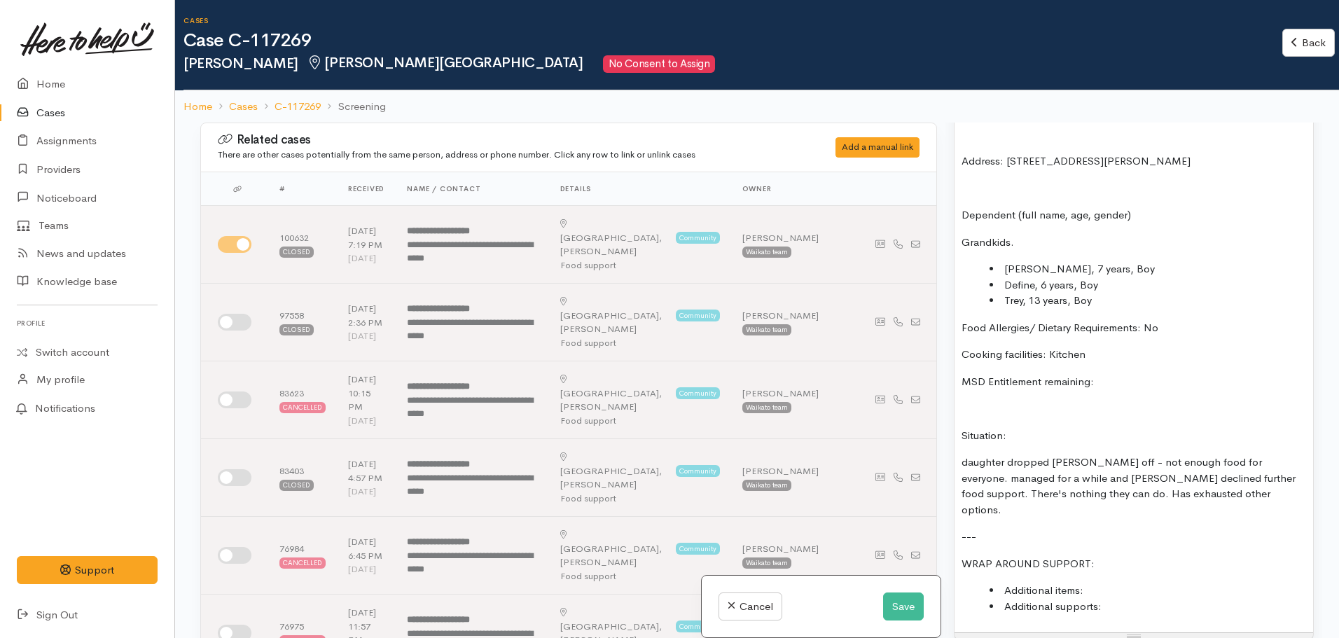
click at [1114, 374] on p "MSD Entitlement remaining:" at bounding box center [1134, 382] width 345 height 16
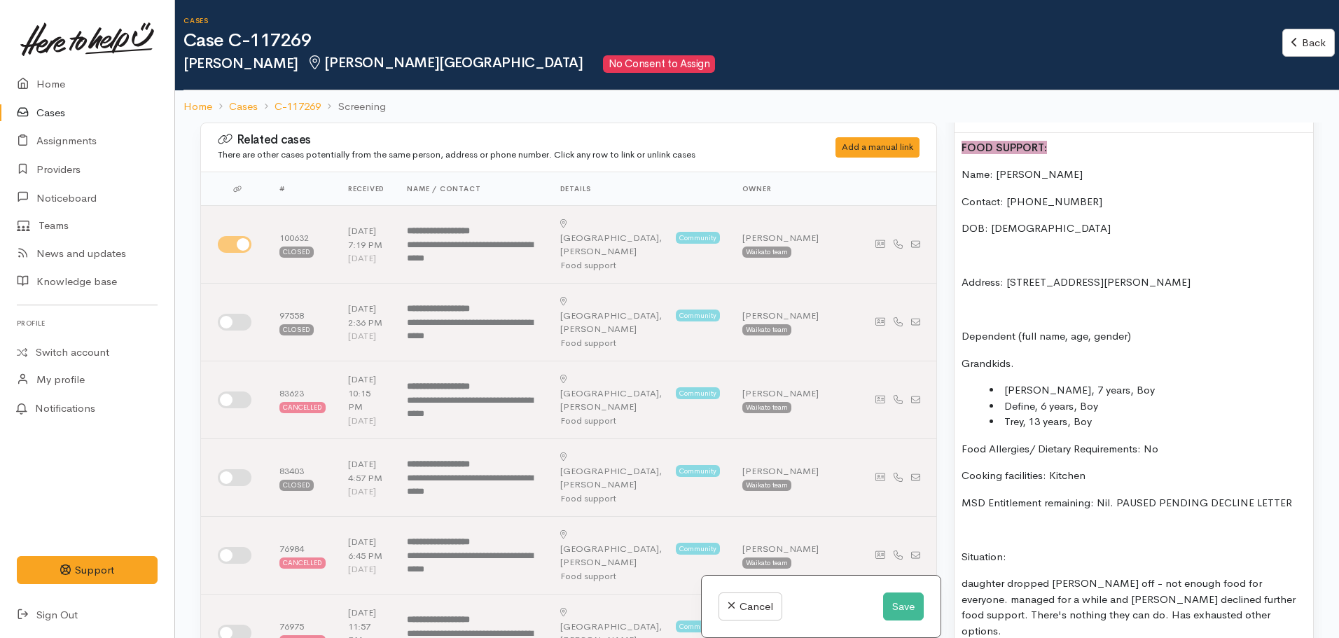
scroll to position [981, 0]
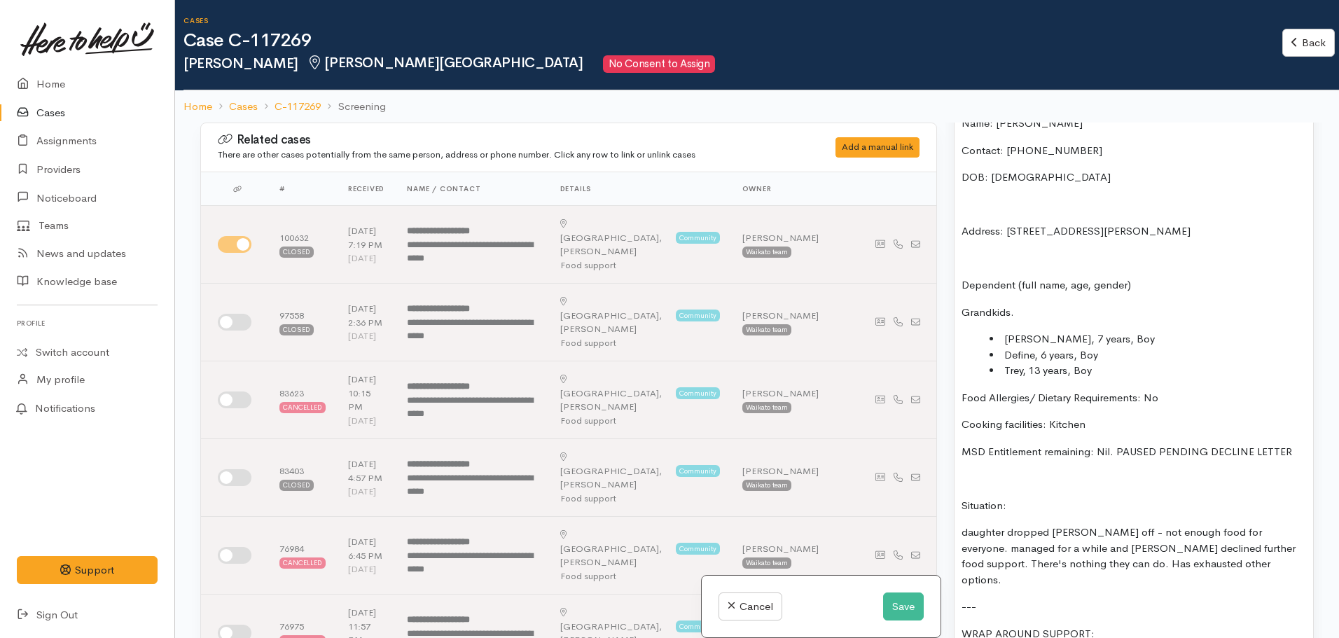
click at [964, 525] on p "daughter dropped grandkids off - not enough food for everyone. managed for a wh…" at bounding box center [1134, 556] width 345 height 63
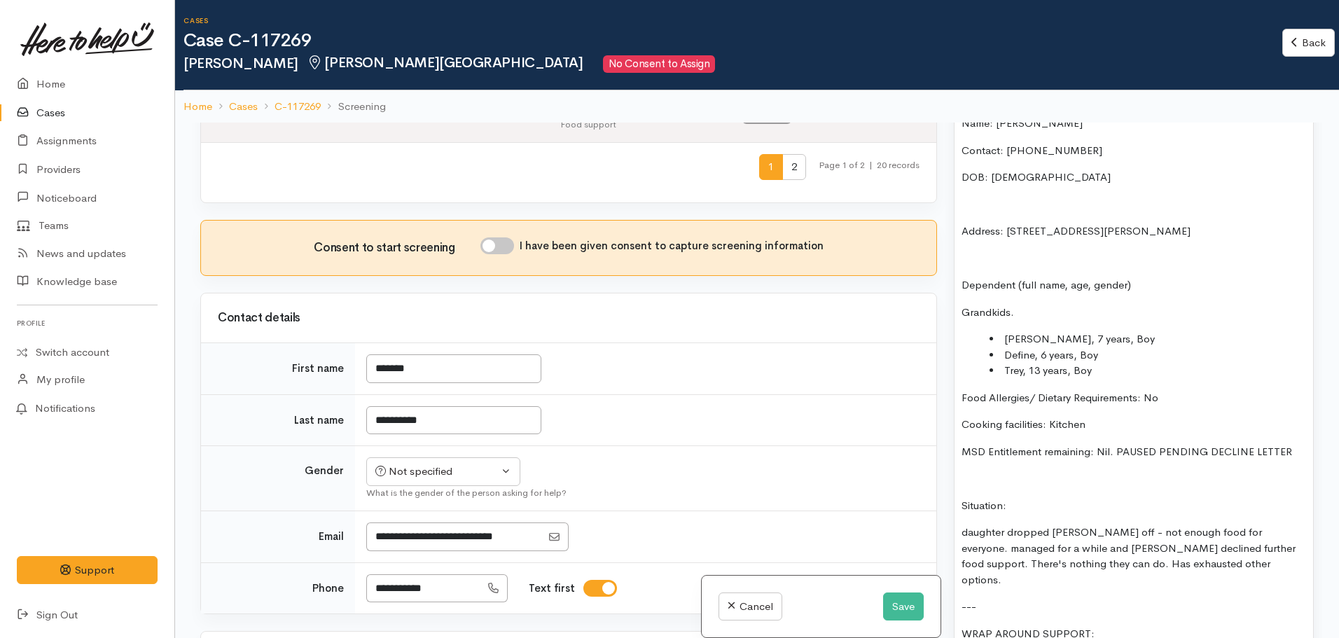
click at [976, 471] on p at bounding box center [1134, 479] width 345 height 16
click at [1118, 363] on li "Trey, 13 years, Boy" at bounding box center [1148, 371] width 317 height 16
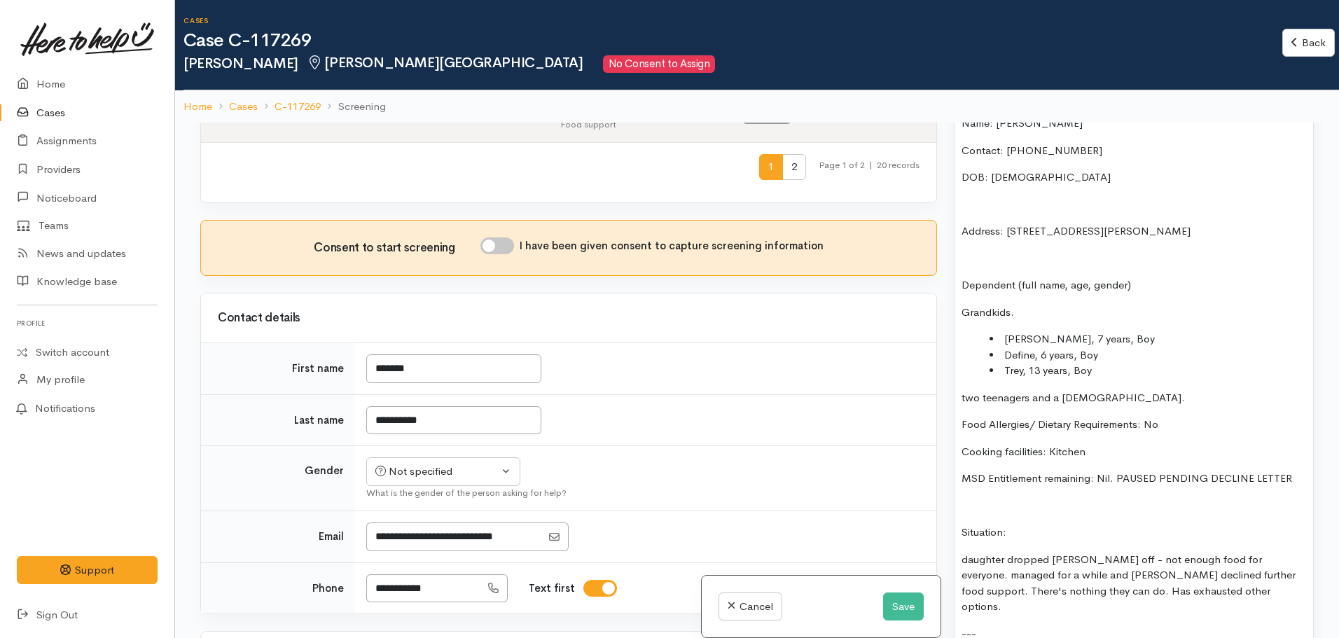
click at [1115, 426] on div "FOOD SUPPORT: Name: Catrina Rangitaawa Contact: 020 4037 1705 DOB: 07/08/1966 A…" at bounding box center [1134, 406] width 359 height 648
click at [1161, 365] on li "Trey, 13 years, Boy" at bounding box center [1148, 371] width 317 height 16
click at [1084, 364] on li "Trey, 13 years, Boy" at bounding box center [1148, 371] width 317 height 16
click at [1143, 363] on li "Trey, 13 years, Boy" at bounding box center [1148, 371] width 317 height 16
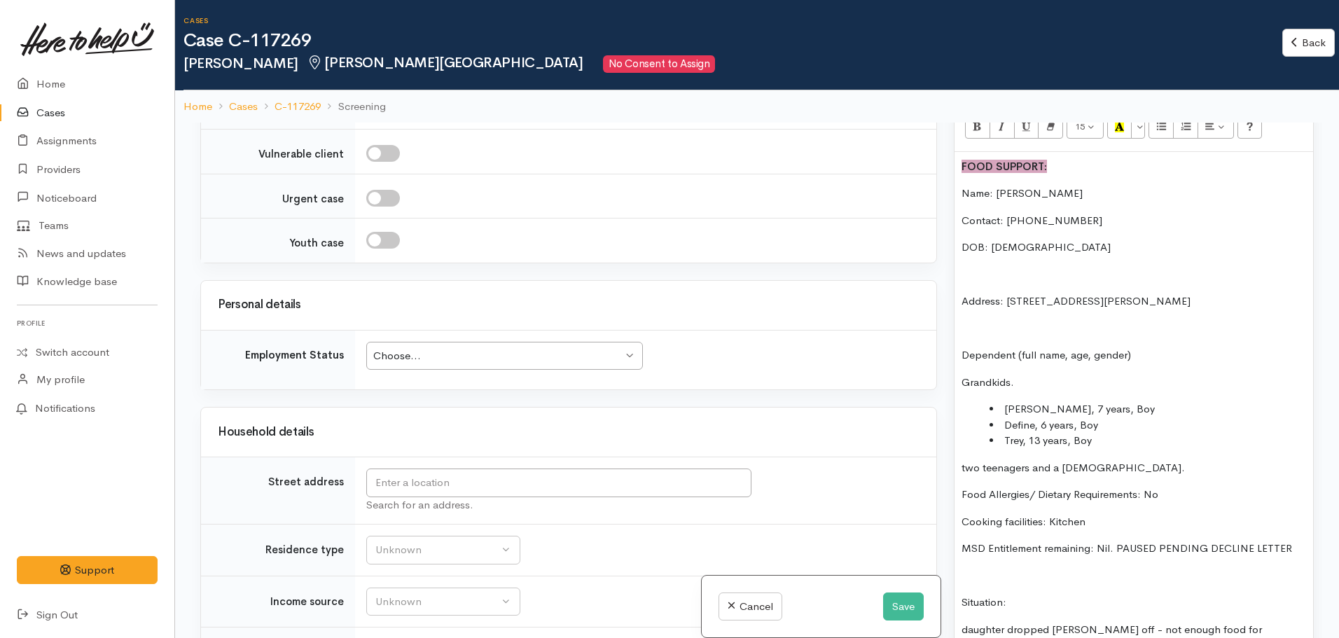
scroll to position [2101, 0]
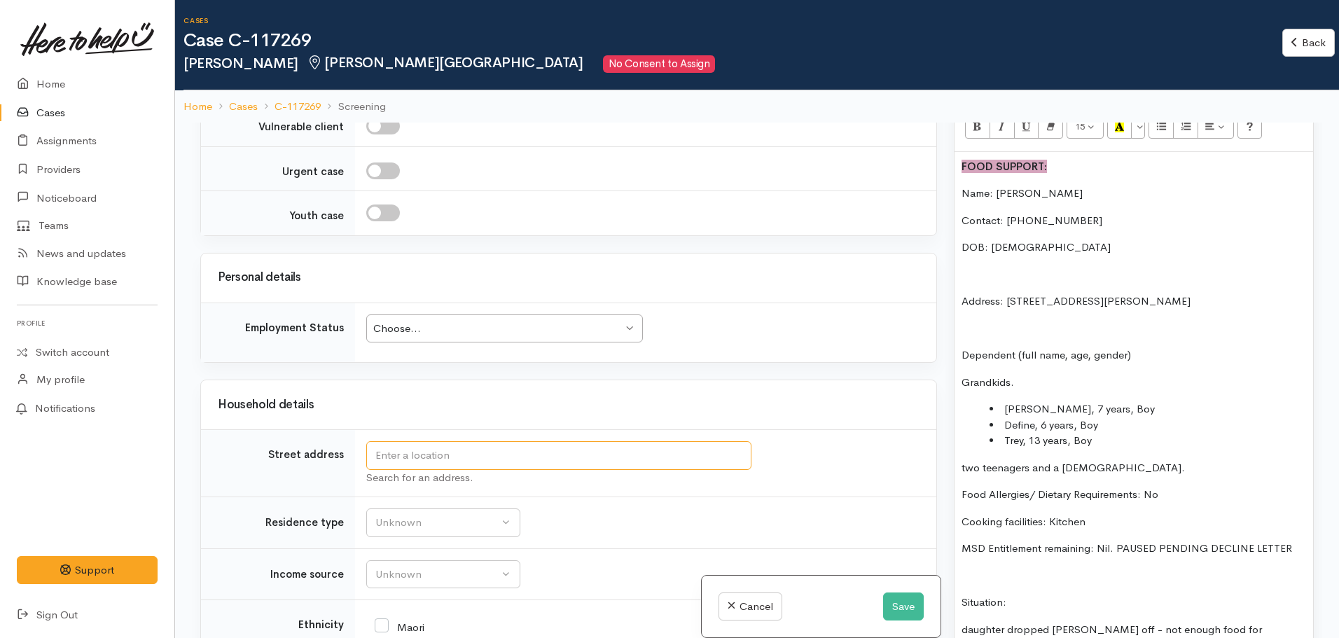
click at [428, 441] on input "text" at bounding box center [558, 455] width 385 height 29
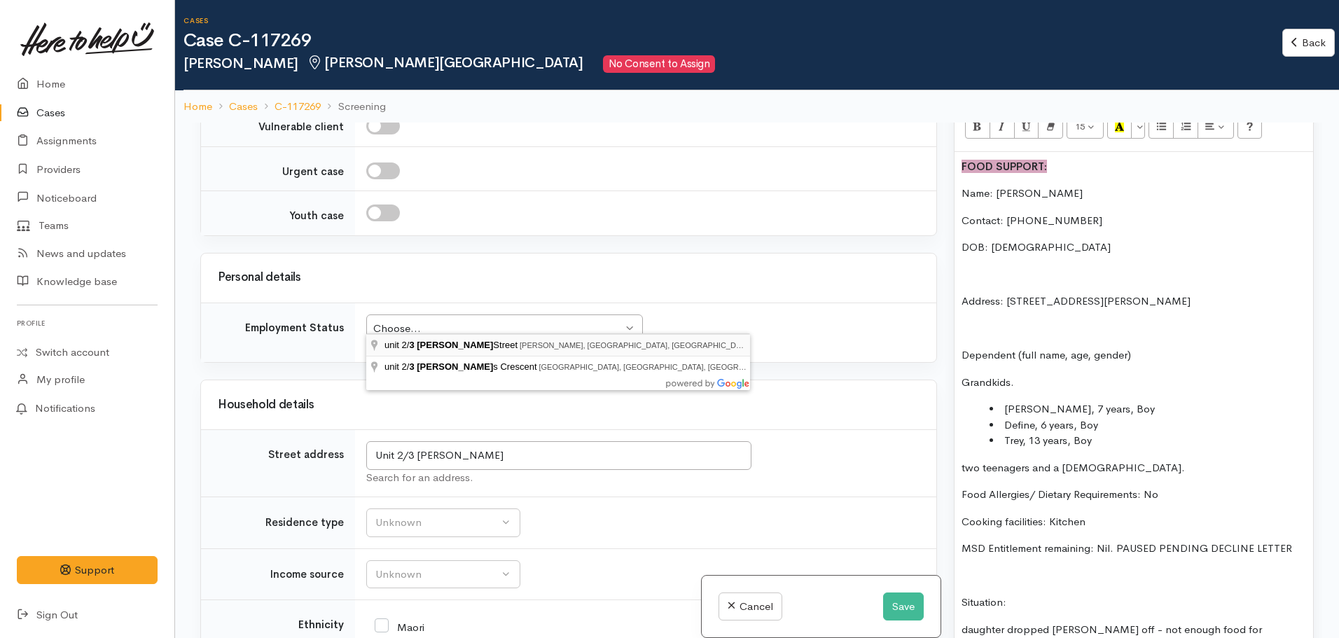
type input "unit 2/3 Sayer Street, Frankton, Hamilton, New Zealand"
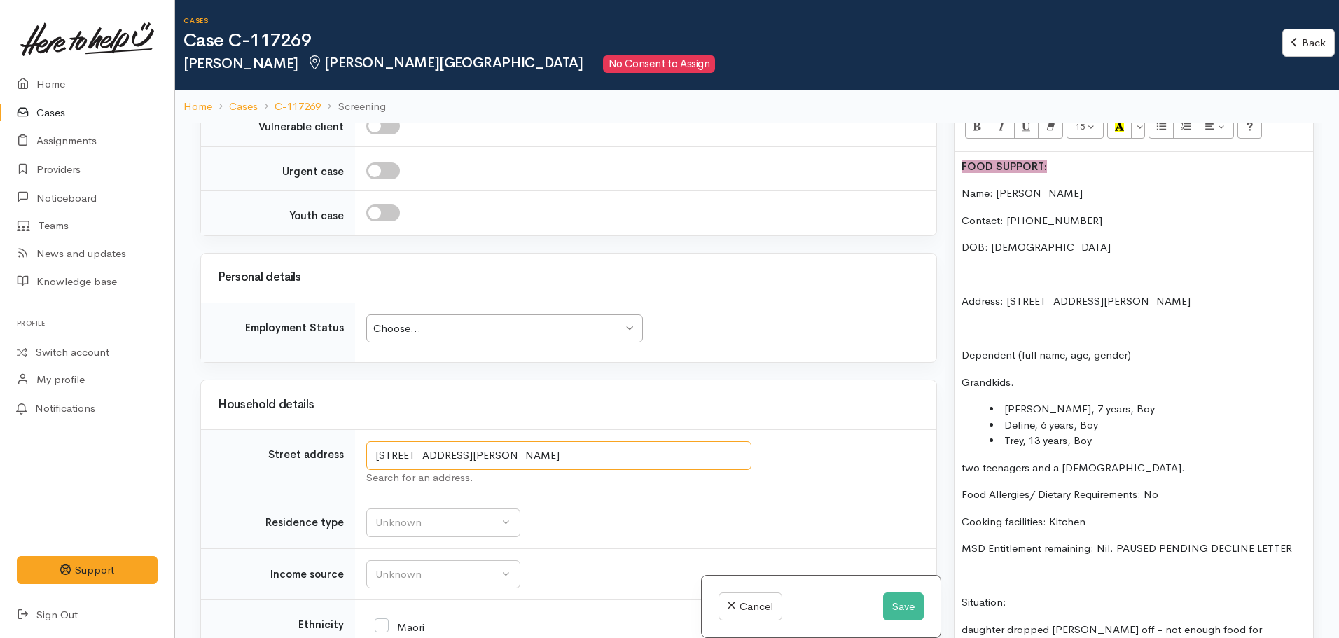
click at [534, 441] on input "unit 2/3 Sayer Street, Frankton, Hamilton, New Zealand" at bounding box center [558, 455] width 385 height 29
drag, startPoint x: 558, startPoint y: 322, endPoint x: 711, endPoint y: 377, distance: 162.4
click at [711, 497] on td "Unknown Emergency accommodation Homeless Other Own home Private rental Public /…" at bounding box center [645, 523] width 581 height 52
click at [1077, 223] on div "FOOD SUPPORT: Name: Catrina Rangitaawa Contact: 020 4037 1705 DOB: 07/08/1966 A…" at bounding box center [1134, 476] width 359 height 648
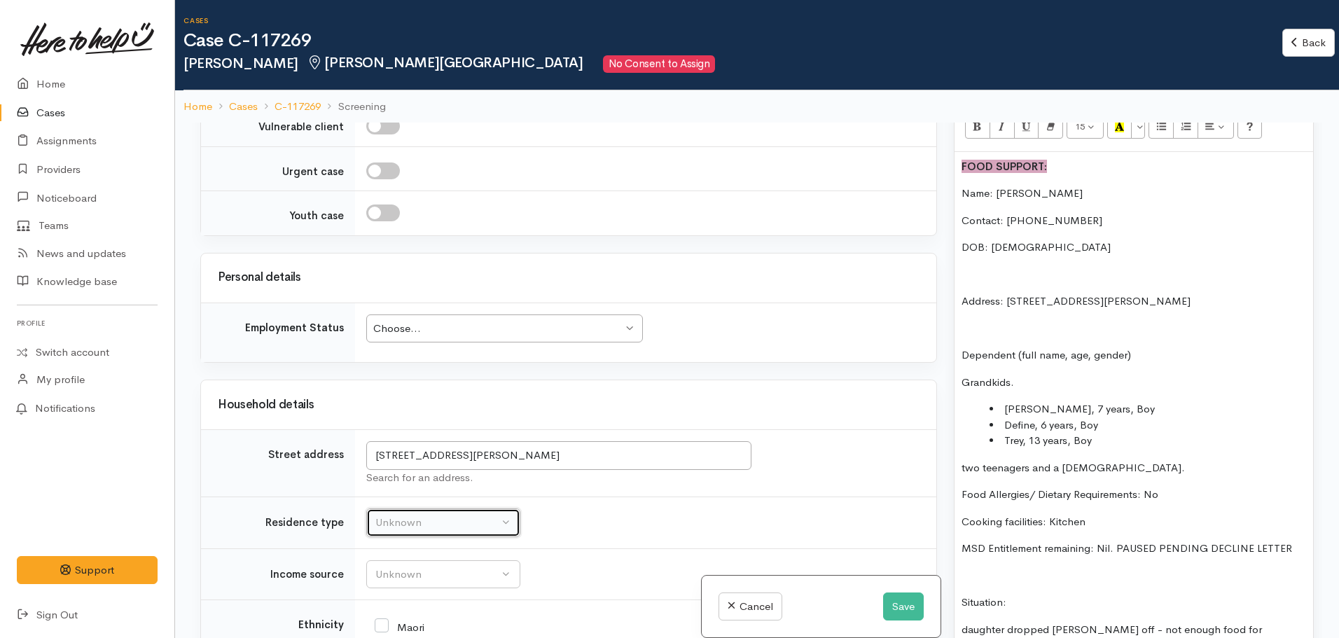
click at [428, 515] on div "Unknown" at bounding box center [436, 523] width 123 height 16
drag, startPoint x: 707, startPoint y: 452, endPoint x: 420, endPoint y: 445, distance: 288.0
click at [704, 548] on td "Unknown ACC Maternity leave MSD - Away from Home Allowance MSD - Child Disabili…" at bounding box center [645, 574] width 581 height 52
click at [431, 515] on div "Unknown" at bounding box center [436, 523] width 123 height 16
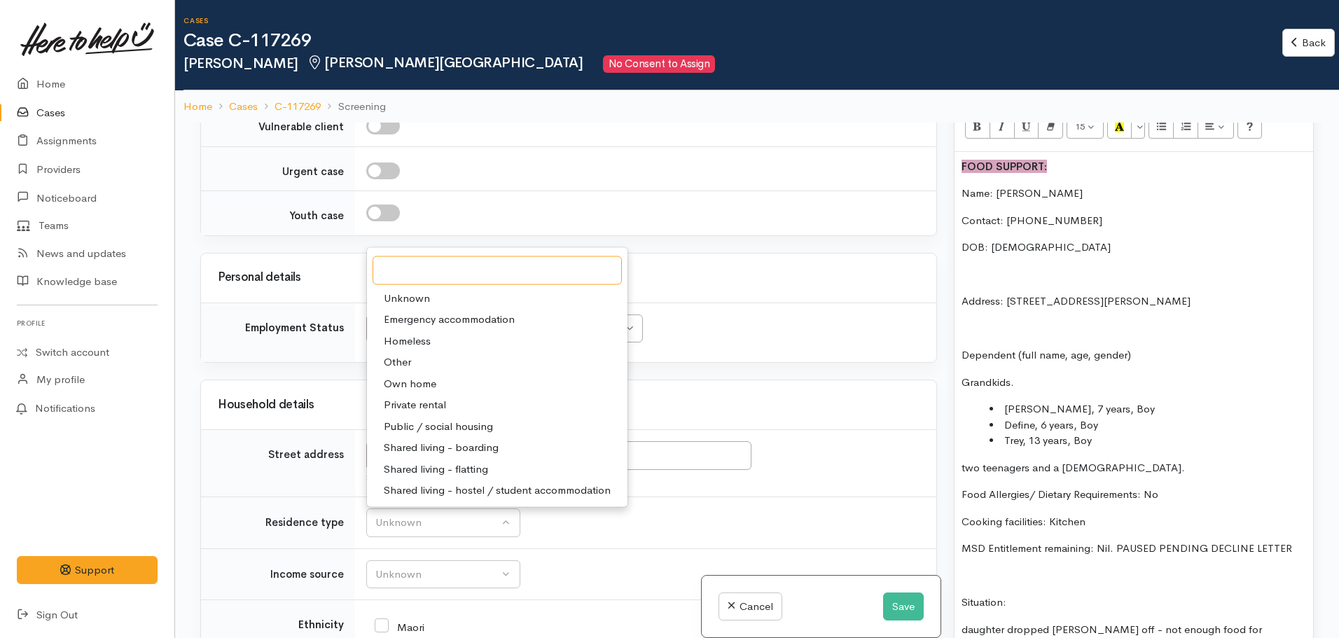
scroll to position [2098, 0]
click at [443, 422] on span "Public / social housing" at bounding box center [438, 430] width 109 height 16
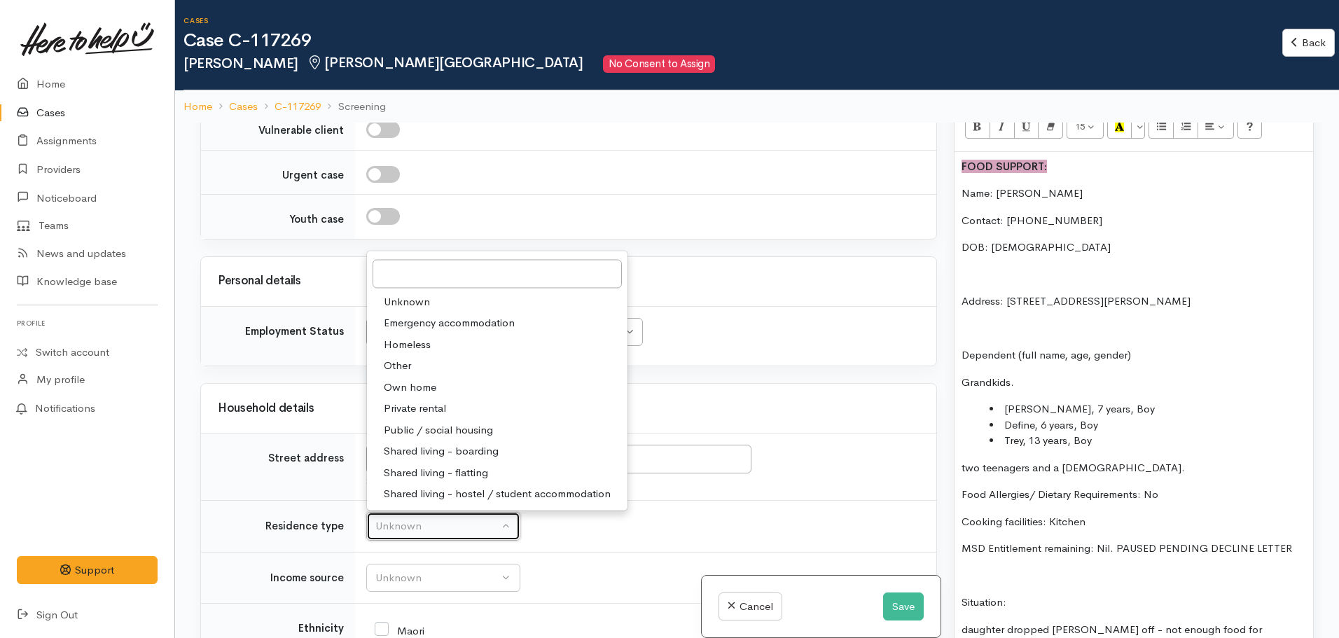
select select "3"
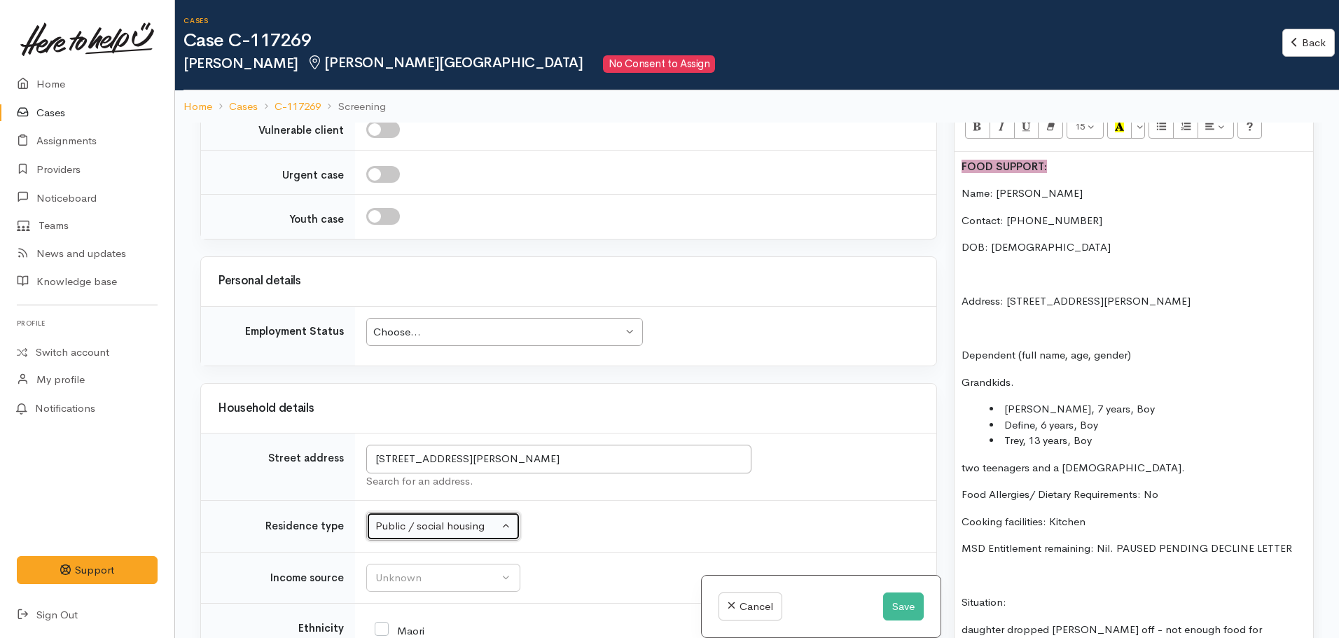
click at [449, 324] on div "Choose..." at bounding box center [497, 332] width 249 height 16
drag, startPoint x: 815, startPoint y: 272, endPoint x: 836, endPoint y: 268, distance: 20.7
click at [815, 402] on h3 "Household details" at bounding box center [569, 408] width 702 height 13
click at [1112, 401] on li "Nathan, 7 years, Boy" at bounding box center [1148, 409] width 317 height 16
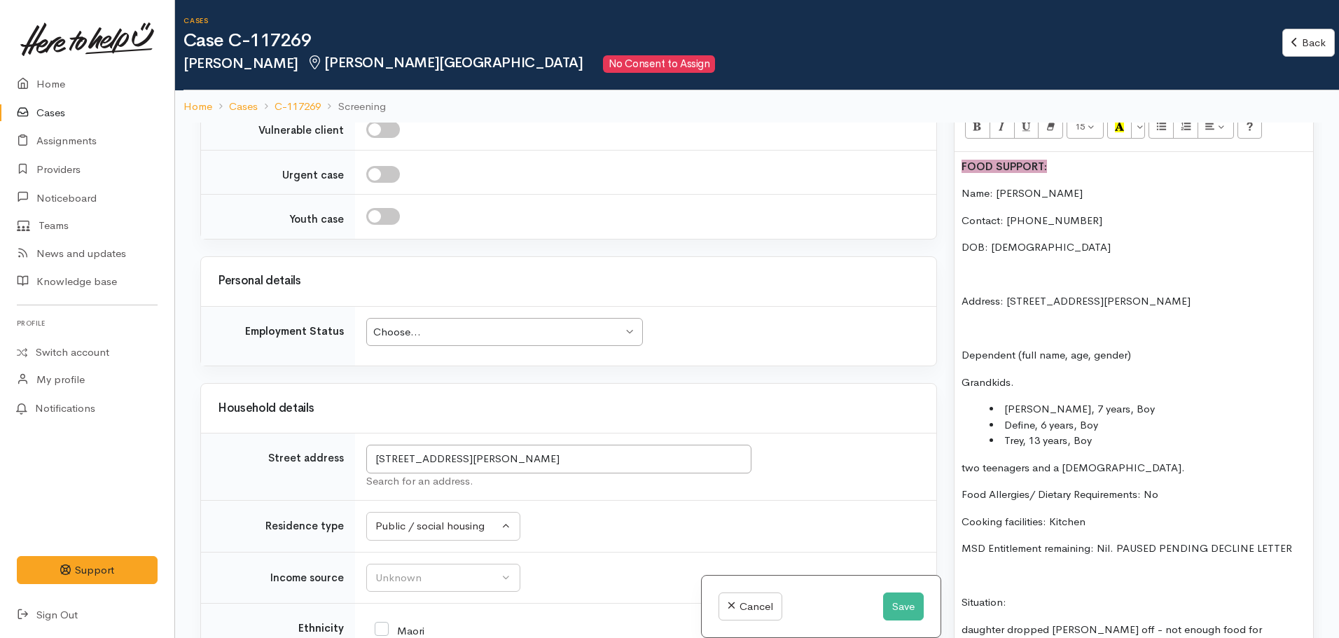
click at [1005, 401] on li "Nathan, 7 years, Boy" at bounding box center [1148, 409] width 317 height 16
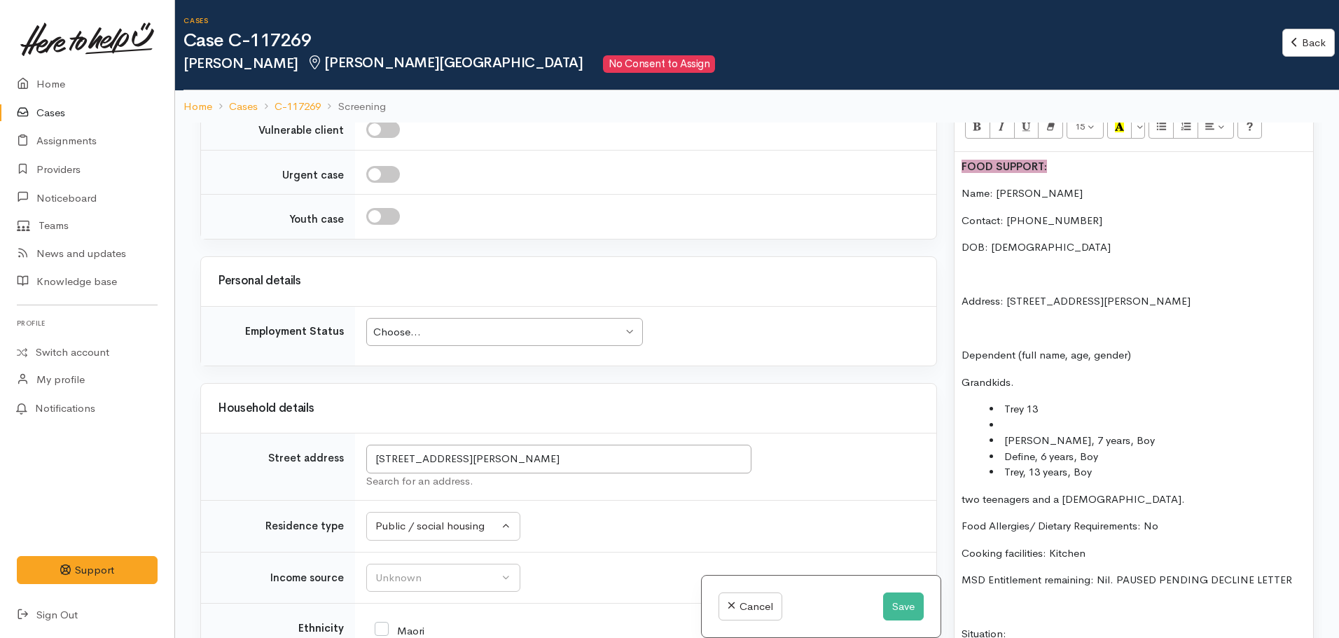
click at [1055, 401] on li "Trey 13" at bounding box center [1148, 409] width 317 height 16
click at [1028, 401] on li "Trey 13 13.3." at bounding box center [1148, 409] width 317 height 16
click at [1040, 401] on li "Trey (13 13.3." at bounding box center [1148, 409] width 317 height 16
click at [1017, 417] on li at bounding box center [1148, 425] width 317 height 16
click at [1084, 401] on li "Trey (13) 13.3." at bounding box center [1148, 409] width 317 height 16
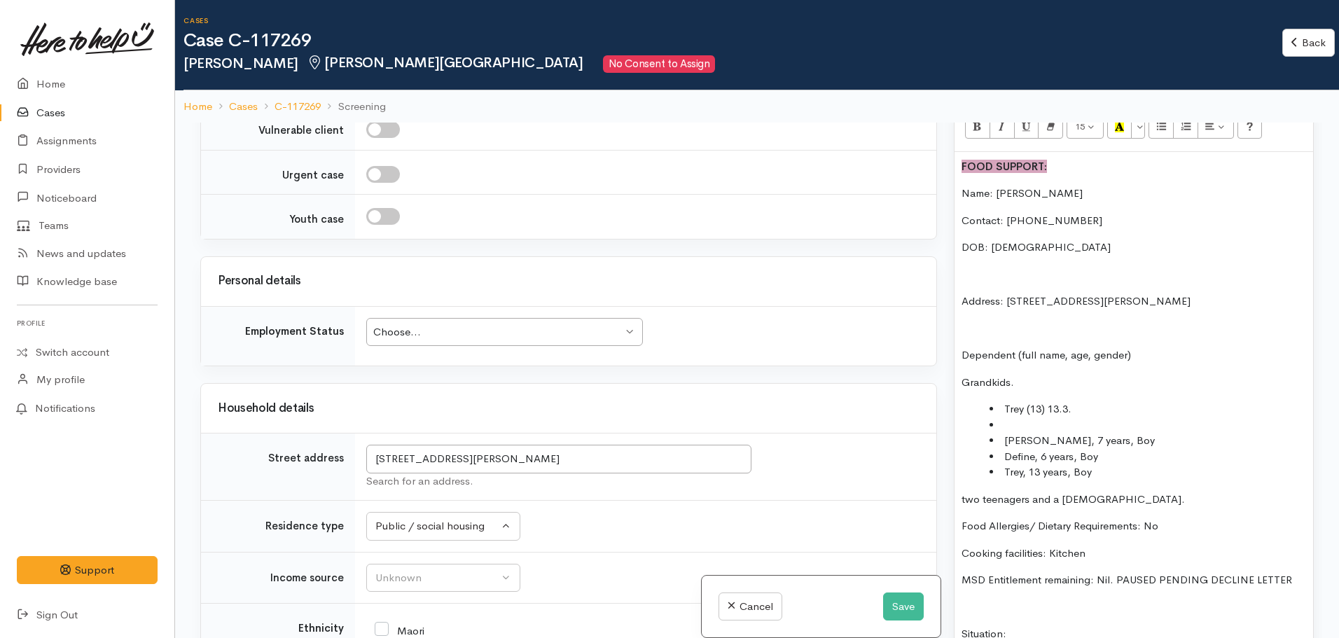
click at [1020, 417] on li at bounding box center [1148, 425] width 317 height 16
click at [1040, 401] on li "Trey (13) 13.3." at bounding box center [1148, 409] width 317 height 16
click at [1088, 401] on li "Trey (14) 13.3." at bounding box center [1148, 409] width 317 height 16
click at [1105, 401] on li "Trey (14) 13.3. -" at bounding box center [1148, 409] width 317 height 16
click at [1014, 417] on li at bounding box center [1148, 425] width 317 height 16
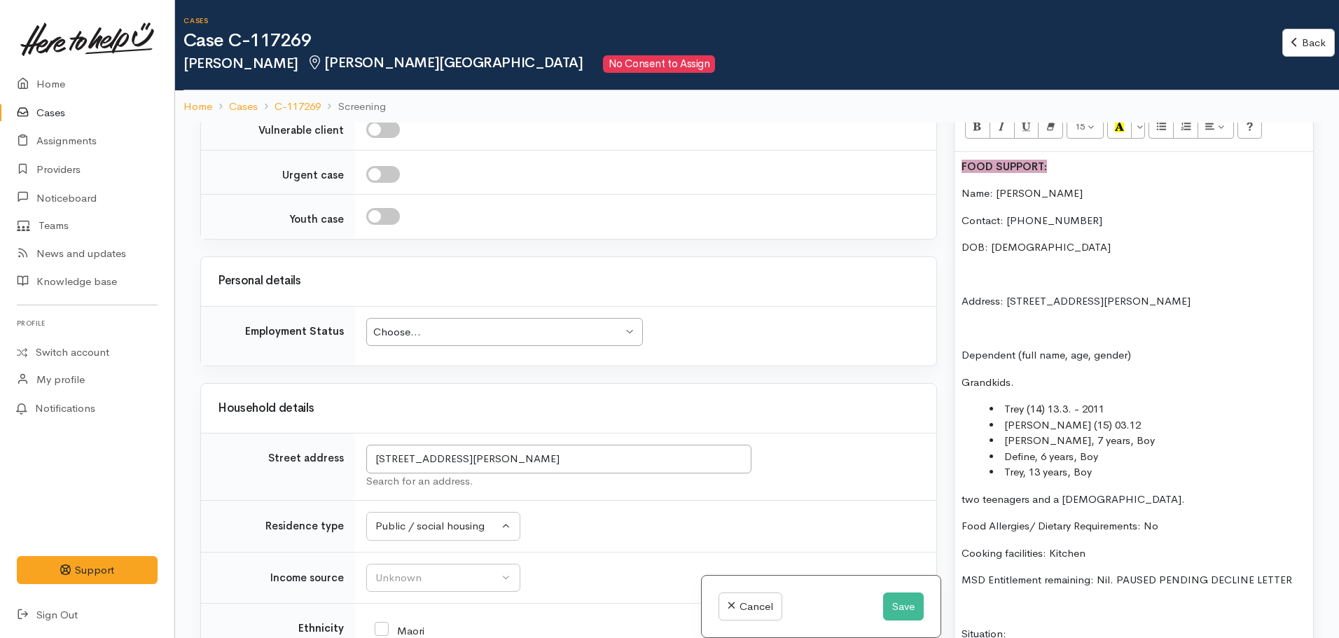
click at [1125, 417] on li "Leanna (15) 03.12" at bounding box center [1148, 425] width 317 height 16
click at [1118, 433] on li "Nathan, 7 years, Boy" at bounding box center [1148, 441] width 317 height 16
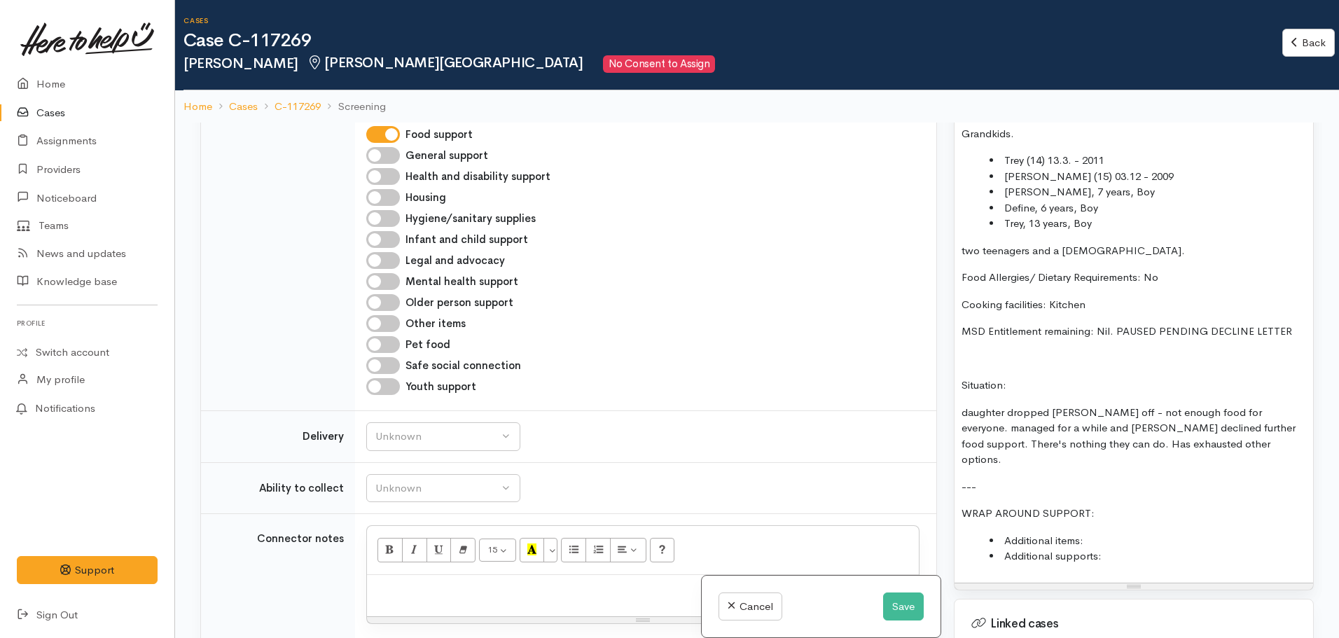
scroll to position [981, 0]
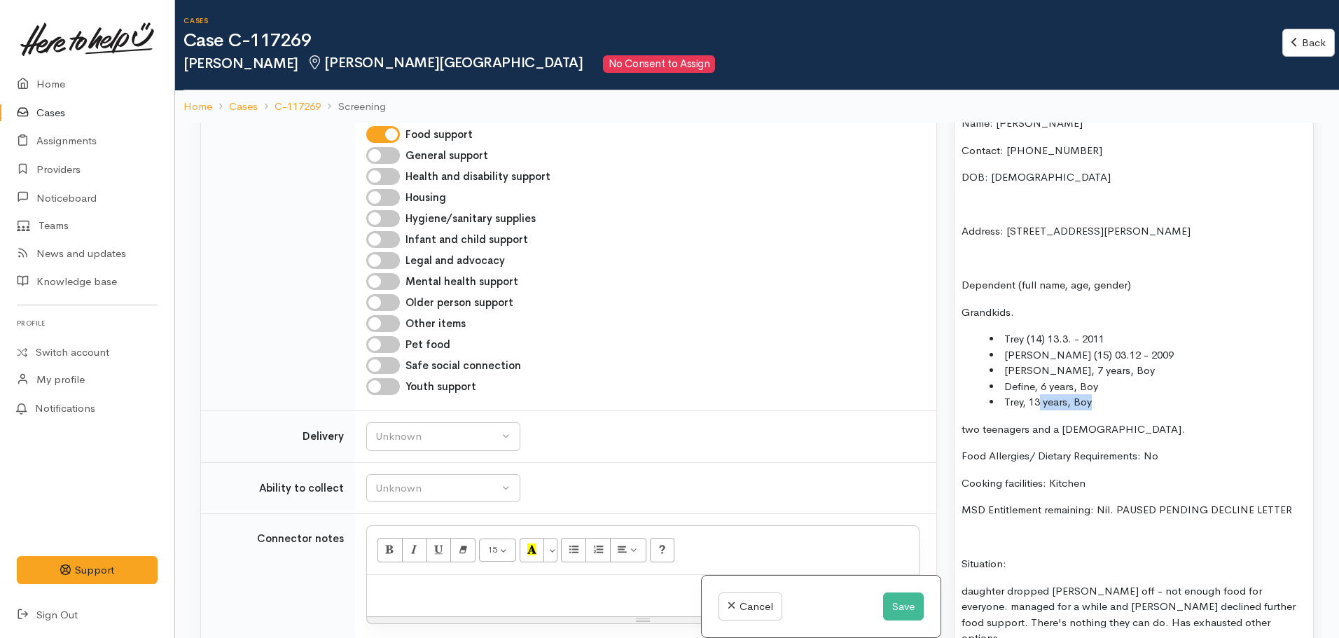
drag, startPoint x: 1099, startPoint y: 389, endPoint x: 1040, endPoint y: 382, distance: 59.3
click at [1040, 394] on li "Trey, 13 years, Boy" at bounding box center [1148, 402] width 317 height 16
click at [1098, 394] on li "Trey, 13 years, Boy" at bounding box center [1148, 402] width 317 height 16
drag, startPoint x: 1105, startPoint y: 388, endPoint x: 973, endPoint y: 389, distance: 132.4
click at [973, 389] on ul "Trey (14) 13.3. - 2011 Leanna (15) 03.12 - 2009 Nathan, 7 years, Boy Define, 6 …" at bounding box center [1134, 370] width 345 height 79
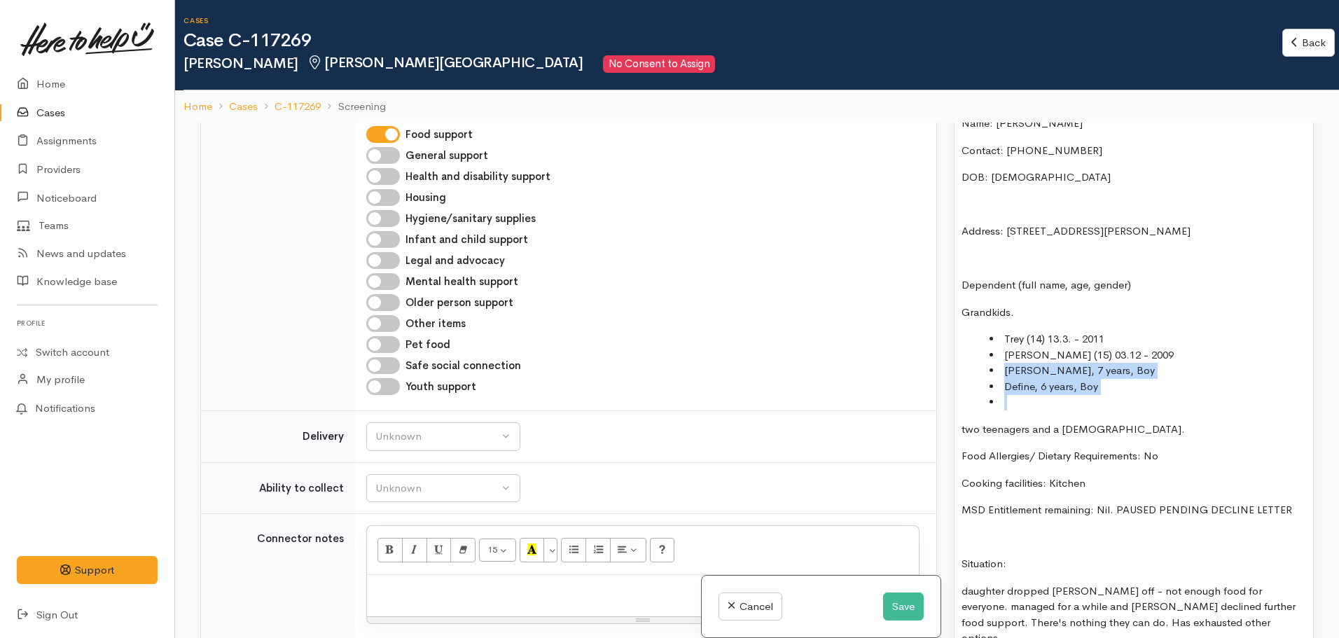
drag, startPoint x: 1100, startPoint y: 381, endPoint x: 991, endPoint y: 359, distance: 110.9
click at [991, 359] on ul "Trey (14) 13.3. - 2011 Leanna (15) 03.12 - 2009 Nathan, 7 years, Boy Define, 6 …" at bounding box center [1134, 370] width 345 height 79
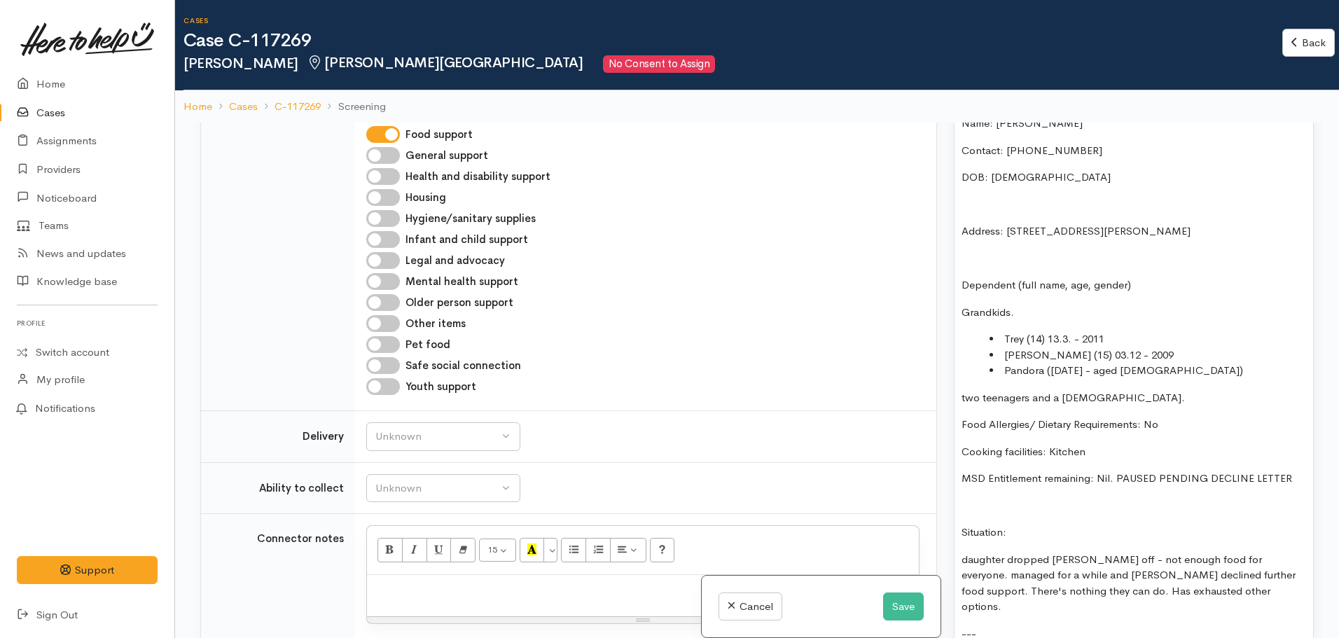
click at [1151, 363] on li "Pandora (1st april - aged 6)" at bounding box center [1148, 371] width 317 height 16
drag, startPoint x: 1133, startPoint y: 384, endPoint x: 955, endPoint y: 382, distance: 177.2
click at [955, 382] on div "FOOD SUPPORT: Name: Catrina Rangitaawa Contact: 020 4037 1705 DOB: 07/08/1966 A…" at bounding box center [1134, 406] width 359 height 648
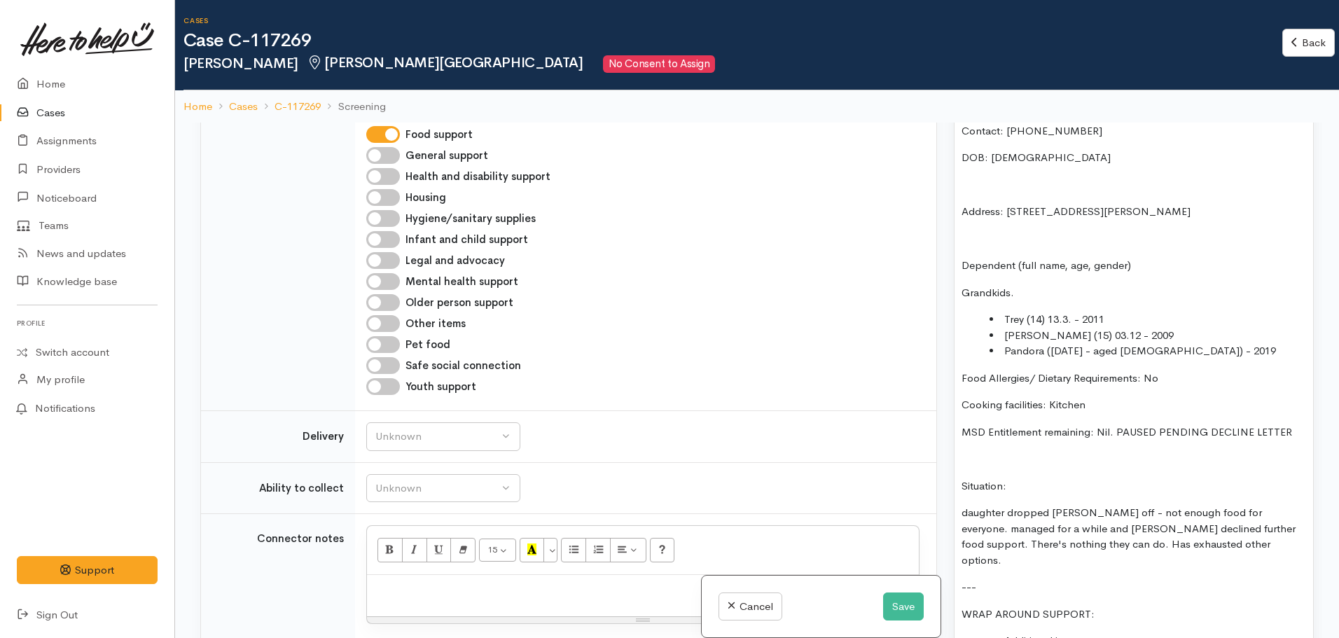
scroll to position [1191, 0]
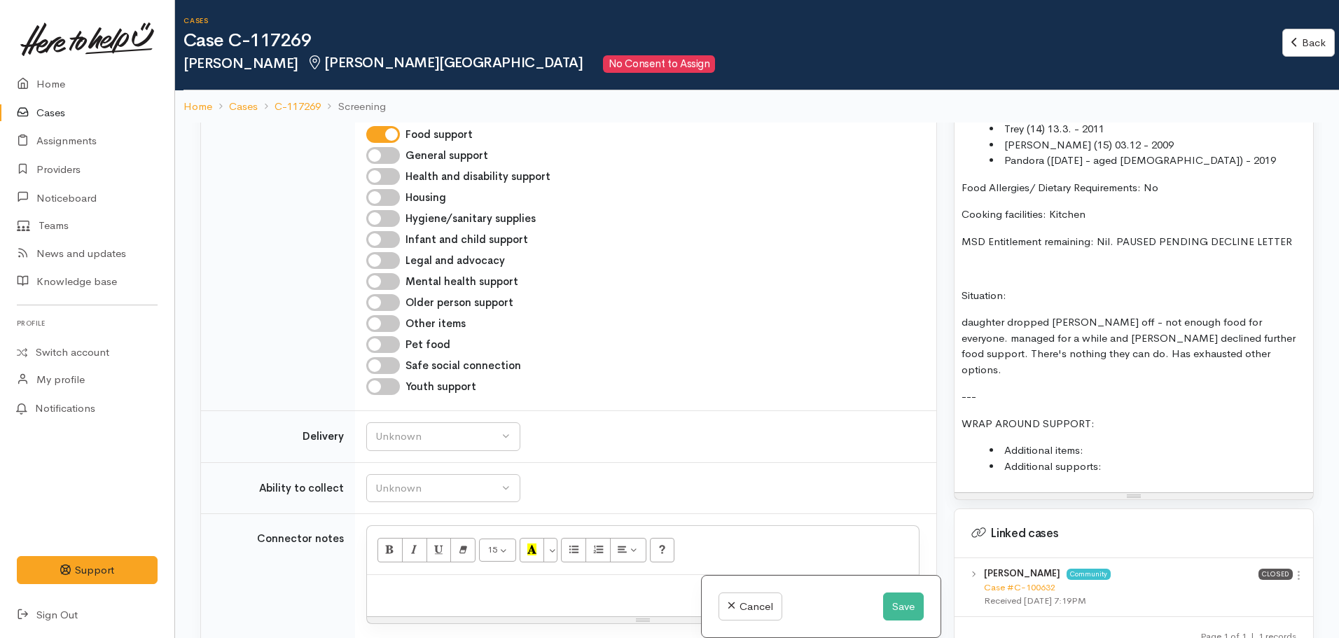
click at [1170, 180] on p "Food Allergies/ Dietary Requirements: No" at bounding box center [1134, 188] width 345 height 16
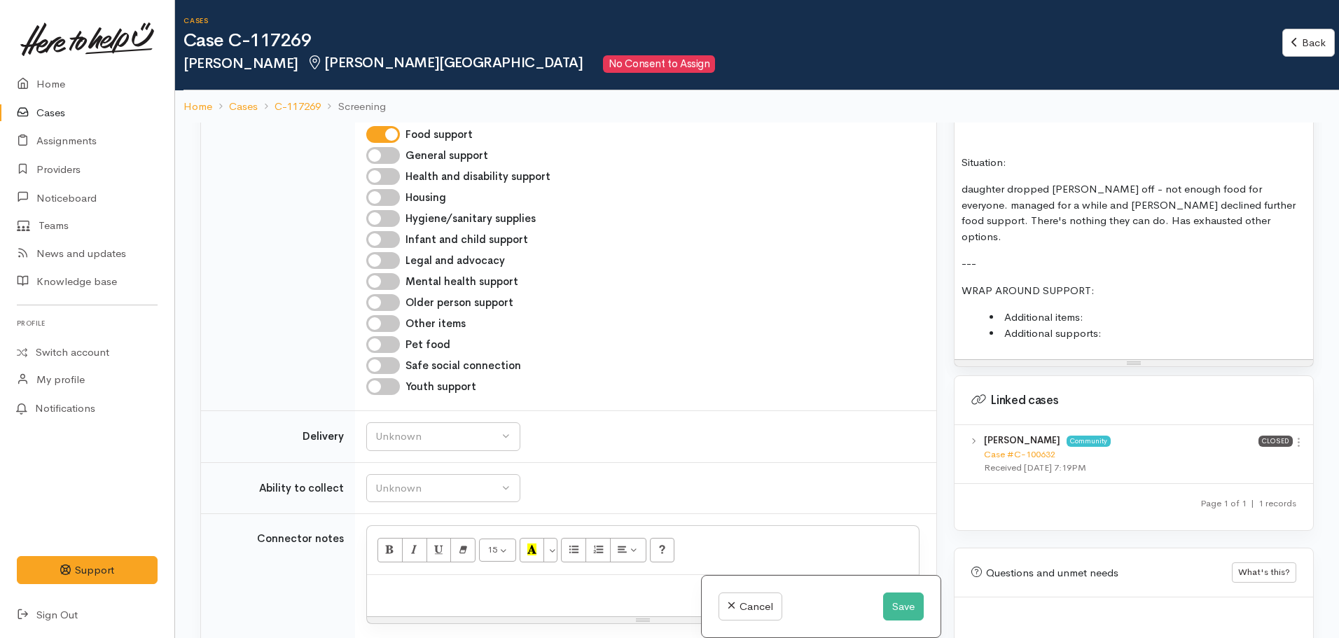
scroll to position [1341, 0]
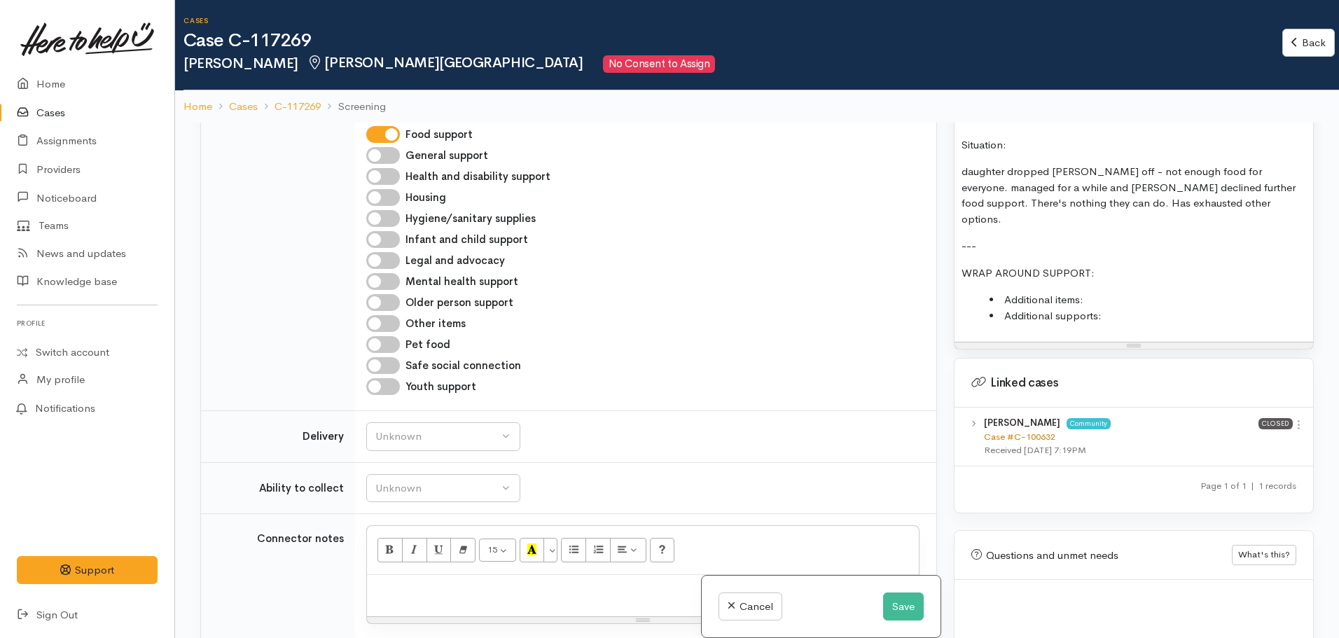
click at [1037, 431] on link "Case #C-100632" at bounding box center [1019, 437] width 71 height 12
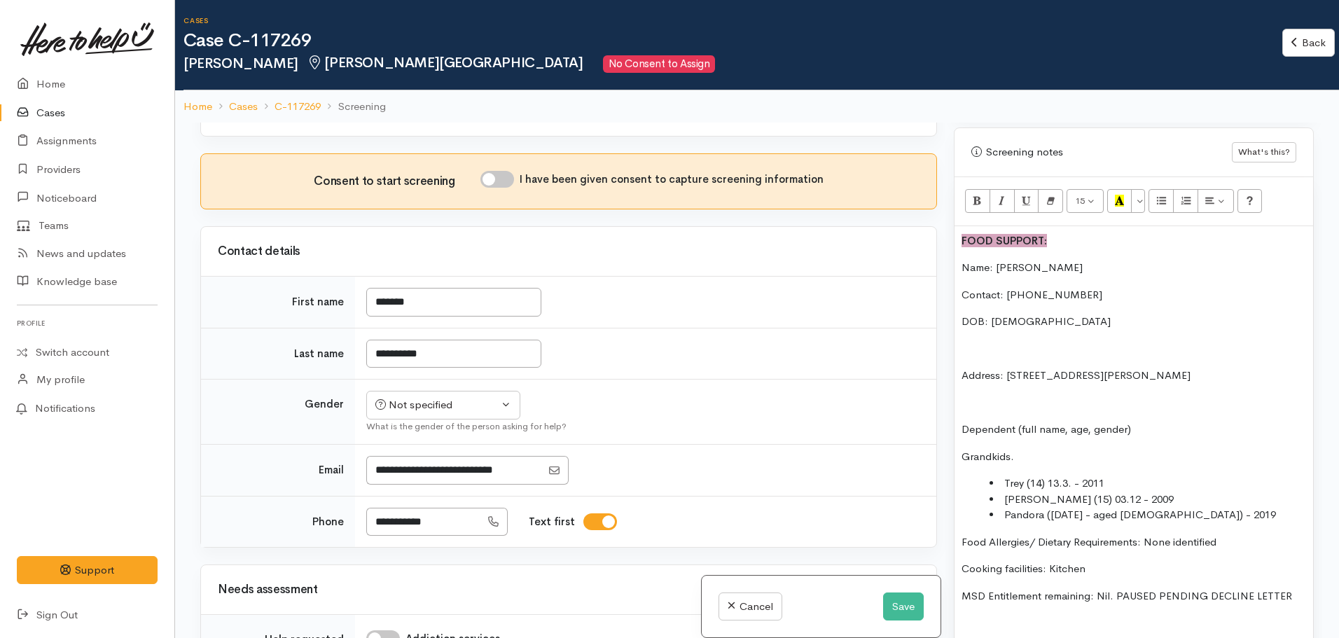
scroll to position [781, 0]
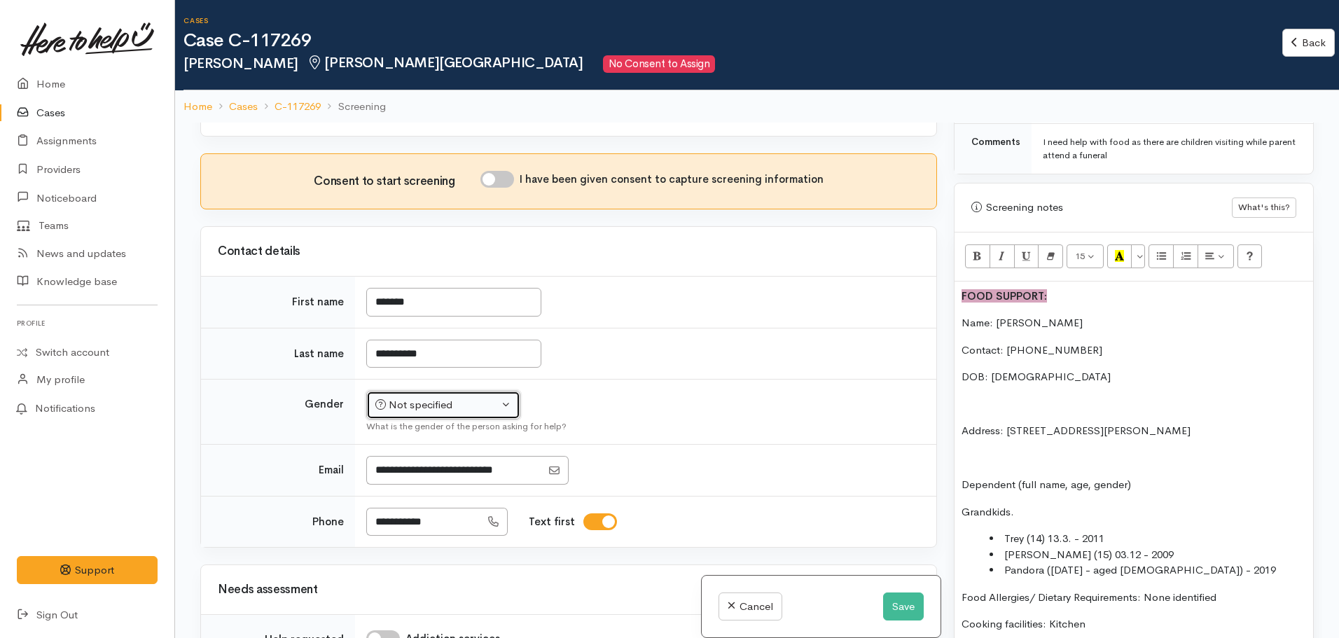
click at [444, 397] on div "Not specified" at bounding box center [436, 405] width 123 height 16
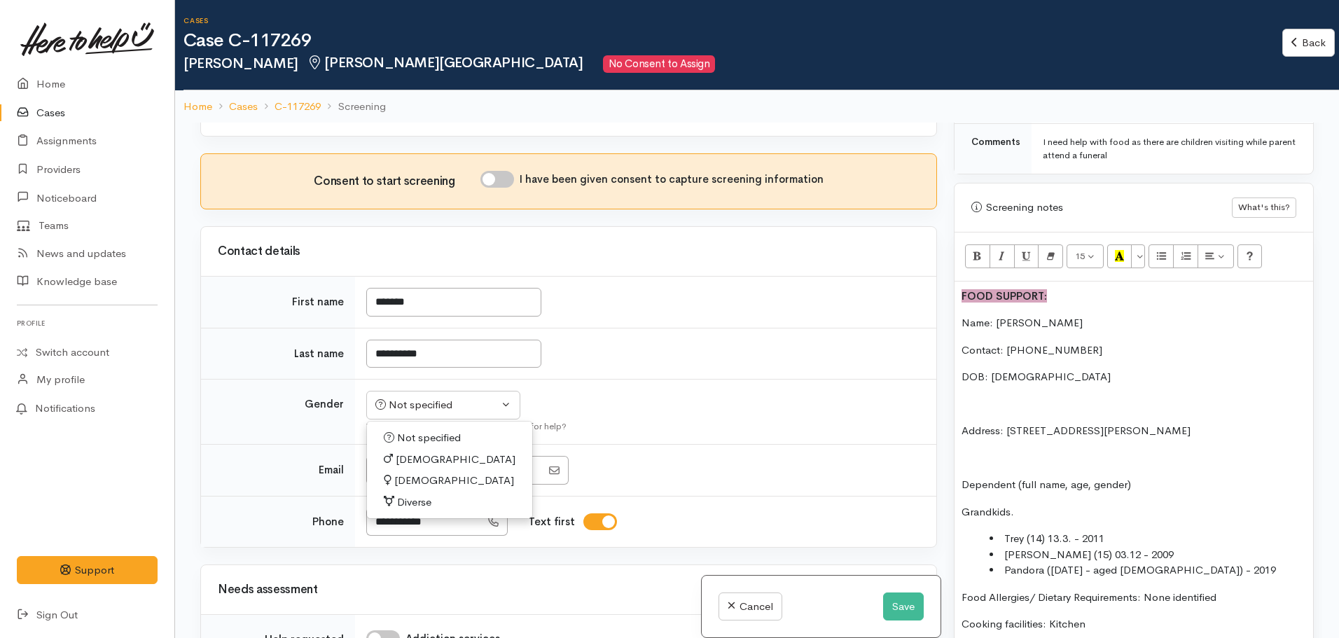
drag, startPoint x: 420, startPoint y: 340, endPoint x: 450, endPoint y: 329, distance: 31.5
click at [420, 473] on span "Female" at bounding box center [454, 481] width 120 height 16
select select "Female"
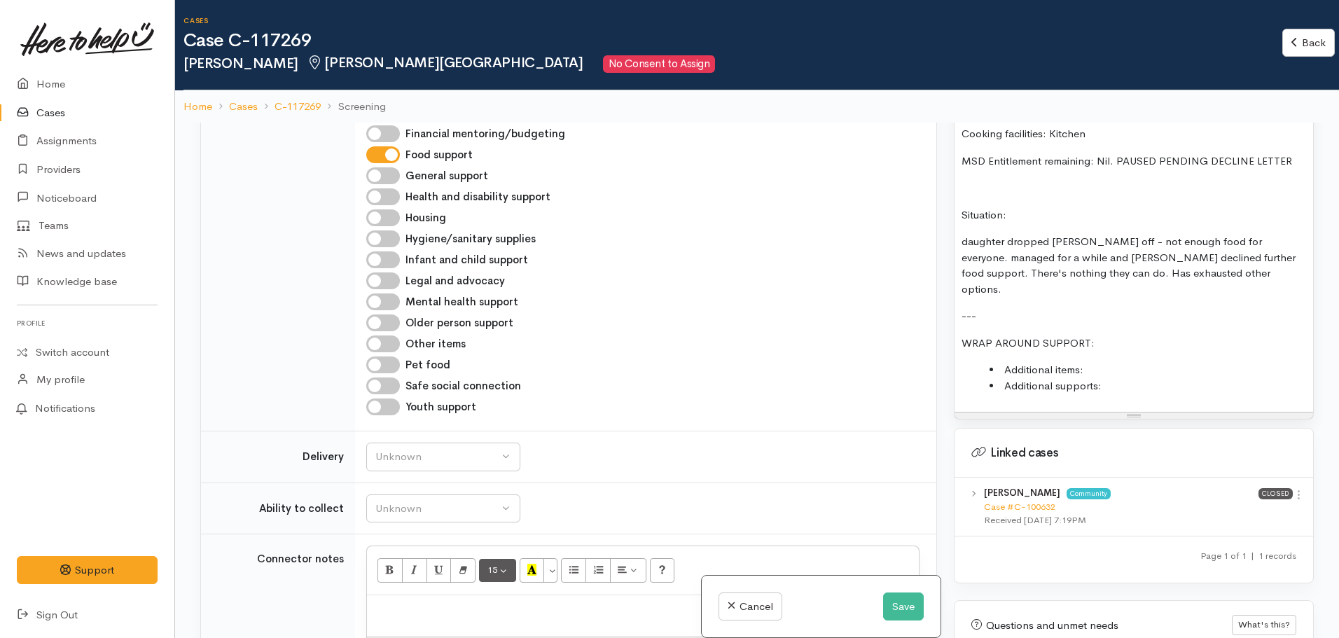
scroll to position [1538, 0]
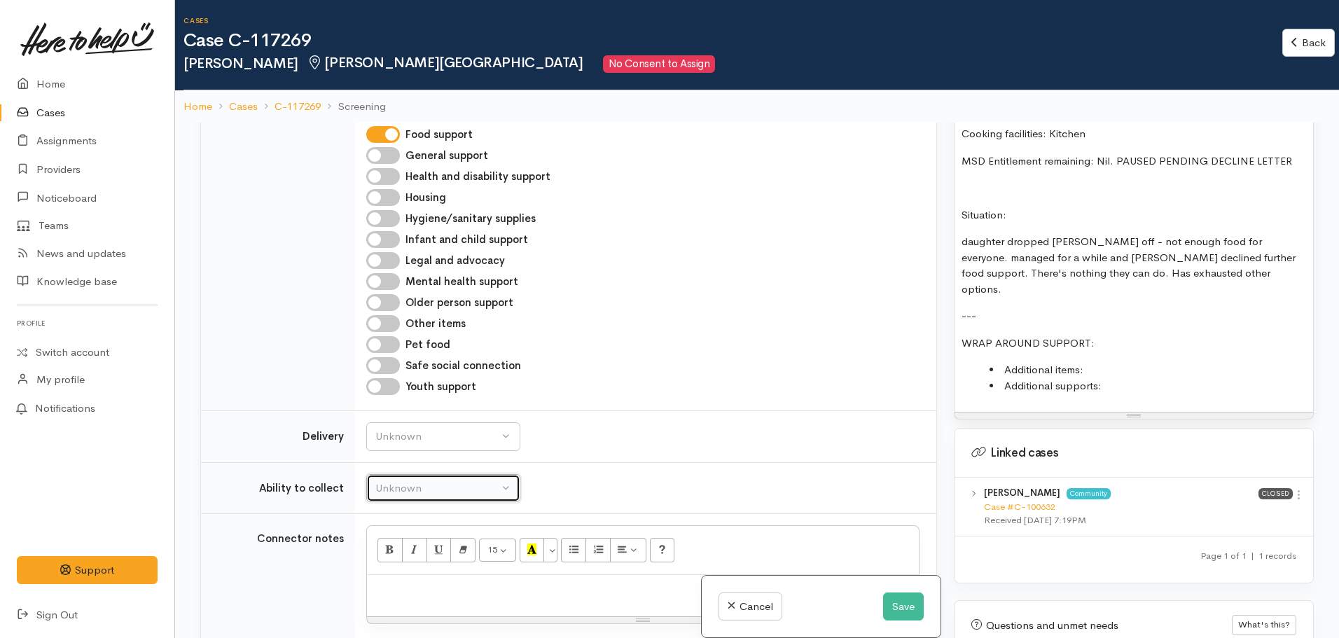
click at [443, 481] on div "Unknown" at bounding box center [436, 489] width 123 height 16
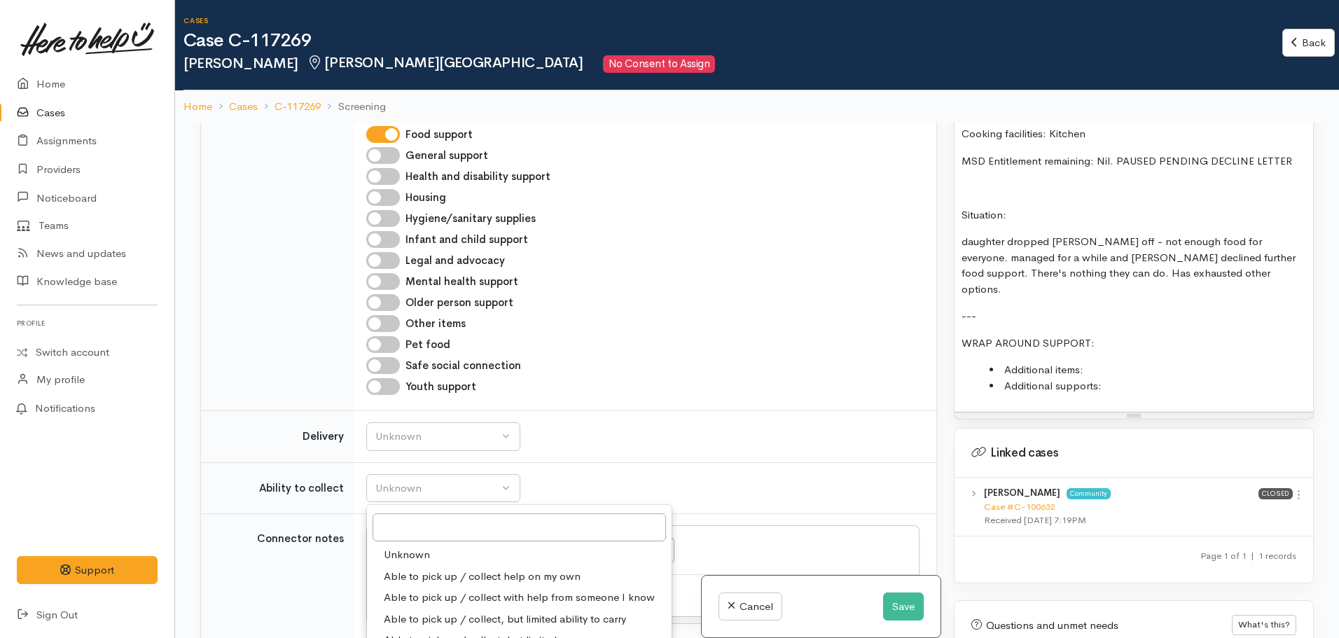
click at [524, 590] on span "Able to pick up / collect with help from someone I know" at bounding box center [519, 598] width 271 height 16
select select "5"
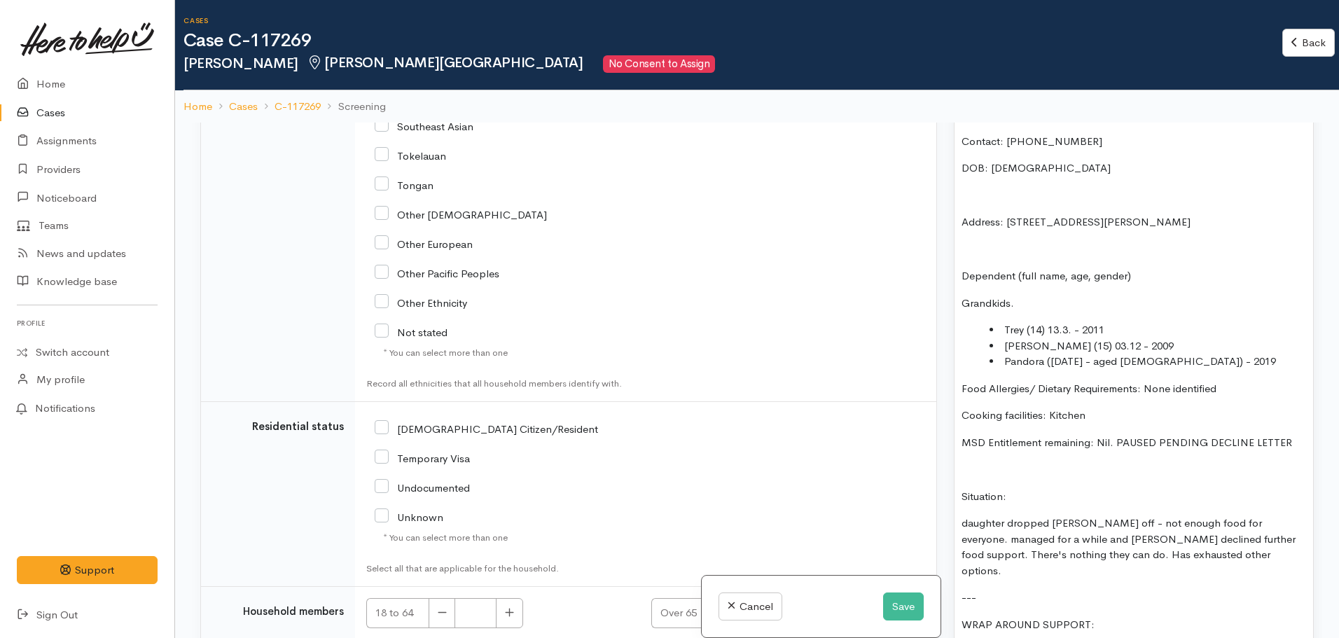
scroll to position [991, 0]
drag, startPoint x: 978, startPoint y: 443, endPoint x: 993, endPoint y: 438, distance: 16.2
click at [979, 442] on div "FOOD SUPPORT: Name: Catrina Rangitaawa Contact: 020 4037 1705 DOB: 07/08/1966 A…" at bounding box center [1134, 381] width 359 height 621
click at [1043, 460] on p "Additional item:" at bounding box center [1134, 468] width 345 height 16
click at [1052, 460] on p "Additional item:" at bounding box center [1134, 468] width 345 height 16
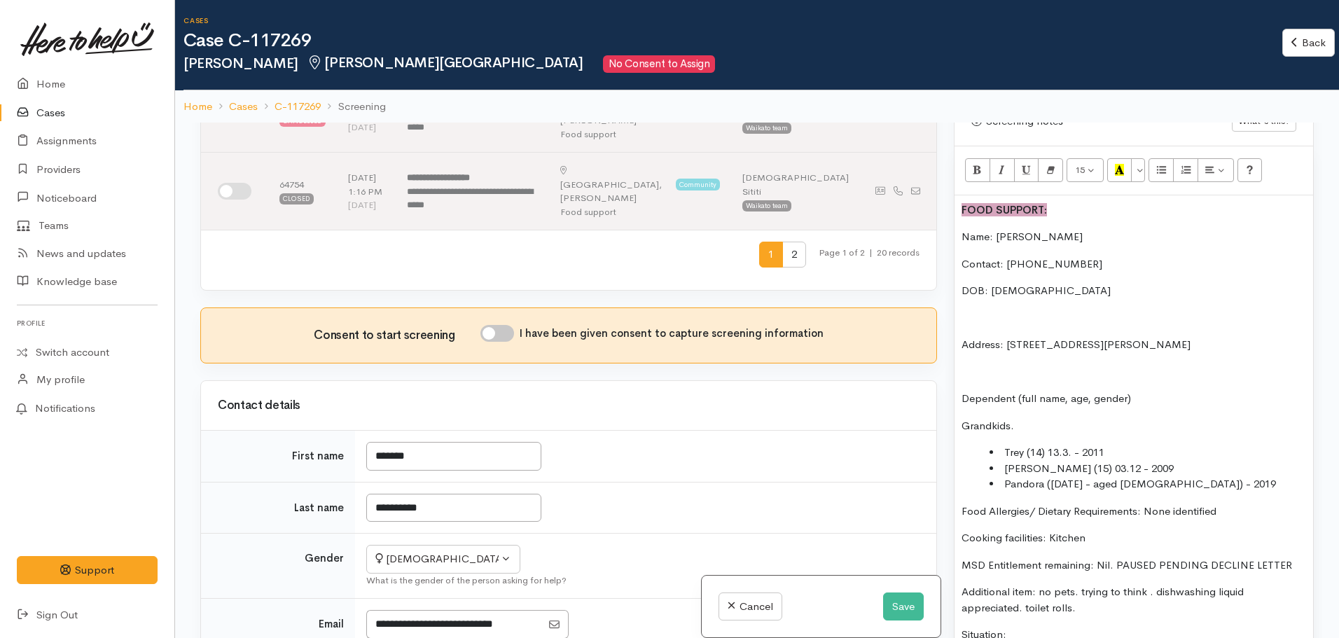
scroll to position [754, 0]
drag, startPoint x: 451, startPoint y: 541, endPoint x: 370, endPoint y: 539, distance: 81.3
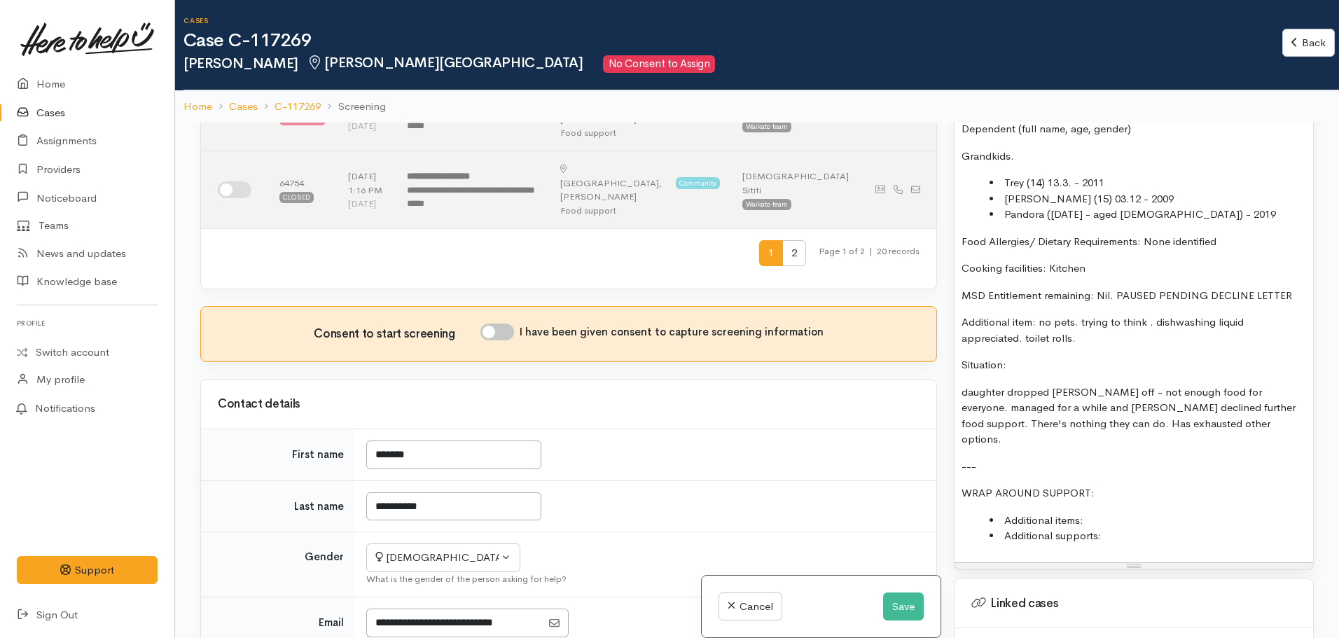
scroll to position [1217, 0]
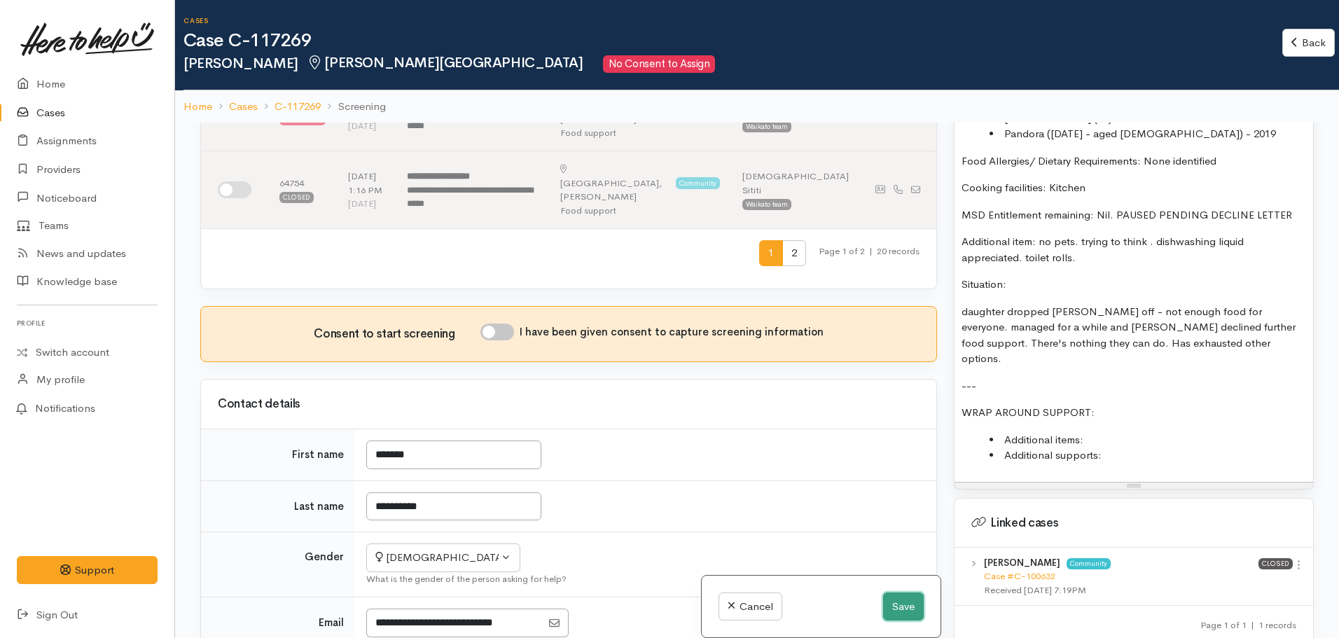
click at [894, 619] on button "Save" at bounding box center [903, 607] width 41 height 29
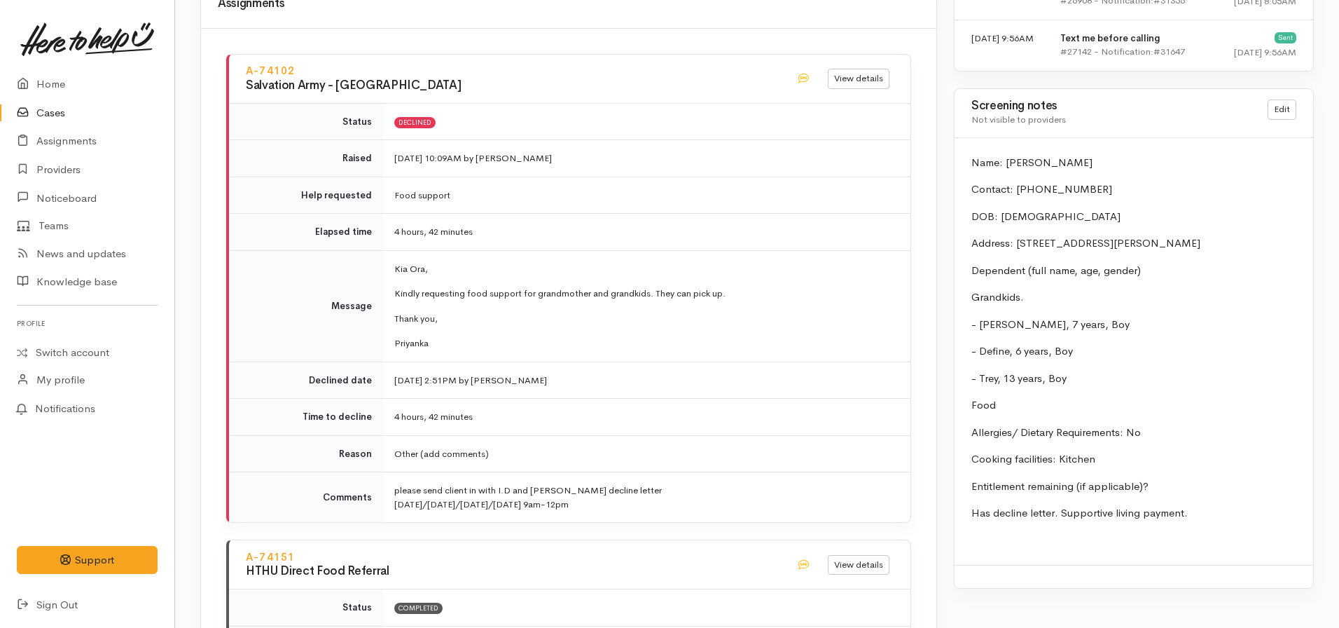
scroll to position [2101, 0]
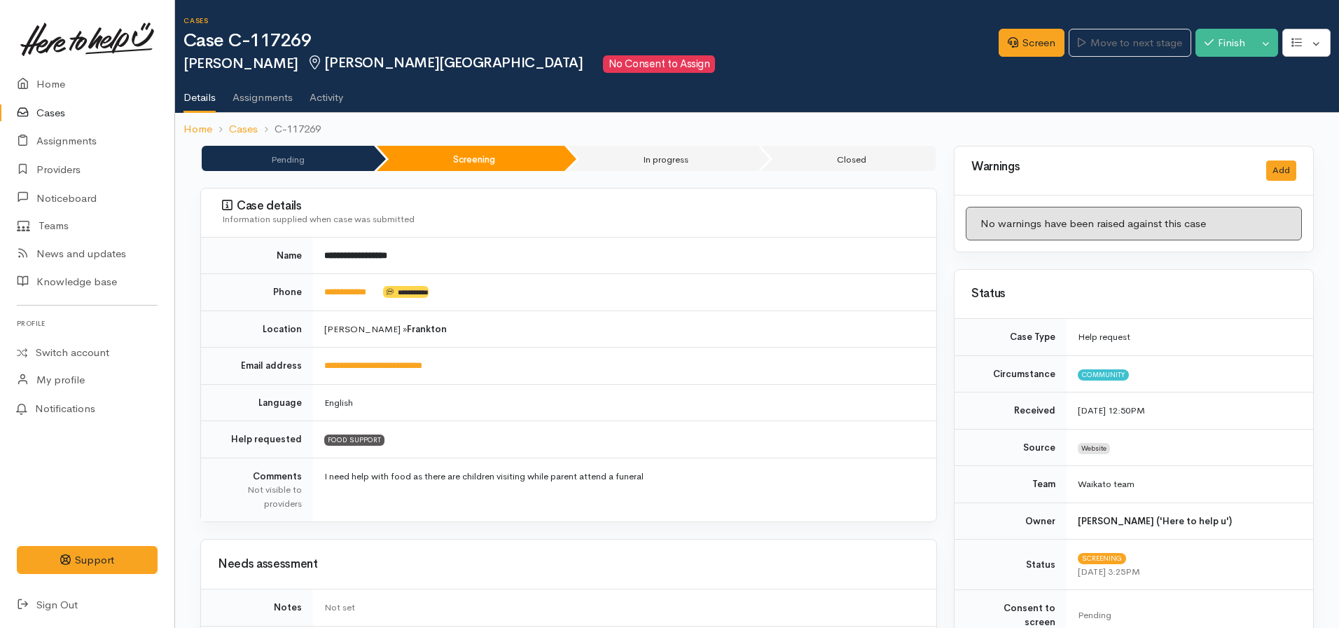
drag, startPoint x: 391, startPoint y: 408, endPoint x: 420, endPoint y: 388, distance: 35.4
click at [401, 393] on td "English" at bounding box center [624, 402] width 623 height 37
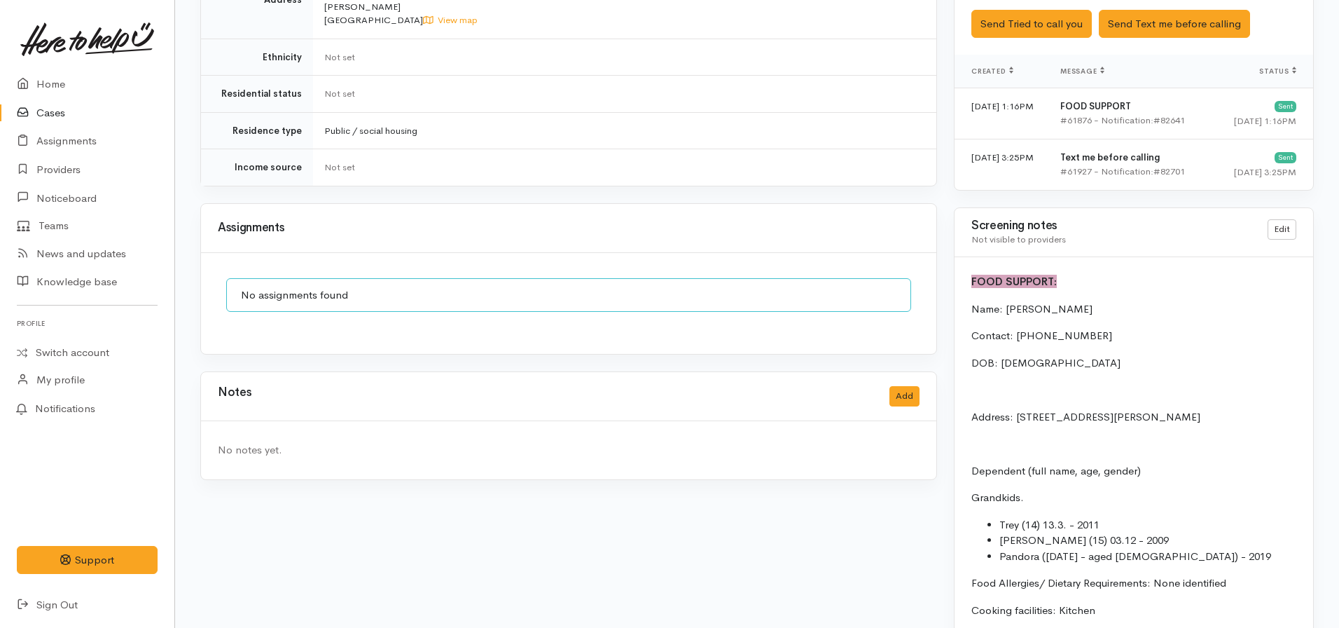
scroll to position [1051, 0]
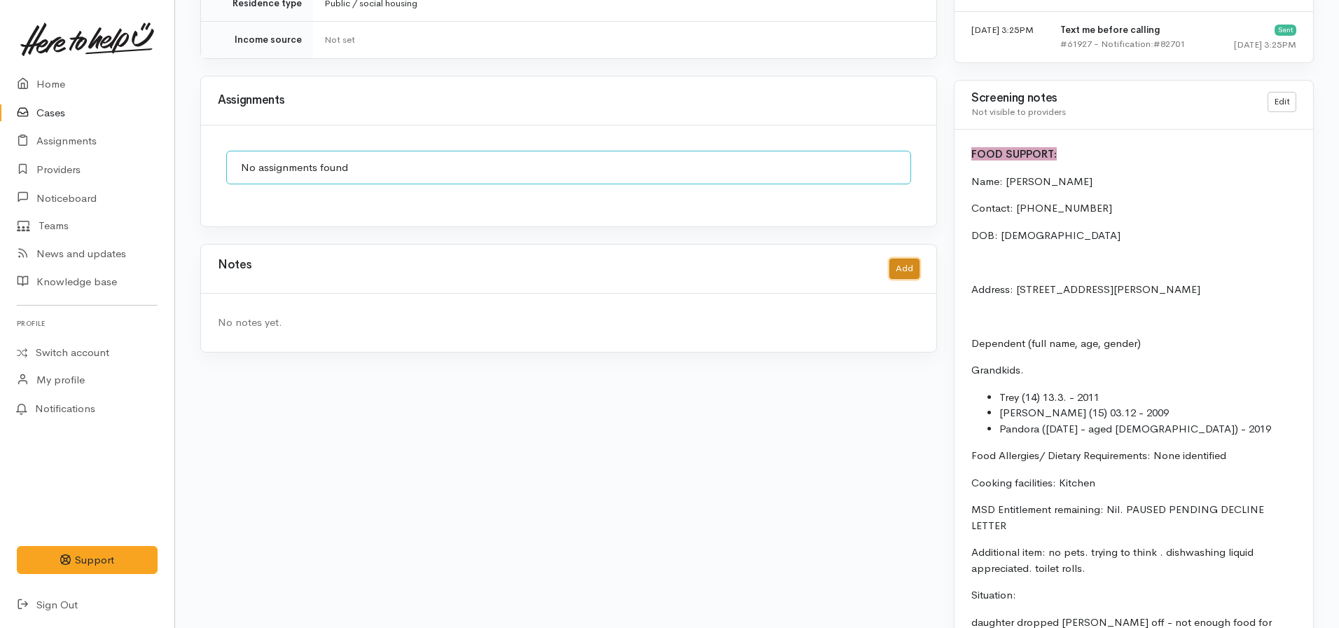
click at [913, 261] on button "Add" at bounding box center [905, 268] width 30 height 20
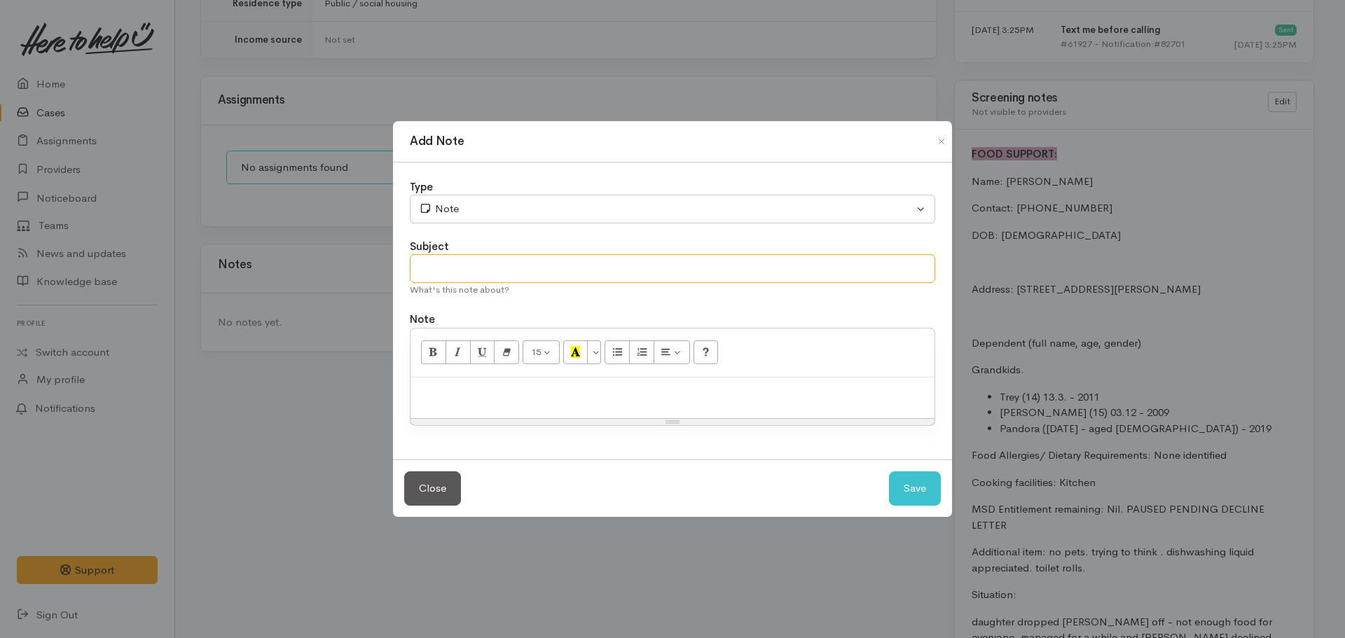
click at [522, 272] on input "text" at bounding box center [672, 268] width 525 height 29
type input "CASE PAUSED - Pending decline letter"
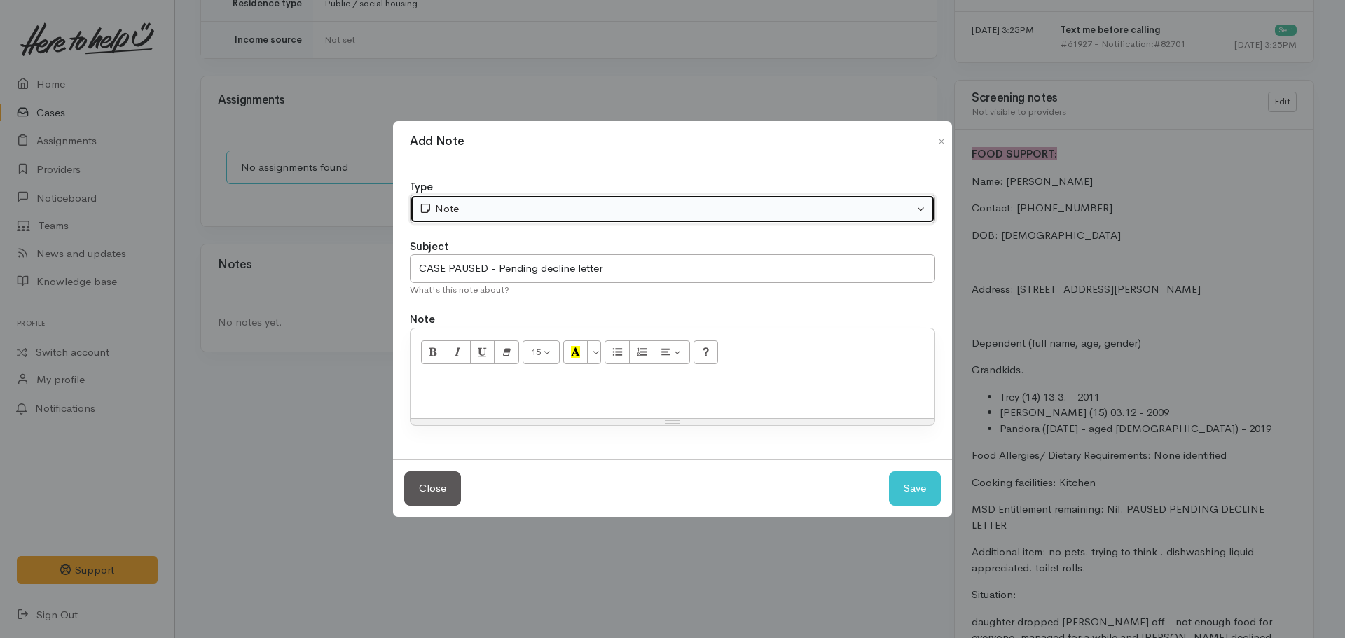
click at [508, 212] on div "Note" at bounding box center [666, 209] width 495 height 16
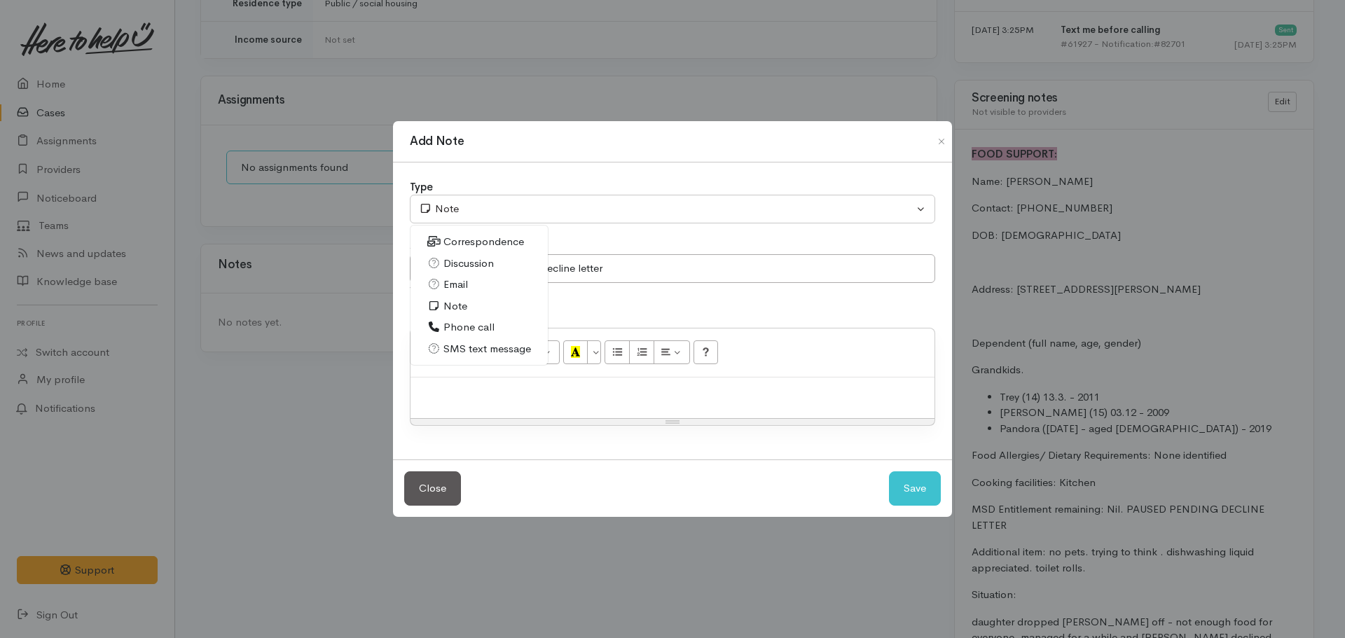
click at [465, 320] on span "Phone call" at bounding box center [468, 327] width 51 height 16
select select "3"
click at [478, 410] on div at bounding box center [672, 398] width 524 height 41
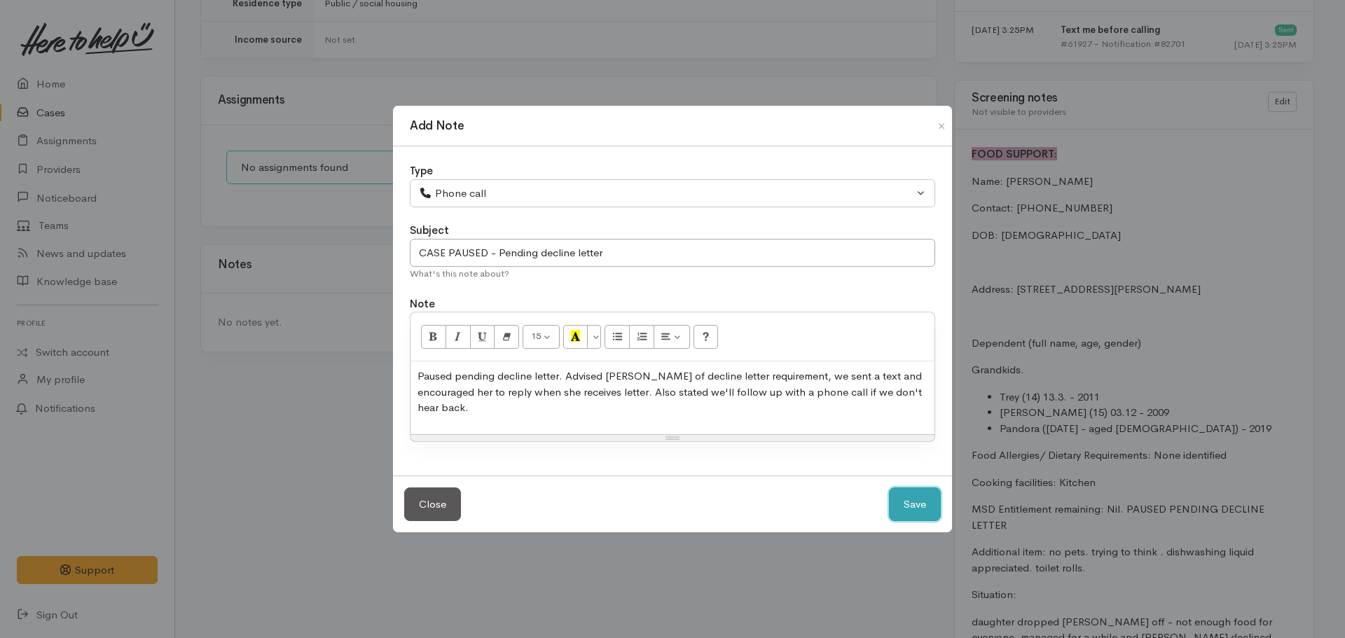
click at [889, 488] on button "Save" at bounding box center [915, 505] width 52 height 34
select select "1"
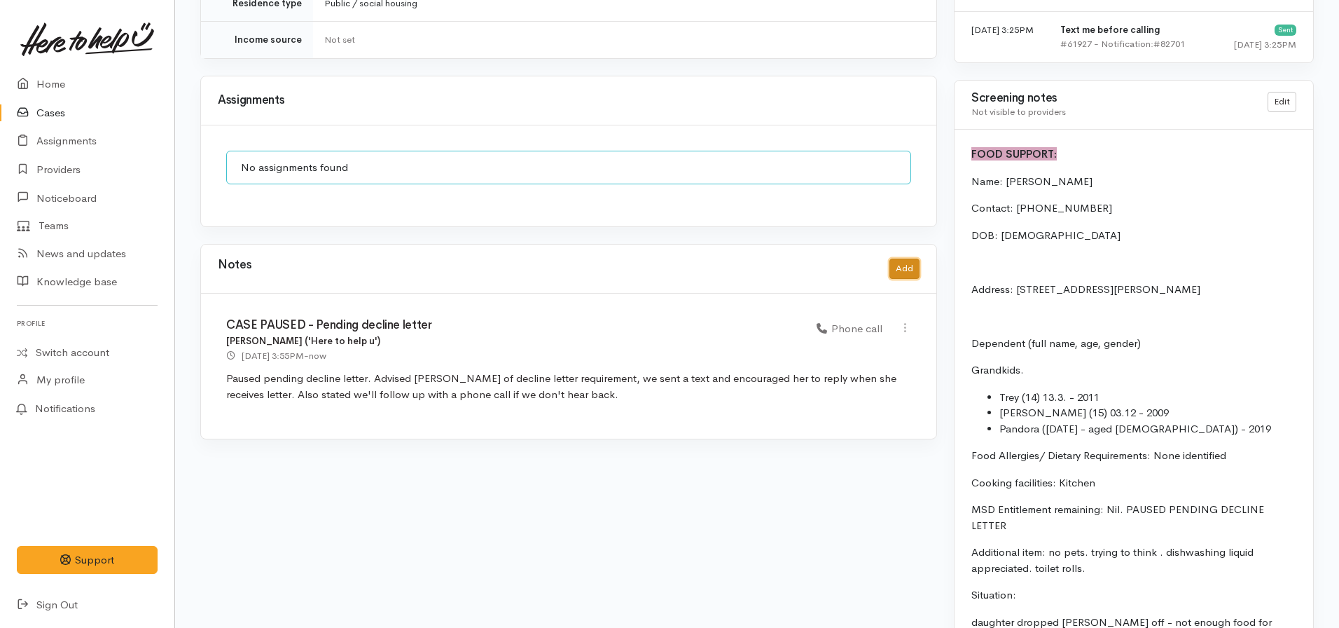
click at [904, 258] on button "Add" at bounding box center [905, 268] width 30 height 20
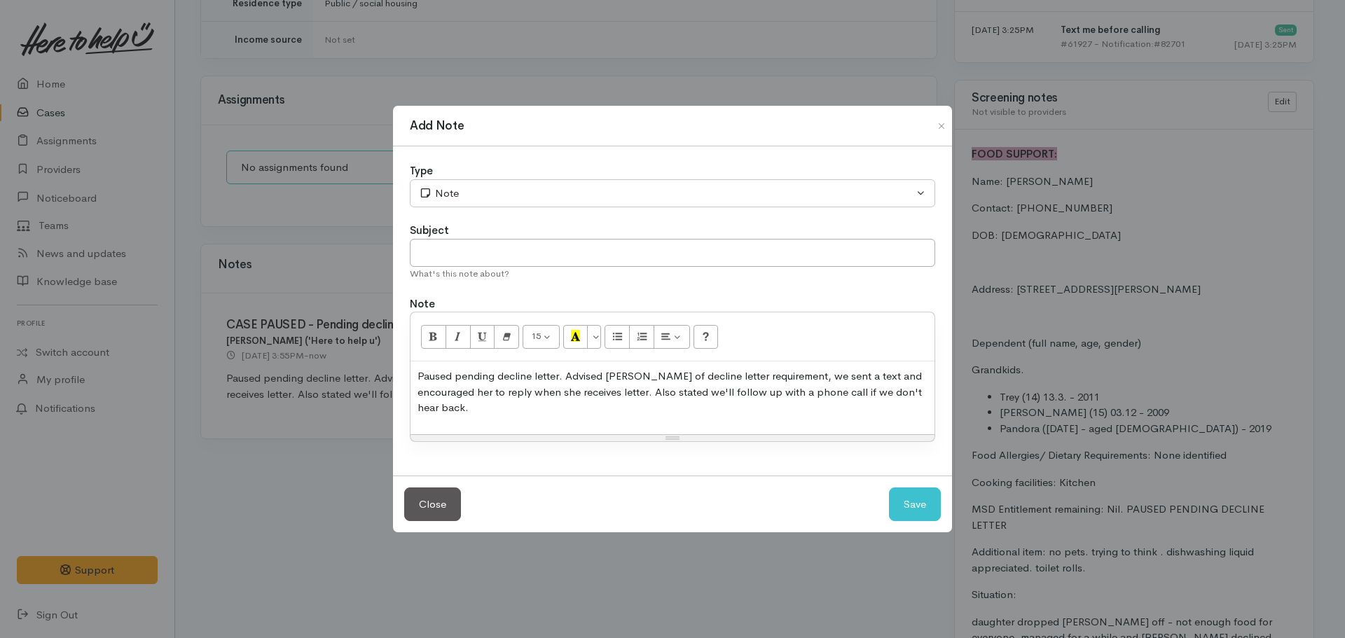
click at [600, 413] on p "Paused pending decline letter. Advised Catrina of decline letter requirement, w…" at bounding box center [672, 392] width 510 height 48
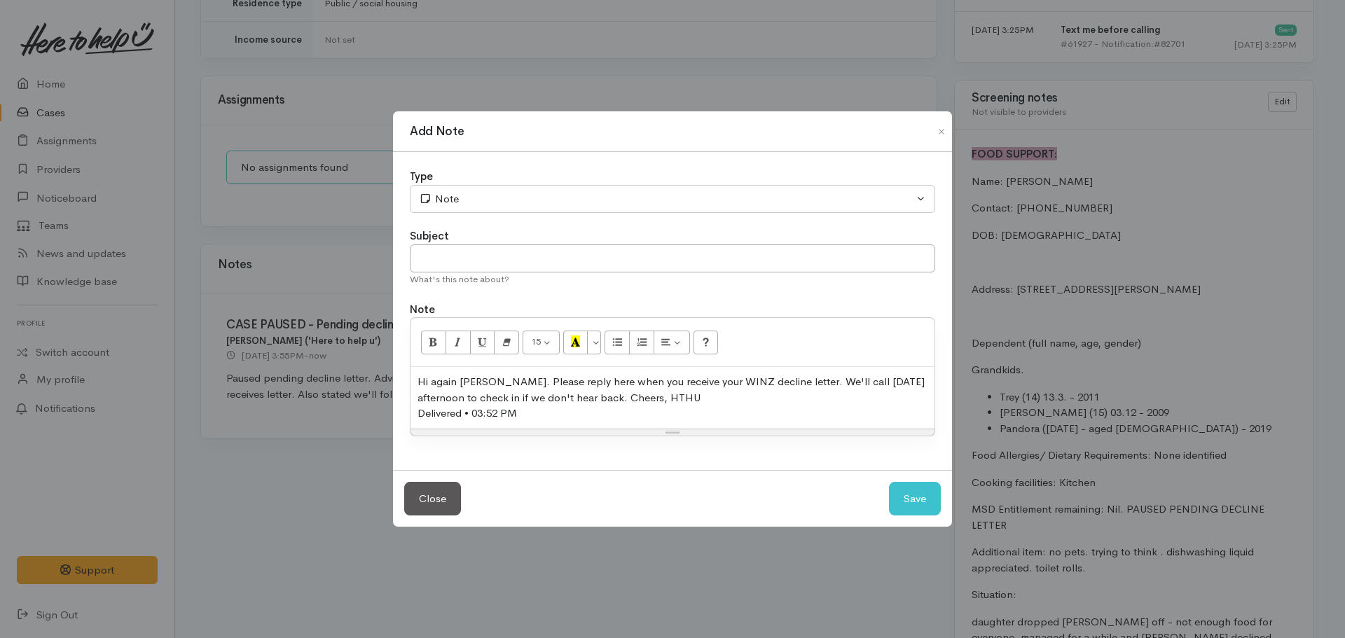
click at [698, 393] on div "Hi again Catrina. Please reply here when you receive your WINZ decline letter. …" at bounding box center [672, 390] width 510 height 32
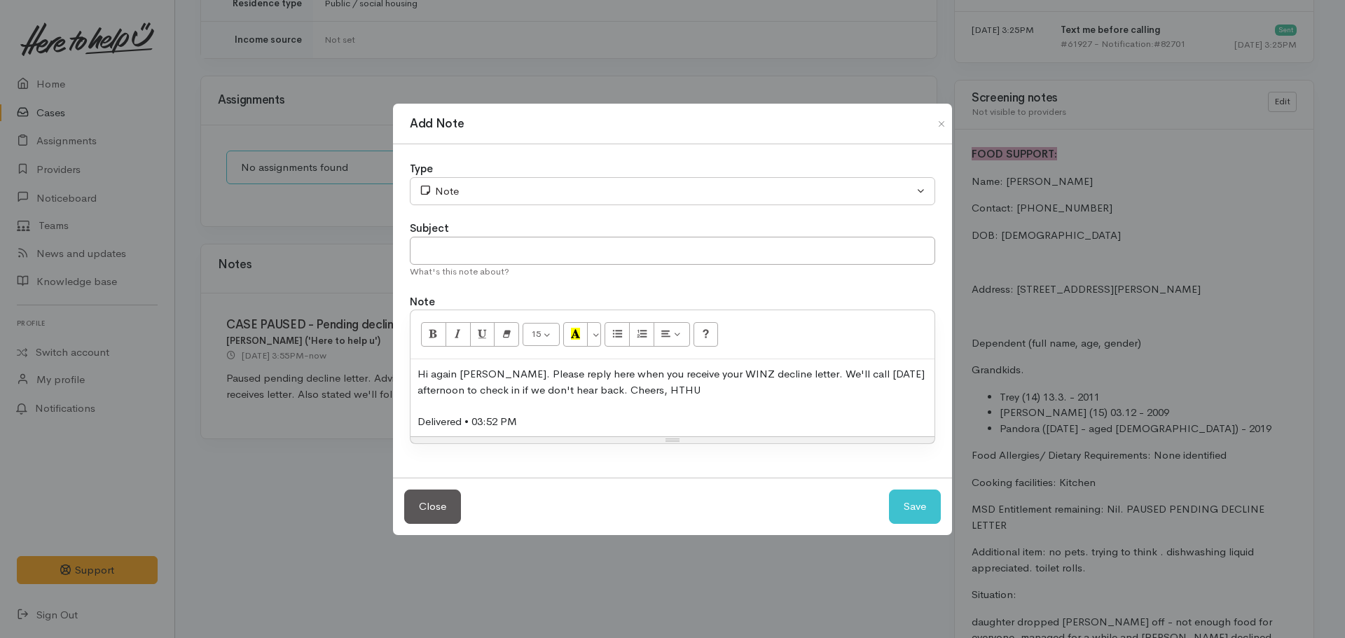
click at [493, 211] on div "Type Correspondence Discussion Email Note Phone call SMS text message Note Subj…" at bounding box center [672, 310] width 559 height 333
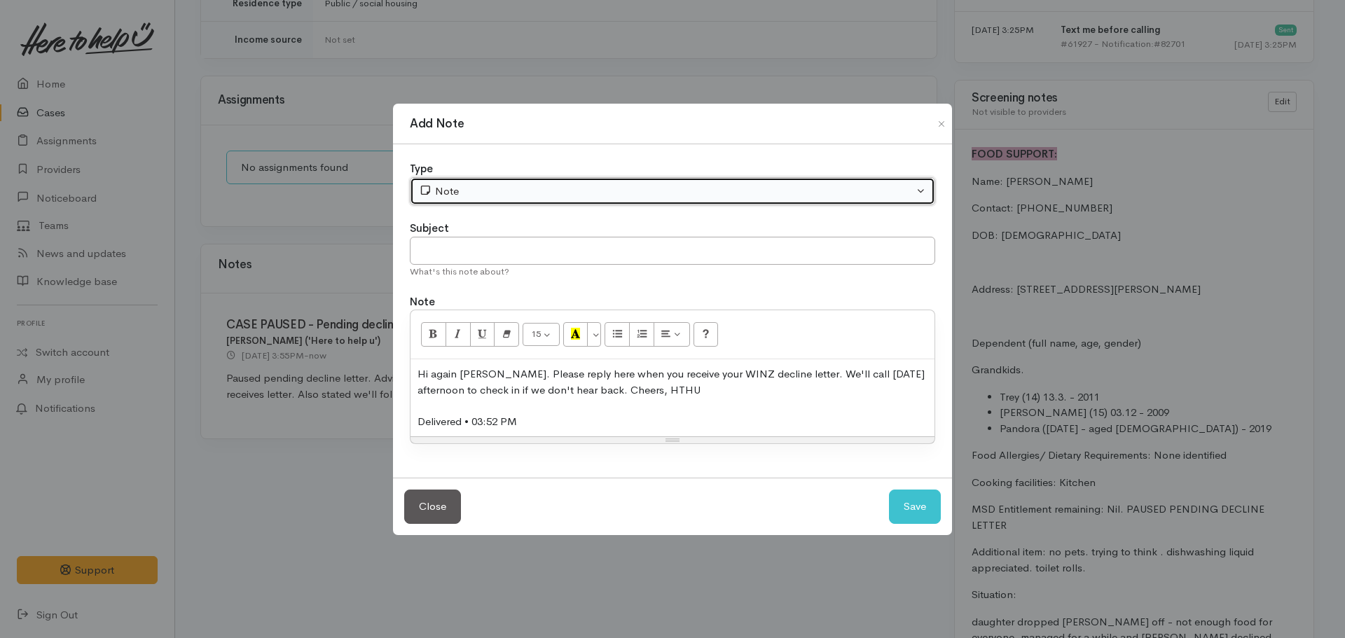
click at [476, 188] on div "Note" at bounding box center [666, 192] width 495 height 16
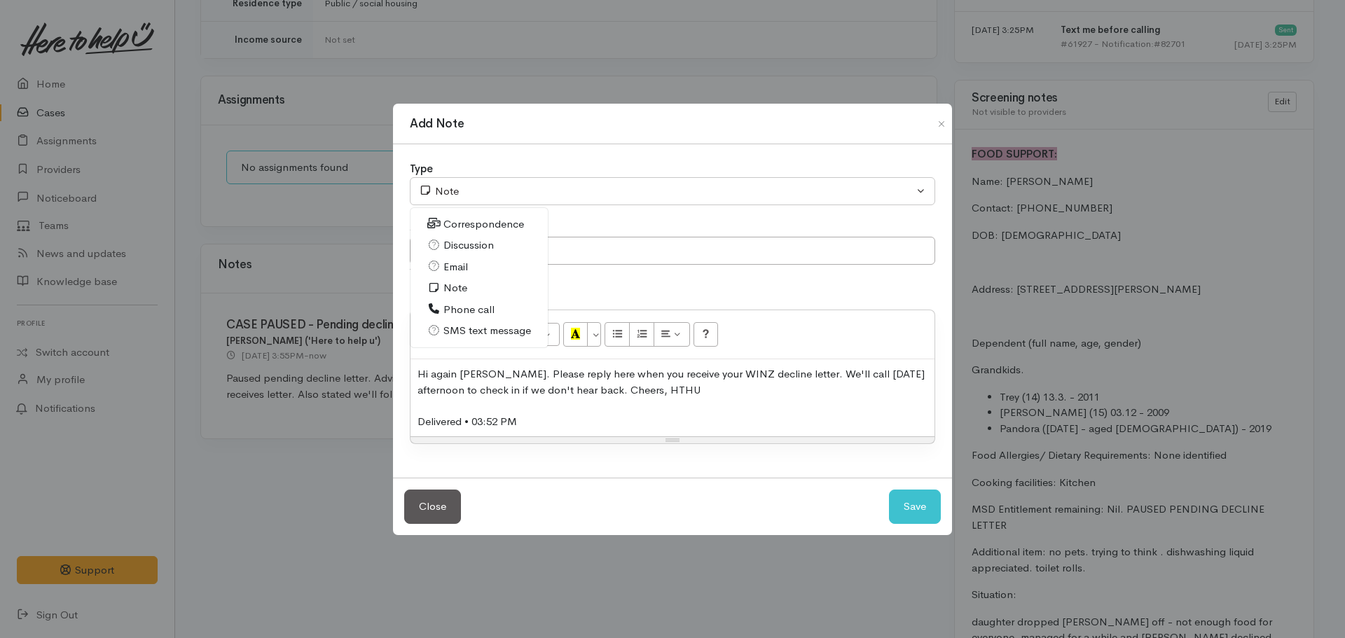
click at [475, 327] on span "SMS text message" at bounding box center [487, 331] width 88 height 16
click at [909, 505] on button "Save" at bounding box center [915, 507] width 52 height 34
select select "1"
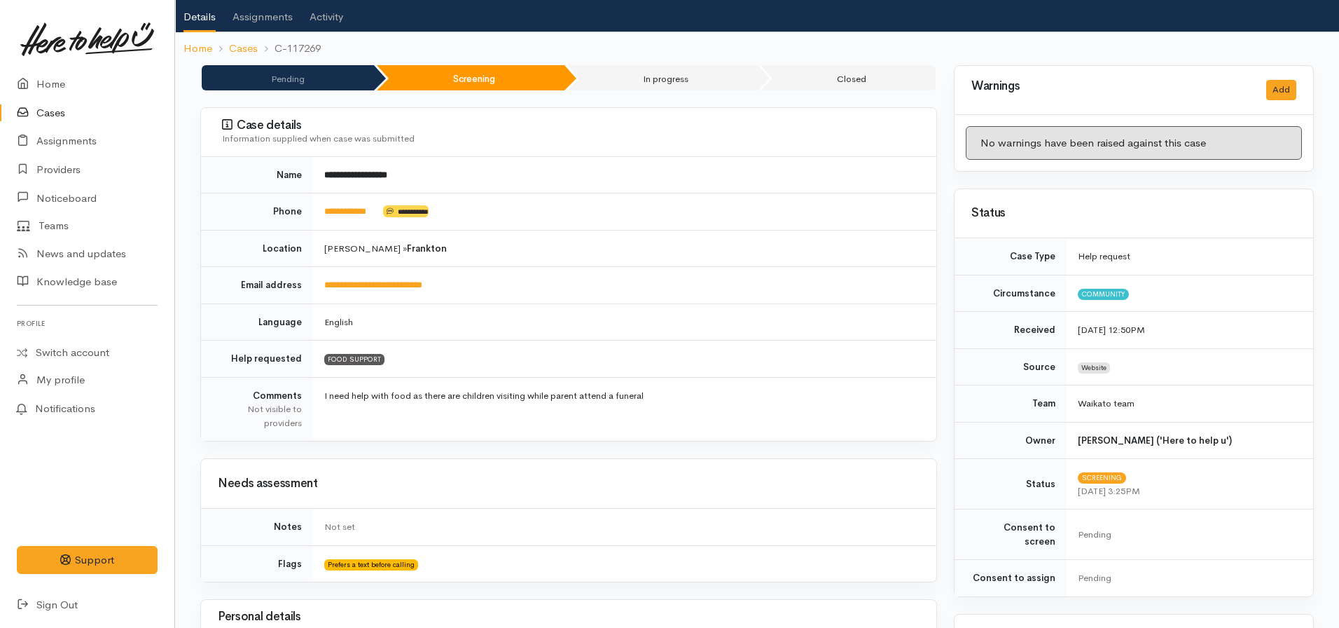
scroll to position [0, 0]
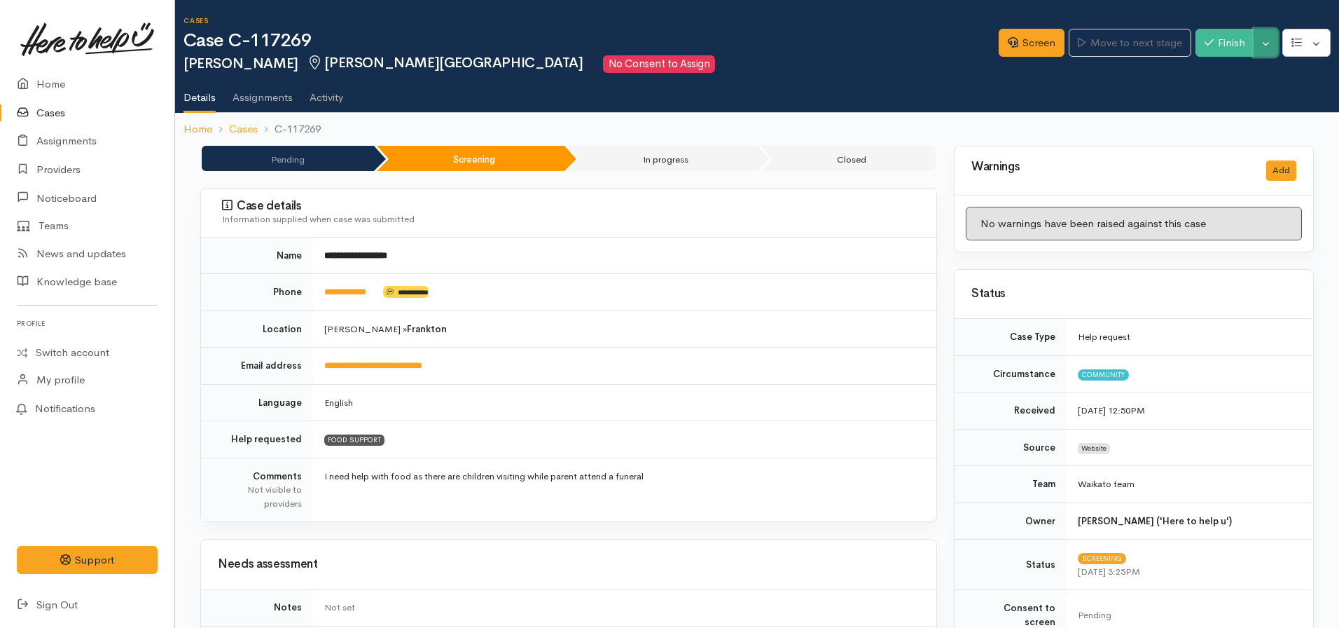
click at [1267, 39] on button "Toggle Dropdown" at bounding box center [1266, 43] width 25 height 29
click at [1227, 76] on link "Pause" at bounding box center [1222, 76] width 111 height 22
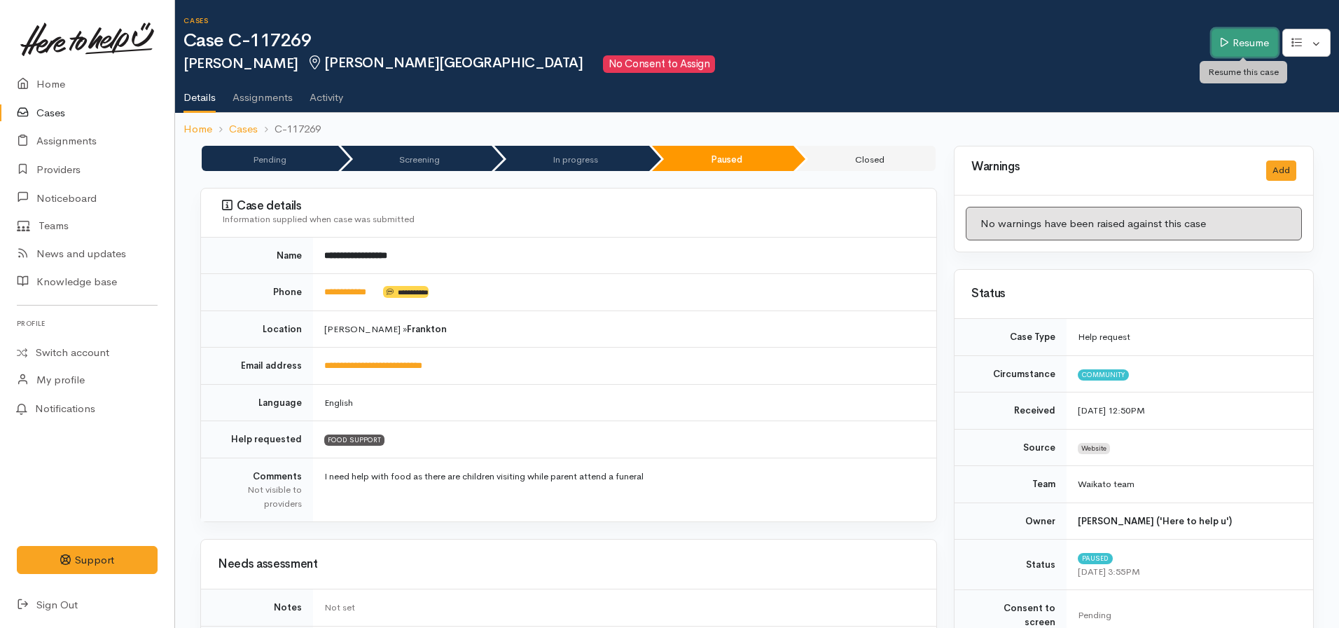
click at [1229, 47] on link "Resume" at bounding box center [1245, 43] width 67 height 29
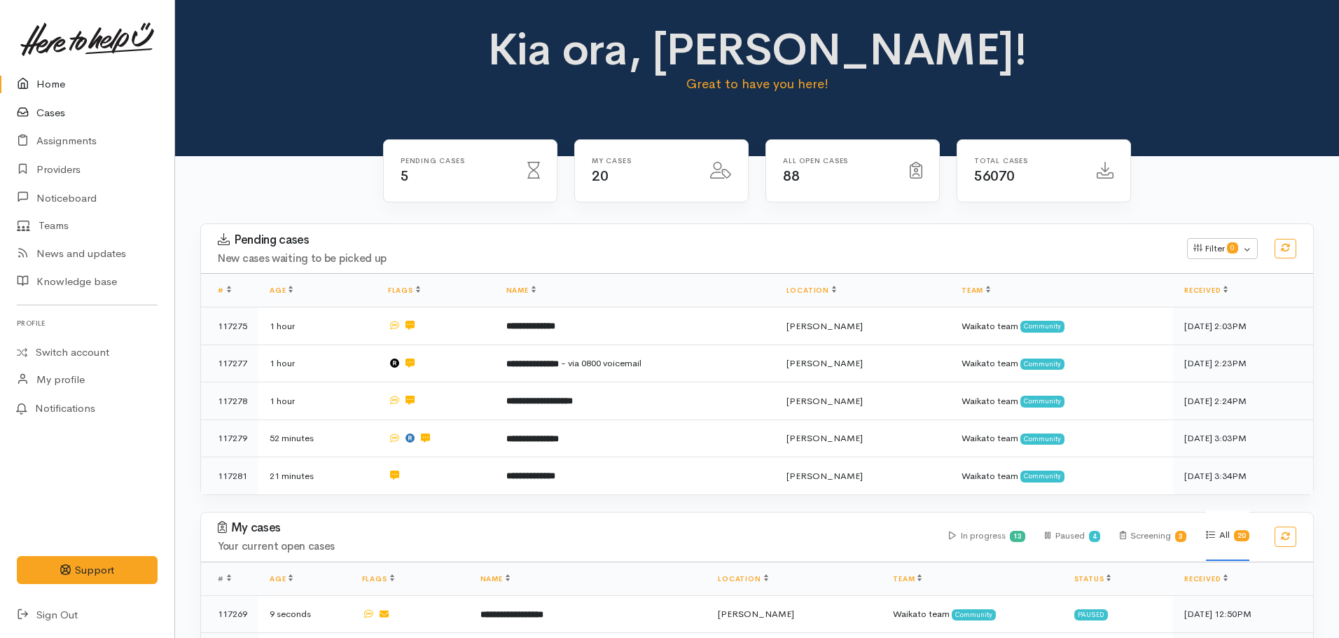
click at [66, 103] on link "Cases" at bounding box center [87, 113] width 174 height 29
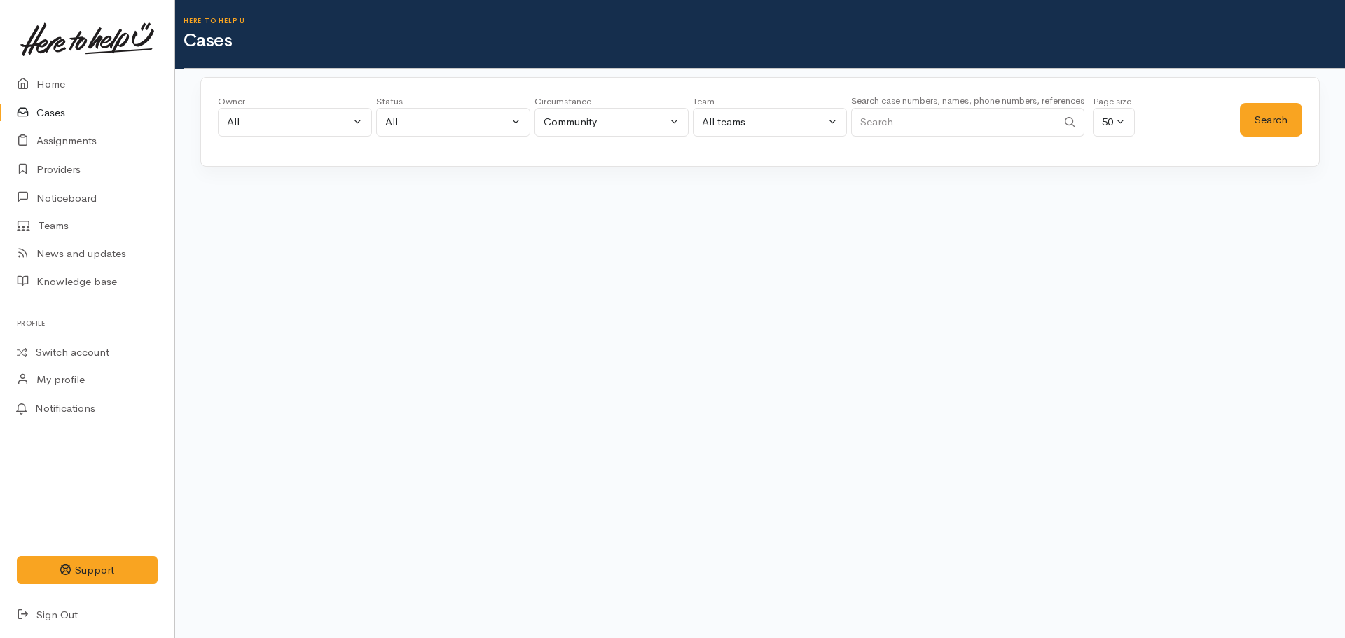
click at [888, 122] on input "Search" at bounding box center [954, 122] width 206 height 29
paste input "[PHONE_NUMBER]"
type input "[PHONE_NUMBER]"
click at [1251, 125] on button "Search" at bounding box center [1271, 120] width 62 height 34
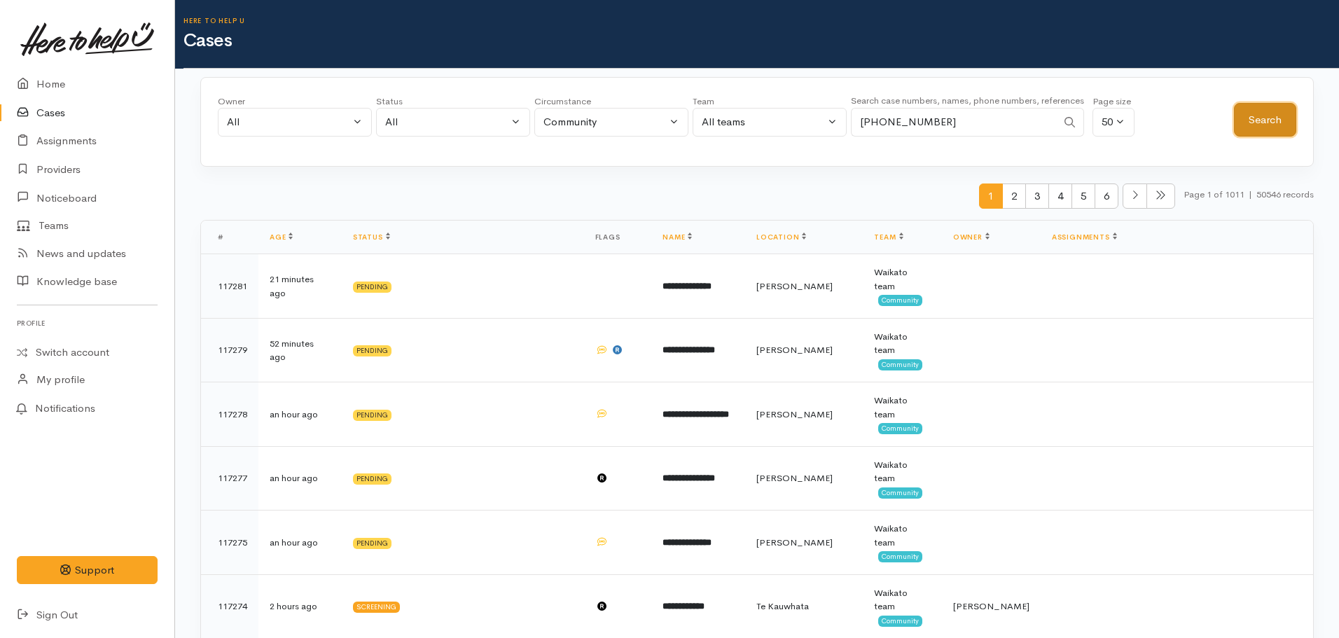
click at [1250, 113] on button "Search" at bounding box center [1265, 120] width 62 height 34
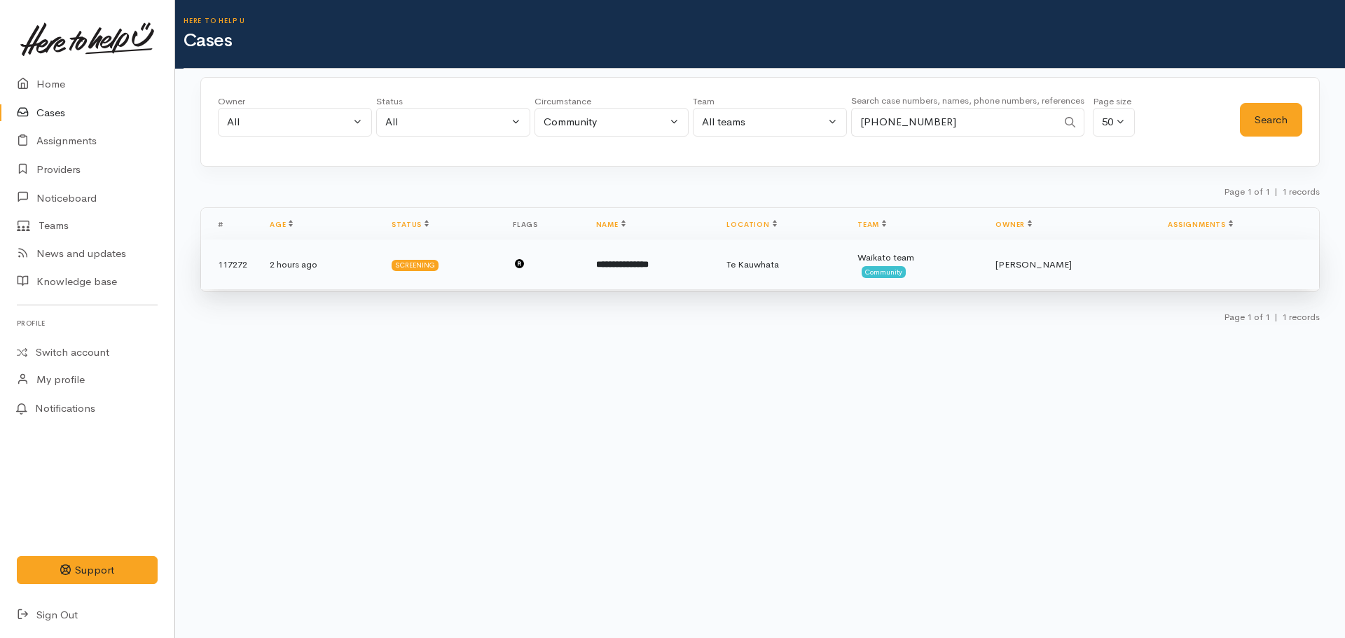
click at [716, 268] on td "**********" at bounding box center [650, 265] width 131 height 50
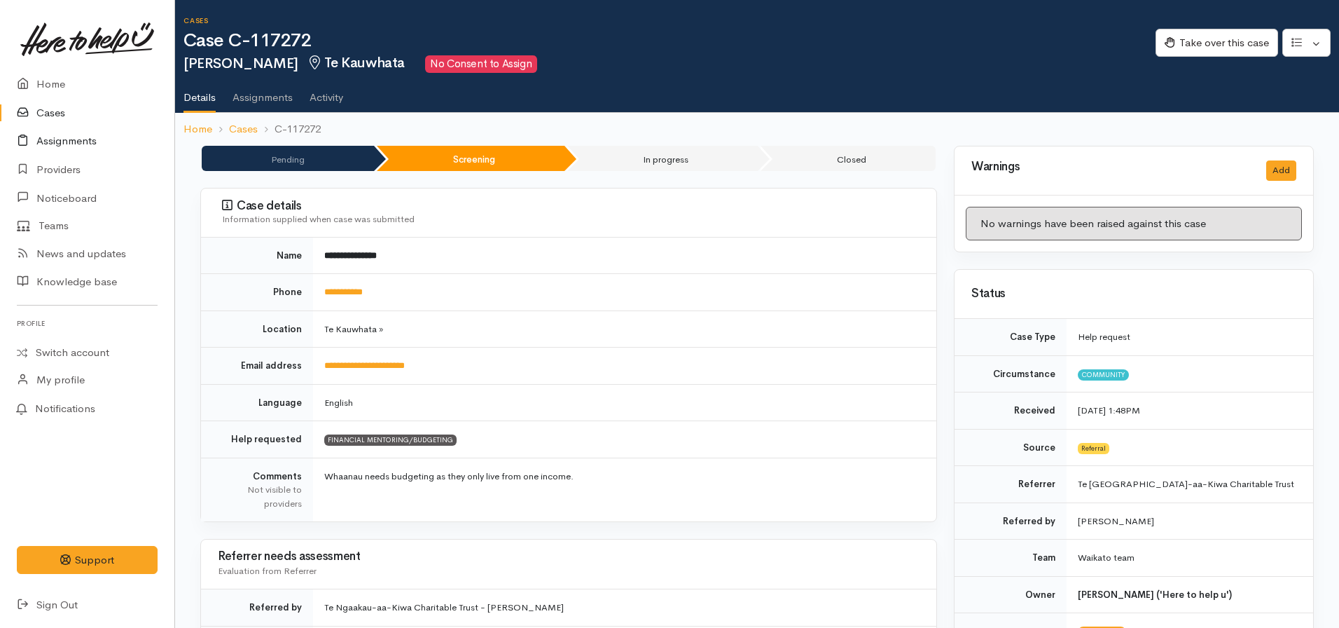
drag, startPoint x: 57, startPoint y: 114, endPoint x: 92, endPoint y: 144, distance: 46.3
click at [57, 113] on link "Cases" at bounding box center [87, 113] width 174 height 29
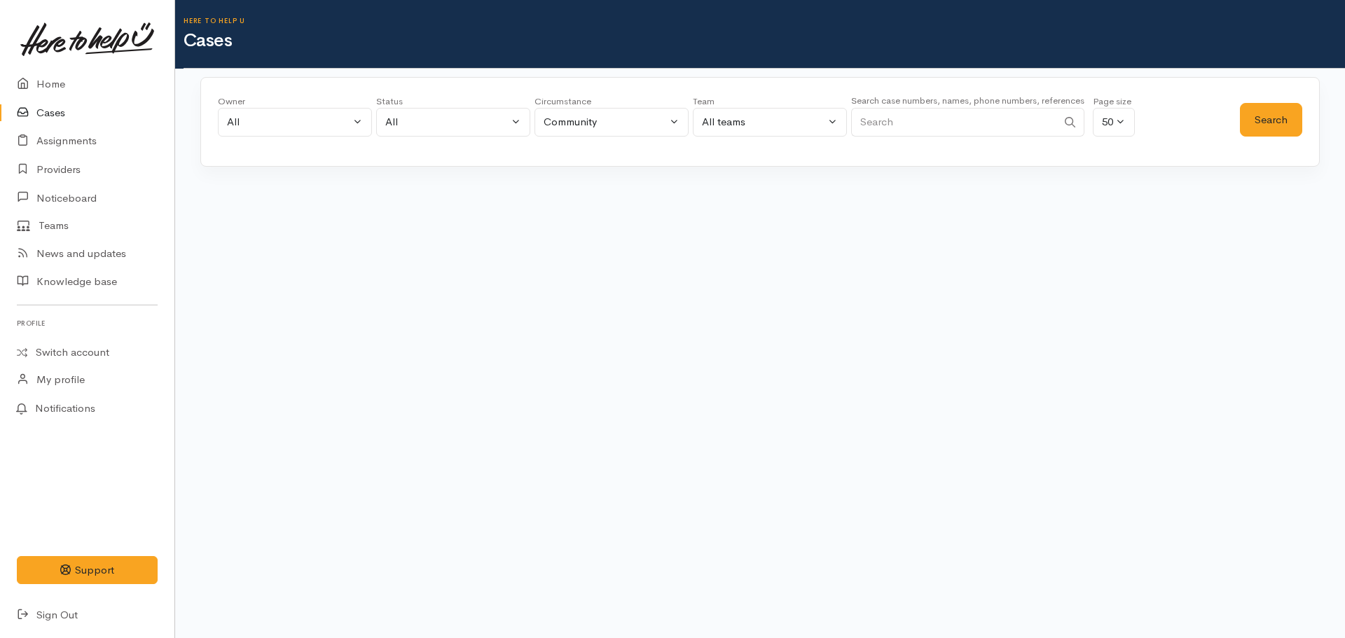
click at [892, 132] on input "Search" at bounding box center [954, 122] width 206 height 29
paste input "[PHONE_NUMBER]"
type input "[PHONE_NUMBER]"
click at [1278, 109] on button "Search" at bounding box center [1271, 120] width 62 height 34
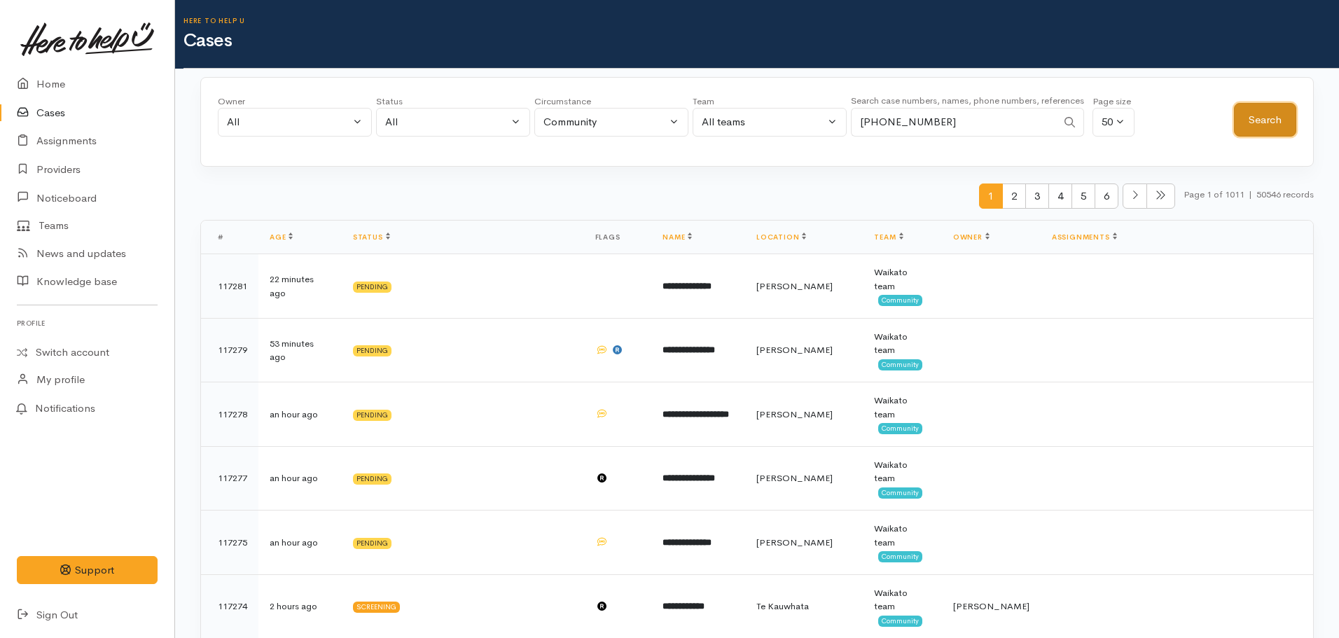
click at [1271, 130] on button "Search" at bounding box center [1265, 120] width 62 height 34
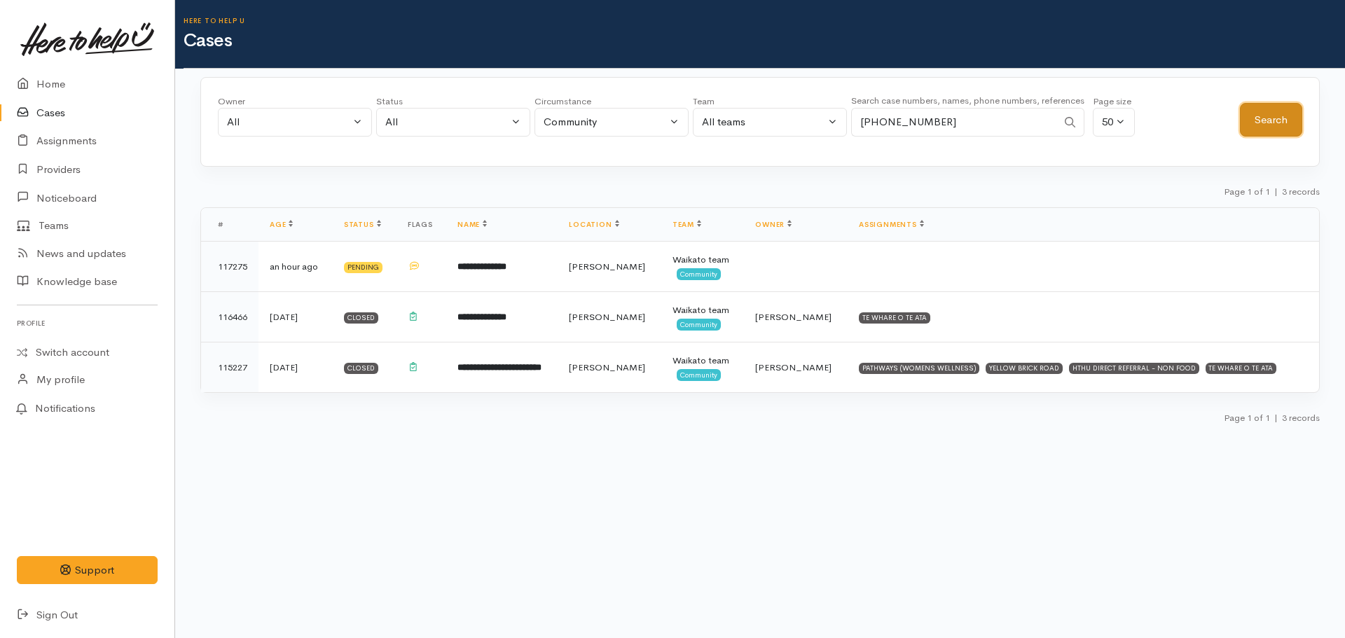
click at [1271, 127] on button "Search" at bounding box center [1271, 120] width 62 height 34
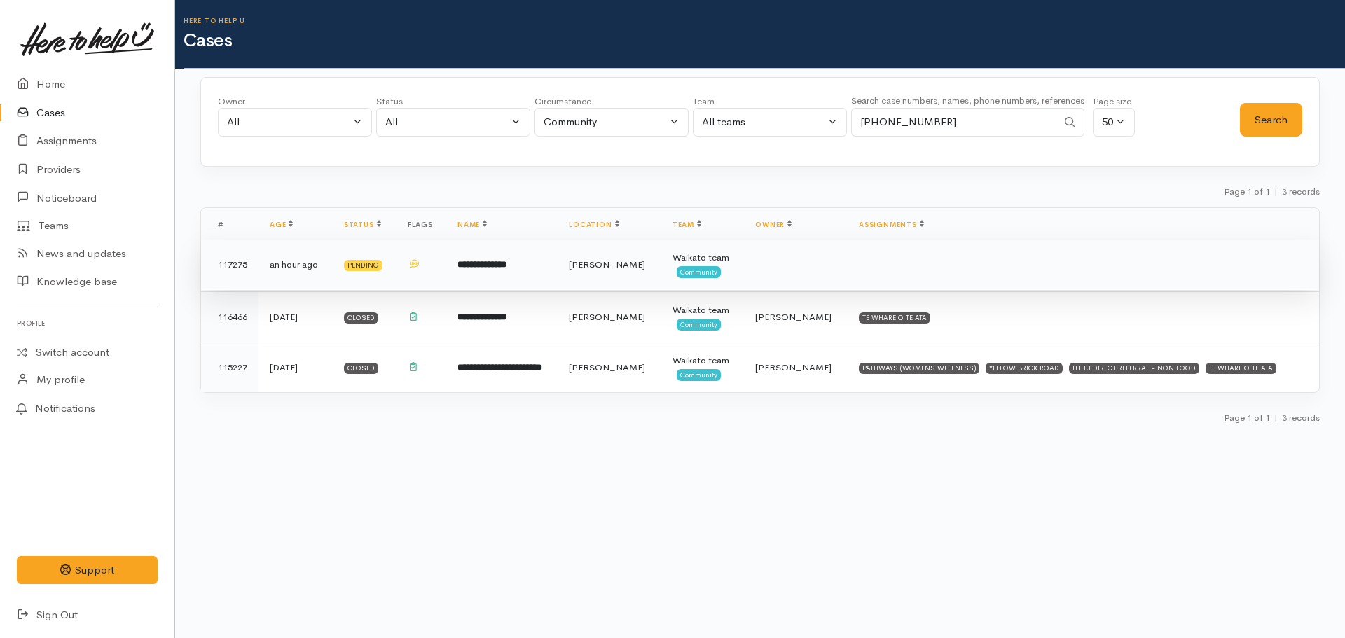
click at [506, 268] on b "**********" at bounding box center [481, 264] width 49 height 9
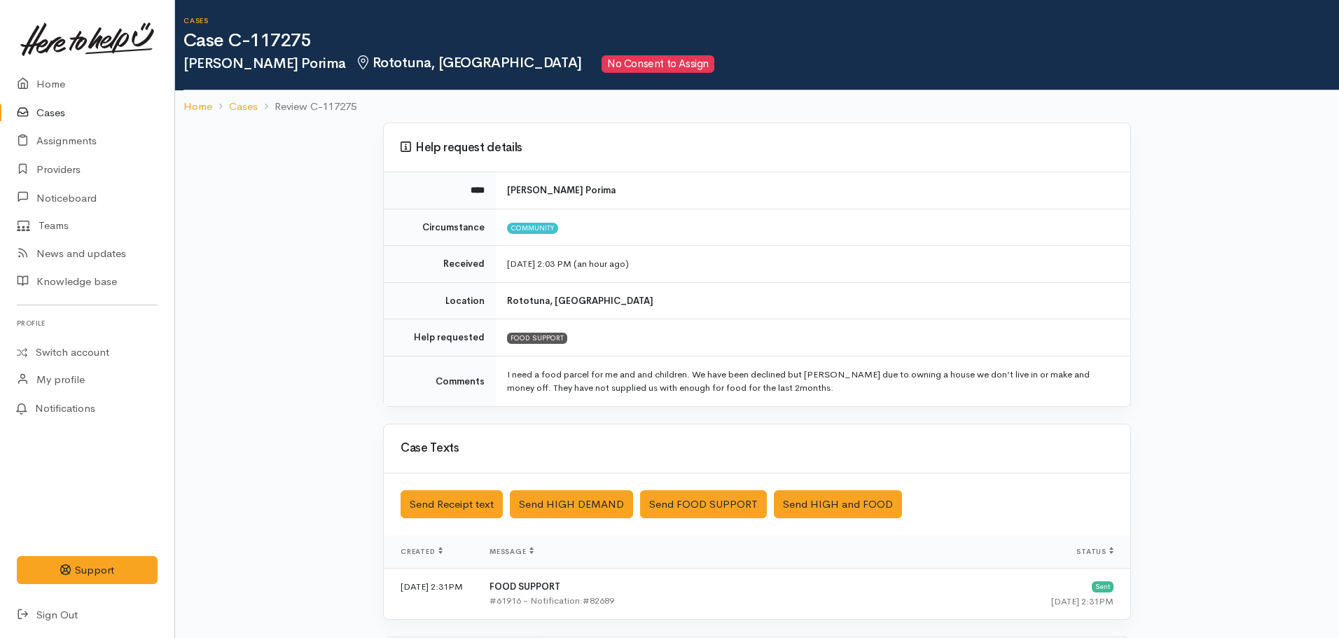
click at [76, 123] on link "Cases" at bounding box center [87, 113] width 174 height 29
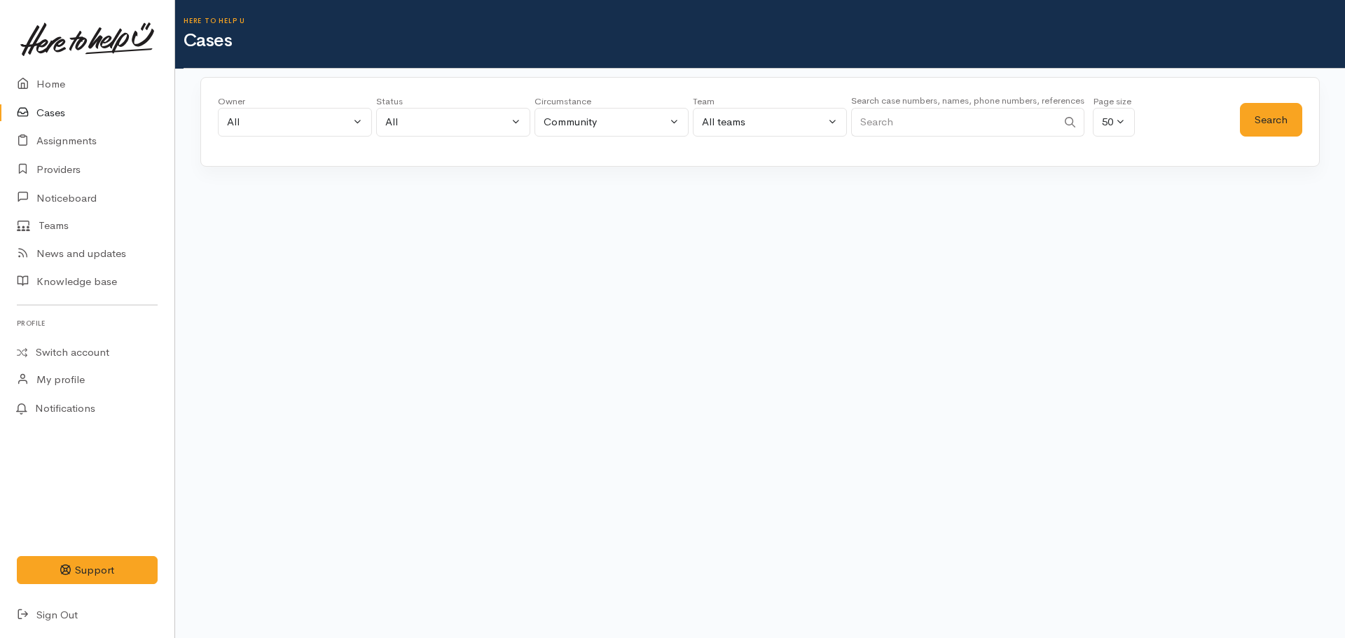
click at [978, 123] on input "Search" at bounding box center [954, 122] width 206 height 29
paste input "[PHONE_NUMBER]"
type input "[PHONE_NUMBER]"
click at [1257, 125] on button "Search" at bounding box center [1271, 120] width 62 height 34
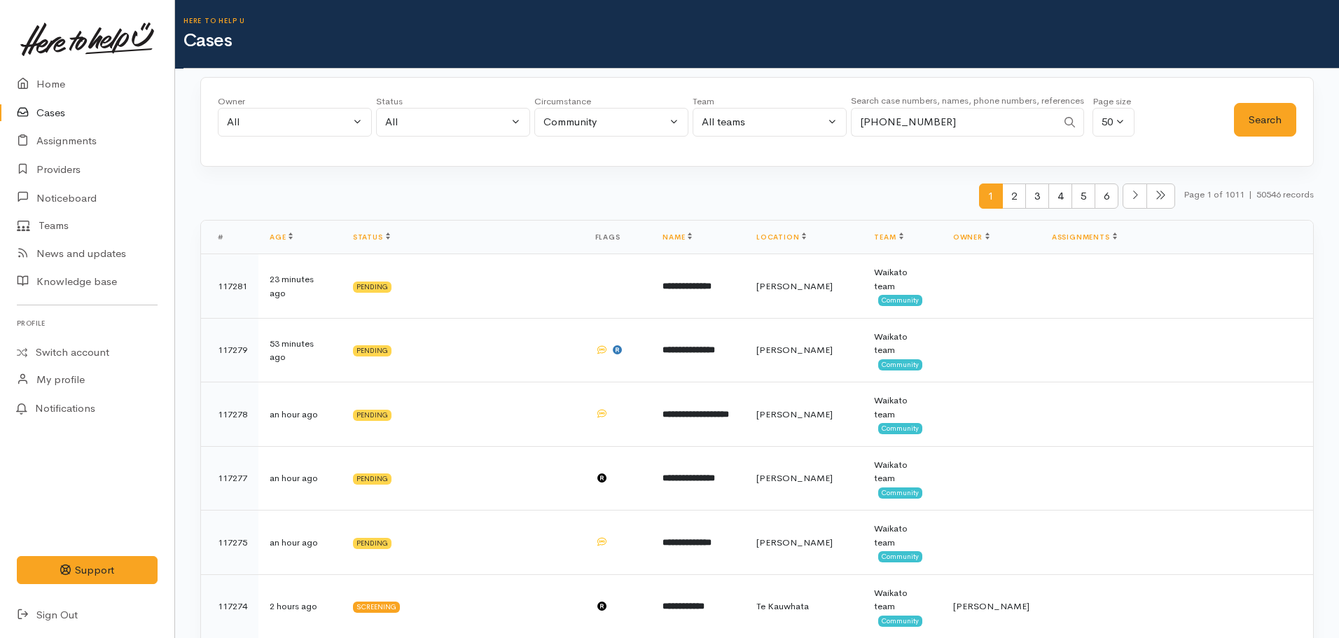
drag, startPoint x: 864, startPoint y: 123, endPoint x: 829, endPoint y: 123, distance: 35.7
click at [829, 123] on div "Owner All My cases [PERSON_NAME] ('Here to help u') [PERSON_NAME] ('Here to hel…" at bounding box center [726, 120] width 1016 height 50
paste input "[PHONE_NUMBER]"
type input "[PHONE_NUMBER]"
click at [1285, 127] on button "Search" at bounding box center [1265, 120] width 62 height 34
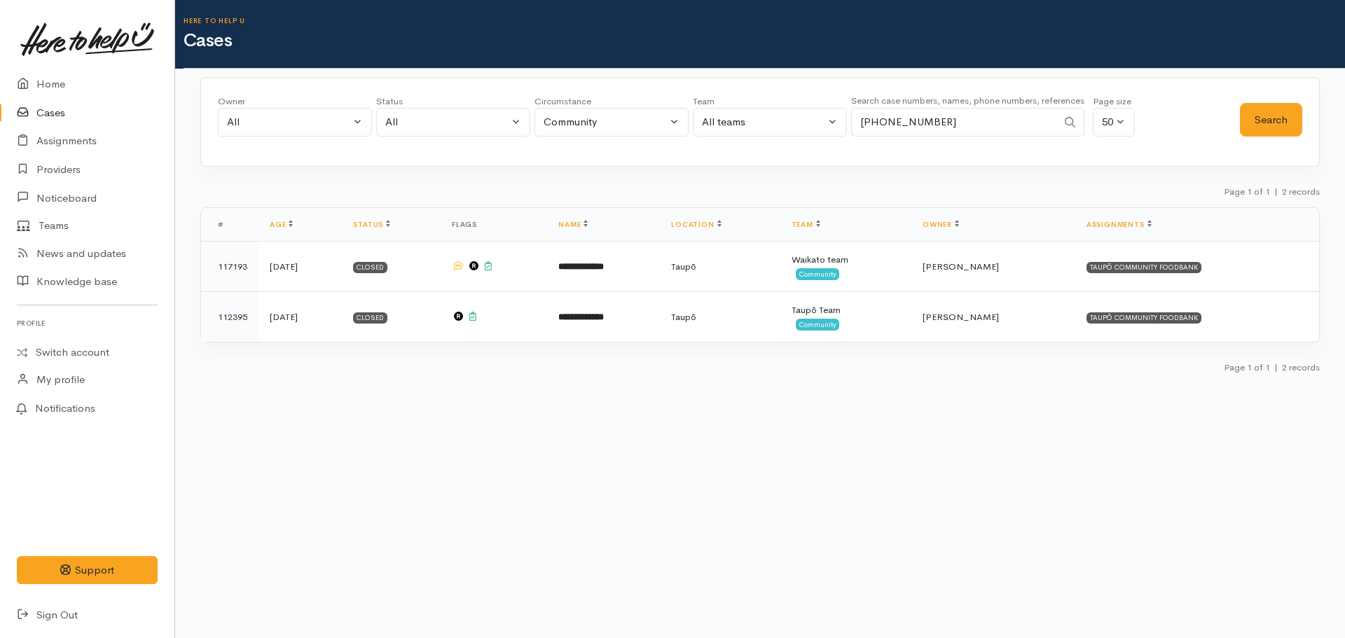
drag, startPoint x: 985, startPoint y: 126, endPoint x: 846, endPoint y: 123, distance: 138.7
click at [846, 123] on div "Owner All My cases [PERSON_NAME] ('Here to help u') [PERSON_NAME] ('Here to hel…" at bounding box center [729, 120] width 1022 height 50
paste input "[PHONE_NUMBER]"
type input "[PHONE_NUMBER]"
click at [1297, 118] on button "Search" at bounding box center [1271, 120] width 62 height 34
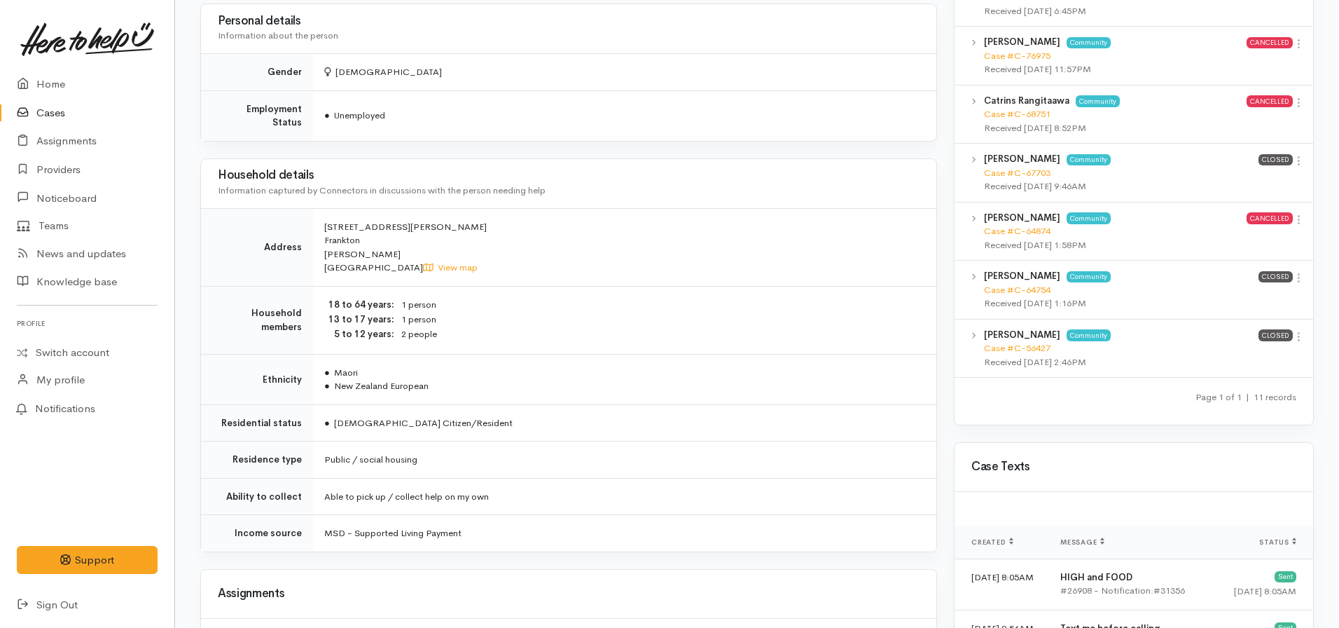
scroll to position [824, 0]
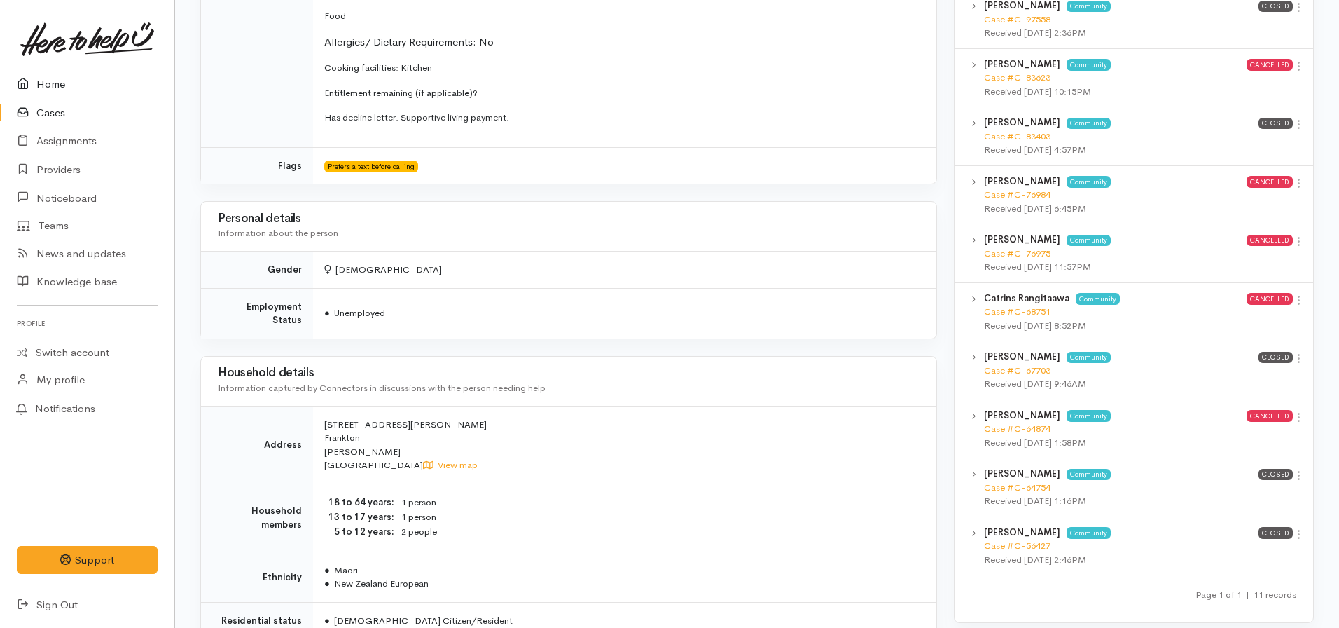
click at [72, 89] on link "Home" at bounding box center [87, 84] width 174 height 29
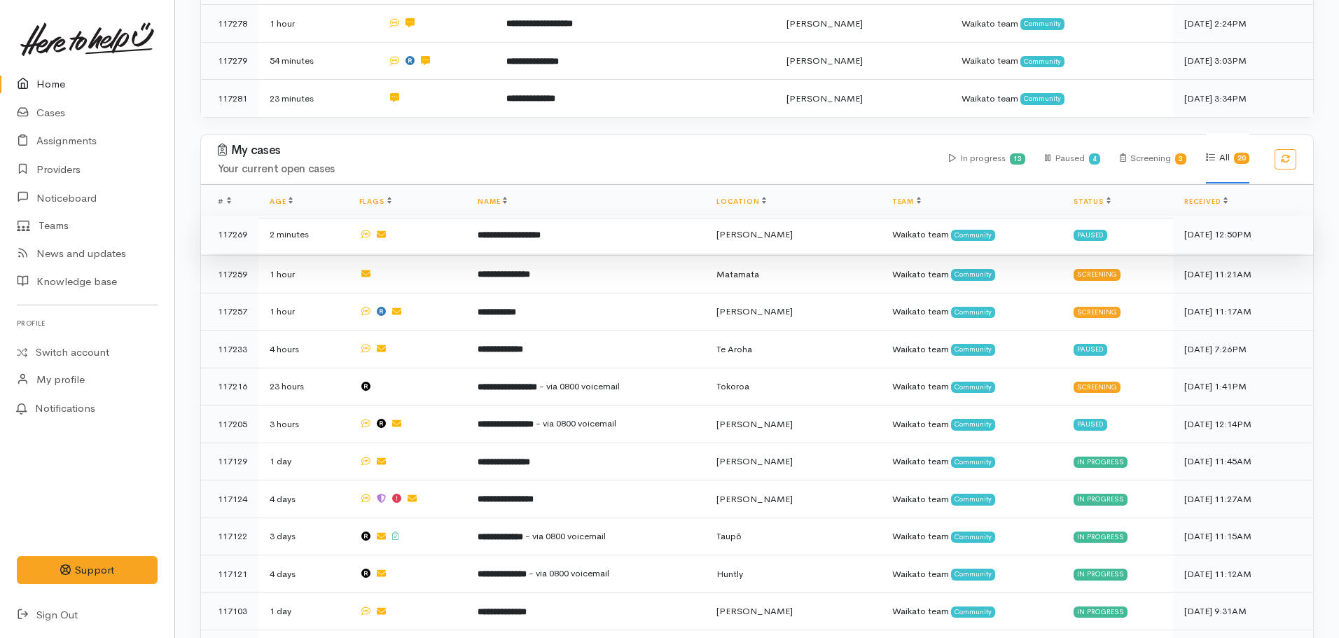
scroll to position [420, 0]
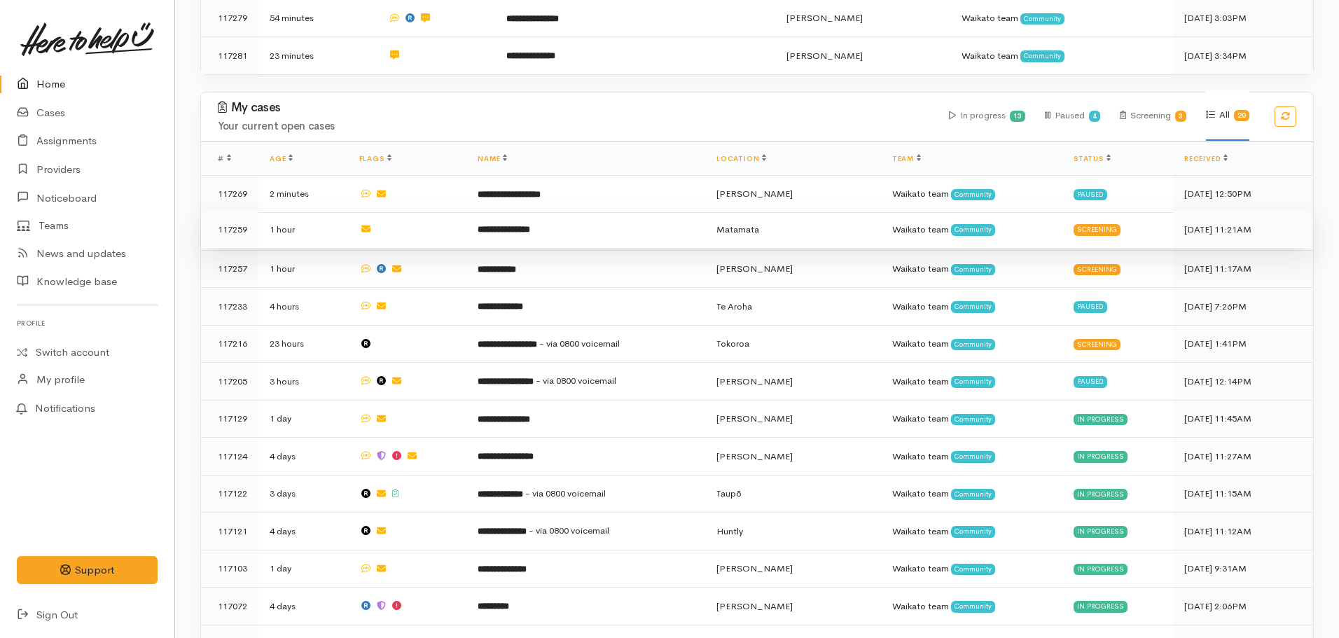
click at [530, 225] on b "**********" at bounding box center [504, 229] width 53 height 9
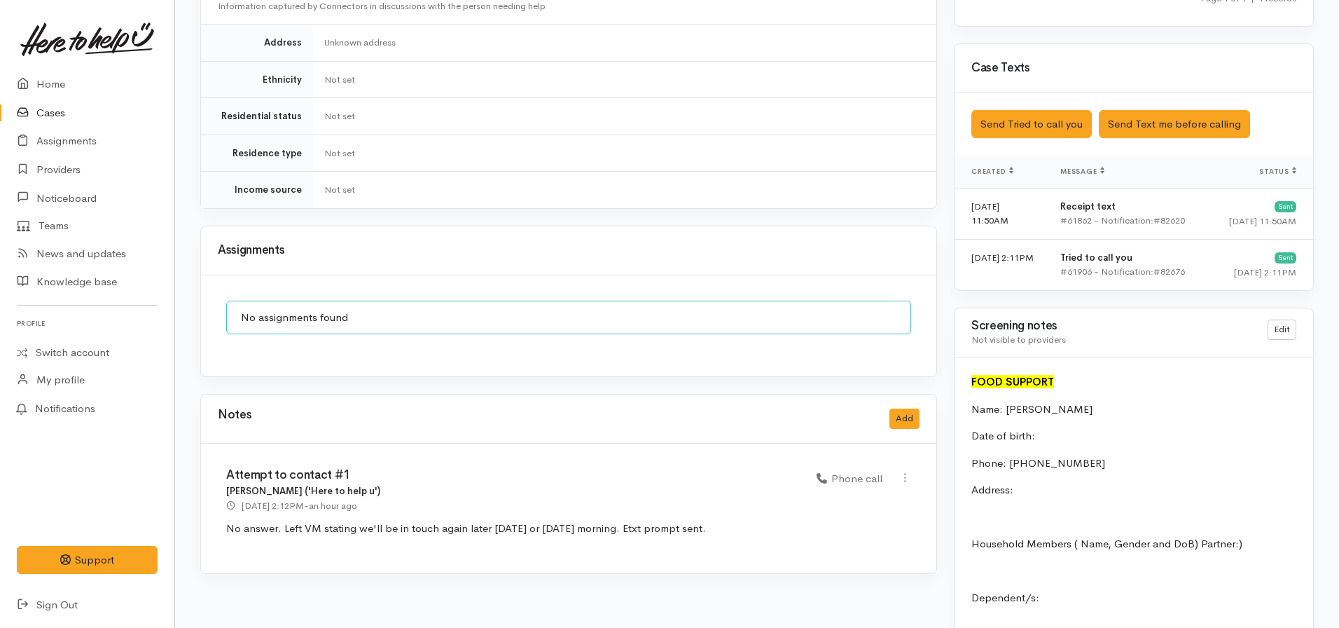
scroll to position [1051, 0]
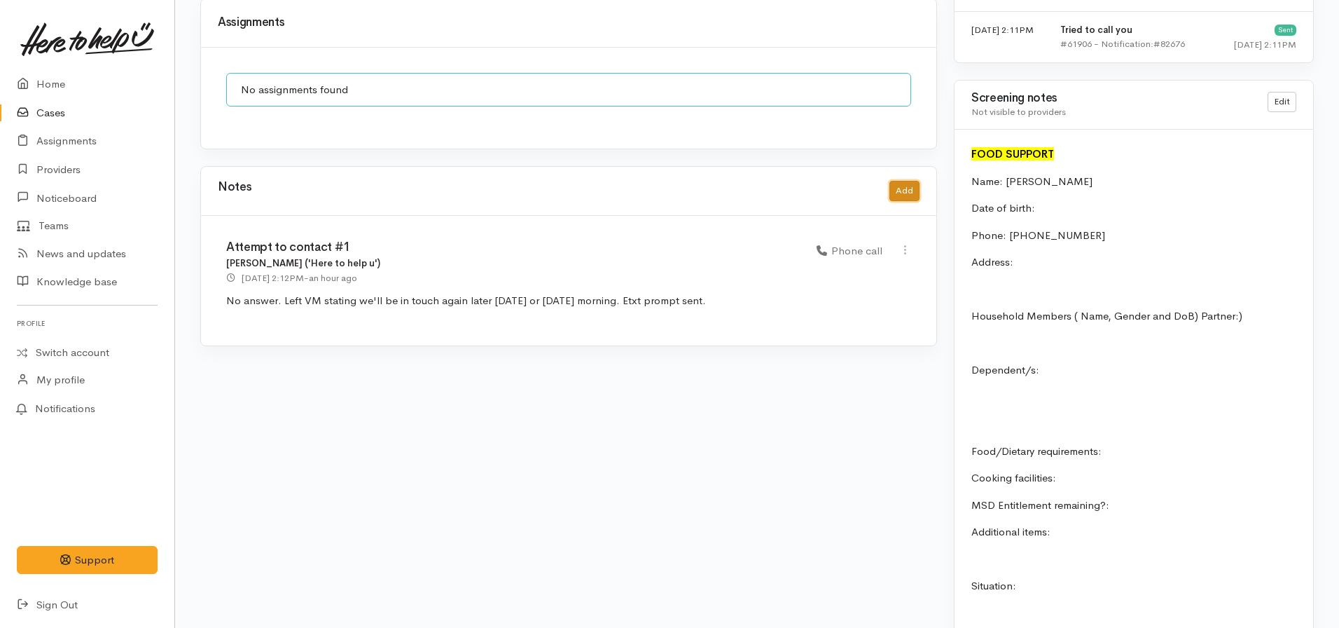
click at [913, 181] on button "Add" at bounding box center [905, 191] width 30 height 20
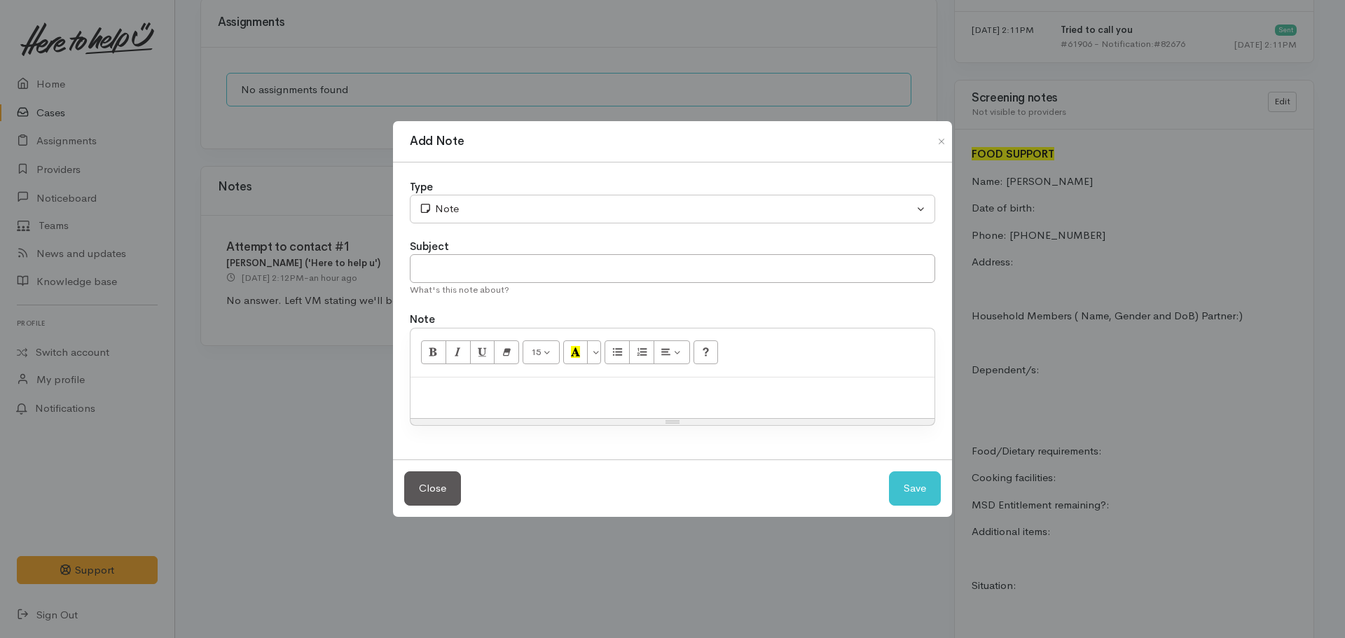
click at [451, 403] on div at bounding box center [672, 398] width 524 height 41
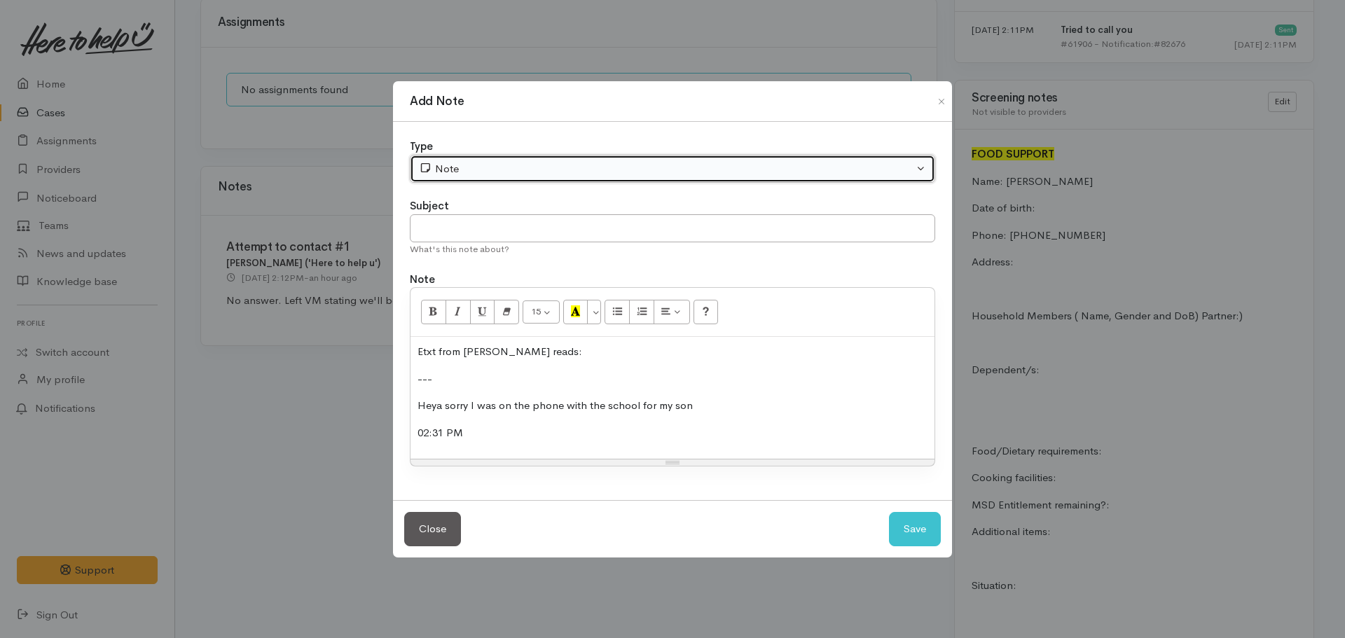
click at [548, 170] on div "Note" at bounding box center [666, 169] width 495 height 16
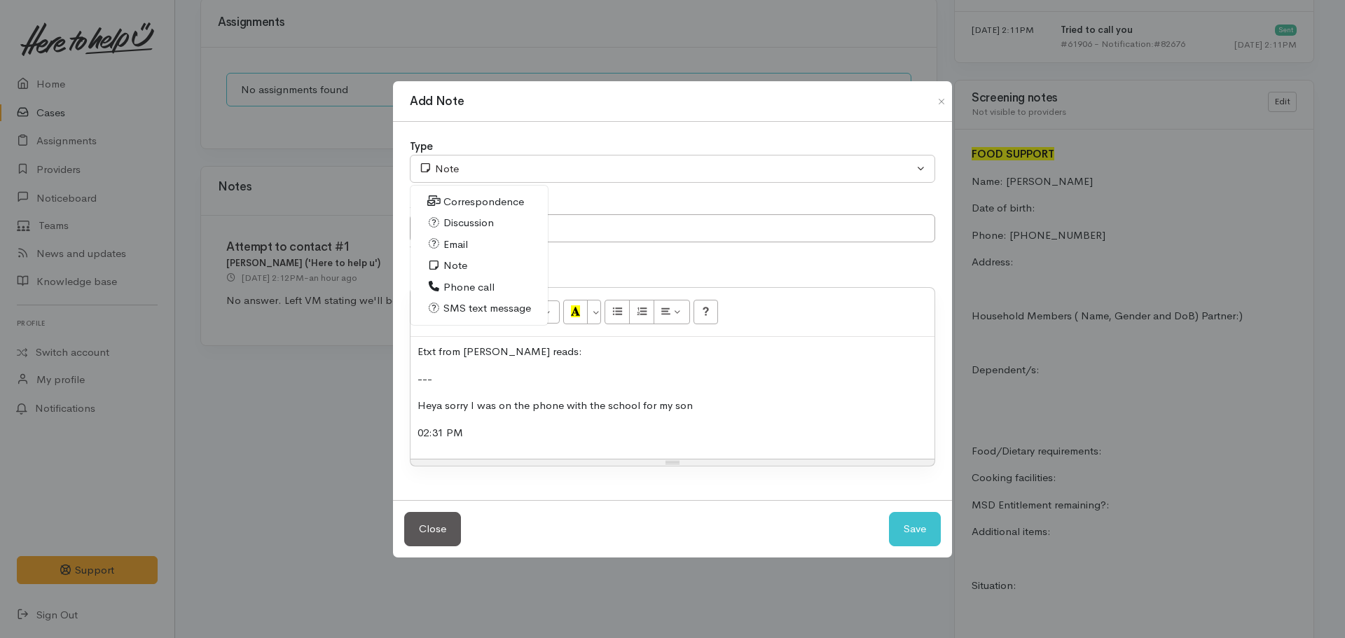
click at [478, 300] on link "SMS text message" at bounding box center [478, 309] width 137 height 22
click at [922, 518] on button "Save" at bounding box center [915, 529] width 52 height 34
select select "1"
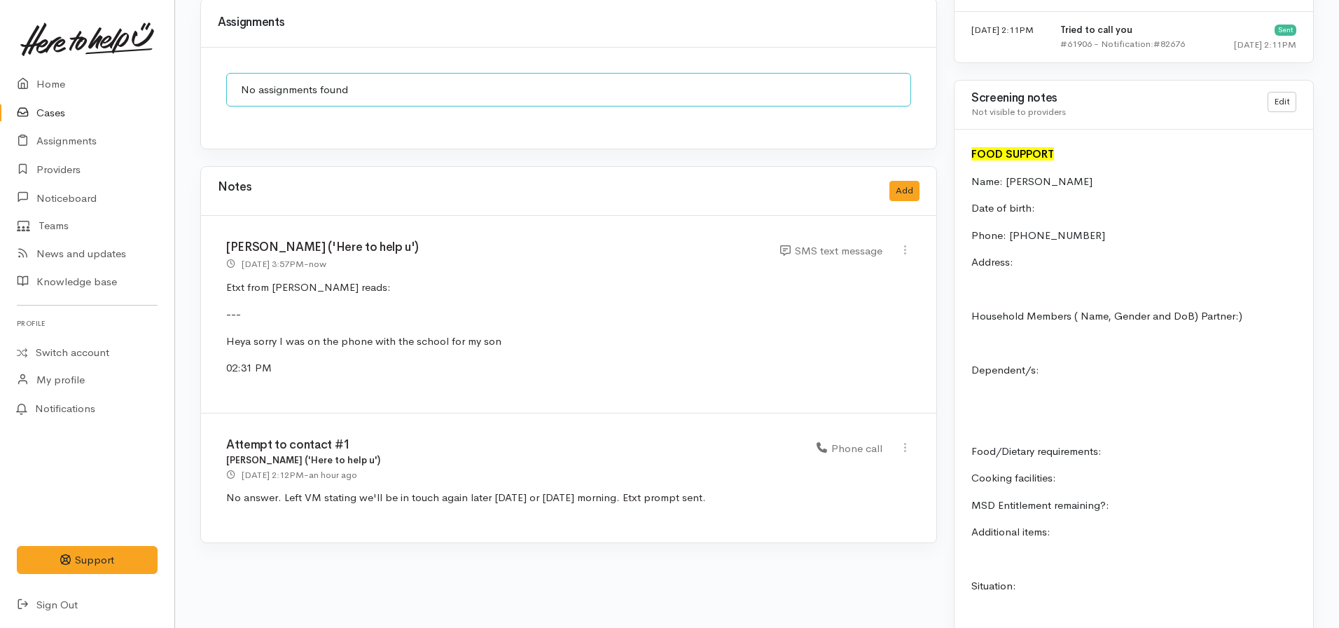
drag, startPoint x: 511, startPoint y: 365, endPoint x: 511, endPoint y: 334, distance: 30.8
click at [511, 359] on div "Nicole Rusk ('Here to help u') 2 Sep 2025 3:57PM - now SMS text message" at bounding box center [569, 314] width 736 height 197
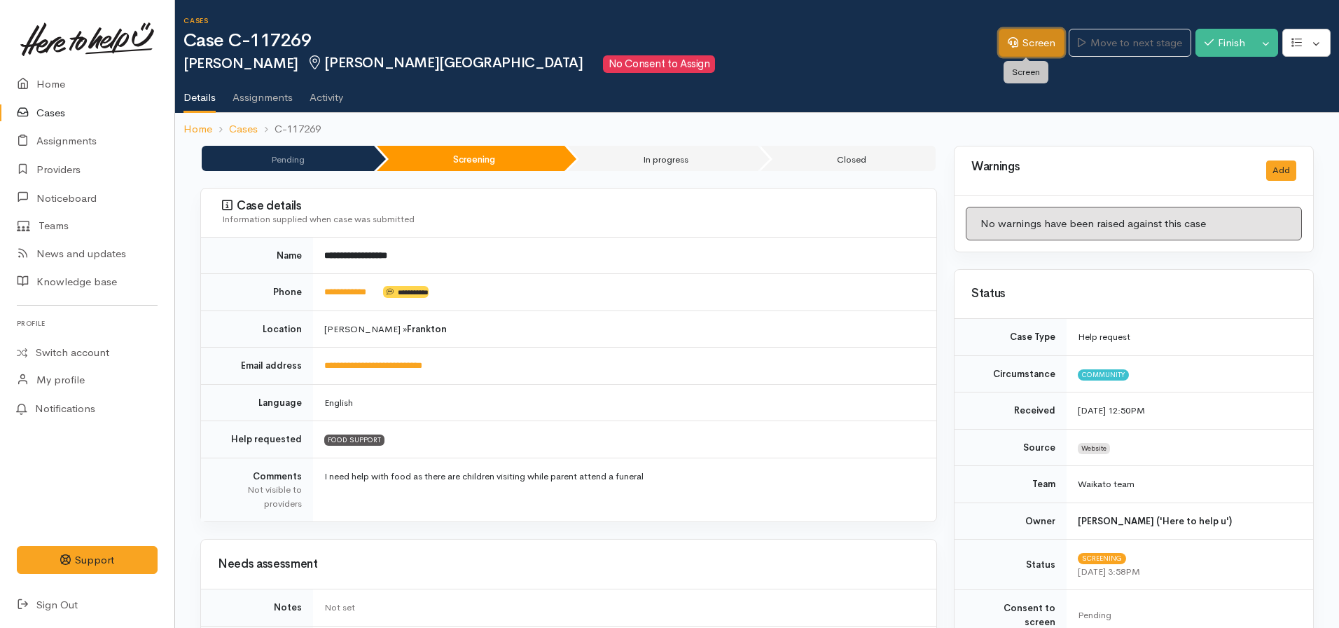
click at [1035, 33] on link "Screen" at bounding box center [1032, 43] width 66 height 29
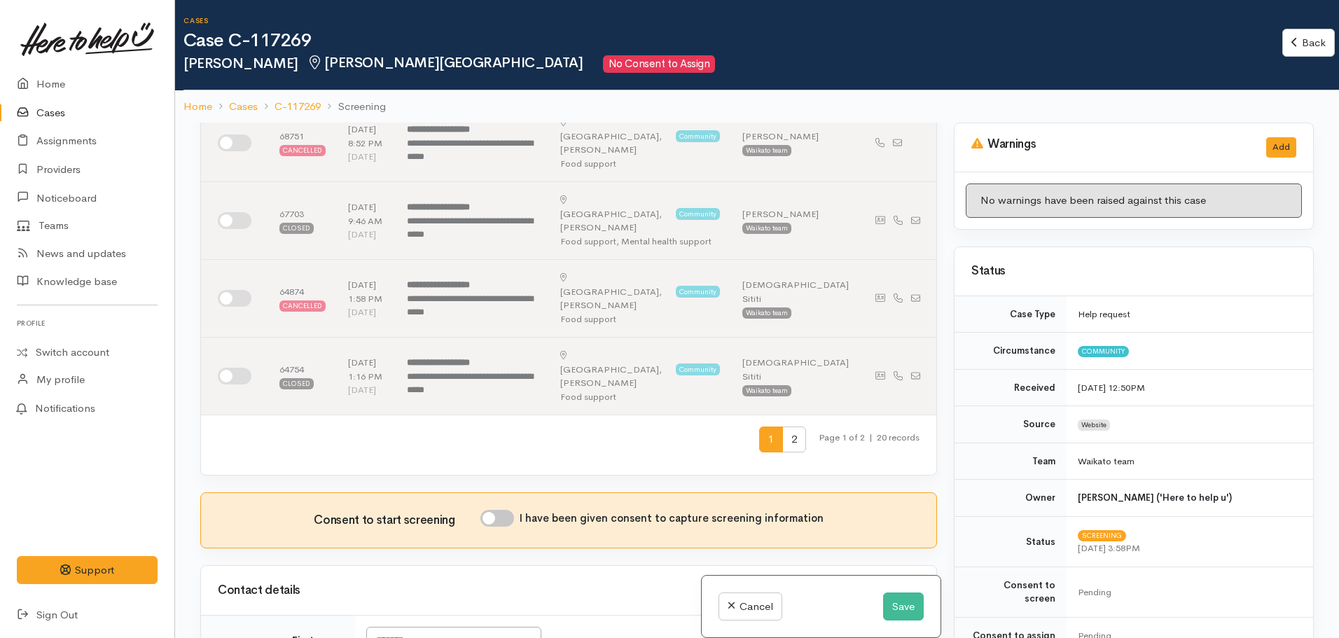
scroll to position [700, 0]
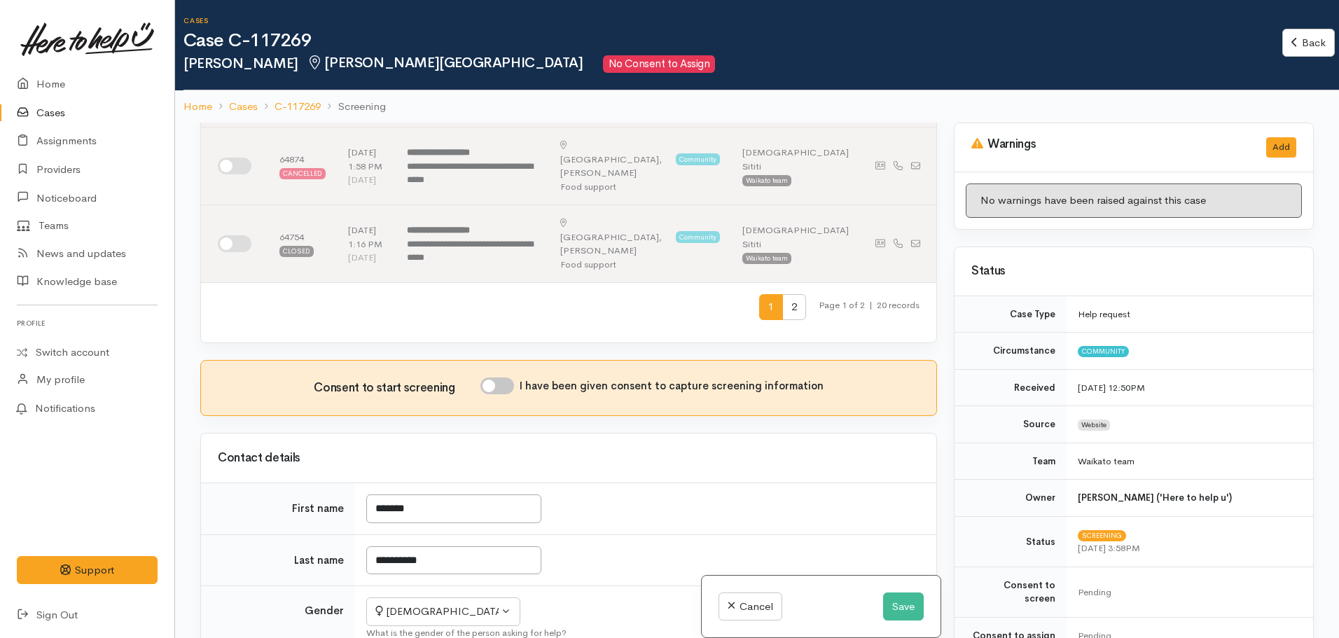
click at [506, 378] on input "I have been given consent to capture screening information" at bounding box center [498, 386] width 34 height 17
checkbox input "true"
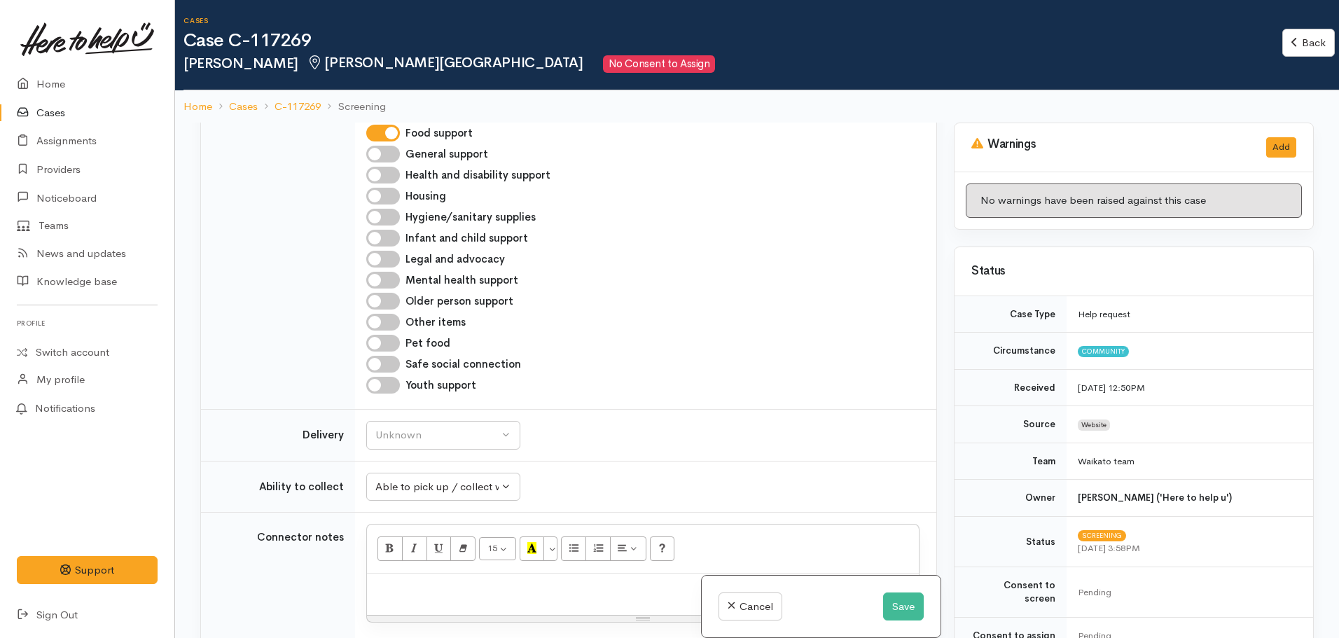
scroll to position [1541, 0]
click at [462, 425] on div "Unknown" at bounding box center [436, 433] width 123 height 16
click at [406, 553] on link "No" at bounding box center [443, 564] width 153 height 22
select select "1"
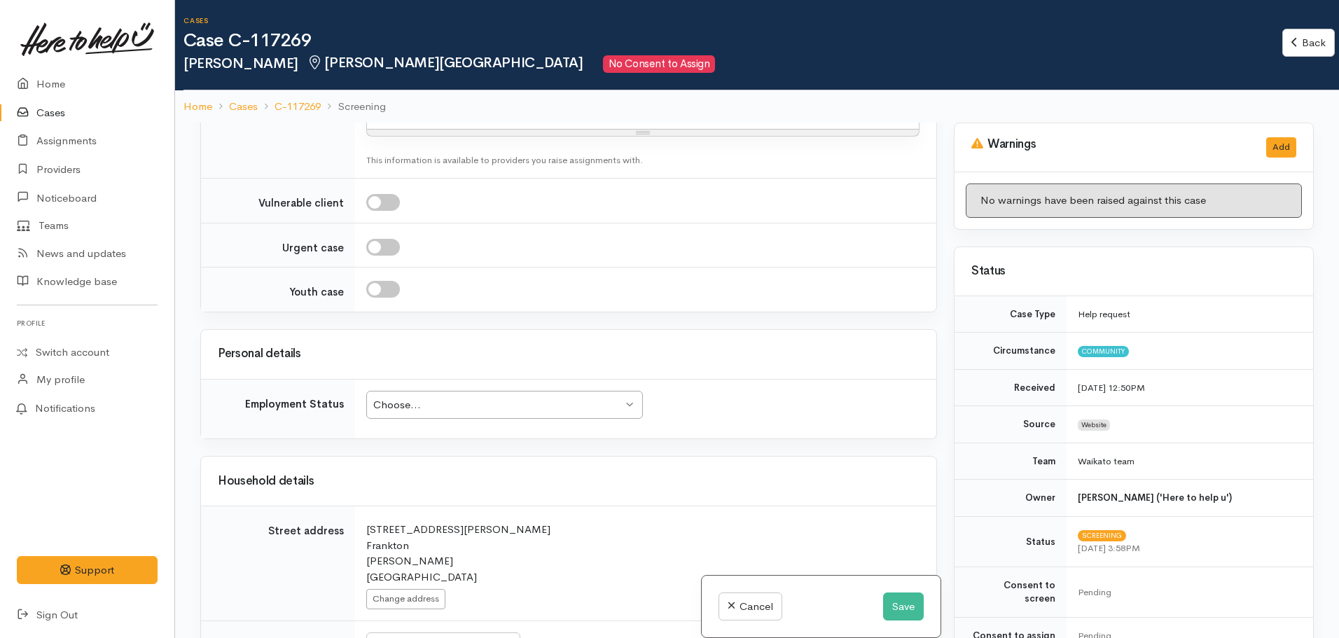
scroll to position [2031, 0]
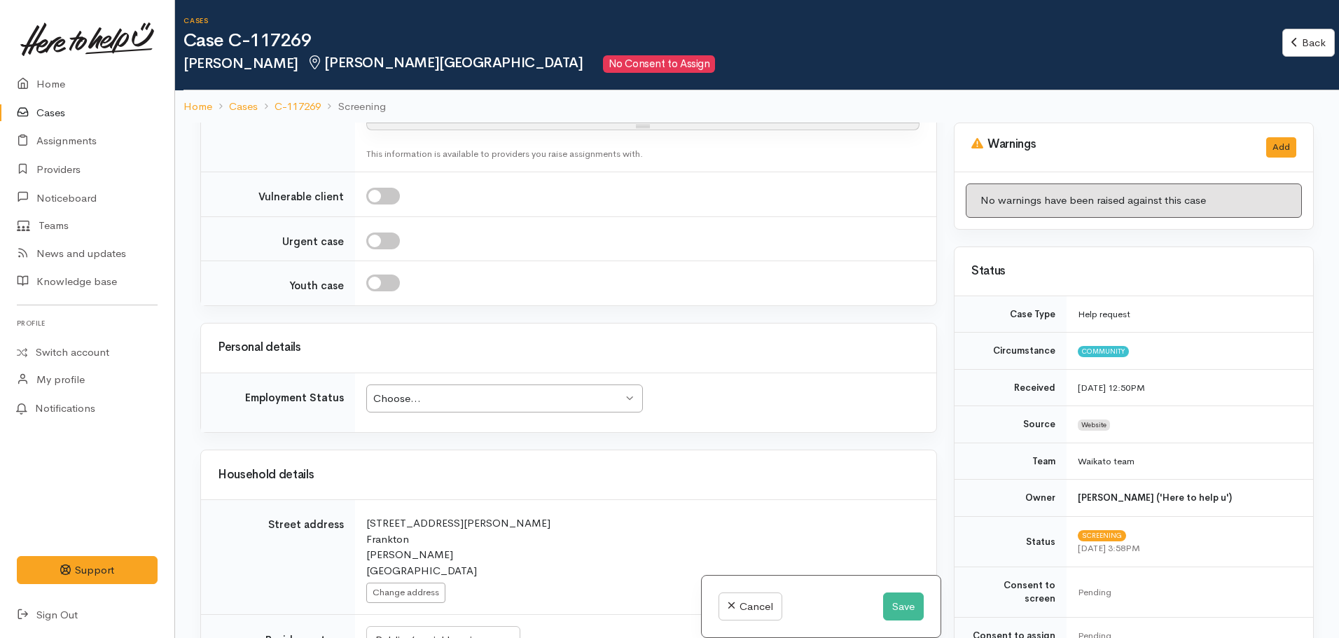
click at [420, 391] on div "Choose..." at bounding box center [497, 399] width 249 height 16
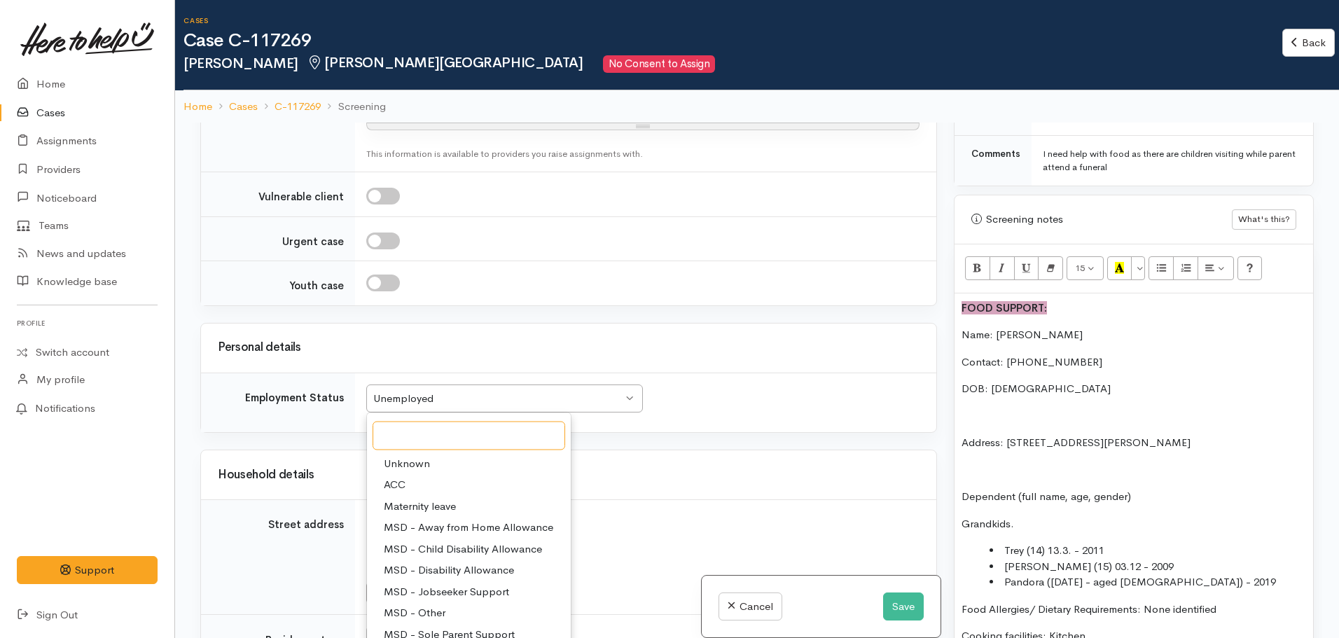
scroll to position [771, 0]
drag, startPoint x: 1065, startPoint y: 370, endPoint x: 993, endPoint y: 373, distance: 72.2
click at [993, 380] on p "DOB: 07/08/1966" at bounding box center [1134, 388] width 345 height 16
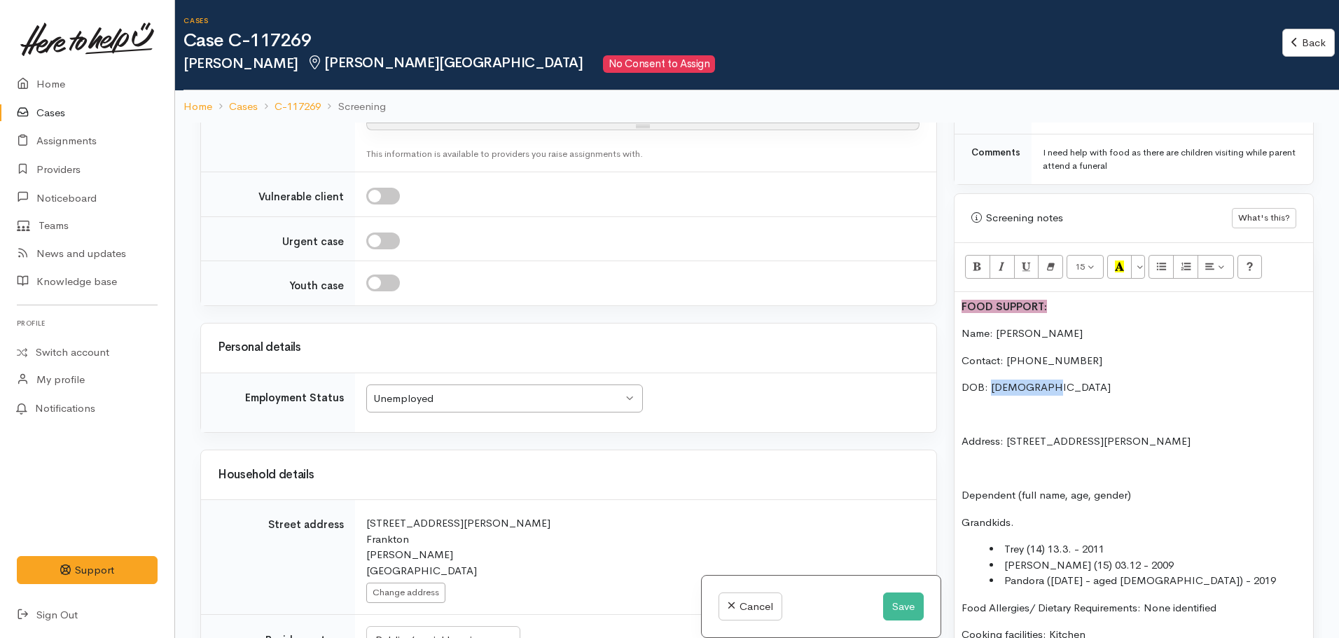
copy p "07/08/1966"
click at [1066, 358] on div "FOOD SUPPORT: Name: Catrina Rangitaawa Contact: 020 4037 1705 DOB: 07/08/1966 A…" at bounding box center [1134, 610] width 359 height 637
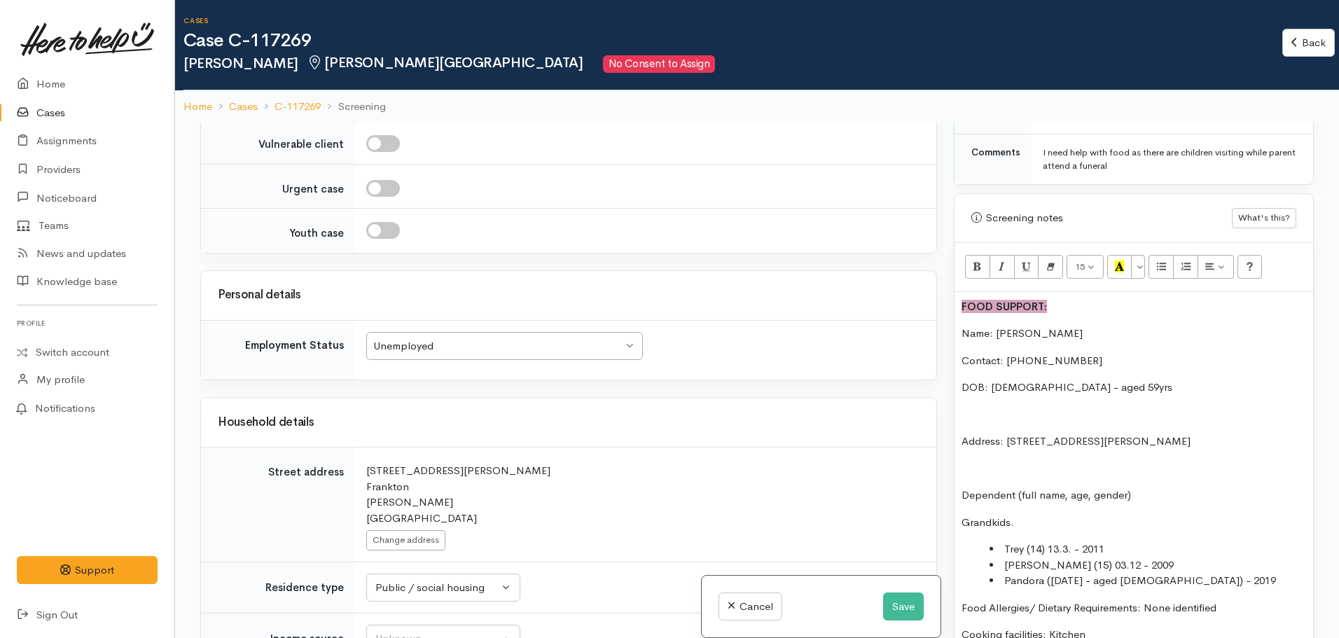
scroll to position [2172, 0]
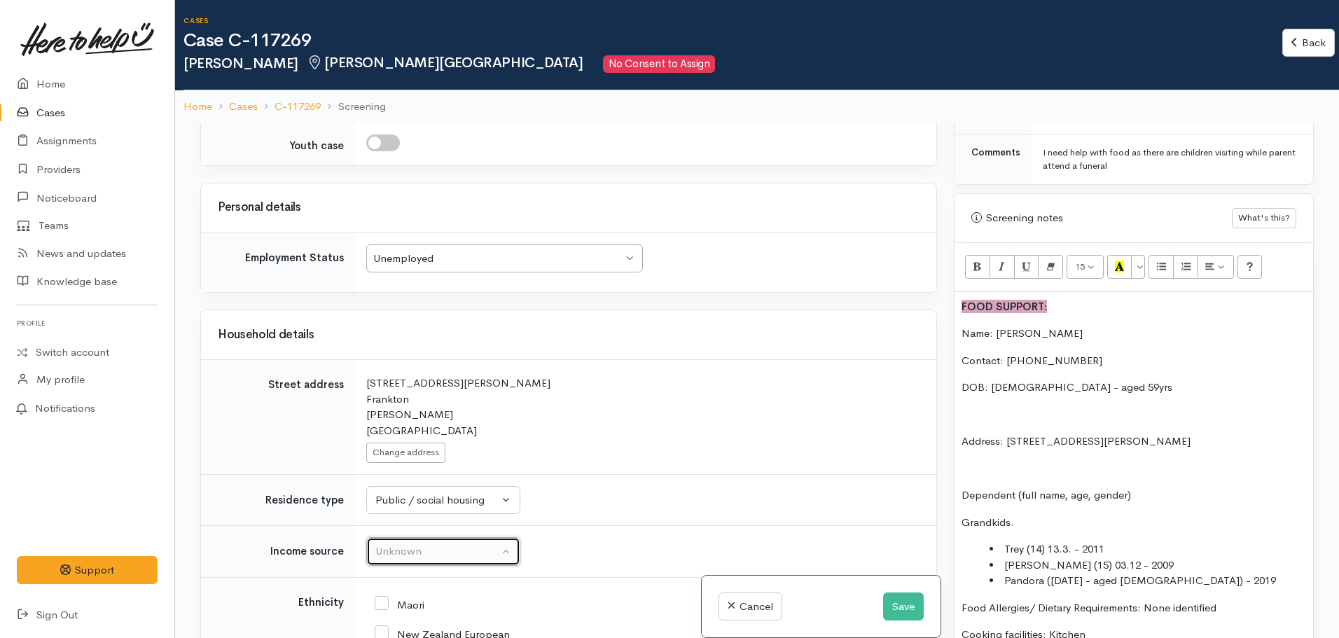
click at [460, 544] on div "Unknown" at bounding box center [436, 552] width 123 height 16
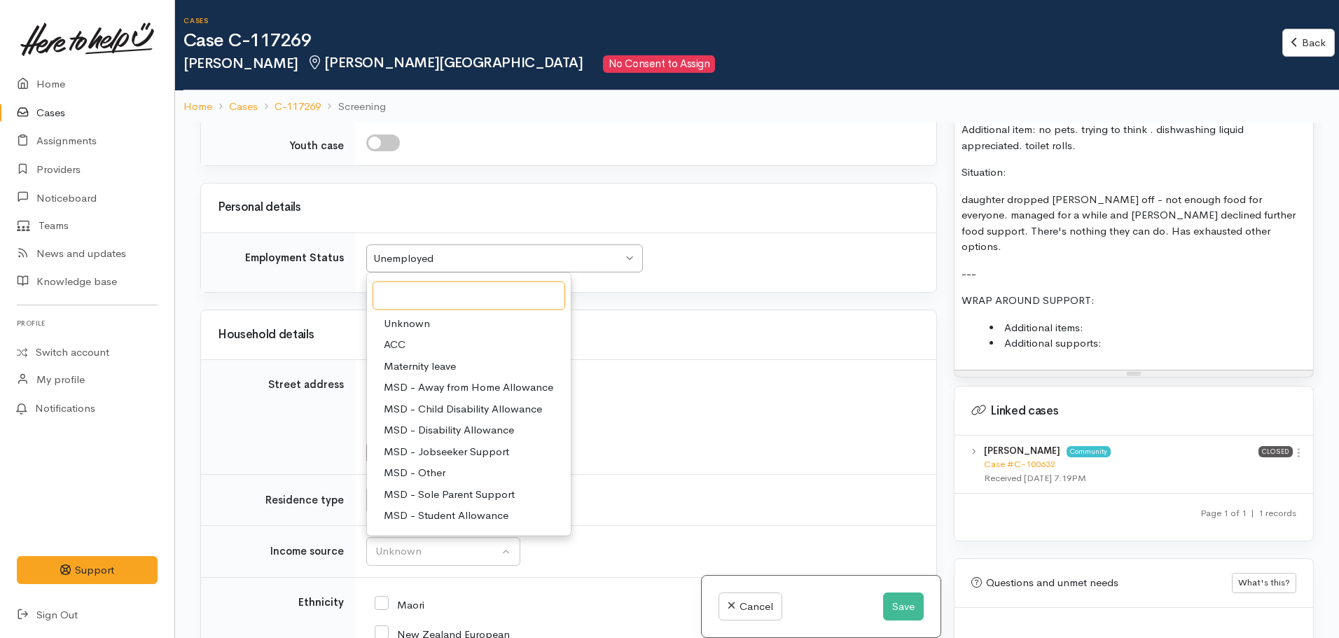
scroll to position [1331, 0]
click at [1016, 457] on link "Case #C-100632" at bounding box center [1019, 463] width 71 height 12
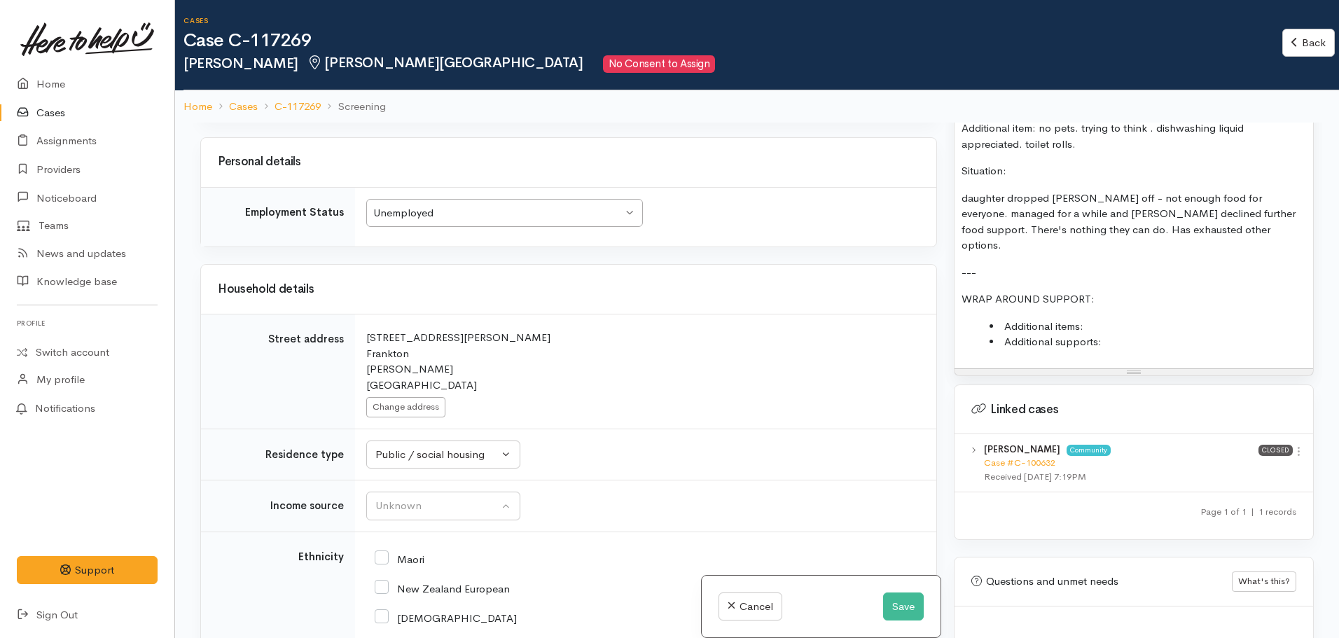
scroll to position [2242, 0]
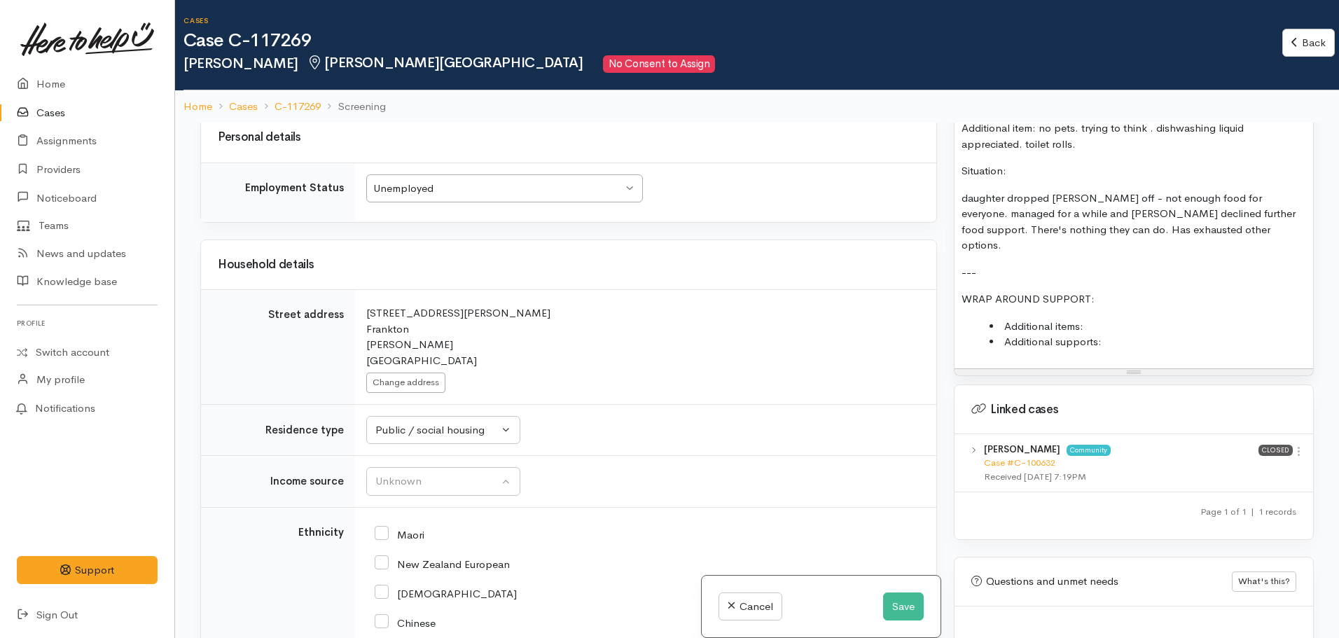
click at [384, 527] on input "Maori" at bounding box center [400, 533] width 50 height 13
checkbox input "true"
click at [387, 557] on input "New Zealand European" at bounding box center [442, 563] width 135 height 13
checkbox input "true"
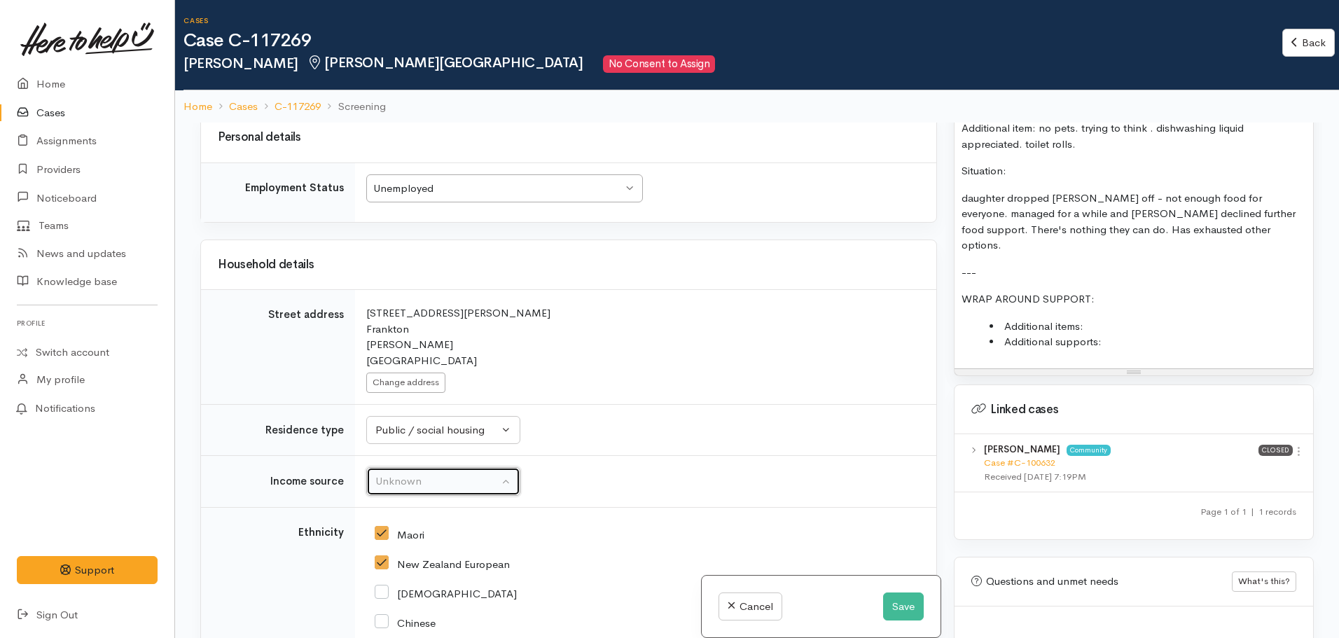
click at [443, 474] on div "Unknown" at bounding box center [436, 482] width 123 height 16
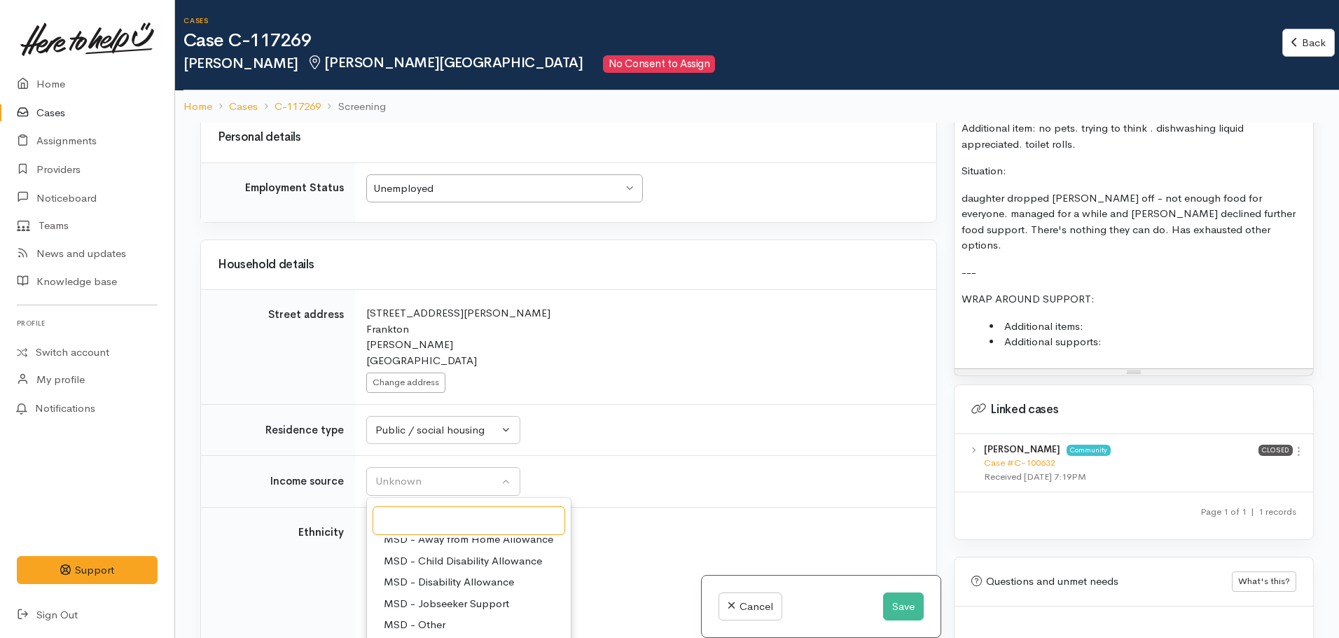
scroll to position [140, 0]
click at [466, 635] on span "MSD - Supported Living Payment" at bounding box center [463, 643] width 158 height 16
select select "3"
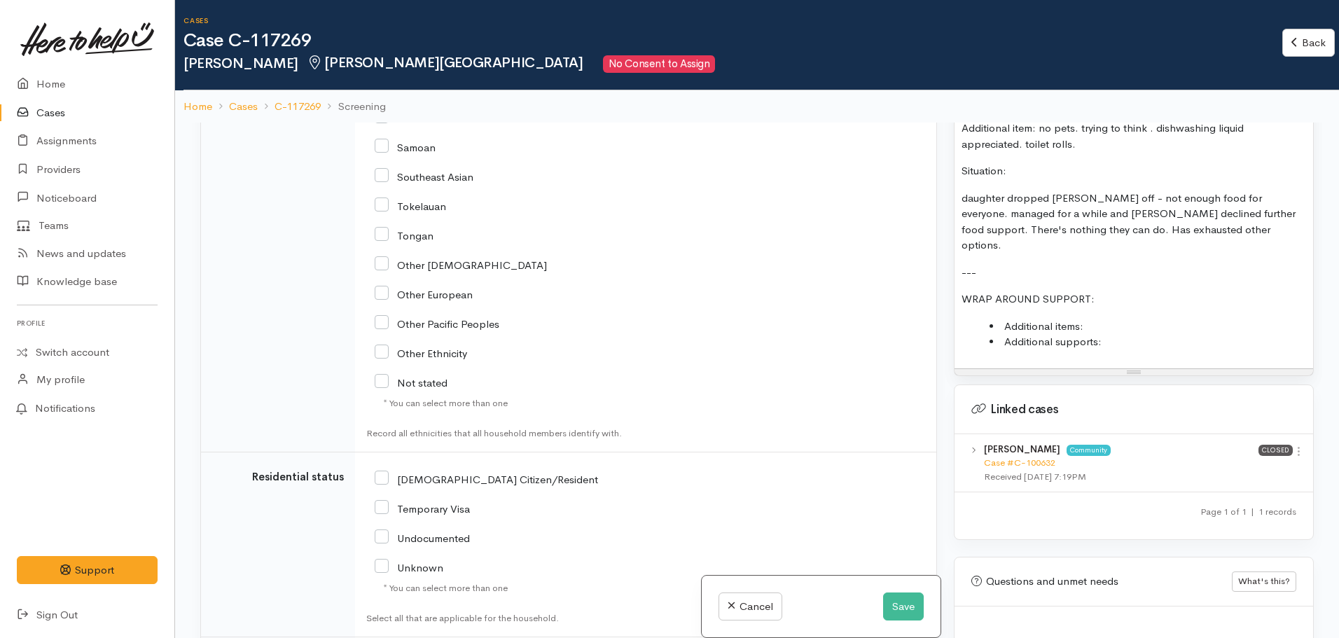
scroll to position [2942, 0]
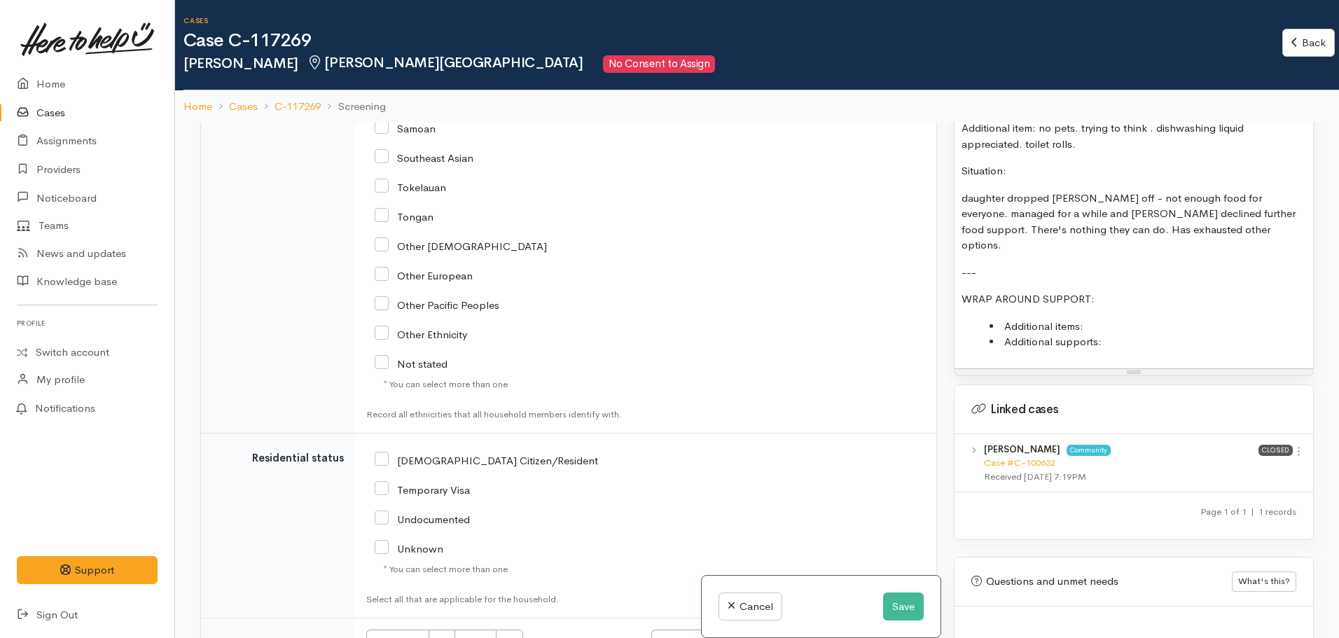
click at [371, 445] on div "NZ Citizen/Resident" at bounding box center [550, 519] width 369 height 149
click at [380, 453] on input "NZ Citizen/Resident" at bounding box center [486, 459] width 223 height 13
checkbox input "true"
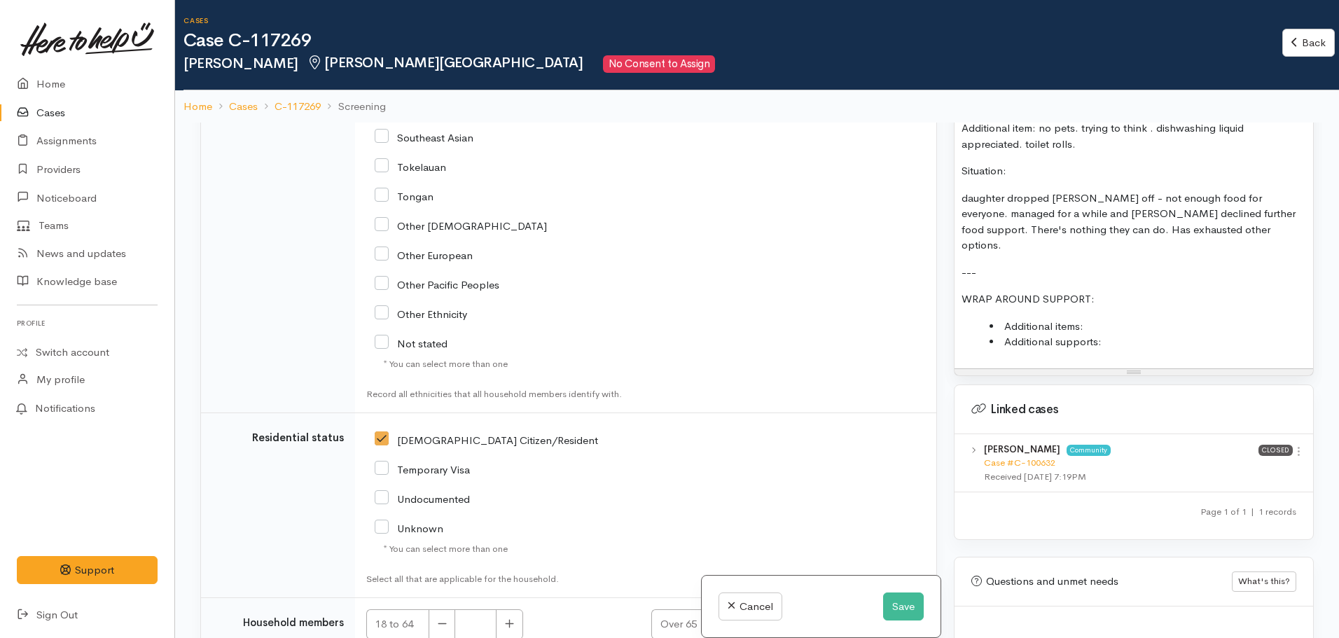
scroll to position [2974, 0]
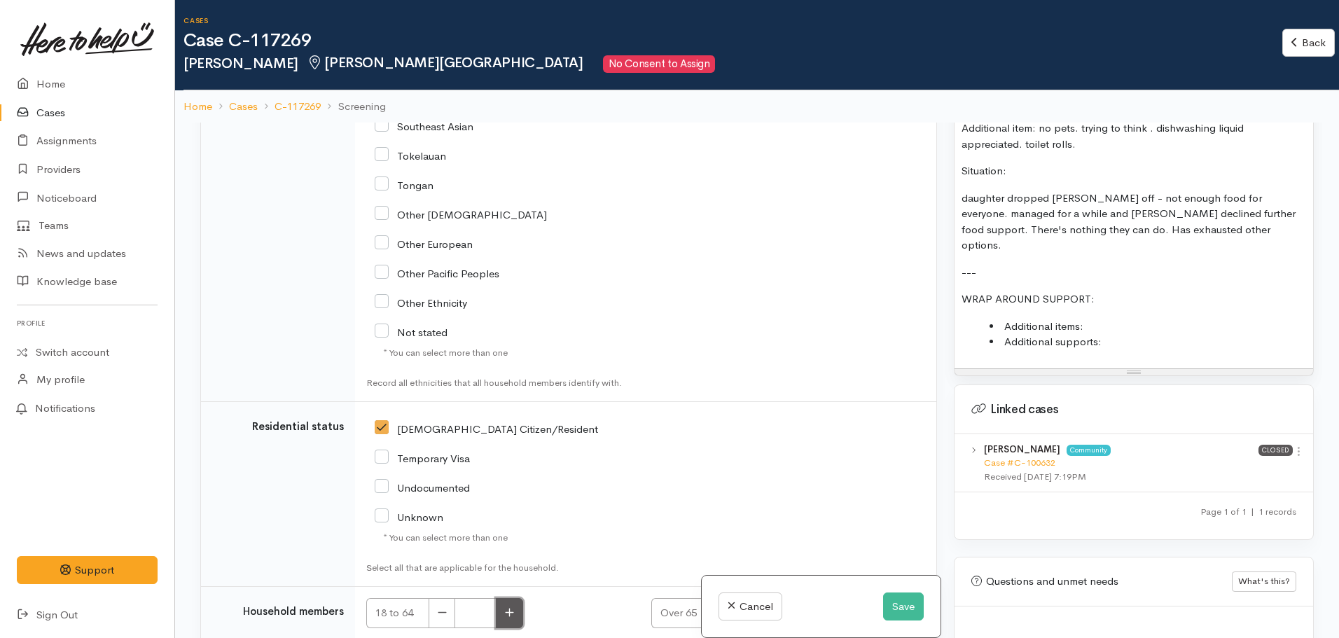
click at [516, 598] on button "button" at bounding box center [509, 613] width 27 height 30
type input "1"
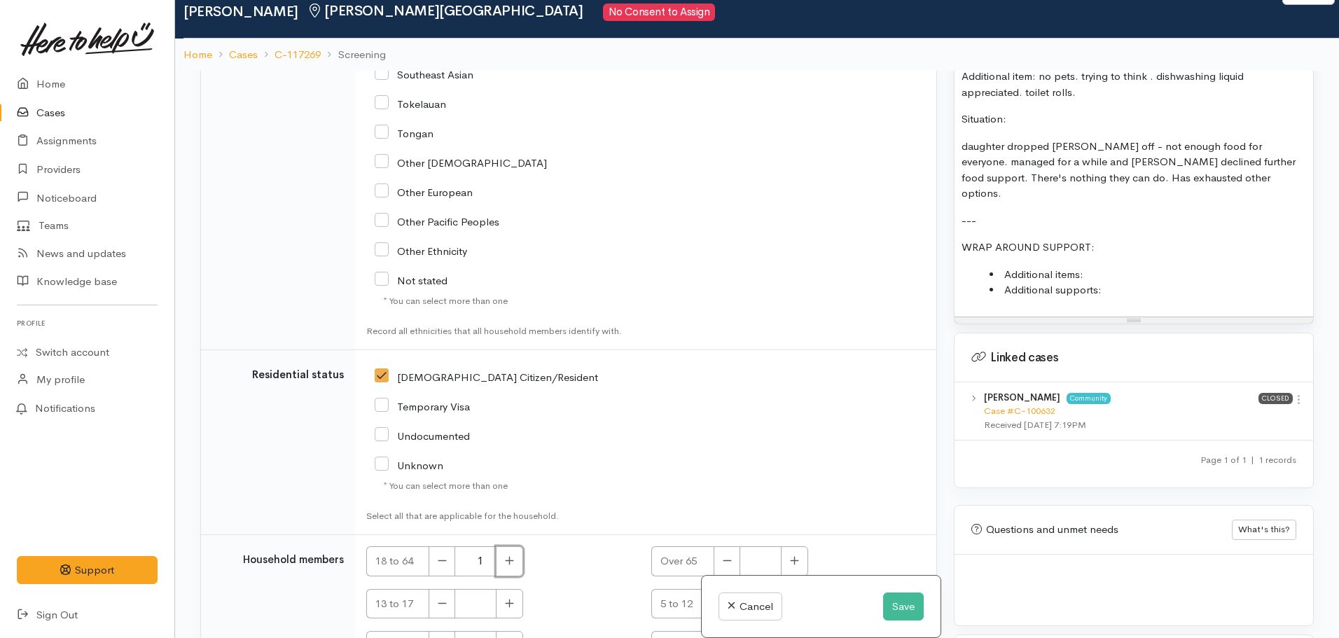
scroll to position [123, 0]
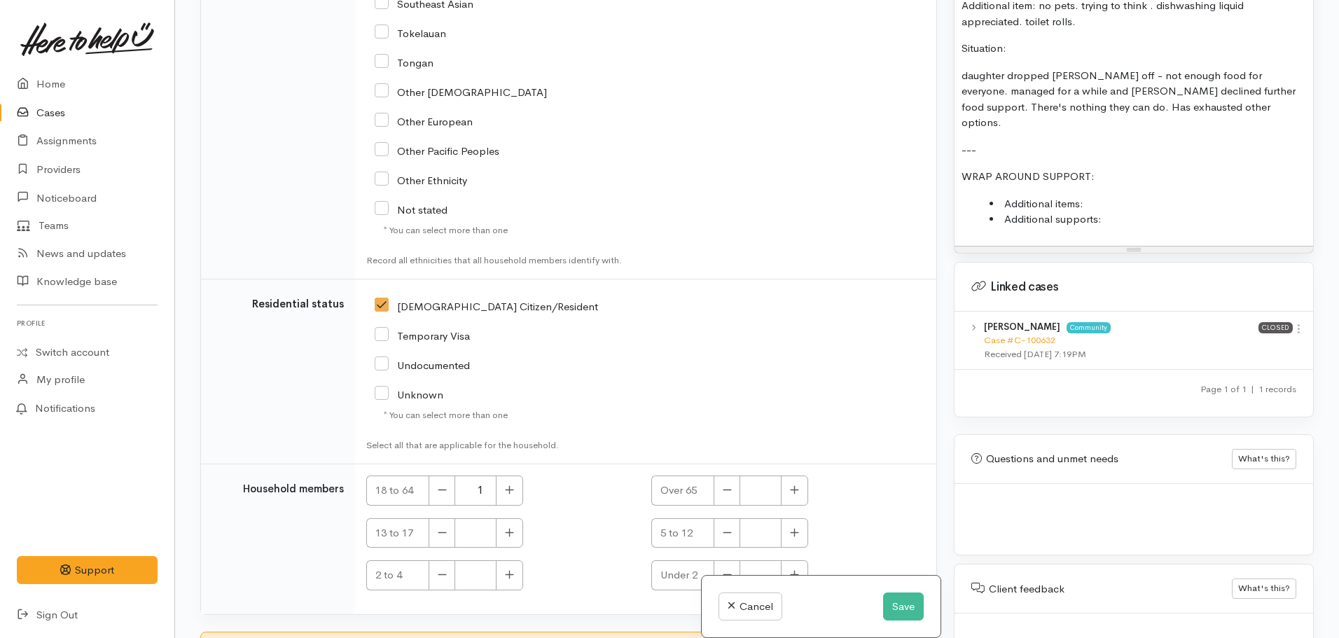
checkbox input "true"
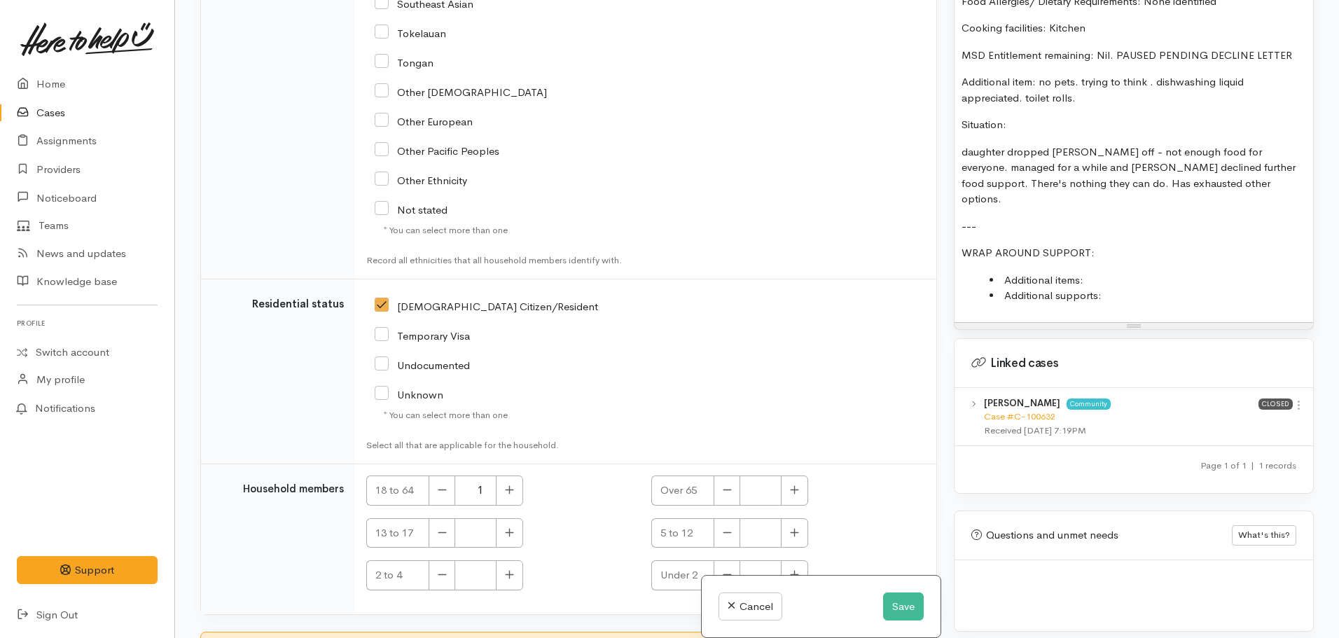
scroll to position [1051, 0]
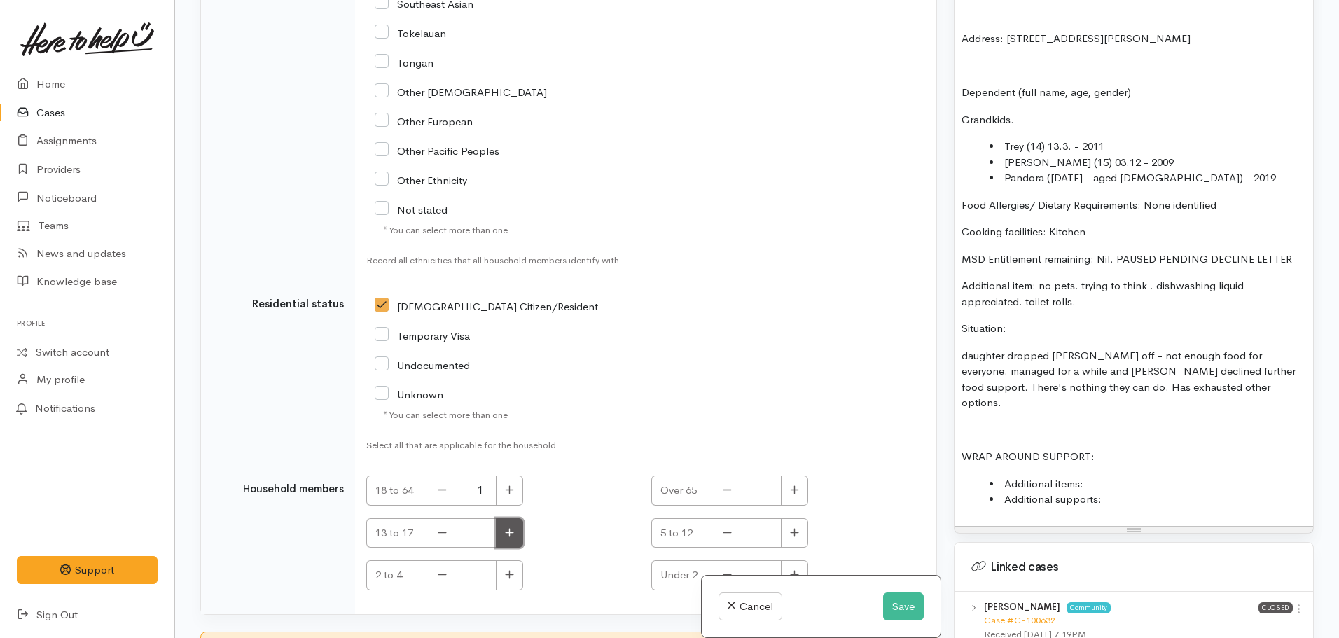
click at [506, 527] on icon "button" at bounding box center [509, 532] width 9 height 11
type input "2"
click at [792, 528] on icon "button" at bounding box center [795, 532] width 8 height 8
type input "1"
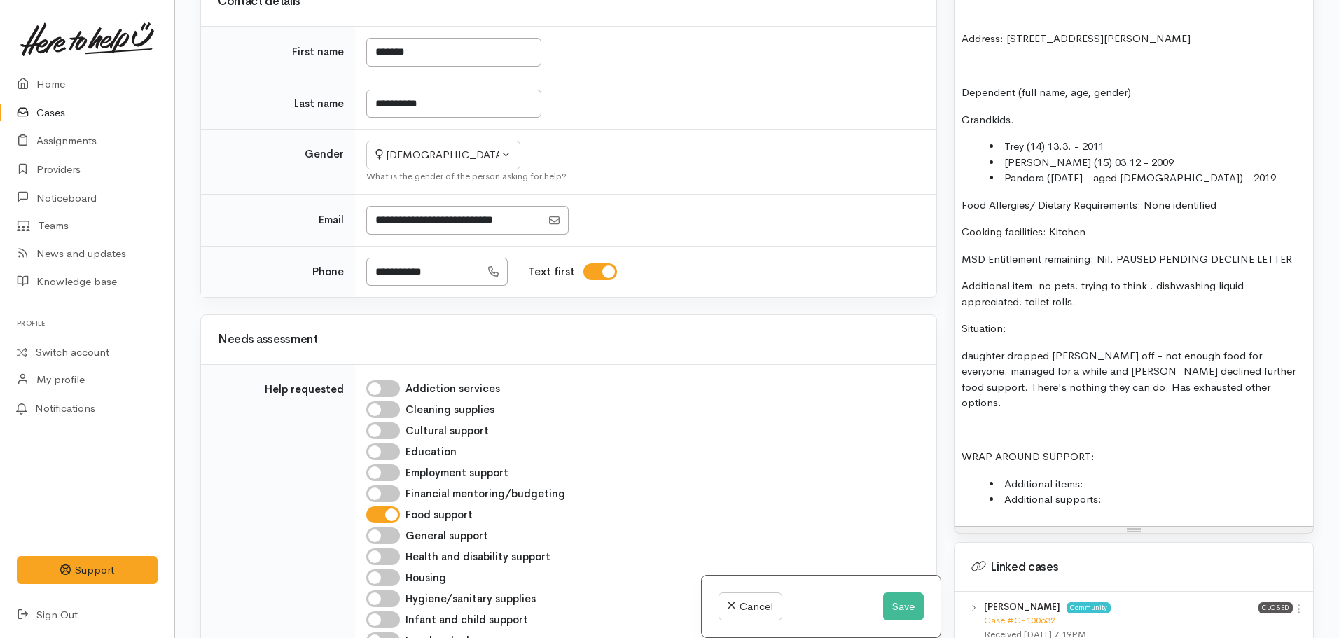
scroll to position [1222, 0]
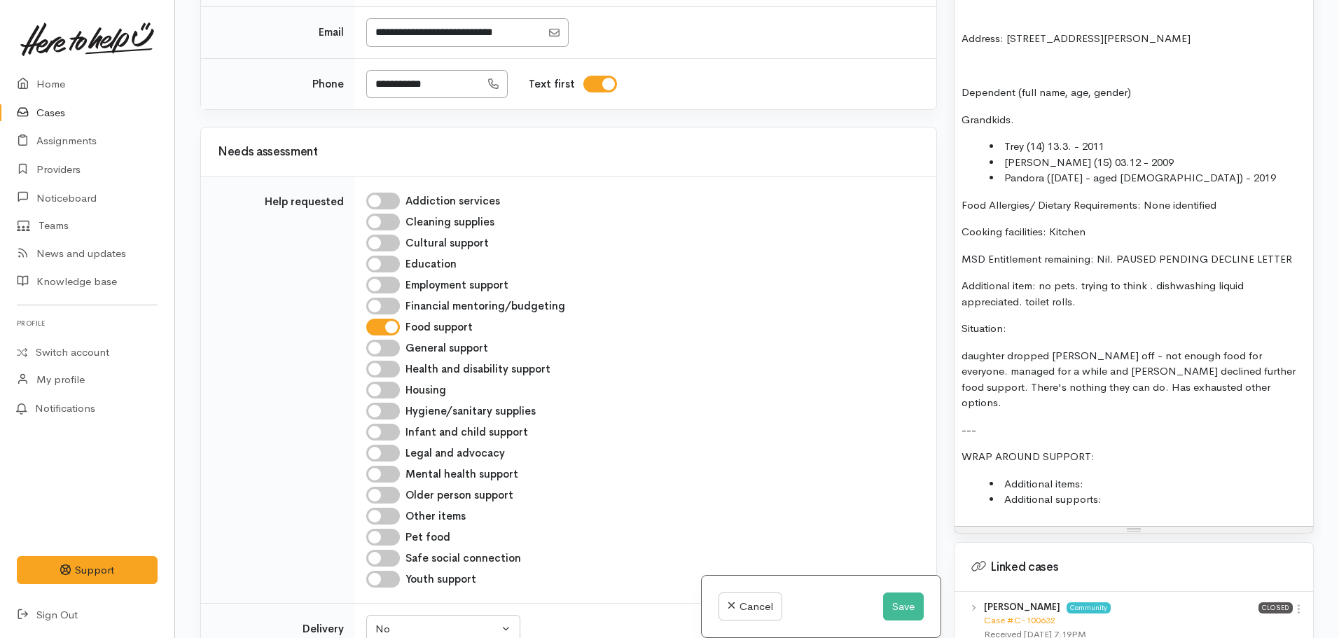
click at [379, 214] on input "Cleaning supplies" at bounding box center [383, 222] width 34 height 17
click at [375, 214] on input "Cleaning supplies" at bounding box center [383, 222] width 34 height 17
checkbox input "true"
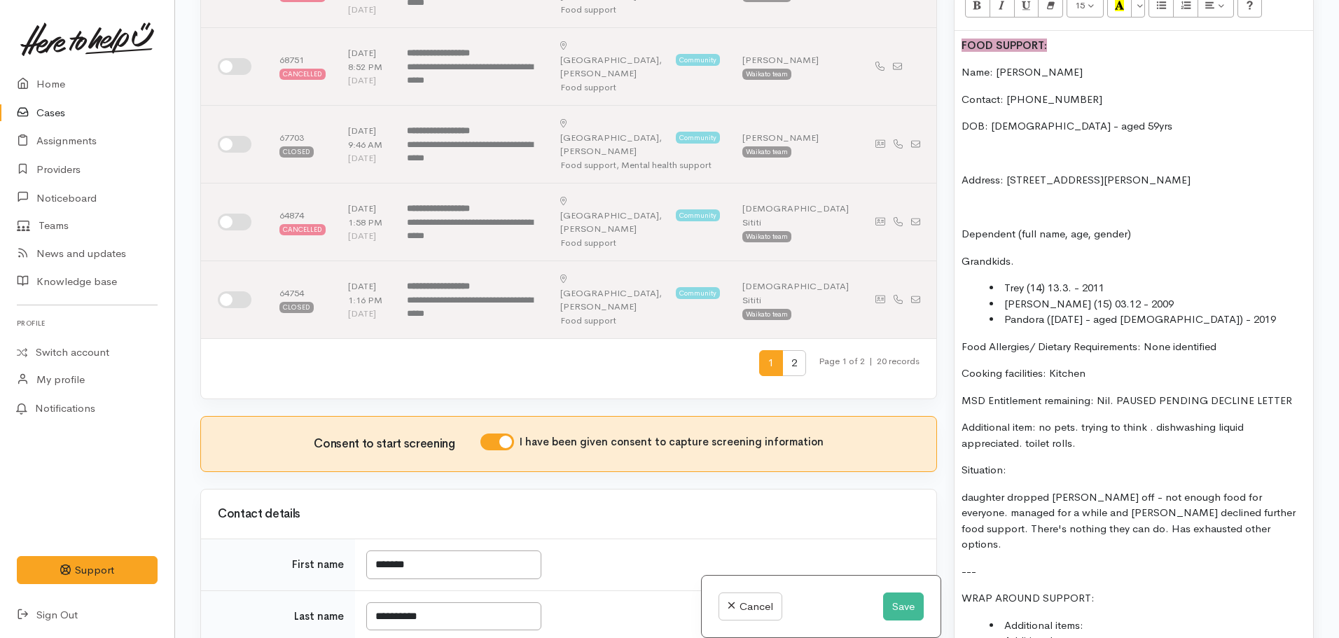
scroll to position [911, 0]
click at [1017, 461] on p "Situation:" at bounding box center [1134, 469] width 345 height 16
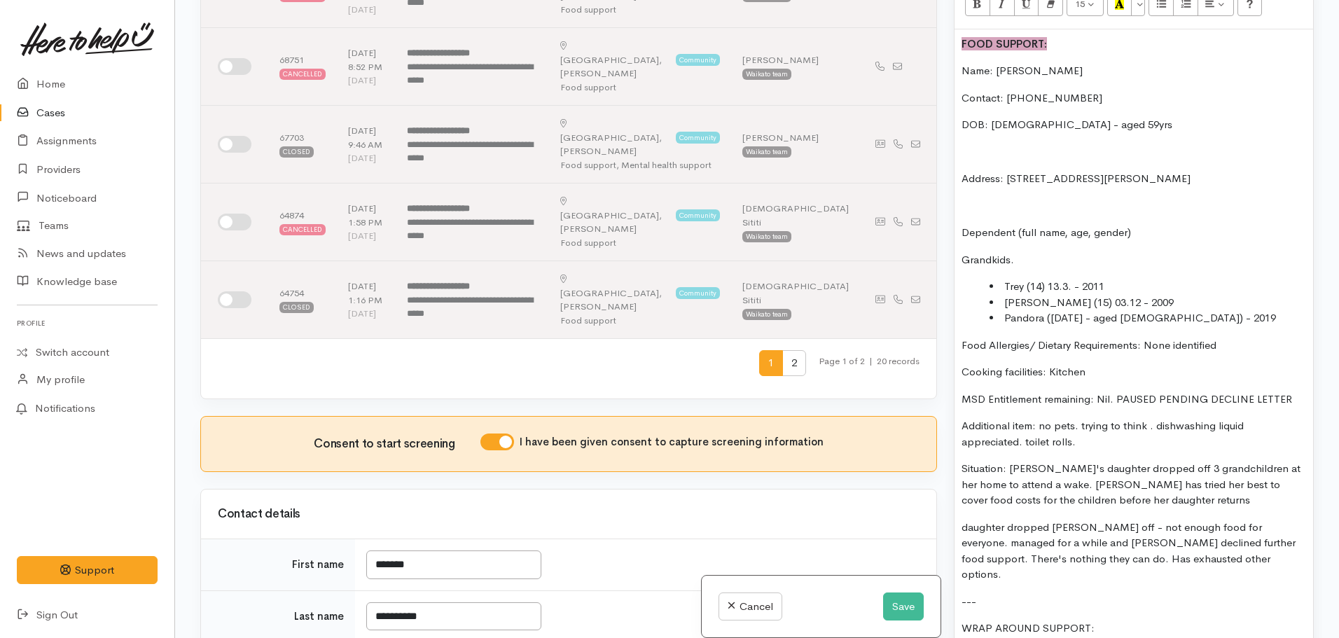
drag, startPoint x: 1041, startPoint y: 413, endPoint x: 1131, endPoint y: 423, distance: 91.0
click at [1131, 423] on p "Additional item: no pets. trying to think . dishwashing liquid appreciated. toi…" at bounding box center [1134, 434] width 345 height 32
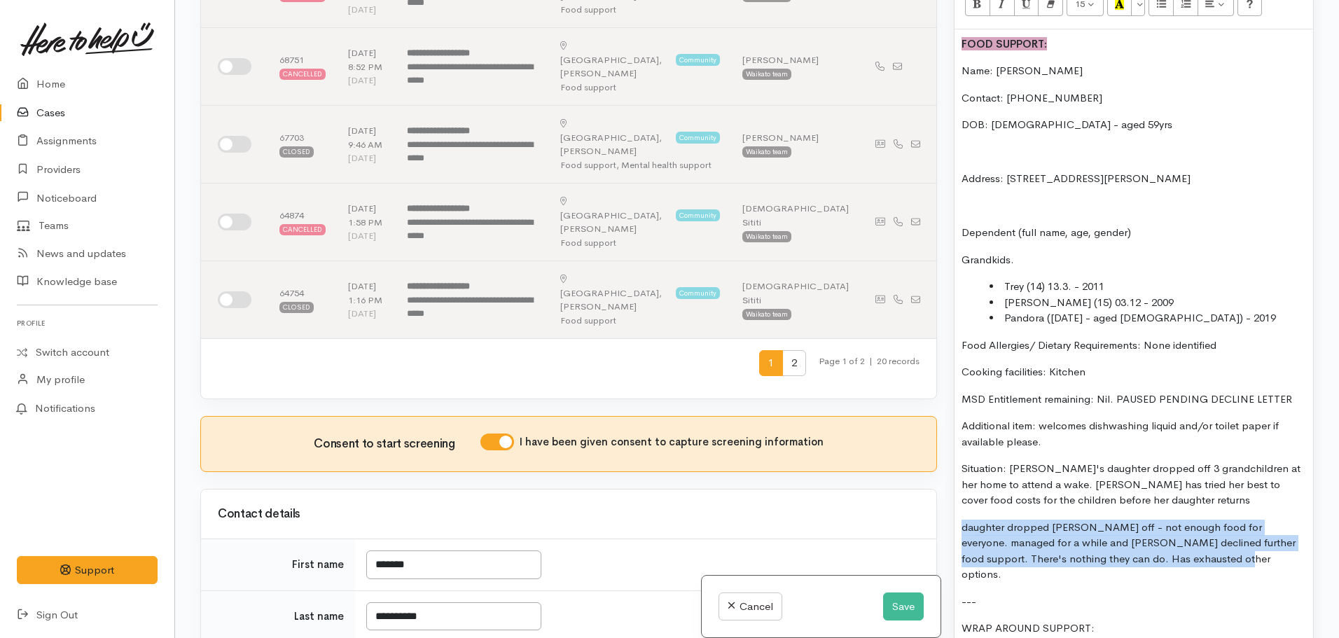
drag, startPoint x: 1230, startPoint y: 544, endPoint x: 953, endPoint y: 516, distance: 278.2
click at [953, 516] on div "Warnings Add No warnings have been raised against this case Add Warning Title ●…" at bounding box center [1134, 319] width 377 height 638
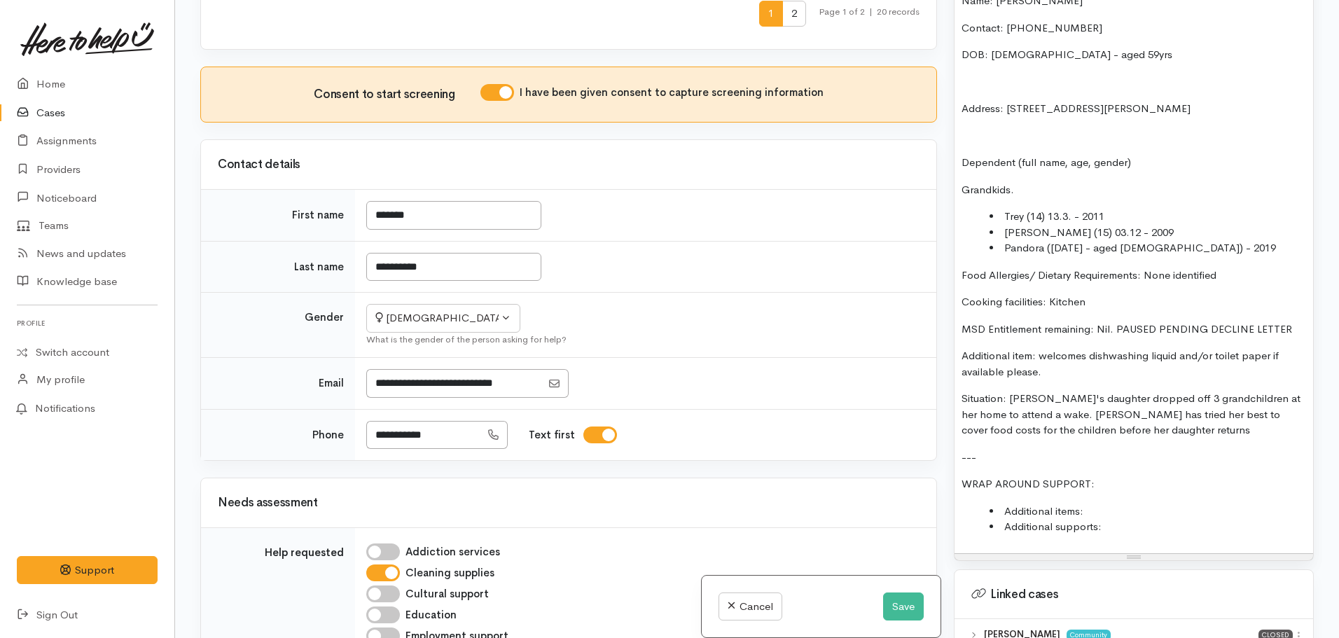
scroll to position [872, 0]
click at [1114, 504] on li "Additional items:" at bounding box center [1148, 512] width 317 height 16
click at [1114, 519] on li "Additional supports:" at bounding box center [1148, 527] width 317 height 16
drag, startPoint x: 1010, startPoint y: 381, endPoint x: 946, endPoint y: 399, distance: 66.8
click at [946, 395] on div "Warnings Add No warnings have been raised against this case Add Warning Title ●…" at bounding box center [1134, 319] width 377 height 638
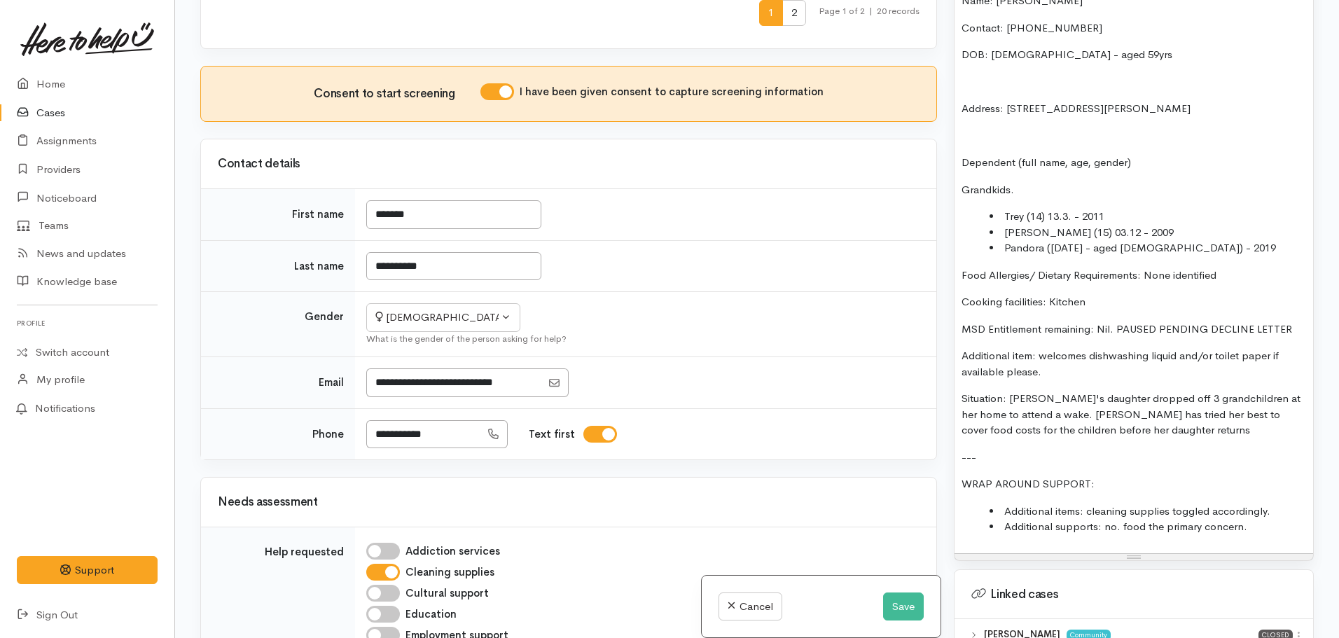
click at [997, 392] on p "Situation: Catrina's daughter dropped off 3 grandchildren at her home to attend…" at bounding box center [1134, 415] width 345 height 48
drag, startPoint x: 1004, startPoint y: 384, endPoint x: 937, endPoint y: 384, distance: 67.2
click at [937, 384] on div "Related cases There are other cases potentially from the same person, address o…" at bounding box center [757, 319] width 1131 height 638
click at [1014, 376] on div "FOOD SUPPORT: Name: Catrina Rangitaawa Contact: 020 4037 1705 DOB: 07/08/1966 -…" at bounding box center [1134, 256] width 359 height 594
drag, startPoint x: 1009, startPoint y: 385, endPoint x: 947, endPoint y: 385, distance: 61.6
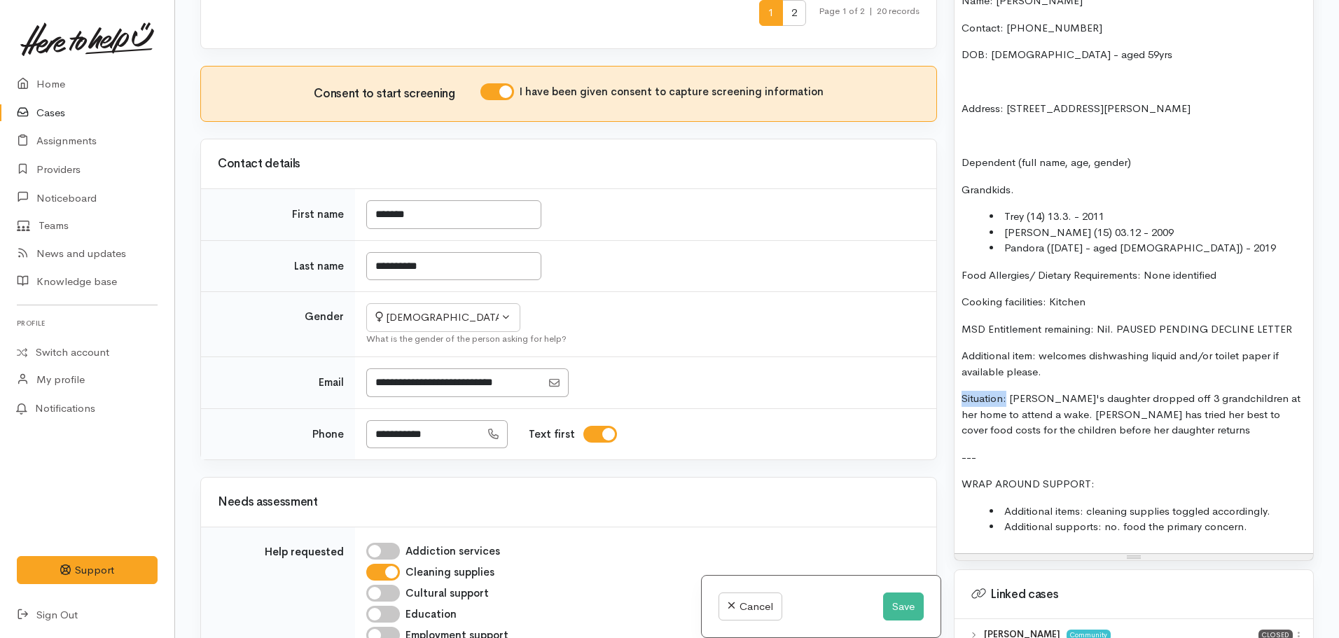
click at [947, 385] on div "Warnings Add No warnings have been raised against this case Add Warning Title ●…" at bounding box center [1134, 319] width 377 height 638
click at [1161, 422] on p "Situation: Catrina's daughter dropped off 3 grandchildren at her home to attend…" at bounding box center [1134, 415] width 345 height 48
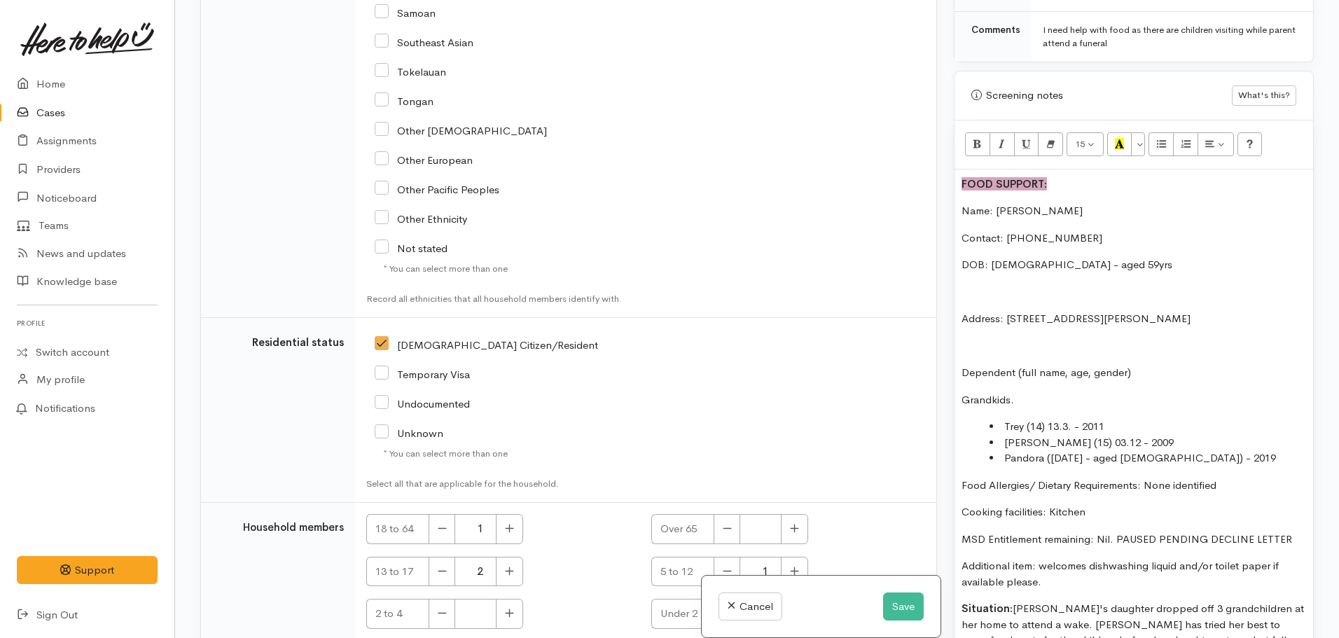
scroll to position [2974, 0]
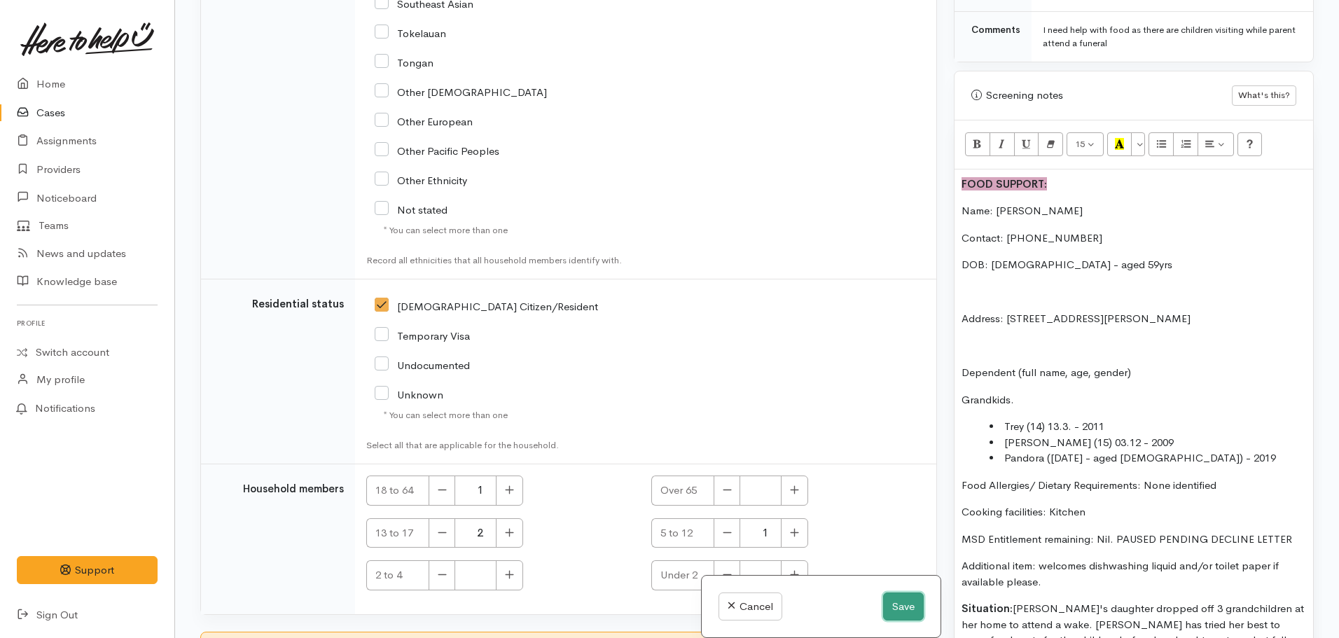
click at [907, 609] on button "Save" at bounding box center [903, 607] width 41 height 29
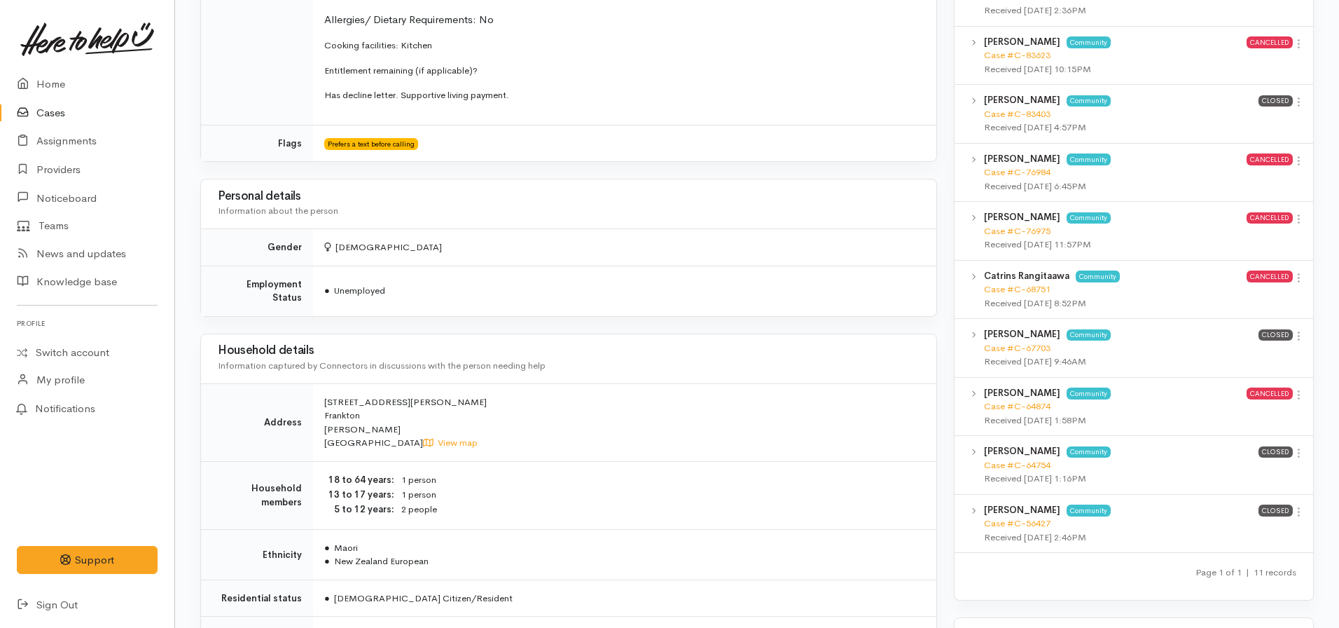
scroll to position [981, 0]
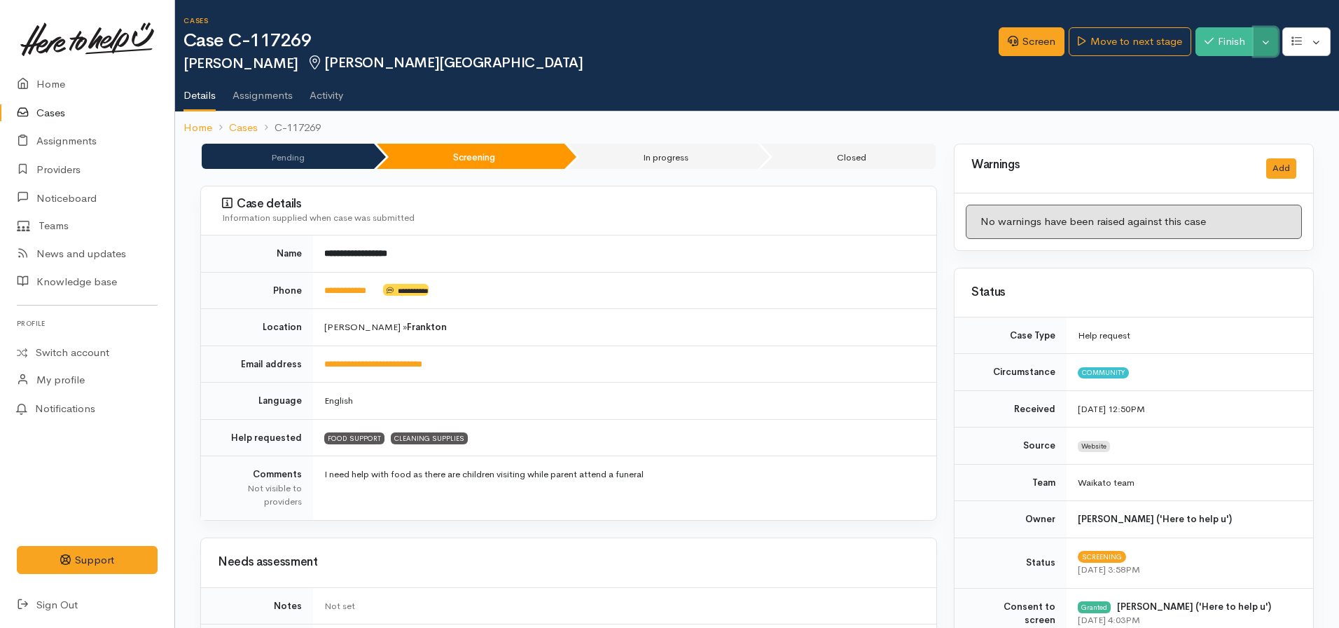
click at [1271, 43] on button "Toggle Dropdown" at bounding box center [1266, 41] width 25 height 29
click at [1210, 74] on link "Pause" at bounding box center [1222, 75] width 111 height 22
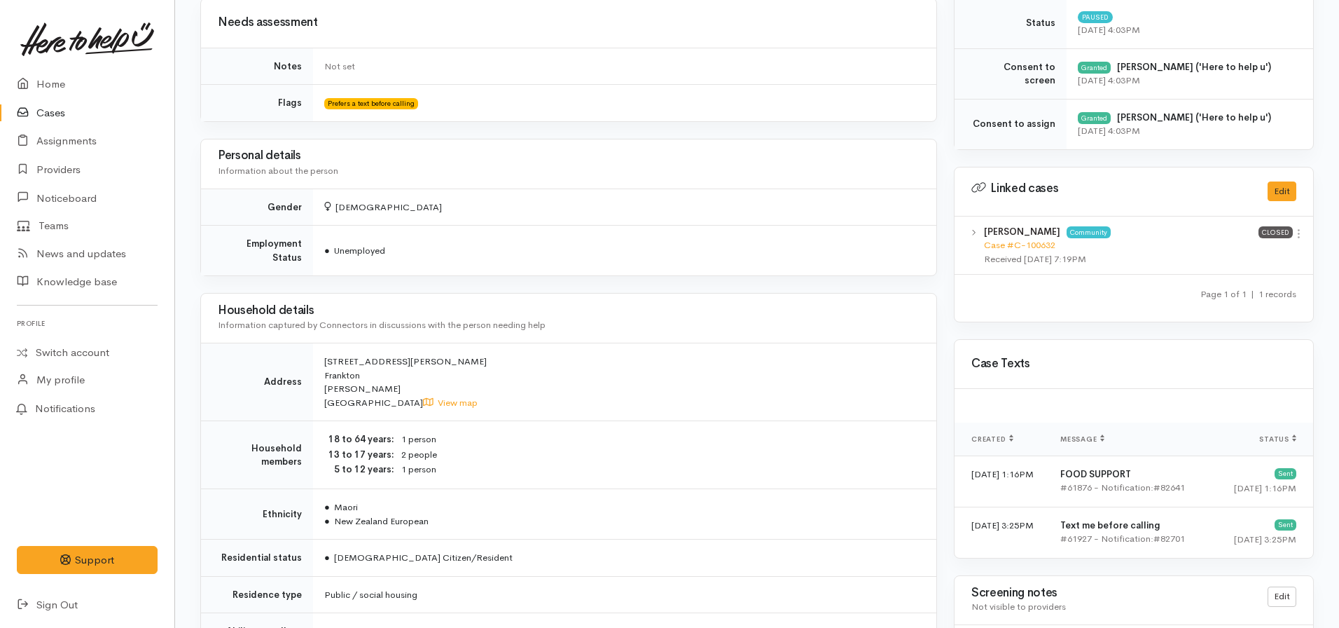
scroll to position [242, 0]
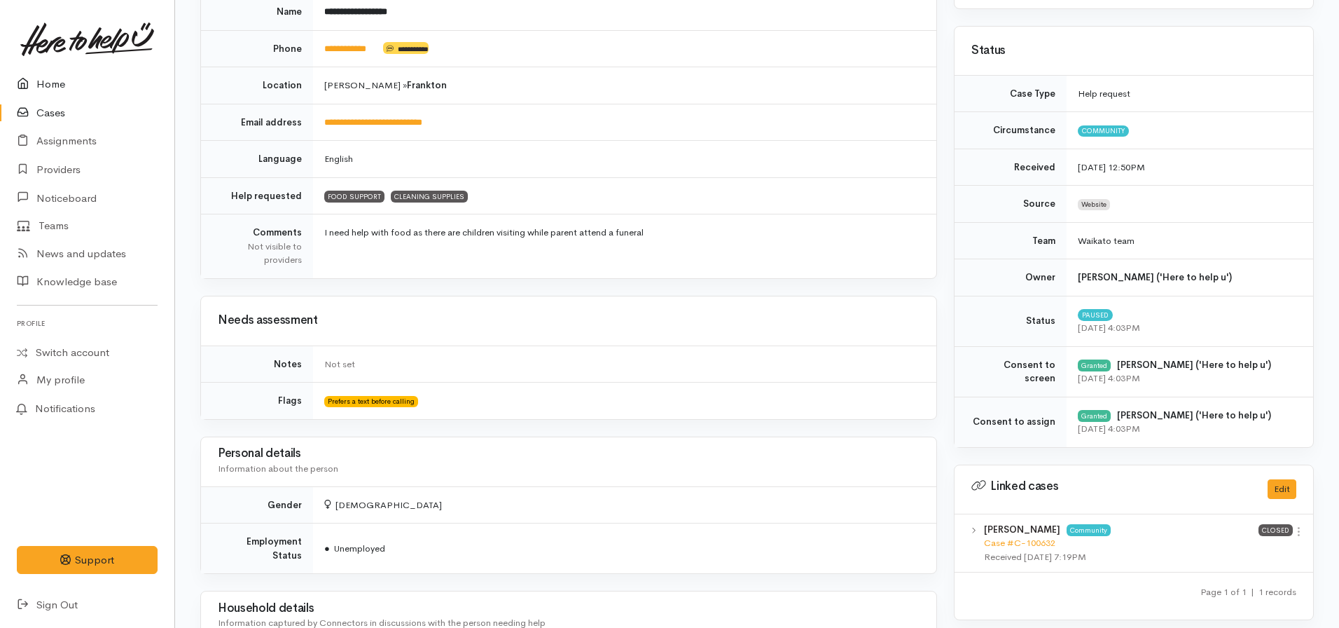
click at [51, 89] on link "Home" at bounding box center [87, 84] width 174 height 29
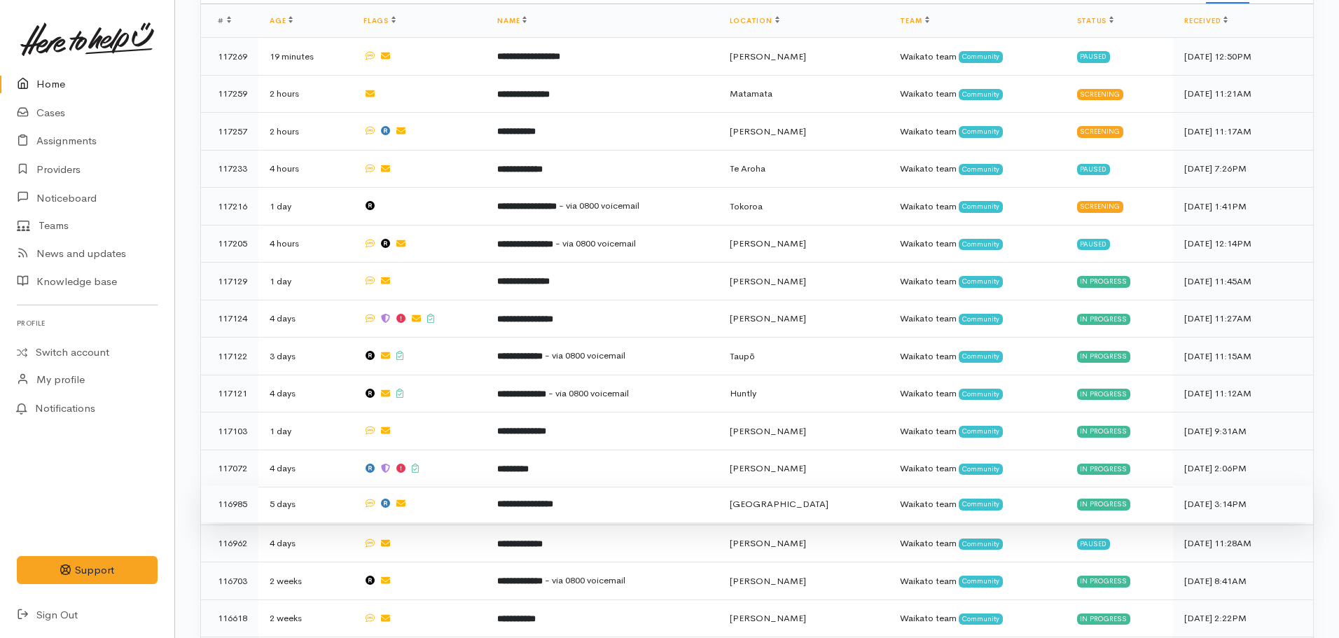
scroll to position [630, 0]
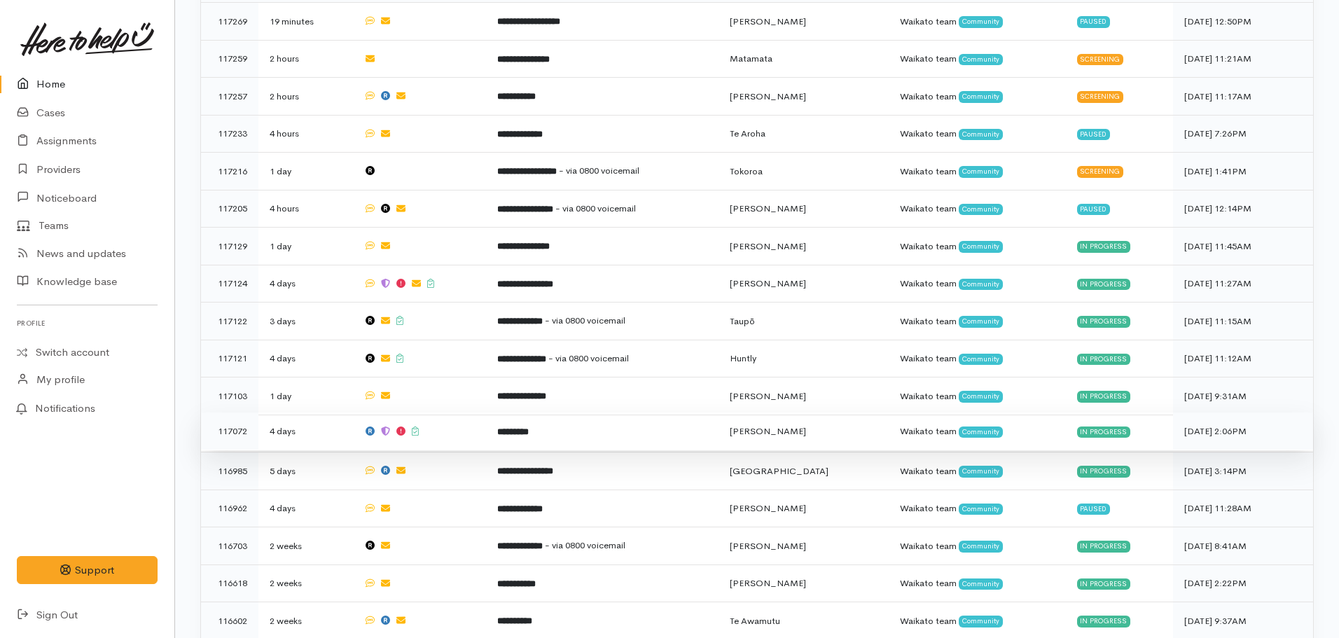
click at [527, 427] on b "*********" at bounding box center [513, 431] width 32 height 9
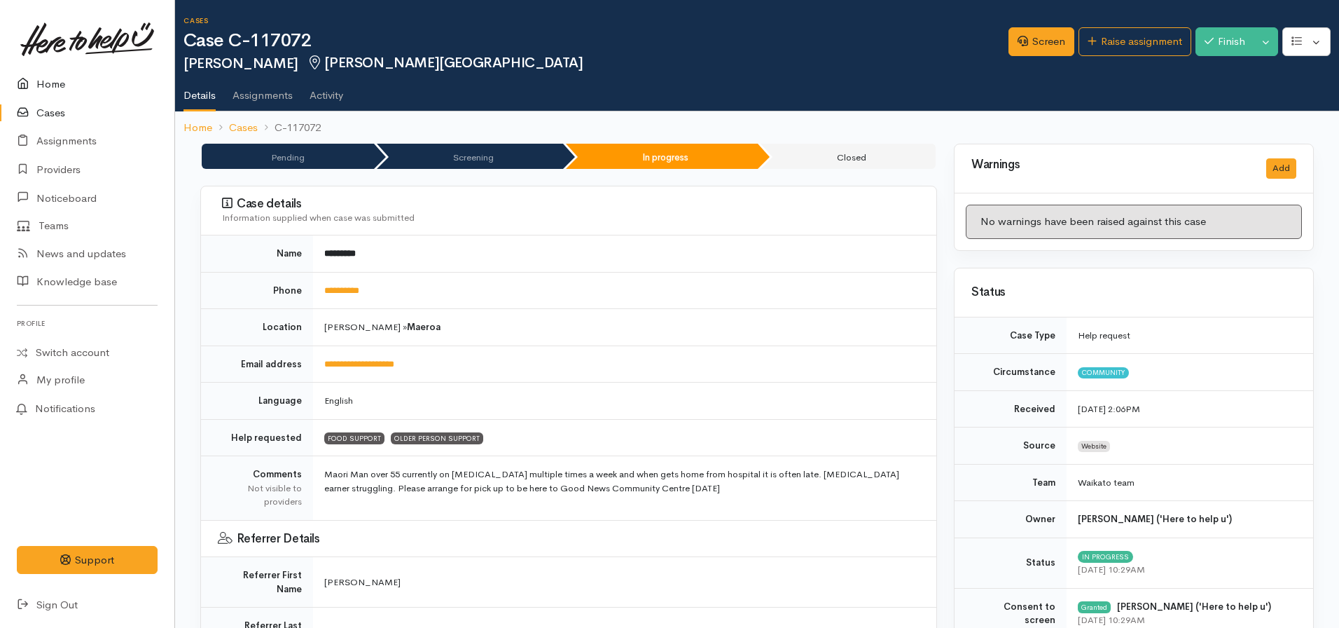
click at [55, 86] on link "Home" at bounding box center [87, 84] width 174 height 29
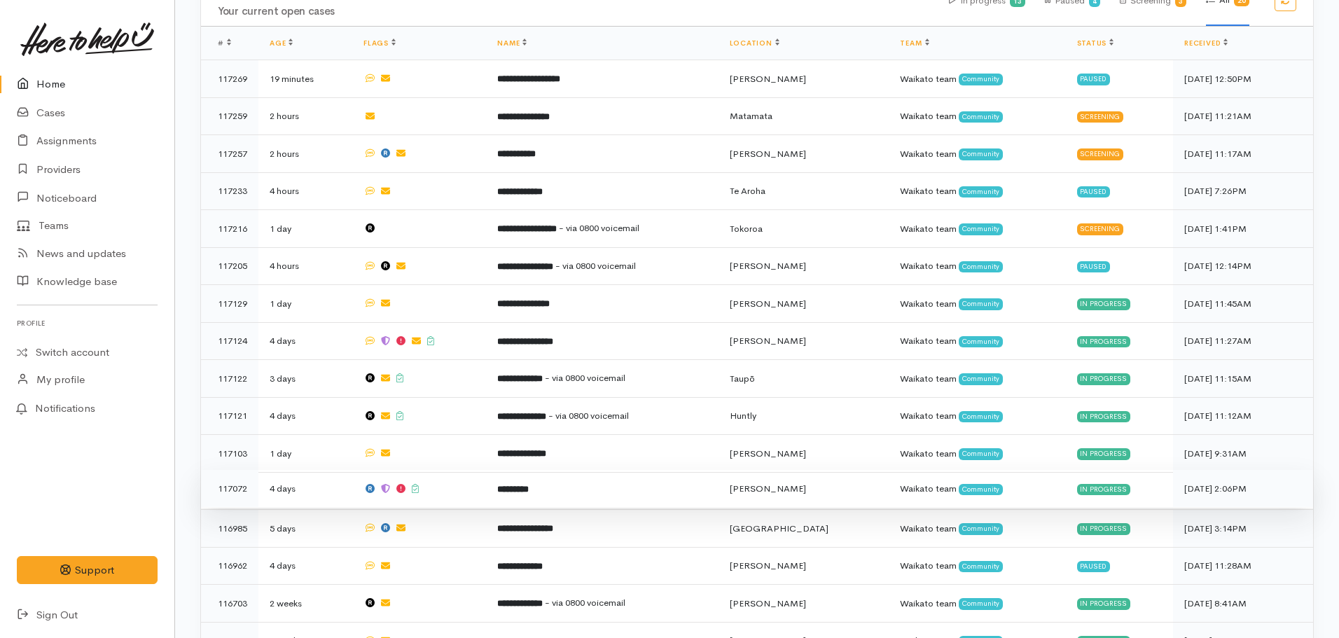
scroll to position [630, 0]
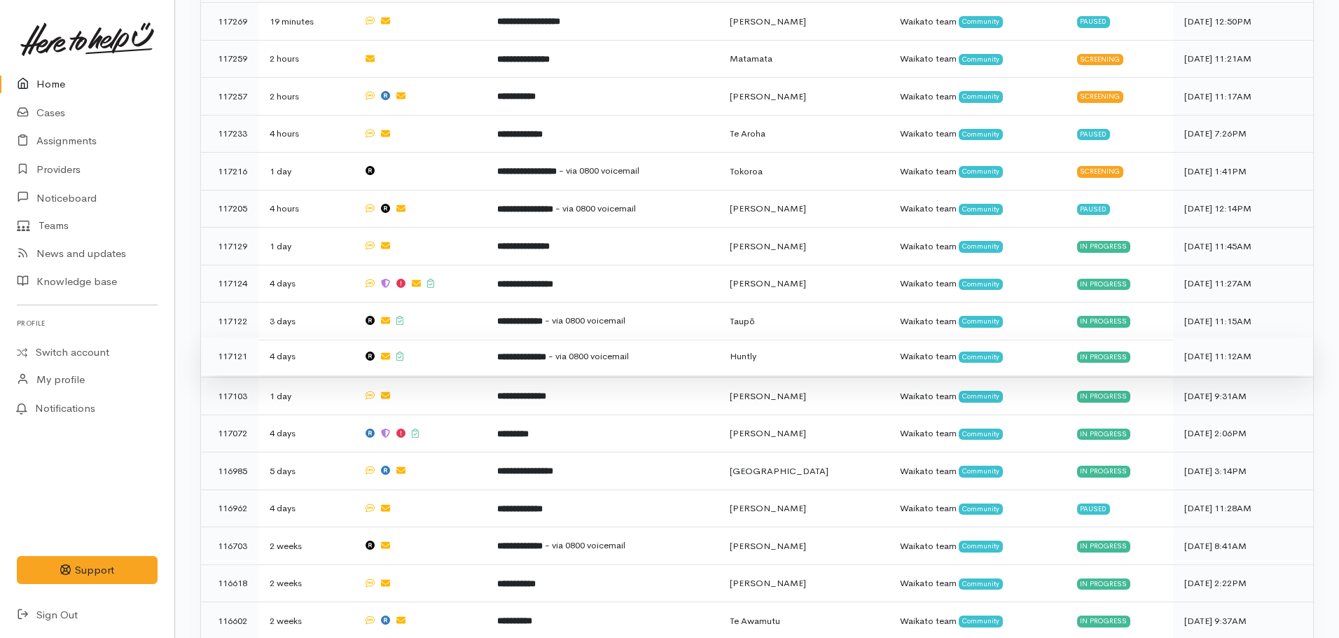
click at [546, 352] on b "**********" at bounding box center [521, 356] width 49 height 9
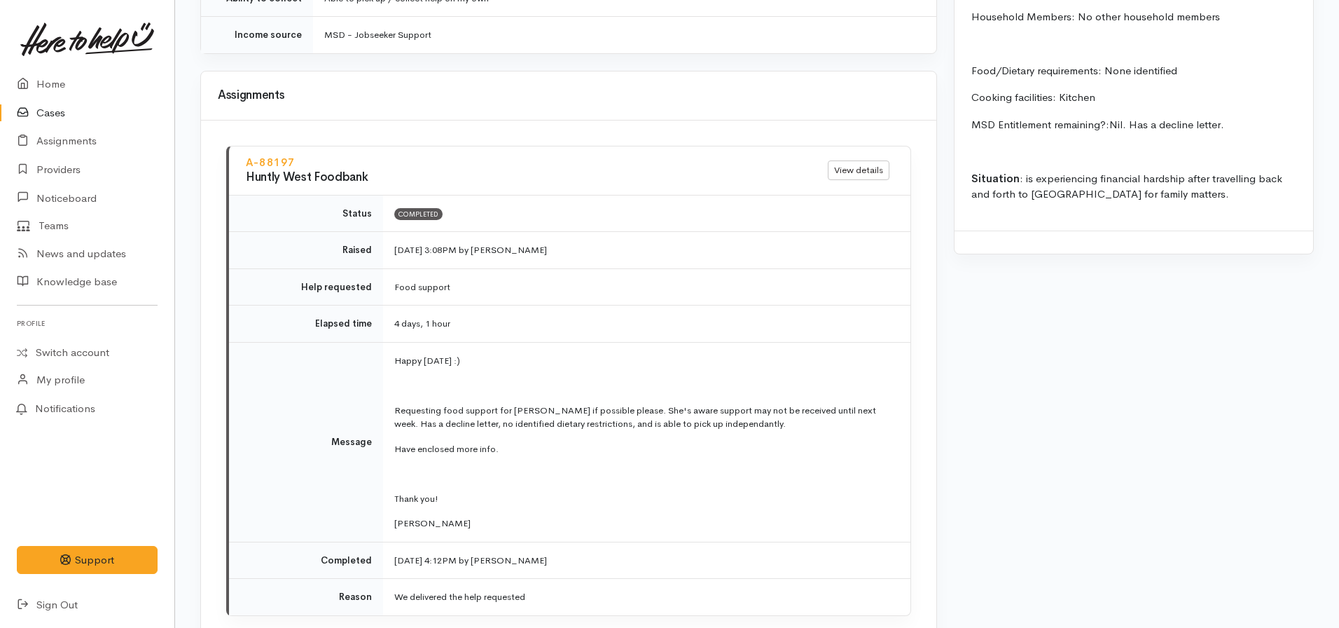
scroll to position [1611, 0]
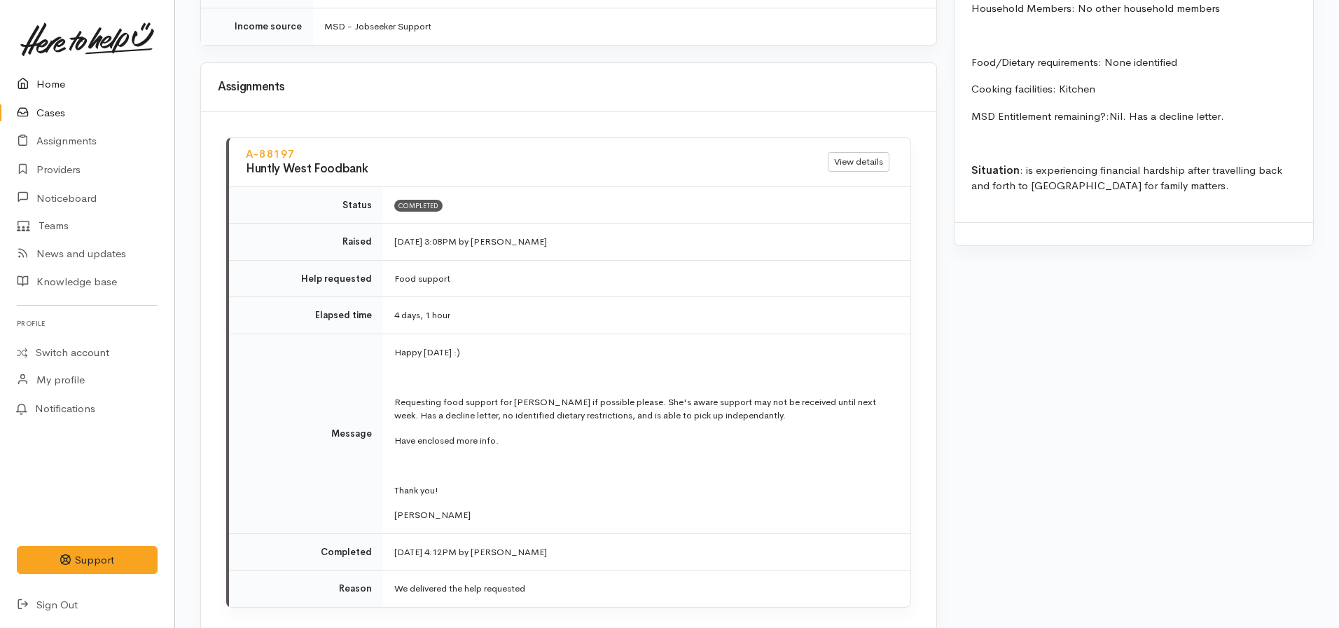
click at [59, 91] on link "Home" at bounding box center [87, 84] width 174 height 29
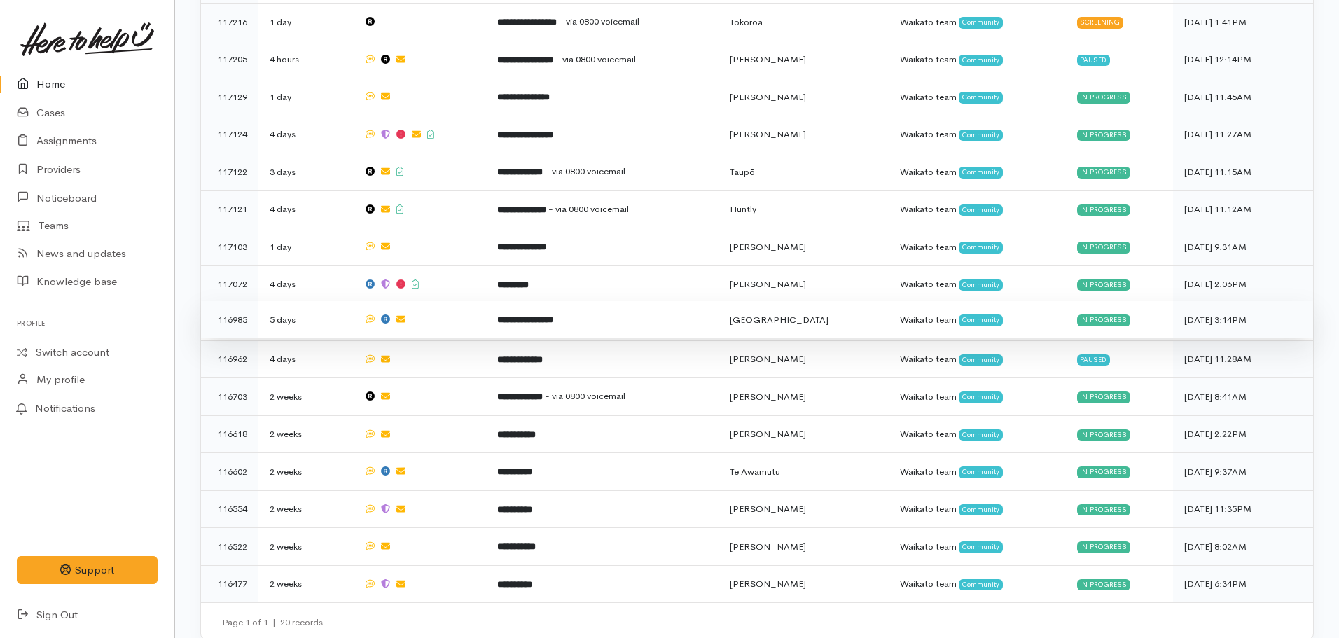
scroll to position [569, 0]
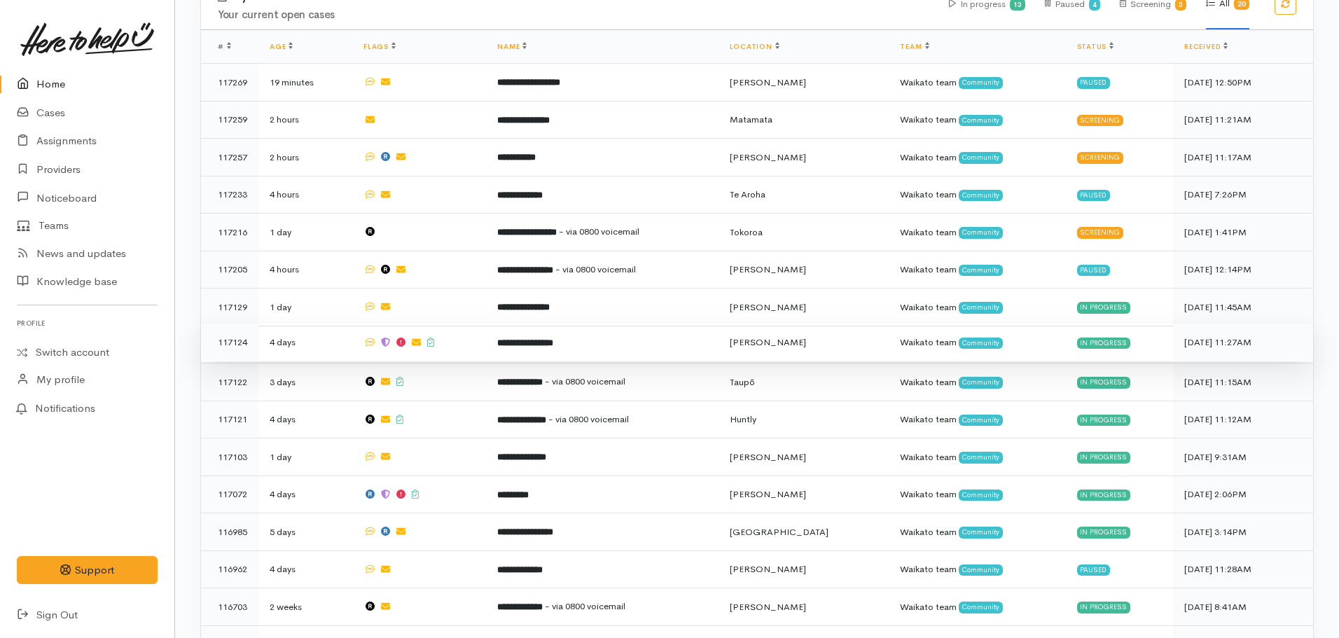
click at [548, 340] on td "**********" at bounding box center [602, 343] width 232 height 38
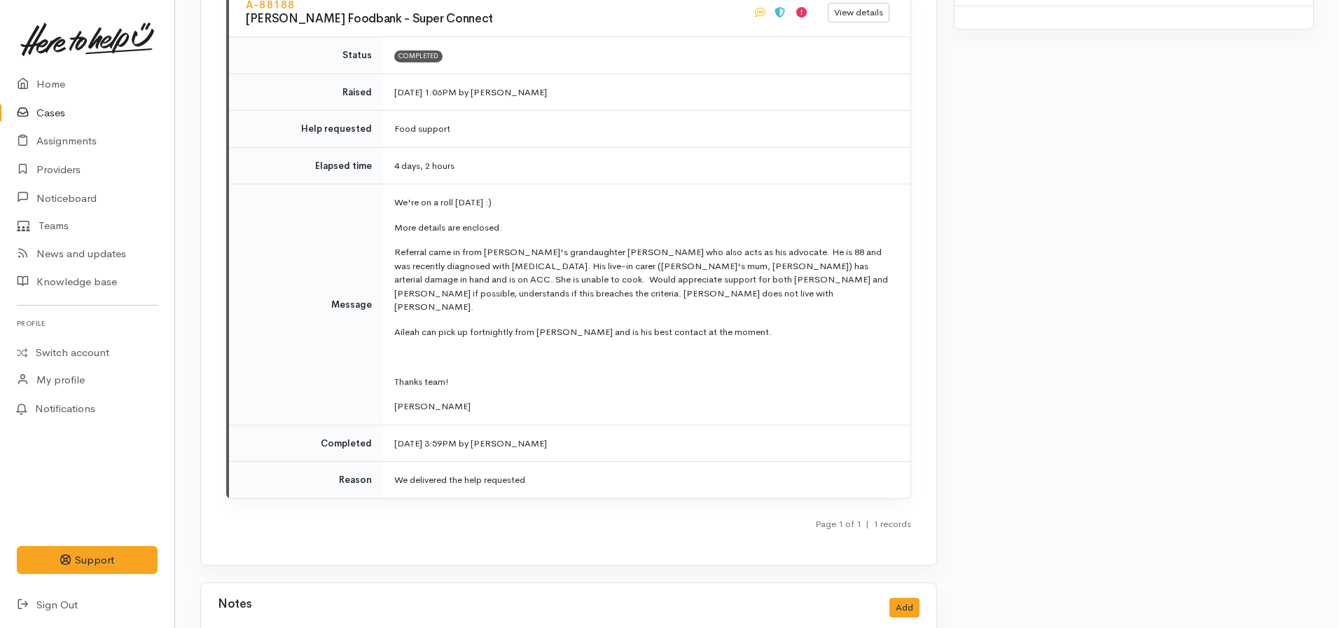
scroll to position [1818, 0]
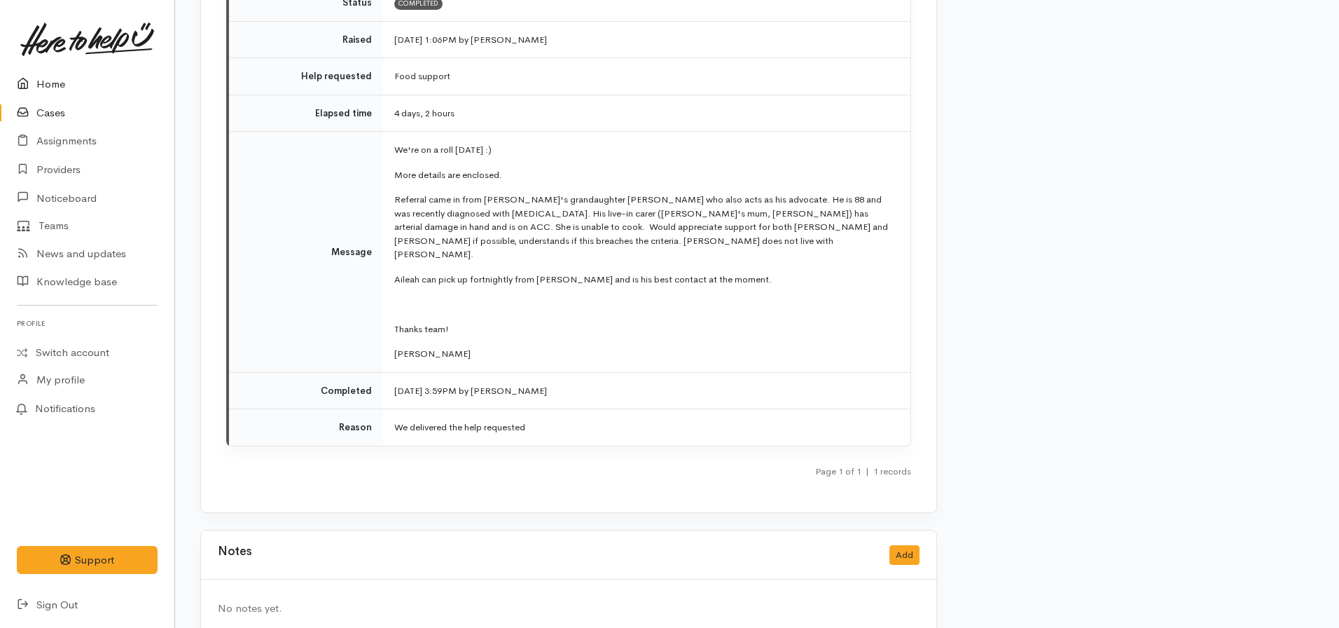
click at [51, 93] on link "Home" at bounding box center [87, 84] width 174 height 29
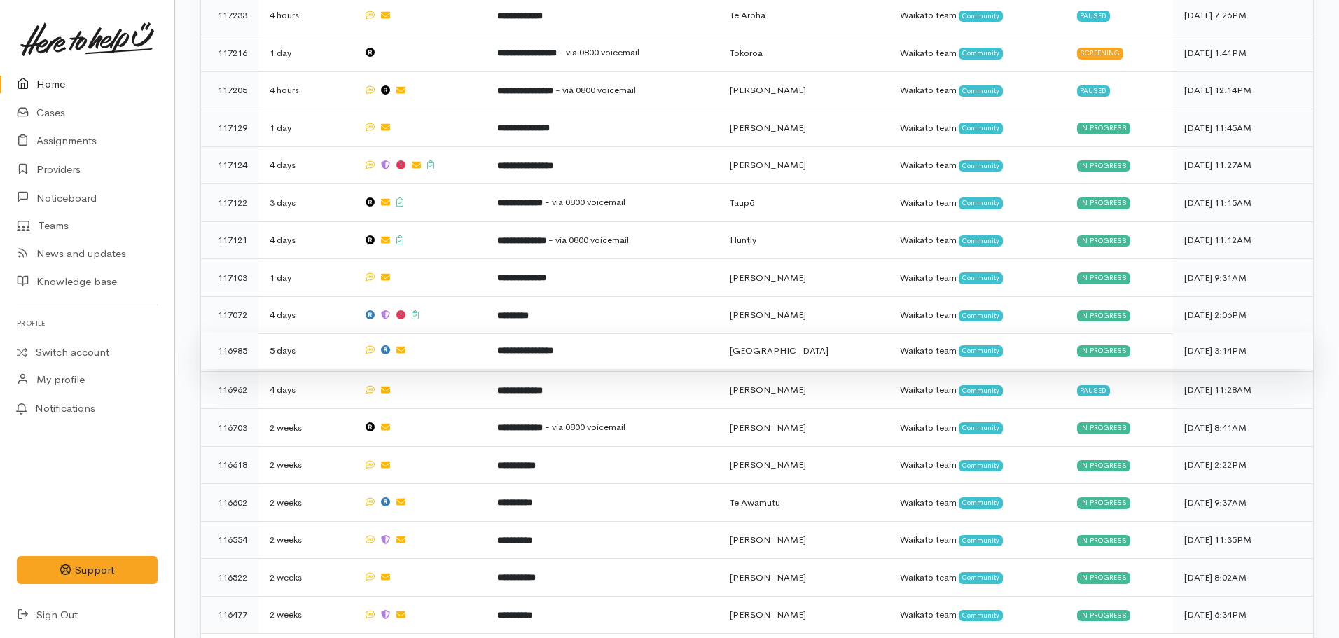
scroll to position [780, 0]
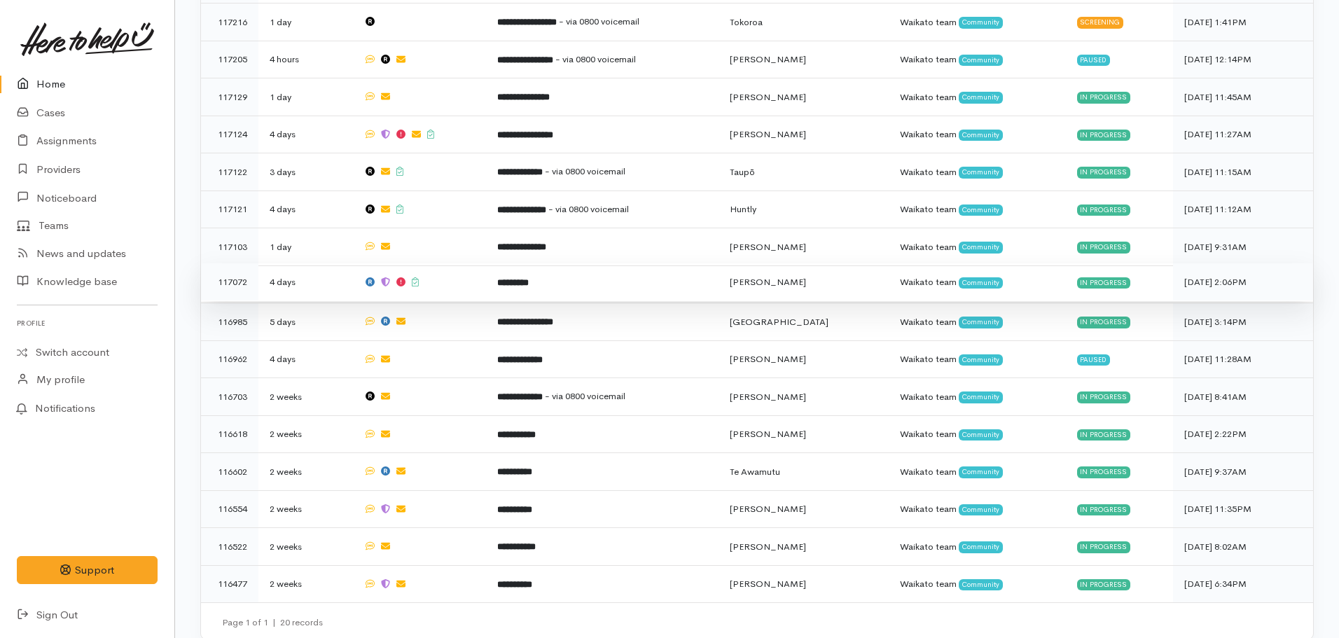
click at [550, 284] on td "*********" at bounding box center [602, 282] width 232 height 38
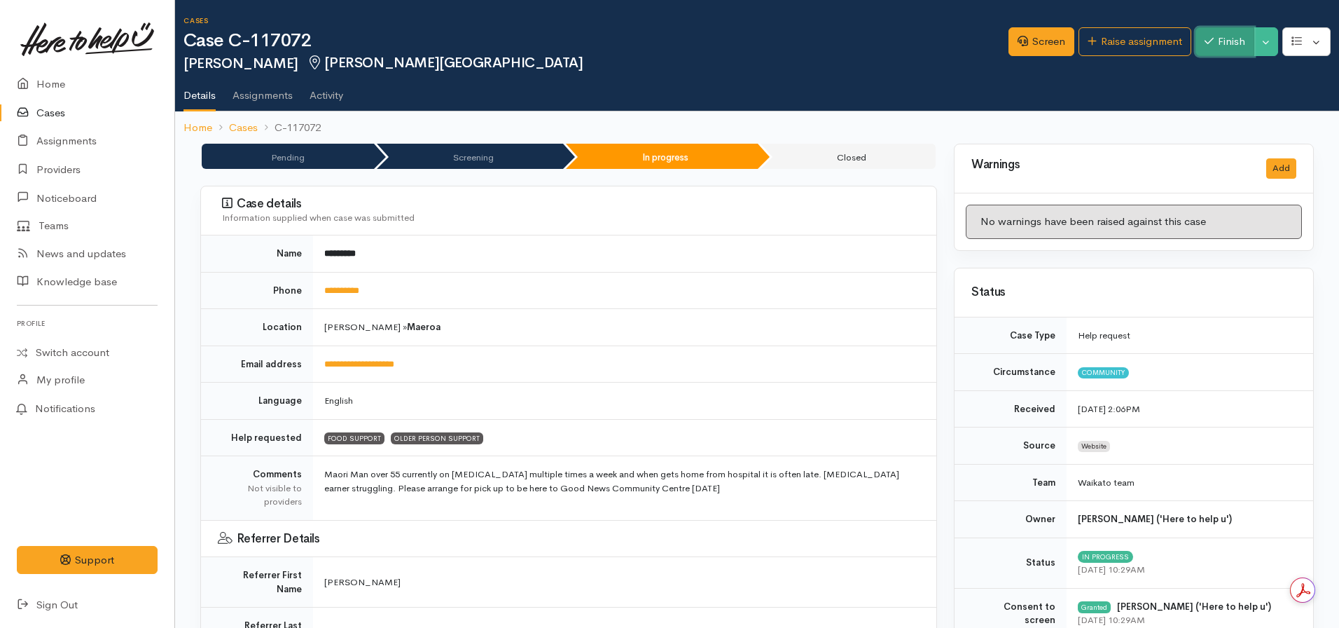
click at [1214, 41] on button "Finish" at bounding box center [1225, 41] width 59 height 29
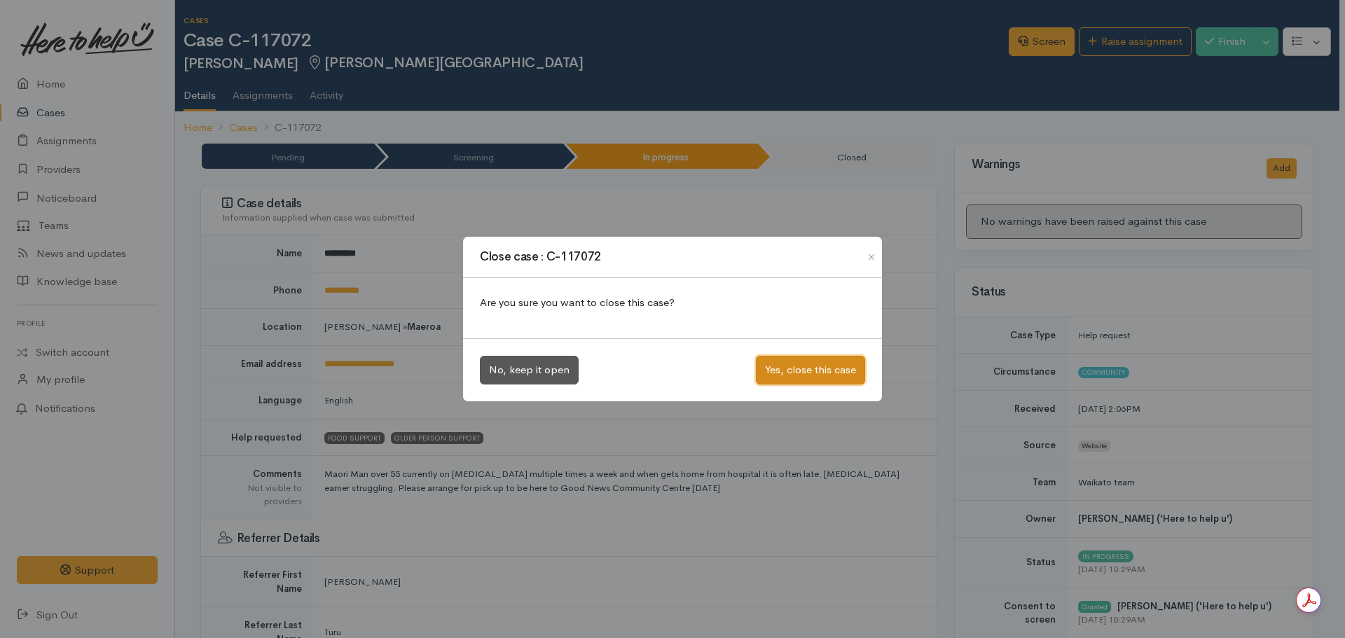
click at [791, 367] on button "Yes, close this case" at bounding box center [810, 370] width 109 height 29
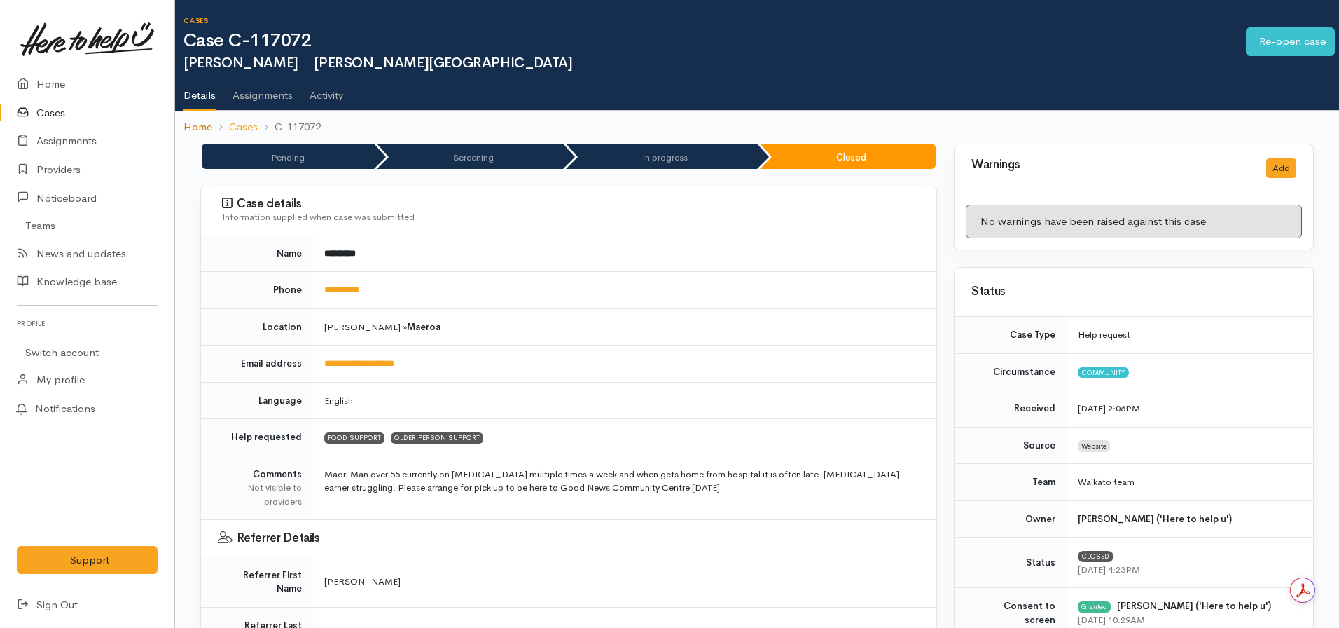
click at [198, 127] on link "Home" at bounding box center [198, 127] width 29 height 16
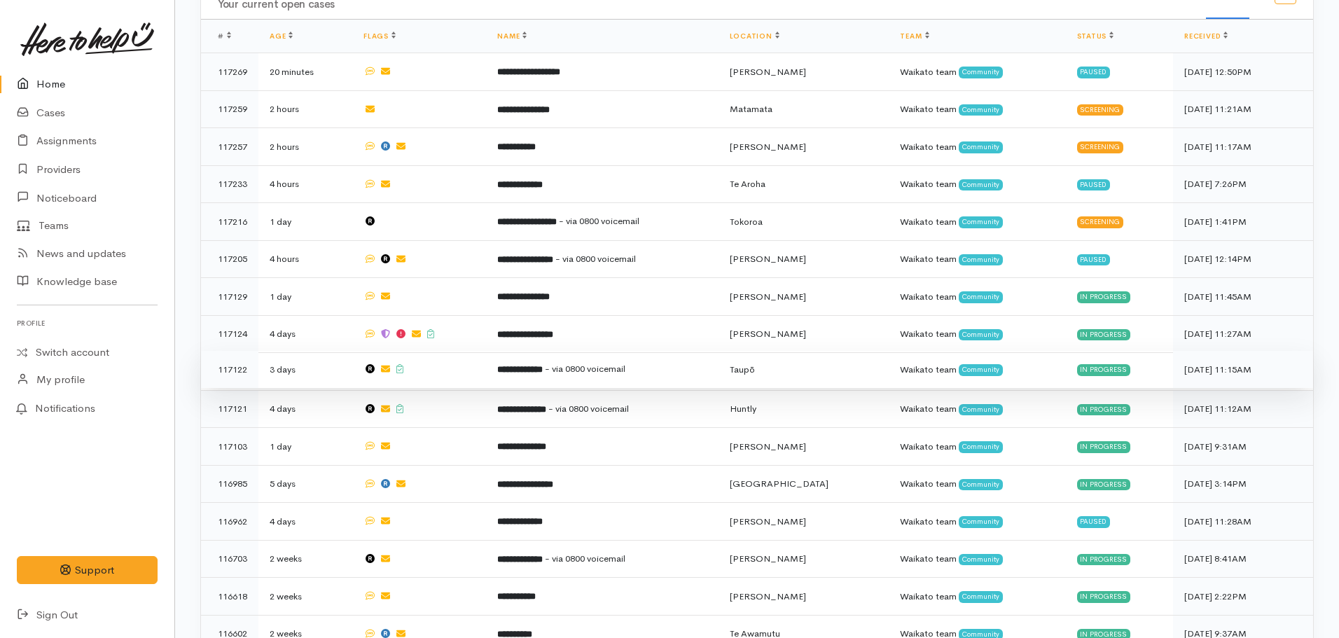
scroll to position [630, 0]
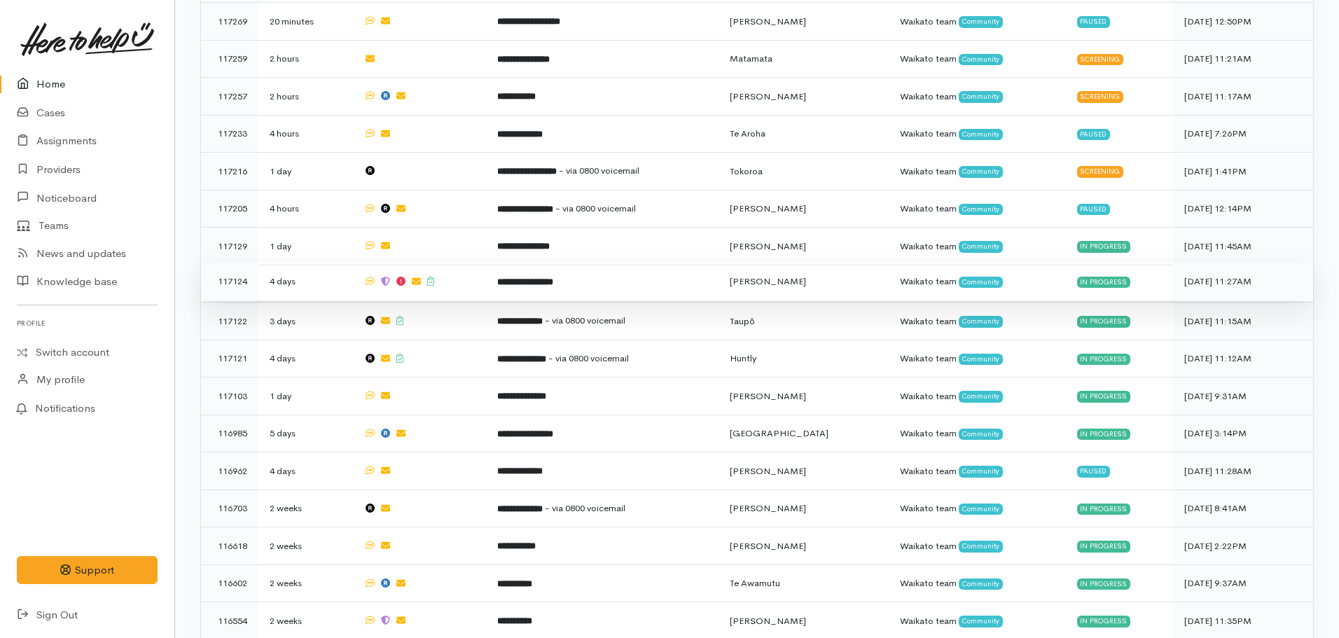
click at [571, 264] on td "**********" at bounding box center [602, 282] width 232 height 38
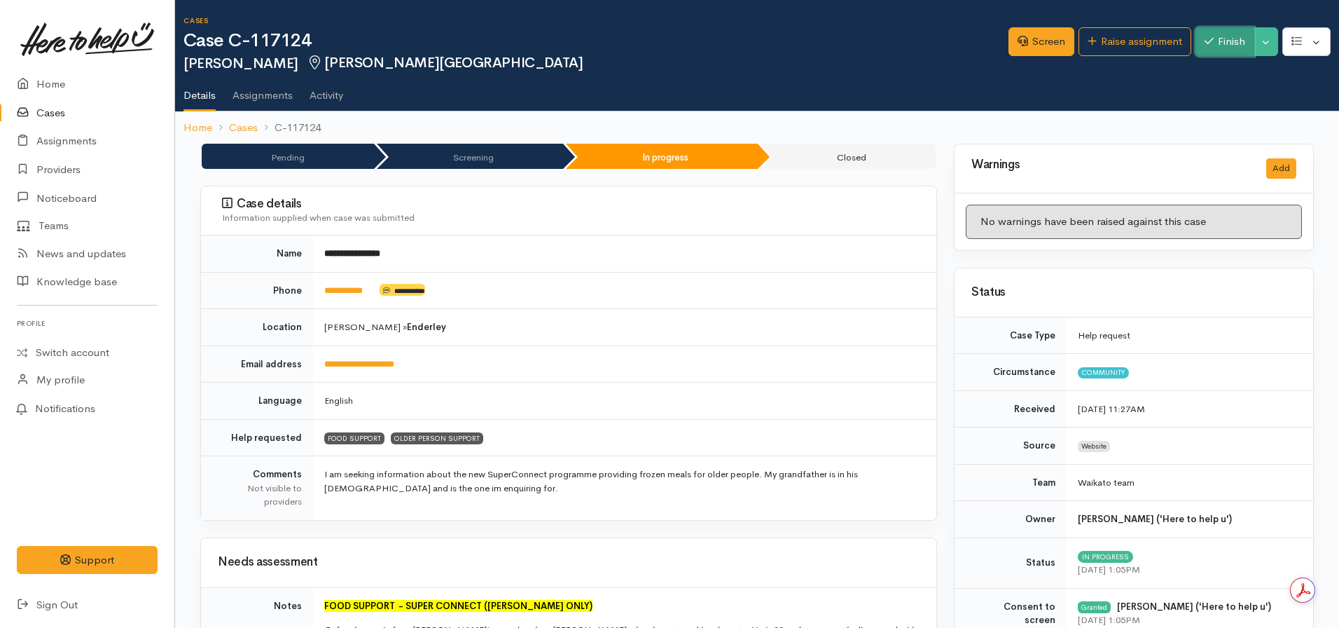
click at [1205, 44] on icon "button" at bounding box center [1209, 41] width 9 height 11
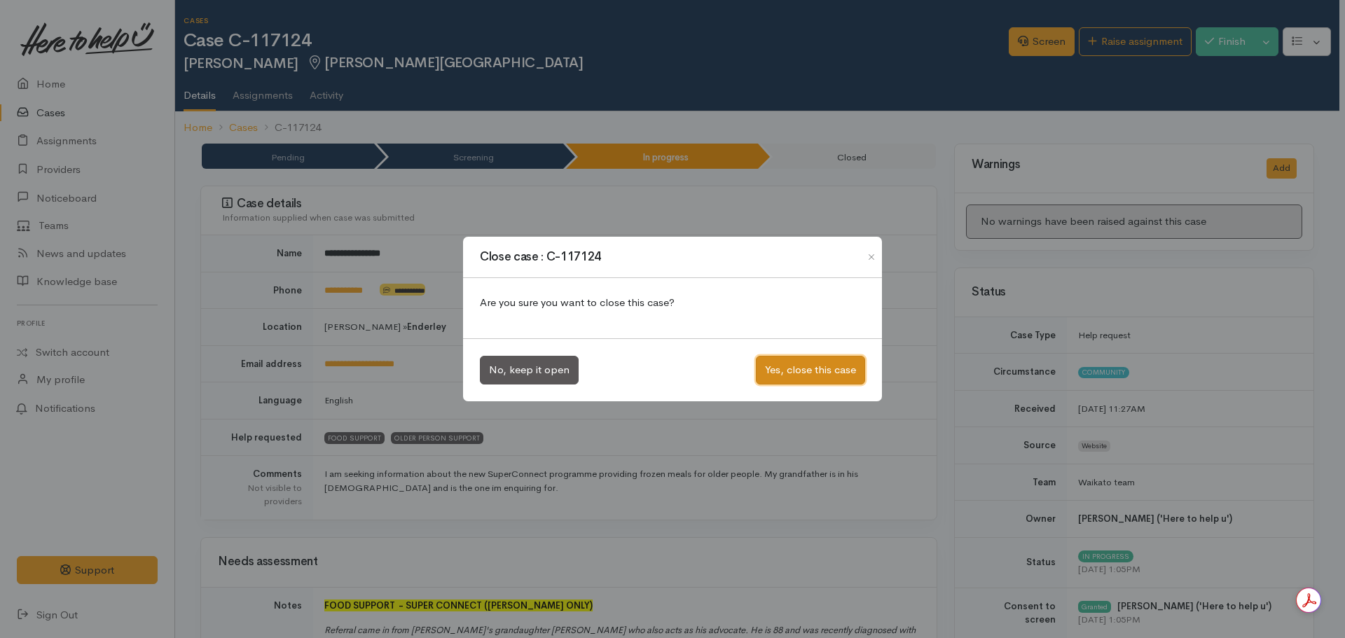
click at [802, 370] on button "Yes, close this case" at bounding box center [810, 370] width 109 height 29
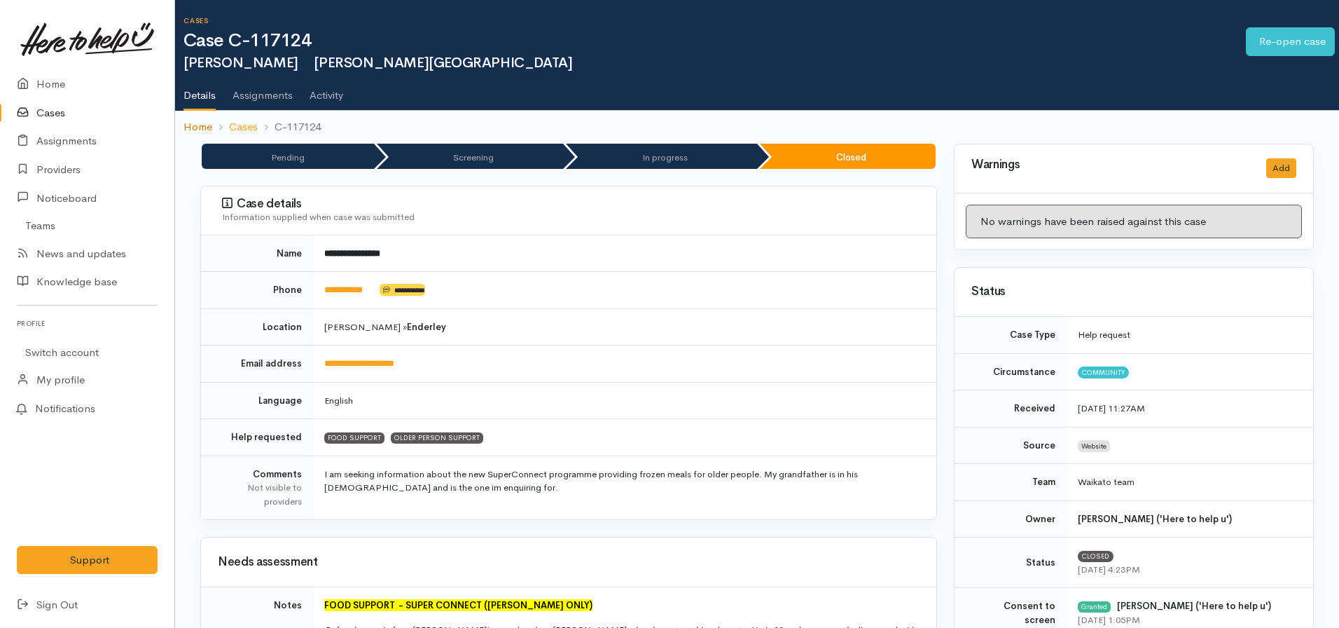
click at [188, 125] on link "Home" at bounding box center [198, 127] width 29 height 16
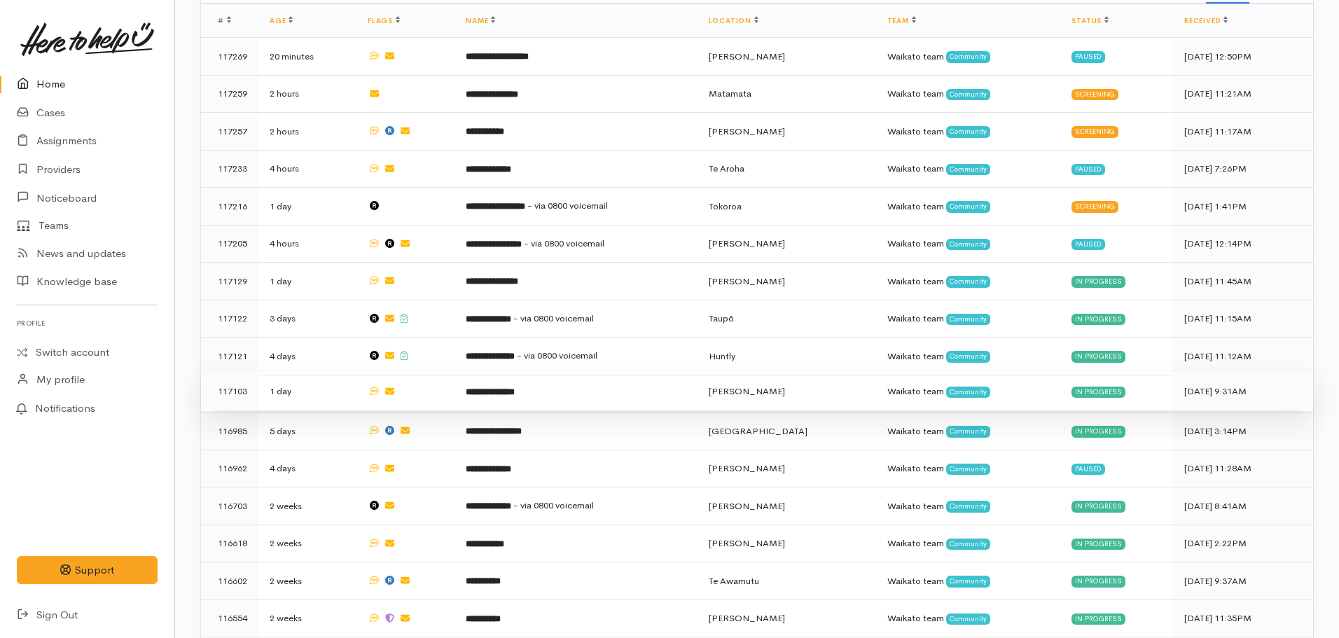
scroll to position [630, 0]
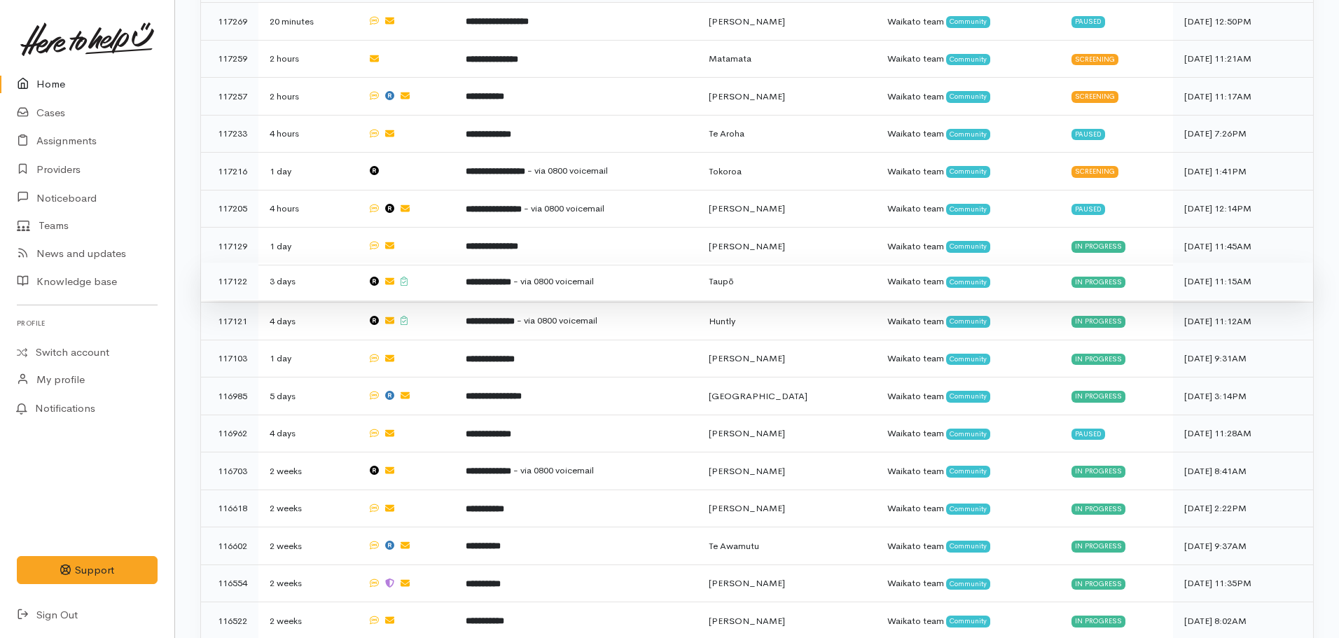
click at [495, 277] on b "**********" at bounding box center [489, 281] width 46 height 9
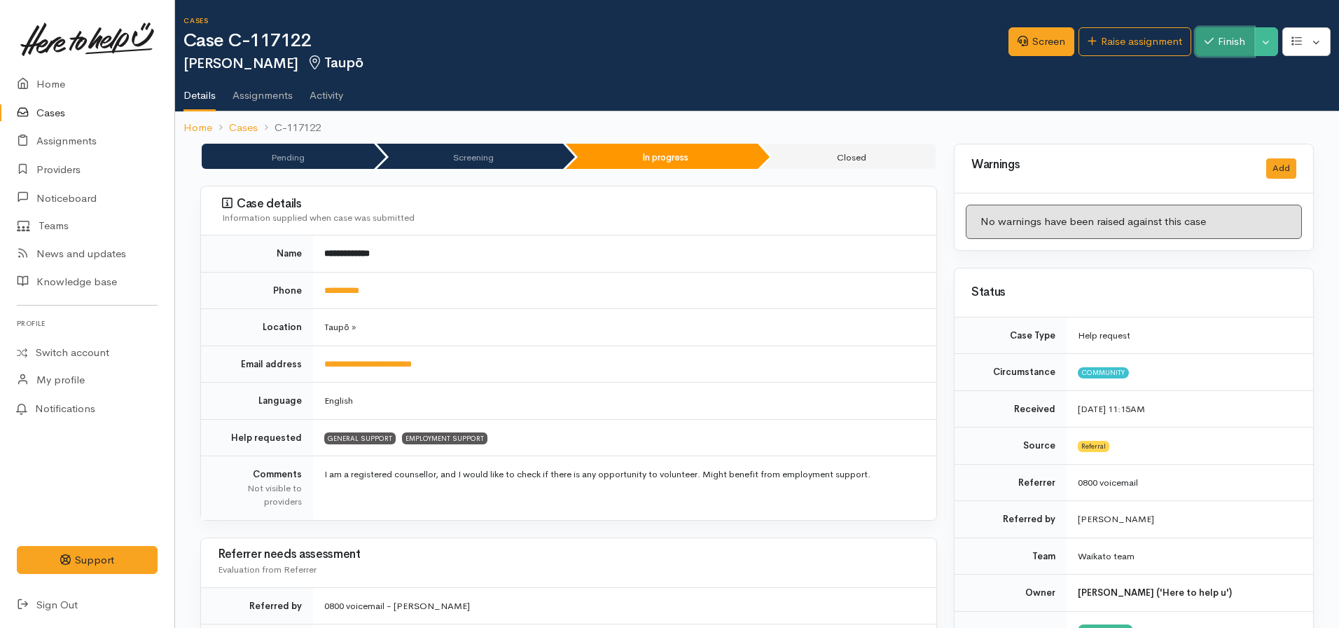
click at [1207, 46] on icon "button" at bounding box center [1209, 41] width 9 height 11
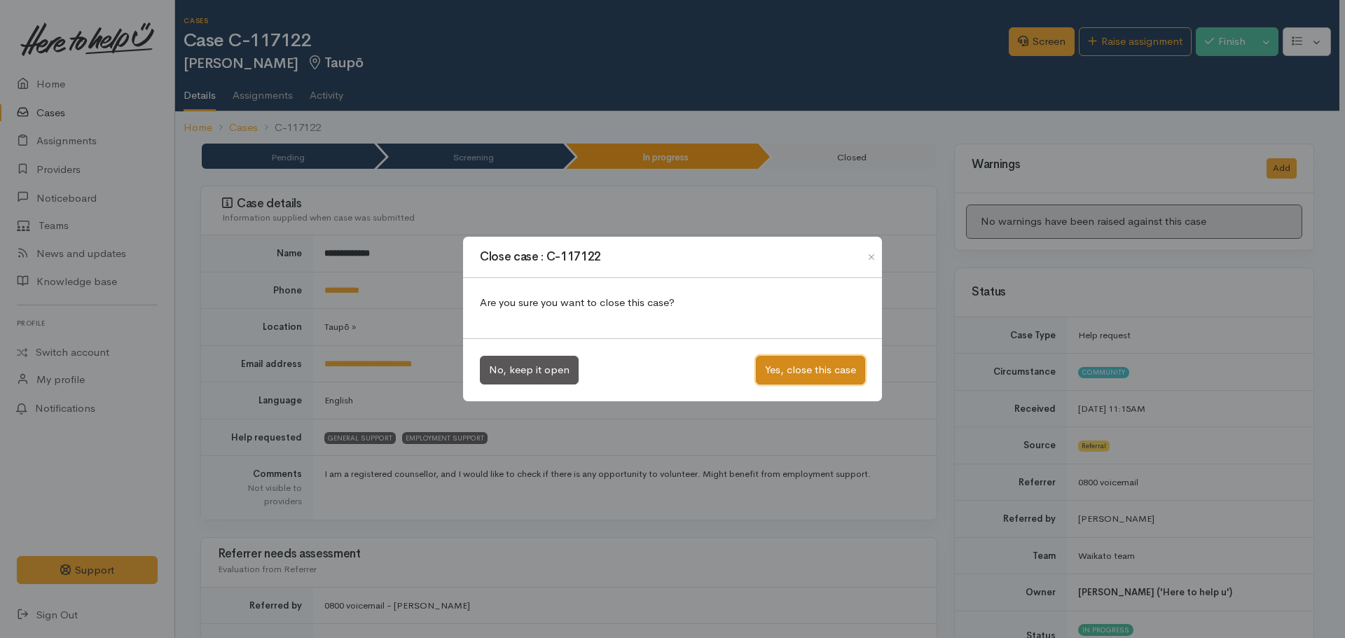
click at [784, 375] on button "Yes, close this case" at bounding box center [810, 370] width 109 height 29
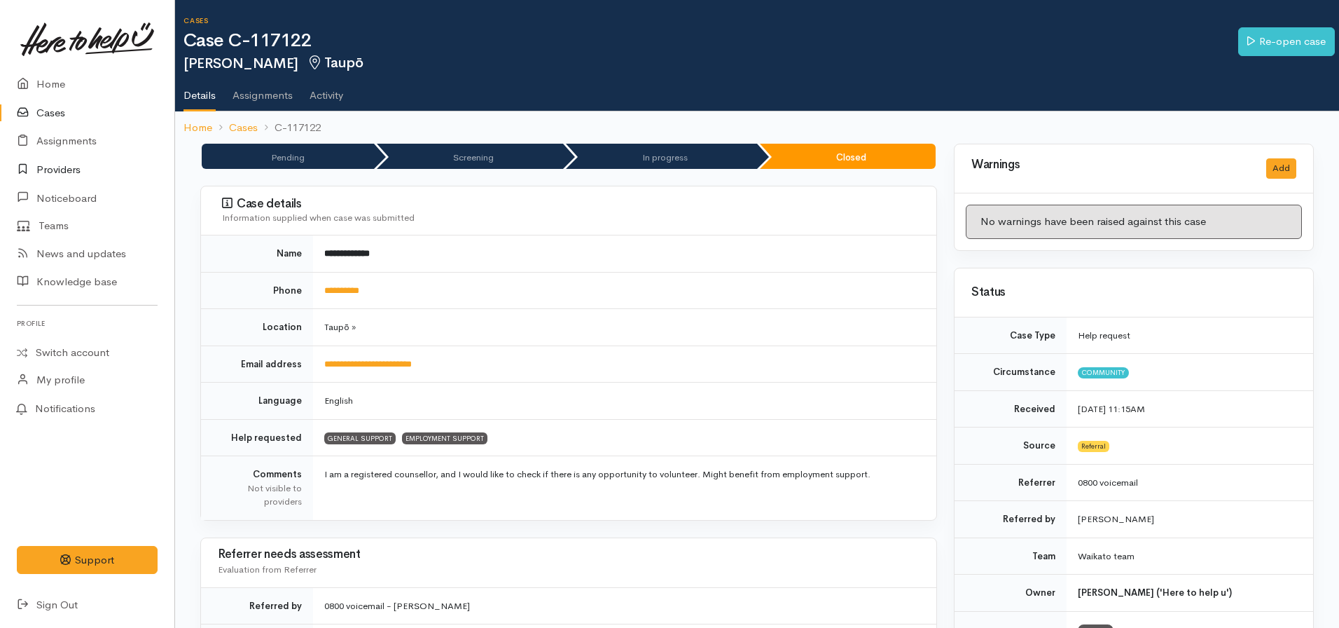
click at [73, 167] on link "Providers" at bounding box center [87, 170] width 174 height 29
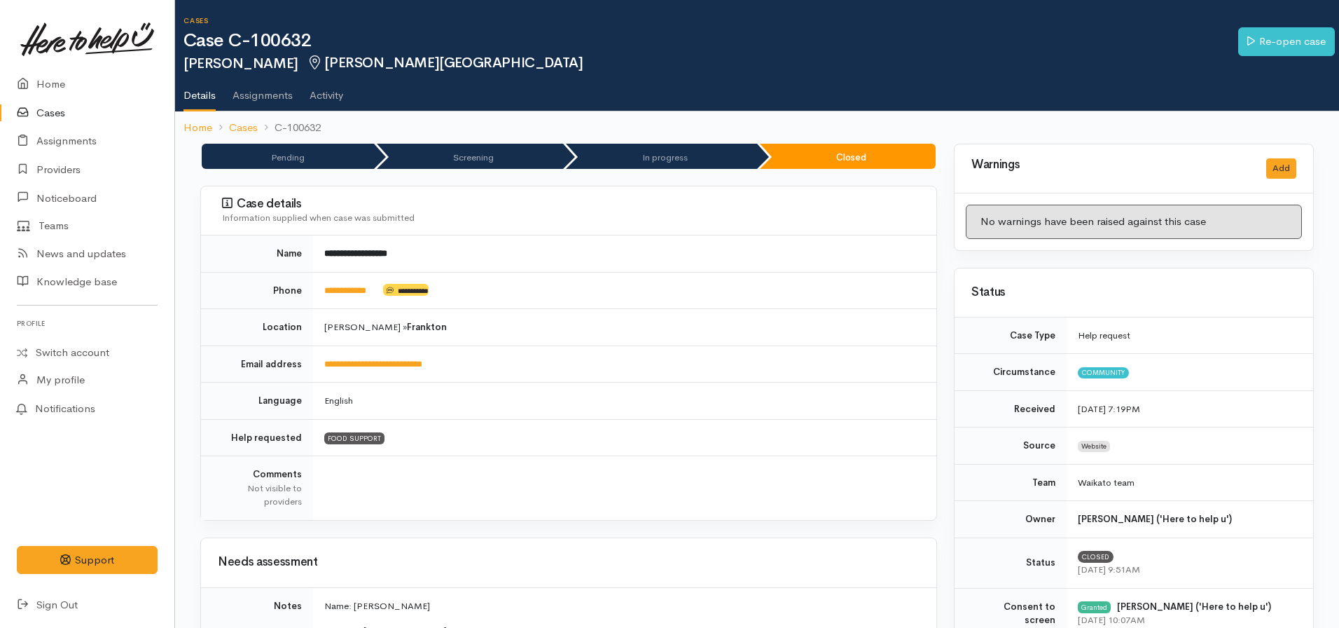
scroll to position [2101, 0]
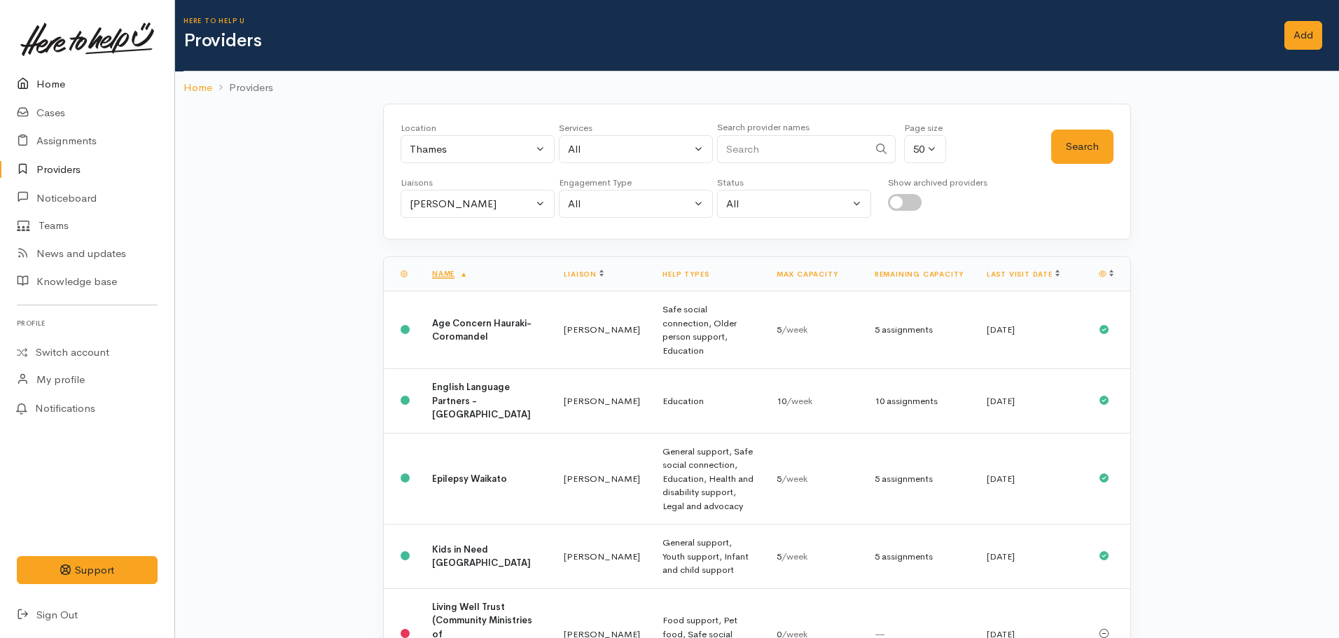
click at [49, 83] on link "Home" at bounding box center [87, 84] width 174 height 29
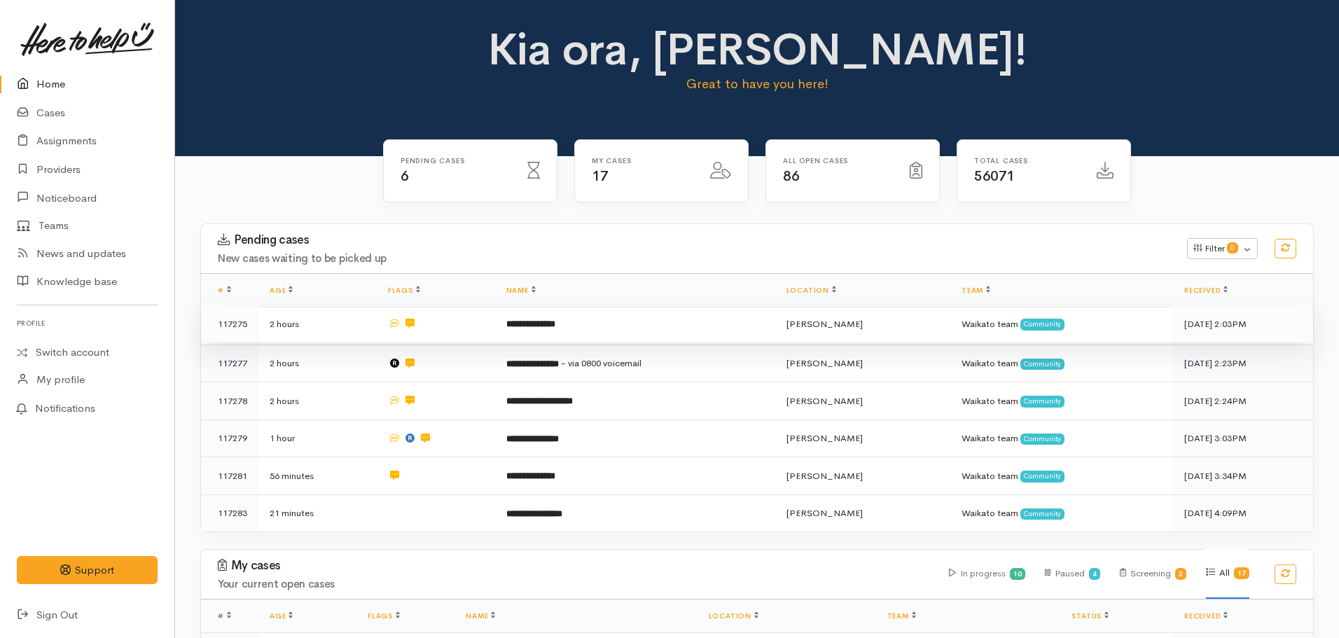
click at [636, 334] on td "**********" at bounding box center [635, 324] width 280 height 38
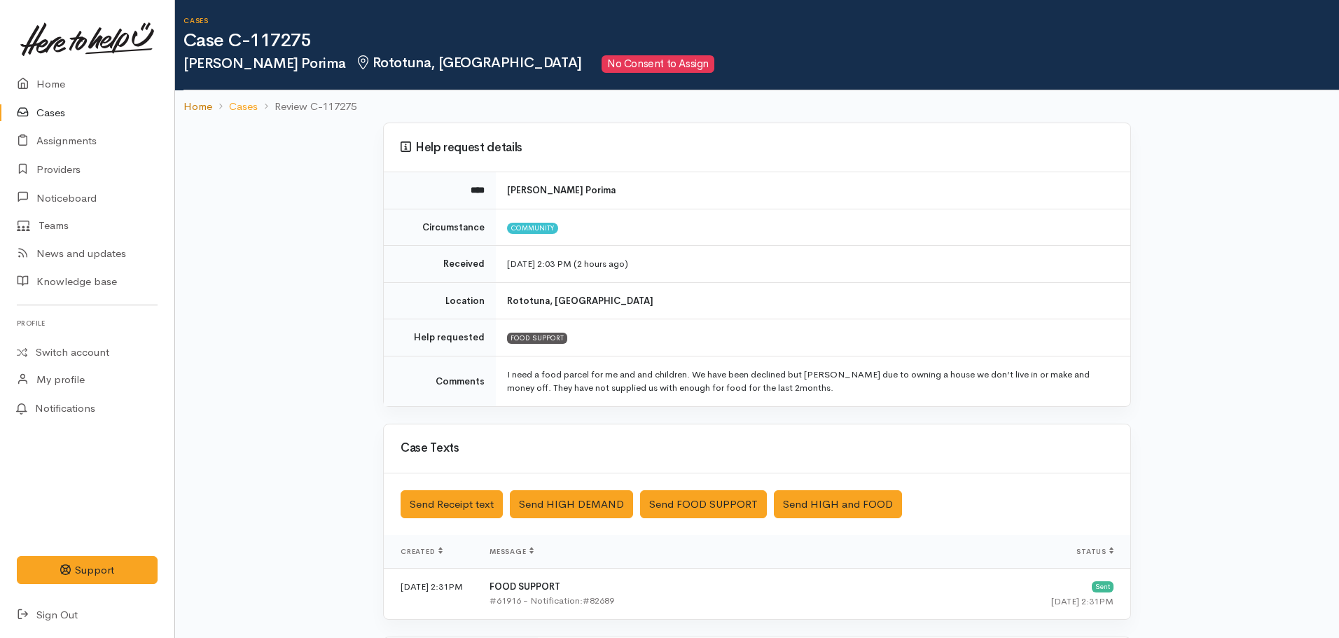
click at [202, 111] on link "Home" at bounding box center [198, 107] width 29 height 16
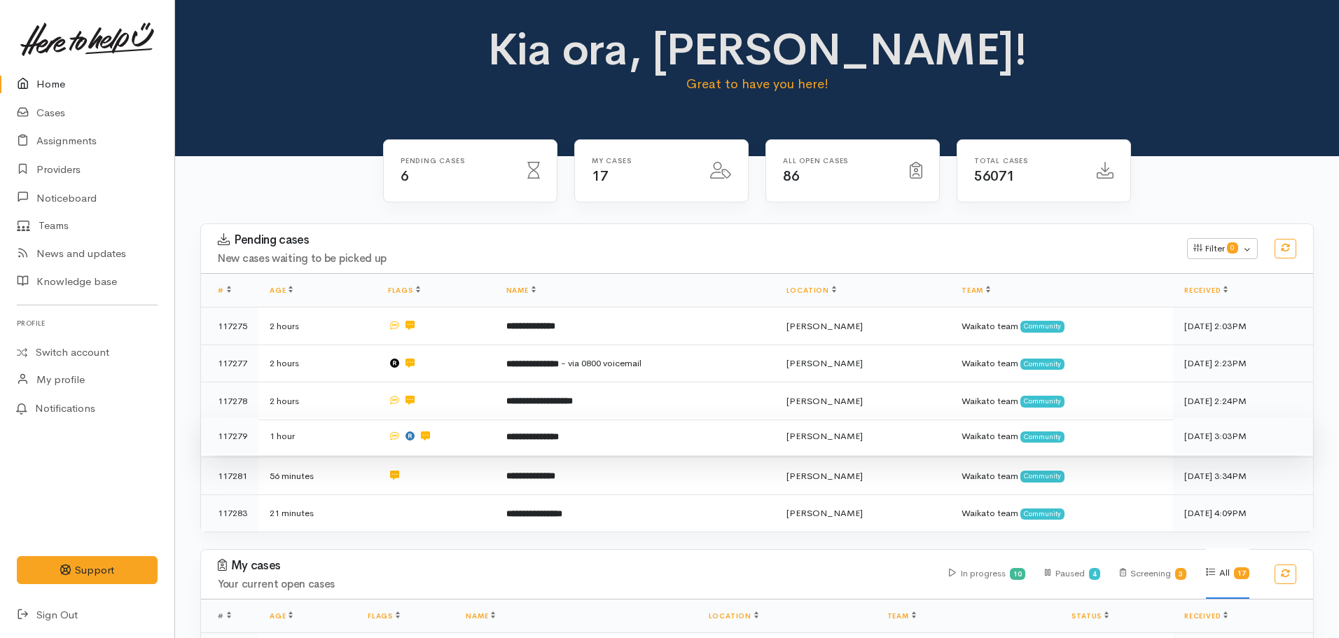
click at [585, 431] on td "**********" at bounding box center [635, 436] width 280 height 38
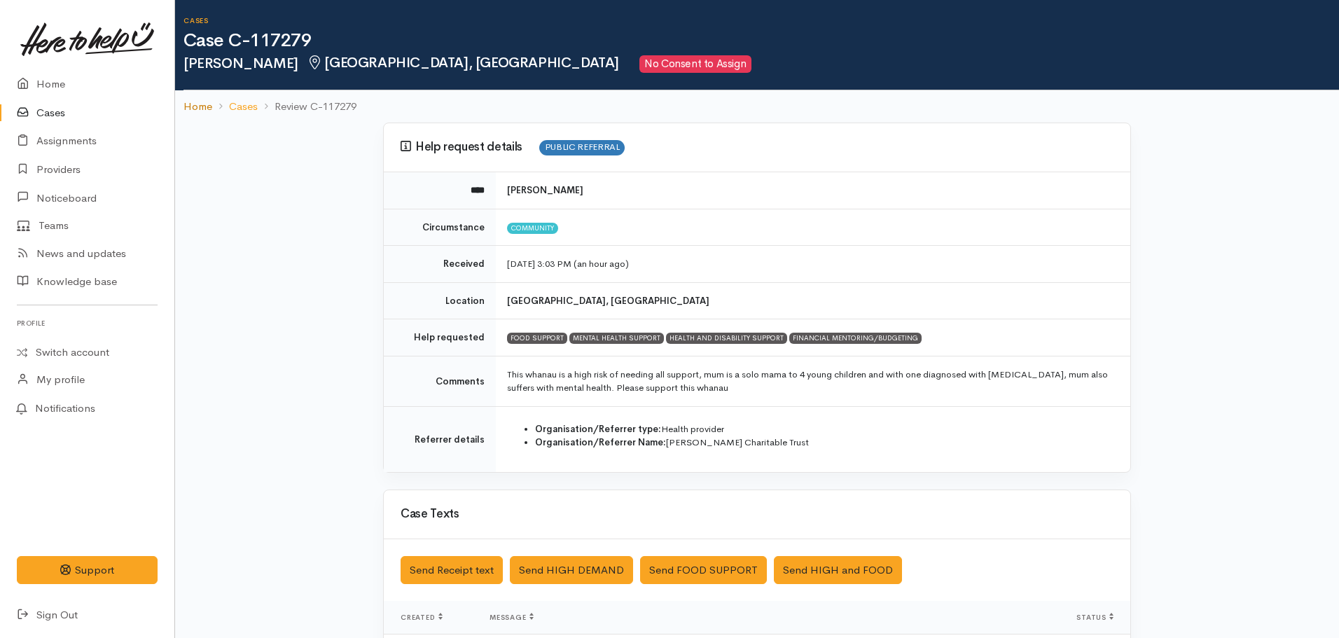
click at [206, 103] on link "Home" at bounding box center [198, 107] width 29 height 16
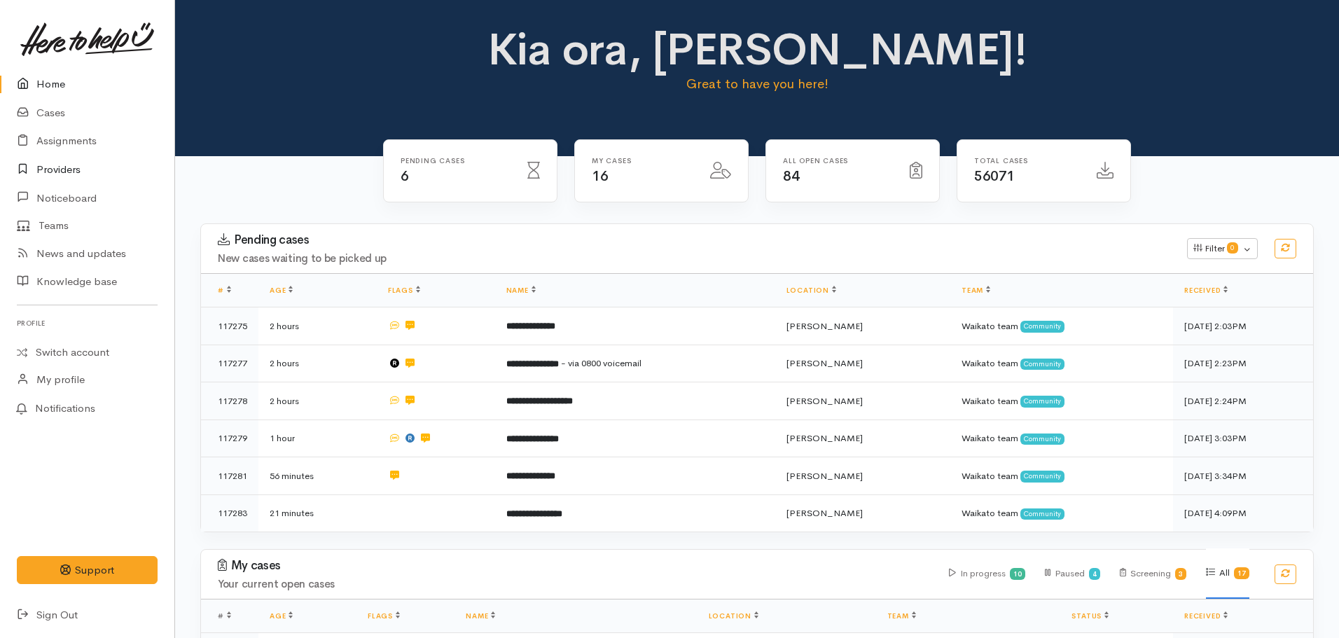
drag, startPoint x: 50, startPoint y: 166, endPoint x: 58, endPoint y: 166, distance: 8.4
click at [50, 166] on link "Providers" at bounding box center [87, 170] width 174 height 29
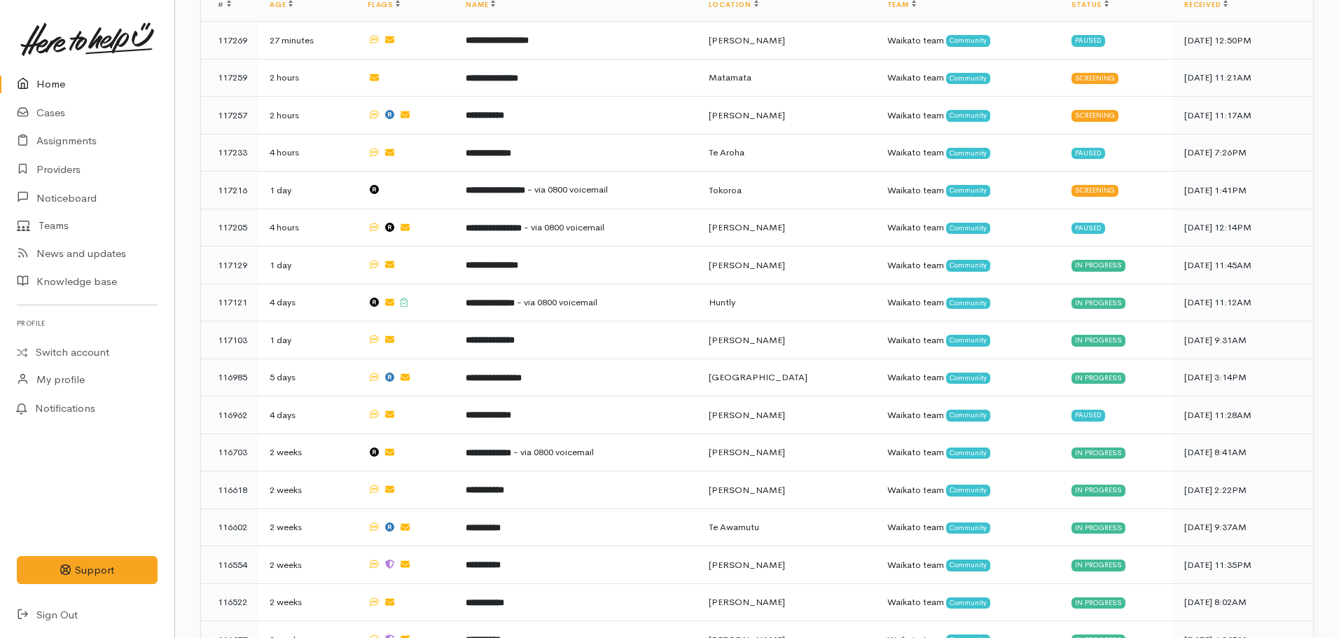
scroll to position [630, 0]
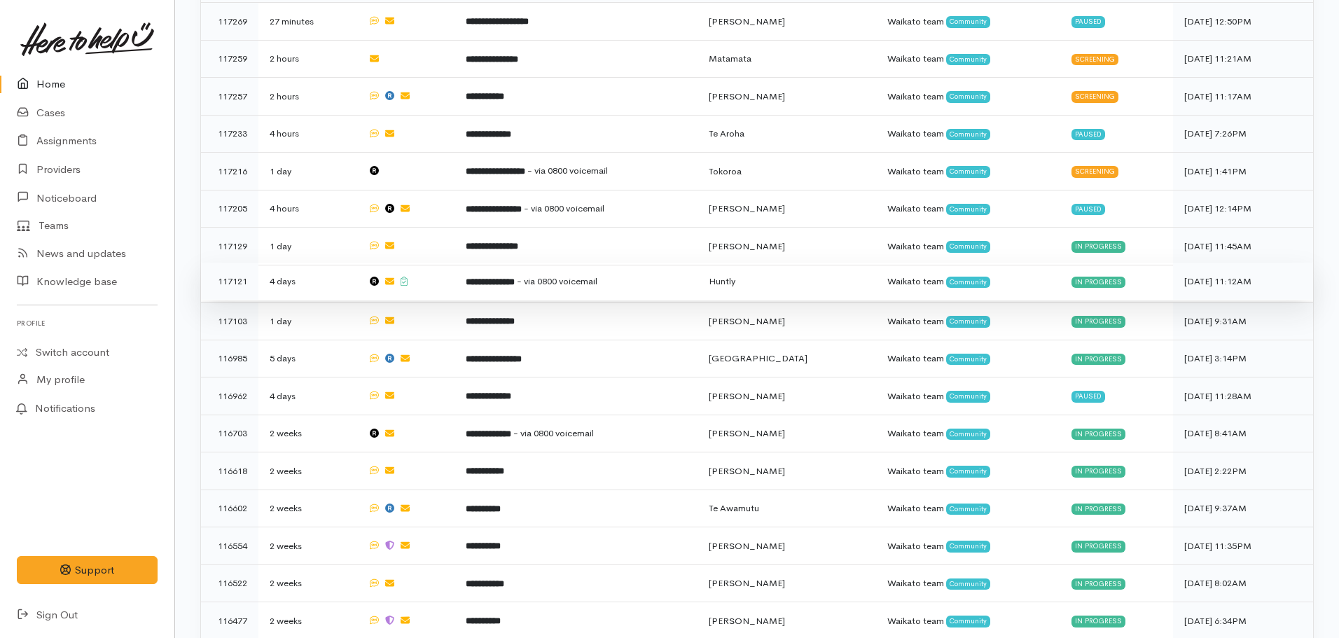
click at [522, 281] on td "**********" at bounding box center [576, 282] width 242 height 38
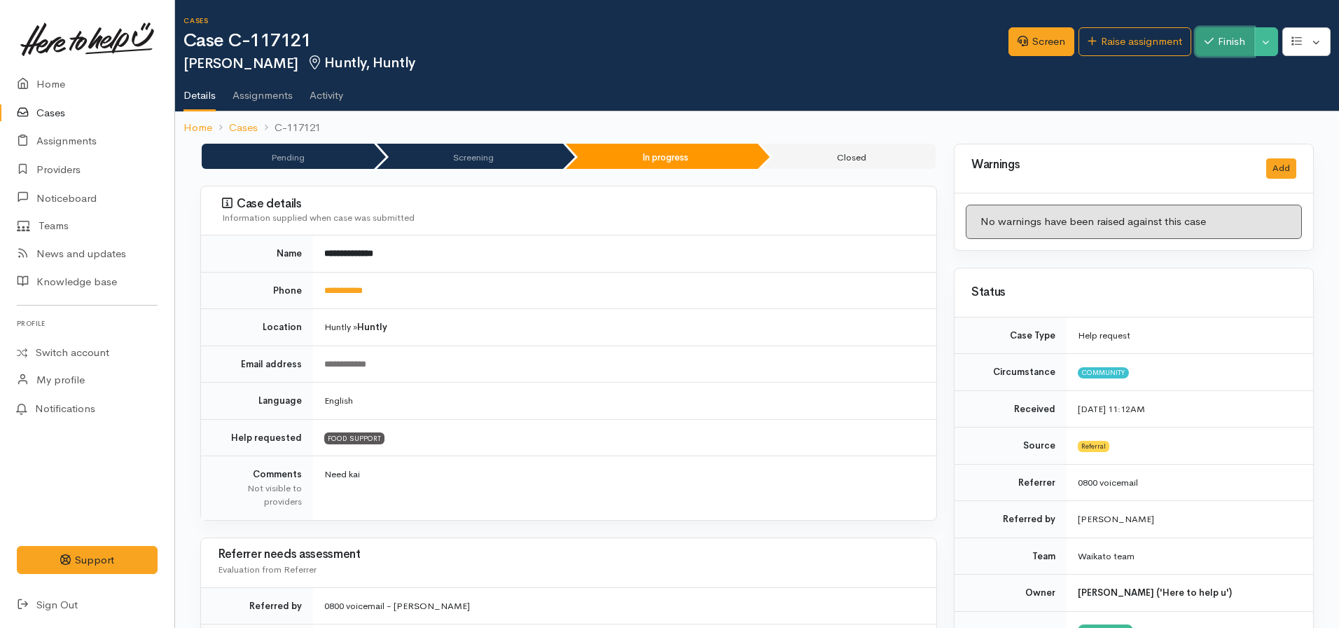
click at [1235, 42] on button "Finish" at bounding box center [1225, 41] width 59 height 29
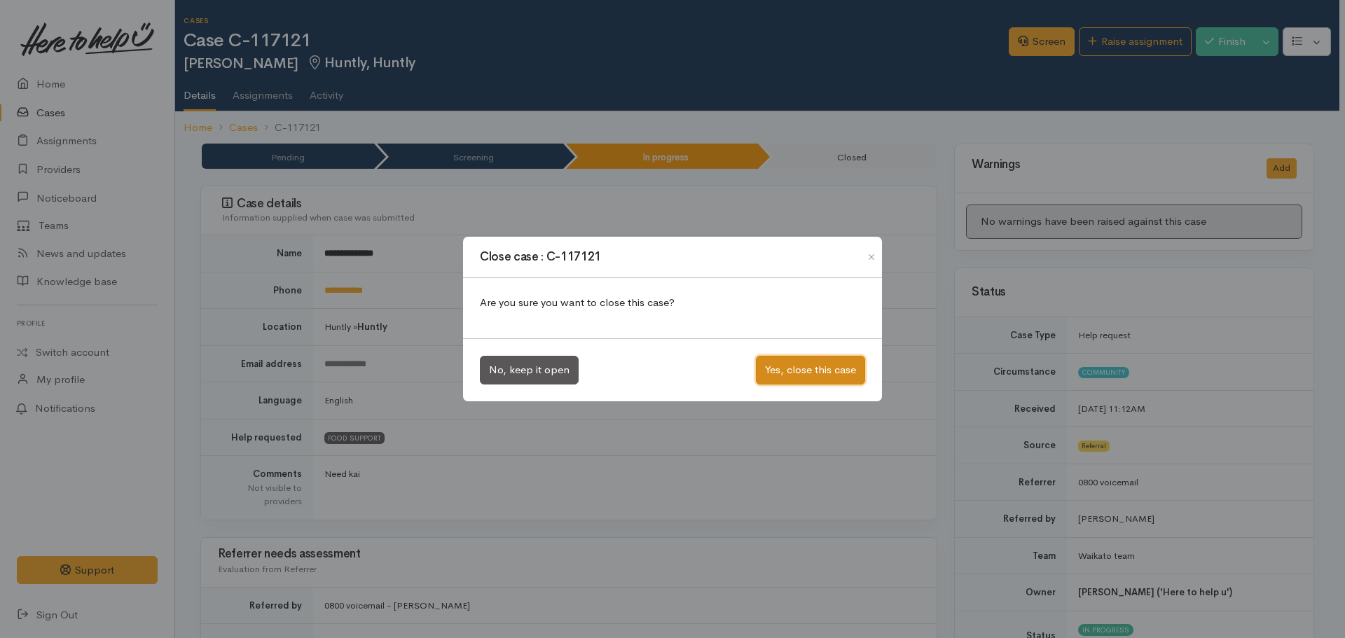
click at [784, 367] on button "Yes, close this case" at bounding box center [810, 370] width 109 height 29
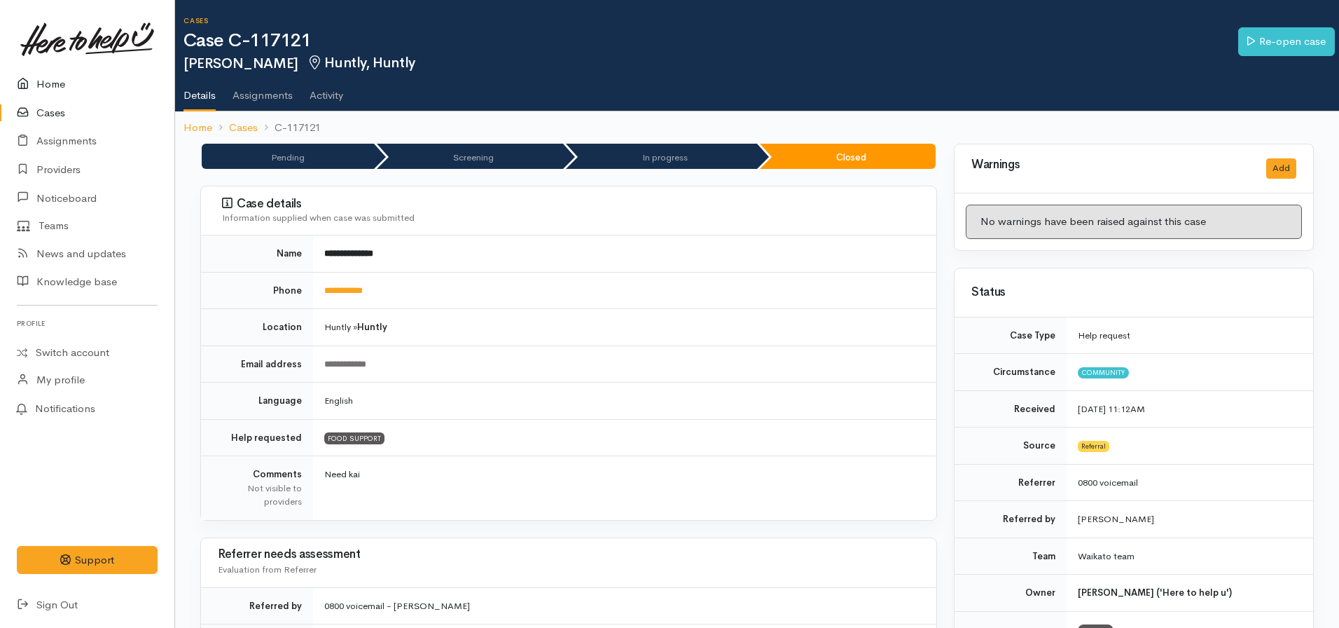
click at [45, 90] on link "Home" at bounding box center [87, 84] width 174 height 29
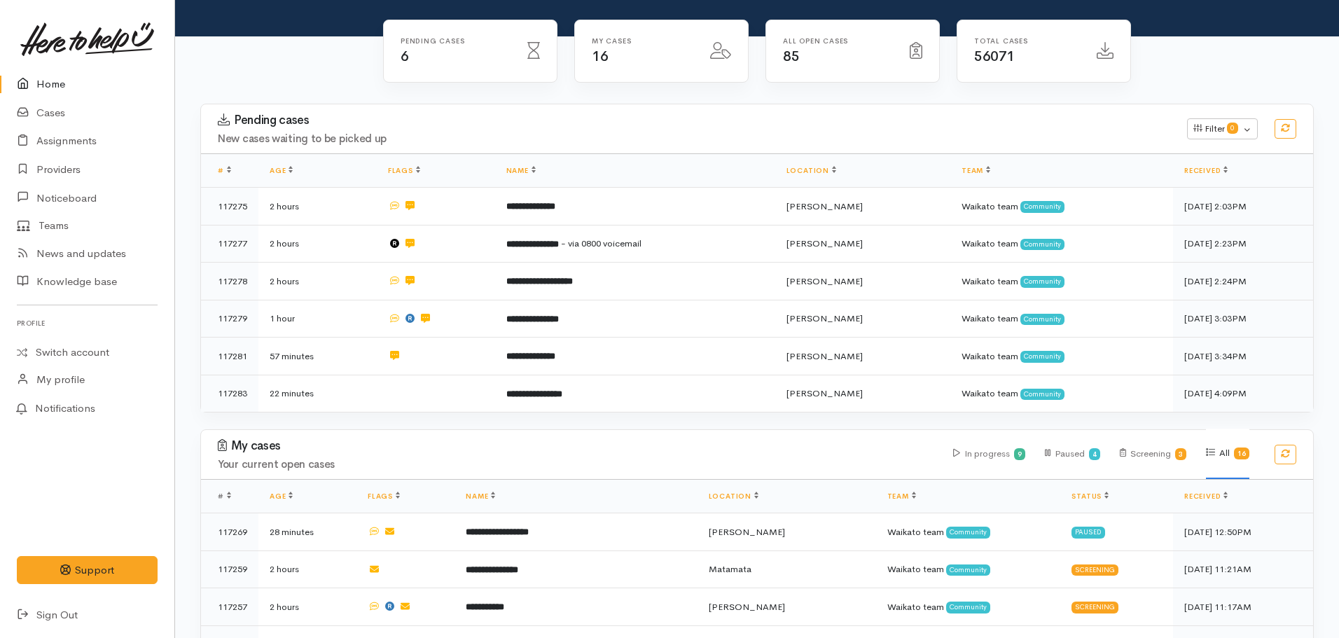
scroll to position [420, 0]
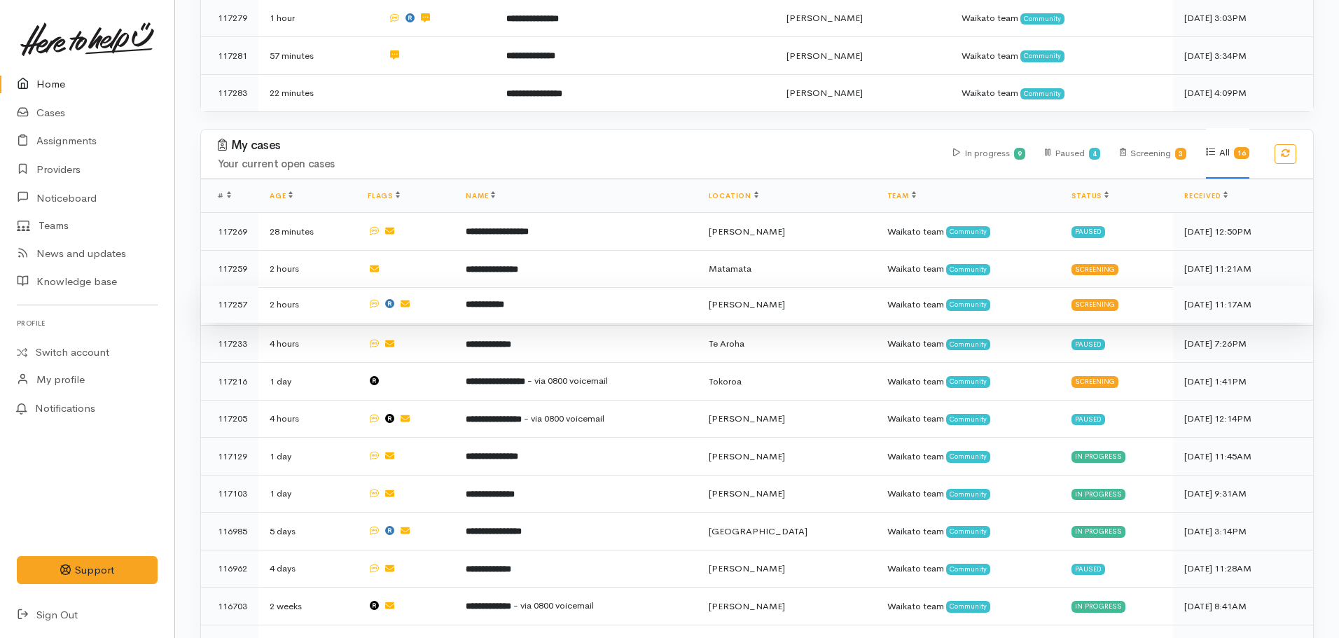
click at [527, 291] on td "**********" at bounding box center [576, 305] width 242 height 38
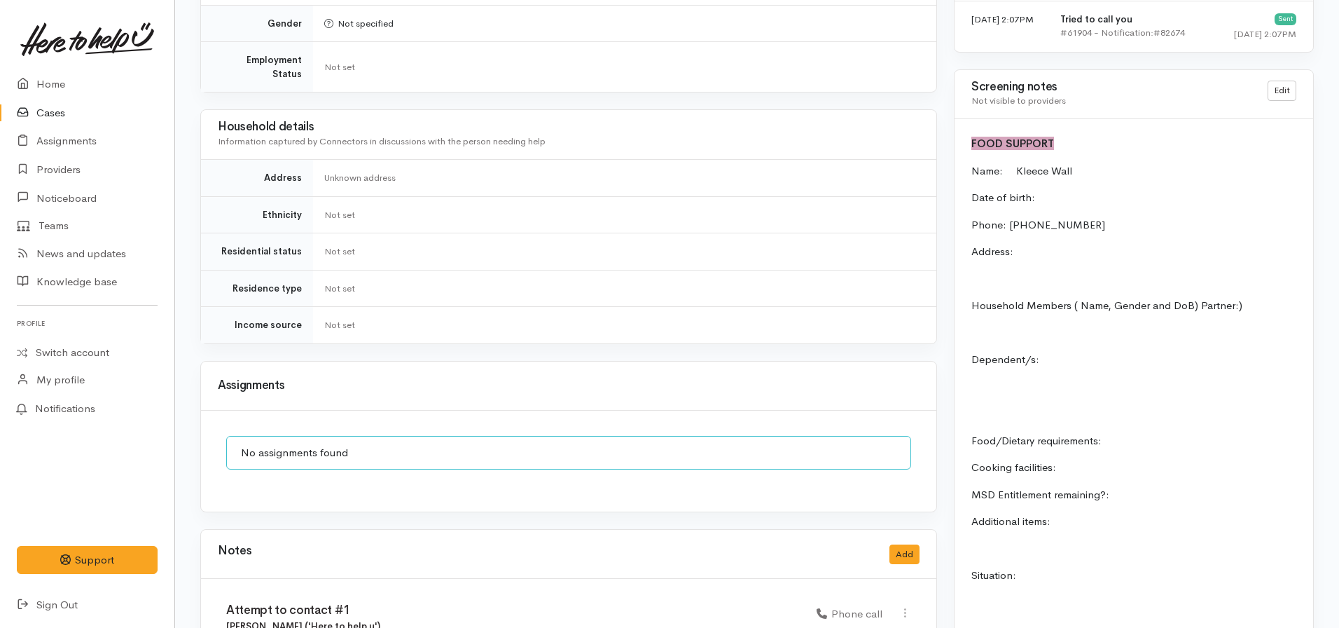
scroll to position [1191, 0]
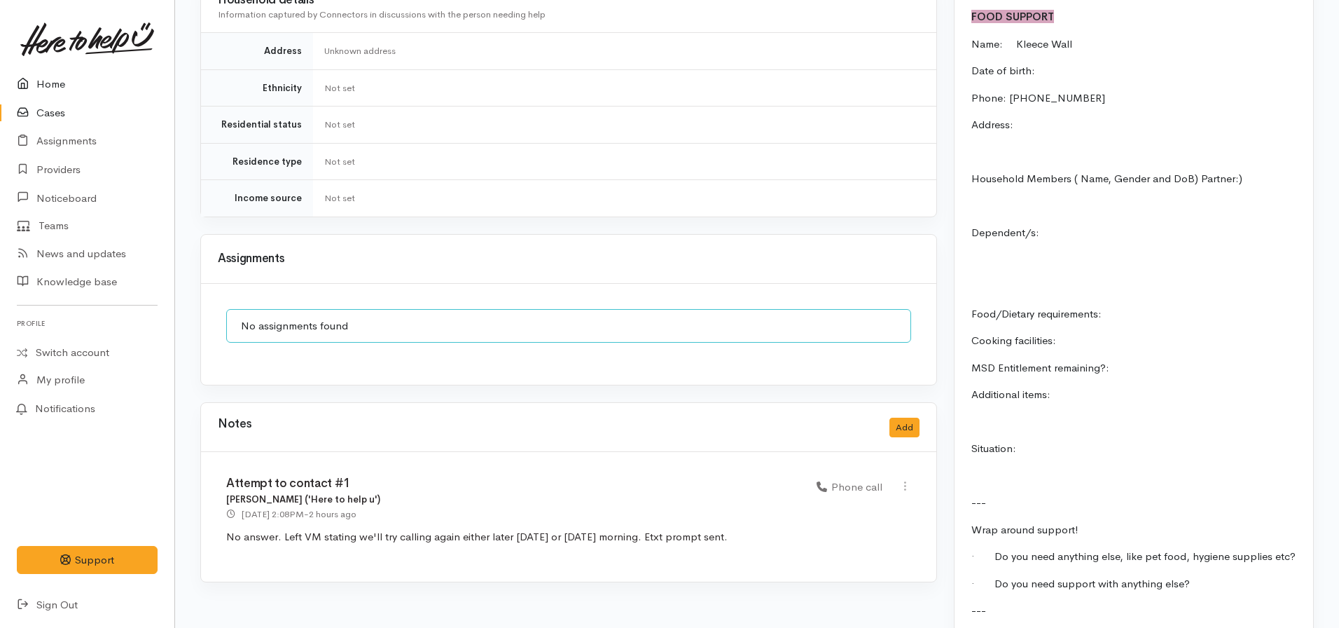
click at [56, 89] on link "Home" at bounding box center [87, 84] width 174 height 29
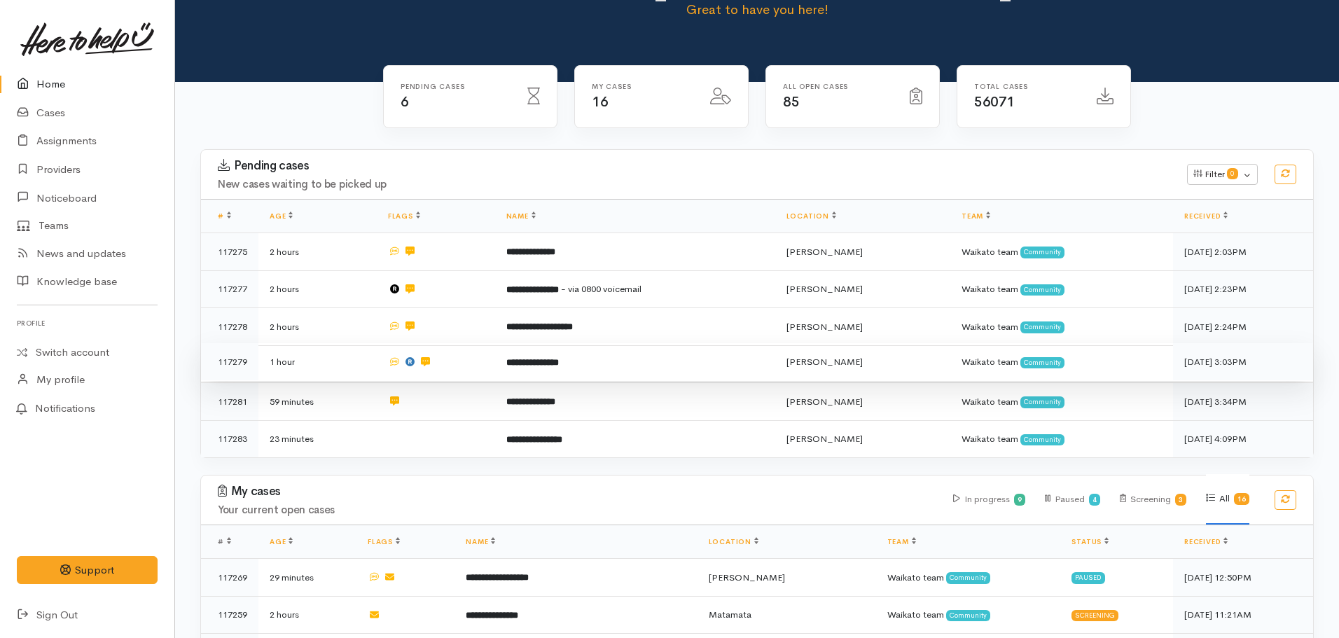
scroll to position [280, 0]
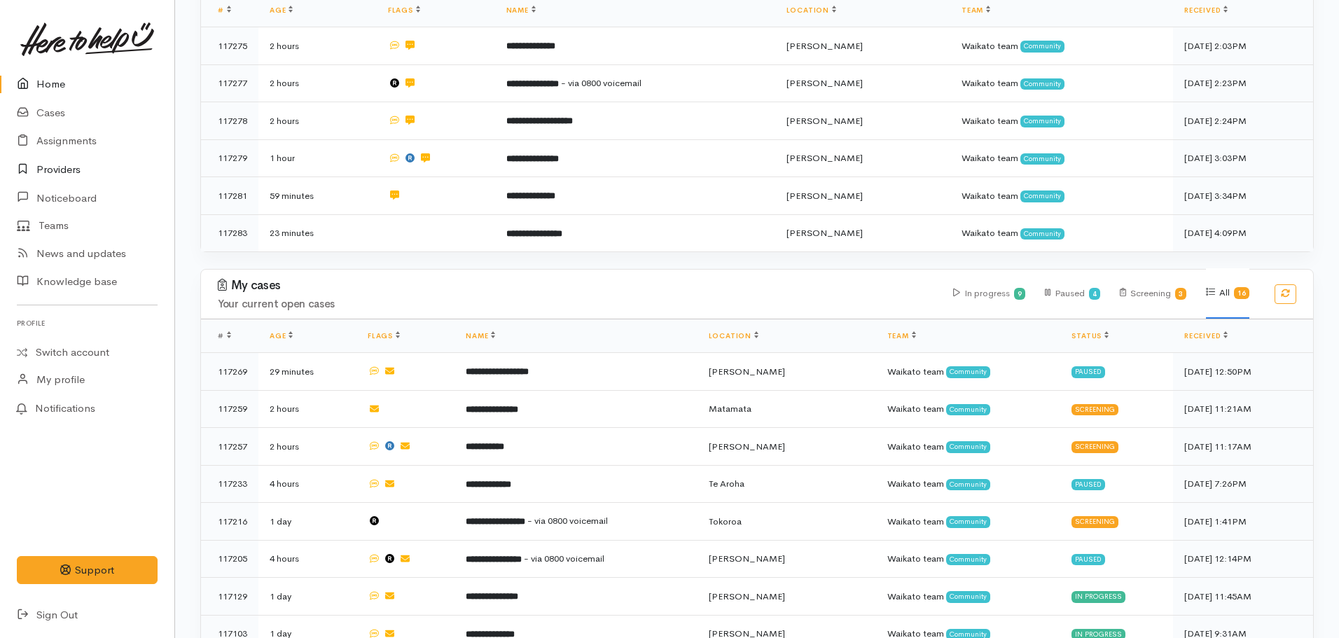
click at [95, 174] on link "Providers" at bounding box center [87, 170] width 174 height 29
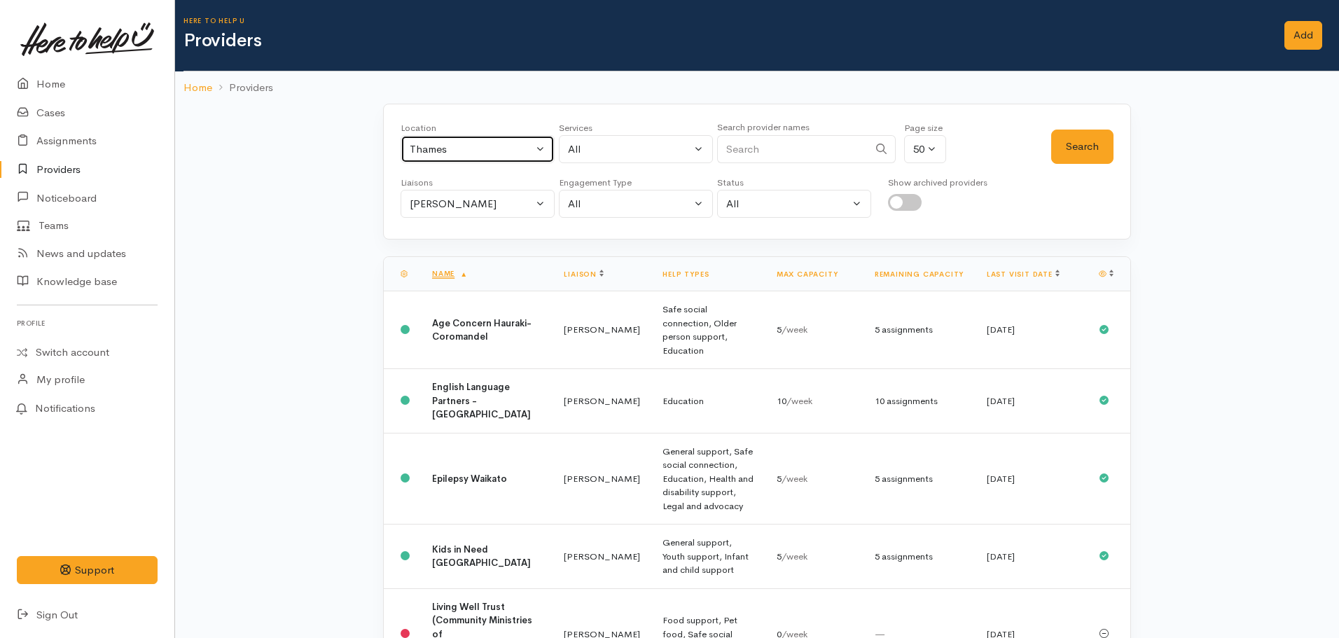
click at [501, 153] on div "Thames" at bounding box center [471, 149] width 123 height 16
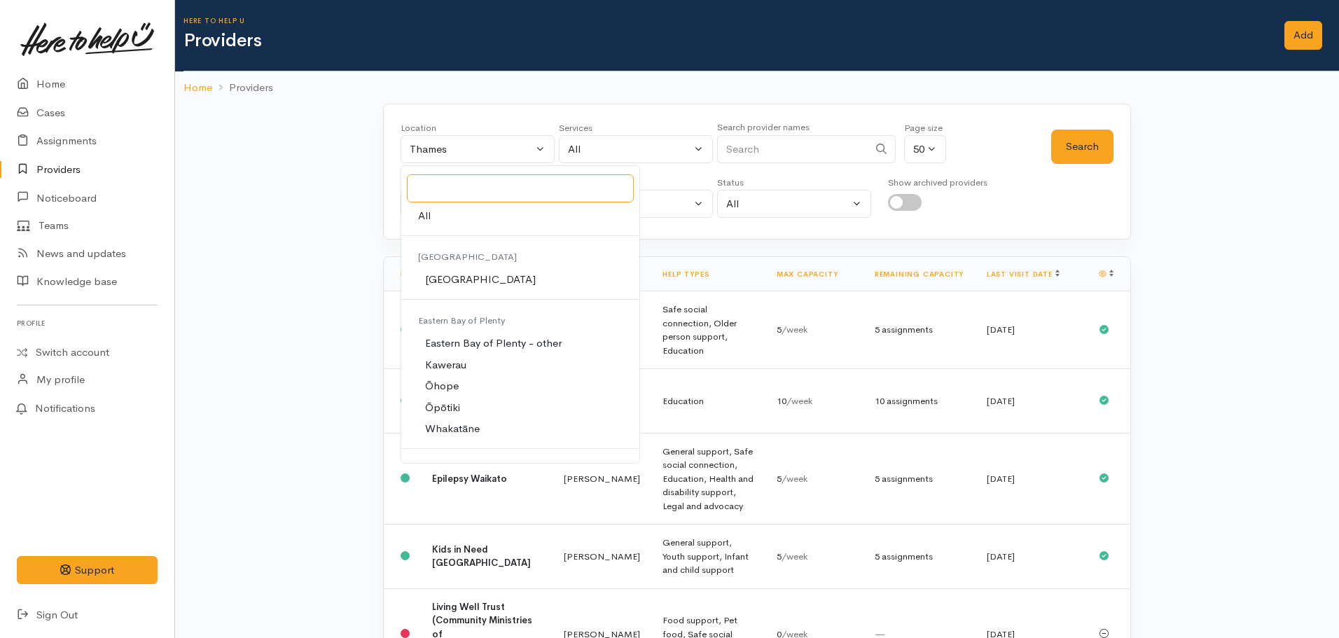
type input "h"
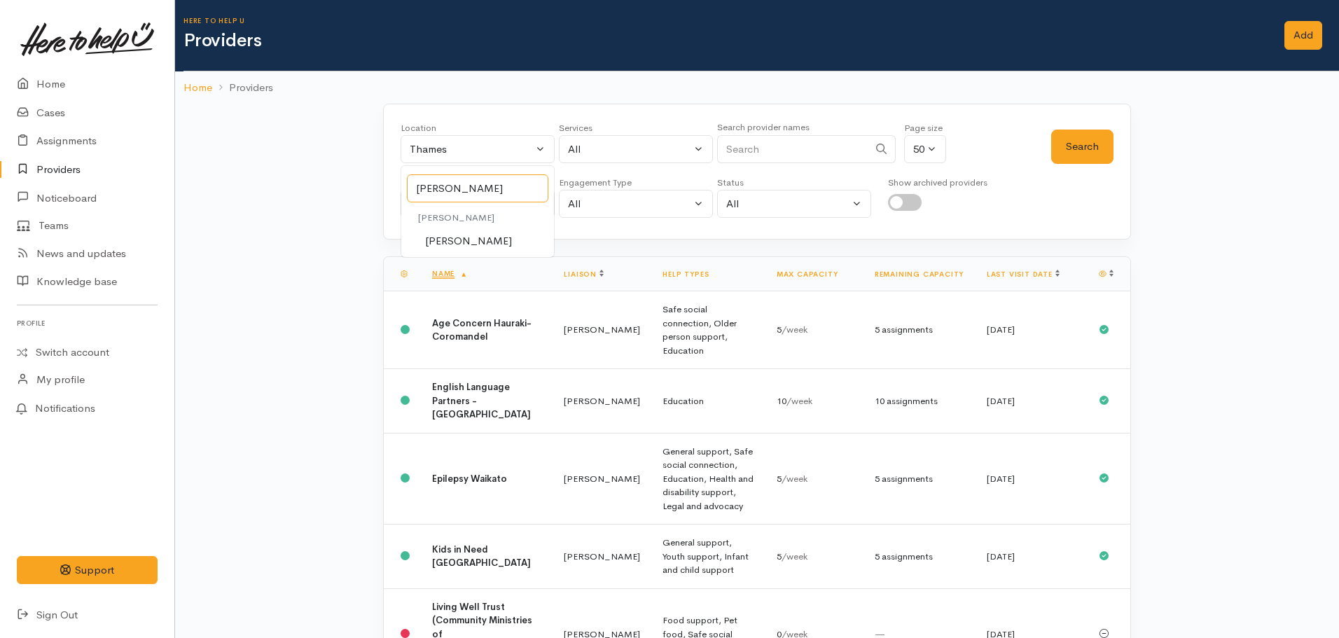
type input "[PERSON_NAME]"
click at [469, 235] on link "[PERSON_NAME]" at bounding box center [477, 241] width 153 height 22
select select "1"
click at [593, 143] on div "All" at bounding box center [629, 149] width 123 height 16
type input "employment"
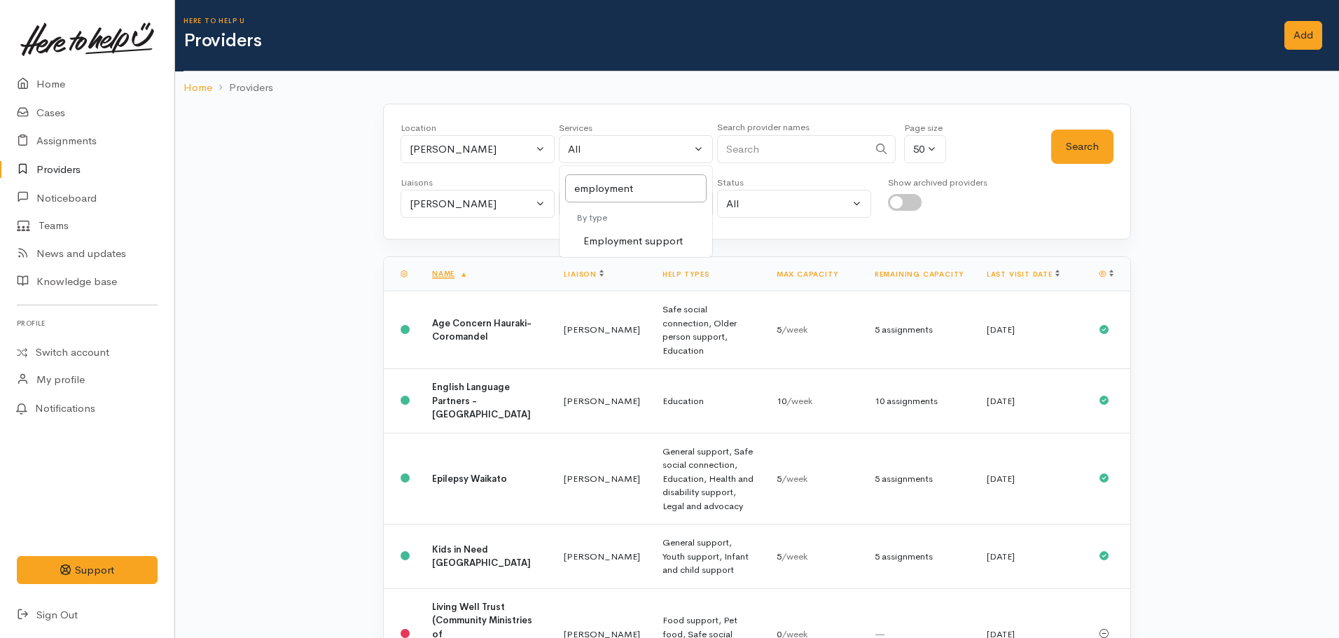
select select "10"
click at [1045, 139] on div "Location All Tauranga Eastern Bay of Plenty - other Kawerau Ōhope Ōpōtiki Whaka…" at bounding box center [726, 146] width 651 height 50
click at [1075, 145] on button "Search" at bounding box center [1082, 147] width 62 height 34
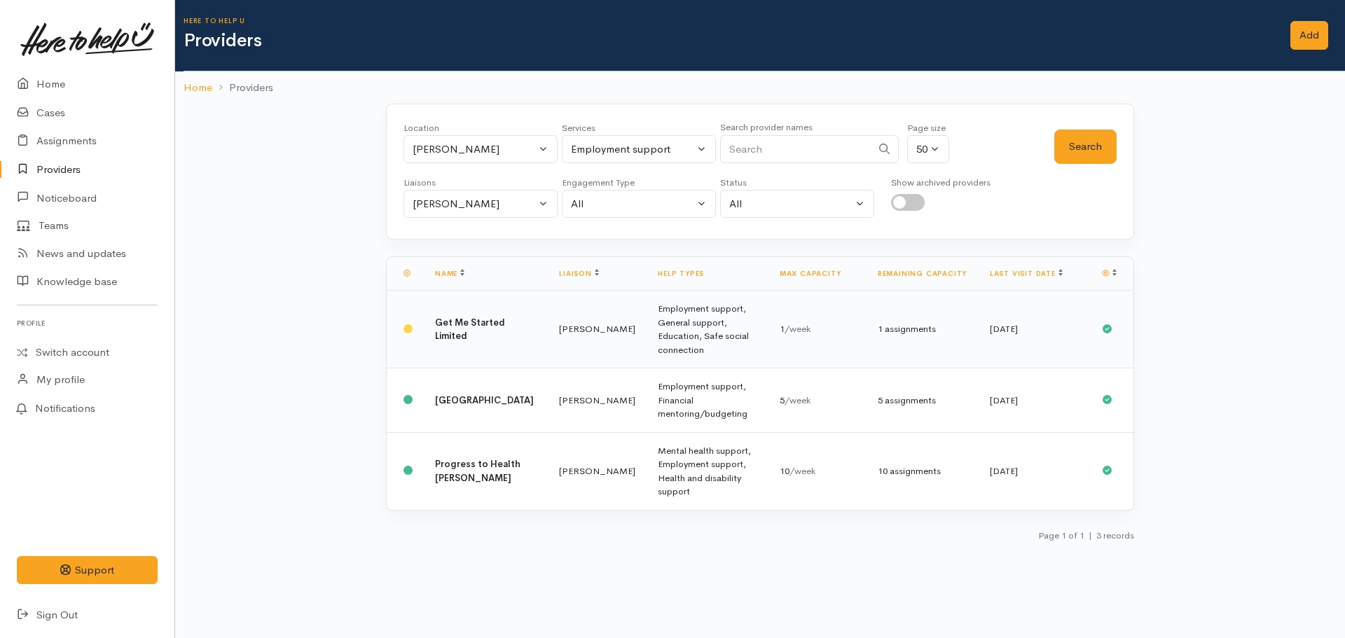
click at [548, 318] on td "[PERSON_NAME]" at bounding box center [597, 330] width 99 height 78
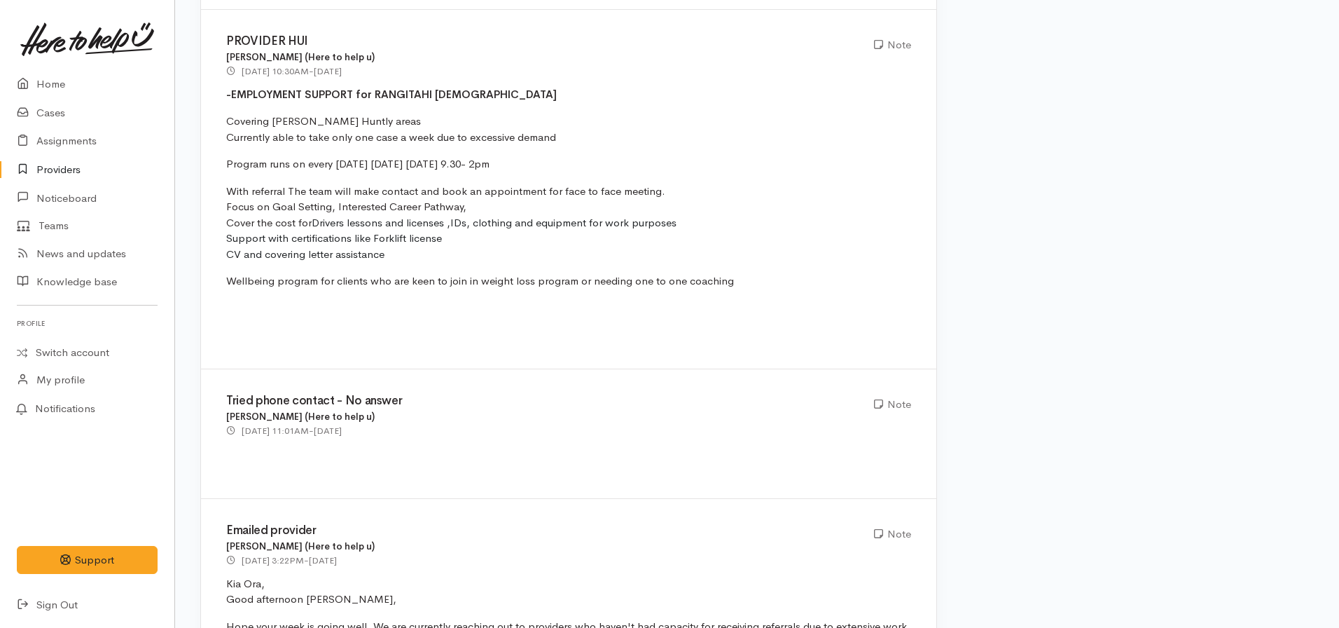
scroll to position [1401, 0]
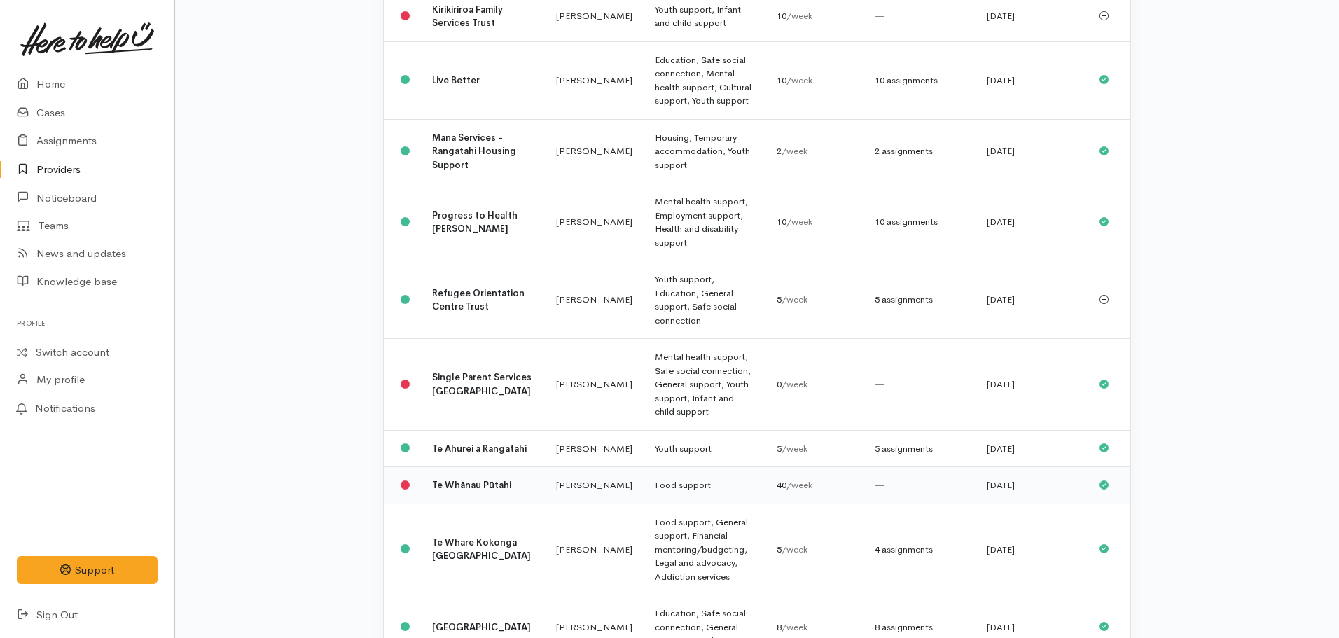
scroll to position [939, 0]
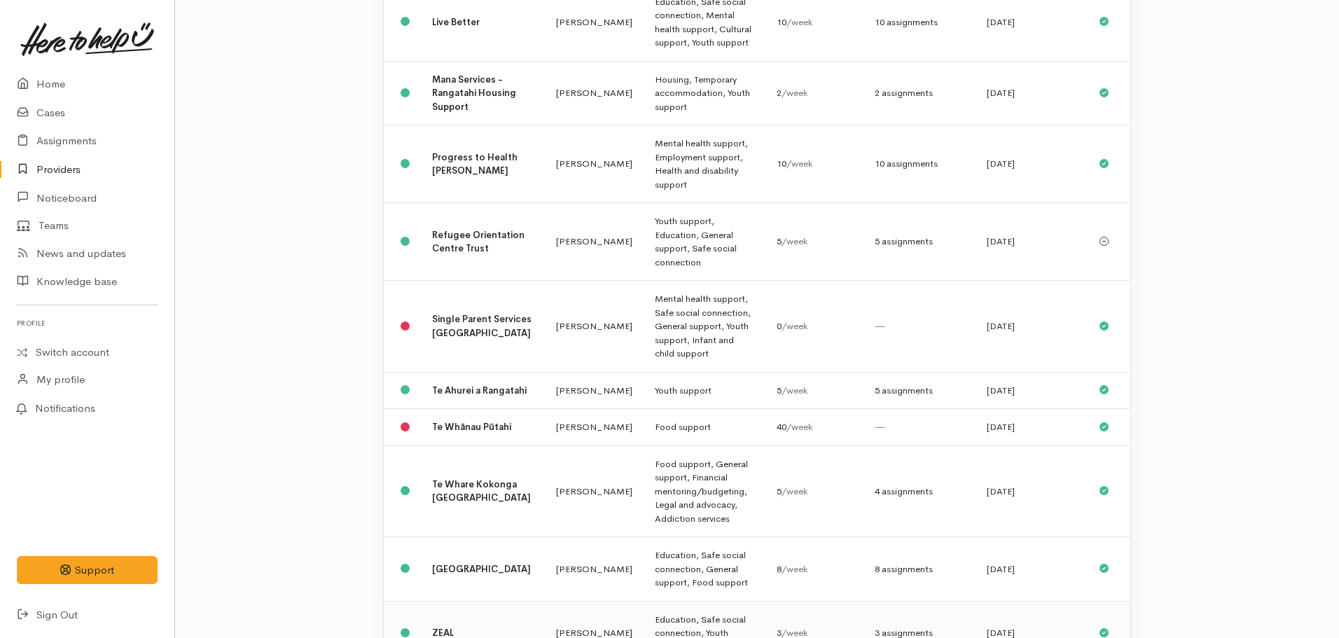
click at [476, 601] on td "ZEAL" at bounding box center [483, 633] width 124 height 64
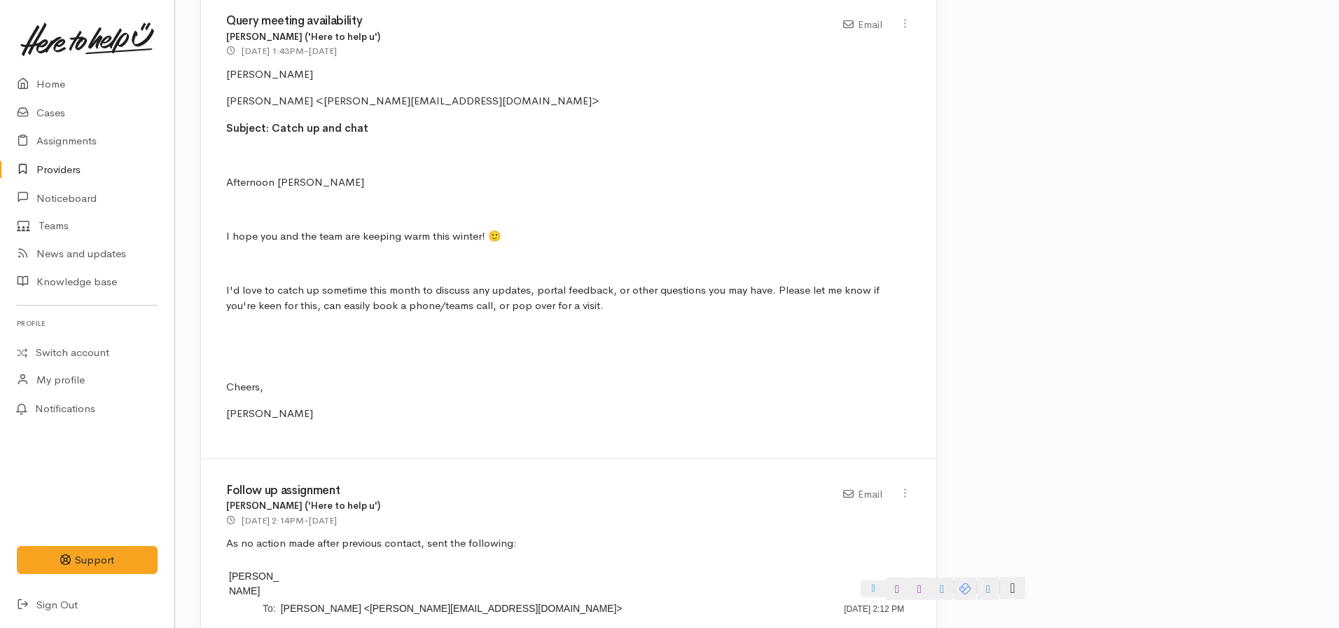
scroll to position [875, 0]
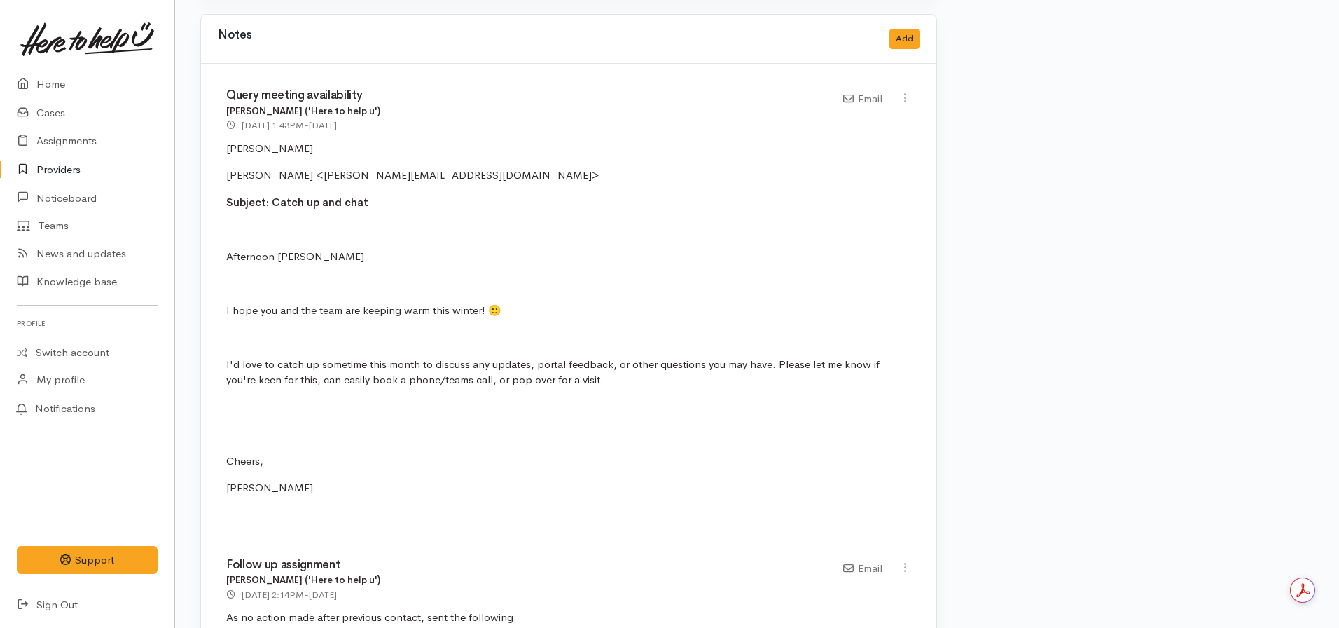
click at [36, 164] on icon at bounding box center [27, 170] width 20 height 18
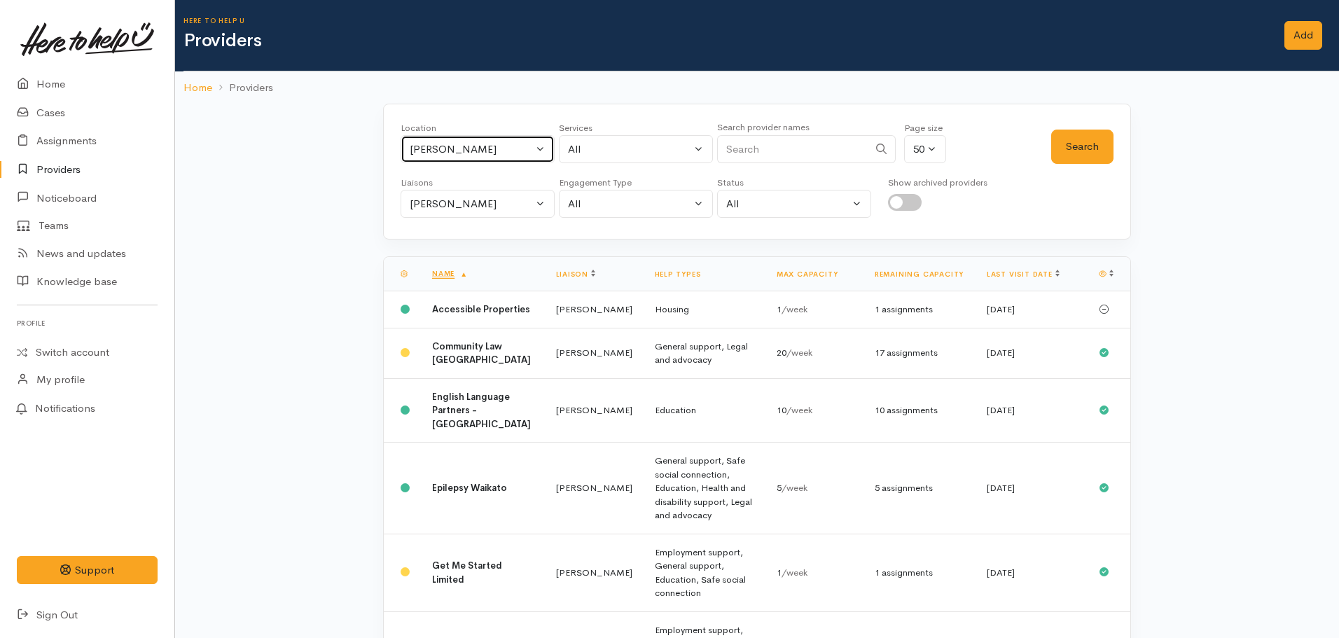
click at [449, 143] on div "[PERSON_NAME]" at bounding box center [471, 149] width 123 height 16
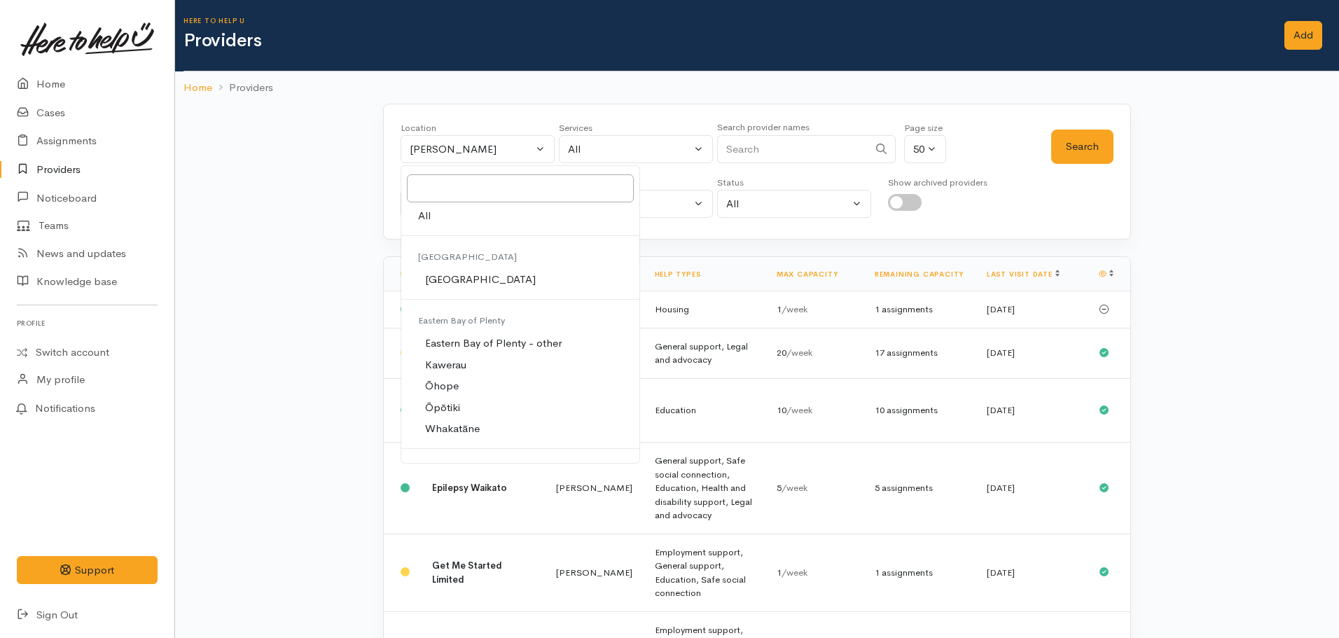
click at [448, 207] on link "All" at bounding box center [520, 216] width 238 height 22
select select "-1"
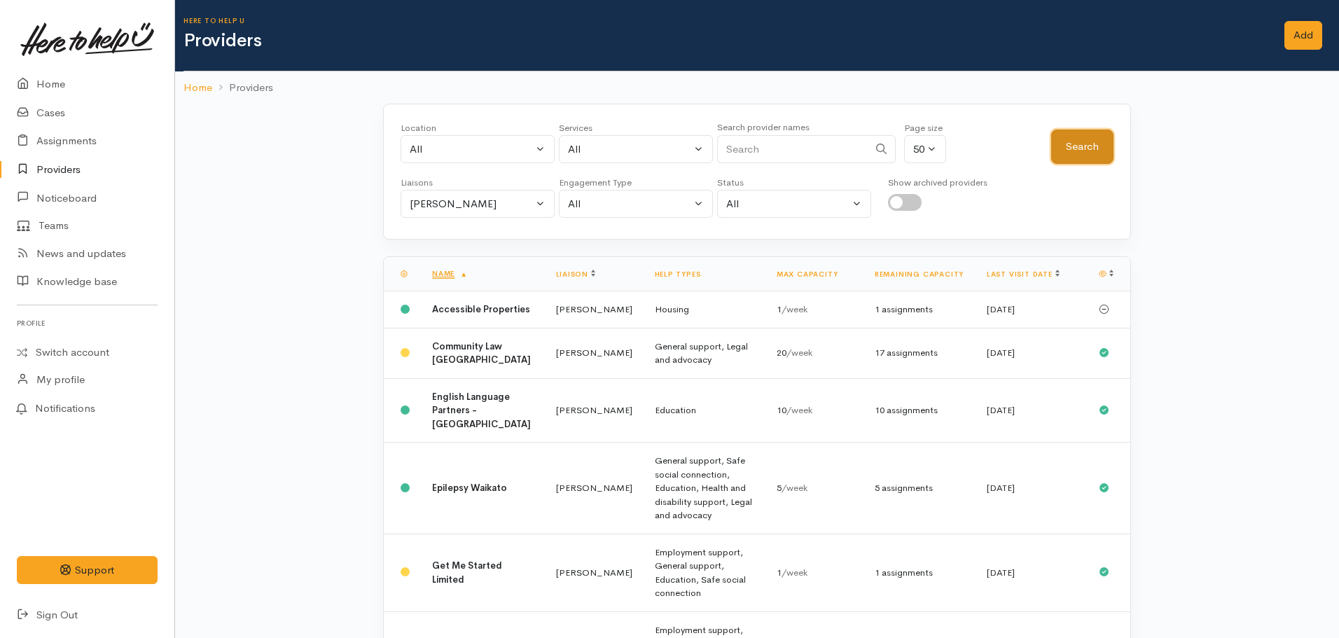
click at [1069, 144] on button "Search" at bounding box center [1082, 147] width 62 height 34
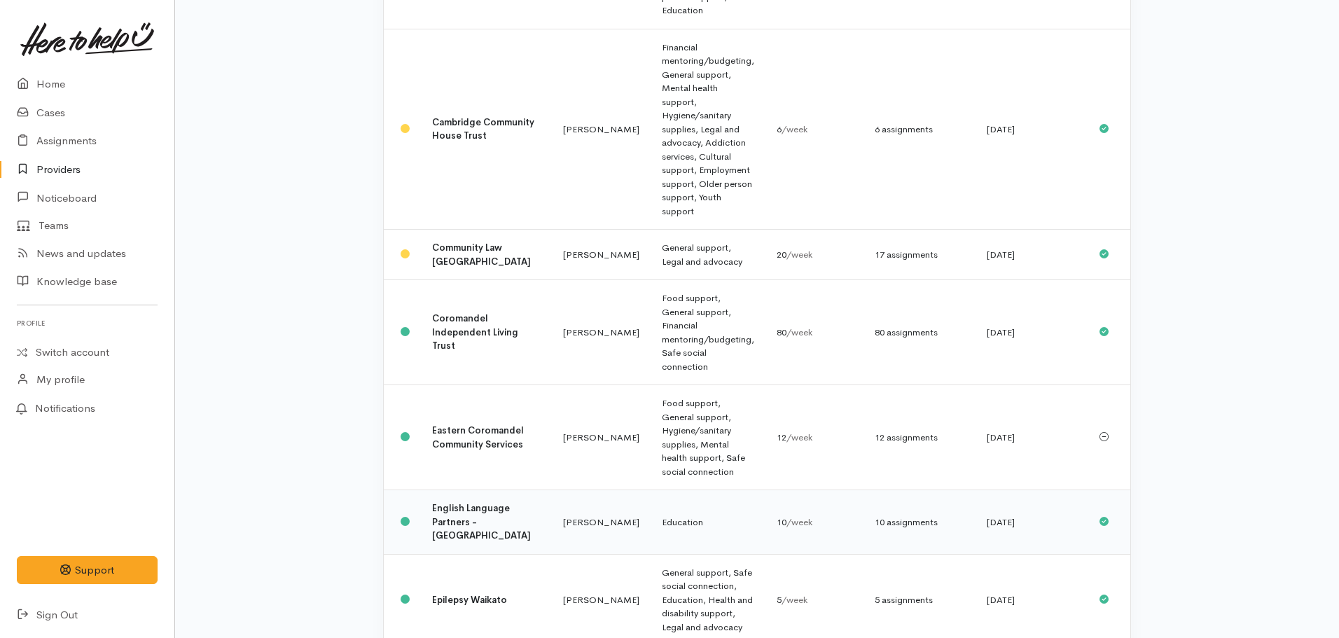
scroll to position [420, 0]
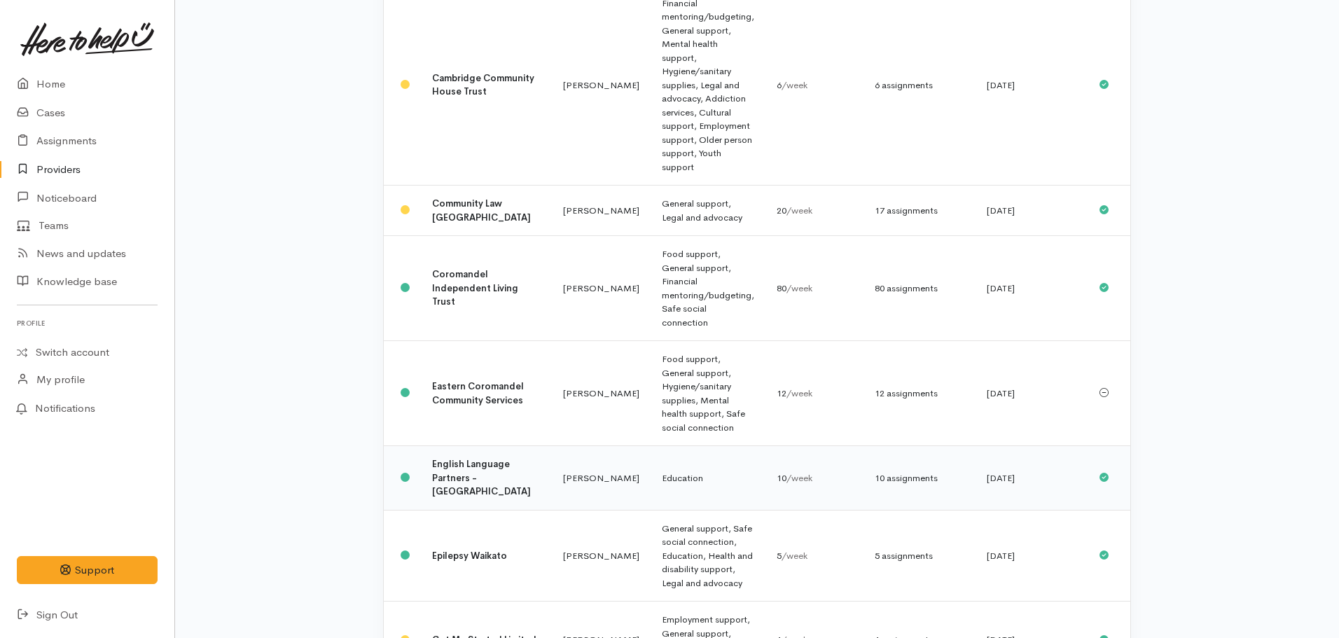
click at [446, 446] on td "English Language Partners - [GEOGRAPHIC_DATA]" at bounding box center [486, 478] width 131 height 64
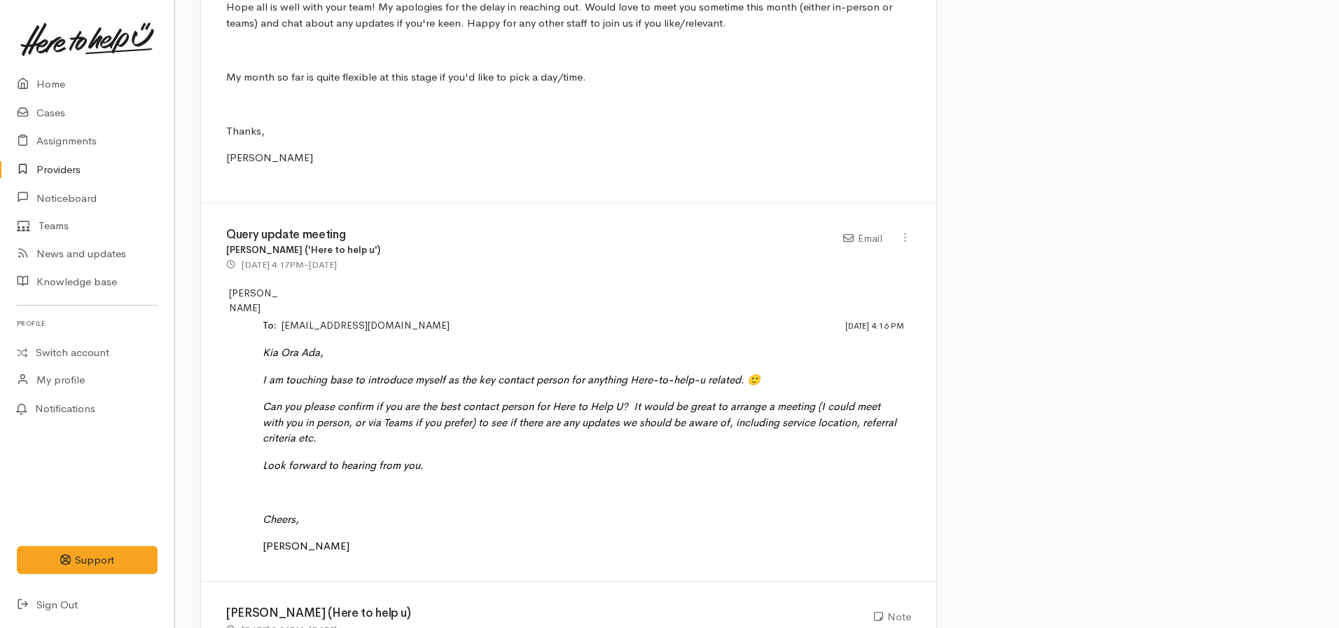
scroll to position [1331, 0]
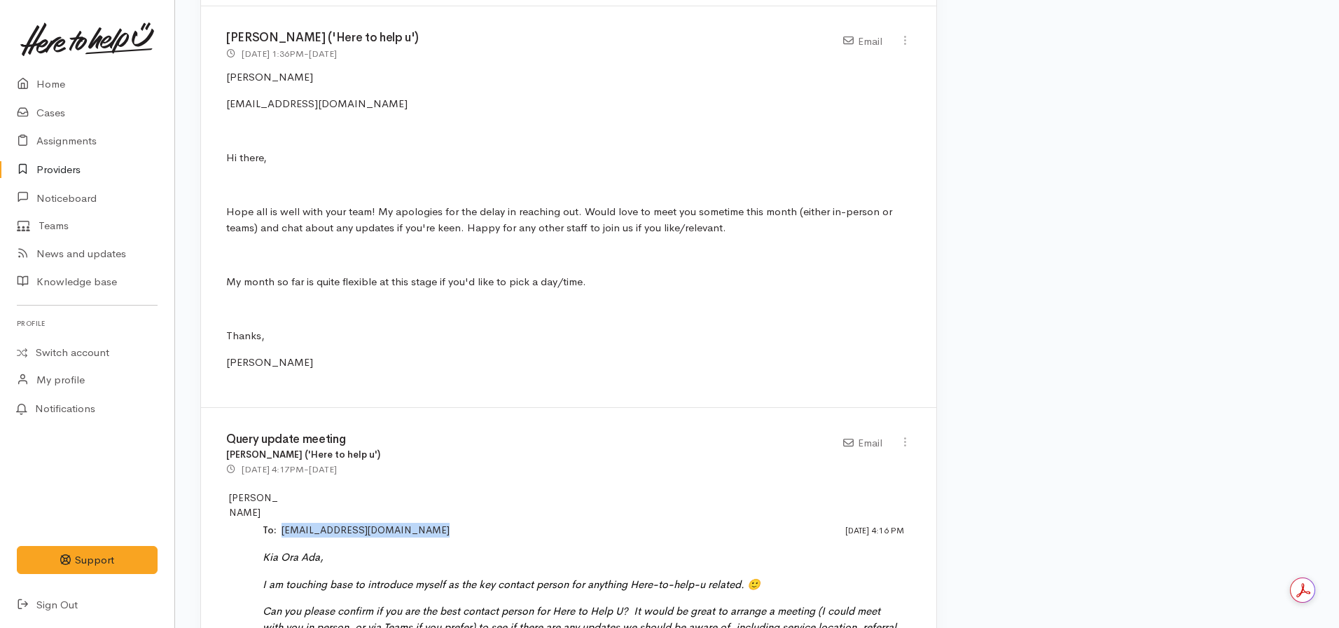
drag, startPoint x: 448, startPoint y: 523, endPoint x: 282, endPoint y: 523, distance: 165.3
click at [272, 521] on div "To: ​ [EMAIL_ADDRESS][DOMAIN_NAME] ​" at bounding box center [617, 529] width 708 height 18
copy div "​ [EMAIL_ADDRESS][DOMAIN_NAME] ​"
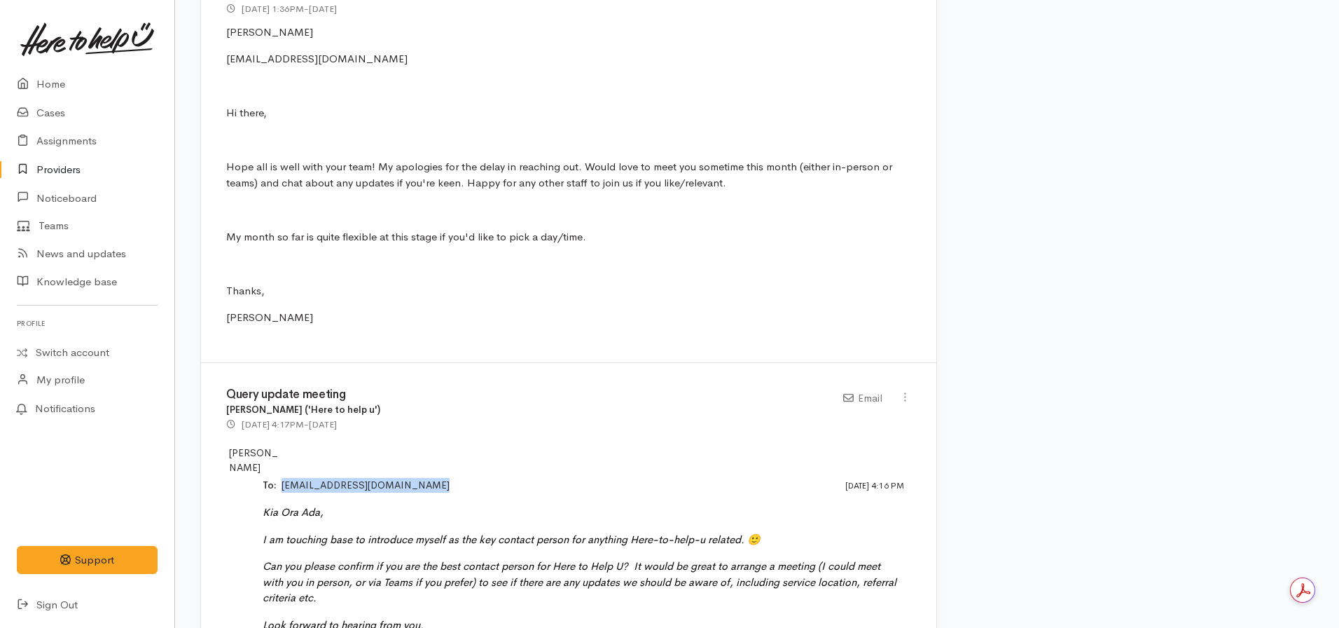
scroll to position [1401, 0]
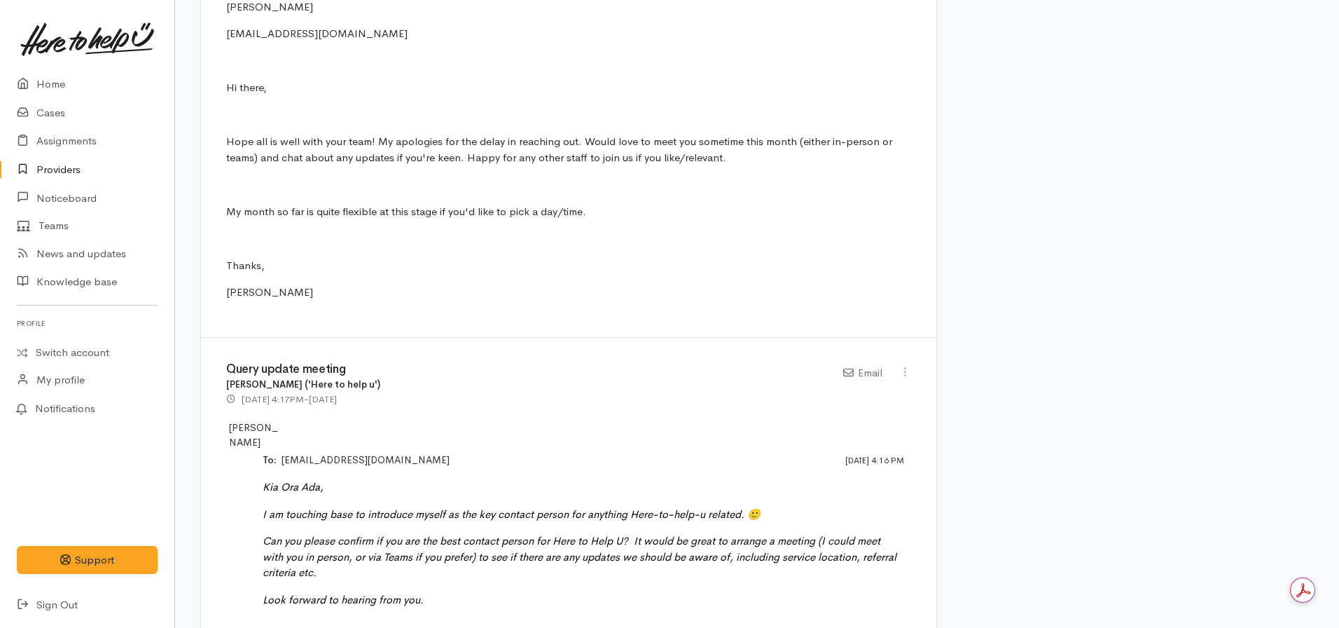
click at [521, 406] on div "[DATE] 4:17PM - [DATE]" at bounding box center [526, 399] width 600 height 15
click at [45, 81] on link "Home" at bounding box center [87, 84] width 174 height 29
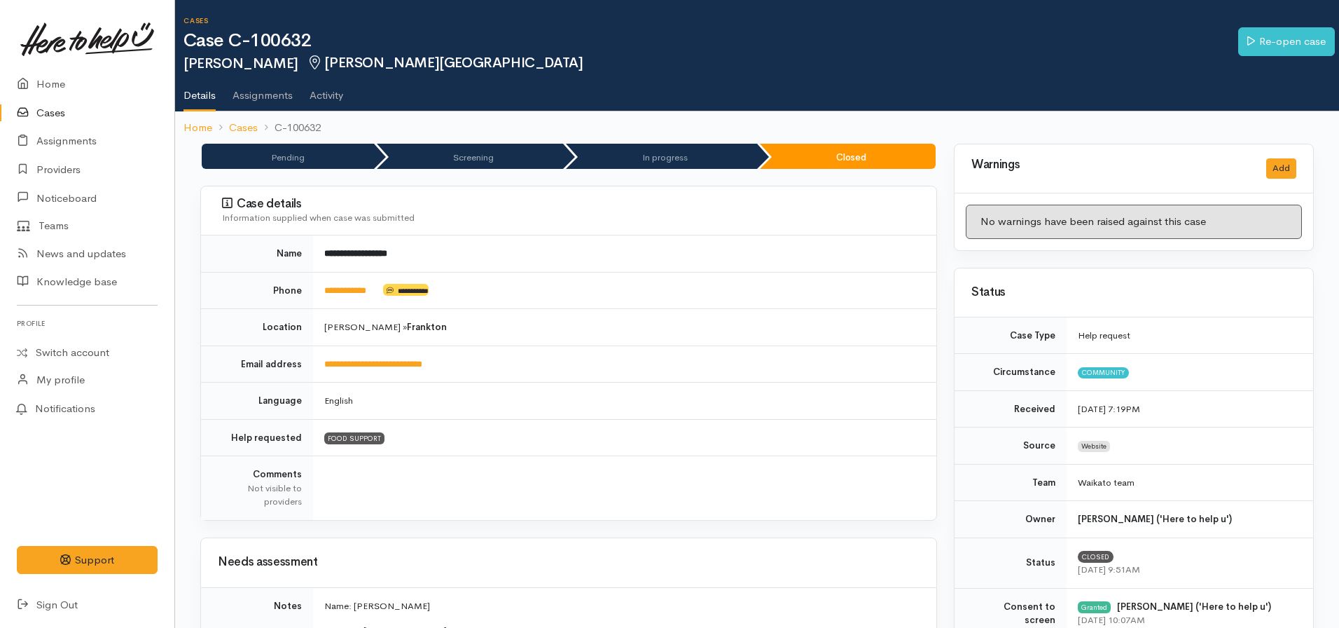
scroll to position [981, 0]
